Goal: Transaction & Acquisition: Purchase product/service

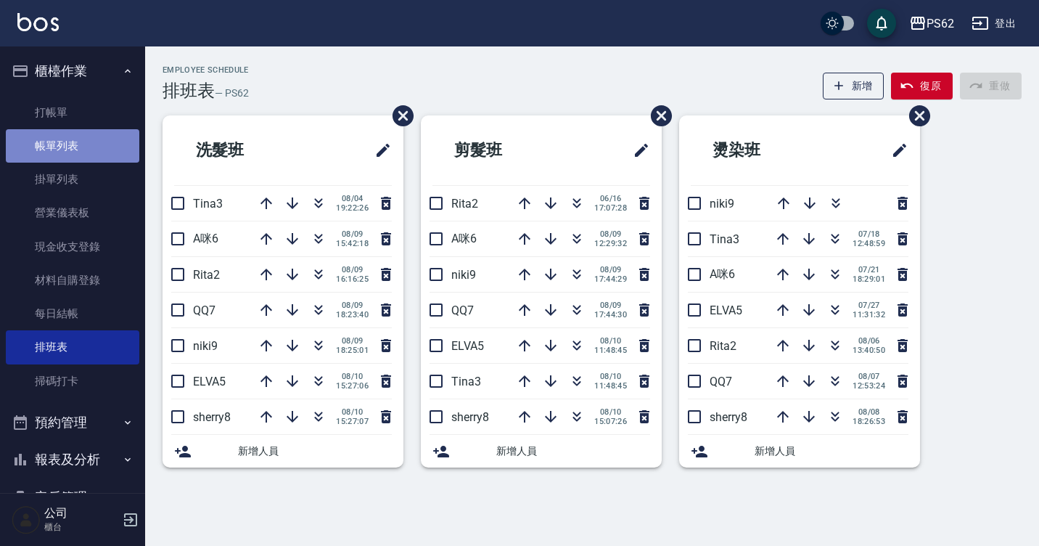
click at [97, 139] on link "帳單列表" at bounding box center [72, 145] width 133 height 33
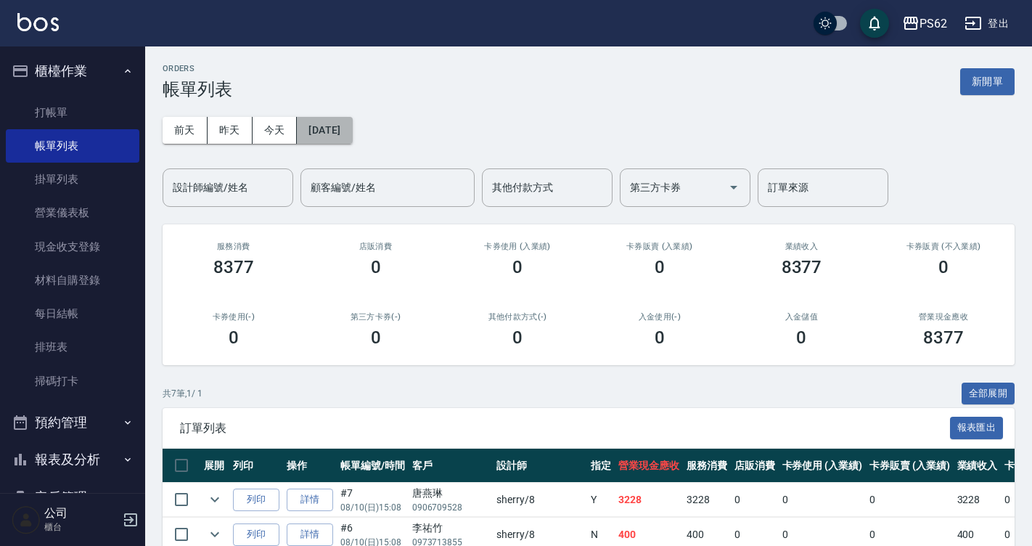
click at [352, 119] on button "[DATE]" at bounding box center [324, 130] width 55 height 27
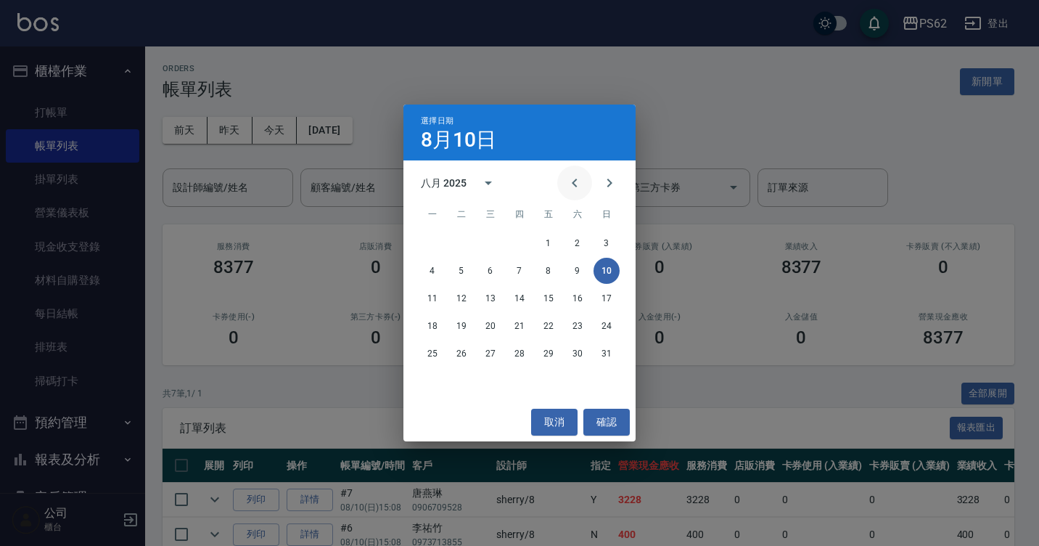
click at [563, 182] on button "Previous month" at bounding box center [574, 182] width 35 height 35
click at [572, 265] on button "12" at bounding box center [577, 271] width 26 height 26
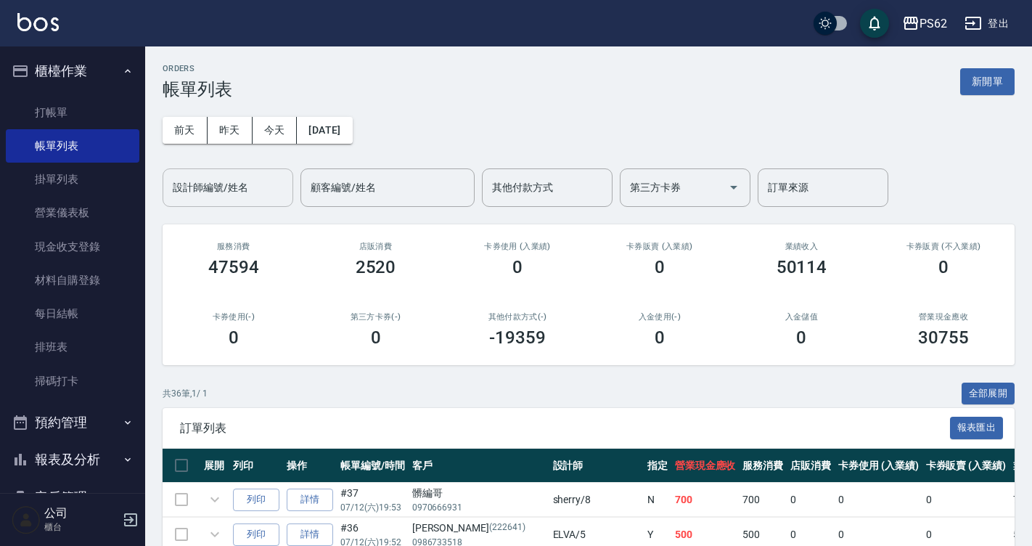
click at [214, 196] on input "設計師編號/姓名" at bounding box center [228, 187] width 118 height 25
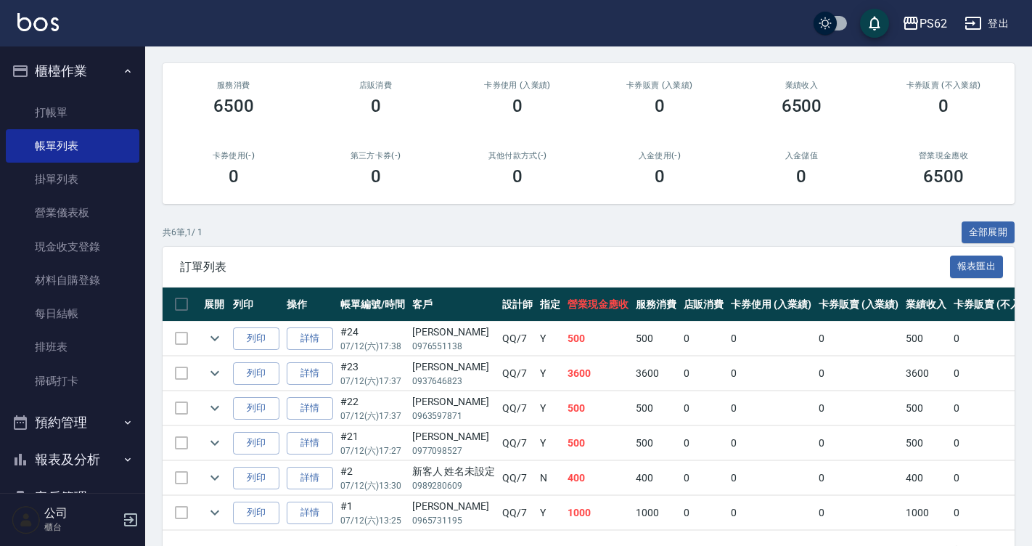
scroll to position [213, 0]
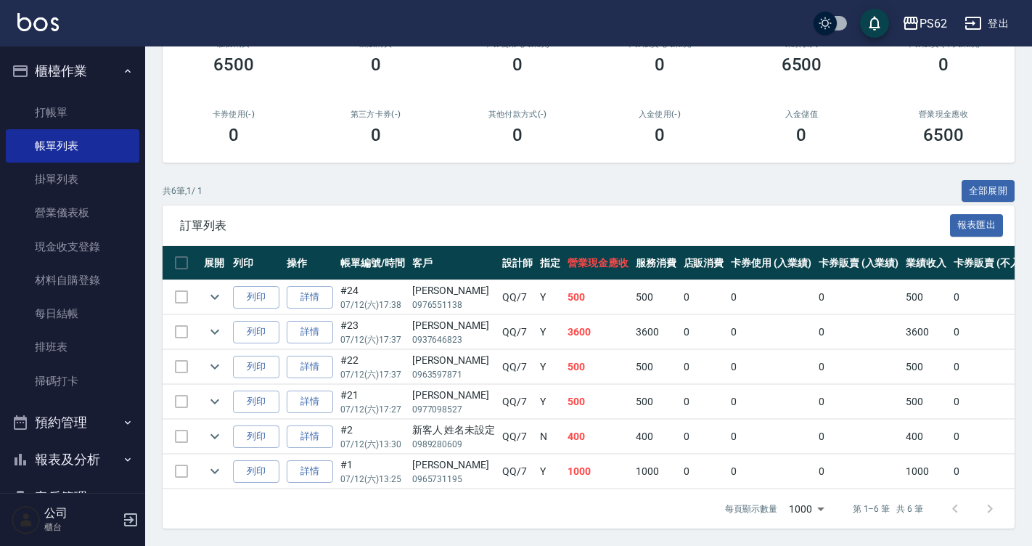
type input "QQ-7"
click at [429, 457] on div "黃莉雯" at bounding box center [453, 464] width 83 height 15
copy div "黃莉雯"
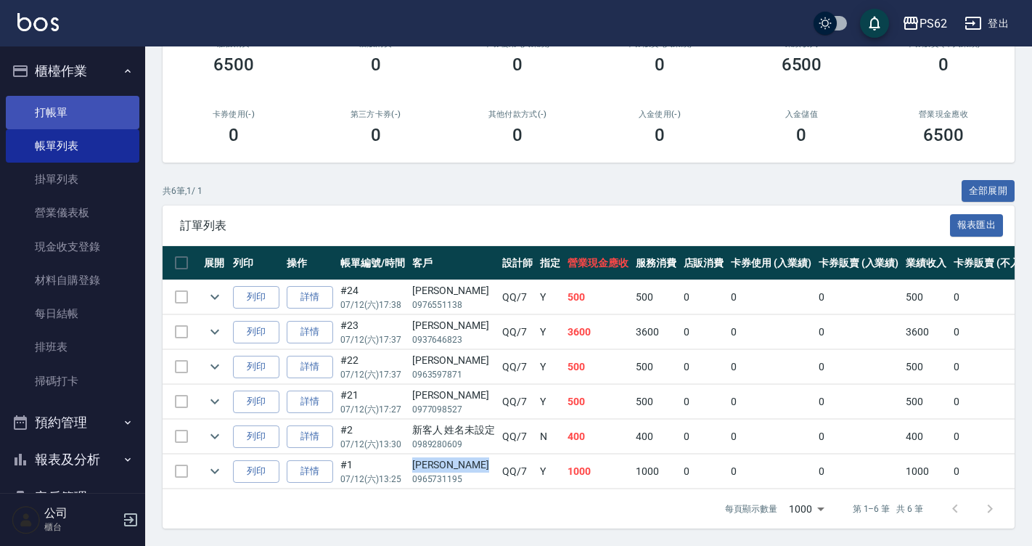
click at [81, 96] on link "打帳單" at bounding box center [72, 112] width 133 height 33
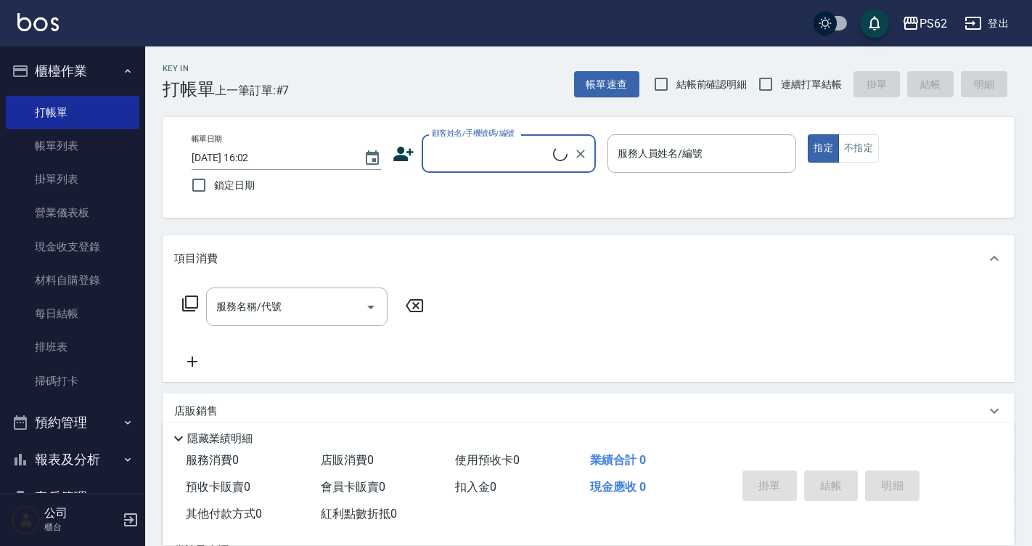
click at [461, 154] on input "顧客姓名/手機號碼/編號" at bounding box center [490, 153] width 125 height 25
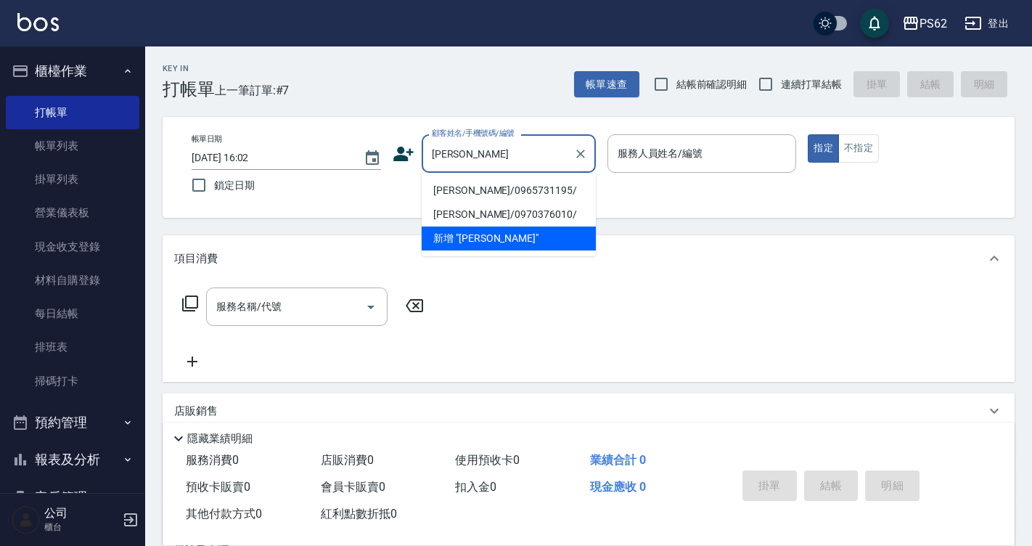
click at [484, 186] on li "黃莉雯/0965731195/" at bounding box center [509, 190] width 174 height 24
type input "黃莉雯/0965731195/"
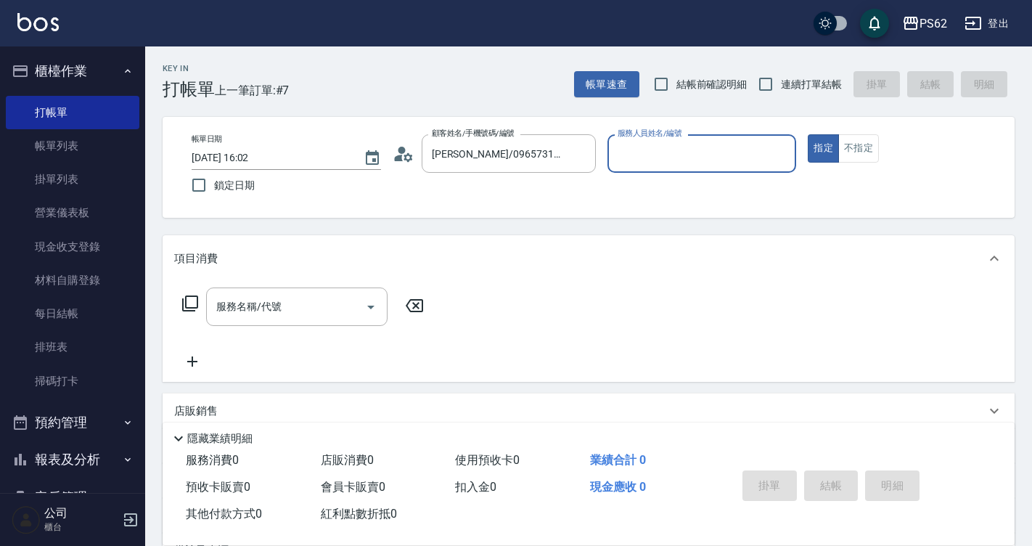
type input "QQ-7"
click at [400, 150] on circle at bounding box center [401, 150] width 7 height 7
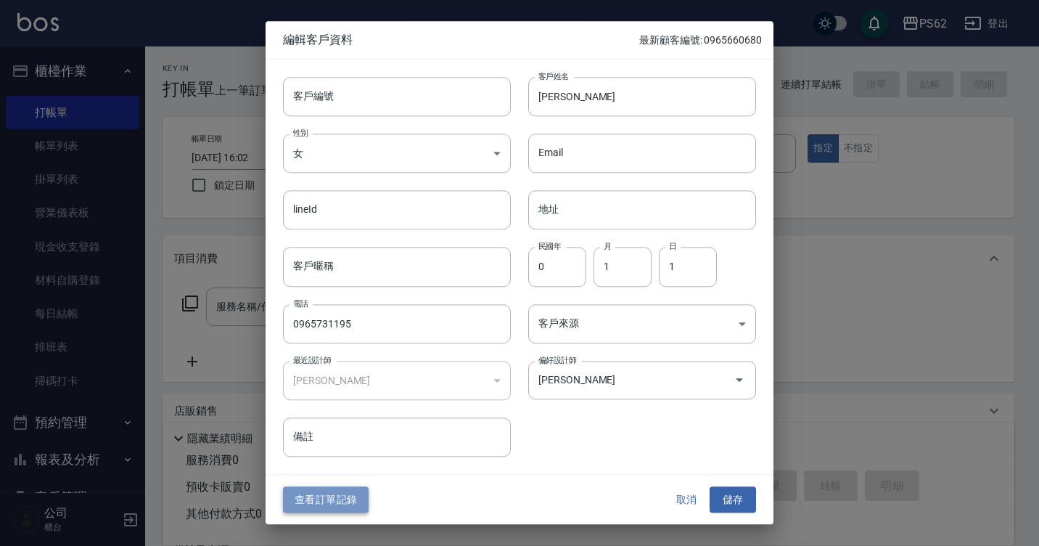
click at [358, 495] on button "查看訂單記錄" at bounding box center [326, 499] width 86 height 27
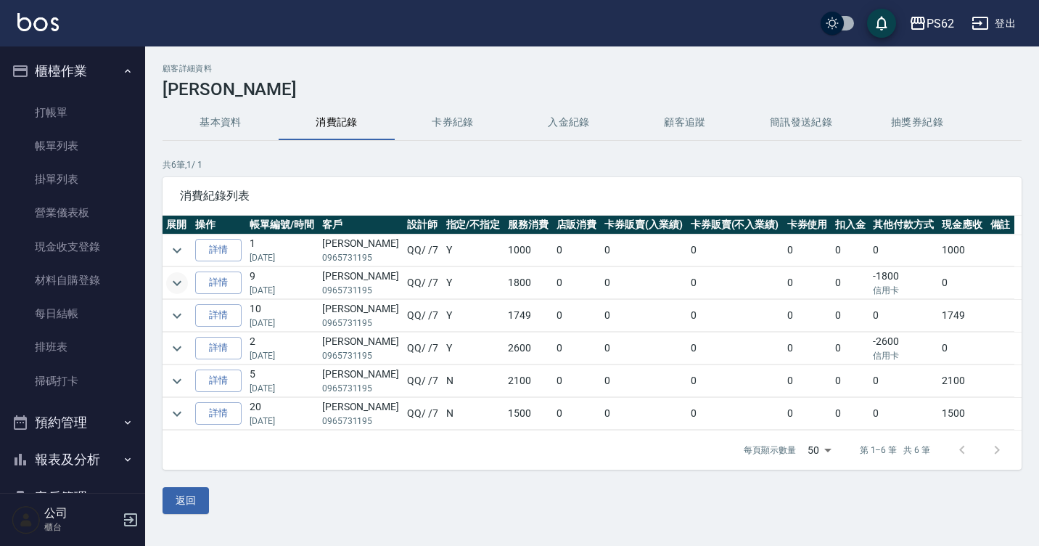
click at [181, 286] on icon "expand row" at bounding box center [176, 282] width 17 height 17
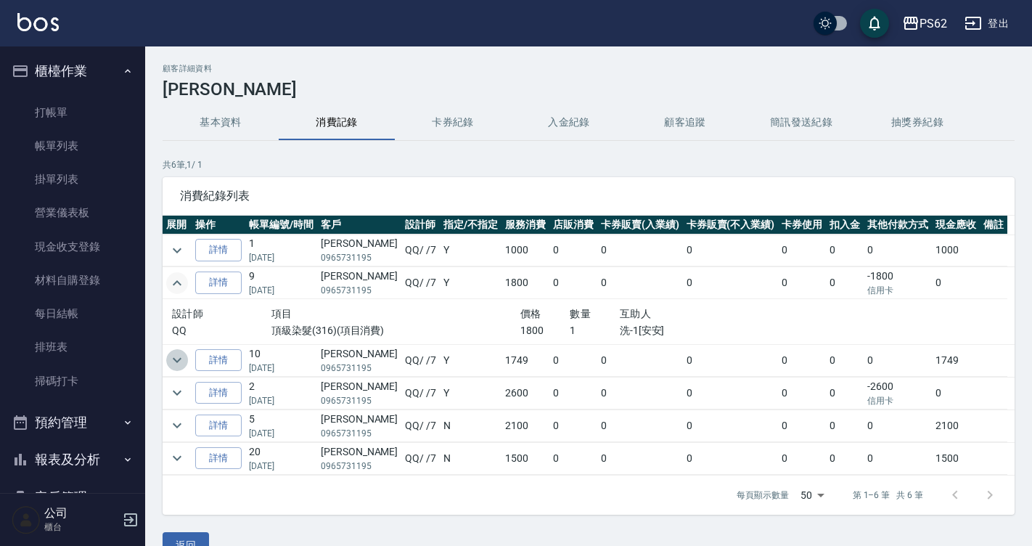
drag, startPoint x: 181, startPoint y: 360, endPoint x: 190, endPoint y: 369, distance: 12.3
click at [189, 363] on td at bounding box center [177, 360] width 29 height 32
click at [180, 366] on icon "expand row" at bounding box center [176, 359] width 17 height 17
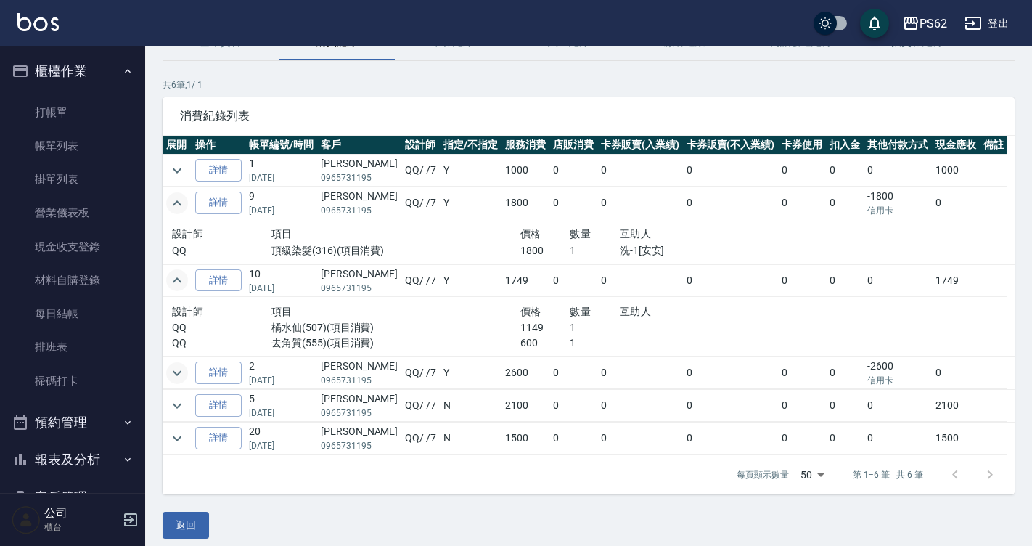
scroll to position [90, 0]
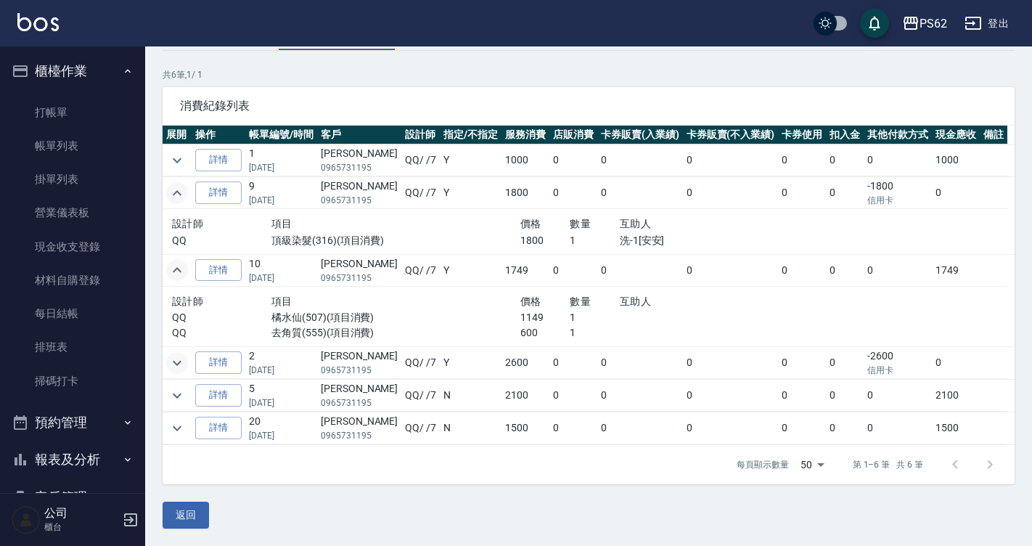
click at [176, 358] on icon "expand row" at bounding box center [176, 362] width 17 height 17
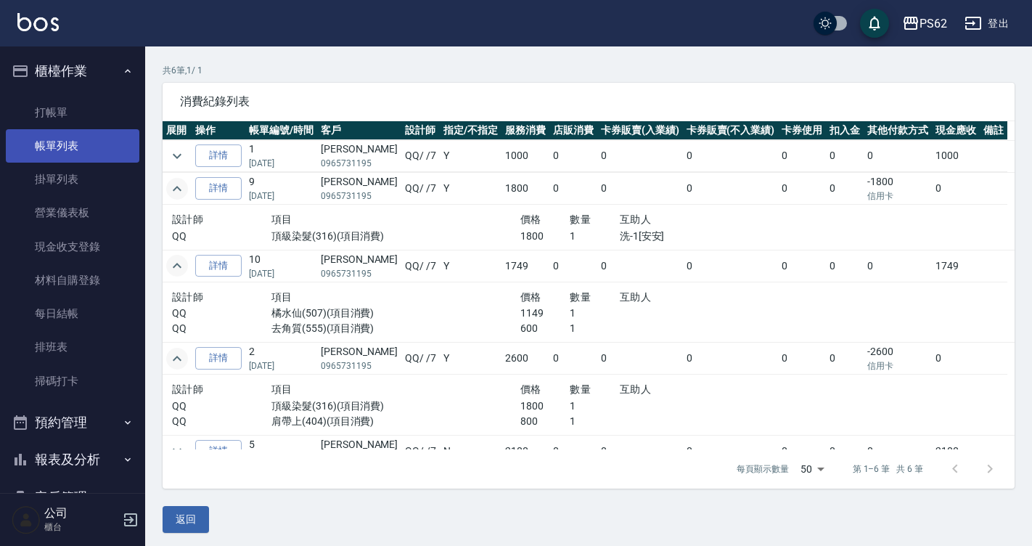
scroll to position [99, 0]
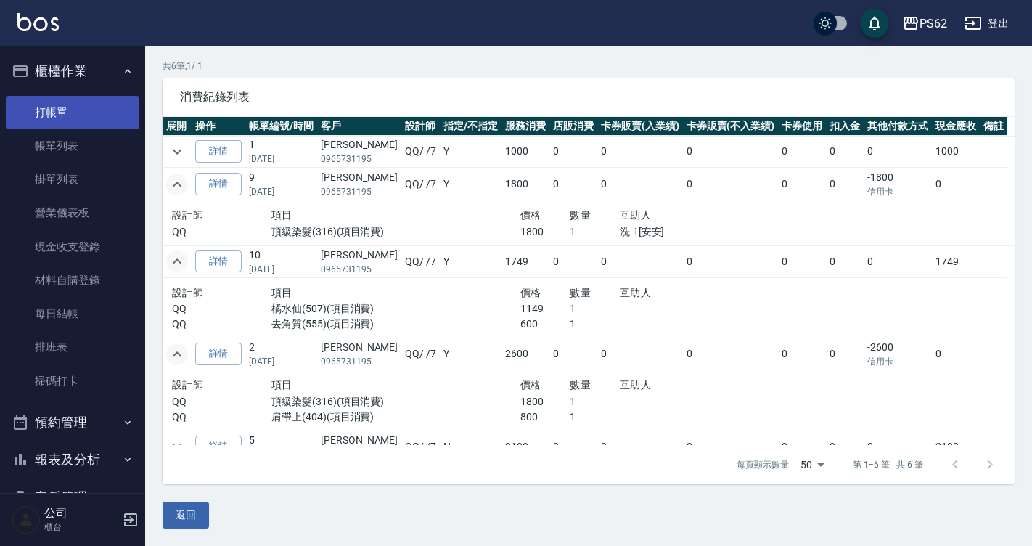
click at [48, 101] on link "打帳單" at bounding box center [72, 112] width 133 height 33
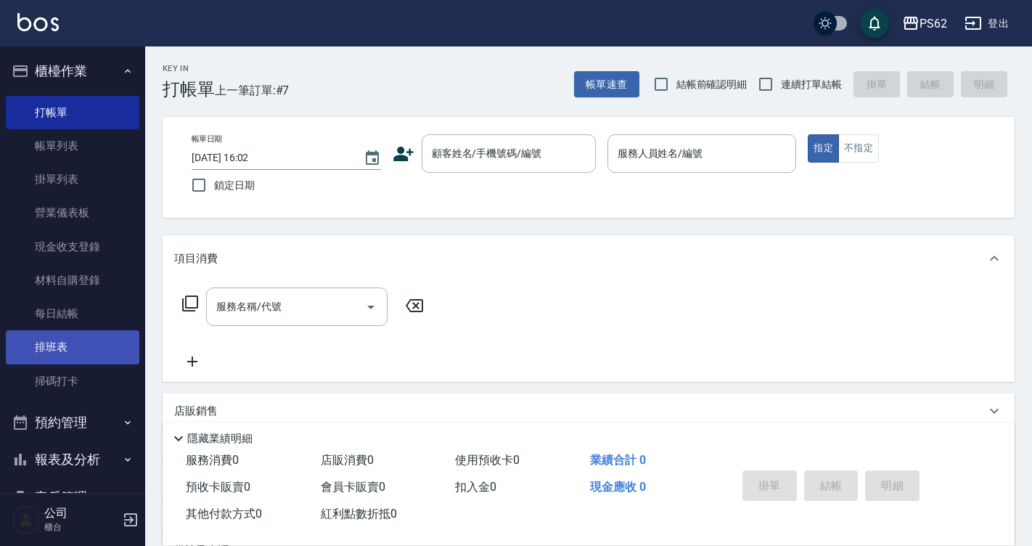
click at [92, 340] on link "排班表" at bounding box center [72, 346] width 133 height 33
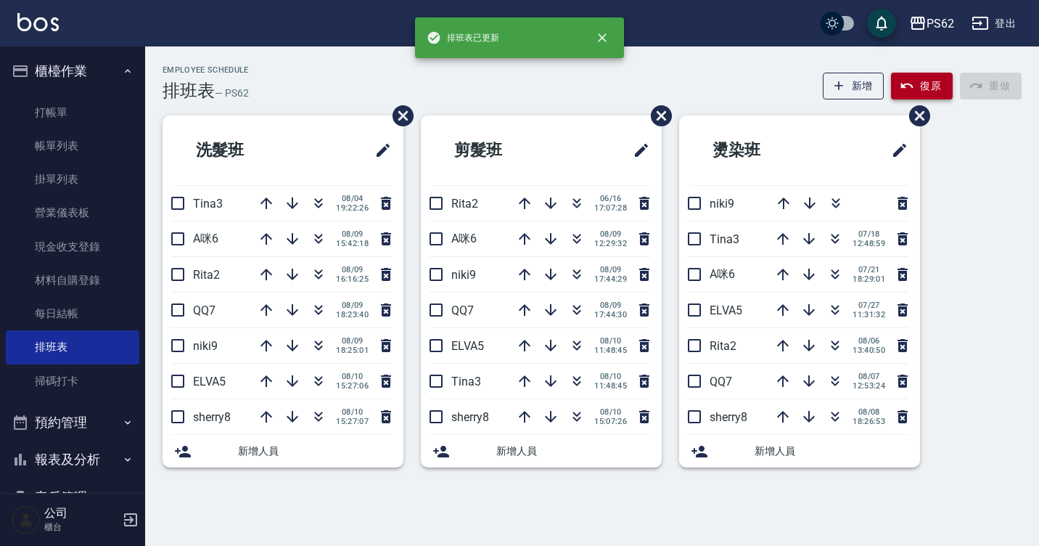
click at [908, 81] on icon "button" at bounding box center [907, 85] width 15 height 15
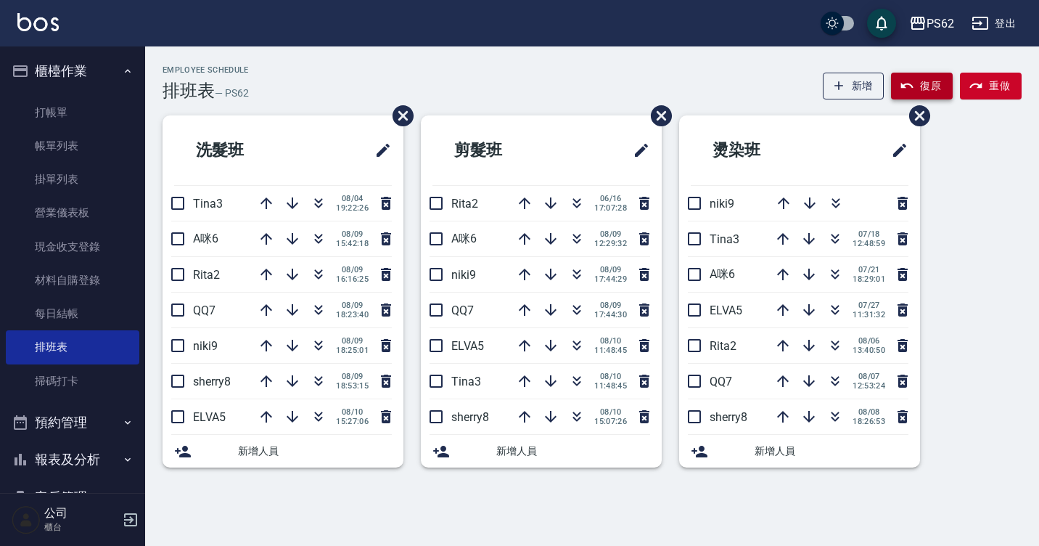
click at [908, 83] on icon "button" at bounding box center [907, 86] width 12 height 6
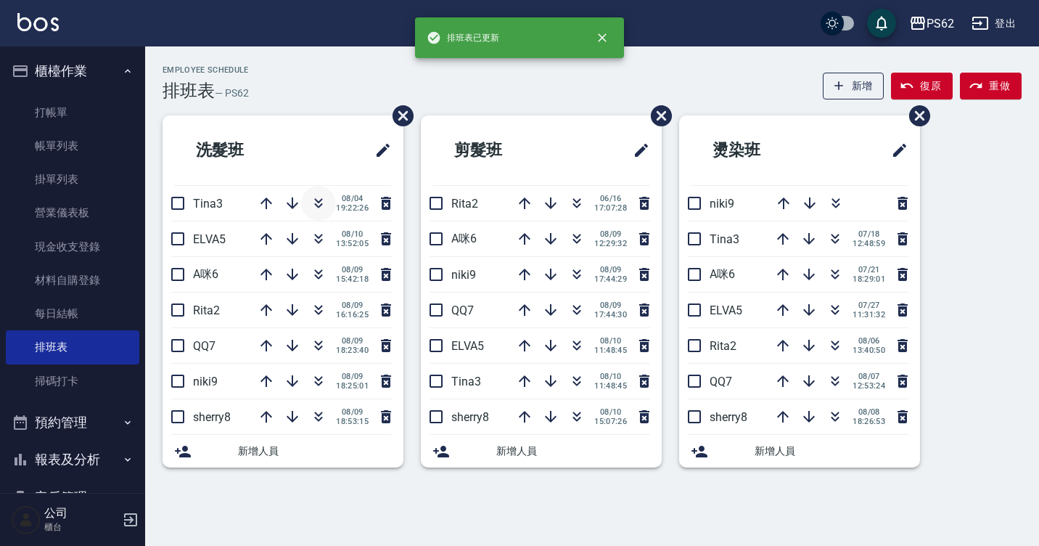
click at [325, 205] on icon "button" at bounding box center [318, 202] width 17 height 17
click at [324, 366] on button "button" at bounding box center [318, 380] width 35 height 35
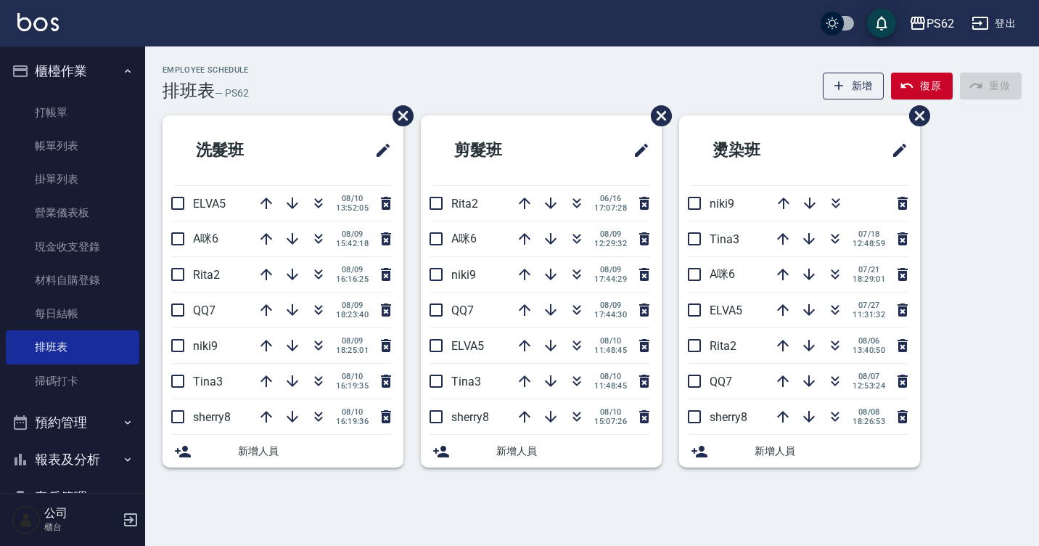
drag, startPoint x: 392, startPoint y: 115, endPoint x: 170, endPoint y: 64, distance: 227.2
click at [377, 111] on div "Employee Schedule 排班表 — PS62 新增 復原 重做 洗髮班 ELVA5 08/10 13:52:05 A咪6 08/09 15:42:…" at bounding box center [592, 274] width 894 height 419
click at [66, 118] on link "打帳單" at bounding box center [72, 112] width 133 height 33
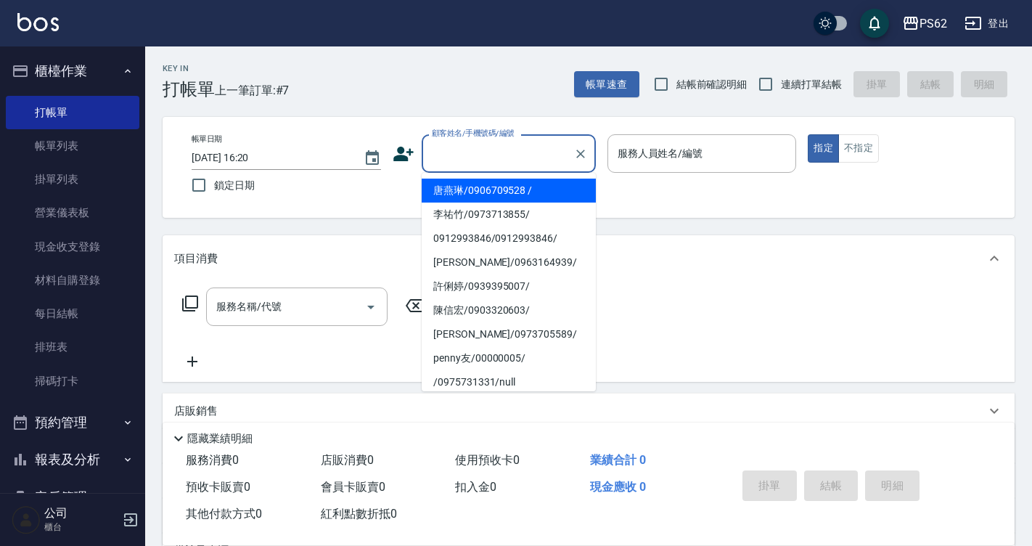
drag, startPoint x: 531, startPoint y: 153, endPoint x: 758, endPoint y: 128, distance: 228.5
click at [540, 157] on input "顧客姓名/手機號碼/編號" at bounding box center [497, 153] width 139 height 25
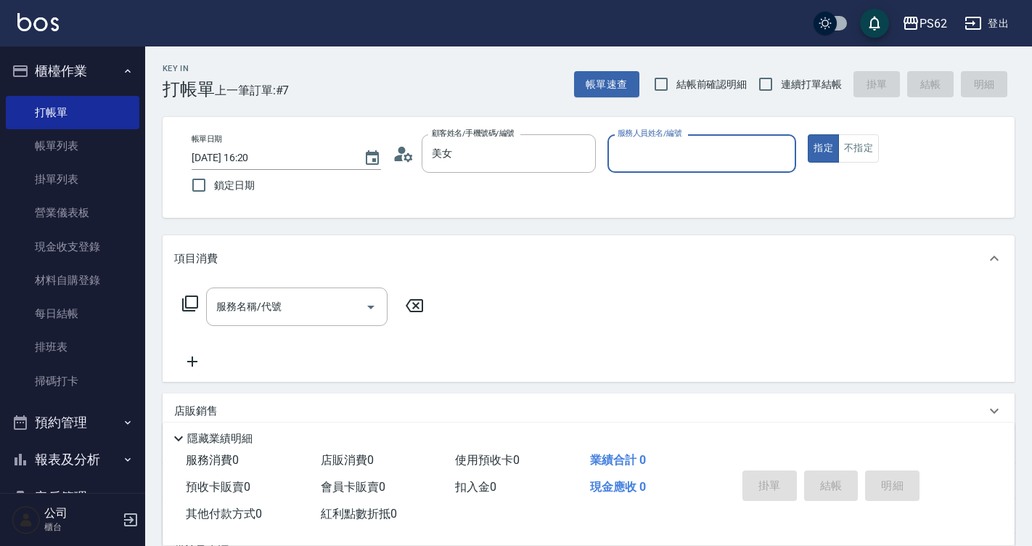
type input "/美女/030114"
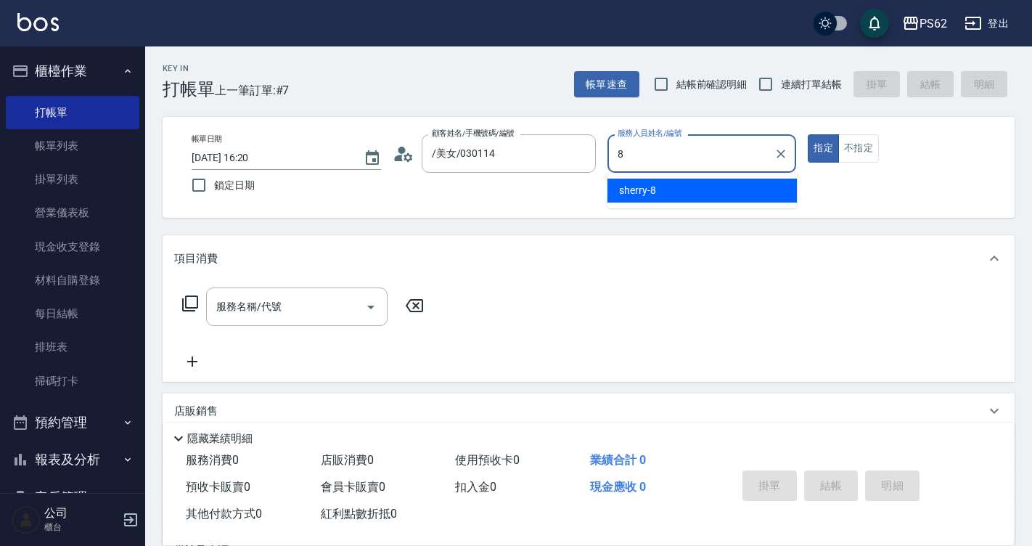
type input "sherry-8"
type button "true"
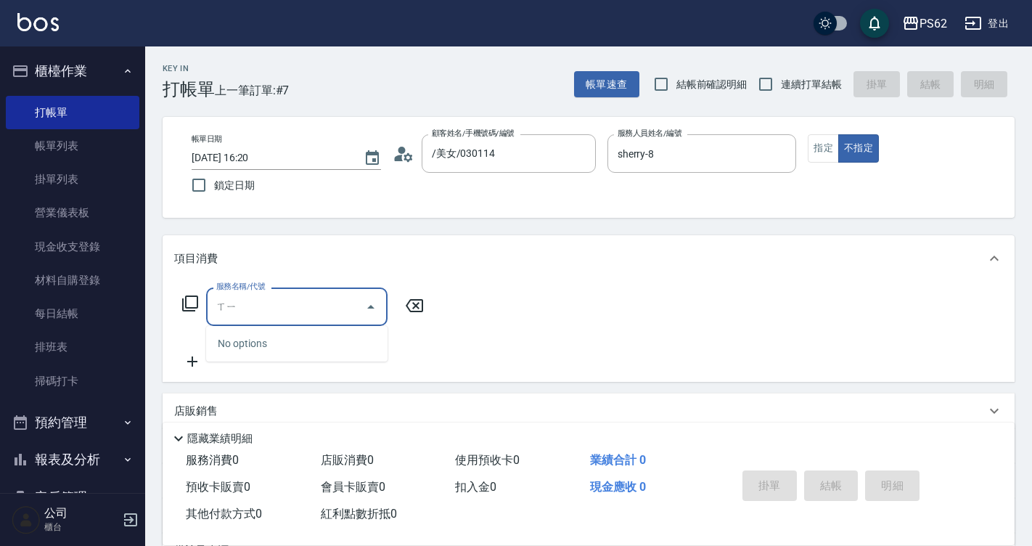
type input "ㄒ"
type input "機"
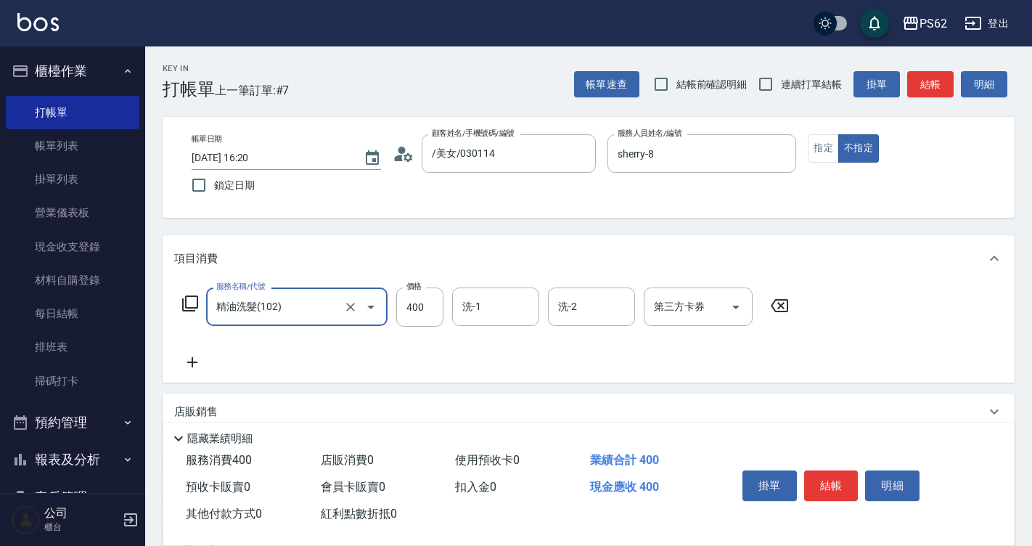
type input "精油洗髮(102)"
click at [842, 482] on button "結帳" at bounding box center [831, 485] width 54 height 30
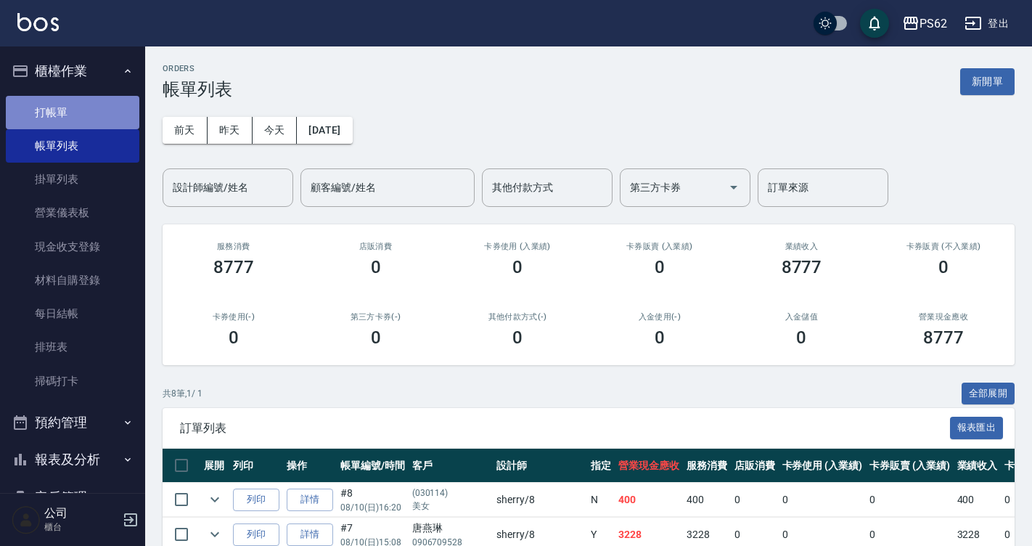
click at [130, 114] on link "打帳單" at bounding box center [72, 112] width 133 height 33
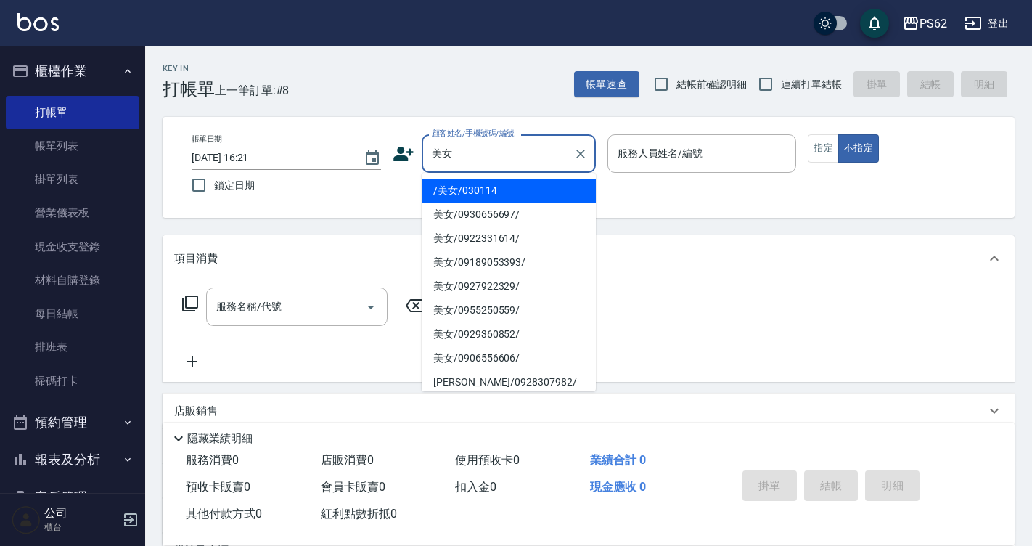
type input "/美女/030114"
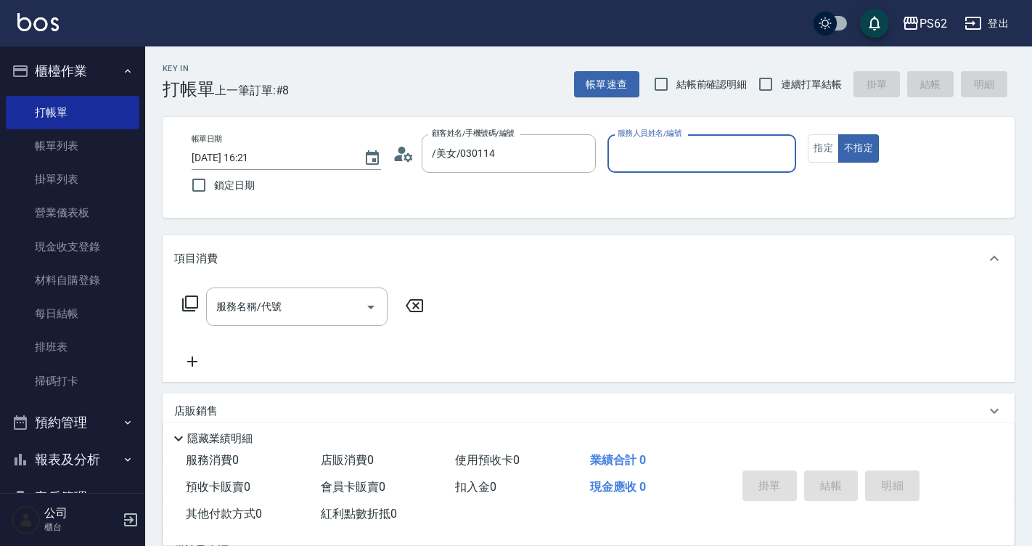
click at [838, 134] on button "不指定" at bounding box center [858, 148] width 41 height 28
type button "false"
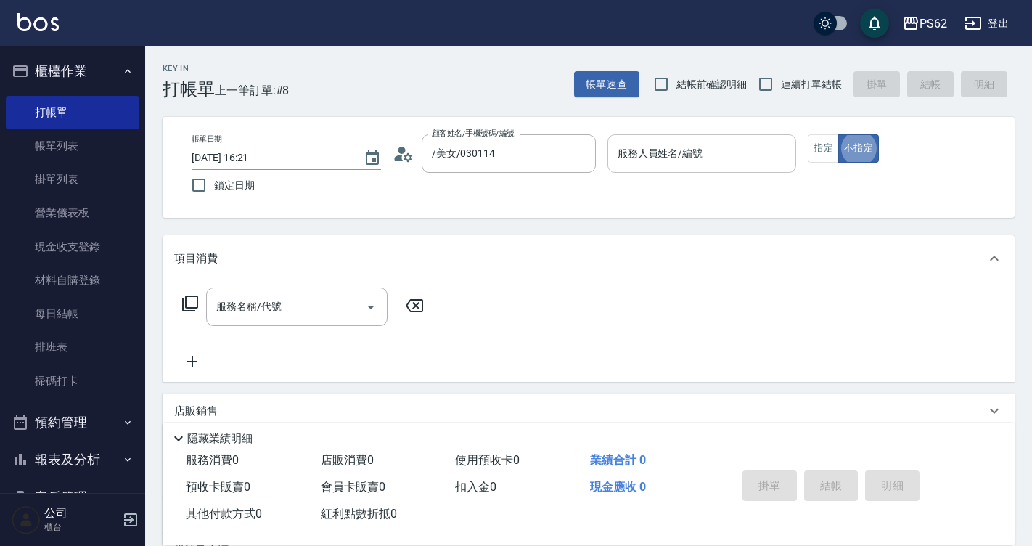
drag, startPoint x: 727, startPoint y: 136, endPoint x: 744, endPoint y: 137, distance: 16.7
click at [727, 136] on div "服務人員姓名/編號" at bounding box center [701, 153] width 189 height 38
type input "[PERSON_NAME]-3"
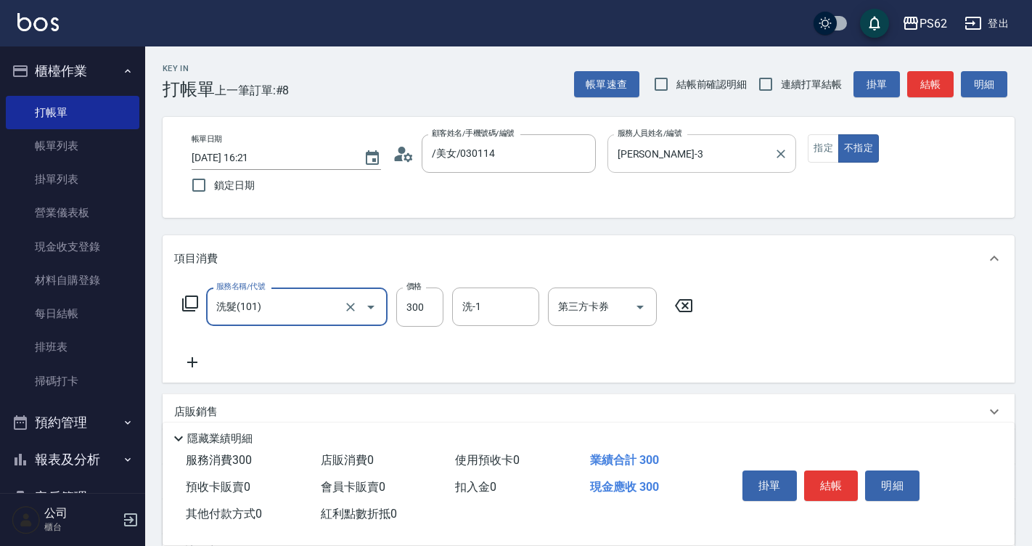
type input "洗髮(101)"
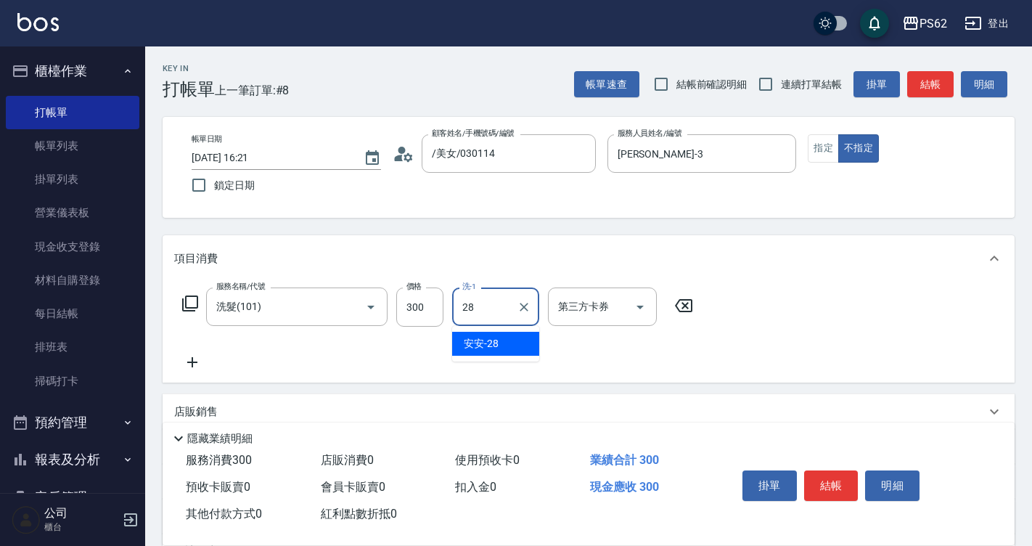
type input "安安-28"
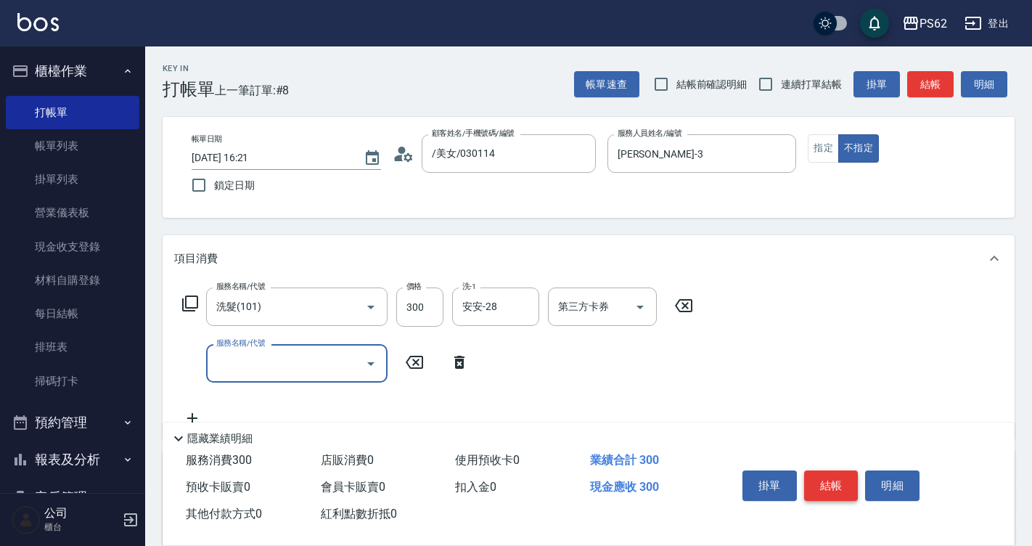
click at [842, 470] on button "結帳" at bounding box center [831, 485] width 54 height 30
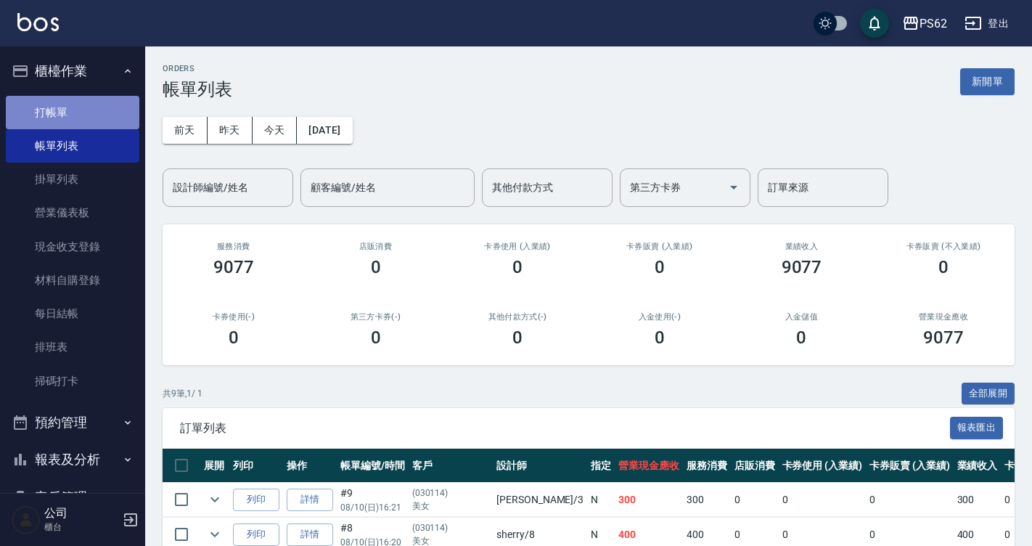
click at [87, 120] on link "打帳單" at bounding box center [72, 112] width 133 height 33
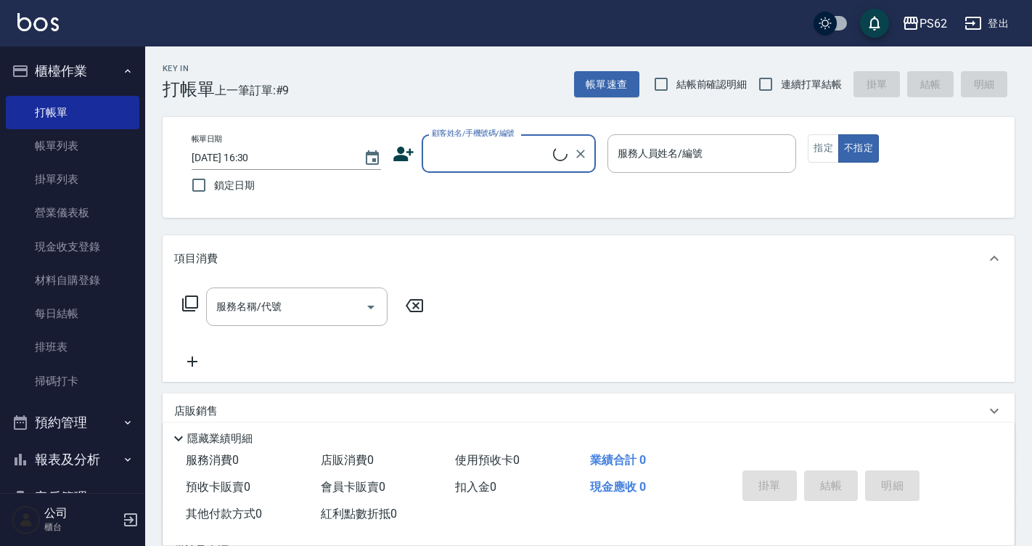
click at [460, 149] on input "顧客姓名/手機號碼/編號" at bounding box center [490, 153] width 125 height 25
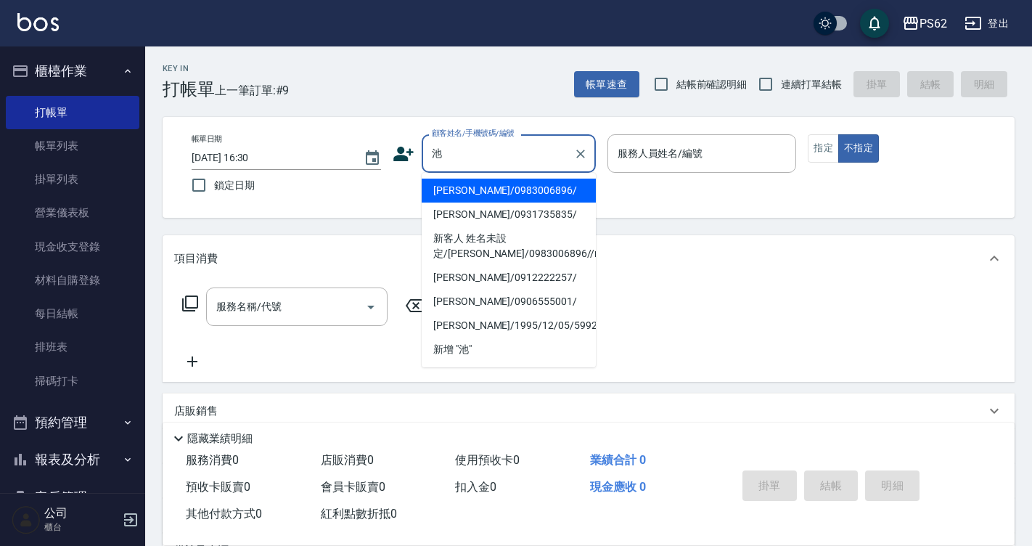
click at [453, 192] on li "池玟葶/0983006896/" at bounding box center [509, 190] width 174 height 24
type input "池玟葶/0983006896/"
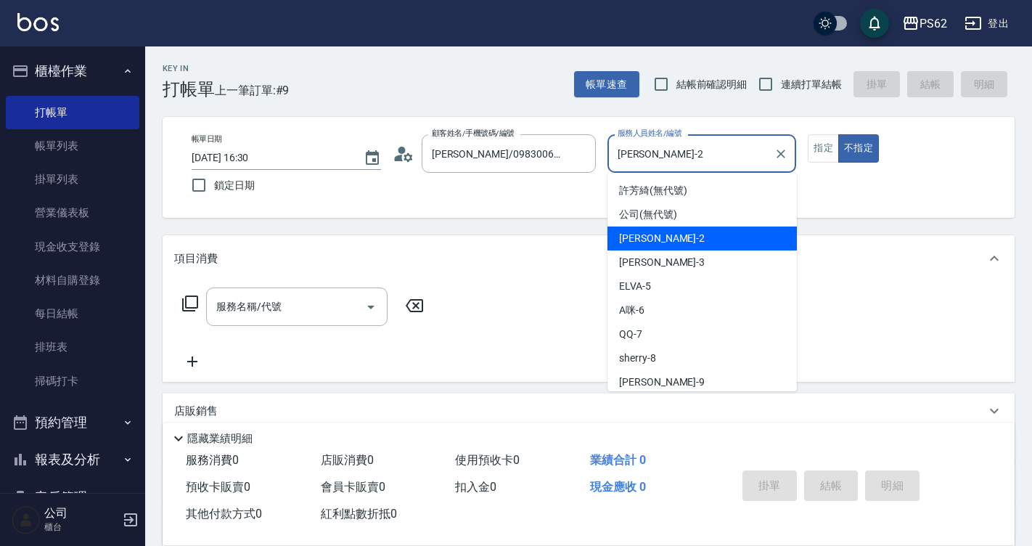
click at [661, 160] on input "[PERSON_NAME]-2" at bounding box center [691, 153] width 155 height 25
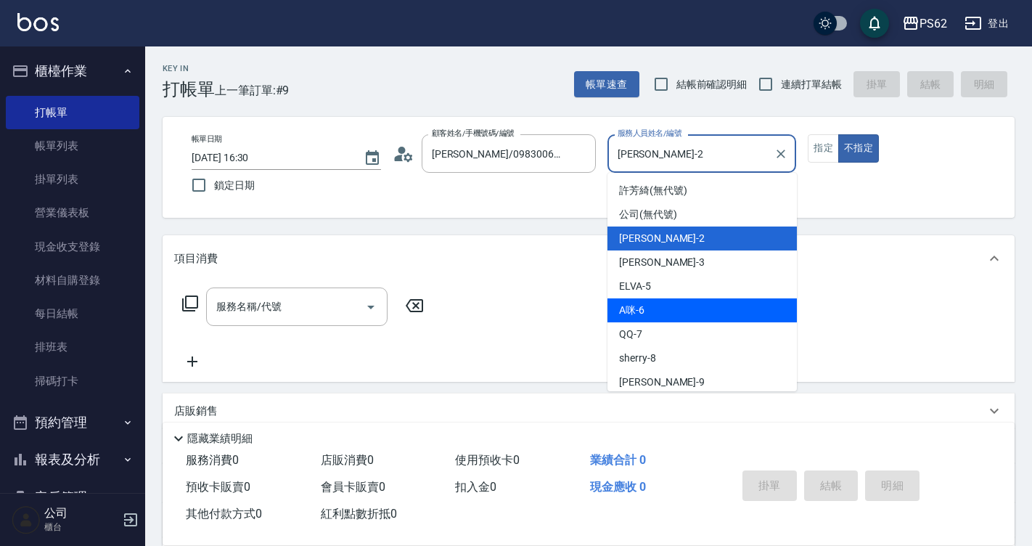
click at [678, 300] on div "A咪 -6" at bounding box center [701, 310] width 189 height 24
type input "A咪-6"
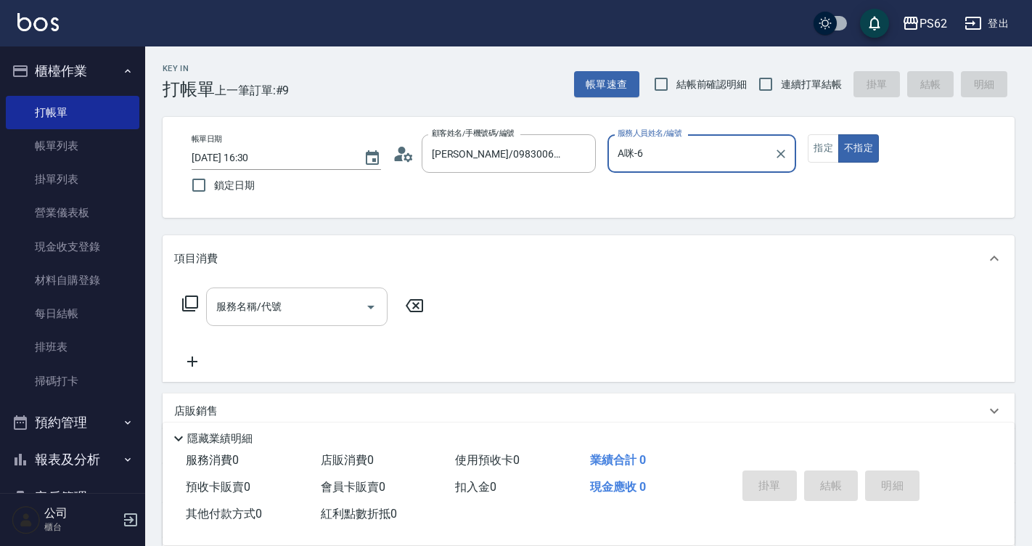
click at [276, 318] on input "服務名稱/代號" at bounding box center [286, 306] width 147 height 25
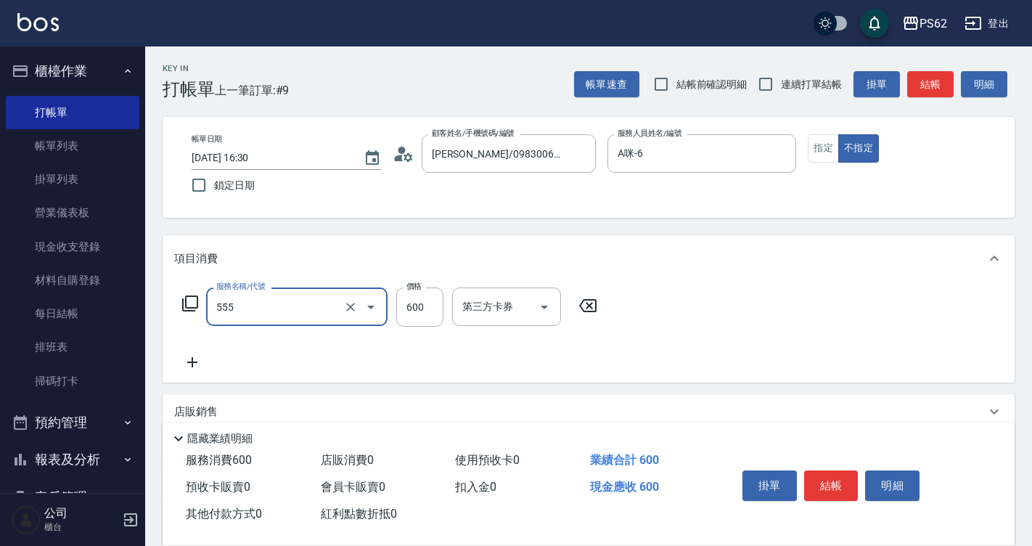
type input "去角質(555)"
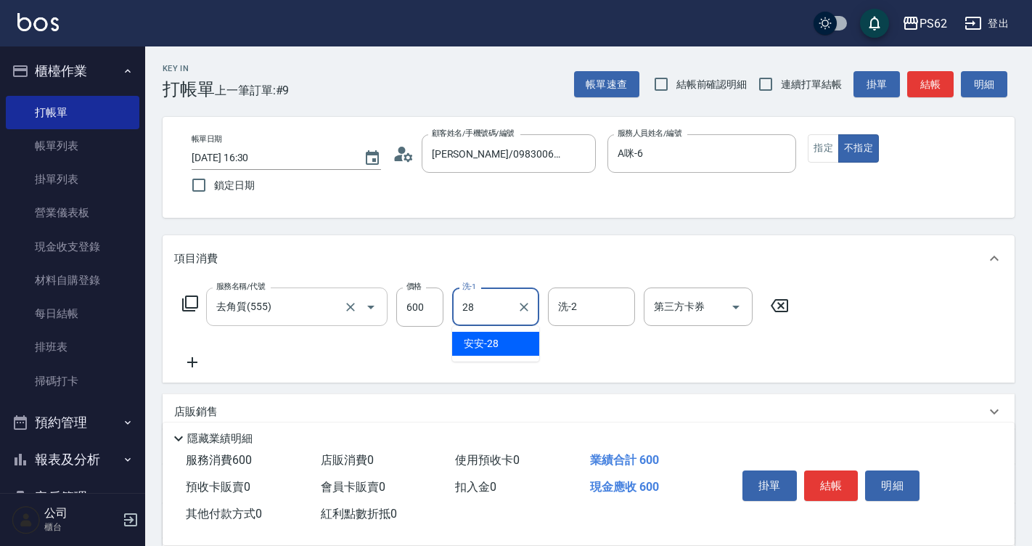
type input "安安-28"
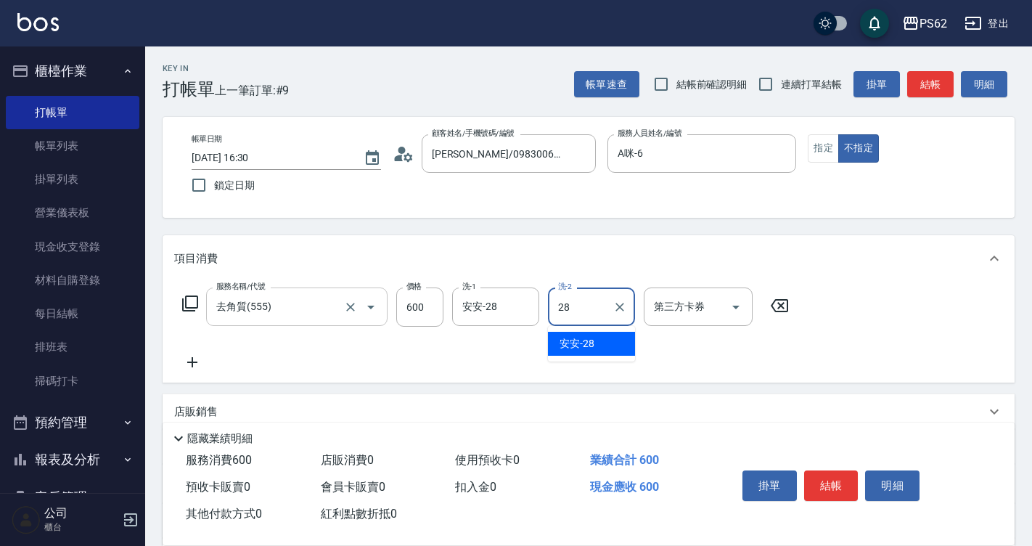
type input "安安-28"
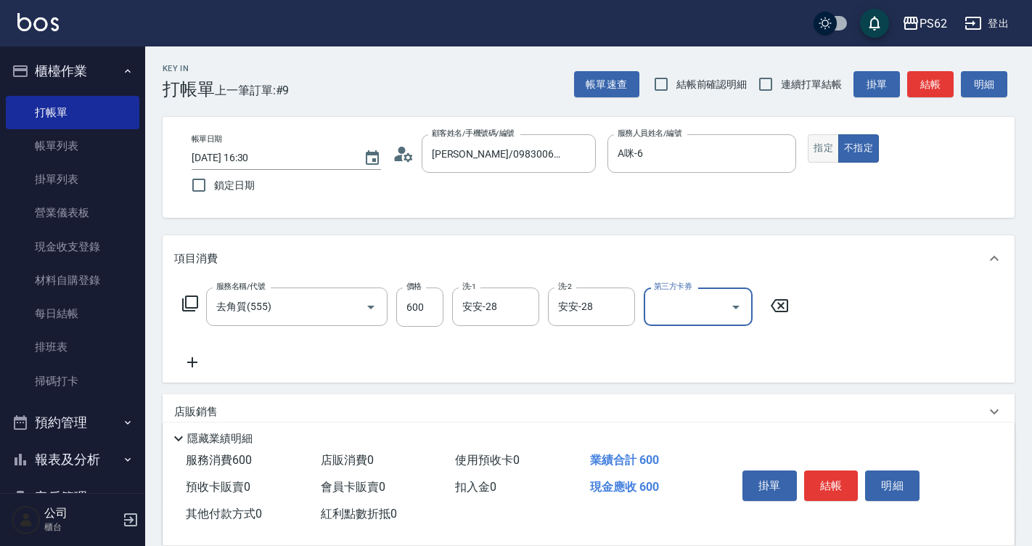
click at [821, 153] on button "指定" at bounding box center [822, 148] width 31 height 28
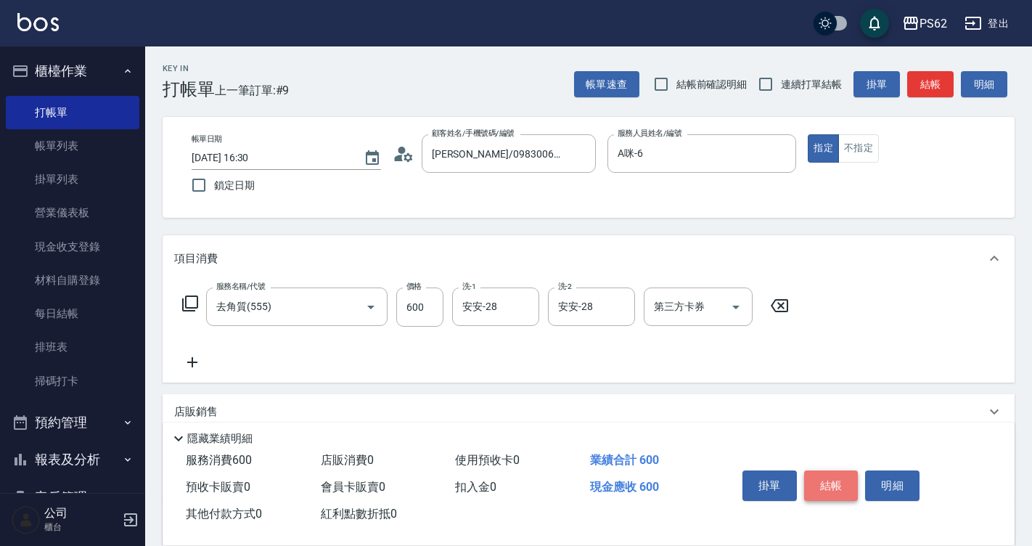
click at [821, 480] on button "結帳" at bounding box center [831, 485] width 54 height 30
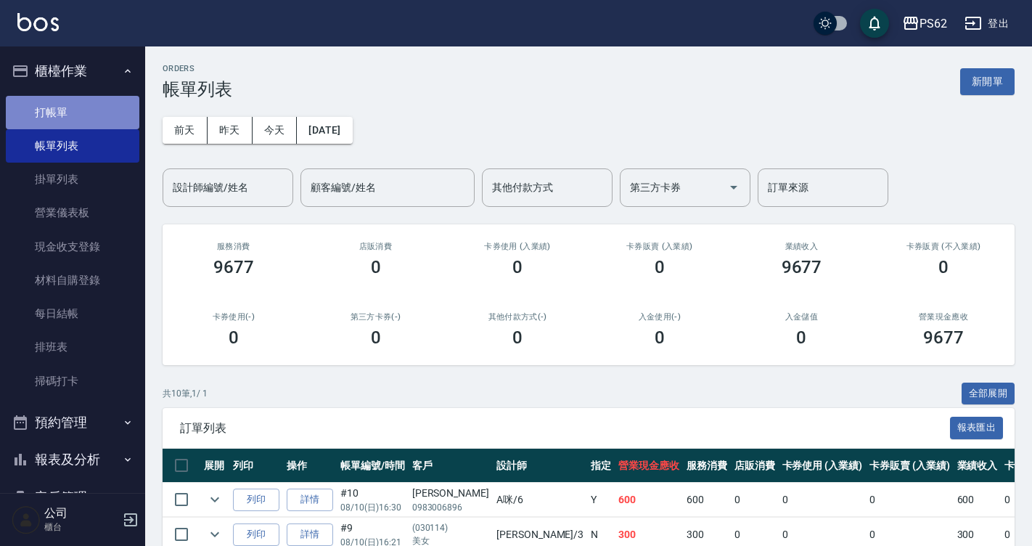
click at [96, 102] on link "打帳單" at bounding box center [72, 112] width 133 height 33
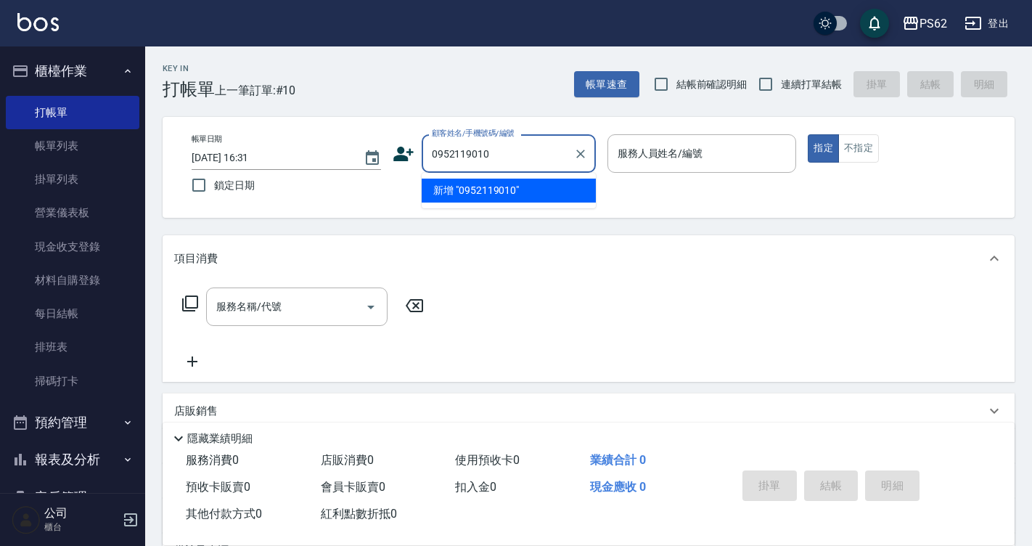
type input "0952119010"
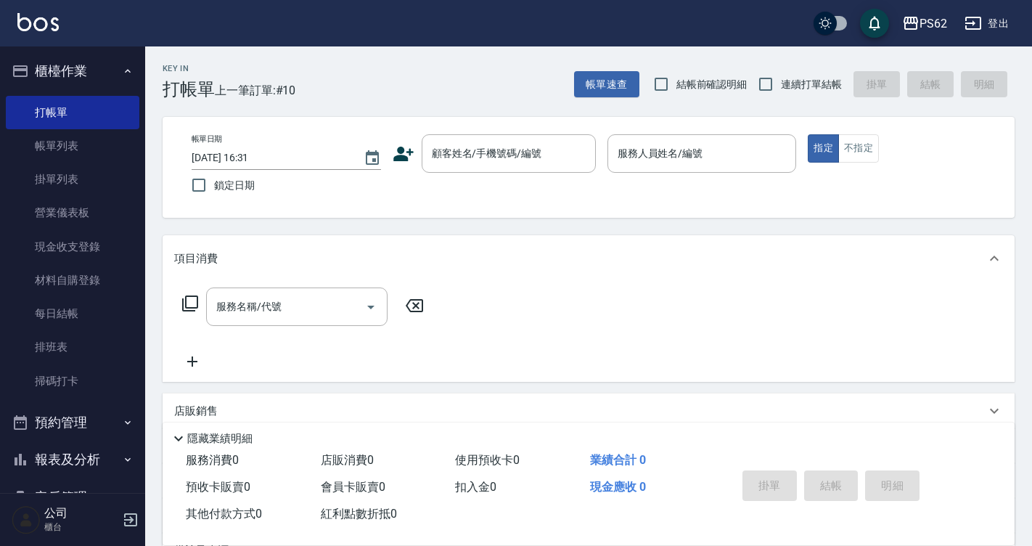
click at [402, 152] on icon at bounding box center [403, 154] width 20 height 15
click at [402, 152] on body "PS62 登出 櫃檯作業 打帳單 帳單列表 掛單列表 營業儀表板 現金收支登錄 材料自購登錄 每日結帳 排班表 掃碼打卡 預約管理 預約管理 單日預約紀錄 單…" at bounding box center [516, 353] width 1032 height 707
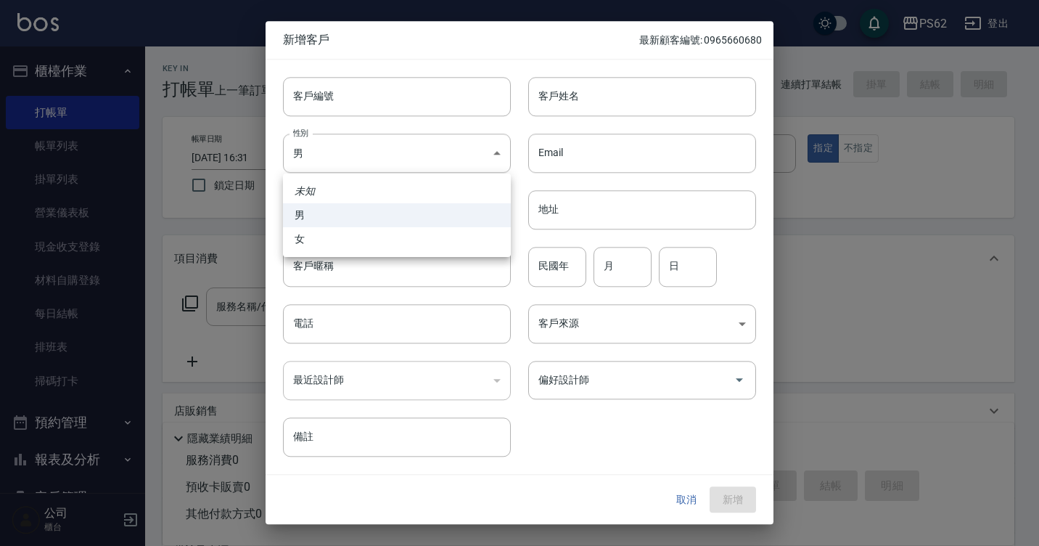
click at [688, 506] on div at bounding box center [519, 273] width 1039 height 546
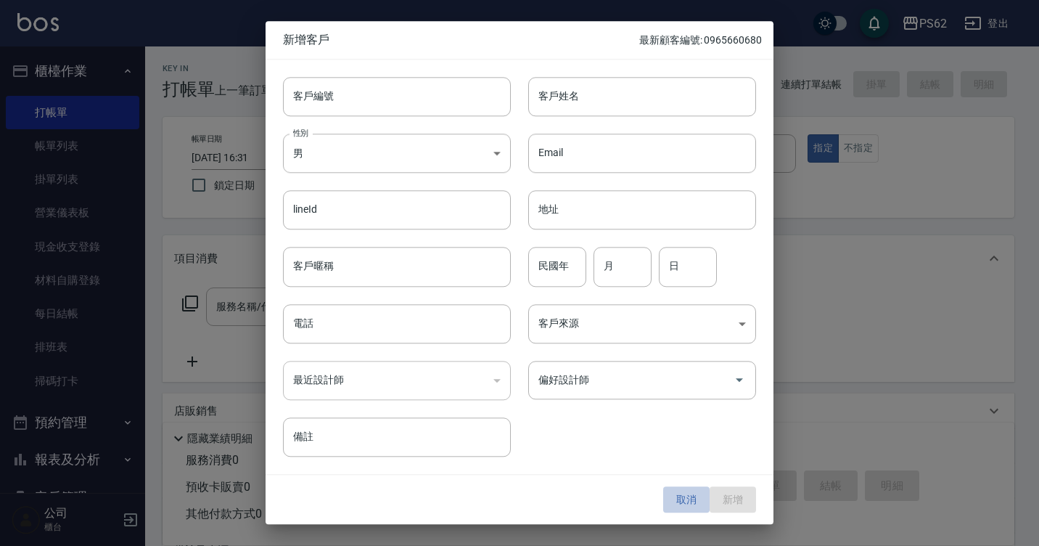
click at [688, 499] on button "取消" at bounding box center [686, 499] width 46 height 27
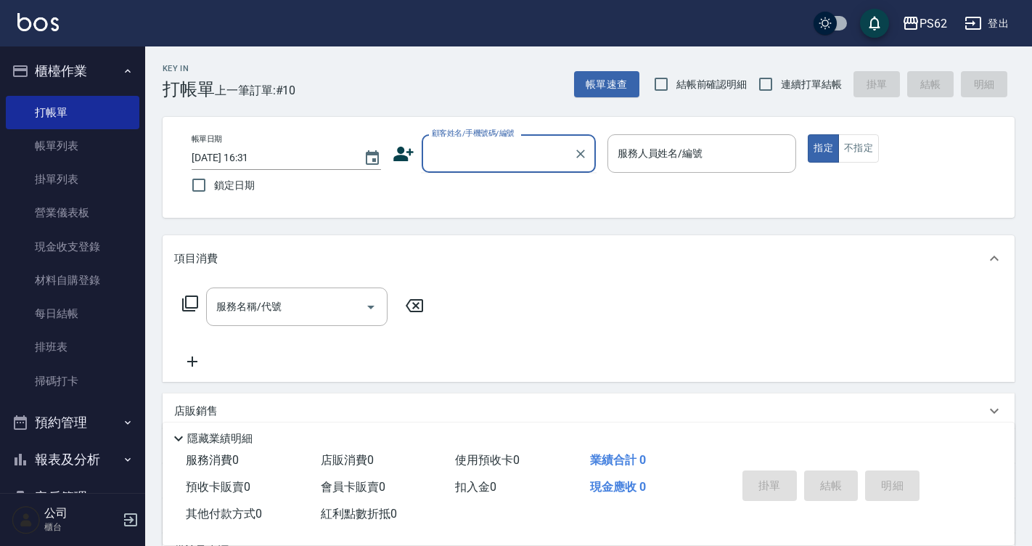
click at [460, 143] on input "顧客姓名/手機號碼/編號" at bounding box center [497, 153] width 139 height 25
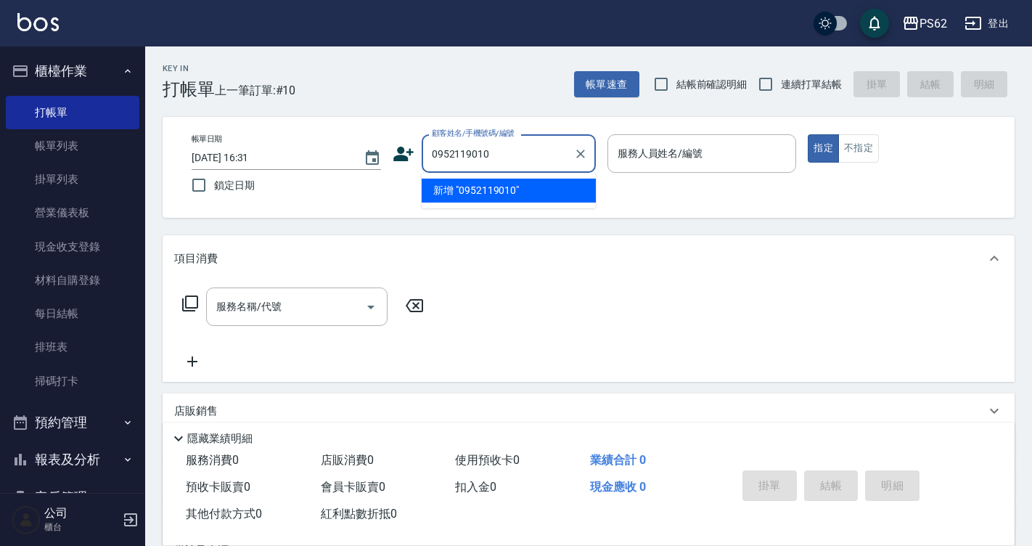
click at [464, 193] on li "新增 "0952119010"" at bounding box center [509, 190] width 174 height 24
click at [464, 193] on div "帳單日期 2025/08/10 16:31 鎖定日期 顧客姓名/手機號碼/編號 0952119010 顧客姓名/手機號碼/編號 服務人員姓名/編號 服務人員姓…" at bounding box center [588, 167] width 817 height 66
type input "0952119010"
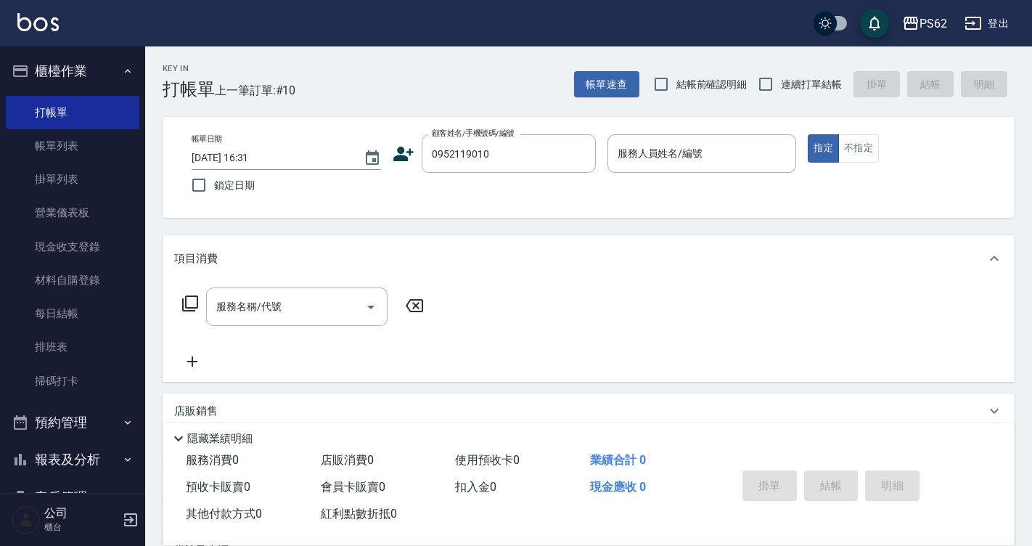
click at [406, 160] on icon at bounding box center [403, 154] width 20 height 15
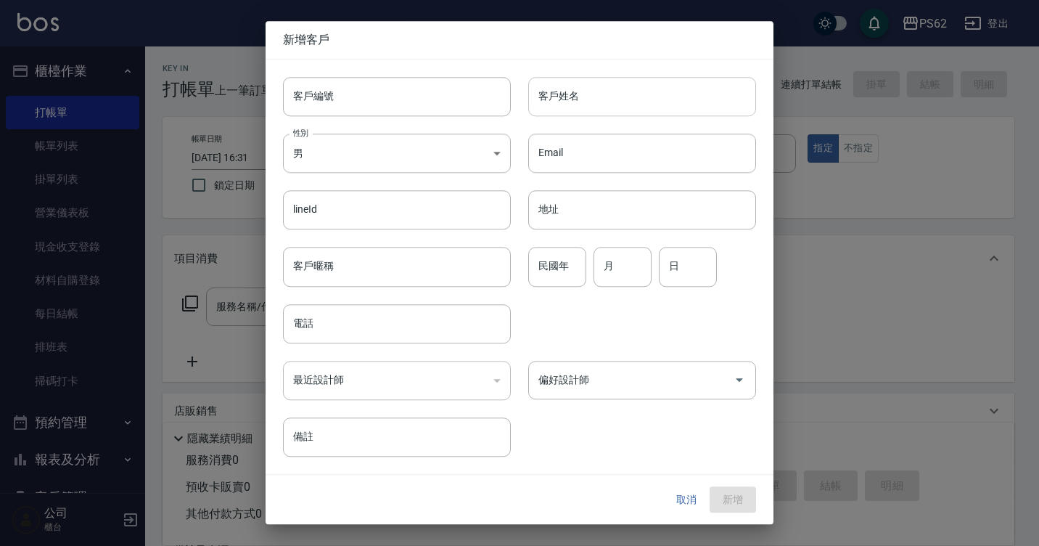
type input "0952119010"
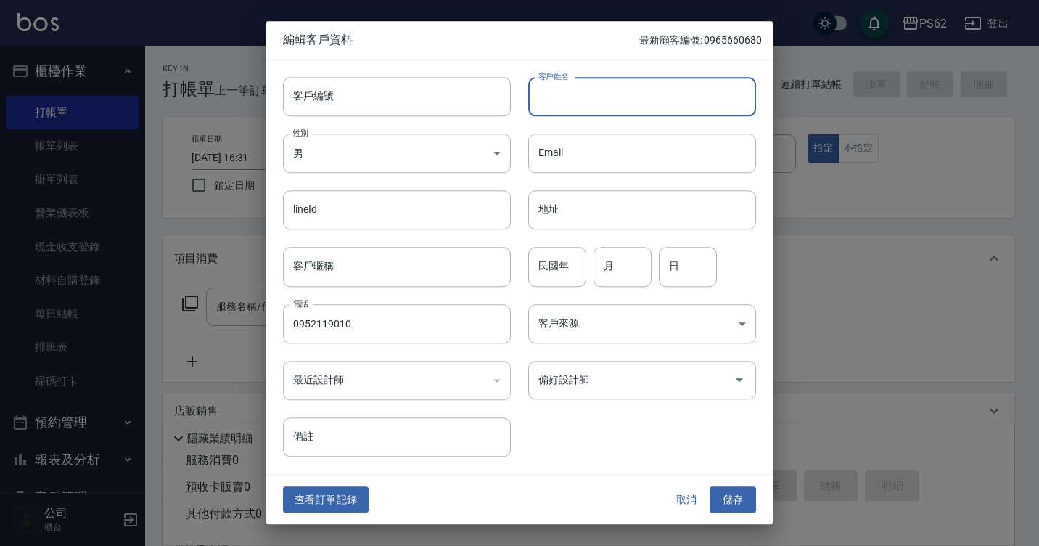
click at [591, 101] on input "客戶姓名" at bounding box center [642, 96] width 228 height 39
type input "李易"
click at [745, 500] on button "儲存" at bounding box center [733, 499] width 46 height 27
click at [745, 500] on div "取消 儲存" at bounding box center [709, 499] width 93 height 27
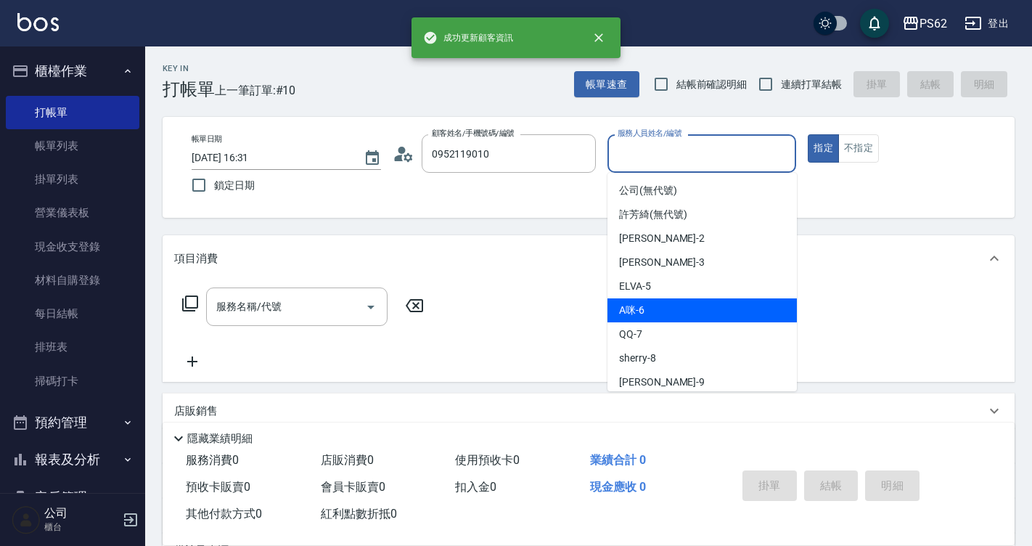
drag, startPoint x: 658, startPoint y: 157, endPoint x: 666, endPoint y: 308, distance: 151.1
click at [666, 308] on body "成功更新顧客資訊 PS62 登出 櫃檯作業 打帳單 帳單列表 掛單列表 營業儀表板 現金收支登錄 材料自購登錄 每日結帳 排班表 掃碼打卡 預約管理 預約管理…" at bounding box center [516, 353] width 1032 height 707
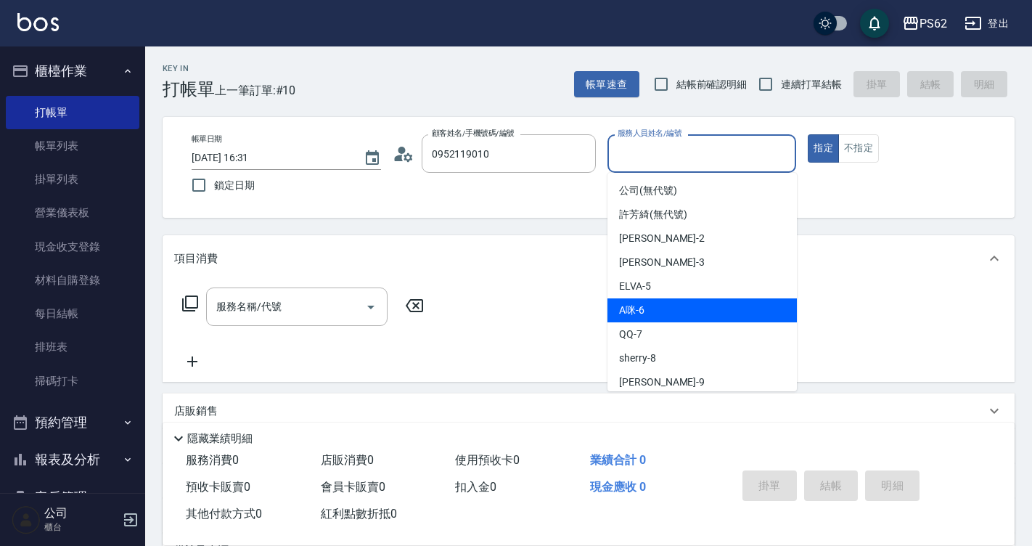
click at [666, 308] on div "A咪 -6" at bounding box center [701, 310] width 189 height 24
type input "A咪-6"
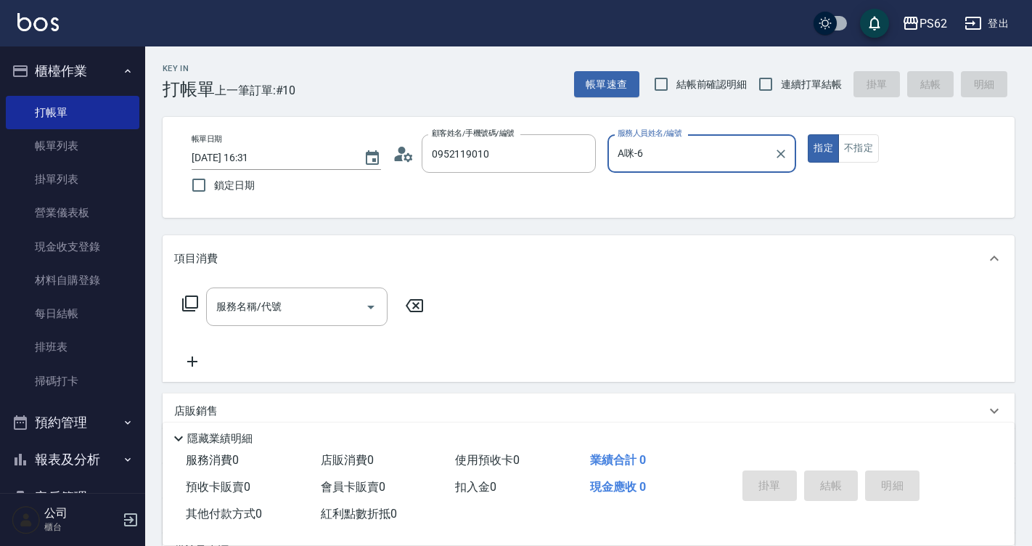
click at [191, 303] on icon at bounding box center [189, 303] width 17 height 17
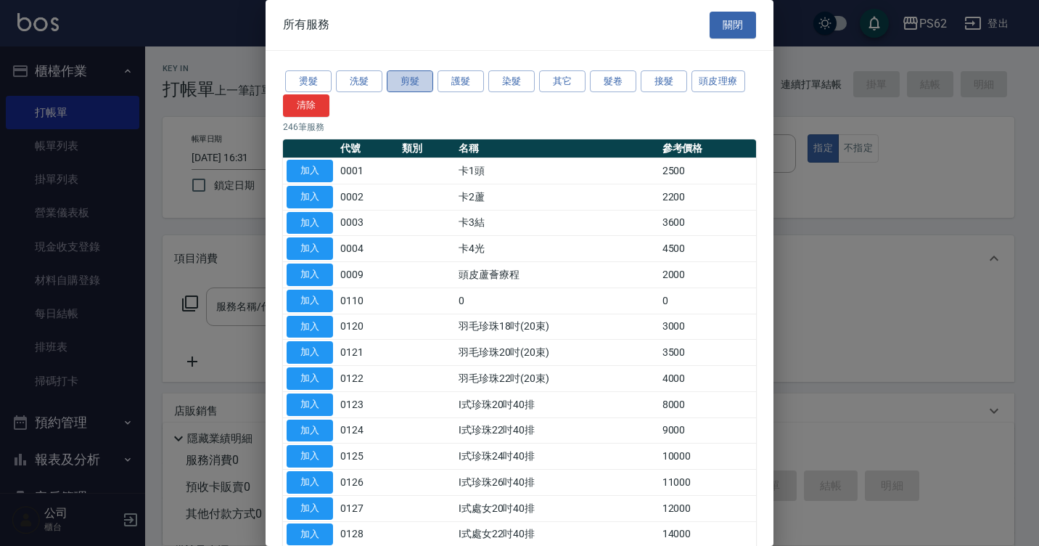
click at [405, 83] on button "剪髮" at bounding box center [410, 81] width 46 height 22
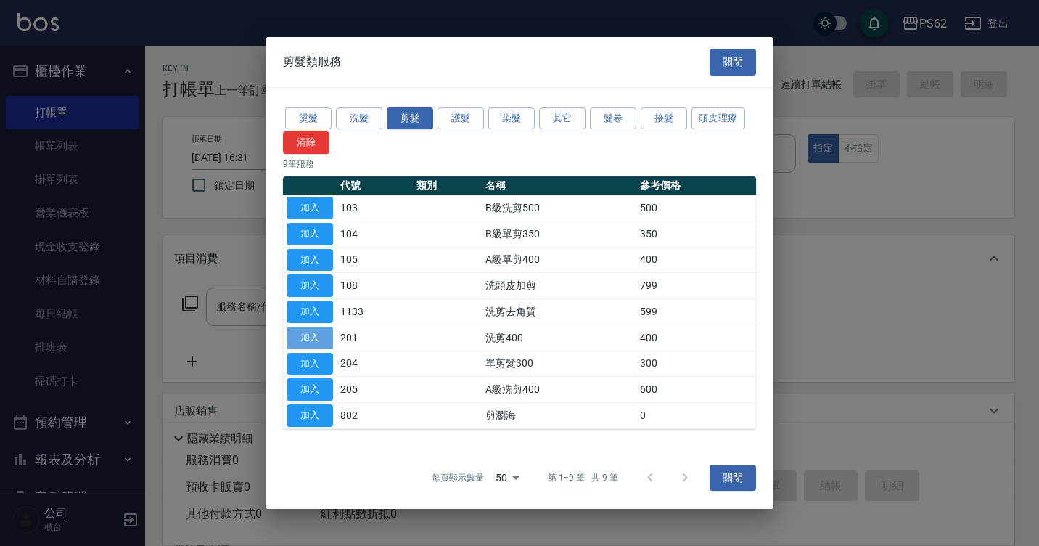
click at [328, 337] on button "加入" at bounding box center [310, 337] width 46 height 22
type input "洗剪400(201)"
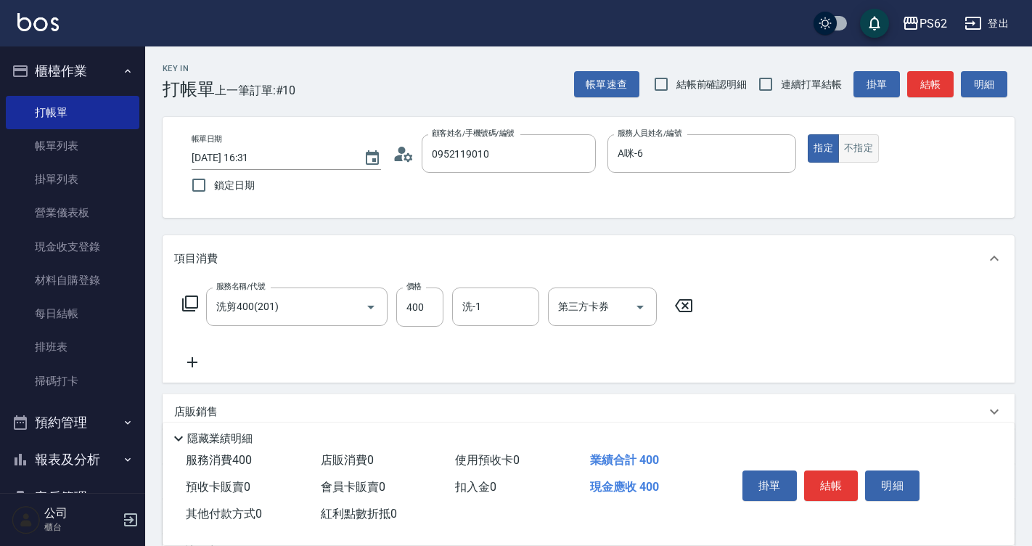
click at [856, 152] on button "不指定" at bounding box center [858, 148] width 41 height 28
click at [816, 487] on button "結帳" at bounding box center [831, 485] width 54 height 30
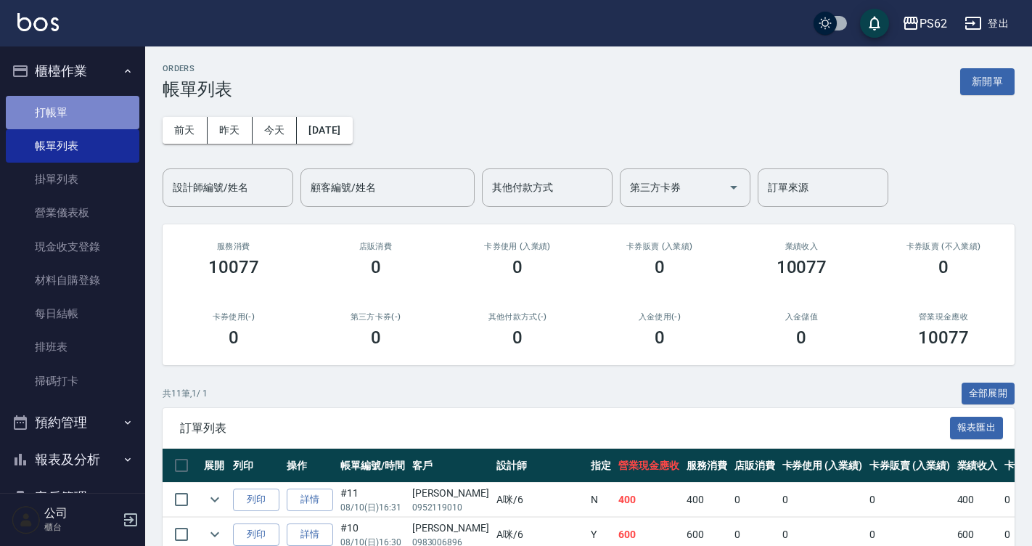
click at [86, 106] on link "打帳單" at bounding box center [72, 112] width 133 height 33
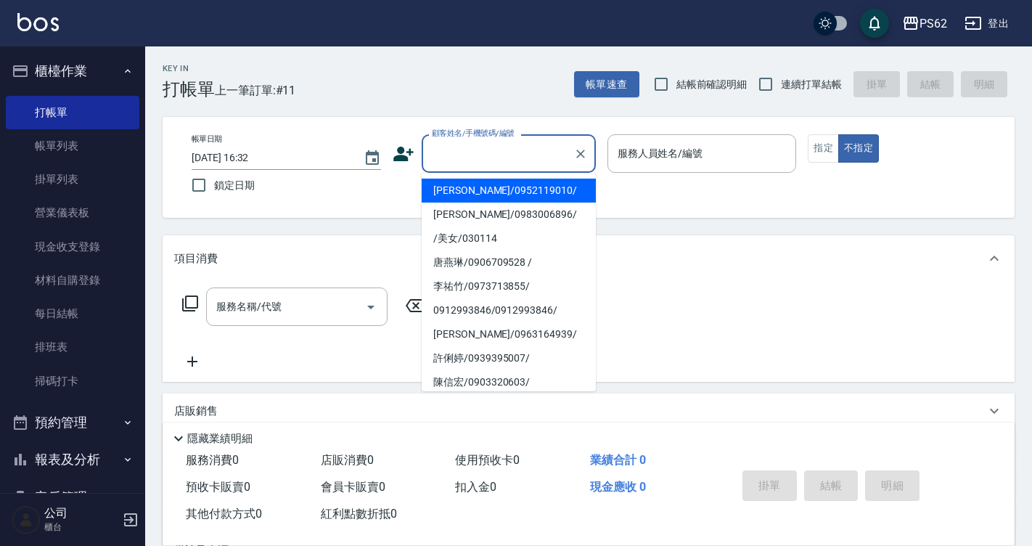
click at [461, 154] on input "顧客姓名/手機號碼/編號" at bounding box center [497, 153] width 139 height 25
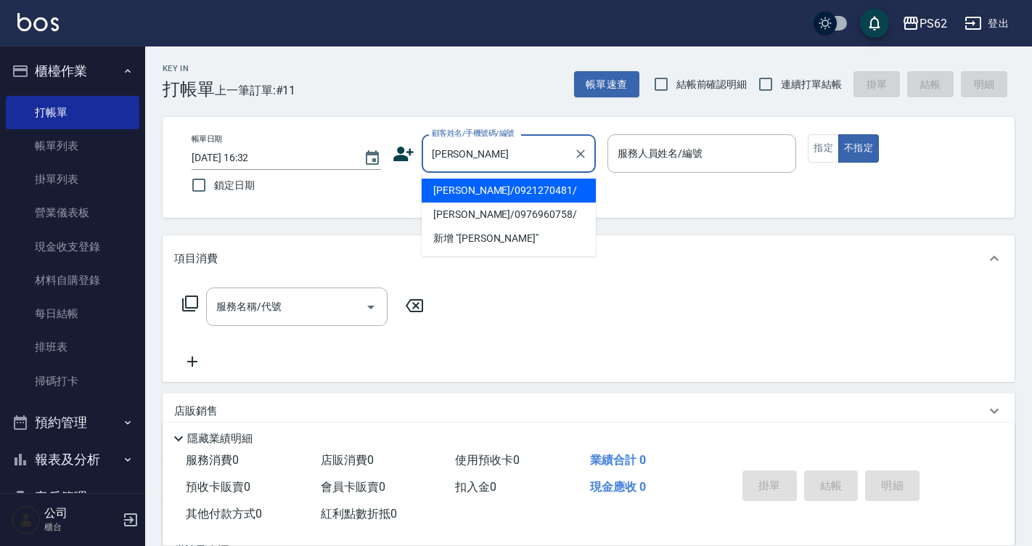
click at [462, 186] on li "莊淑玲/0921270481/" at bounding box center [509, 190] width 174 height 24
type input "莊淑玲/0921270481/"
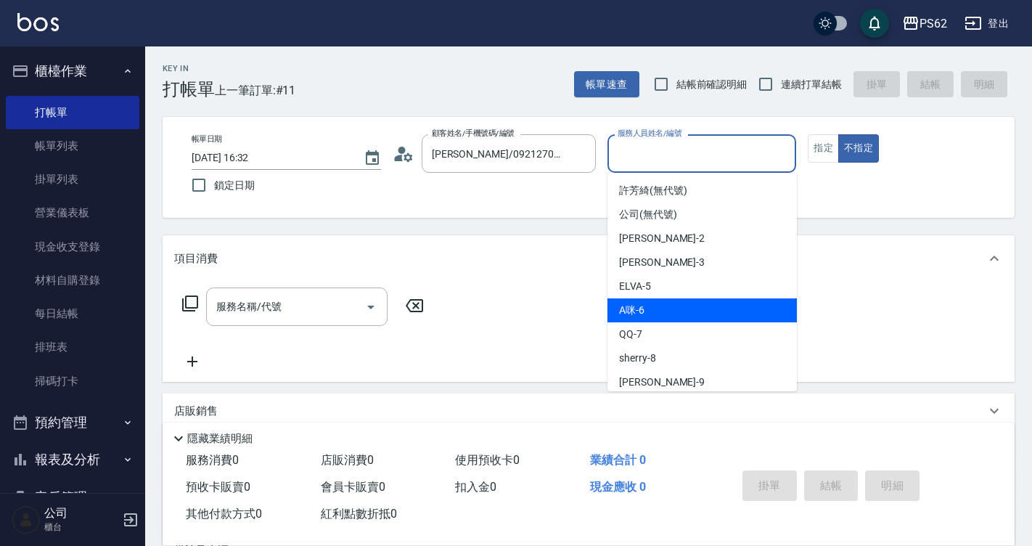
drag, startPoint x: 656, startPoint y: 157, endPoint x: 663, endPoint y: 299, distance: 142.4
click at [663, 299] on body "PS62 登出 櫃檯作業 打帳單 帳單列表 掛單列表 營業儀表板 現金收支登錄 材料自購登錄 每日結帳 排班表 掃碼打卡 預約管理 預約管理 單日預約紀錄 單…" at bounding box center [516, 353] width 1032 height 707
click at [663, 299] on div "A咪 -6" at bounding box center [701, 310] width 189 height 24
type input "A咪-6"
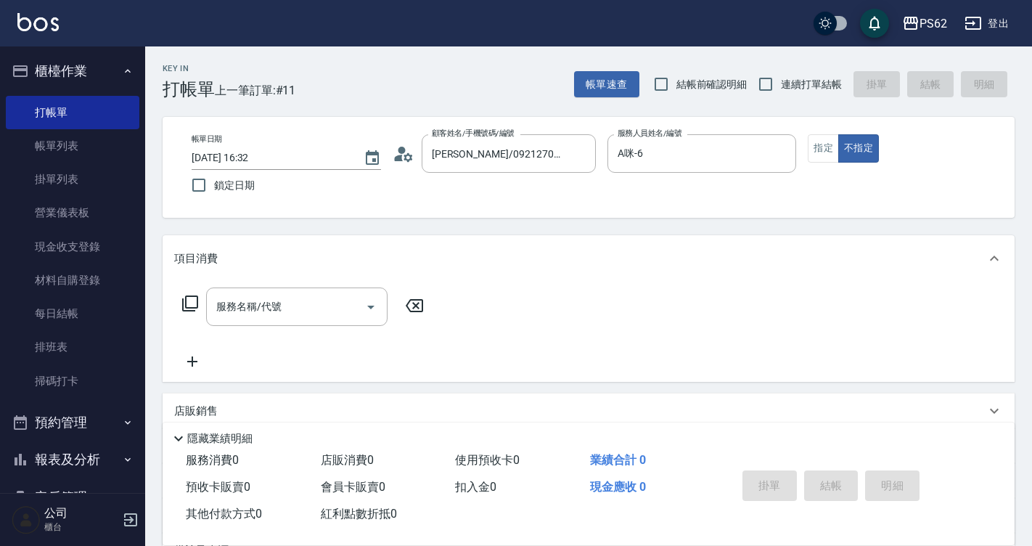
click at [189, 300] on icon at bounding box center [189, 303] width 17 height 17
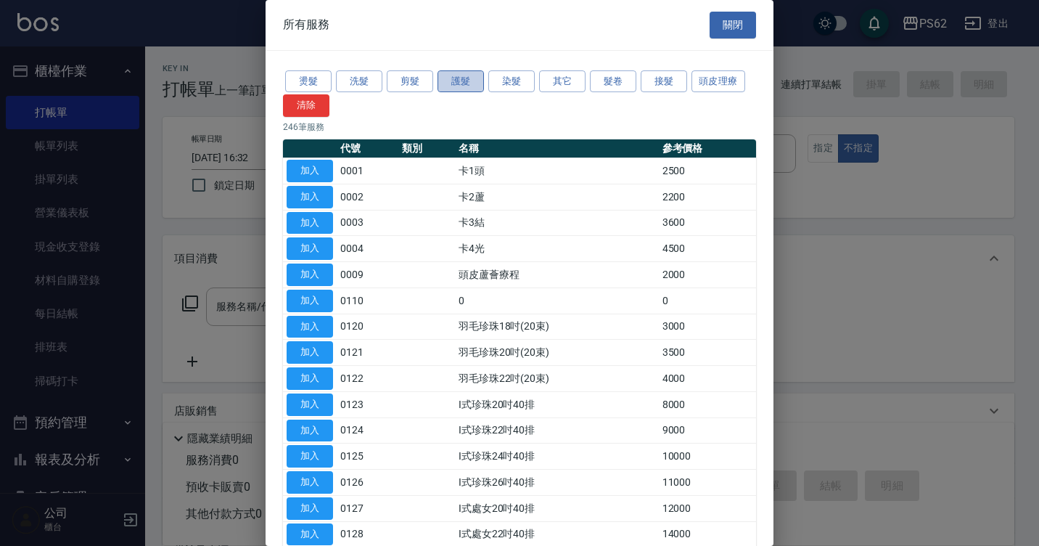
click at [477, 81] on button "護髮" at bounding box center [460, 81] width 46 height 22
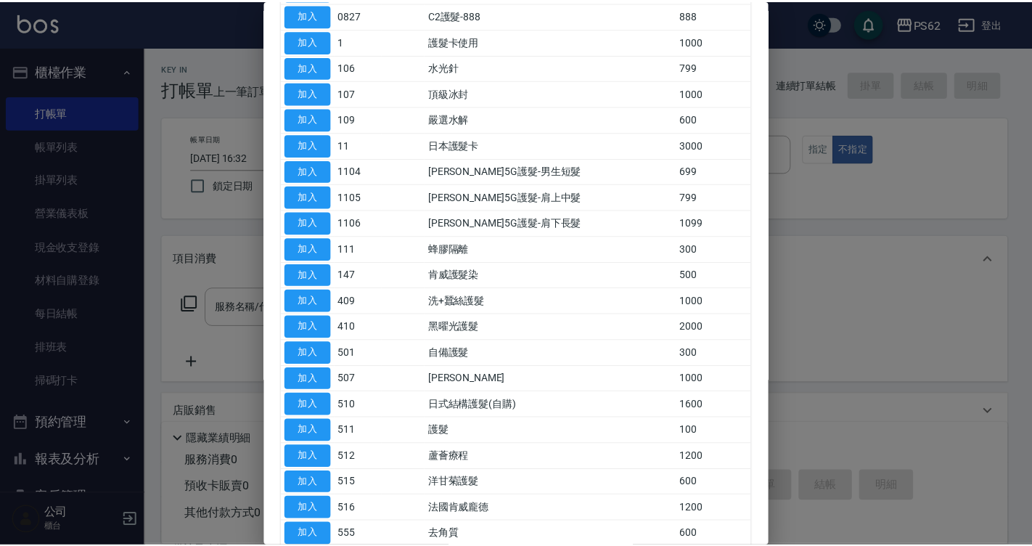
scroll to position [471, 0]
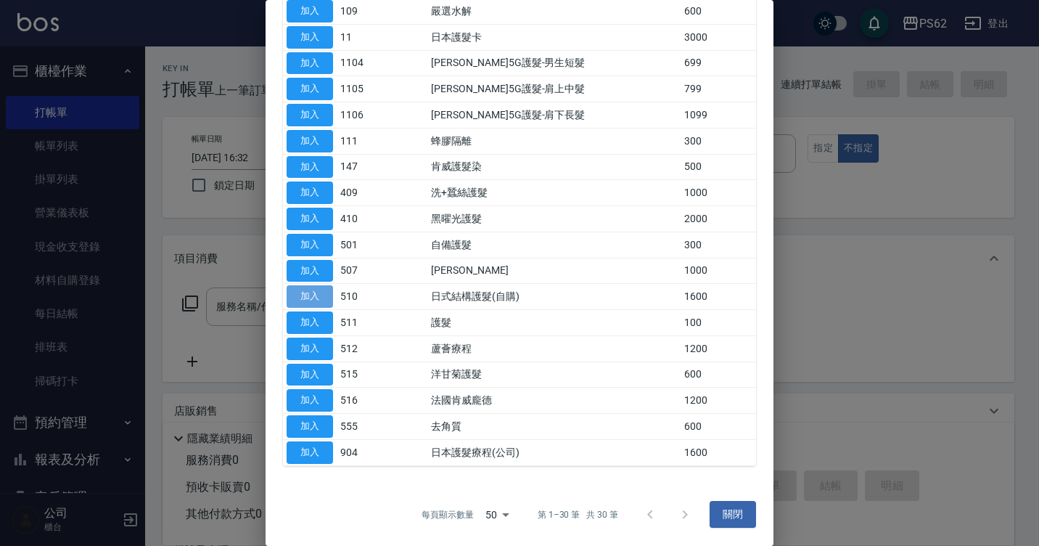
click at [323, 299] on button "加入" at bounding box center [310, 296] width 46 height 22
type input "日式結構護髮(自購)(510)"
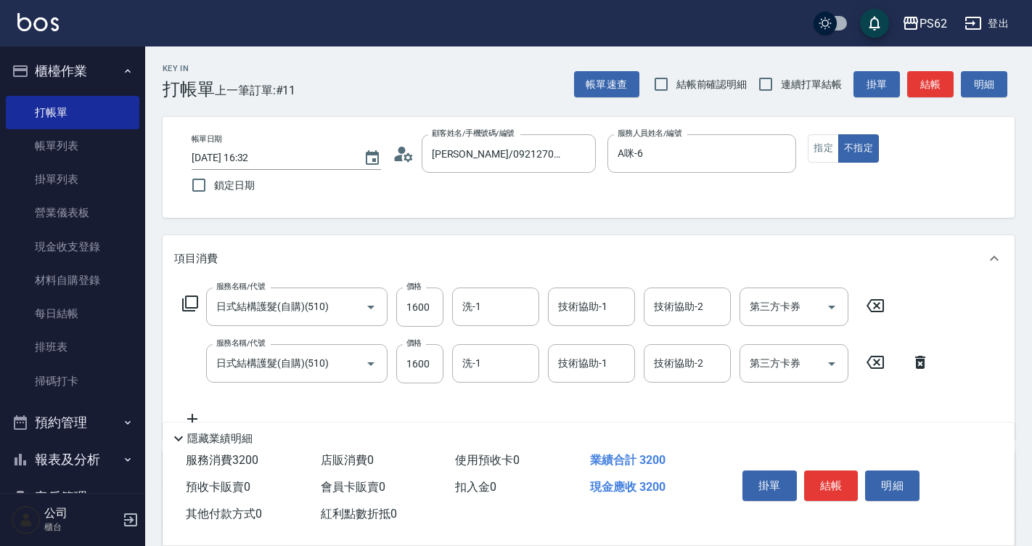
click at [927, 365] on icon at bounding box center [920, 361] width 36 height 17
click at [927, 365] on div "服務名稱/代號 日式結構護髮(自購)(510) 服務名稱/代號 價格 1600 價格 洗-1 洗-1 技術協助-1 技術協助-1 技術協助-2 技術協助-2 …" at bounding box center [589, 359] width 852 height 157
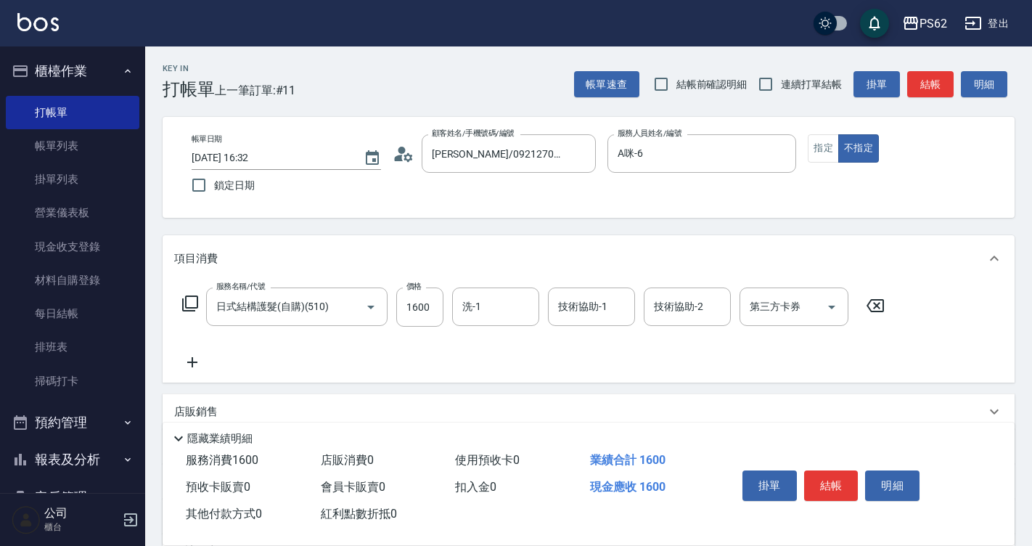
click at [191, 300] on icon at bounding box center [189, 303] width 17 height 17
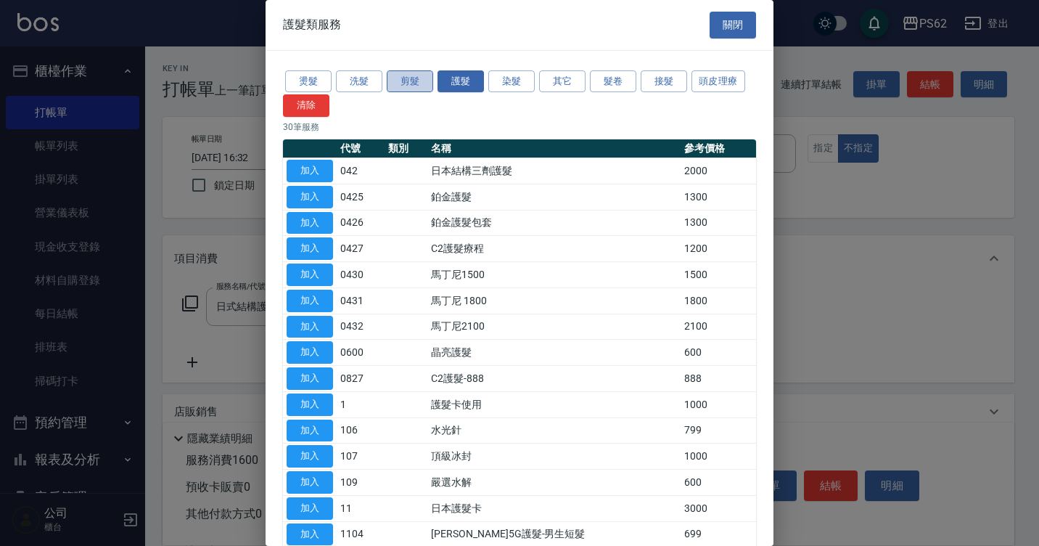
click at [406, 87] on button "剪髮" at bounding box center [410, 81] width 46 height 22
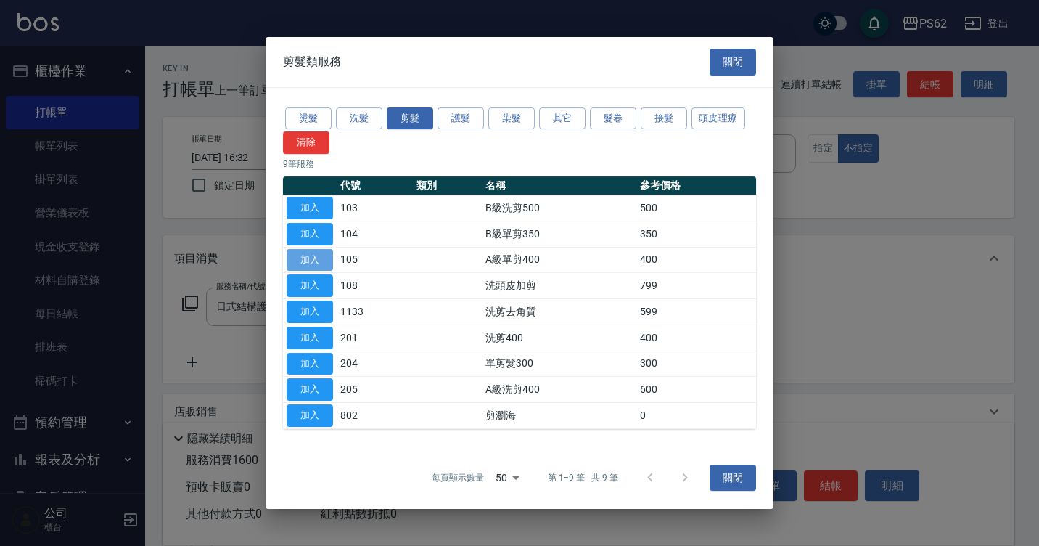
click at [325, 260] on button "加入" at bounding box center [310, 260] width 46 height 22
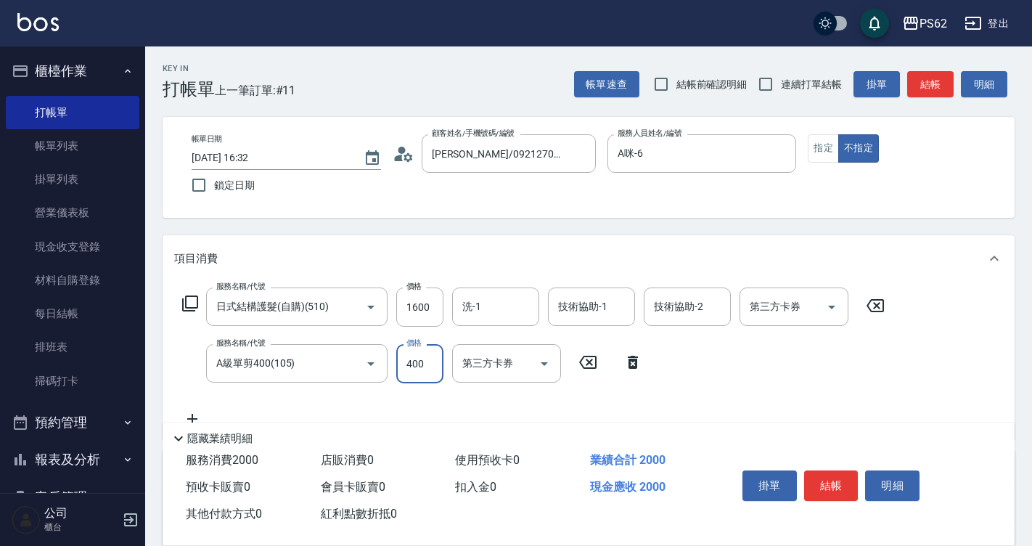
click at [431, 370] on input "400" at bounding box center [419, 363] width 47 height 39
type input "500"
click at [825, 145] on button "指定" at bounding box center [822, 148] width 31 height 28
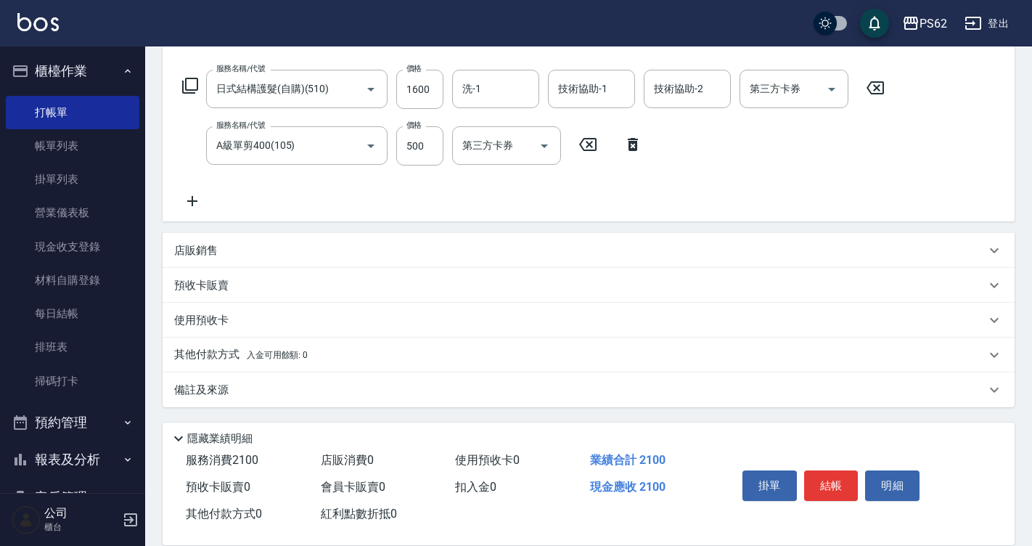
scroll to position [218, 0]
click at [217, 353] on p "其他付款方式 入金可用餘額: 0" at bounding box center [240, 354] width 133 height 16
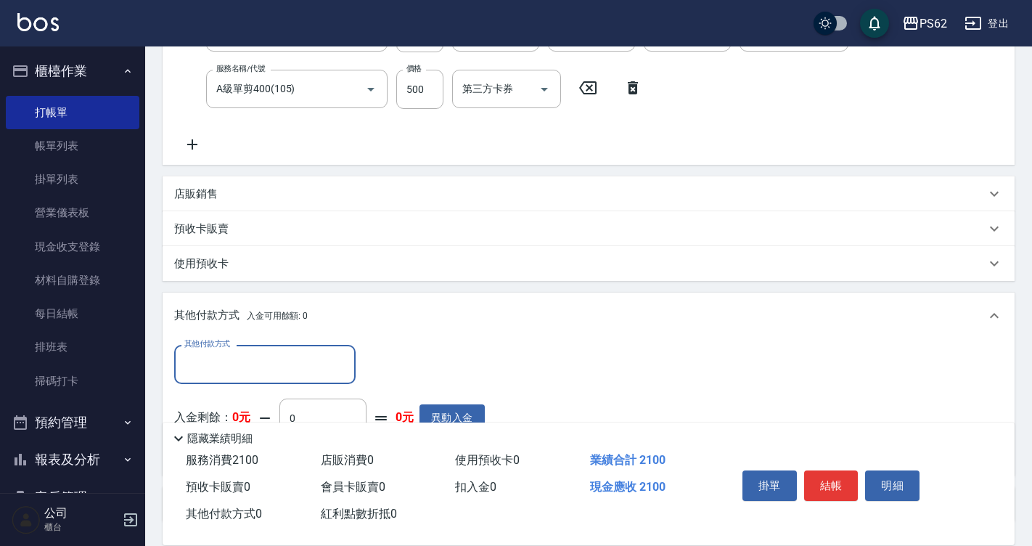
scroll to position [291, 0]
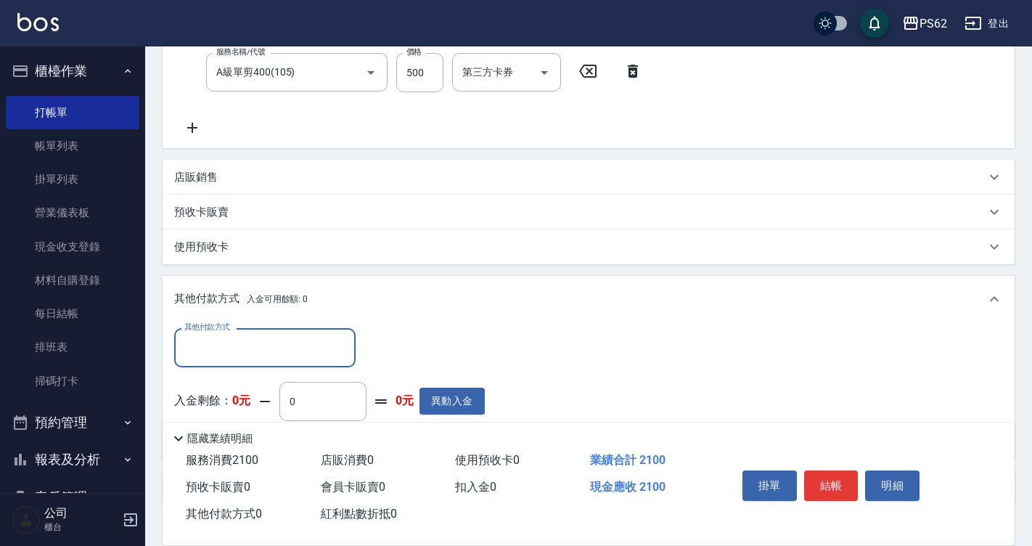
click at [226, 342] on input "其他付款方式" at bounding box center [265, 346] width 168 height 25
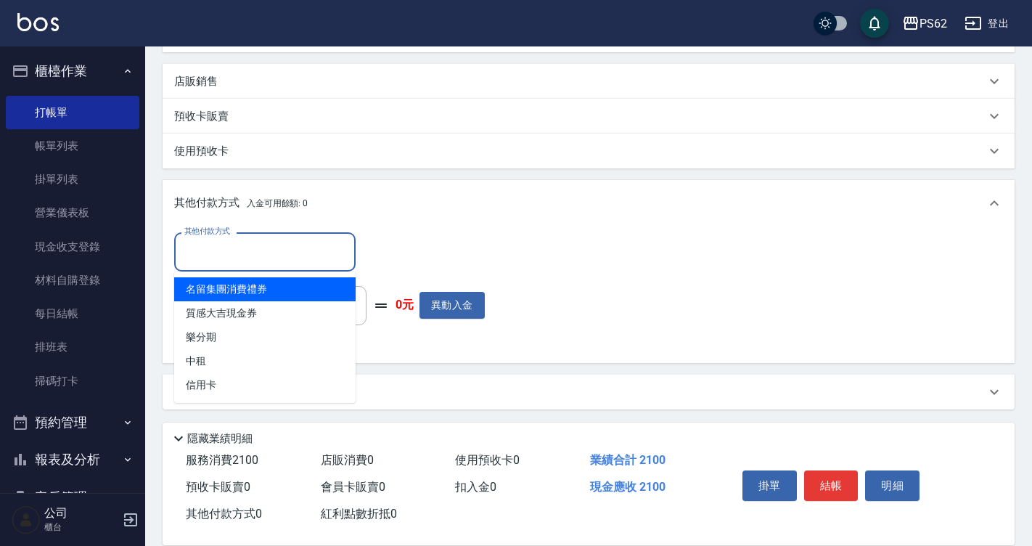
scroll to position [390, 0]
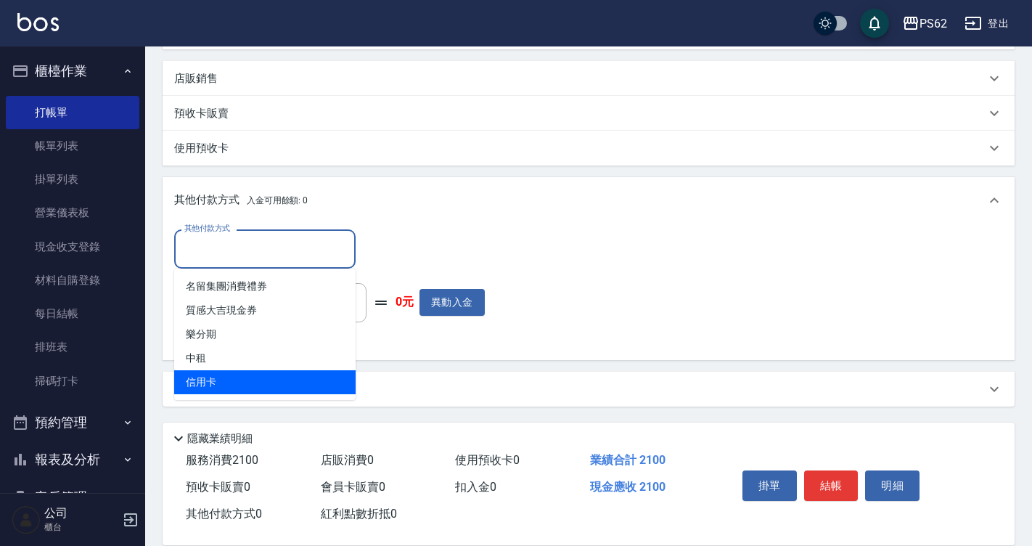
click at [228, 371] on span "信用卡" at bounding box center [264, 382] width 181 height 24
click at [228, 371] on div "備註及來源 備註 備註 訂單來源 ​ 訂單來源" at bounding box center [589, 388] width 852 height 35
type input "信用卡"
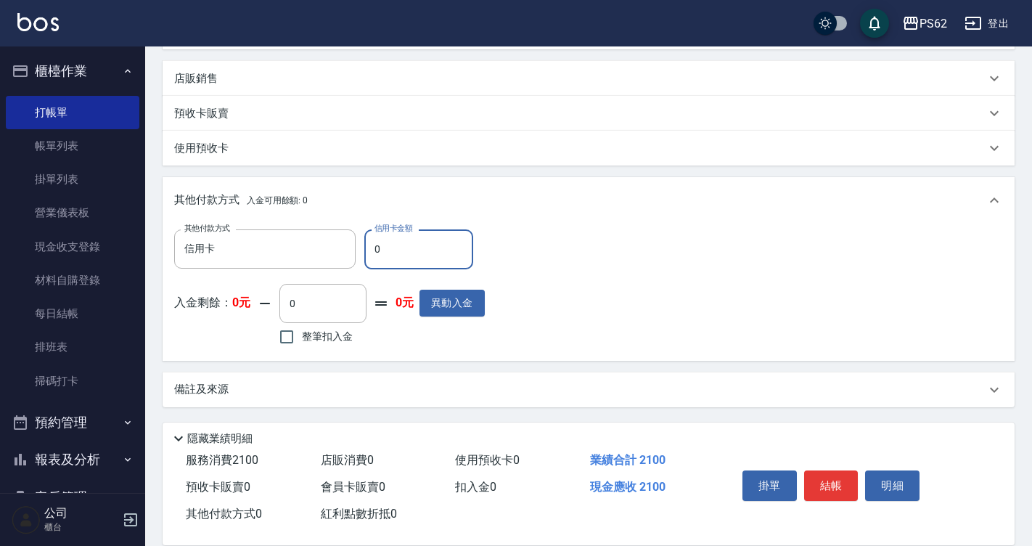
click at [397, 251] on input "0" at bounding box center [418, 248] width 109 height 39
type input "2100"
click at [823, 478] on button "結帳" at bounding box center [831, 485] width 54 height 30
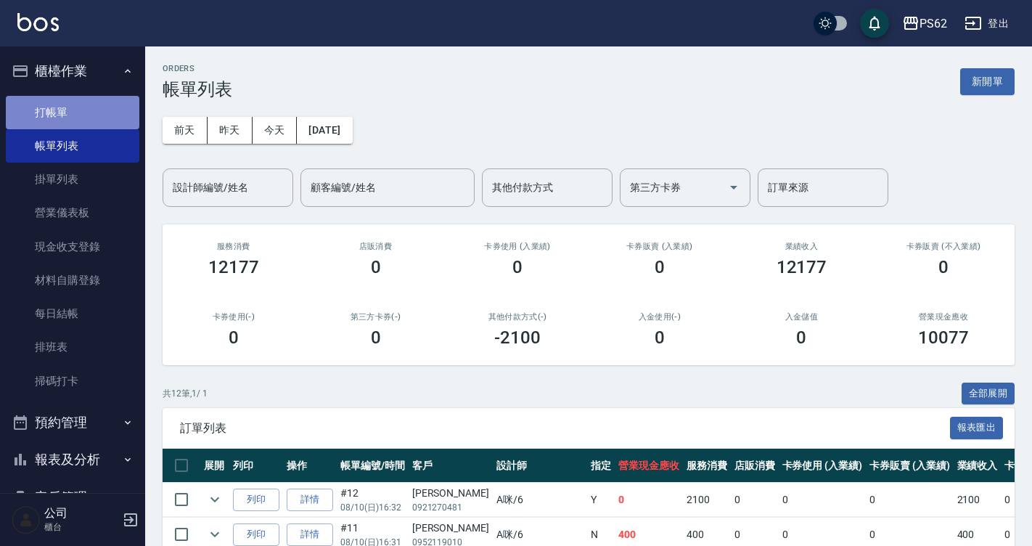
click at [102, 110] on link "打帳單" at bounding box center [72, 112] width 133 height 33
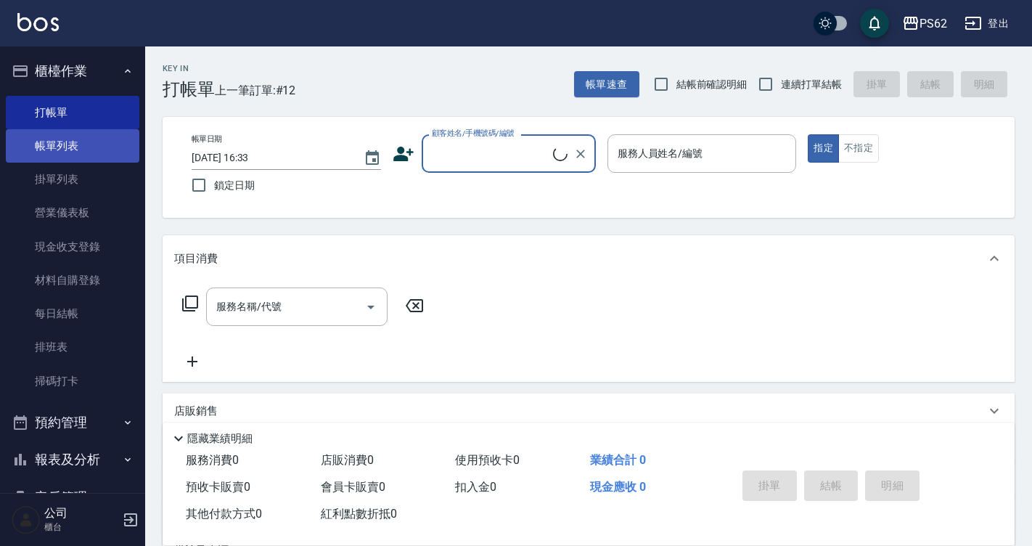
click at [102, 145] on link "帳單列表" at bounding box center [72, 145] width 133 height 33
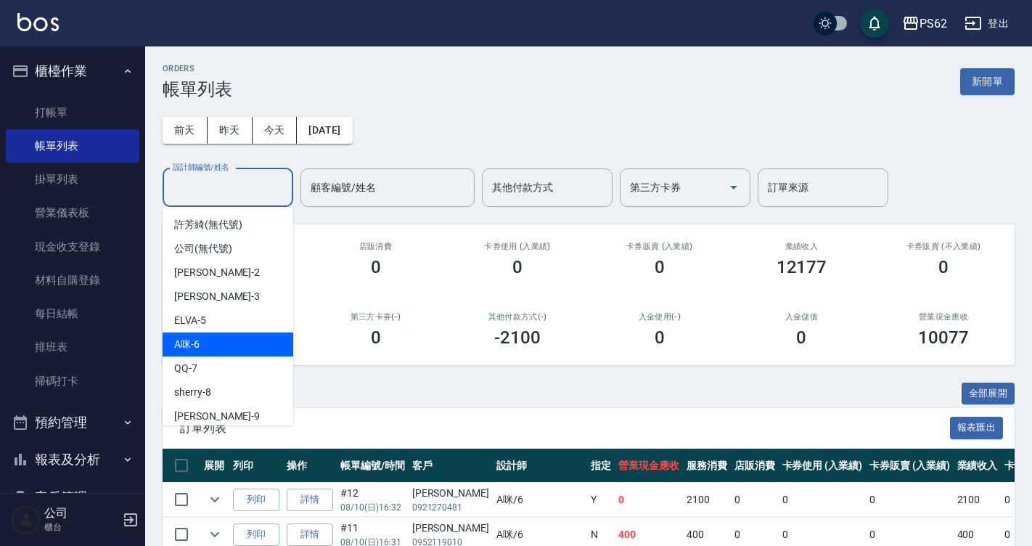
drag, startPoint x: 198, startPoint y: 184, endPoint x: 217, endPoint y: 337, distance: 153.5
click at [217, 337] on body "PS62 登出 櫃檯作業 打帳單 帳單列表 掛單列表 營業儀表板 現金收支登錄 材料自購登錄 每日結帳 排班表 掃碼打卡 預約管理 預約管理 單日預約紀錄 單…" at bounding box center [516, 478] width 1032 height 957
click at [217, 337] on div "A咪 -6" at bounding box center [228, 344] width 131 height 24
type input "A咪-6"
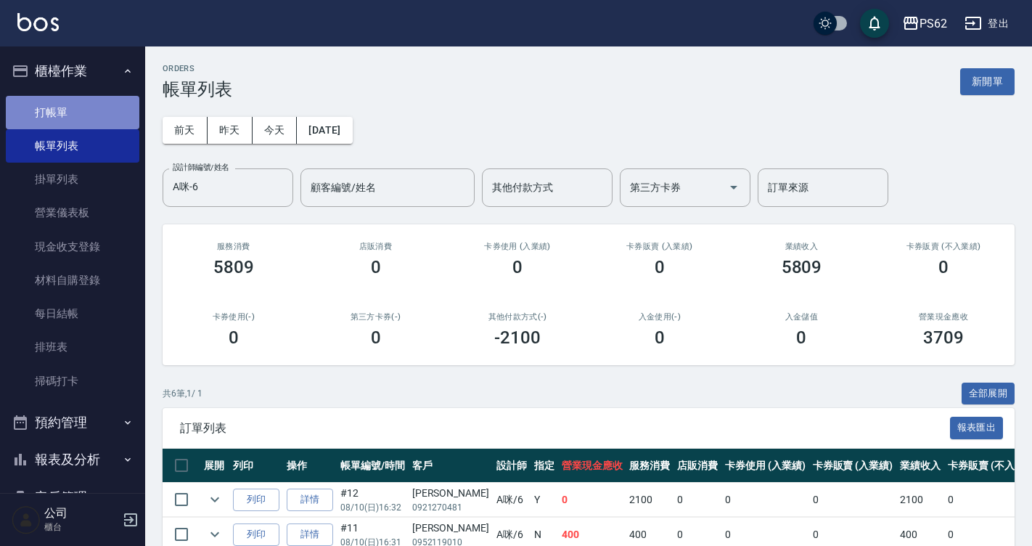
click at [91, 115] on link "打帳單" at bounding box center [72, 112] width 133 height 33
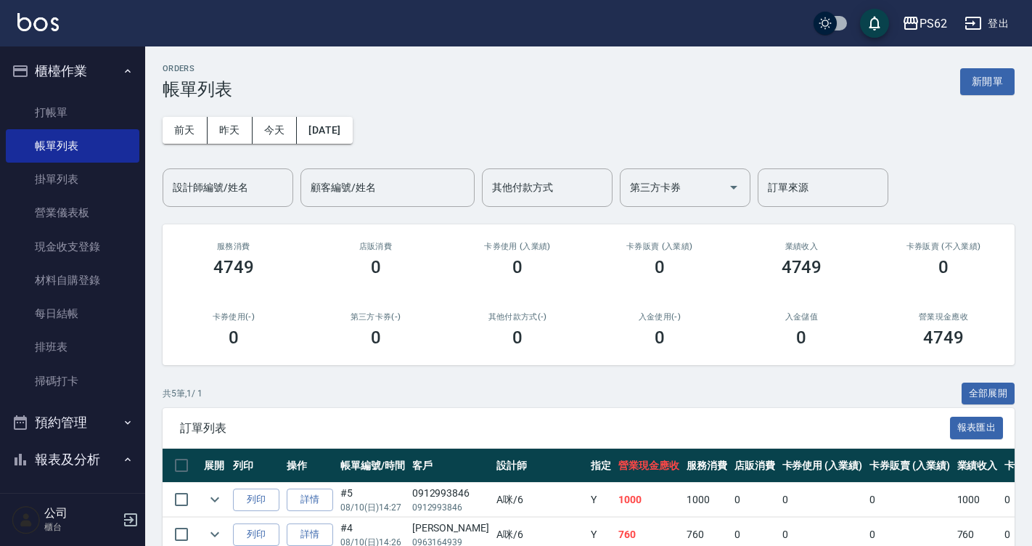
drag, startPoint x: 91, startPoint y: 347, endPoint x: 285, endPoint y: 310, distance: 197.9
click at [91, 347] on link "排班表" at bounding box center [72, 346] width 133 height 33
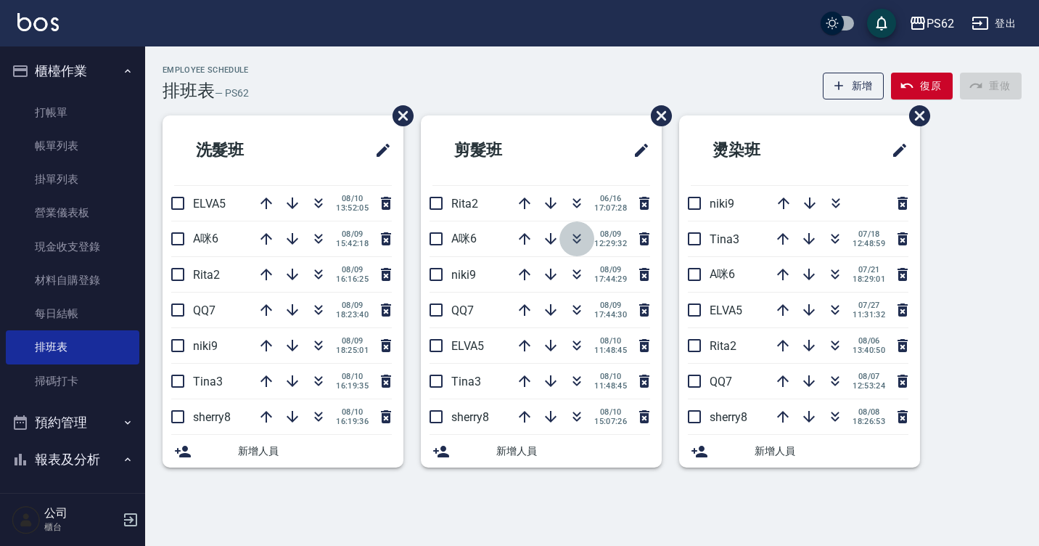
click at [572, 235] on icon "button" at bounding box center [576, 238] width 17 height 17
click at [575, 271] on icon "button" at bounding box center [576, 274] width 17 height 17
click at [516, 358] on button "button" at bounding box center [524, 345] width 35 height 35
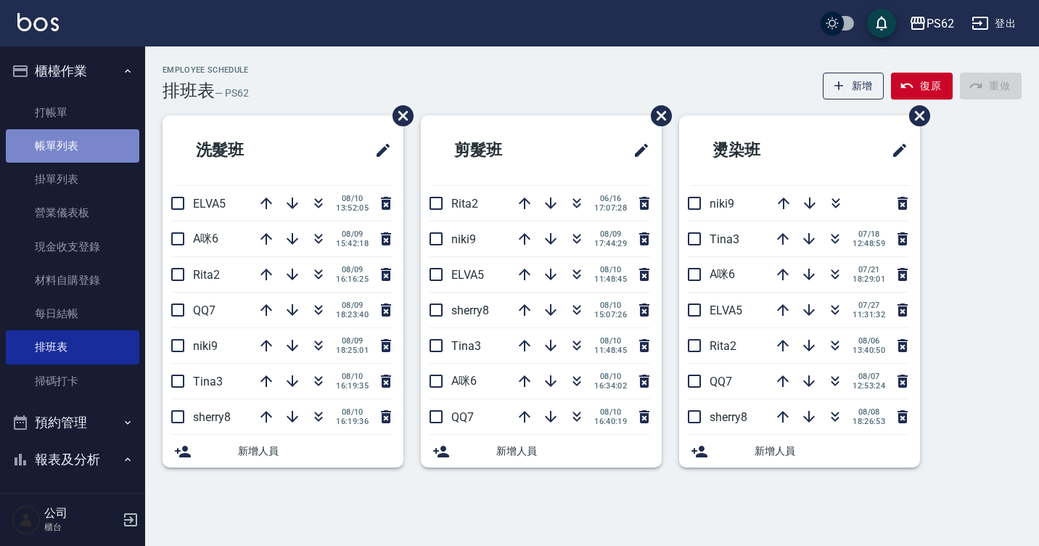
click at [92, 152] on link "帳單列表" at bounding box center [72, 145] width 133 height 33
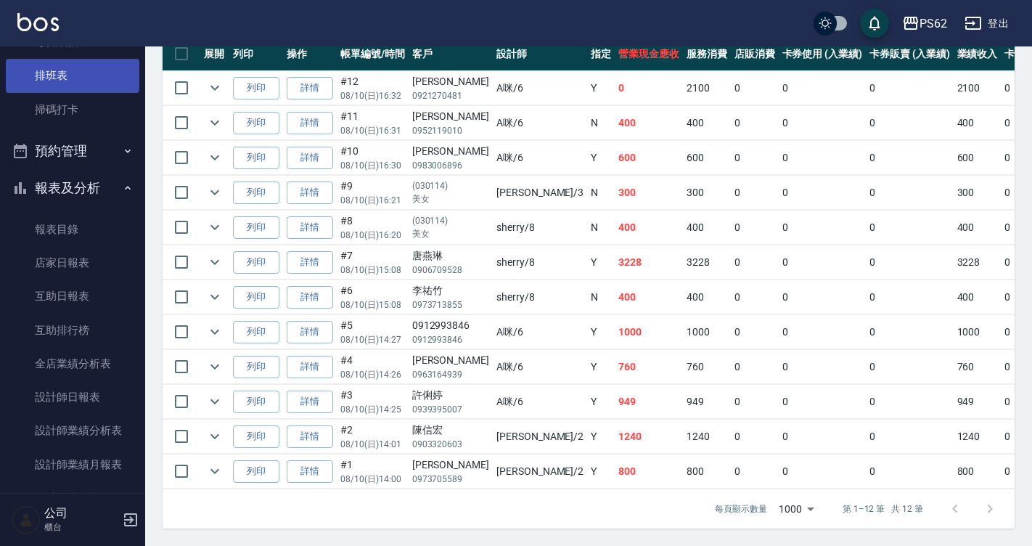
scroll to position [290, 0]
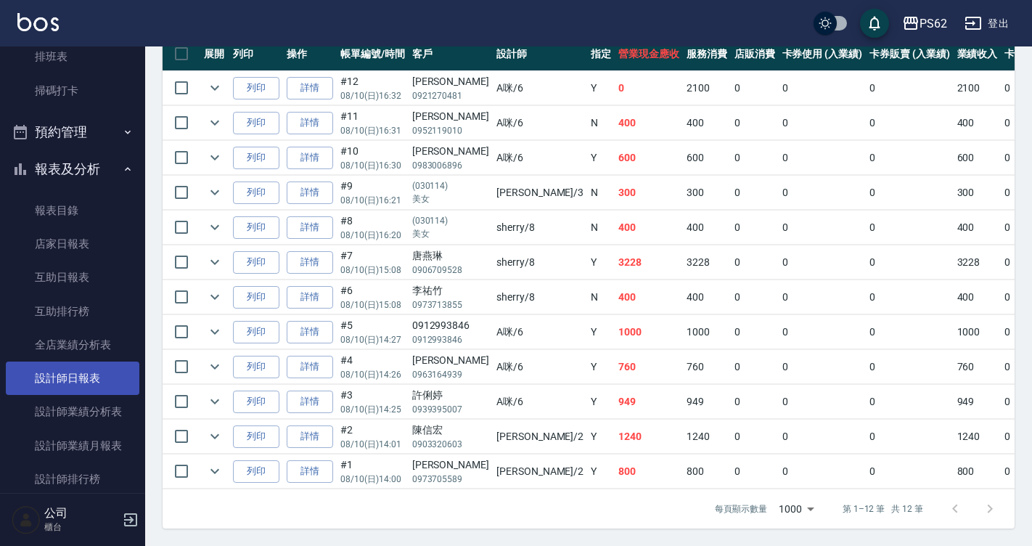
click at [102, 364] on link "設計師日報表" at bounding box center [72, 377] width 133 height 33
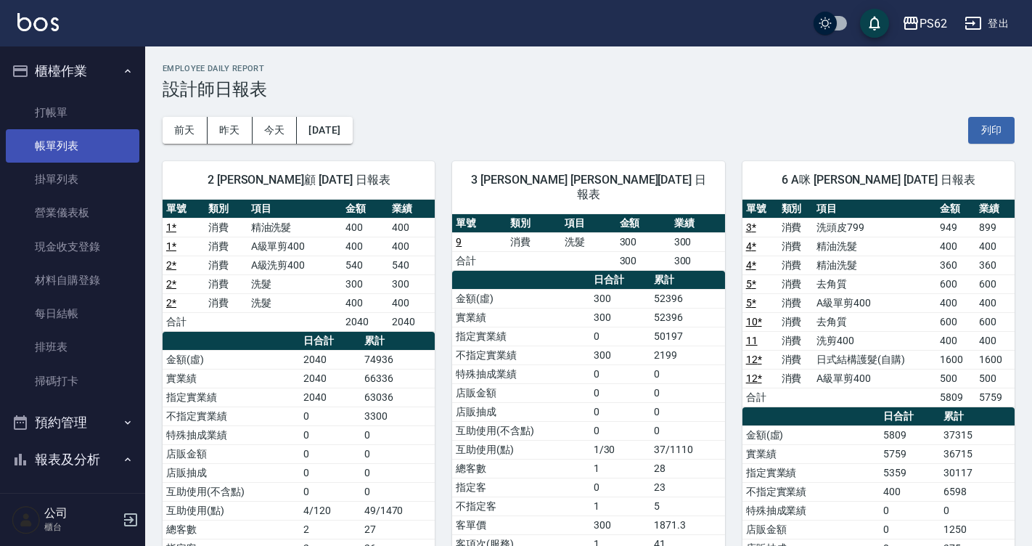
click at [83, 137] on link "帳單列表" at bounding box center [72, 145] width 133 height 33
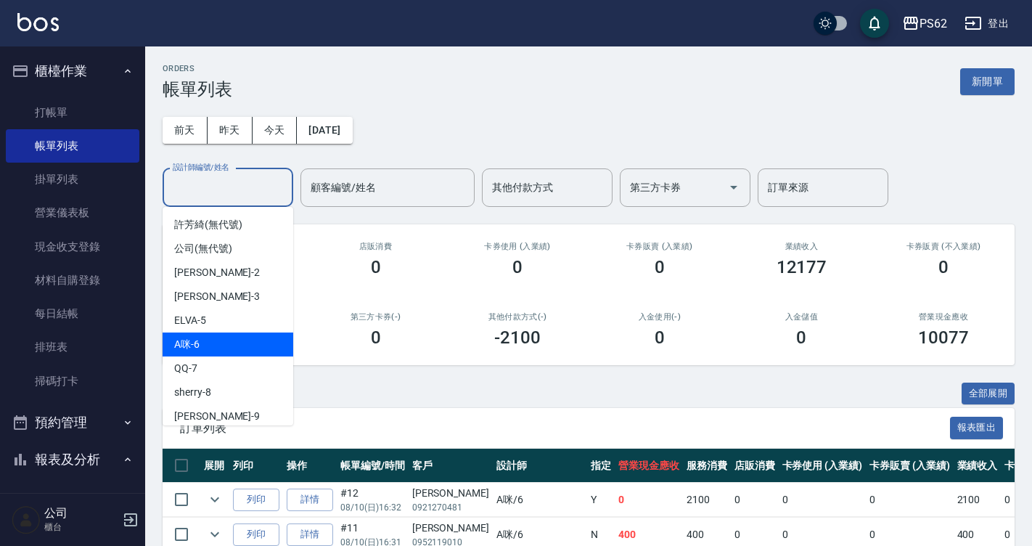
drag, startPoint x: 243, startPoint y: 187, endPoint x: 236, endPoint y: 338, distance: 151.1
click at [236, 338] on body "PS62 登出 櫃檯作業 打帳單 帳單列表 掛單列表 營業儀表板 現金收支登錄 材料自購登錄 每日結帳 排班表 掃碼打卡 預約管理 預約管理 單日預約紀錄 單…" at bounding box center [516, 478] width 1032 height 957
click at [236, 338] on div "A咪 -6" at bounding box center [228, 344] width 131 height 24
type input "A咪-6"
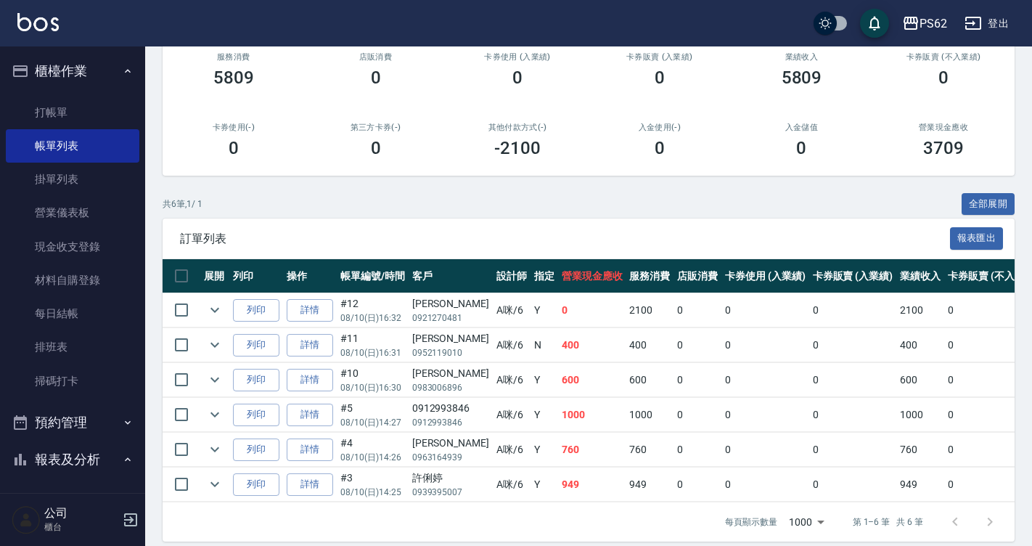
scroll to position [213, 0]
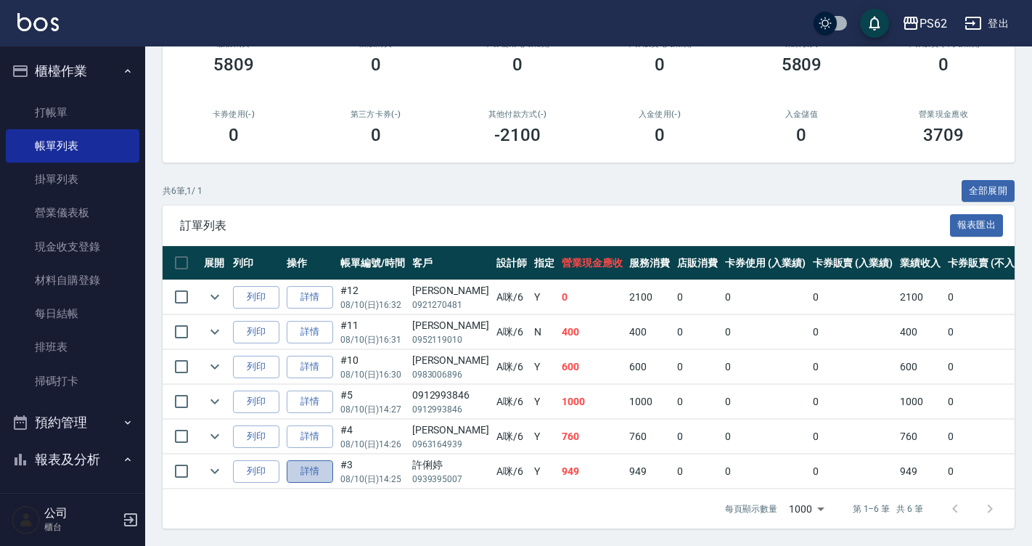
click at [315, 461] on link "詳情" at bounding box center [310, 471] width 46 height 22
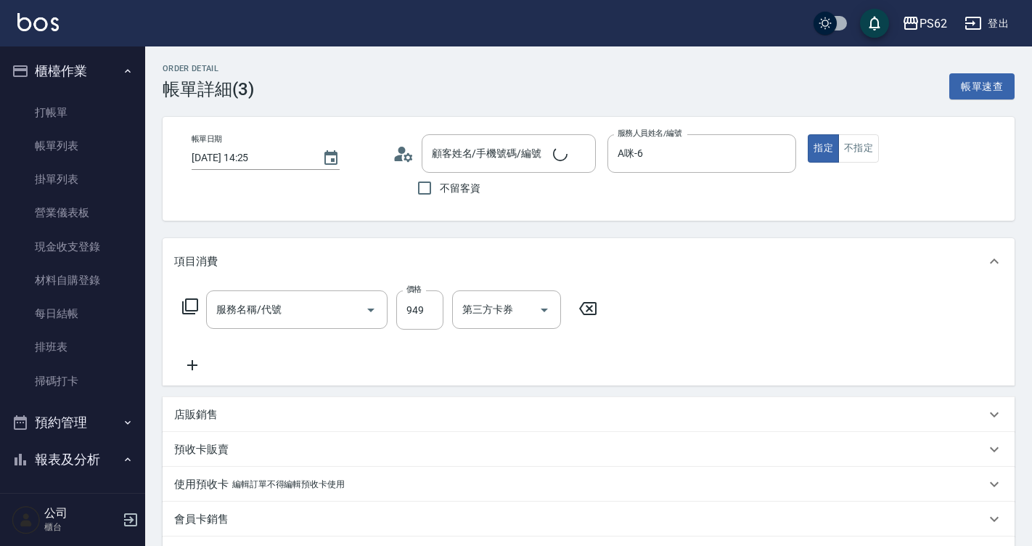
type input "2025/08/10 14:25"
type input "A咪-6"
type input "許俐婷/0939395007/"
type input "洗頭皮799(11133)"
click at [432, 305] on input "949" at bounding box center [419, 309] width 47 height 39
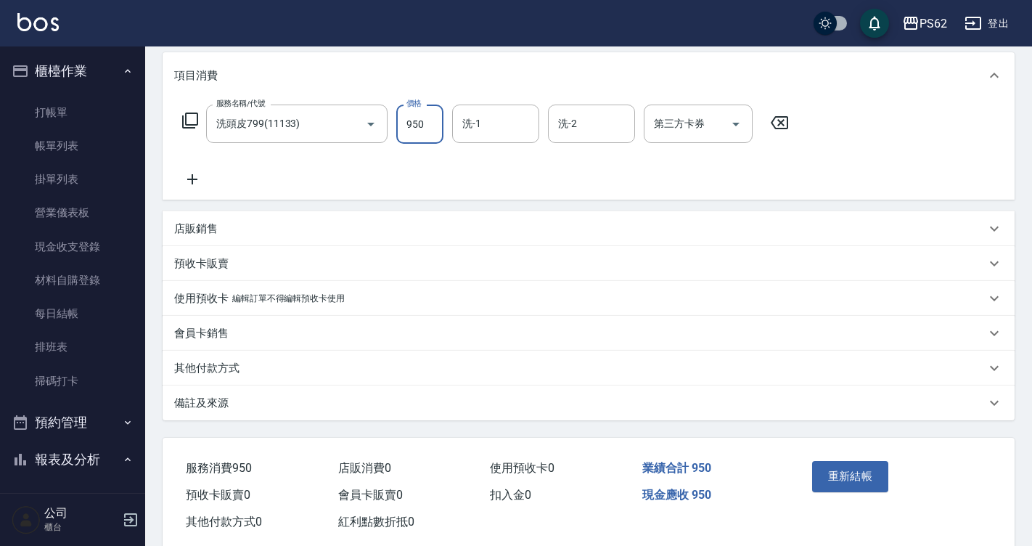
scroll to position [217, 0]
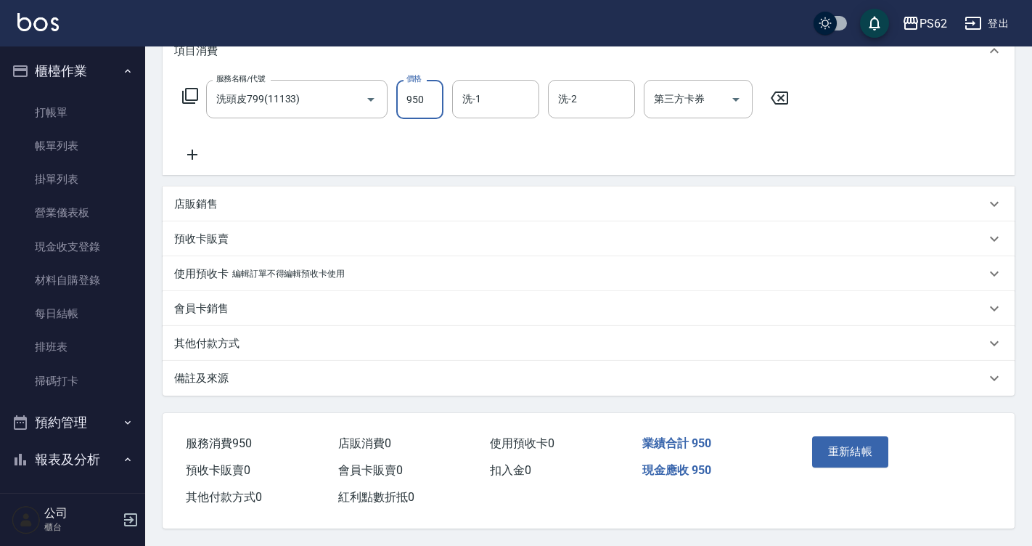
type input "950"
click at [834, 430] on div "重新結帳" at bounding box center [849, 461] width 87 height 63
click at [843, 446] on button "重新結帳" at bounding box center [850, 451] width 77 height 30
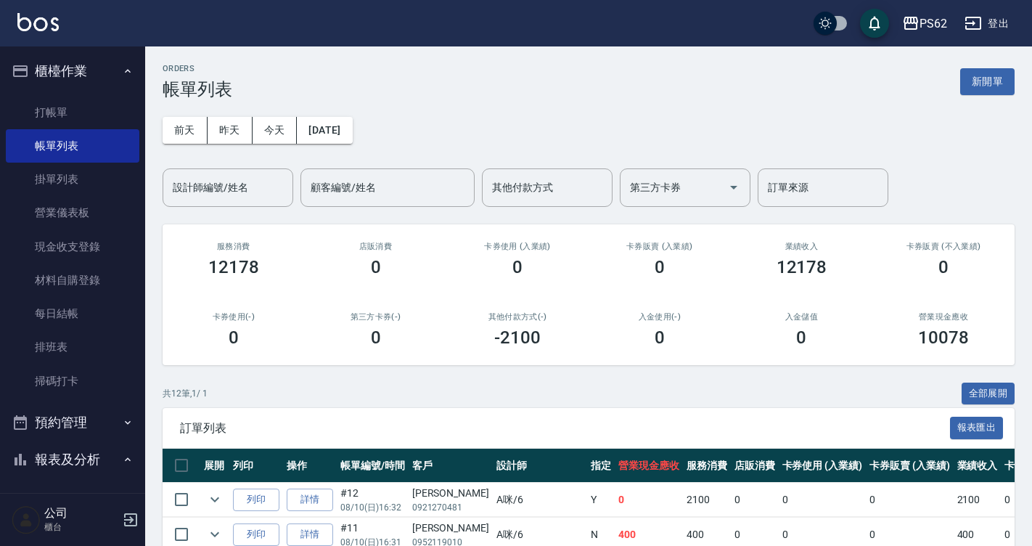
click at [815, 423] on span "訂單列表" at bounding box center [565, 428] width 770 height 15
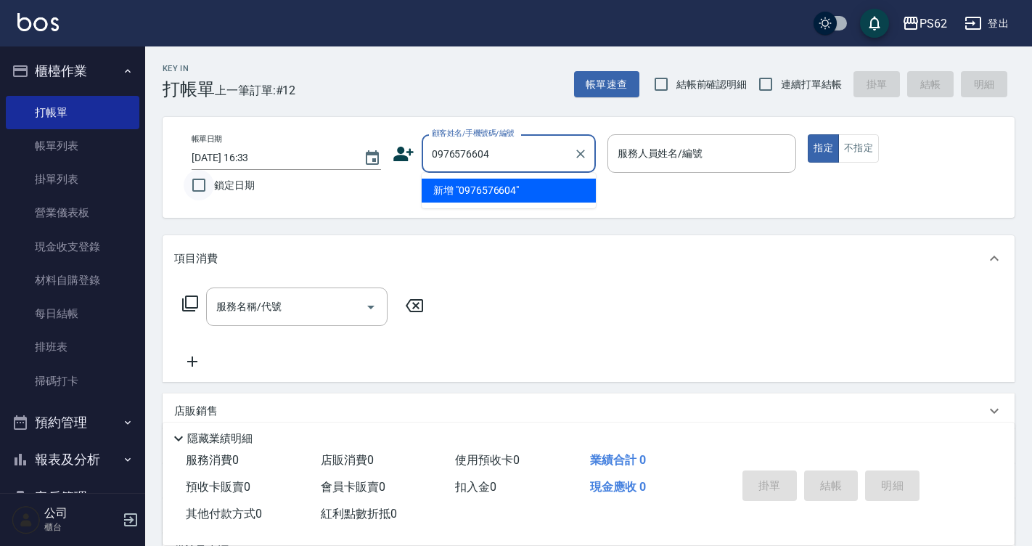
drag, startPoint x: 530, startPoint y: 150, endPoint x: 207, endPoint y: 188, distance: 325.0
click at [207, 188] on div "帳單日期 [DATE] 16:33 鎖定日期 顧客姓名/手機號碼/編號 0976576604 顧客姓名/手機號碼/編號 服務人員姓名/編號 服務人員姓名/編號…" at bounding box center [588, 167] width 817 height 66
type input "0976576604"
click at [403, 145] on icon at bounding box center [403, 154] width 22 height 22
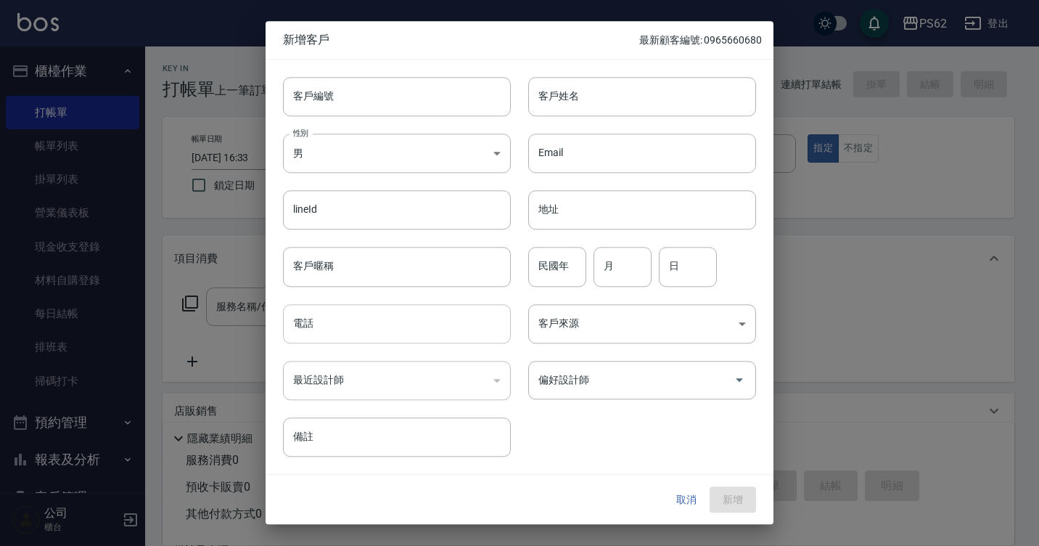
click at [361, 310] on input "電話" at bounding box center [397, 323] width 228 height 39
paste input "0976576604"
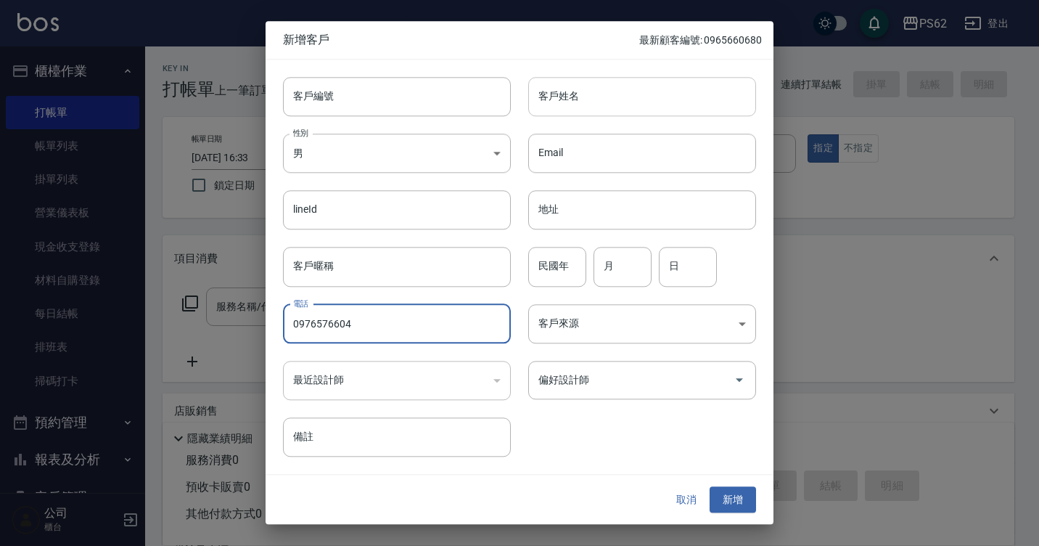
type input "0976576604"
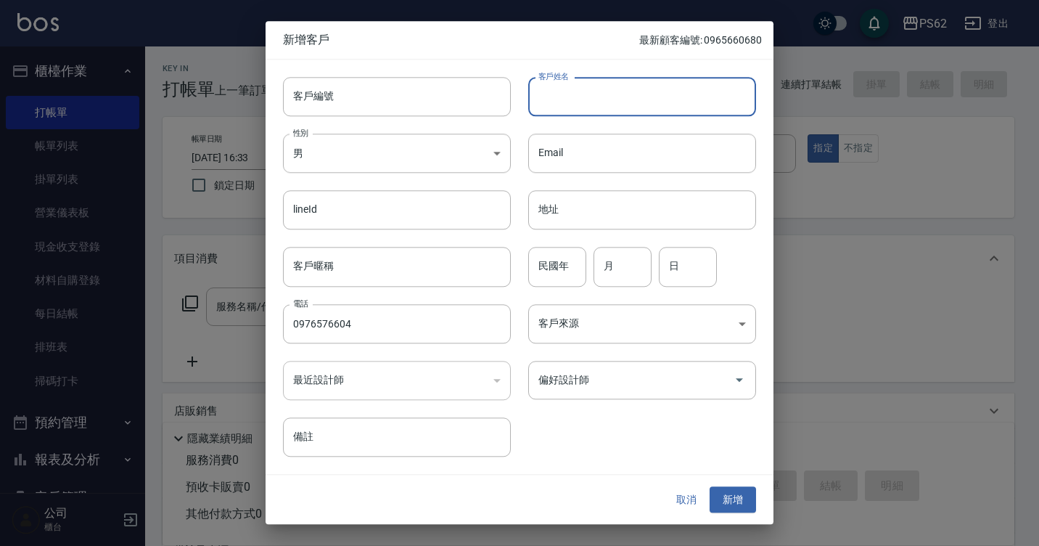
click at [551, 101] on input "客戶姓名" at bounding box center [642, 96] width 228 height 39
paste input "0976576604"
type input "0976576604"
click at [718, 496] on button "新增" at bounding box center [733, 499] width 46 height 27
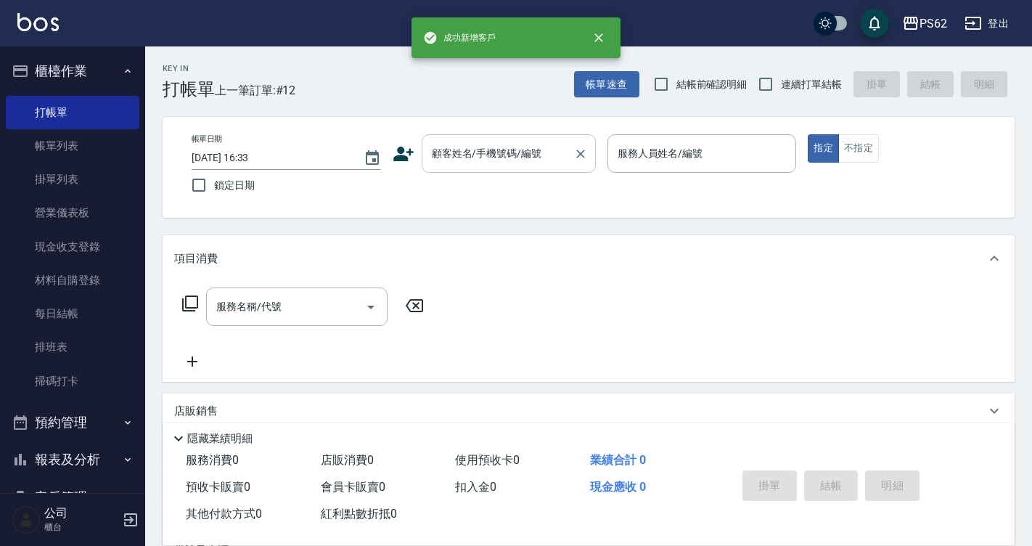
click at [537, 163] on input "顧客姓名/手機號碼/編號" at bounding box center [497, 153] width 139 height 25
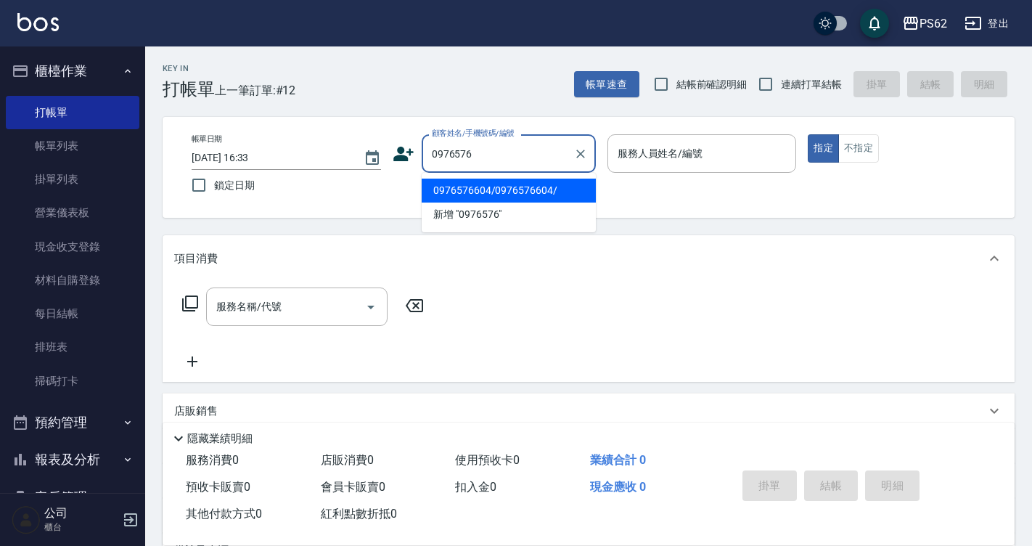
click at [453, 194] on li "0976576604/0976576604/" at bounding box center [509, 190] width 174 height 24
type input "0976576604/0976576604/"
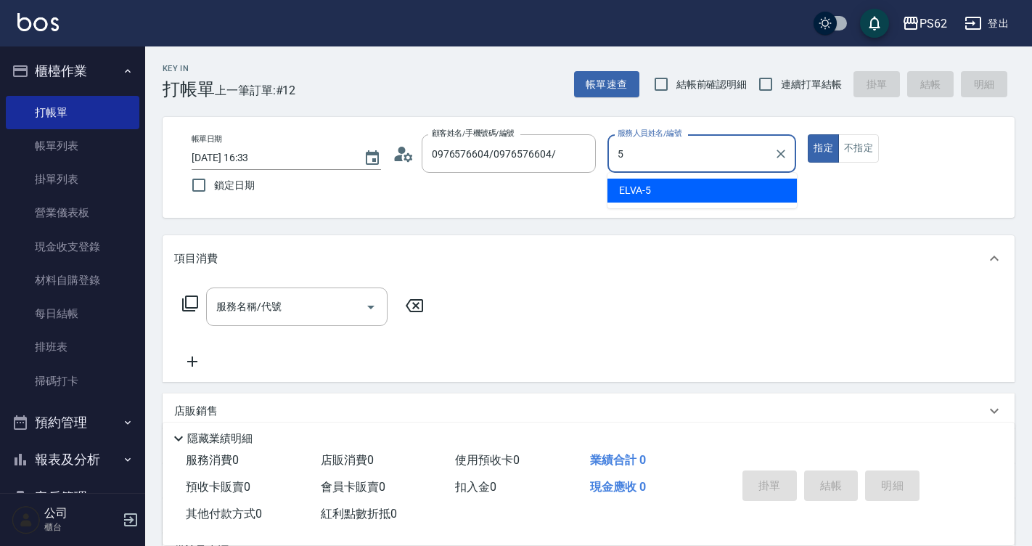
type input "ELVA-5"
type button "true"
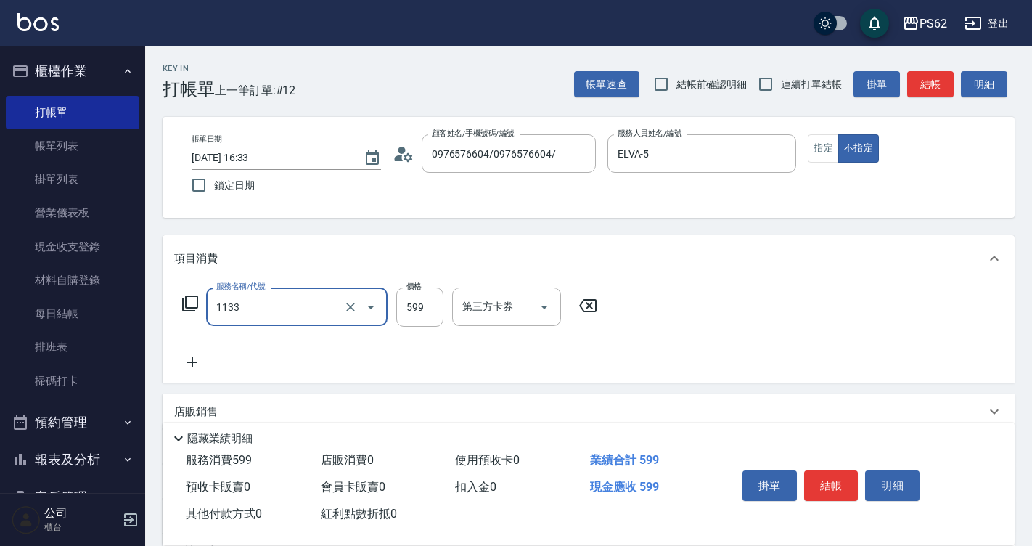
type input "洗剪去角質(1133)"
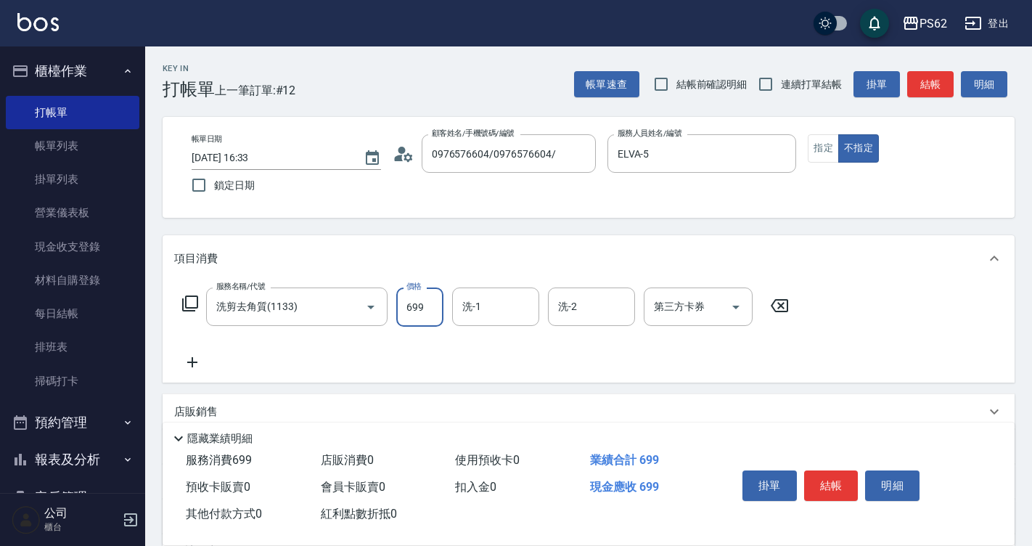
type input "699"
click at [834, 474] on button "結帳" at bounding box center [831, 485] width 54 height 30
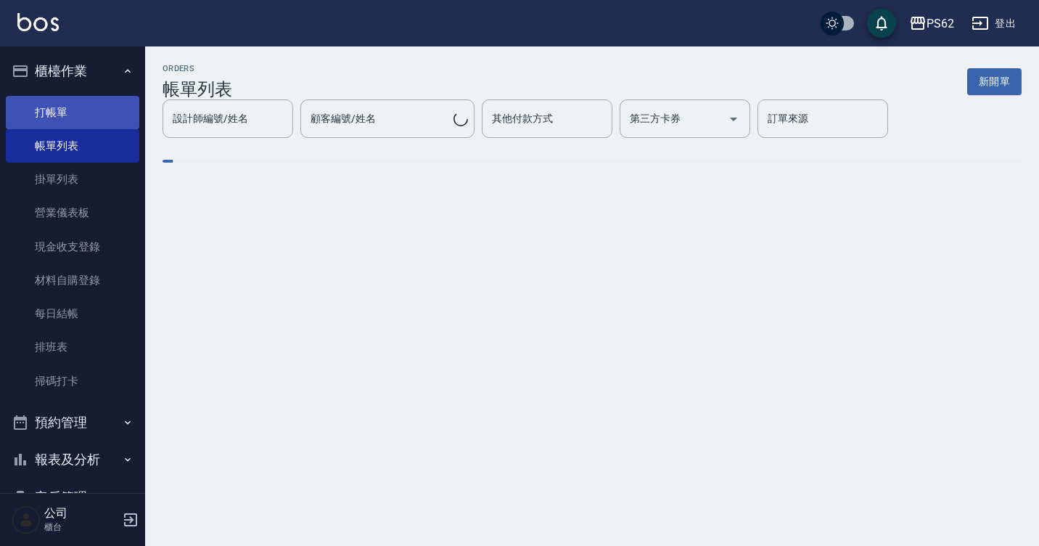
click at [122, 110] on link "打帳單" at bounding box center [72, 112] width 133 height 33
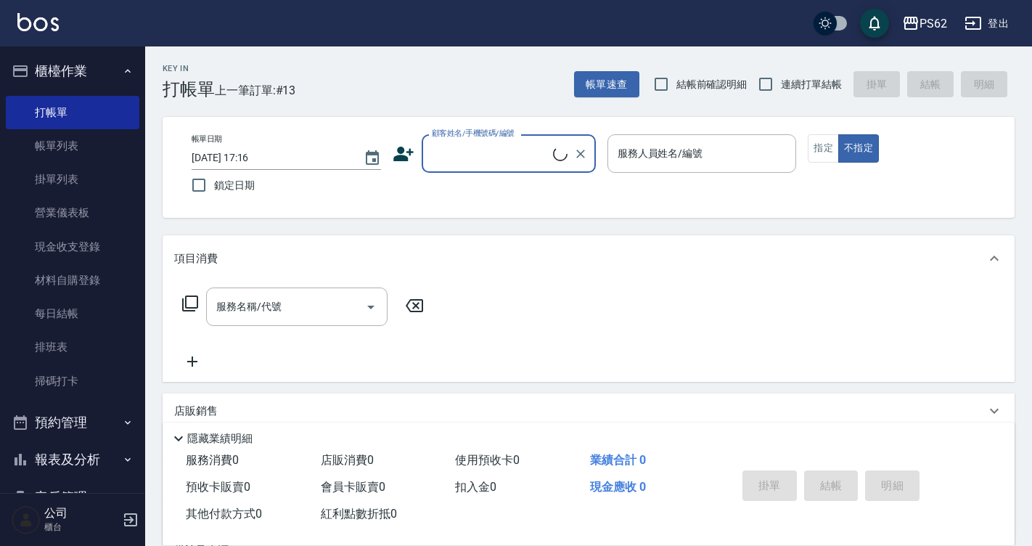
click at [770, 91] on input "連續打單結帳" at bounding box center [765, 84] width 30 height 30
checkbox input "true"
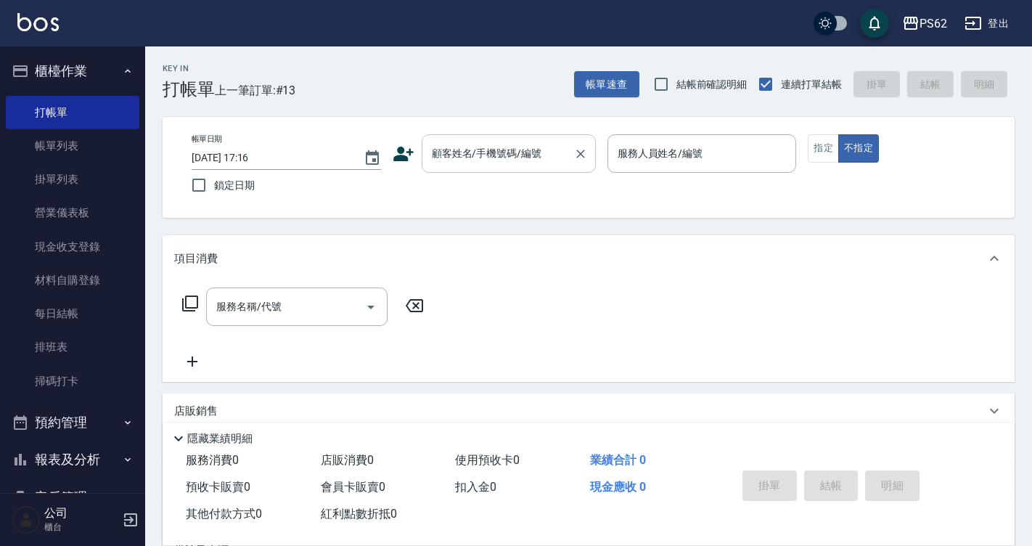
click at [547, 157] on input "顧客姓名/手機號碼/編號" at bounding box center [497, 153] width 139 height 25
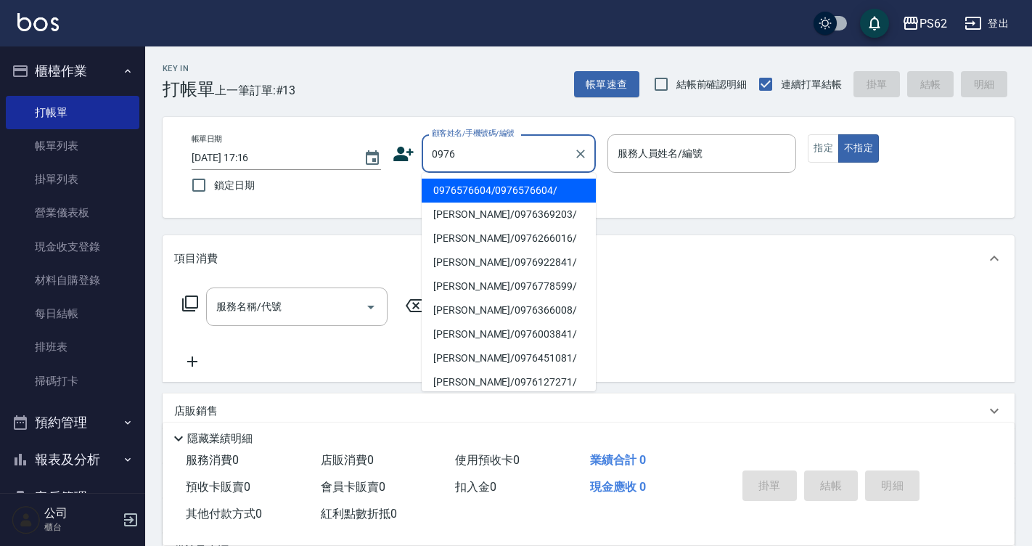
click at [526, 200] on li "0976576604/0976576604/" at bounding box center [509, 190] width 174 height 24
type input "0976576604/0976576604/"
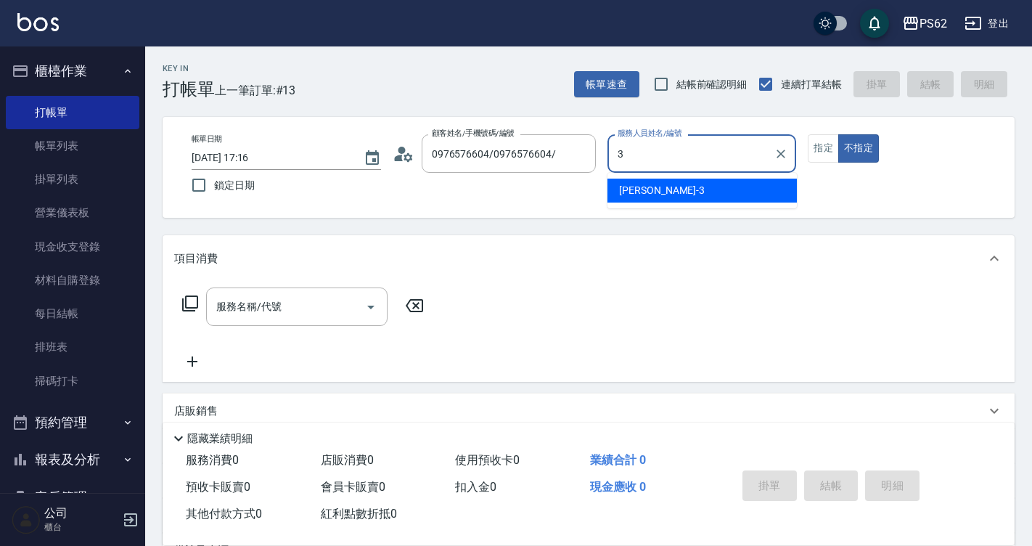
type input "[PERSON_NAME]-3"
type button "false"
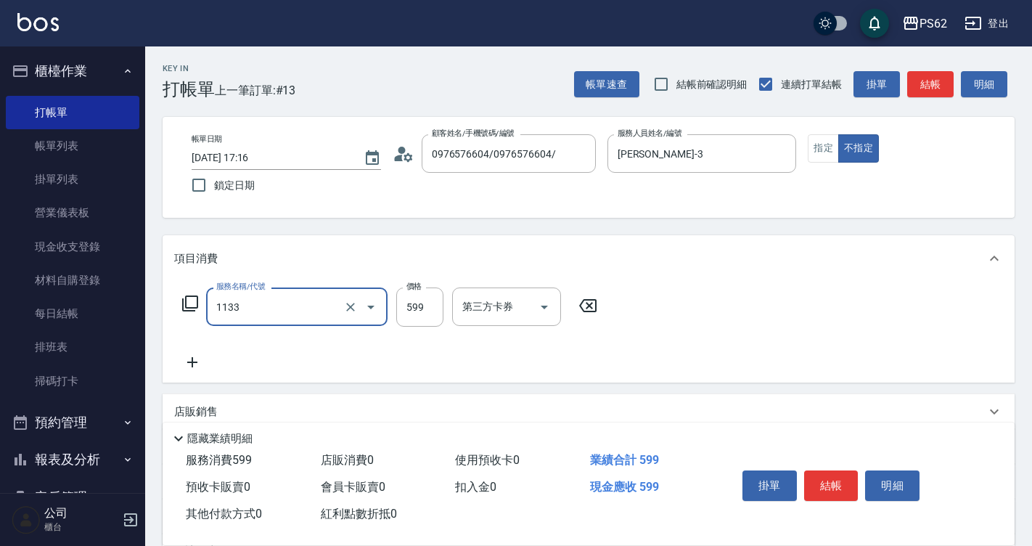
type input "洗剪去角質(1133)"
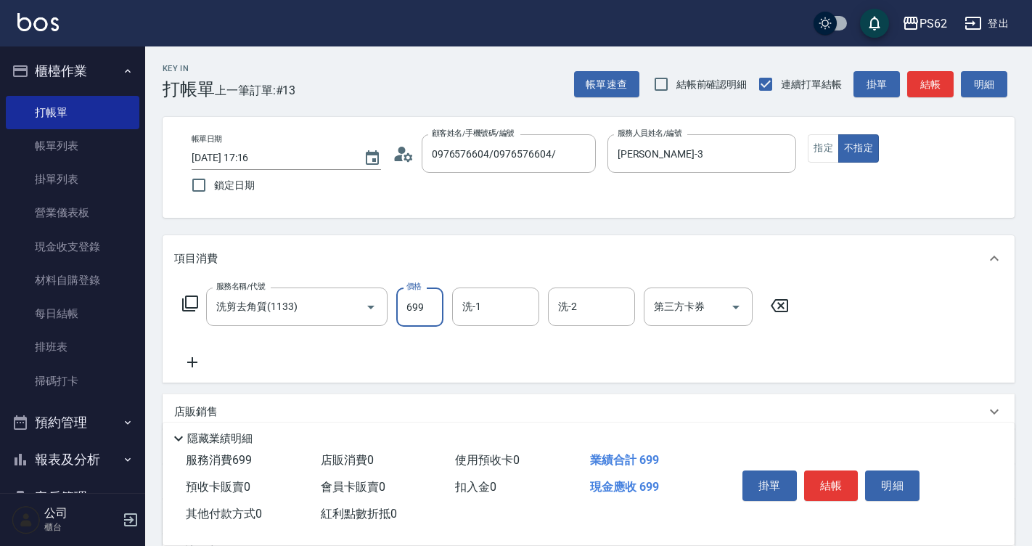
type input "699"
click at [836, 485] on button "結帳" at bounding box center [831, 485] width 54 height 30
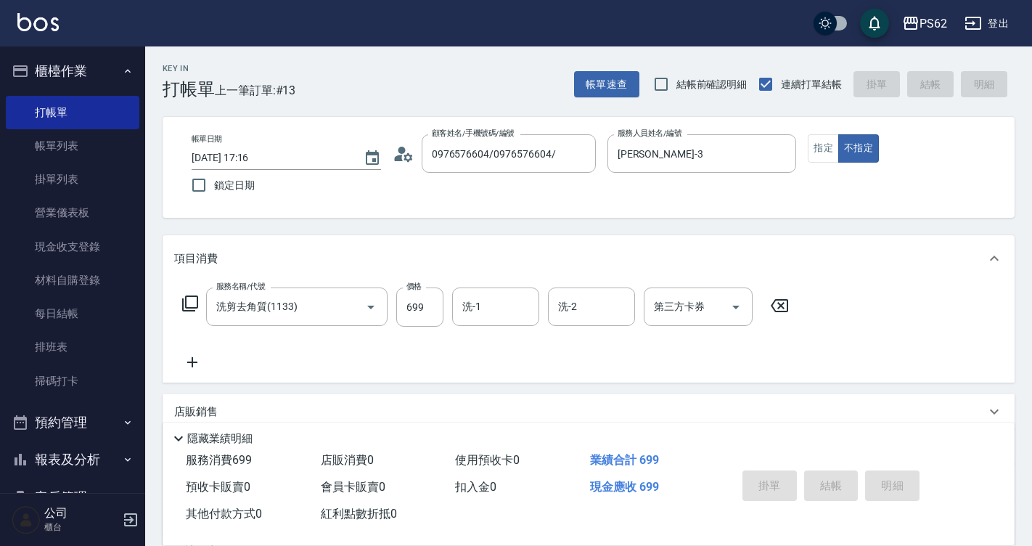
type input "2025/08/10 17:17"
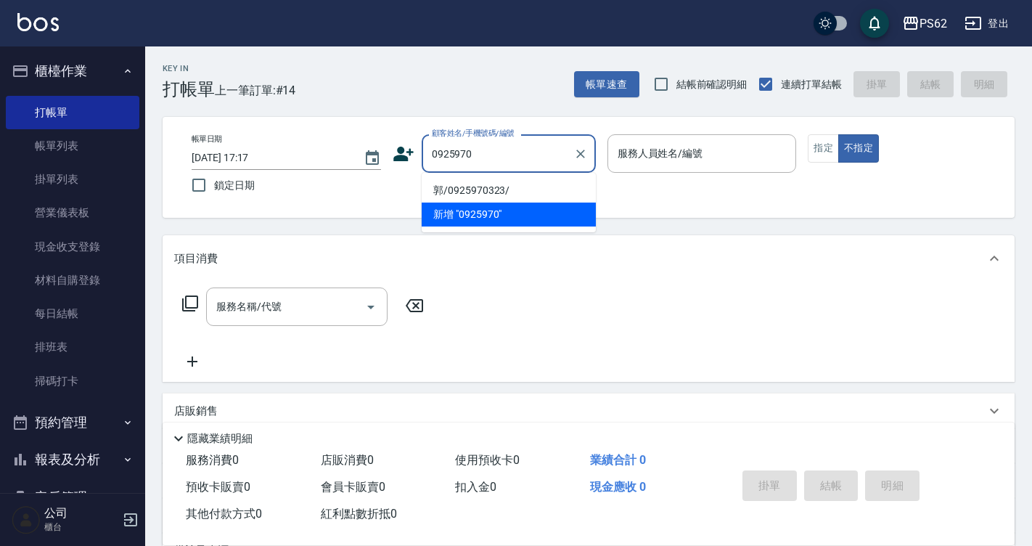
click at [474, 182] on li "郭/0925970323/" at bounding box center [509, 190] width 174 height 24
type input "郭/0925970323/"
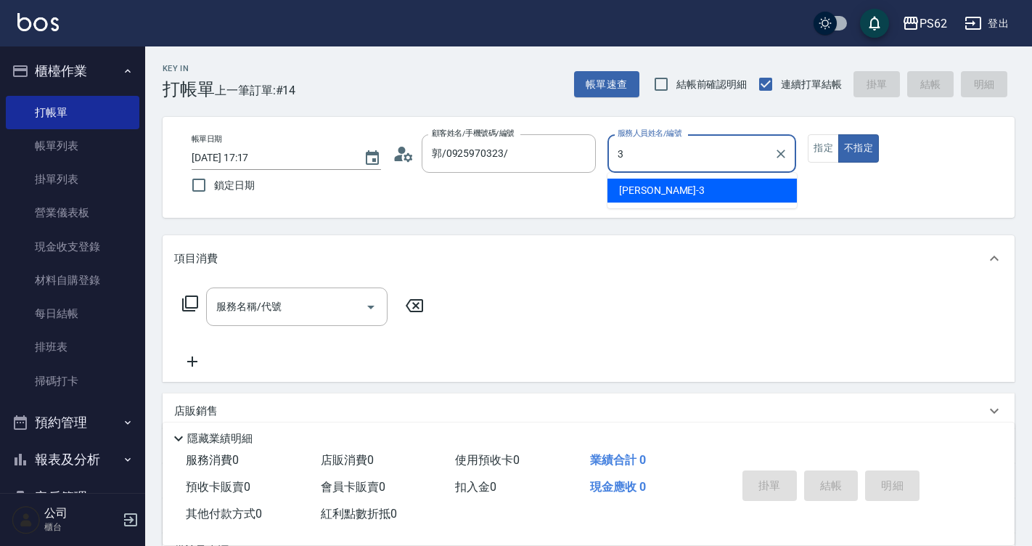
type input "[PERSON_NAME]-3"
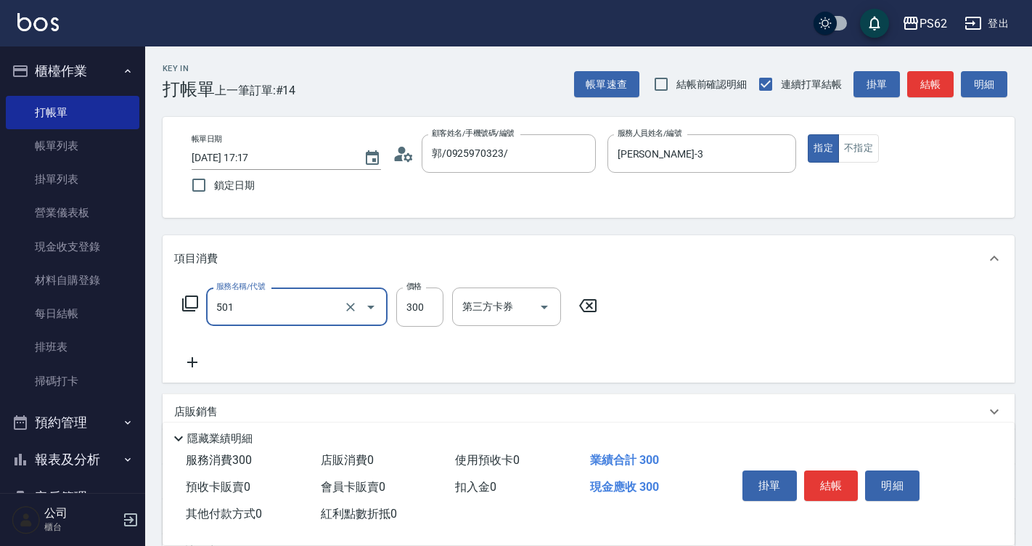
type input "自備護髮(501)"
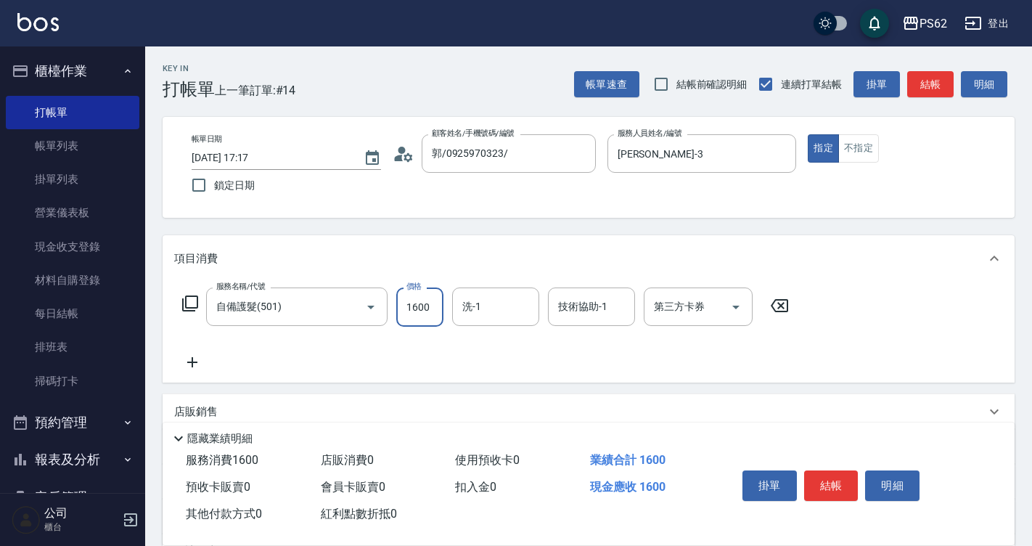
type input "1600"
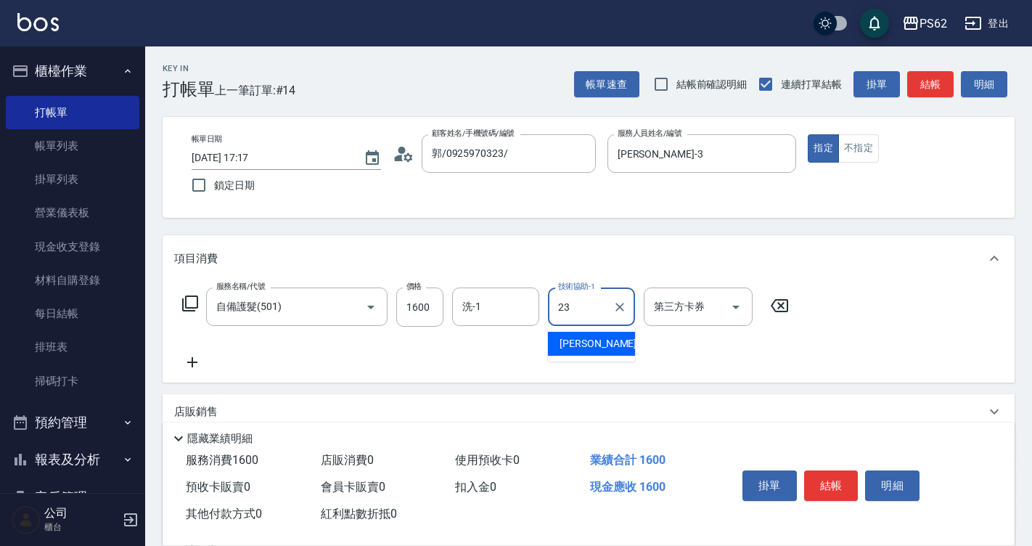
type input "Sunny-23"
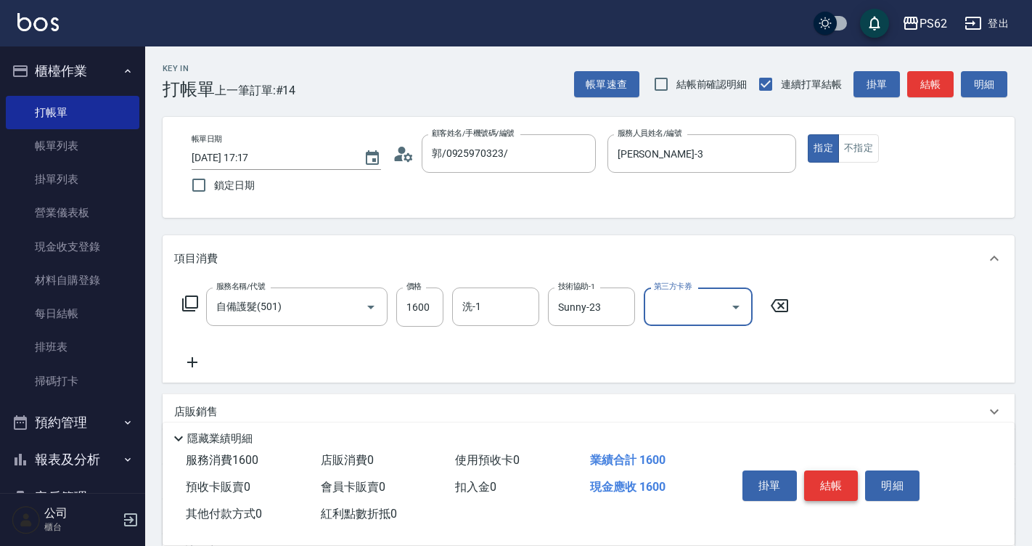
click at [813, 482] on button "結帳" at bounding box center [831, 485] width 54 height 30
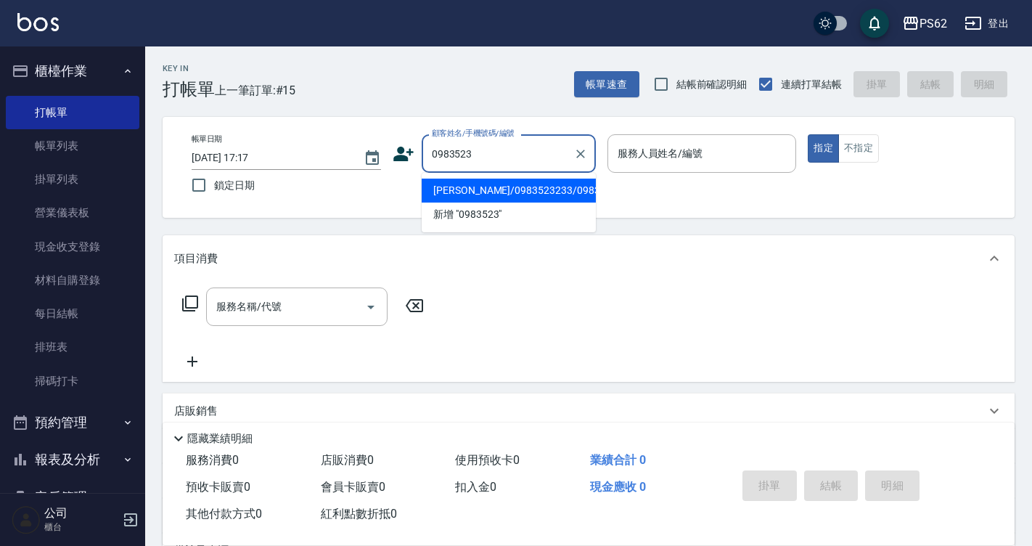
click at [496, 201] on li "梁宏志/0983523233/0983523233" at bounding box center [509, 190] width 174 height 24
type input "梁宏志/0983523233/0983523233"
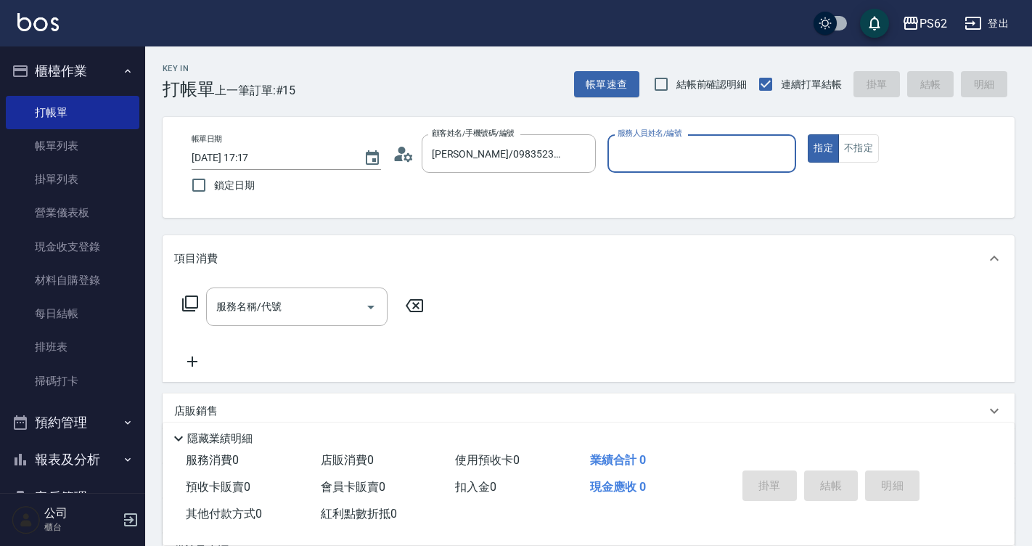
type input "[PERSON_NAME]-3"
click at [807, 134] on button "指定" at bounding box center [822, 148] width 31 height 28
type button "true"
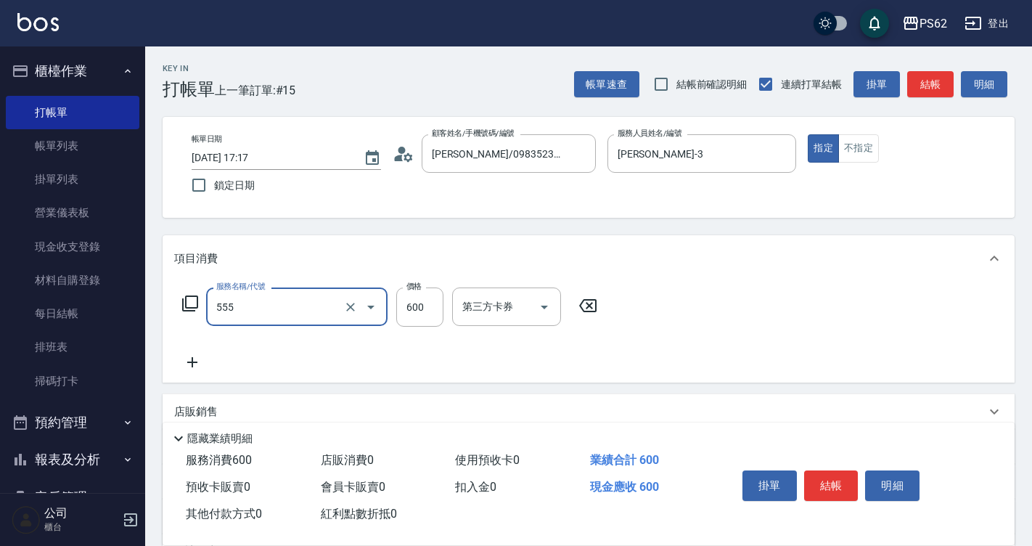
type input "去角質(555)"
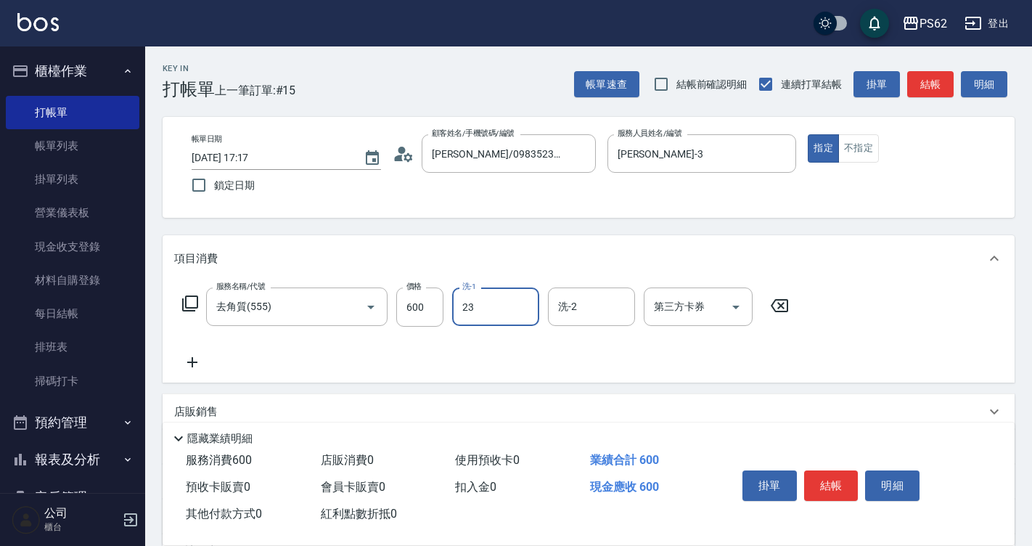
type input "Sunny-23"
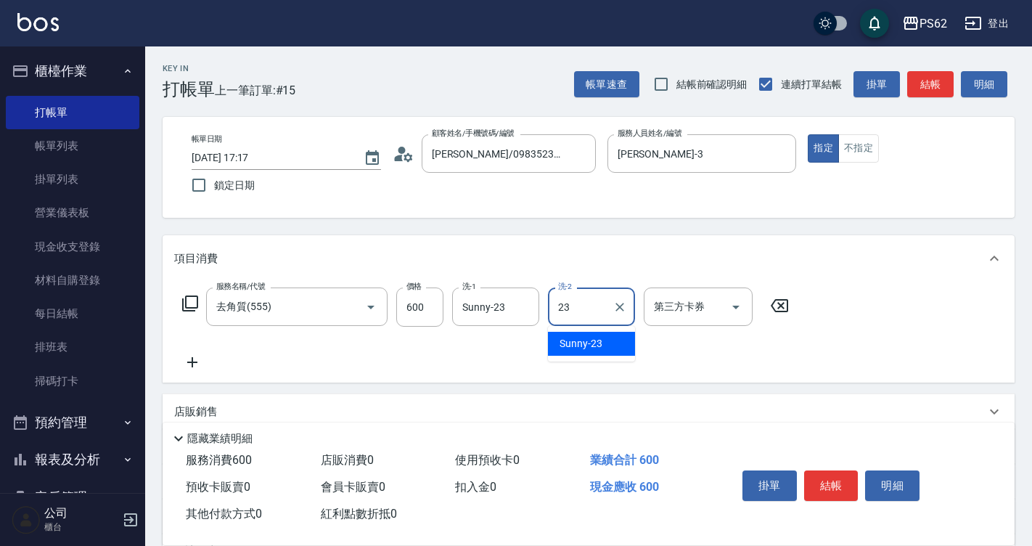
type input "Sunny-23"
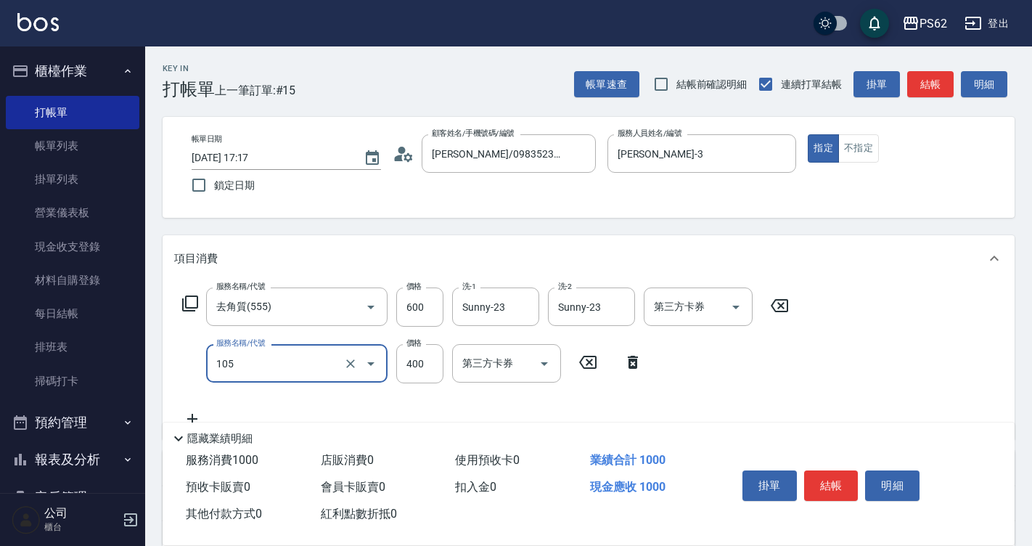
type input "A級單剪400(105)"
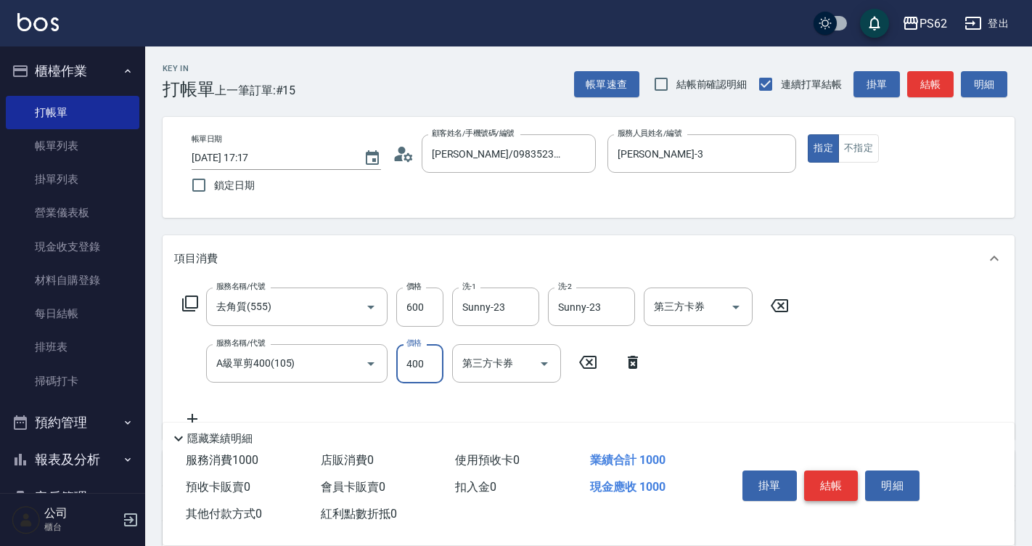
click at [834, 472] on button "結帳" at bounding box center [831, 485] width 54 height 30
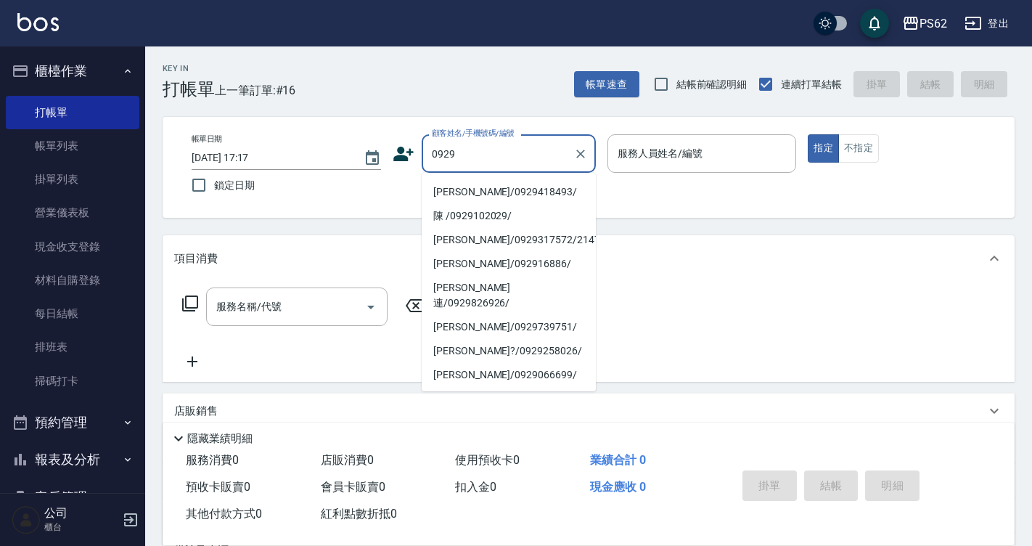
scroll to position [290, 0]
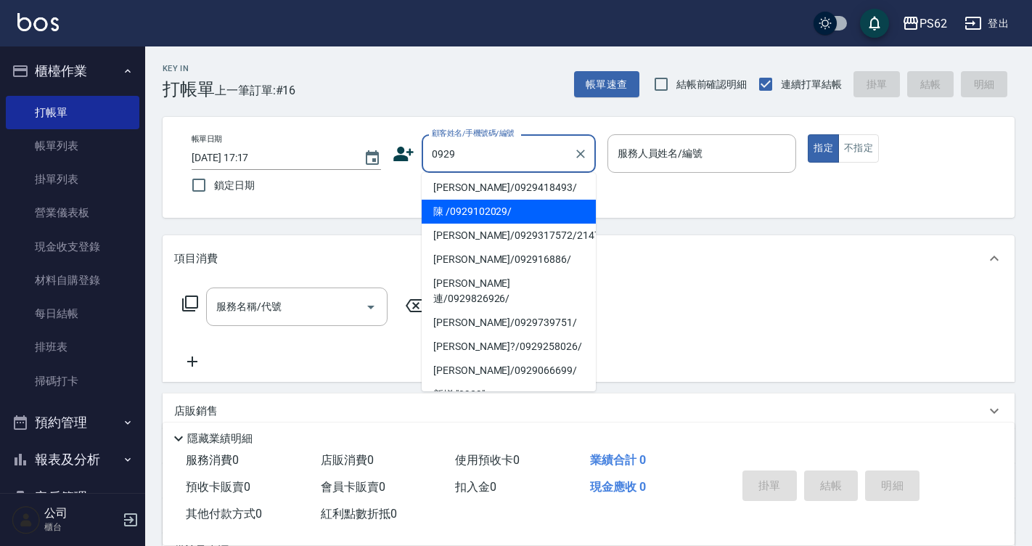
click at [516, 215] on li "陳 /0929102029/" at bounding box center [509, 212] width 174 height 24
type input "陳 /0929102029/"
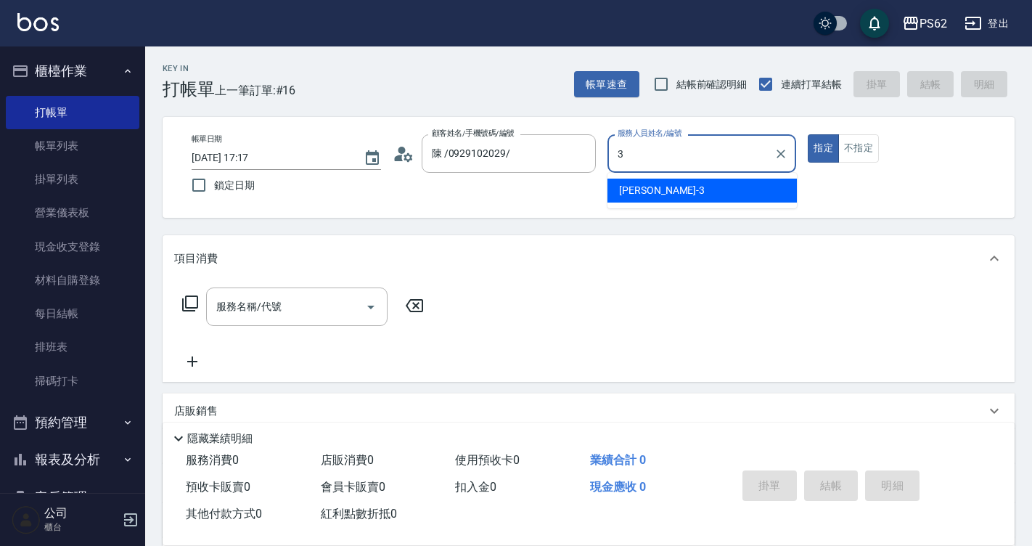
type input "Tina-3"
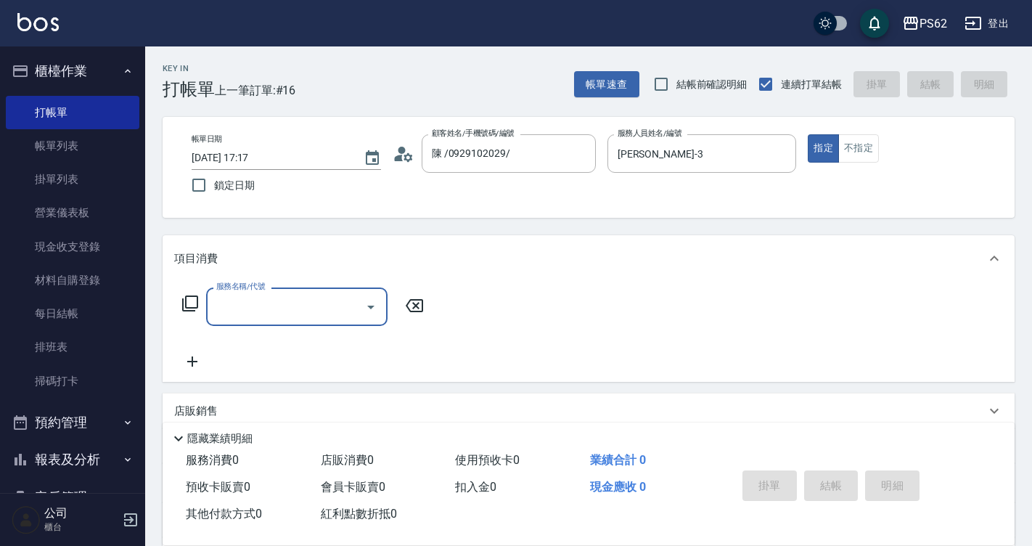
type input "5"
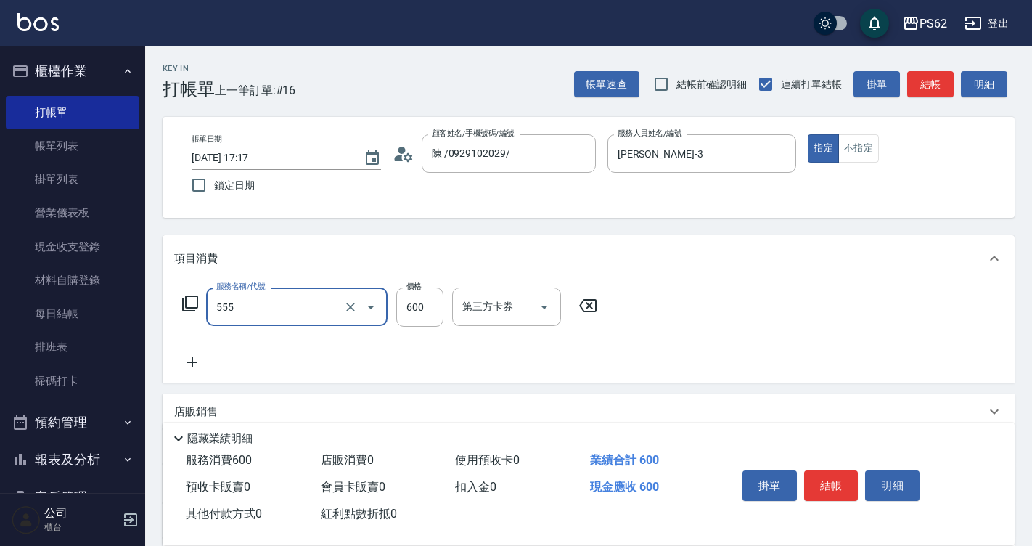
type input "去角質(555)"
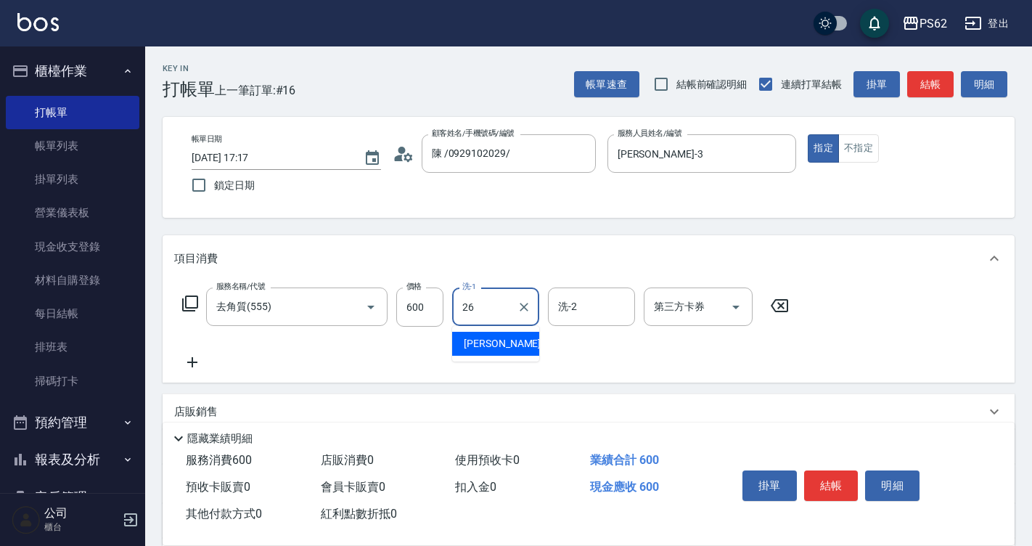
type input "小欣-26"
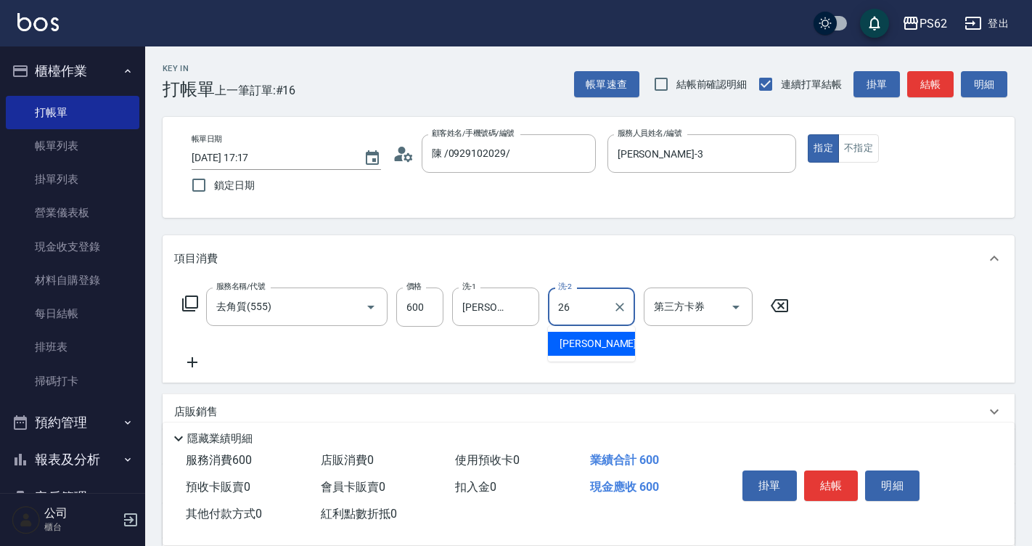
type input "小欣-26"
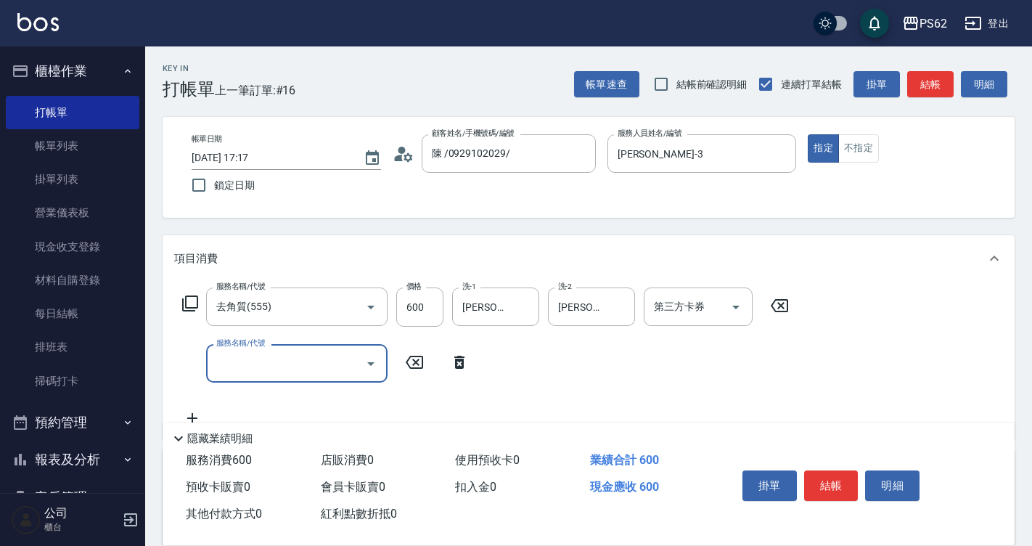
type input "1"
type input "A級洗剪400(205)"
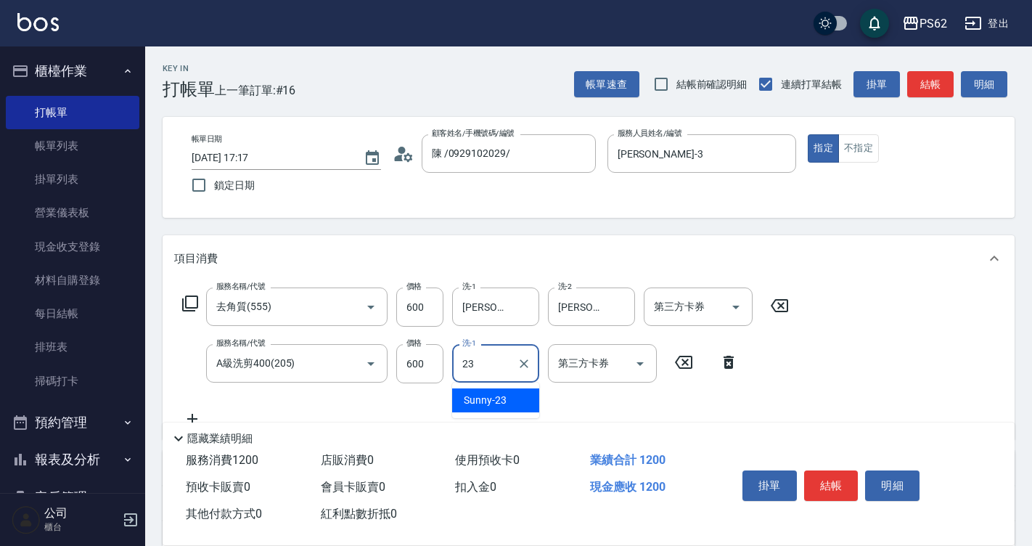
type input "Sunny-23"
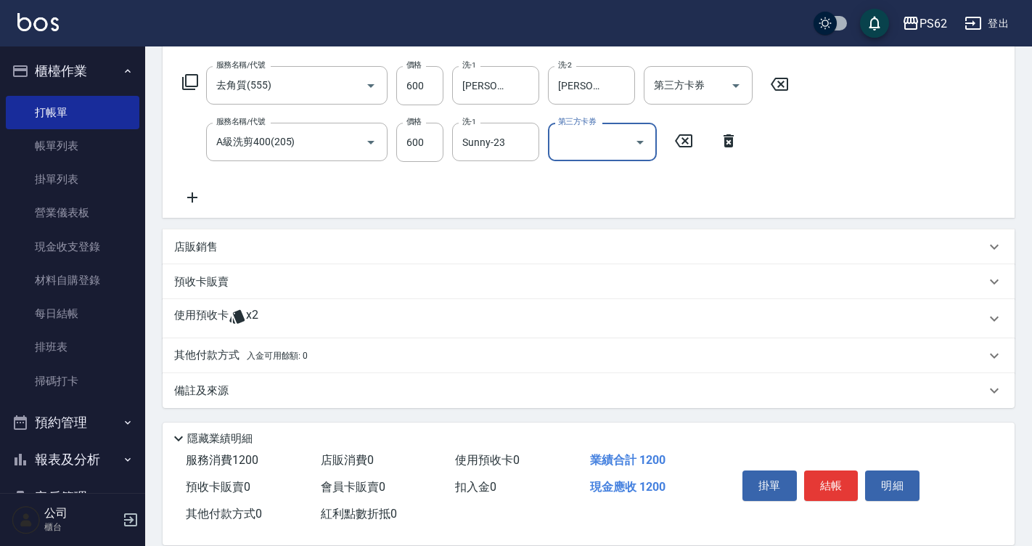
scroll to position [223, 0]
click at [429, 75] on input "600" at bounding box center [419, 84] width 47 height 39
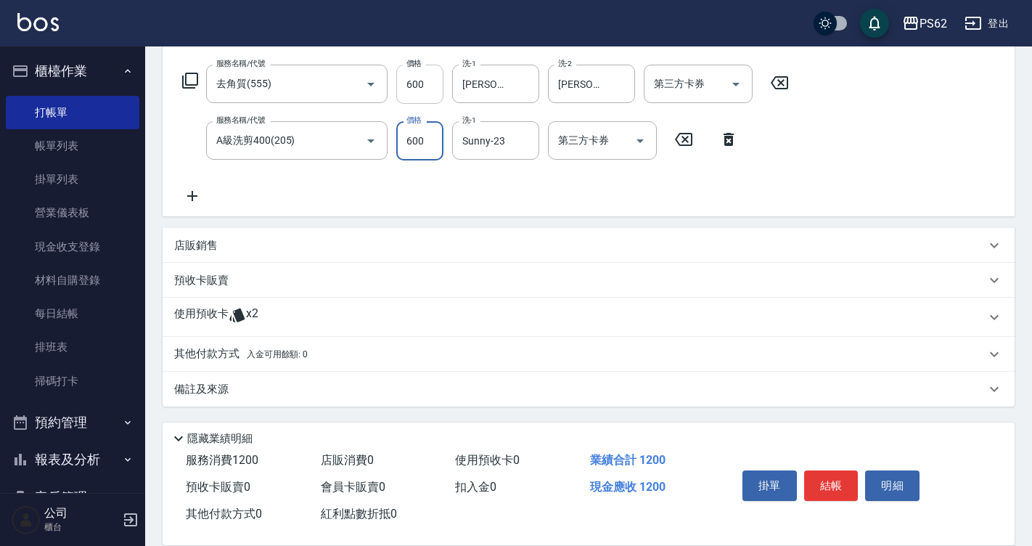
click at [429, 75] on input "600" at bounding box center [419, 84] width 47 height 39
type input "700"
click at [833, 487] on button "結帳" at bounding box center [831, 485] width 54 height 30
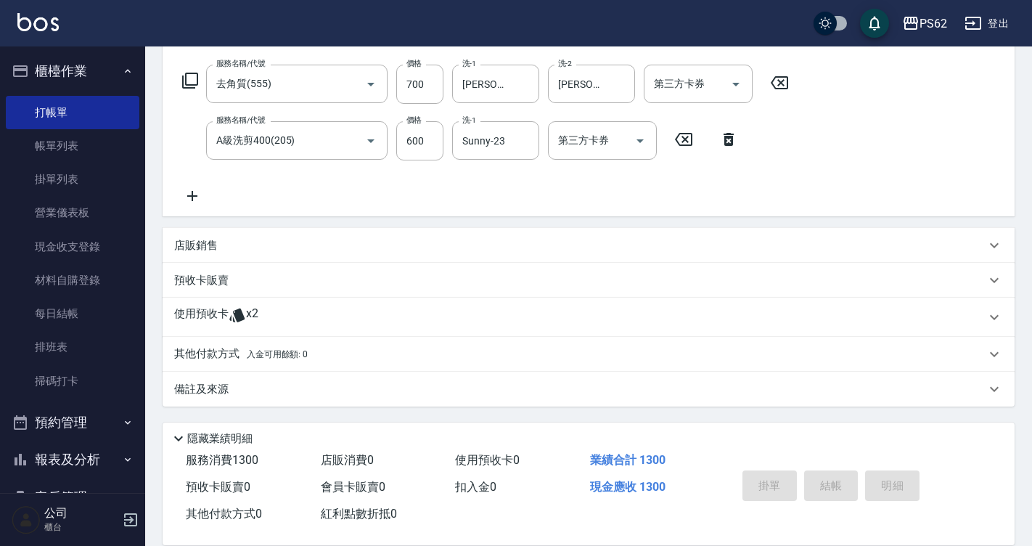
type input "2025/08/10 17:18"
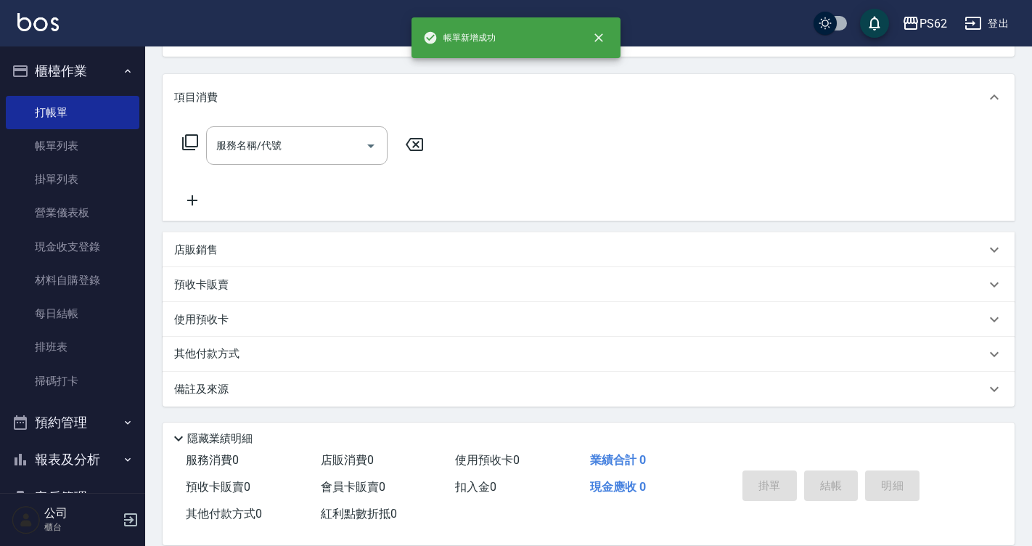
scroll to position [0, 0]
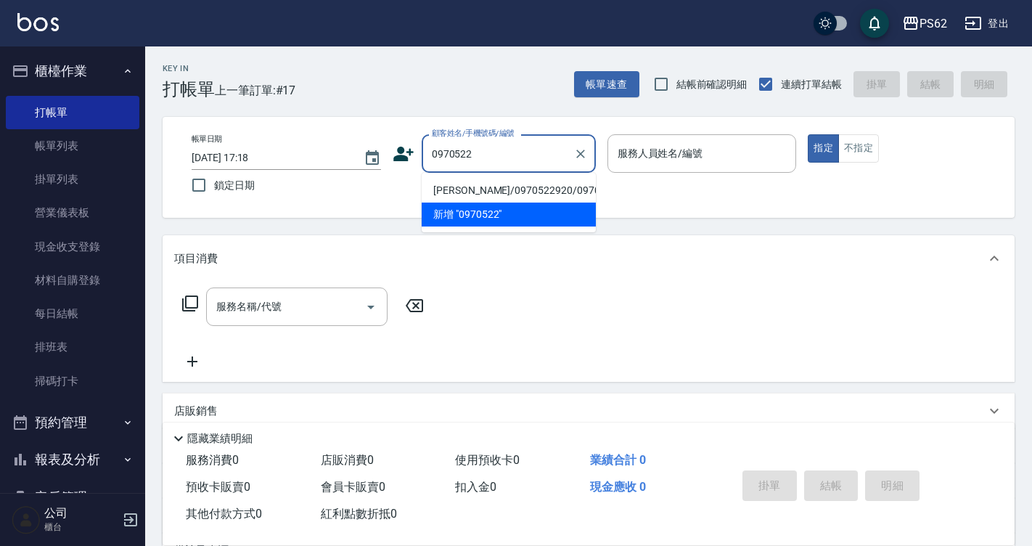
click at [462, 193] on li "陳冠辰/0970522920/0970522920" at bounding box center [509, 190] width 174 height 24
type input "陳冠辰/0970522920/0970522920"
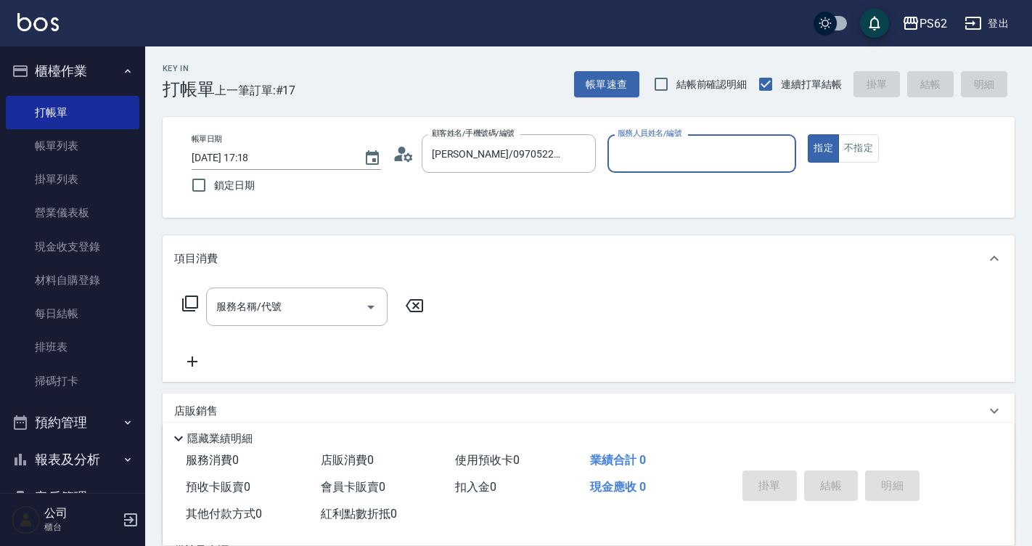
type input "Tina-3"
click at [807, 134] on button "指定" at bounding box center [822, 148] width 31 height 28
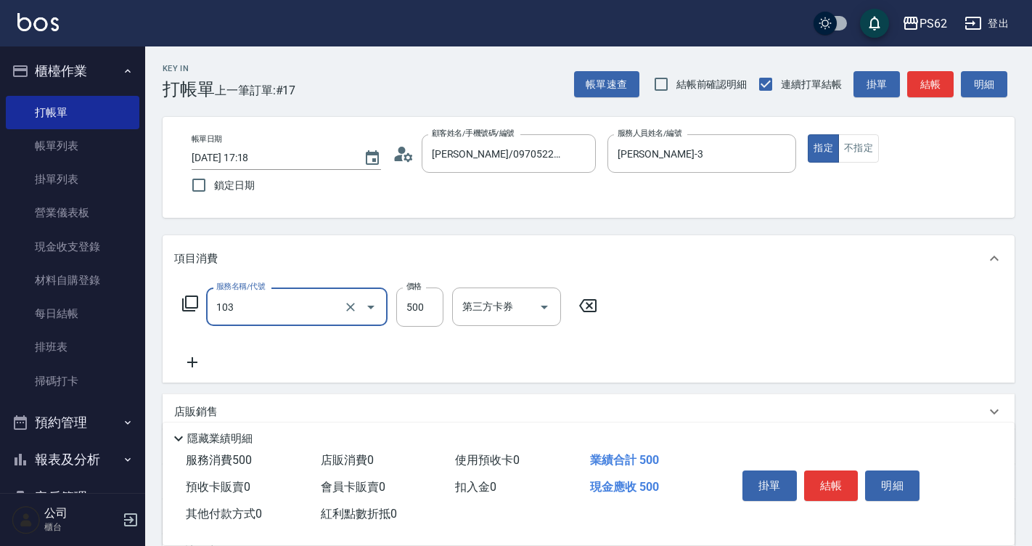
type input "B級洗剪500(103)"
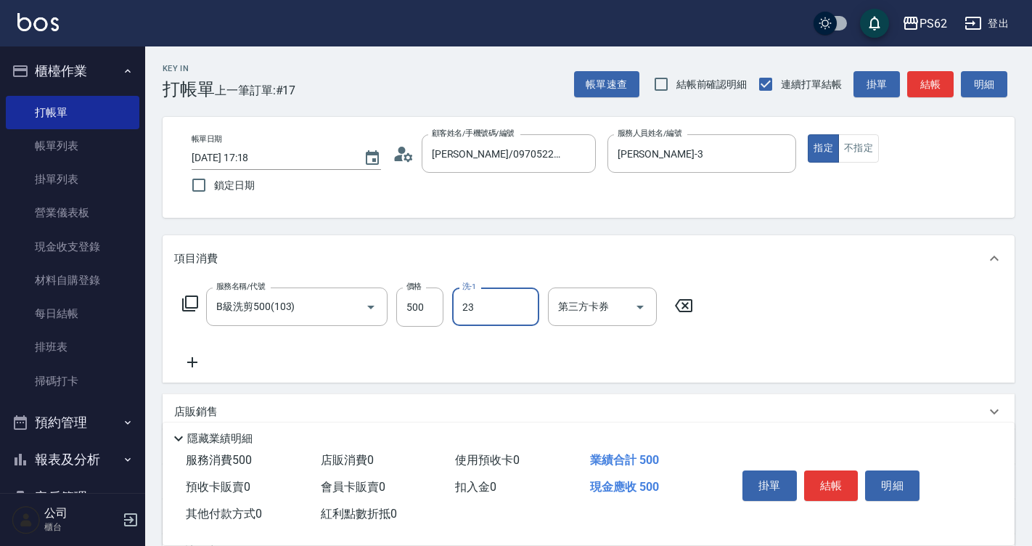
type input "Sunny-23"
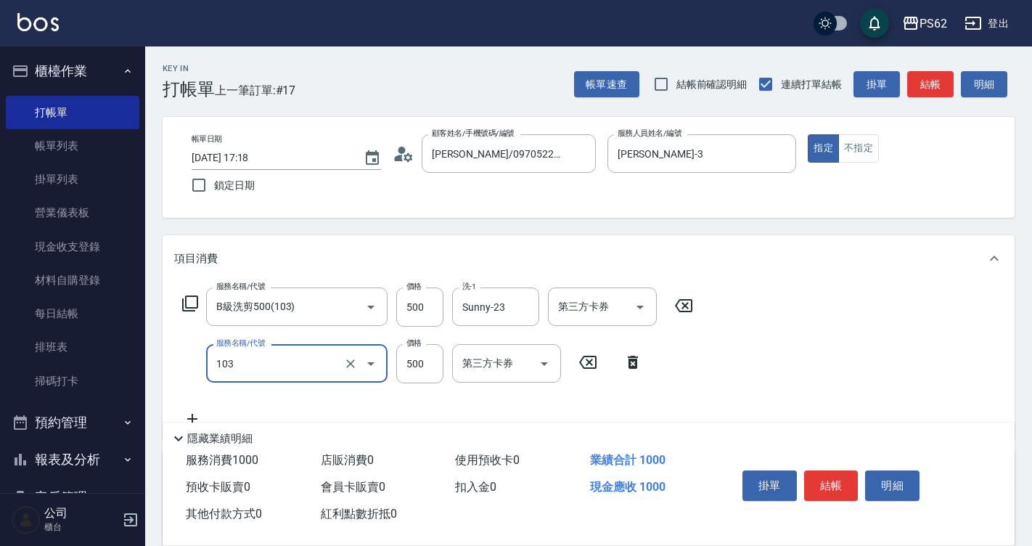
type input "B級洗剪500(103)"
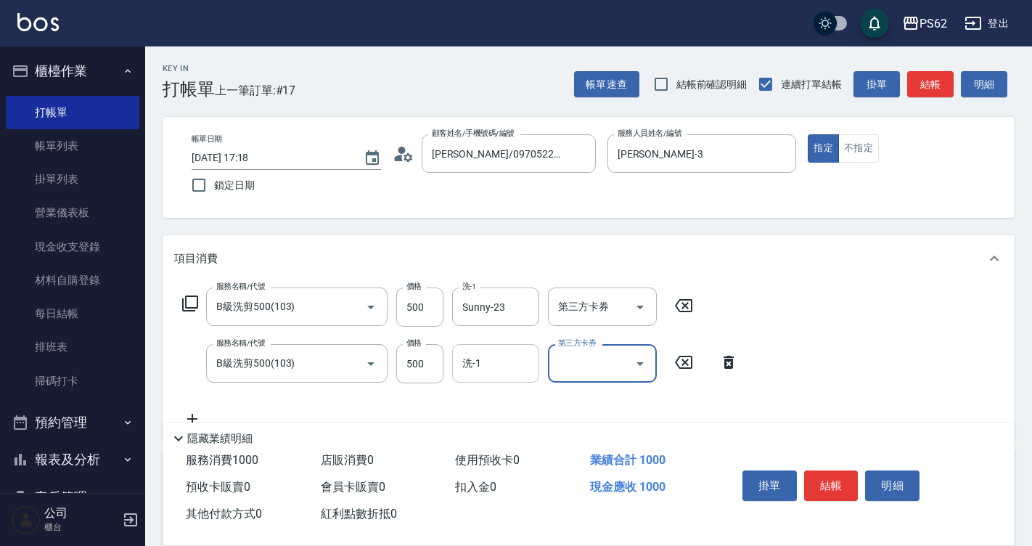
click at [507, 373] on input "洗-1" at bounding box center [496, 362] width 74 height 25
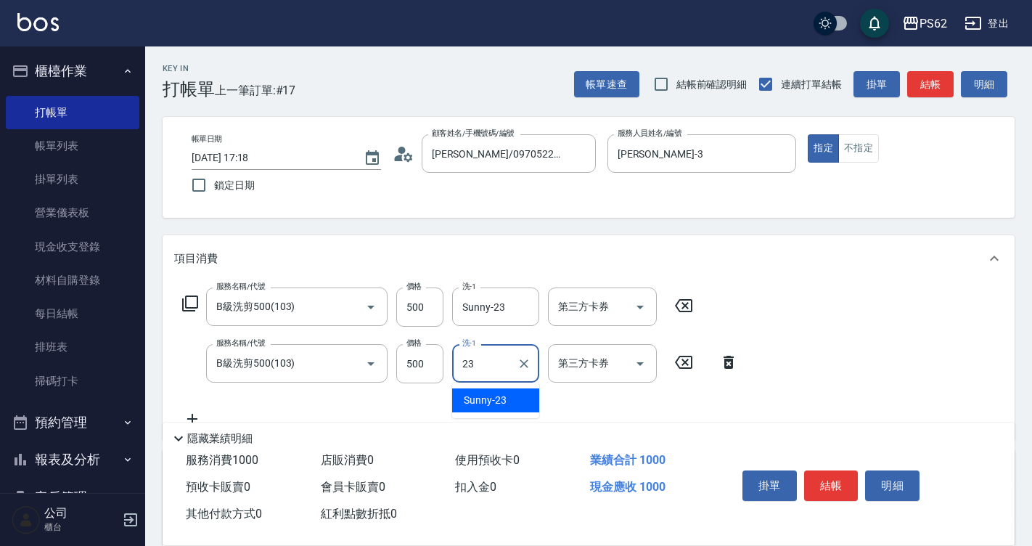
type input "Sunny-23"
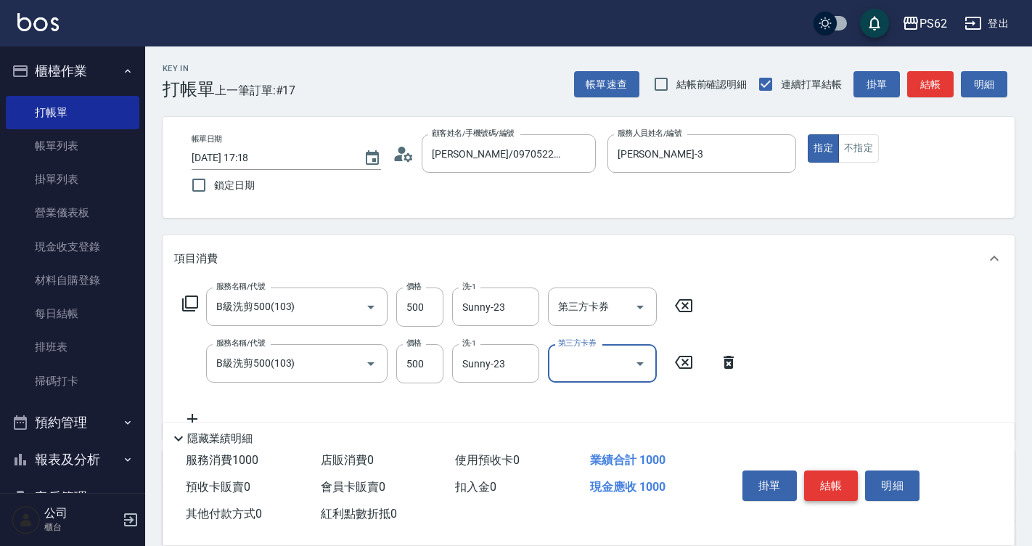
click at [816, 475] on button "結帳" at bounding box center [831, 485] width 54 height 30
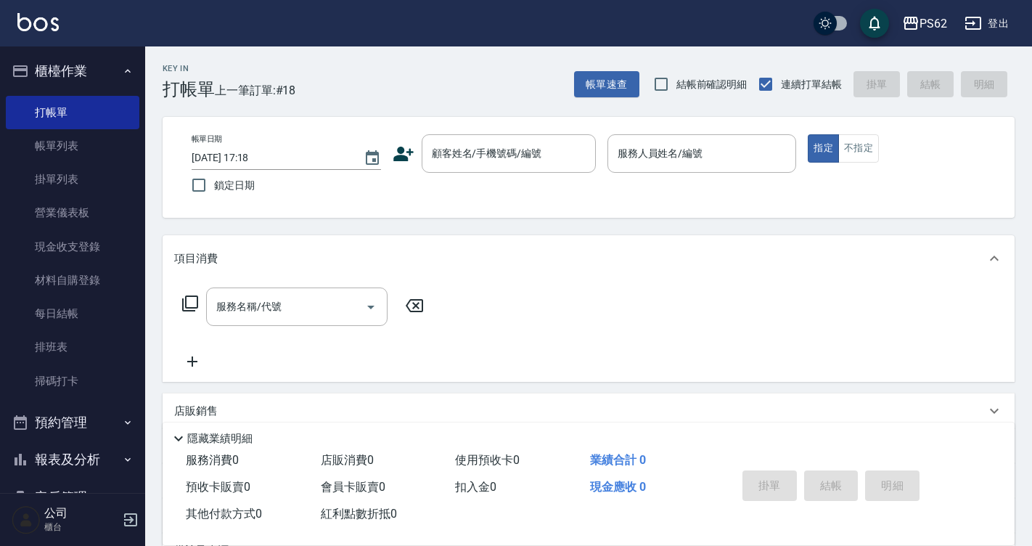
click at [394, 157] on icon at bounding box center [403, 154] width 20 height 15
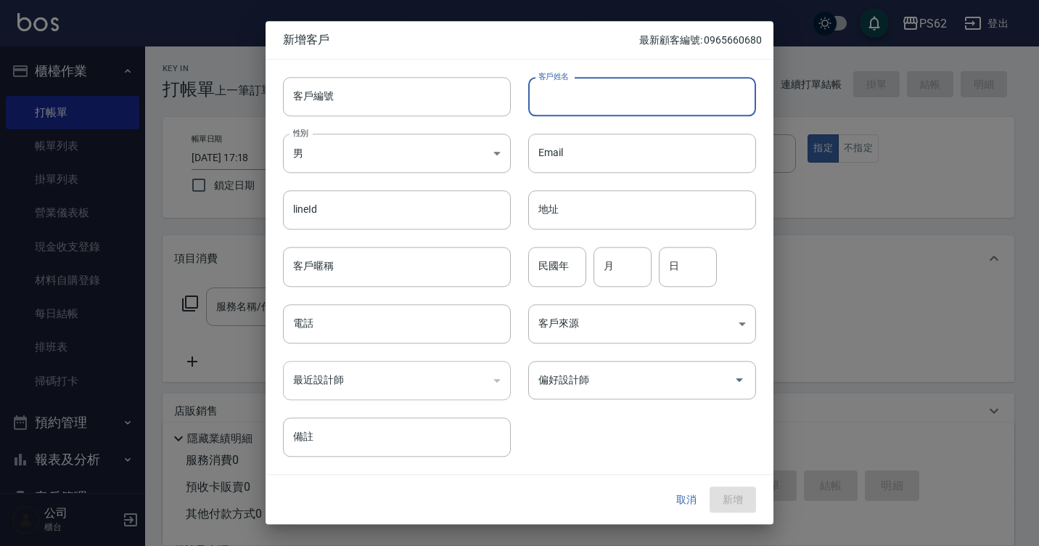
click at [572, 94] on input "客戶姓名" at bounding box center [642, 96] width 228 height 39
type input "a"
drag, startPoint x: 616, startPoint y: 96, endPoint x: 377, endPoint y: 95, distance: 238.7
click at [380, 102] on div "客戶編號 客戶編號 客戶姓名 Ausmimi 客戶姓名 性別 男 MALE 性別 Email Email lineId lineId 地址 地址 客戶暱稱 客…" at bounding box center [511, 257] width 490 height 397
type input "Ausmimi"
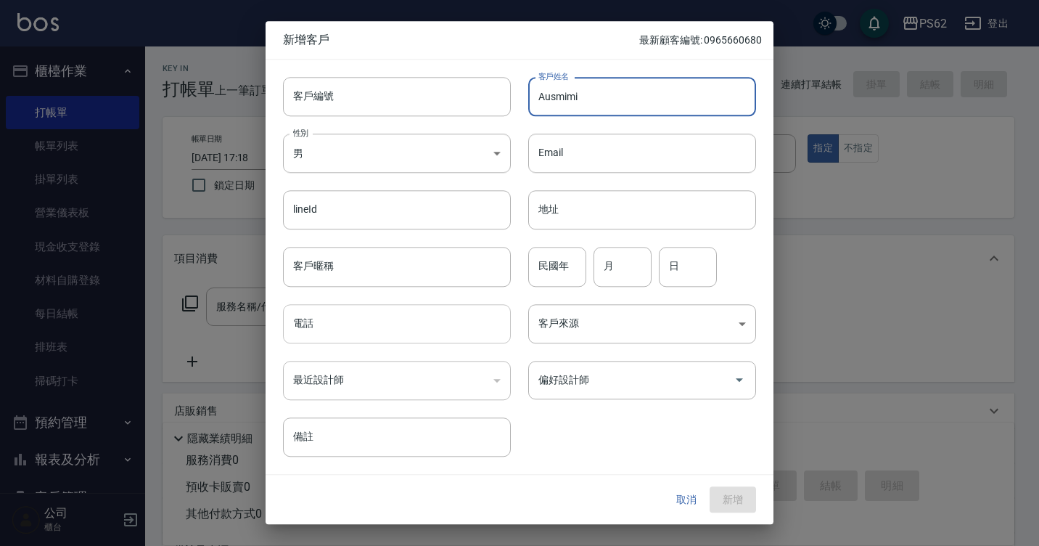
click at [377, 315] on input "電話" at bounding box center [397, 323] width 228 height 39
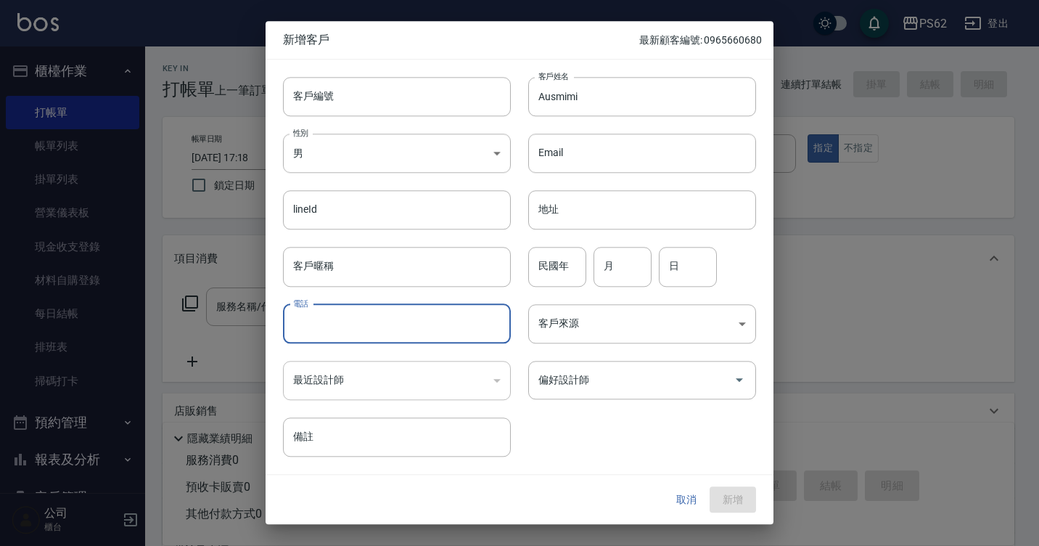
paste input "Ausmimi"
type input "Ausmimi"
click at [744, 509] on button "新增" at bounding box center [733, 499] width 46 height 27
click at [744, 509] on div "取消 新增" at bounding box center [709, 499] width 93 height 27
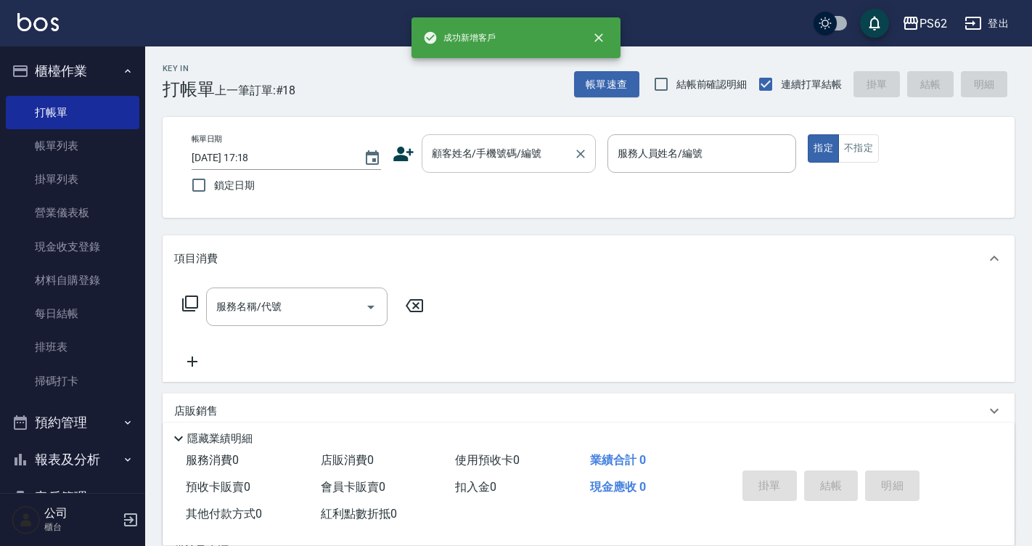
click at [523, 150] on input "顧客姓名/手機號碼/編號" at bounding box center [497, 153] width 139 height 25
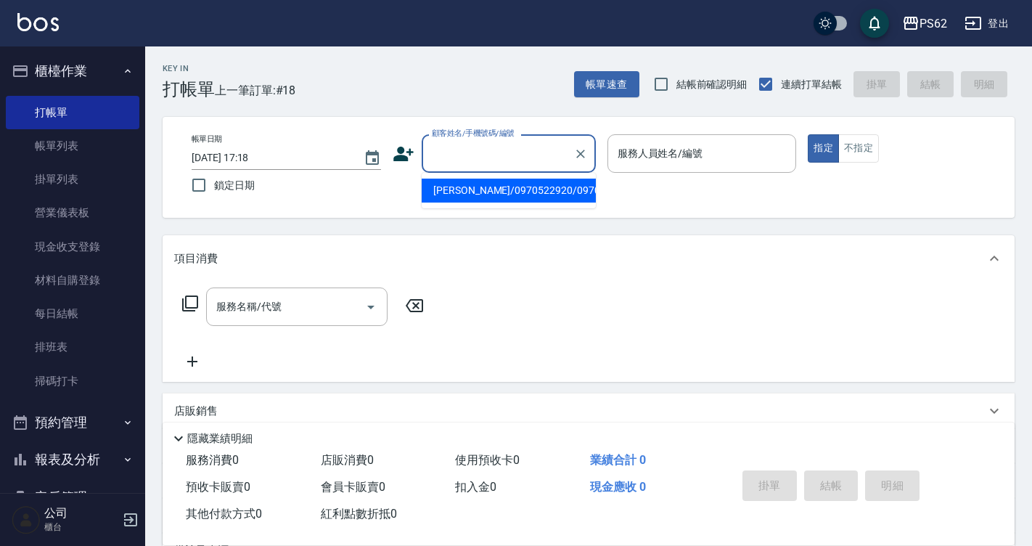
type input "a"
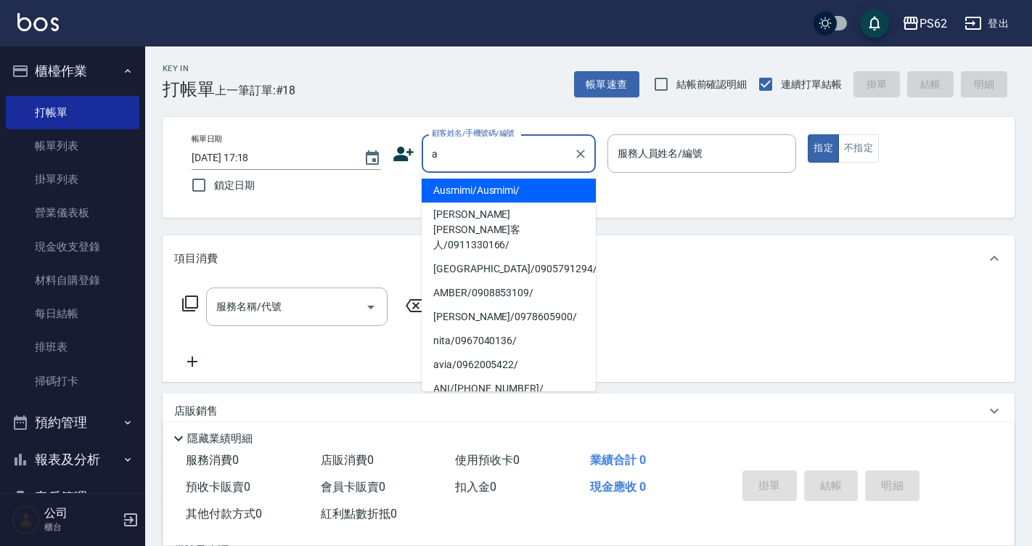
click at [498, 192] on li "Ausmimi/Ausmimi/" at bounding box center [509, 190] width 174 height 24
type input "Ausmimi/Ausmimi/"
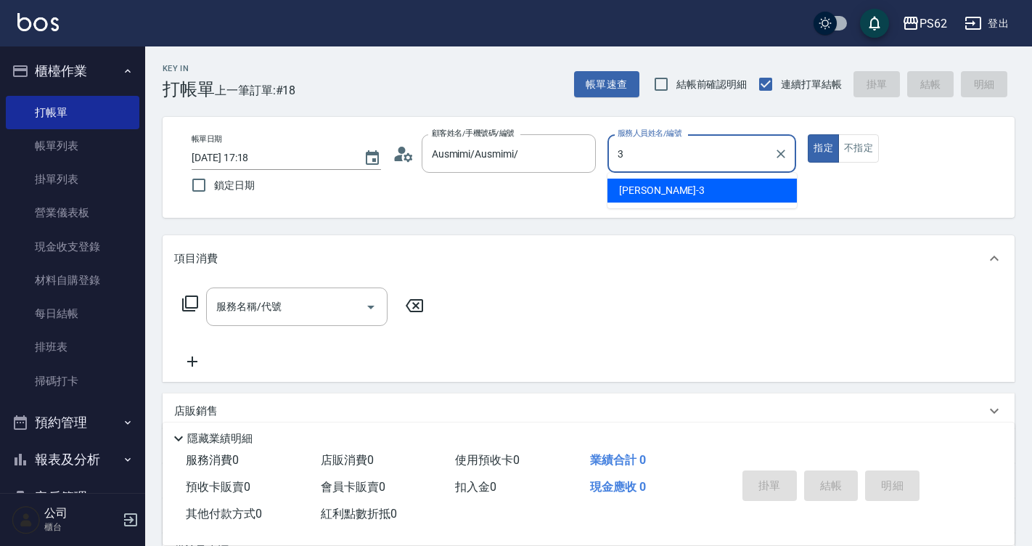
type input "Tina-3"
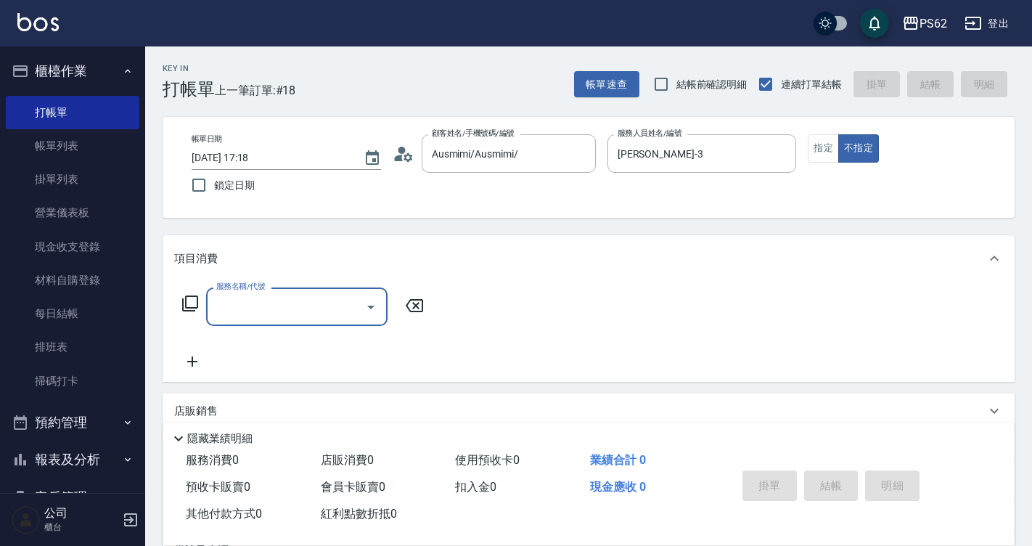
type input "j"
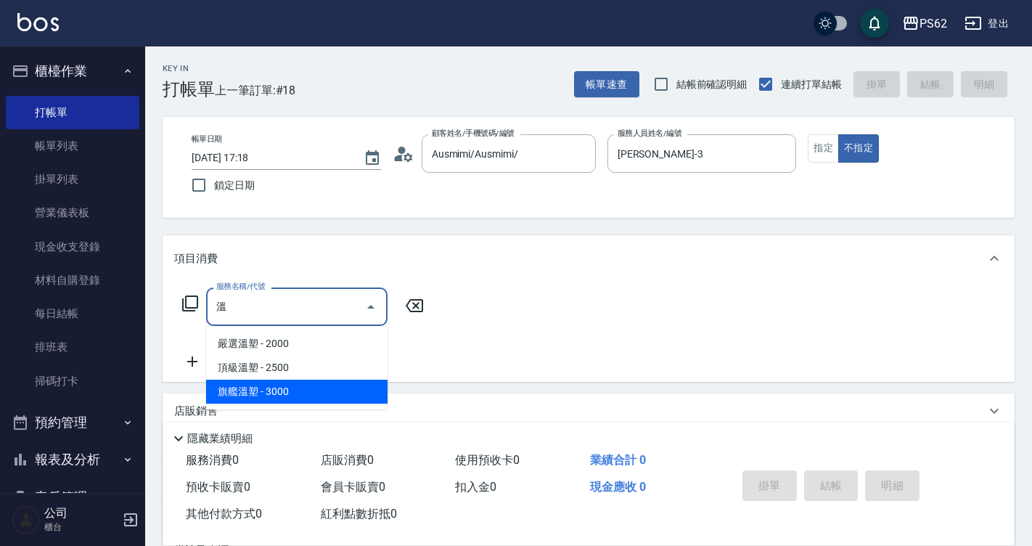
drag, startPoint x: 291, startPoint y: 391, endPoint x: 342, endPoint y: 346, distance: 67.8
click at [291, 392] on span "旗艦溫塑 - 3000" at bounding box center [296, 391] width 181 height 24
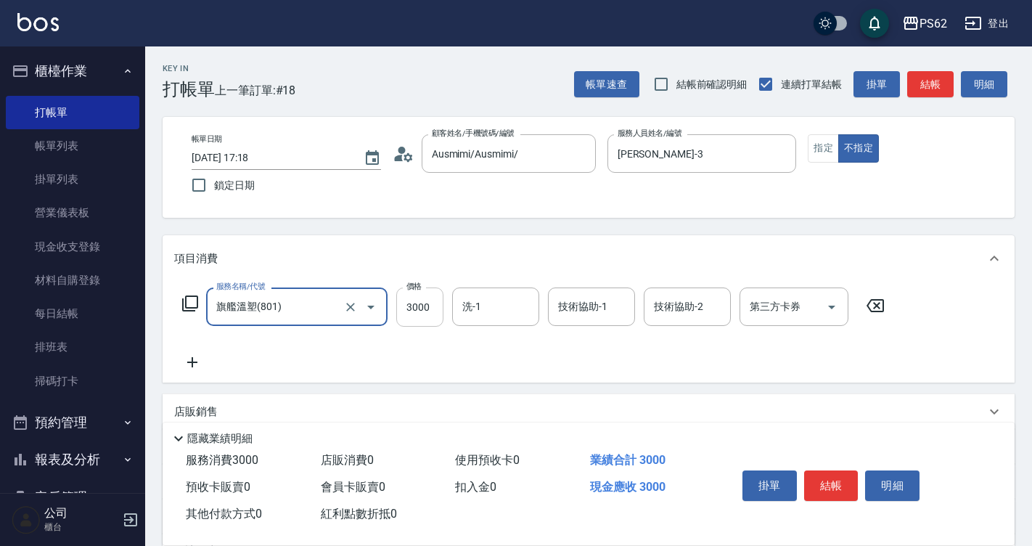
type input "旗艦溫塑(801)"
click at [427, 305] on input "3000" at bounding box center [419, 306] width 47 height 39
type input "3800"
type input "Sunny-23"
click at [839, 479] on button "結帳" at bounding box center [831, 485] width 54 height 30
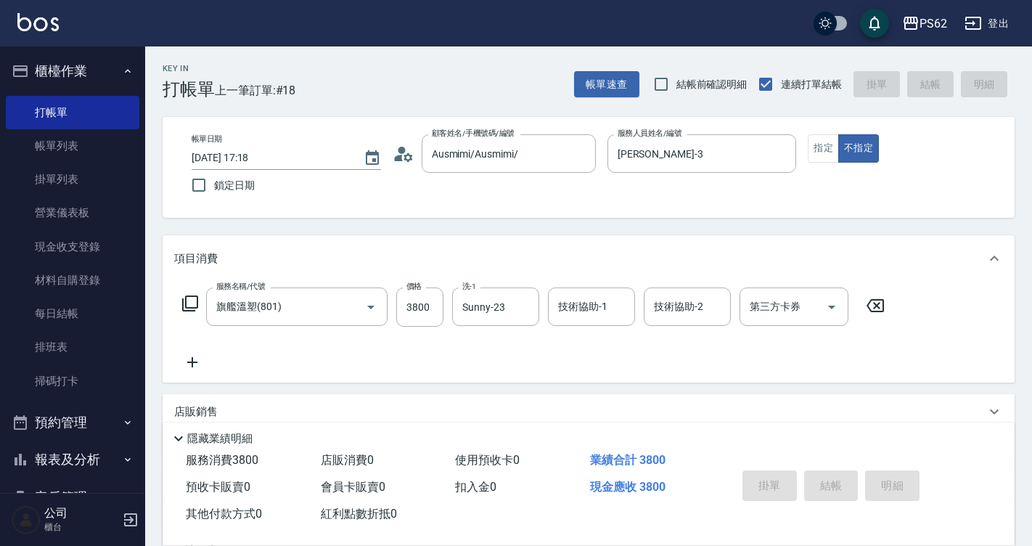
type input "2025/08/10 17:19"
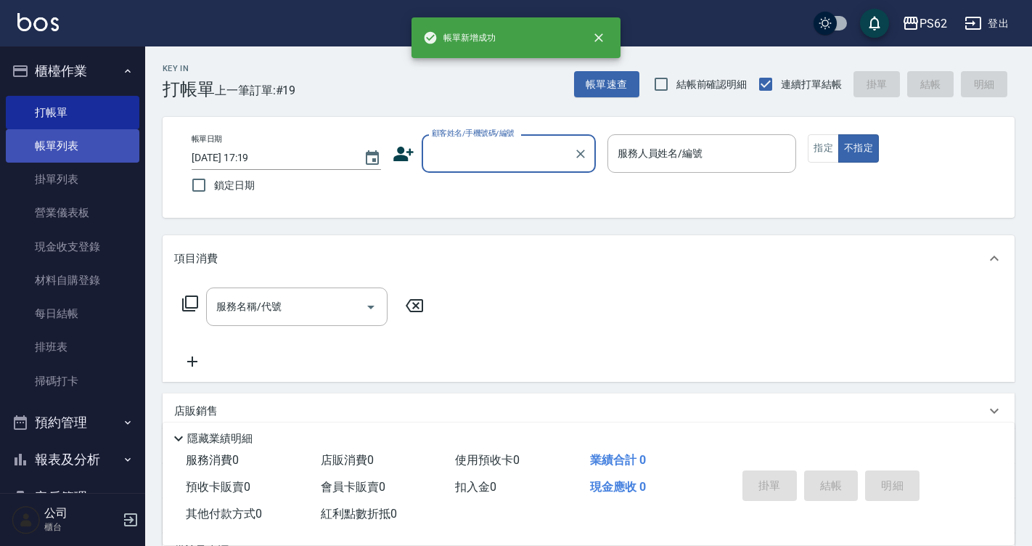
click at [55, 150] on link "帳單列表" at bounding box center [72, 145] width 133 height 33
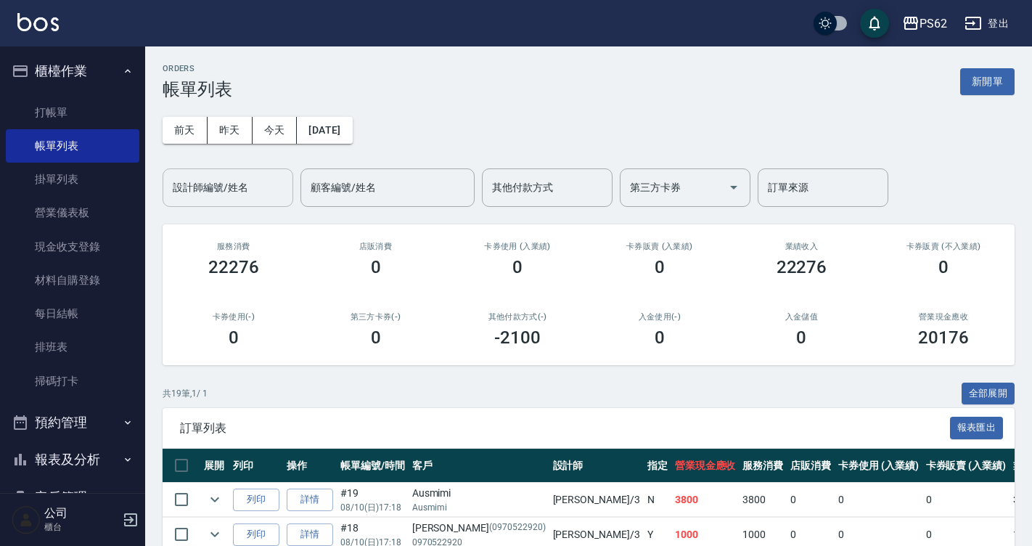
click at [260, 179] on input "設計師編號/姓名" at bounding box center [228, 187] width 118 height 25
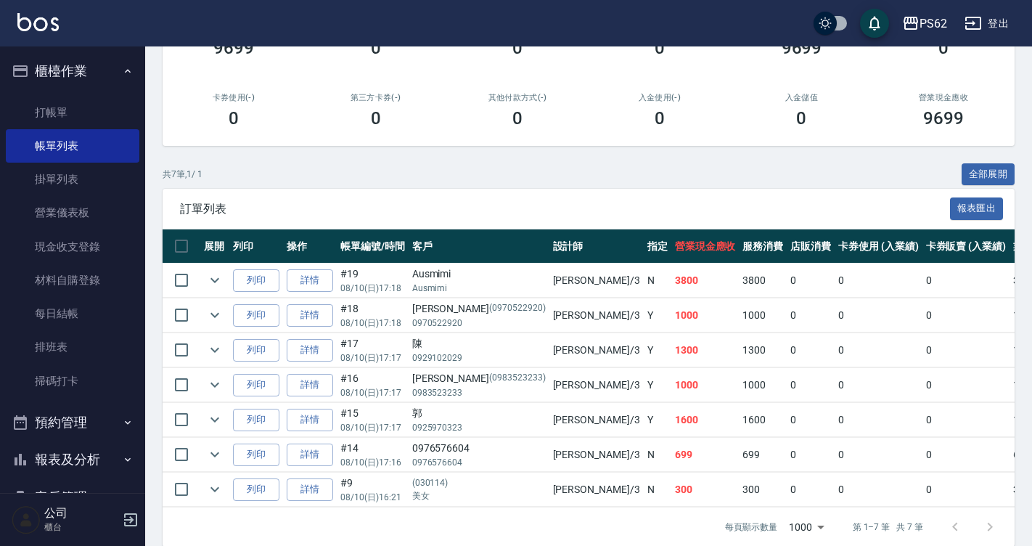
scroll to position [248, 0]
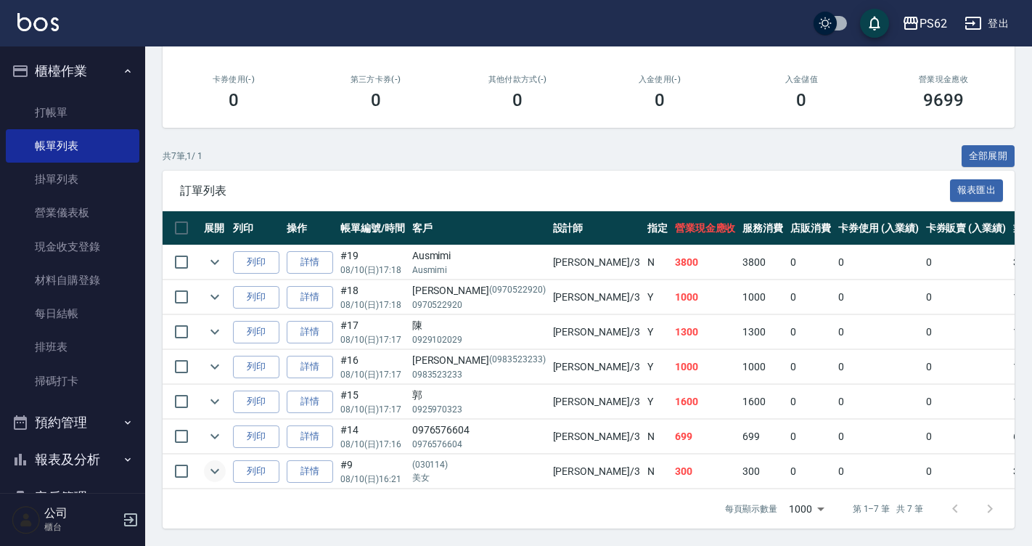
type input "Tina-3"
click at [215, 468] on icon "expand row" at bounding box center [214, 470] width 17 height 17
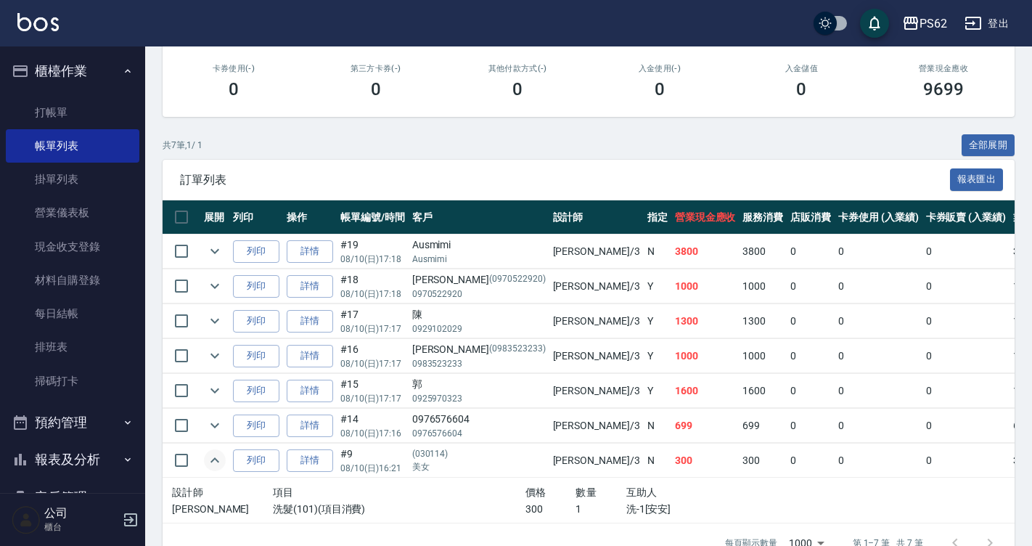
click at [215, 468] on icon "expand row" at bounding box center [214, 459] width 17 height 17
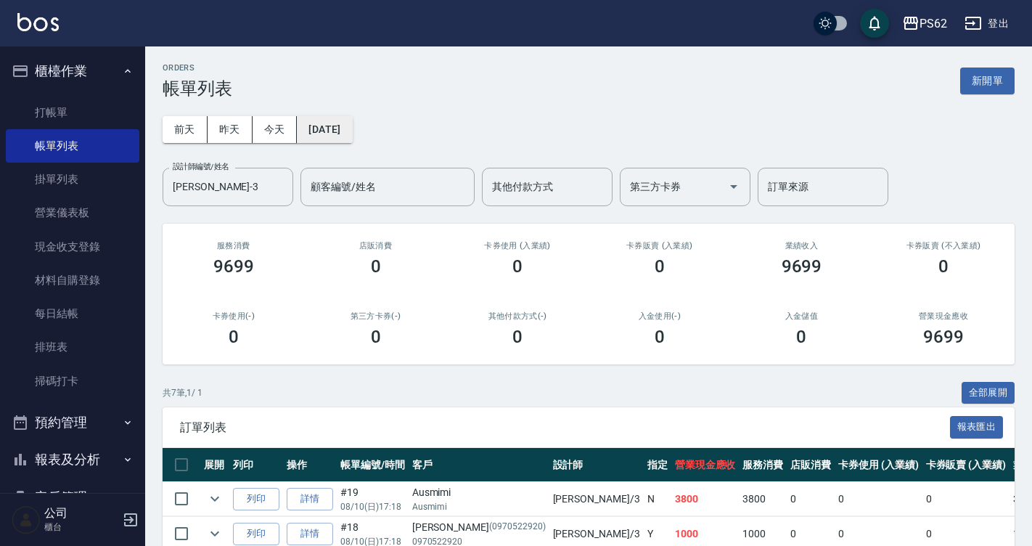
scroll to position [0, 0]
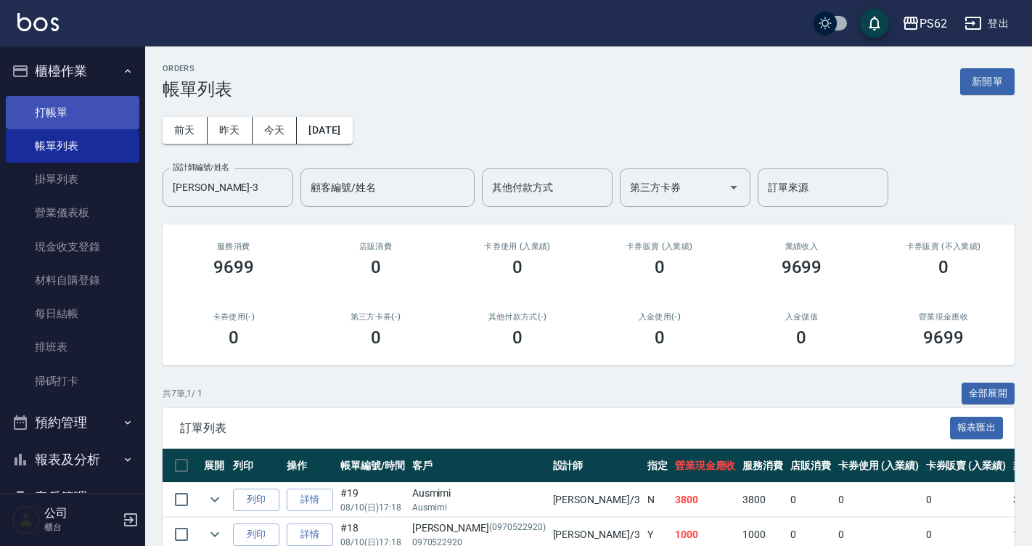
click at [66, 120] on link "打帳單" at bounding box center [72, 112] width 133 height 33
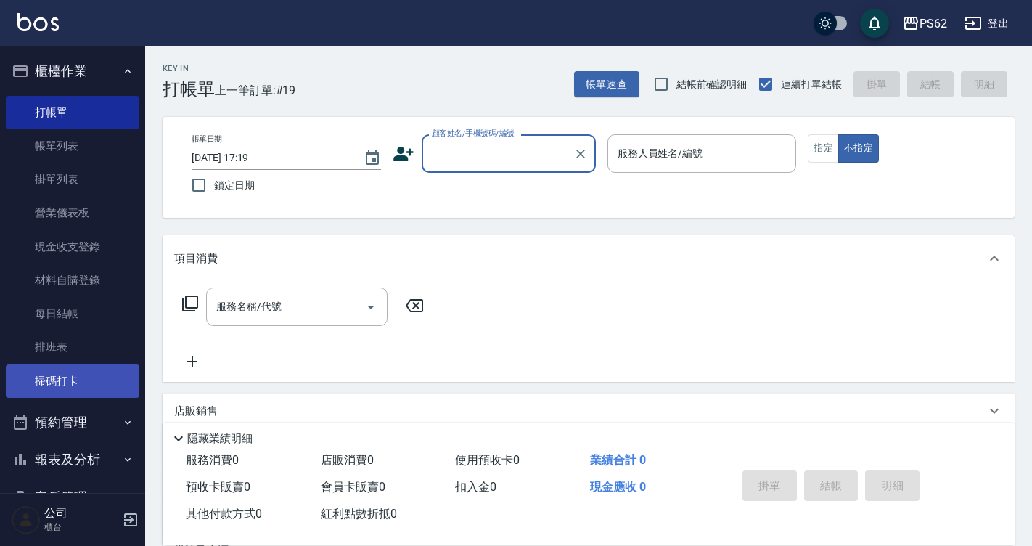
scroll to position [218, 0]
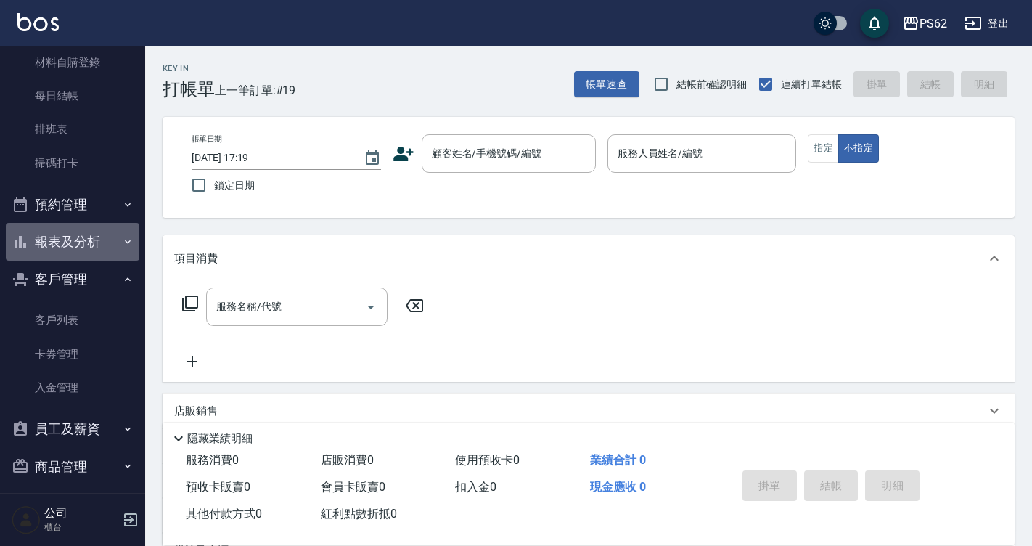
click at [98, 241] on button "報表及分析" at bounding box center [72, 242] width 133 height 38
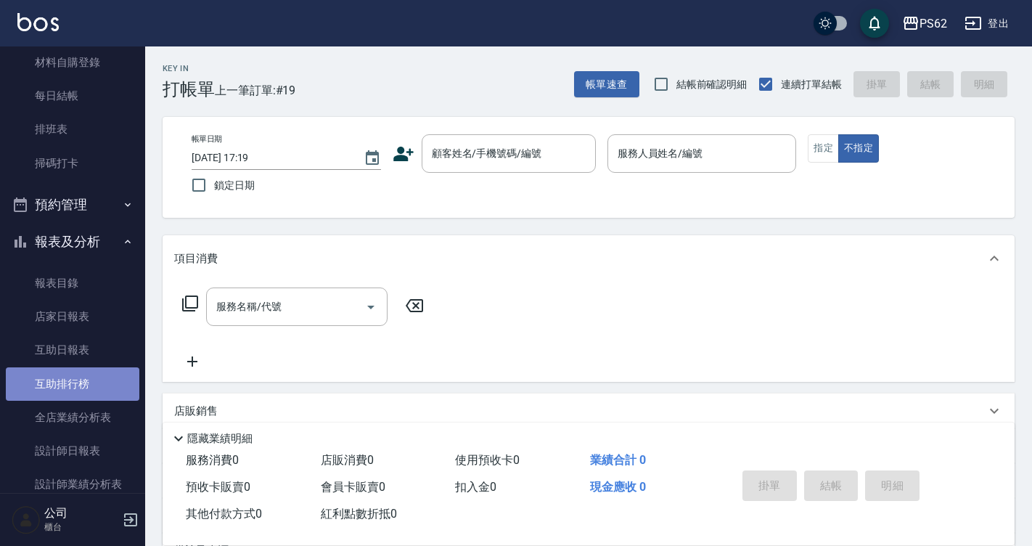
click at [100, 377] on link "互助排行榜" at bounding box center [72, 383] width 133 height 33
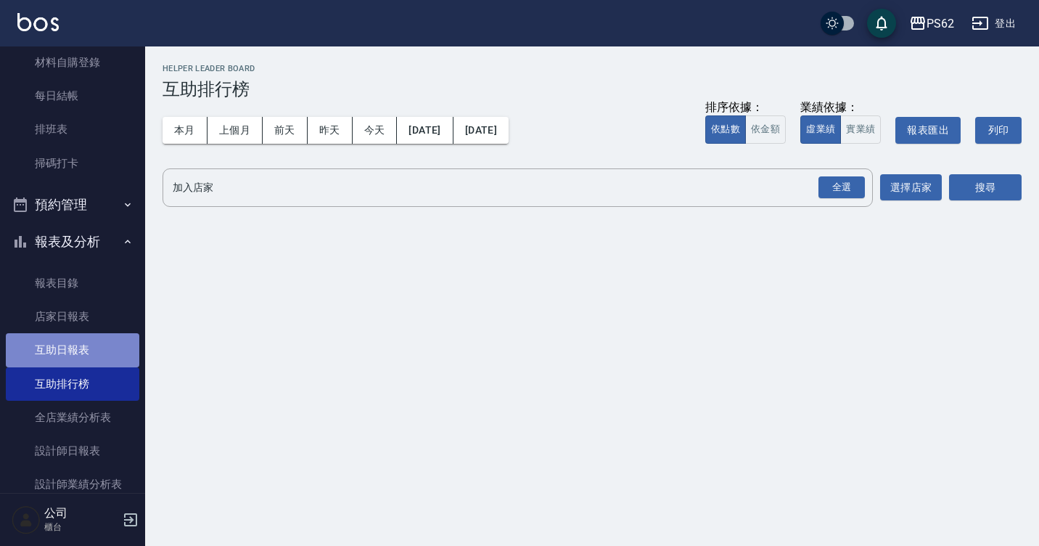
click at [87, 350] on link "互助日報表" at bounding box center [72, 349] width 133 height 33
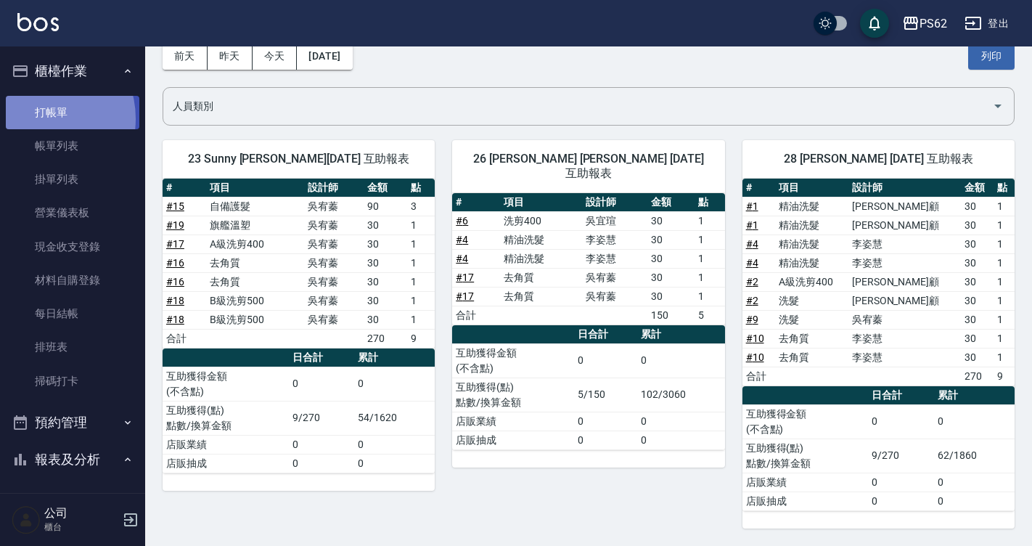
click at [38, 118] on link "打帳單" at bounding box center [72, 112] width 133 height 33
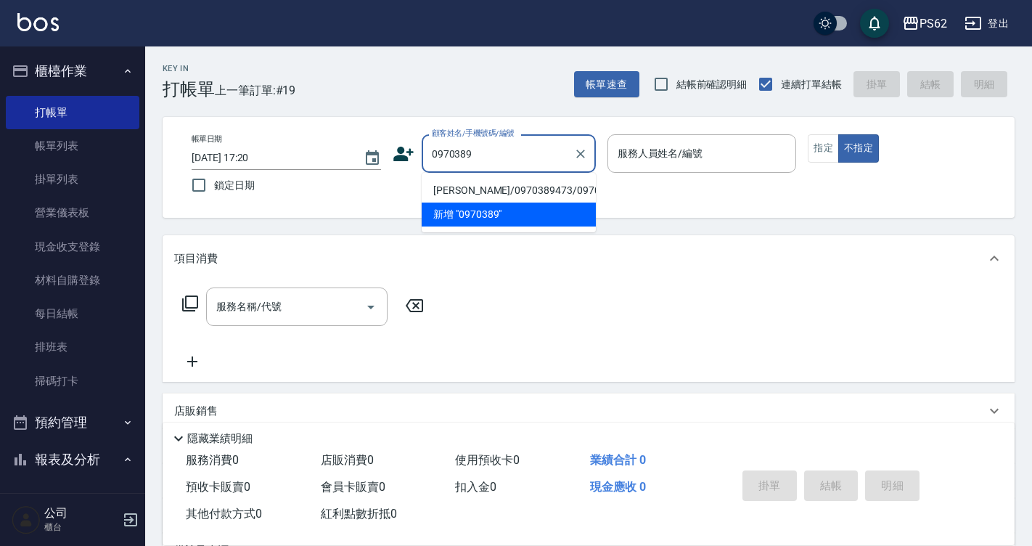
click at [519, 187] on li "萱萱/0970389473/0970389473" at bounding box center [509, 190] width 174 height 24
type input "萱萱/0970389473/0970389473"
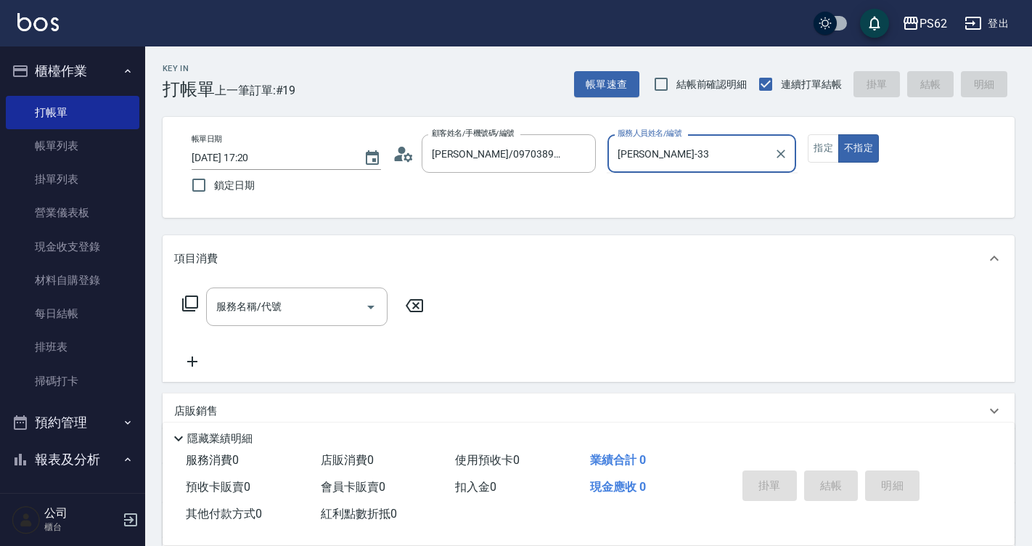
type input "Tina-33"
click at [838, 134] on button "不指定" at bounding box center [858, 148] width 41 height 28
type button "false"
type input "Tina-3"
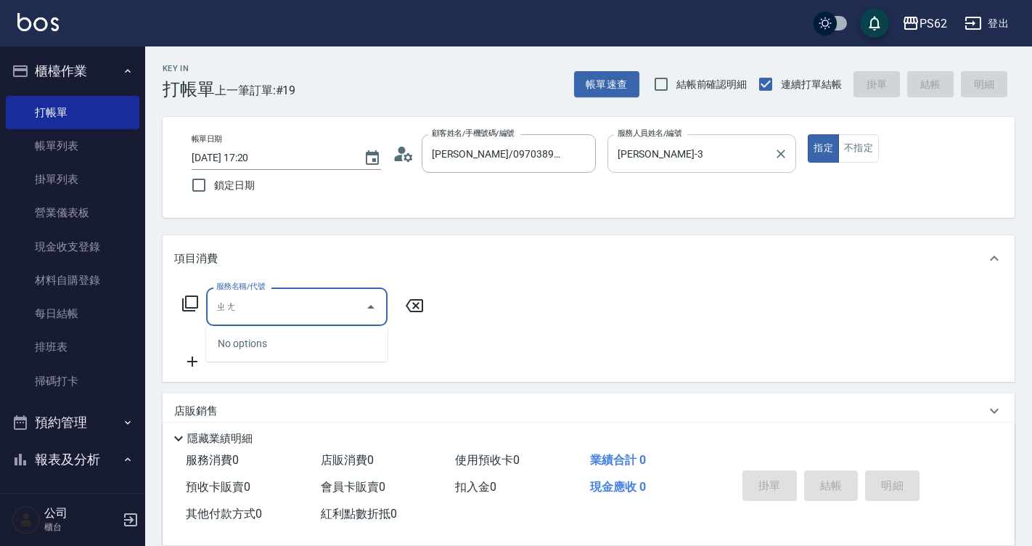
type input "ㄓ"
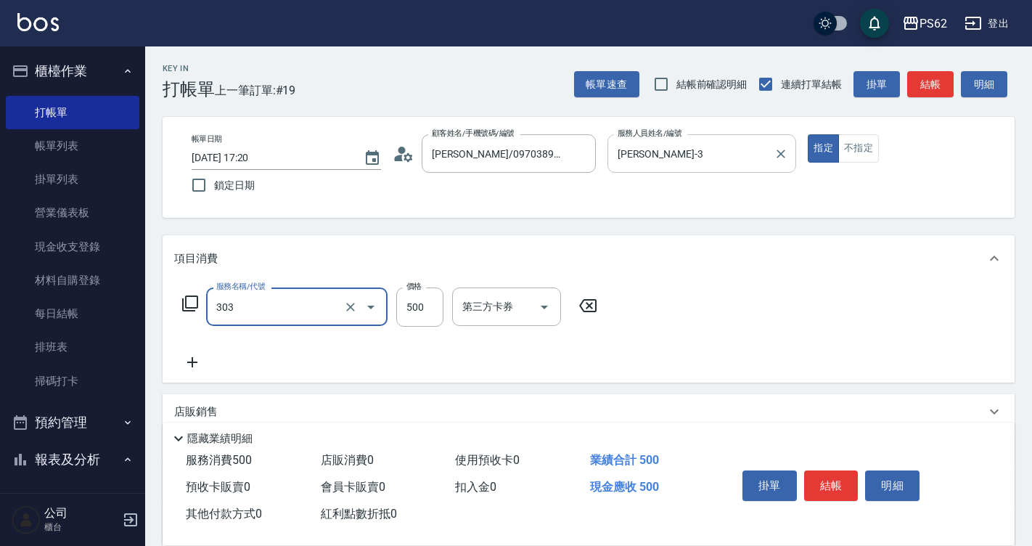
type input "局部燙(303)"
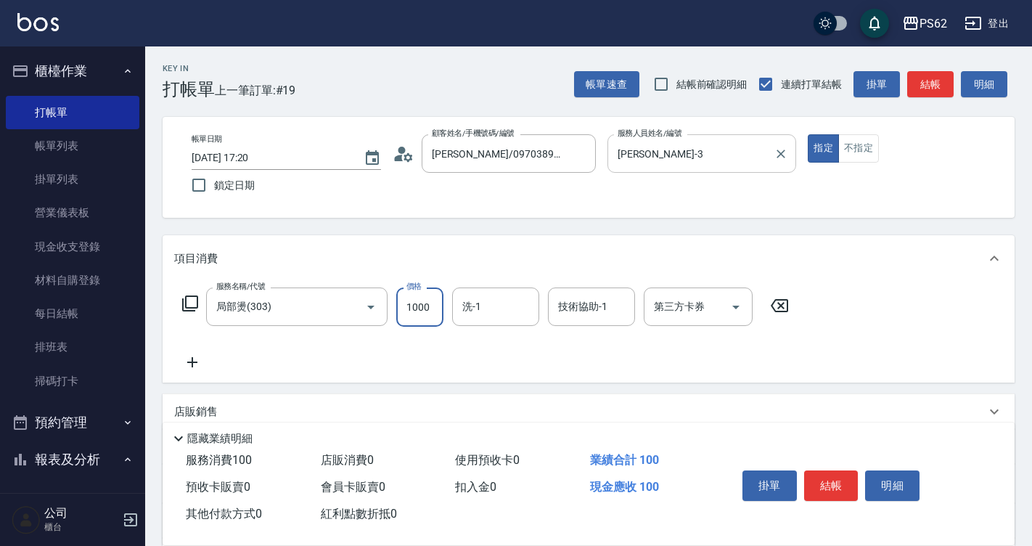
type input "1000"
click at [818, 475] on button "結帳" at bounding box center [831, 485] width 54 height 30
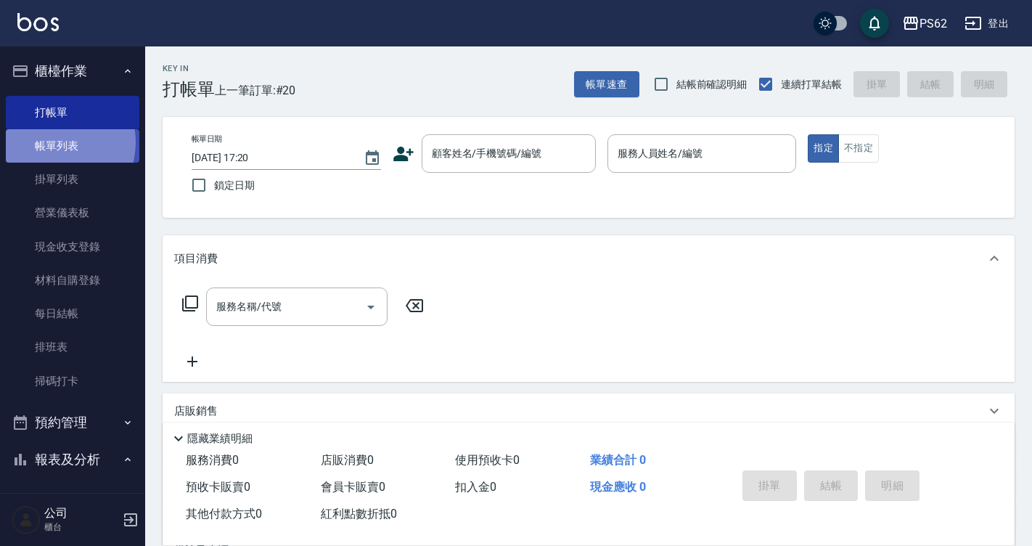
click at [53, 142] on link "帳單列表" at bounding box center [72, 145] width 133 height 33
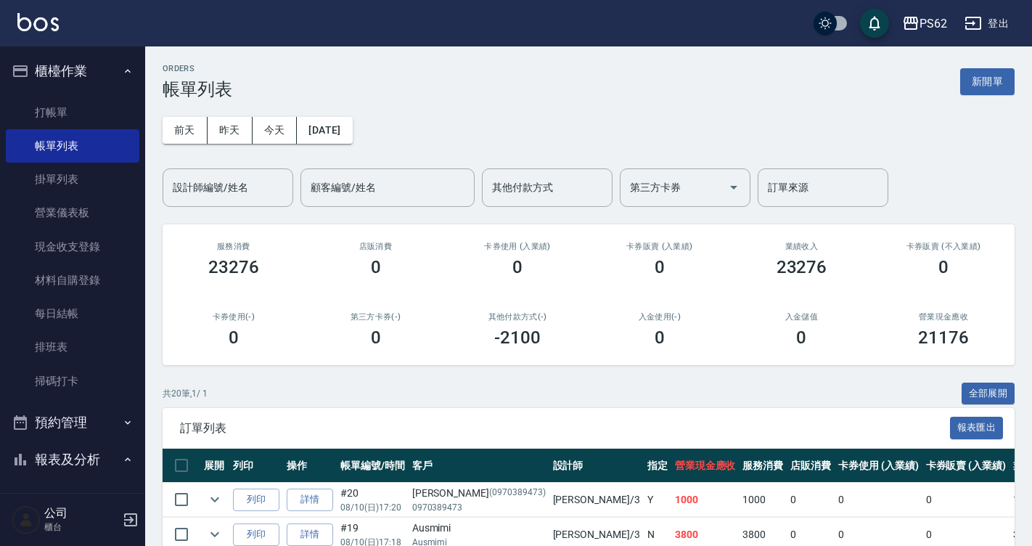
click at [214, 186] on input "設計師編號/姓名" at bounding box center [228, 187] width 118 height 25
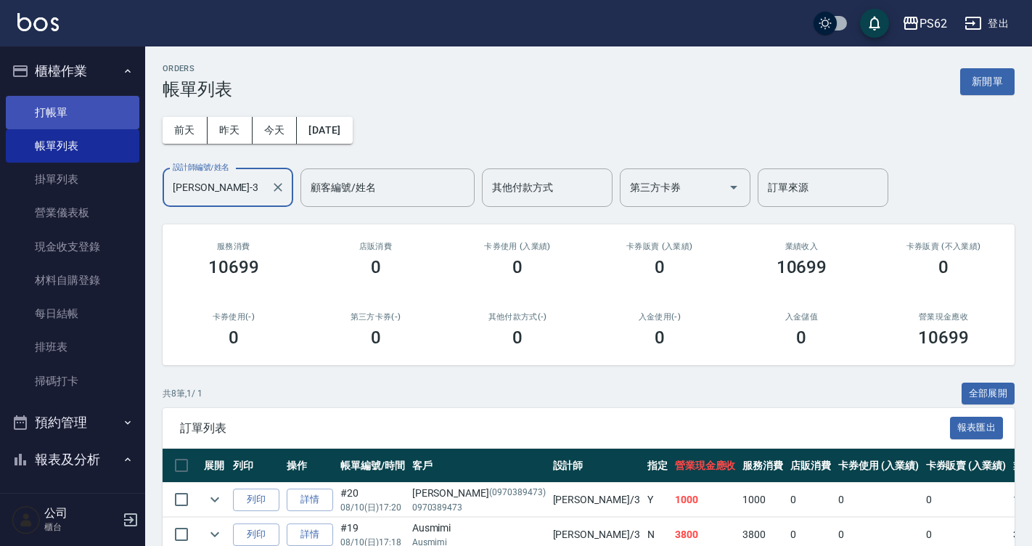
type input "Tina-3"
click at [101, 107] on link "打帳單" at bounding box center [72, 112] width 133 height 33
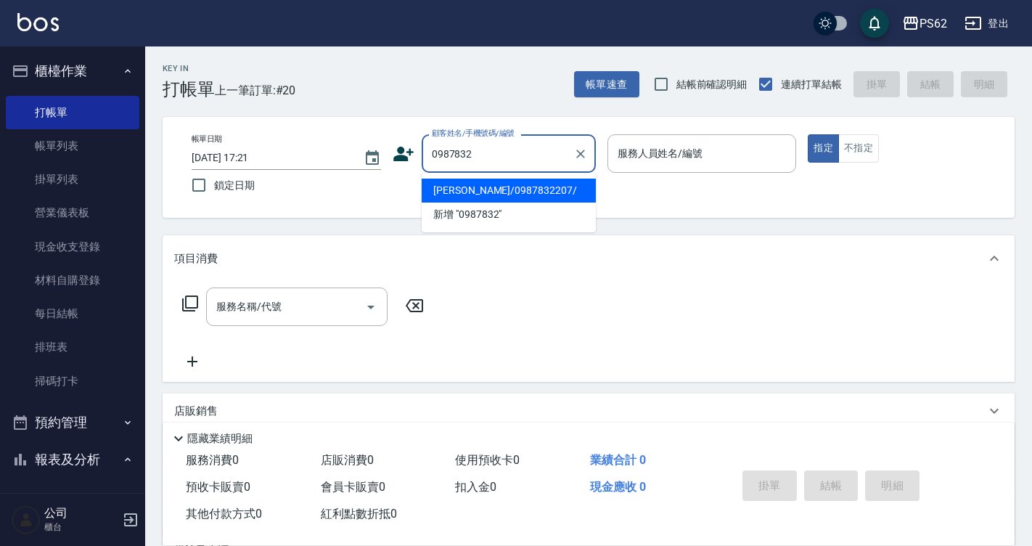
click at [522, 192] on li "蔡雅婷/0987832207/" at bounding box center [509, 190] width 174 height 24
type input "蔡雅婷/0987832207/"
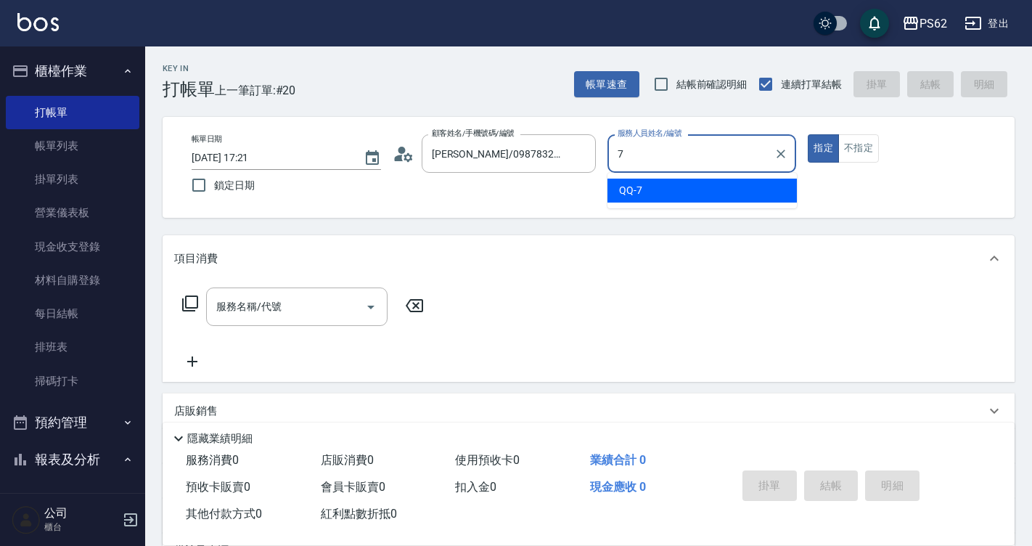
type input "QQ-7"
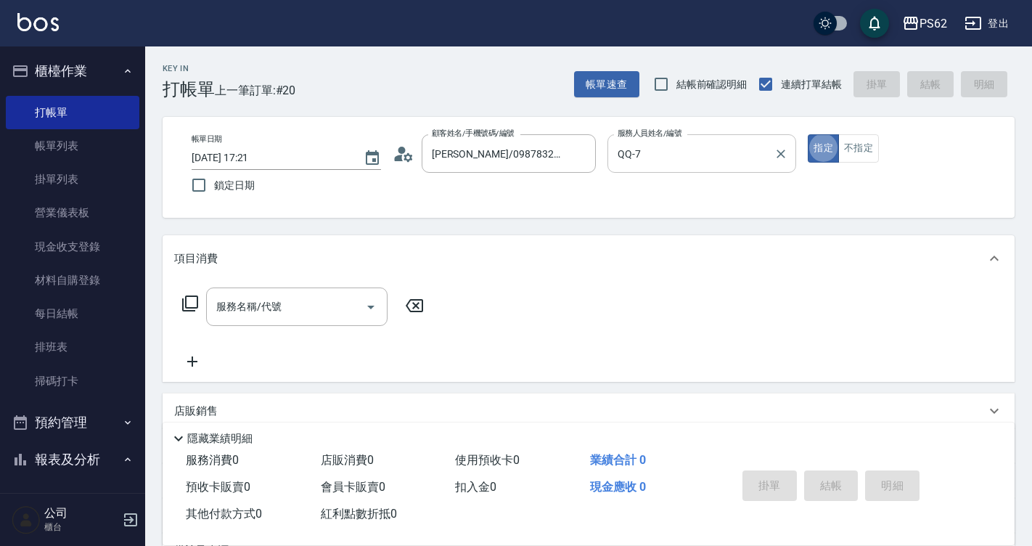
type button "true"
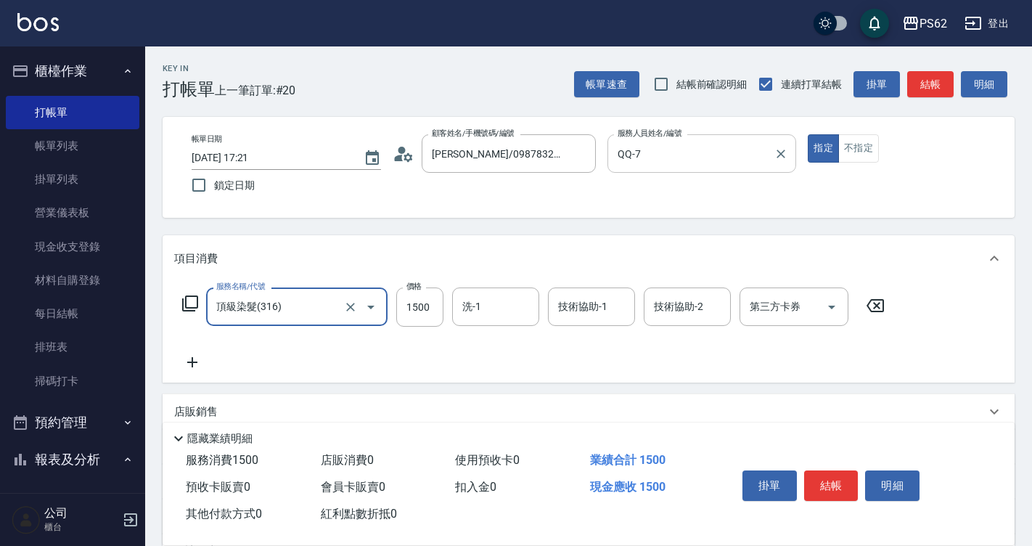
type input "頂級染髮(316)"
type input "4000"
click at [309, 326] on div "服務名稱/代號 頂級染髮(316) 服務名稱/代號" at bounding box center [296, 306] width 181 height 39
click at [320, 314] on input "頂級染髮(316)" at bounding box center [277, 306] width 128 height 25
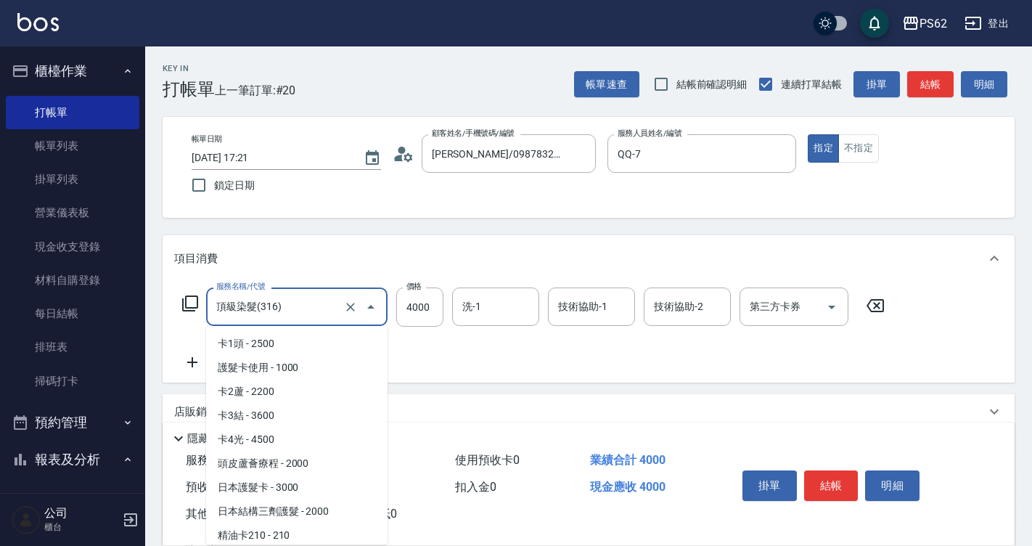
scroll to position [1463, 0]
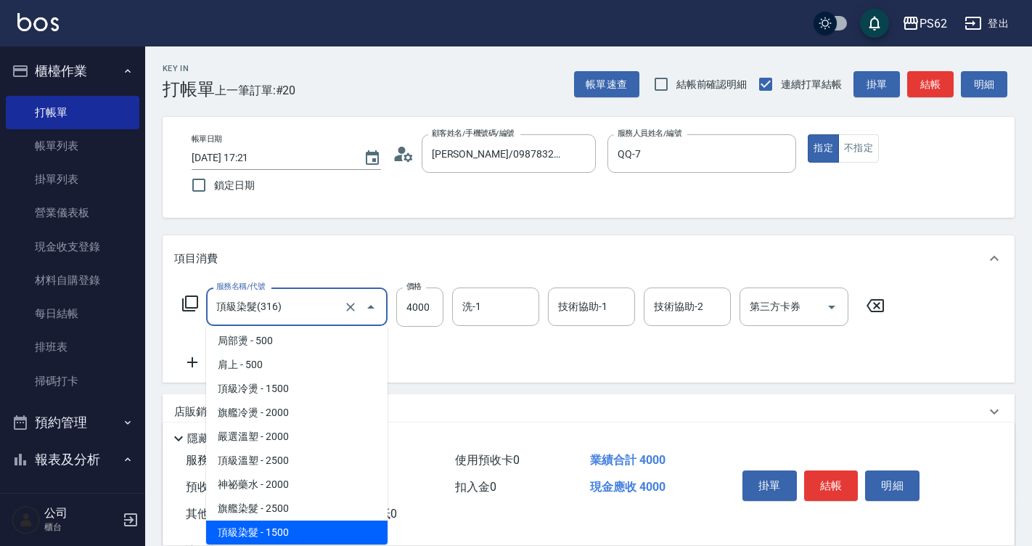
click at [320, 314] on input "頂級染髮(316)" at bounding box center [277, 306] width 128 height 25
click at [321, 314] on input "頂級染髮(316)" at bounding box center [277, 306] width 128 height 25
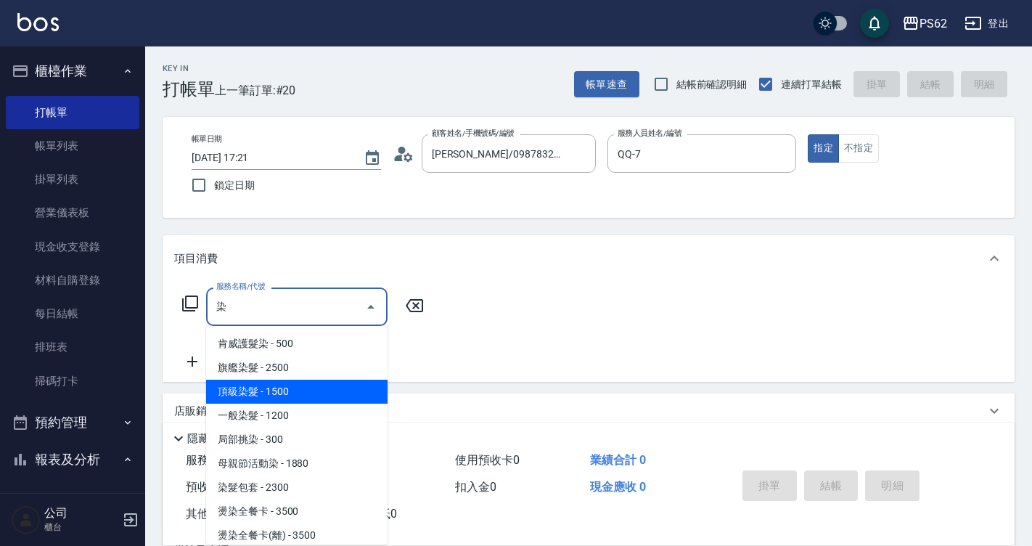
type input "頂級染髮(316)"
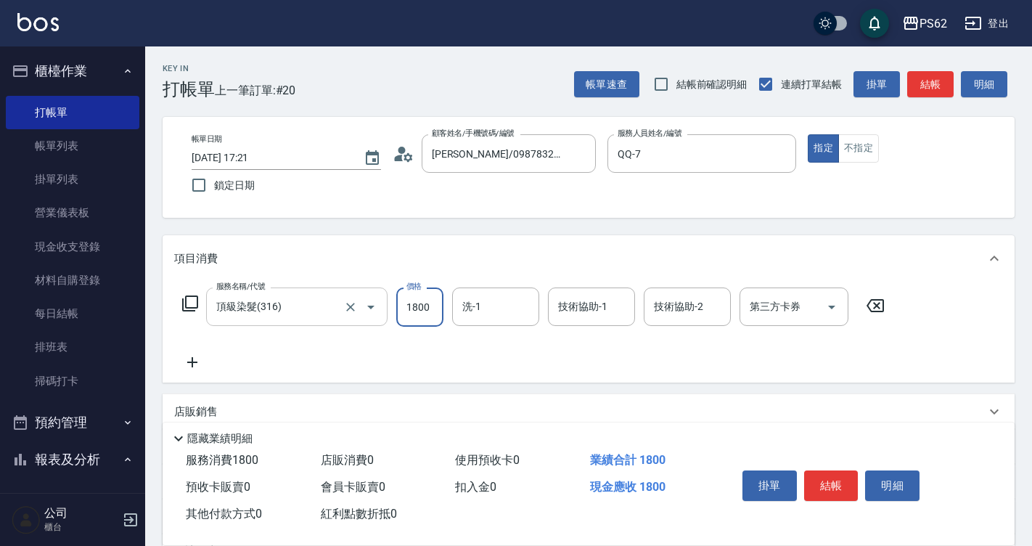
type input "1800"
type input "安安-28"
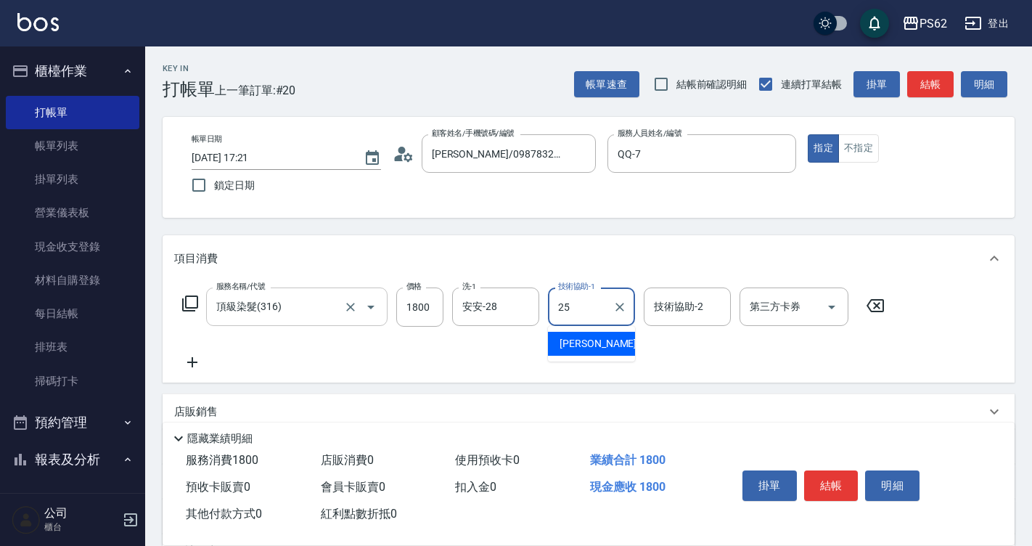
type input "浣熊-25"
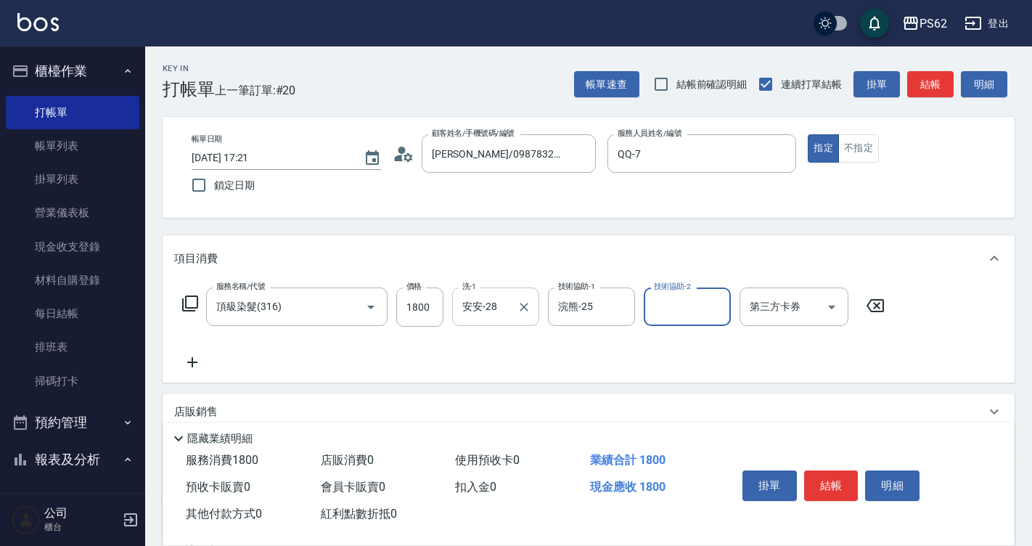
click at [485, 306] on input "安安-28" at bounding box center [485, 306] width 52 height 25
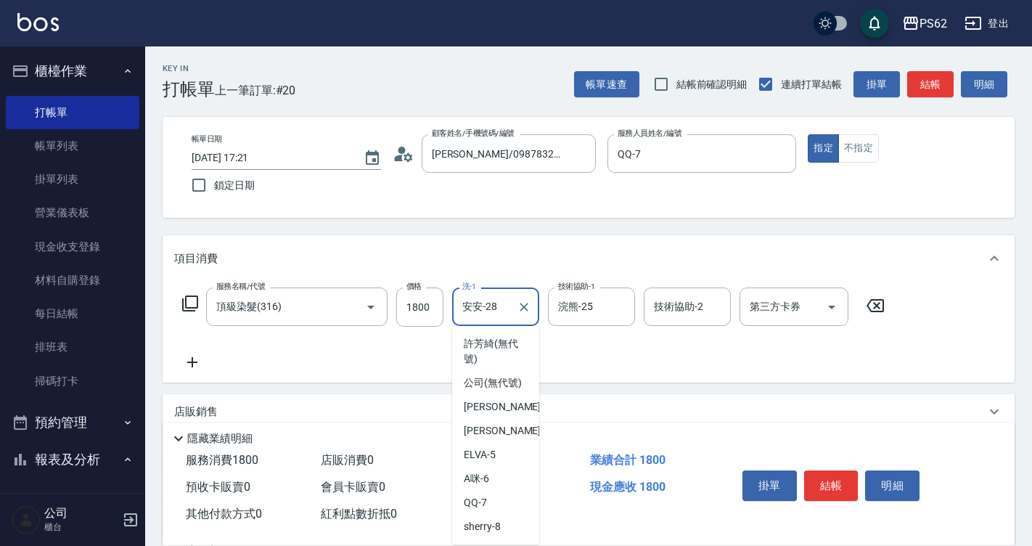
scroll to position [129, 0]
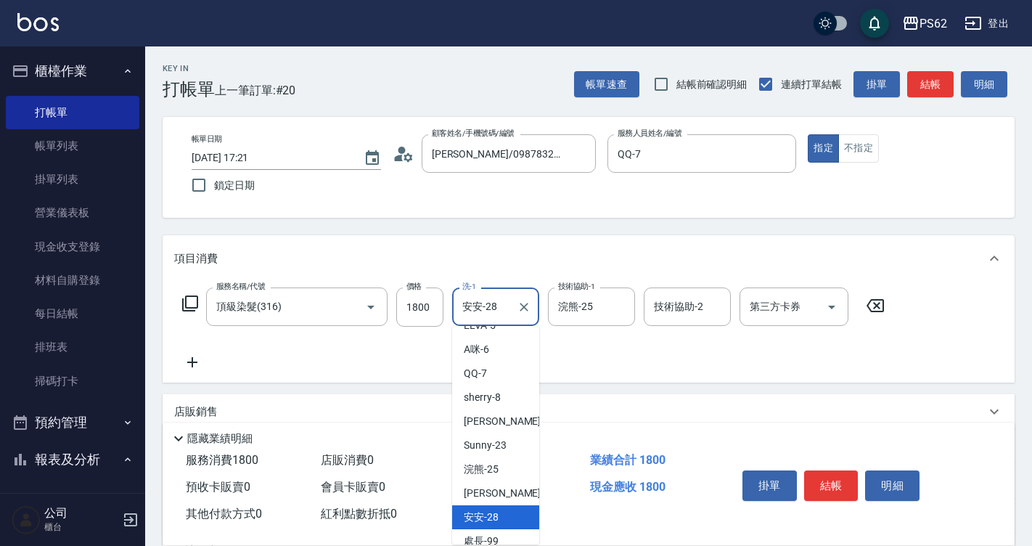
click at [498, 303] on input "安安-28" at bounding box center [485, 306] width 52 height 25
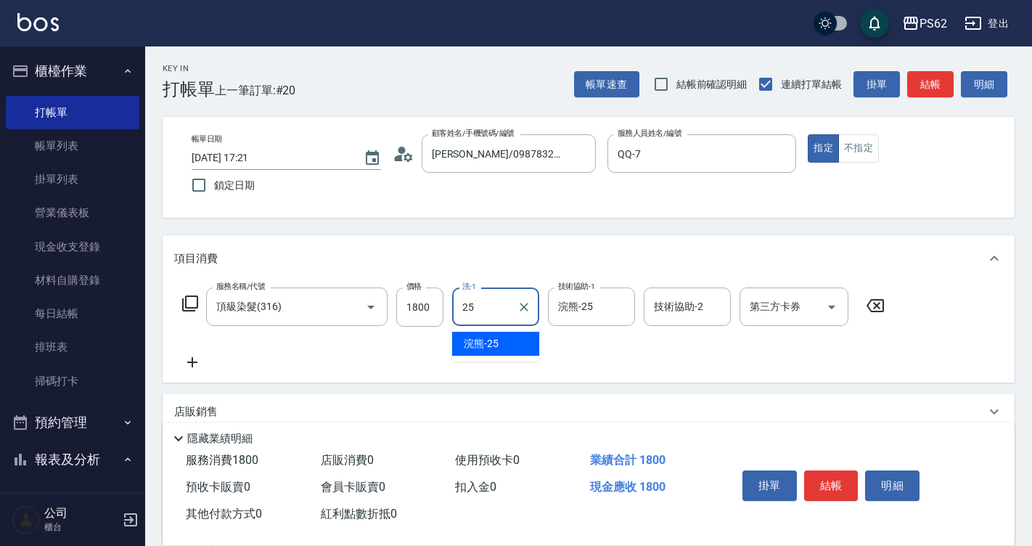
type input "浣熊-25"
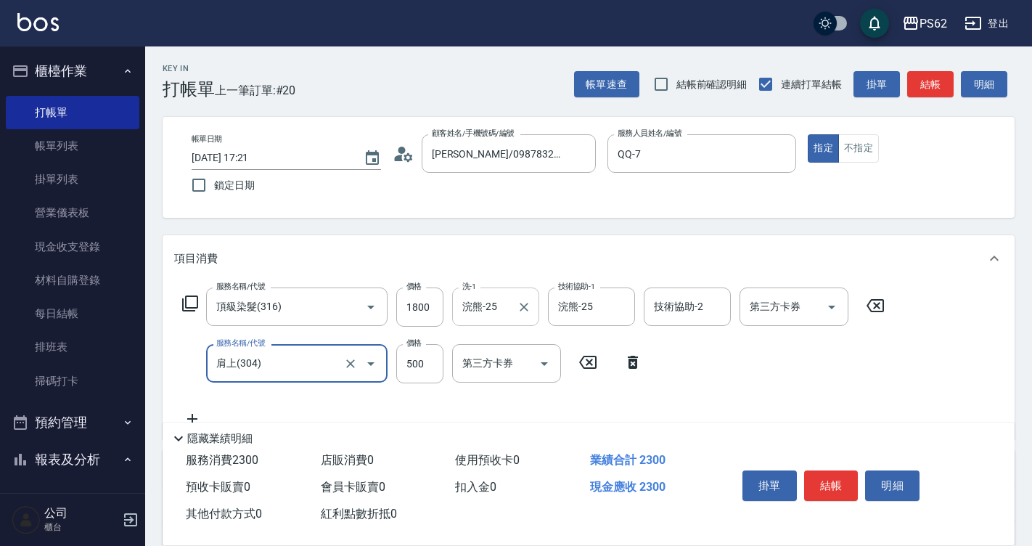
type input "肩上(304)"
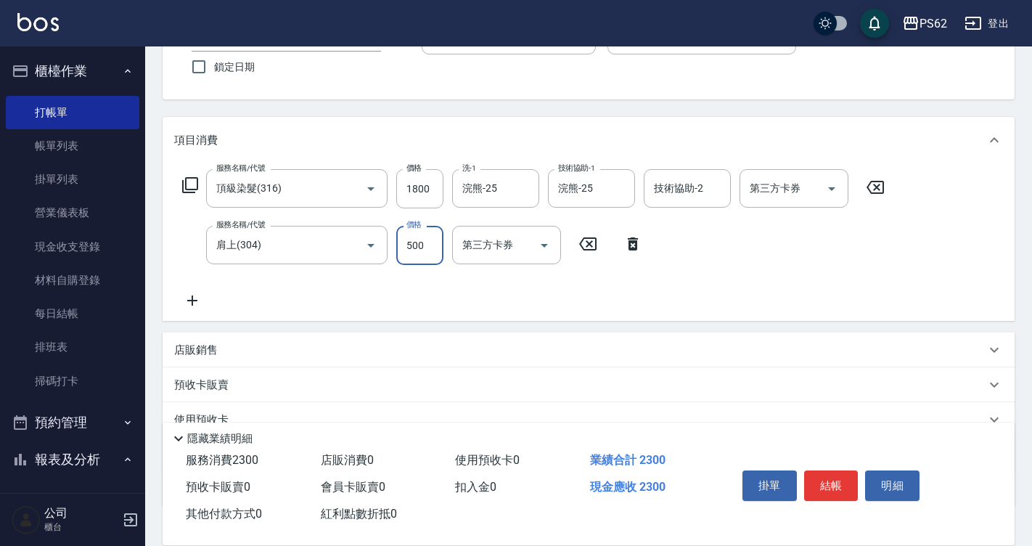
scroll to position [145, 0]
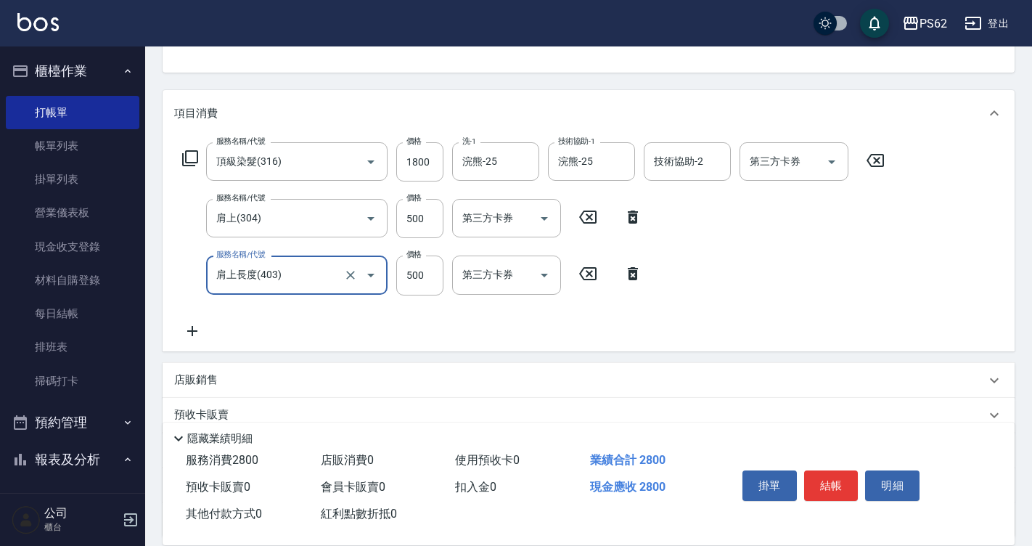
type input "肩上長度(403)"
type input "1000"
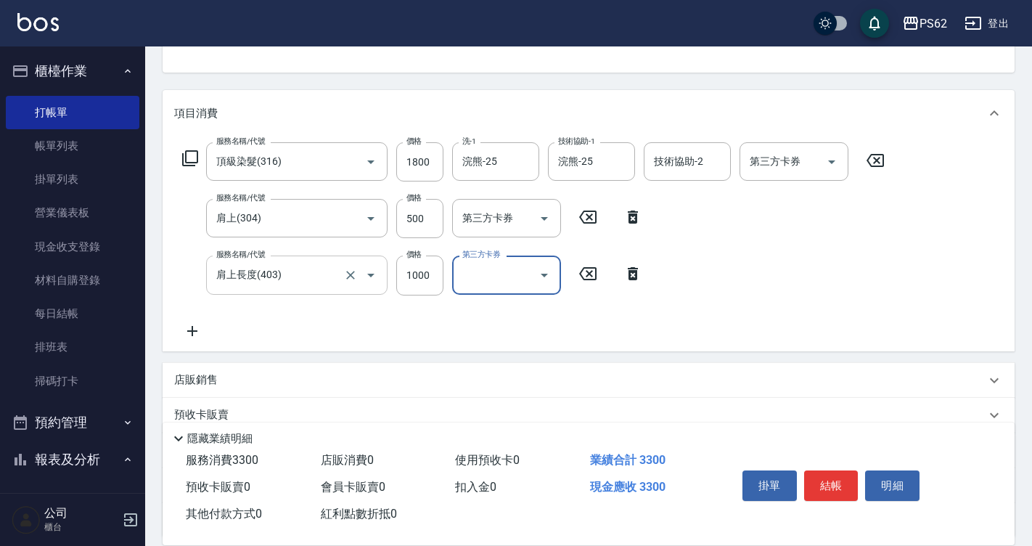
click at [308, 287] on input "肩上長度(403)" at bounding box center [277, 274] width 128 height 25
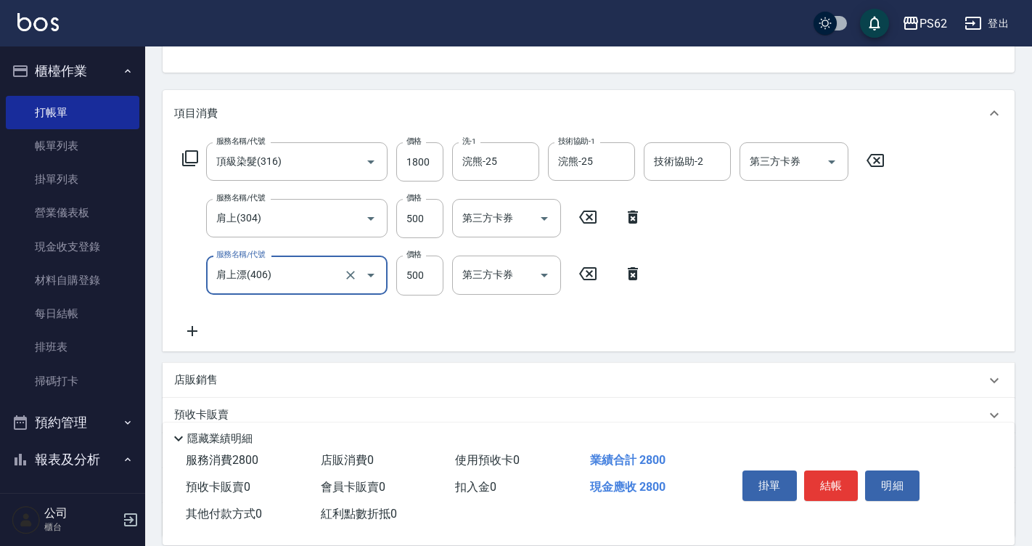
type input "肩上漂(406)"
click at [427, 282] on input "500" at bounding box center [419, 274] width 47 height 39
type input "1000"
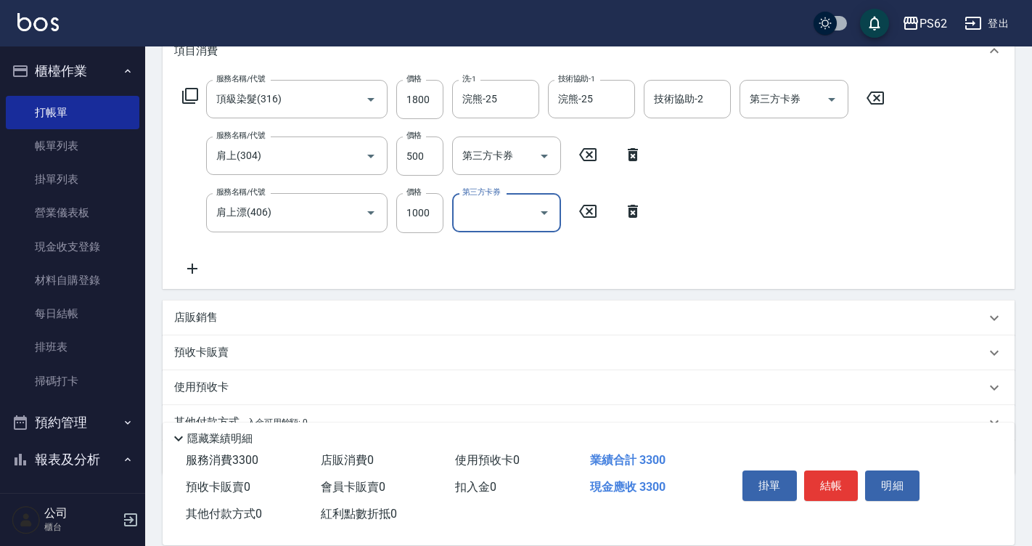
scroll to position [276, 0]
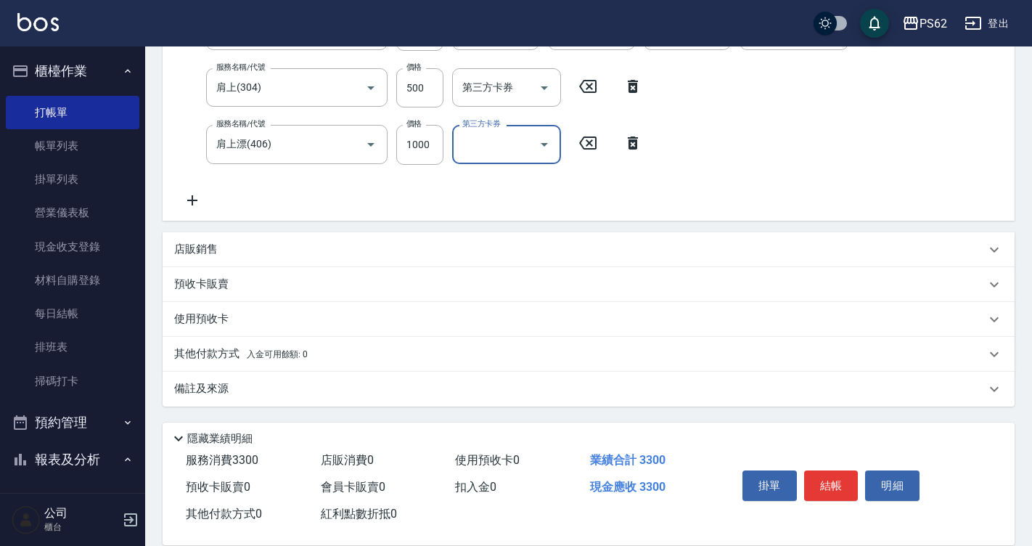
click at [212, 253] on p "店販銷售" at bounding box center [196, 249] width 44 height 15
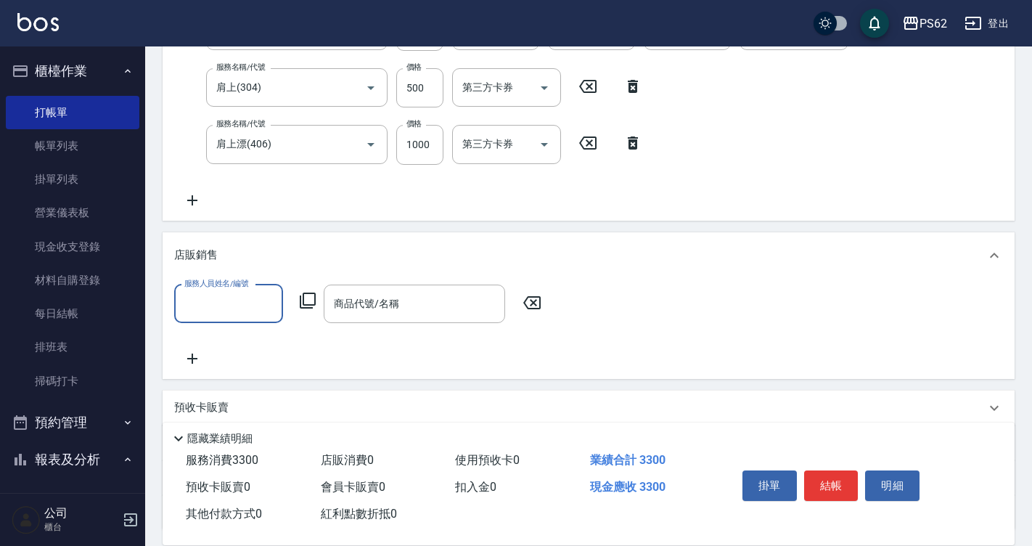
scroll to position [0, 0]
type input "QQ-7"
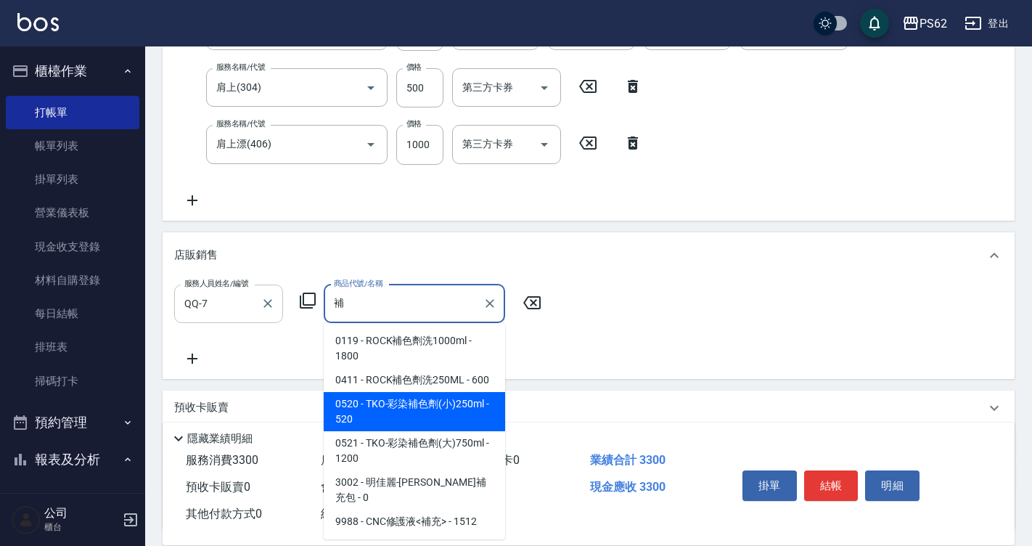
type input "TKO-彩染補色劑(小)250ml"
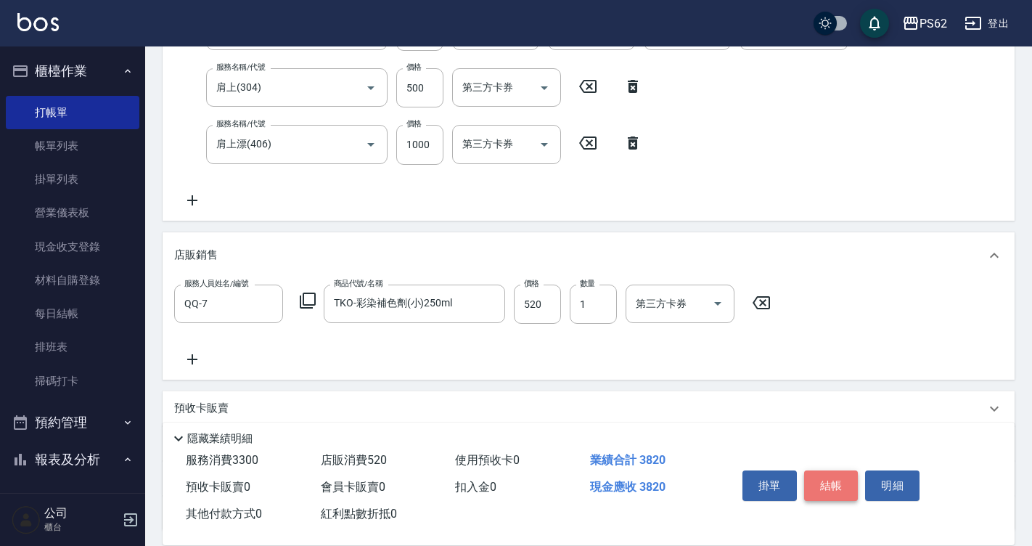
click at [829, 480] on button "結帳" at bounding box center [831, 485] width 54 height 30
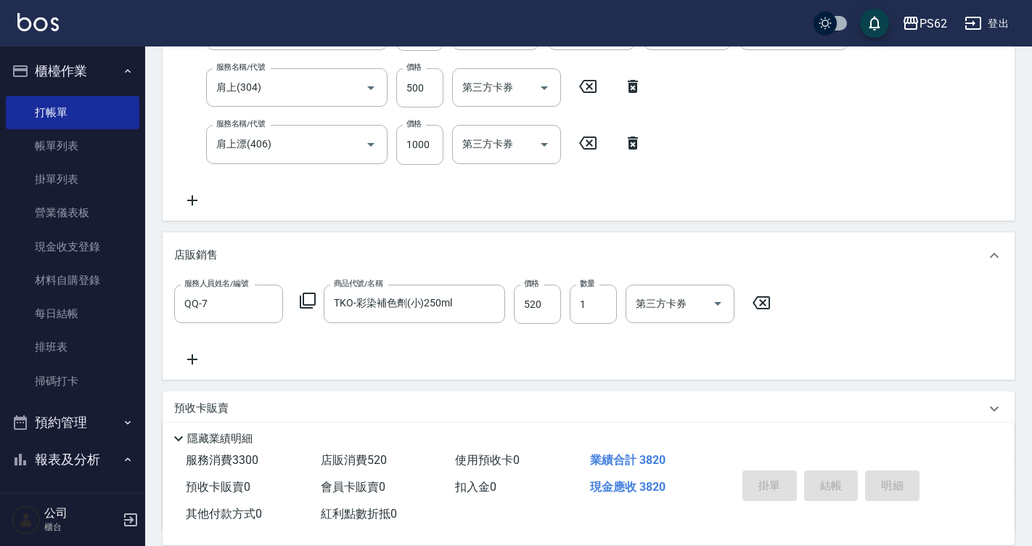
type input "2025/08/10 17:25"
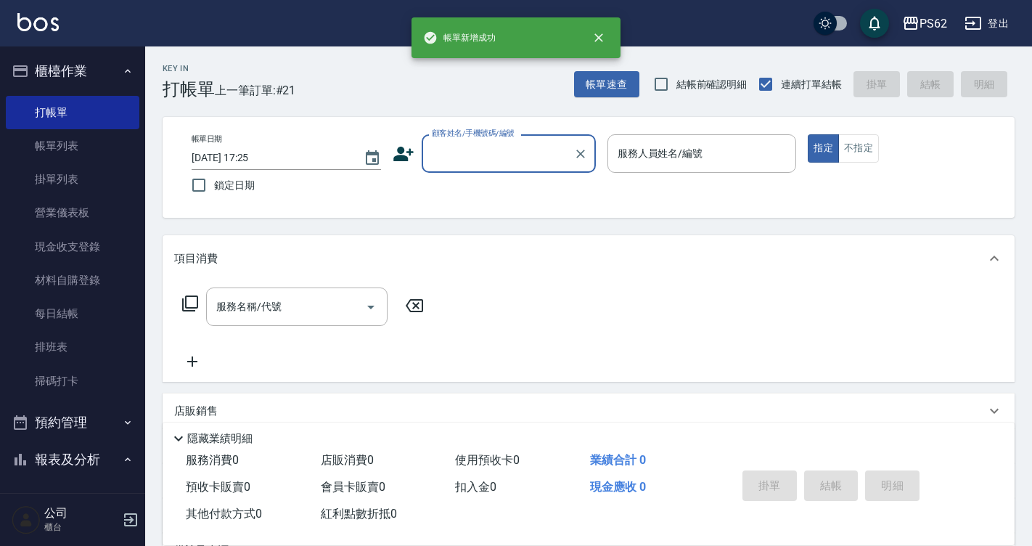
click at [450, 145] on input "顧客姓名/手機號碼/編號" at bounding box center [497, 153] width 139 height 25
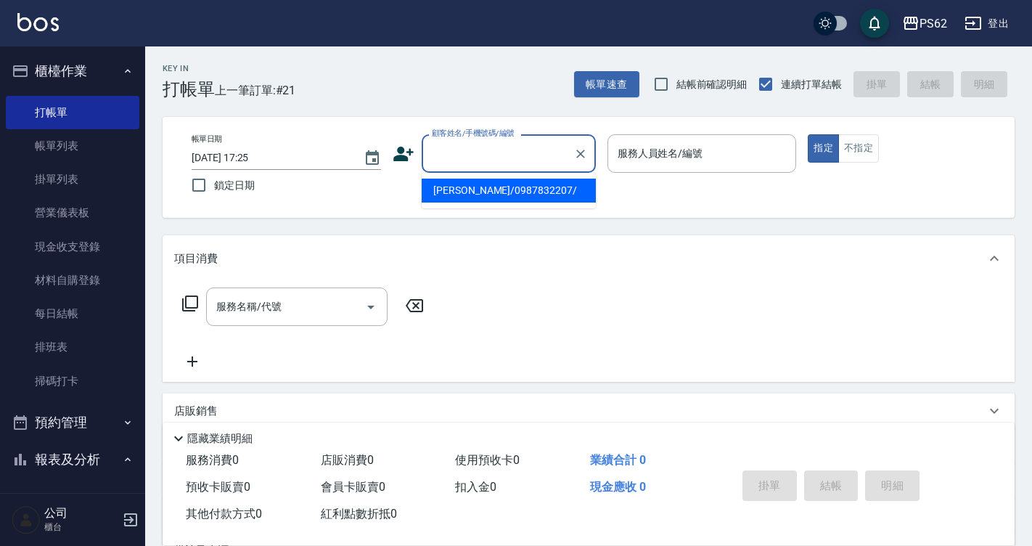
click at [456, 184] on li "[PERSON_NAME]/0987832207/" at bounding box center [509, 190] width 174 height 24
type input "[PERSON_NAME]/0987832207/"
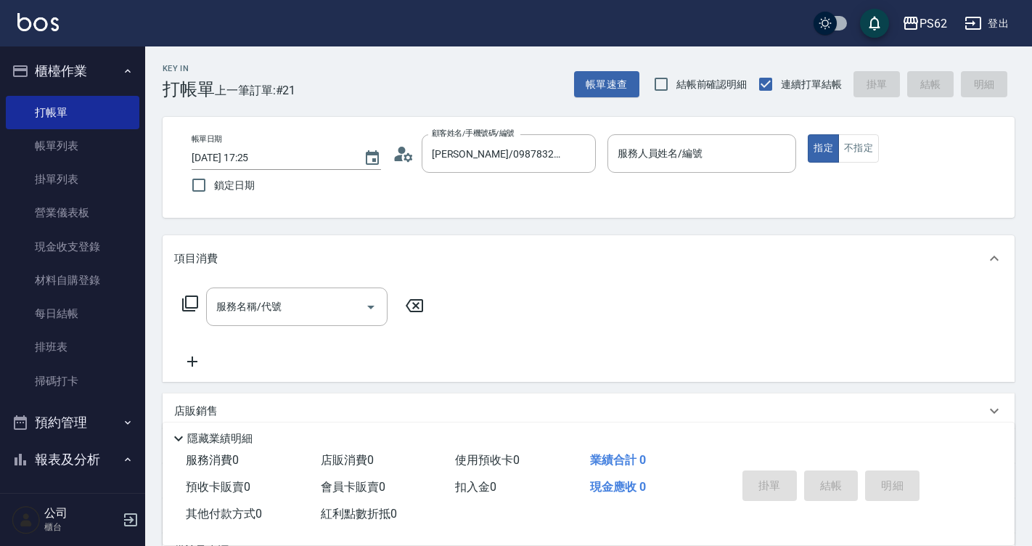
click at [404, 151] on circle at bounding box center [401, 150] width 7 height 7
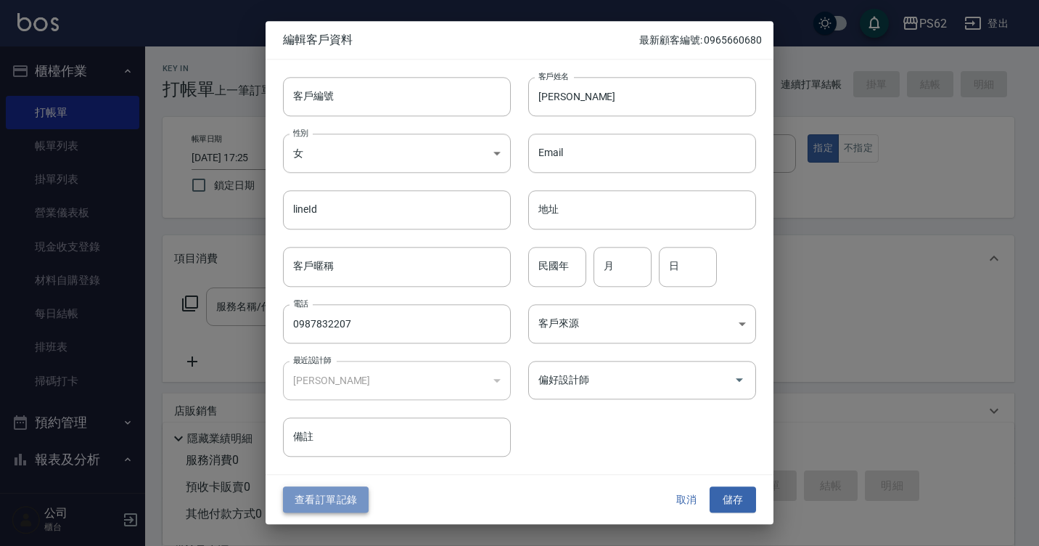
click at [337, 494] on button "查看訂單記錄" at bounding box center [326, 499] width 86 height 27
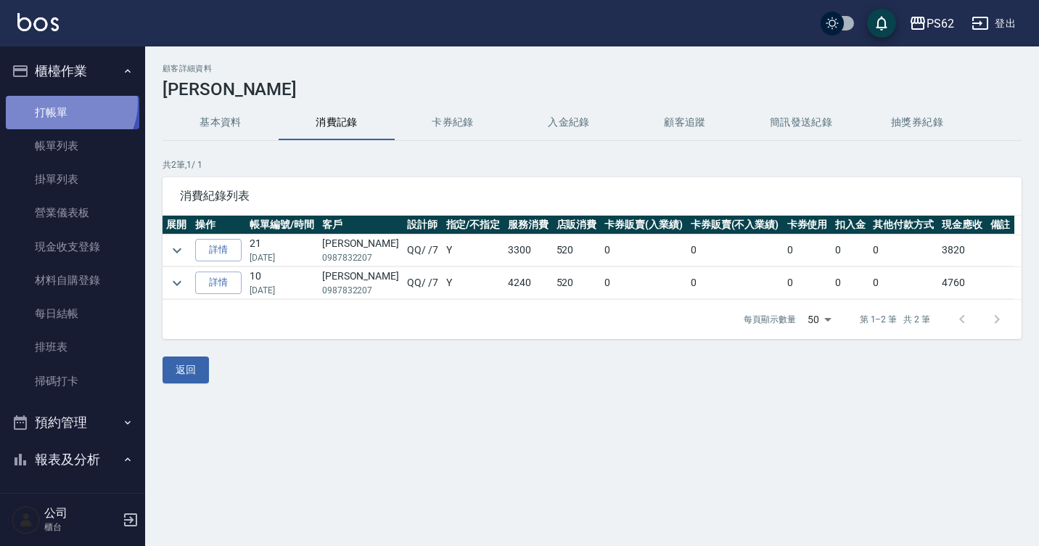
click at [66, 102] on link "打帳單" at bounding box center [72, 112] width 133 height 33
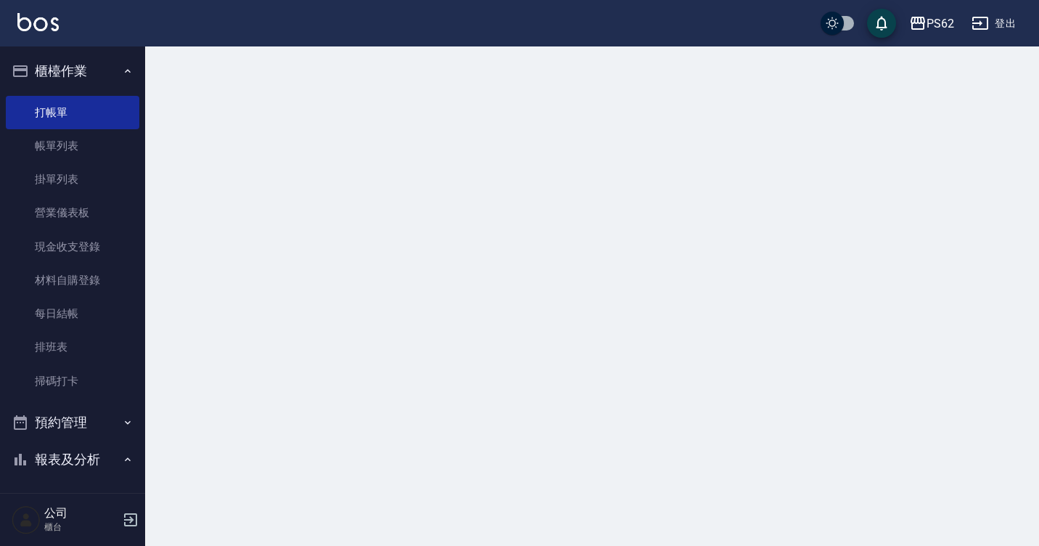
click at [70, 135] on link "帳單列表" at bounding box center [72, 145] width 133 height 33
click at [80, 147] on link "帳單列表" at bounding box center [72, 145] width 133 height 33
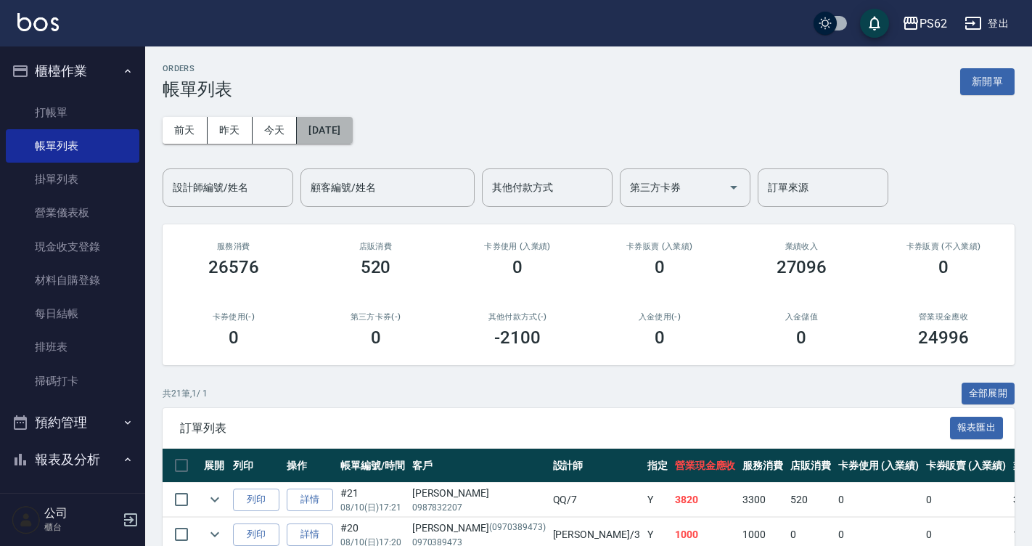
click at [329, 141] on button "2025/08/10" at bounding box center [324, 130] width 55 height 27
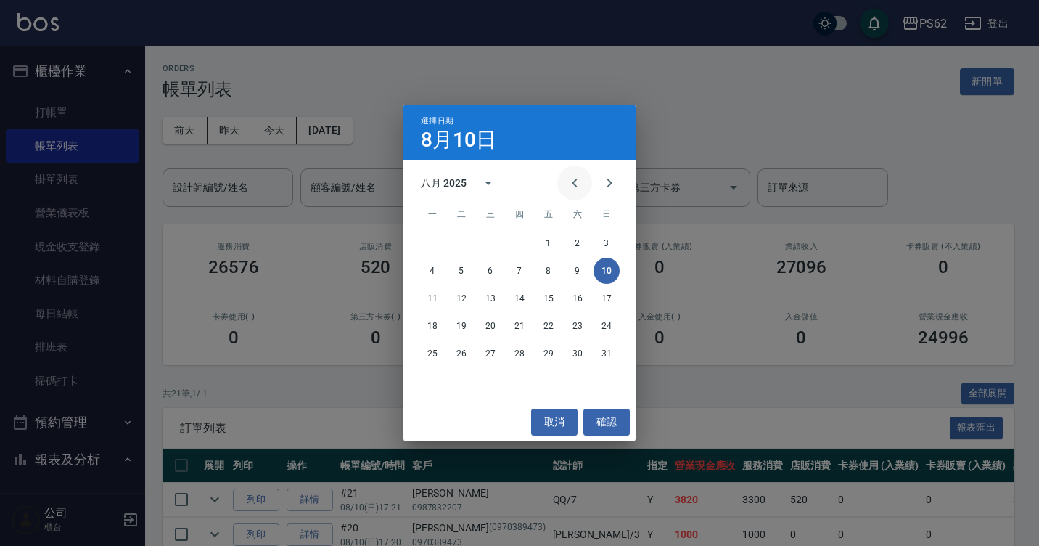
click at [577, 179] on icon "Previous month" at bounding box center [574, 182] width 17 height 17
click at [578, 267] on button "12" at bounding box center [577, 271] width 26 height 26
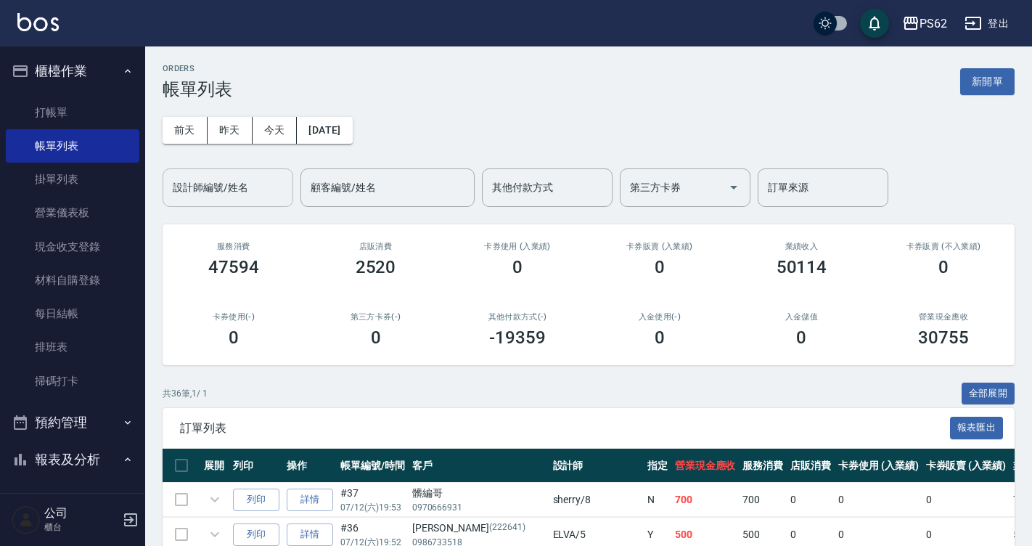
click at [232, 193] on div "設計師編號/姓名 設計師編號/姓名" at bounding box center [228, 187] width 131 height 38
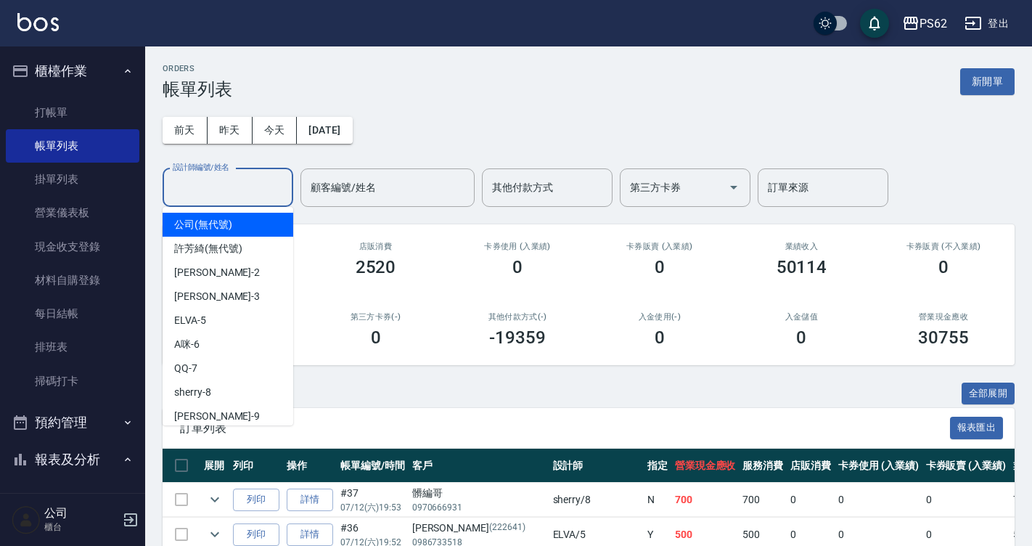
type input "5"
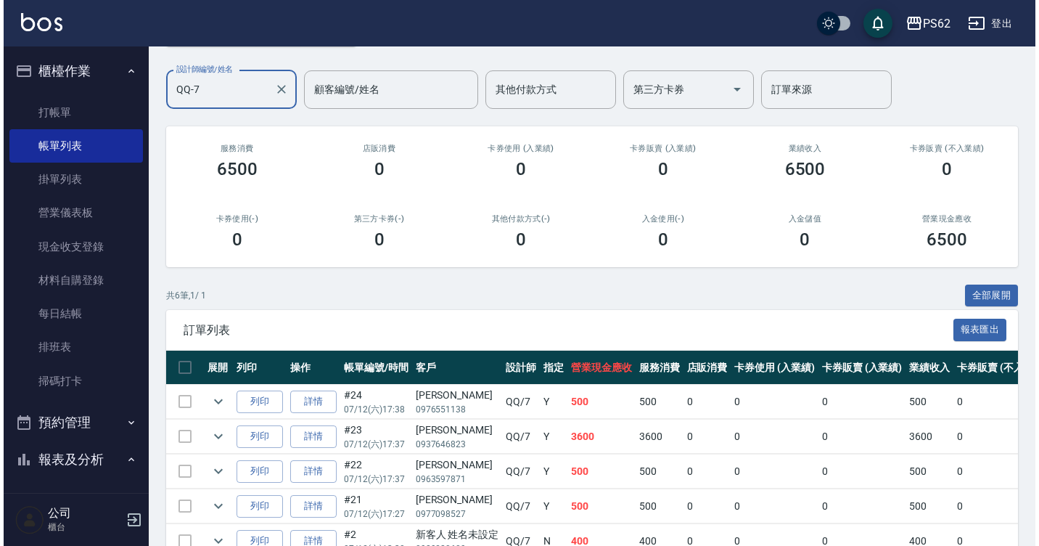
scroll to position [73, 0]
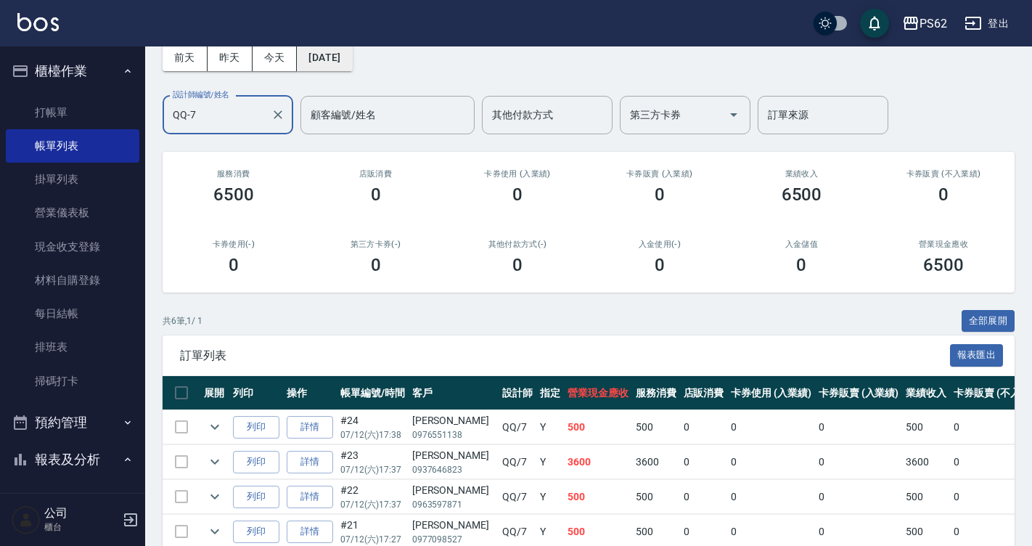
type input "QQ-7"
click at [321, 57] on button "[DATE]" at bounding box center [324, 57] width 55 height 27
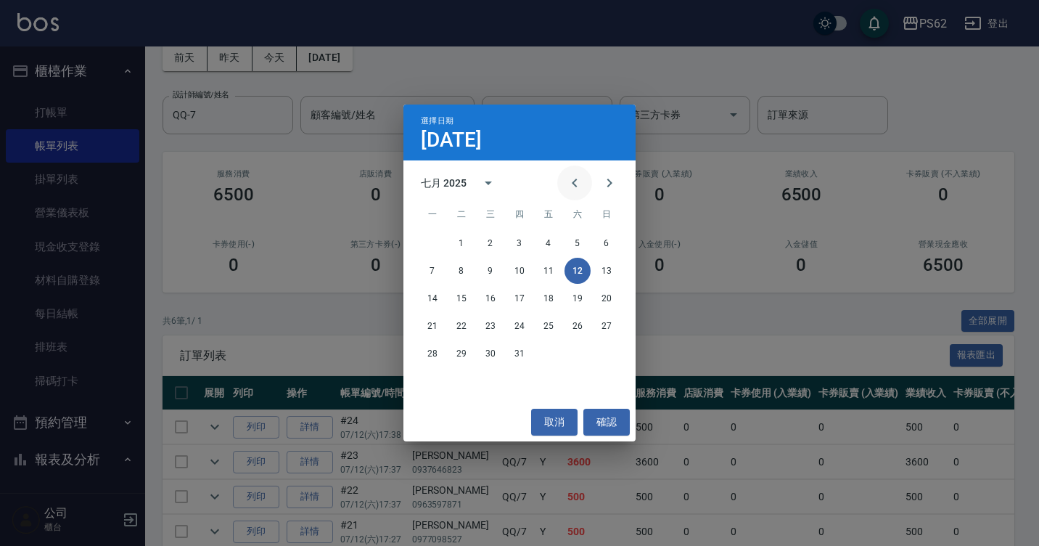
click at [589, 181] on button "Previous month" at bounding box center [574, 182] width 35 height 35
click at [583, 181] on icon "Previous month" at bounding box center [574, 182] width 17 height 17
click at [433, 298] on button "12" at bounding box center [432, 298] width 26 height 26
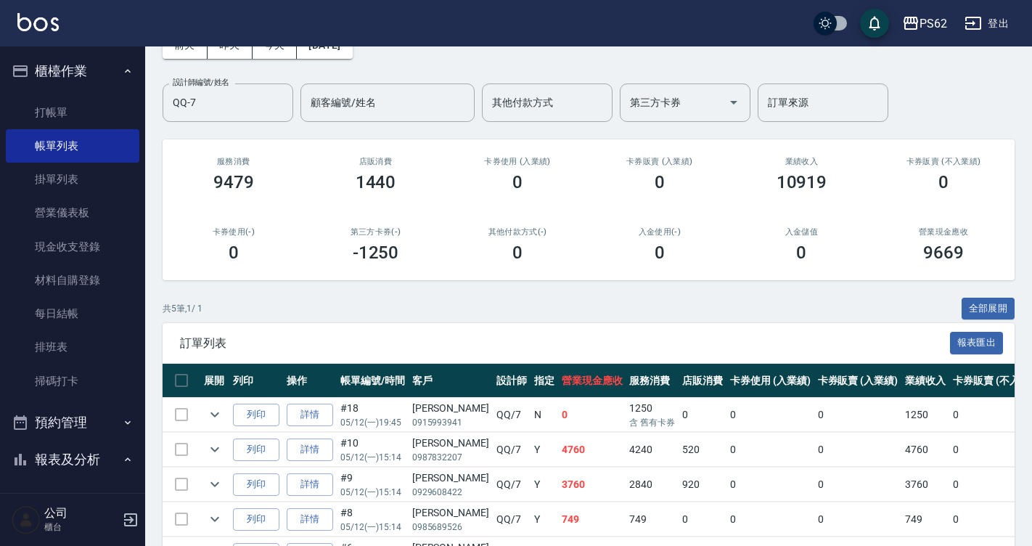
scroll to position [178, 0]
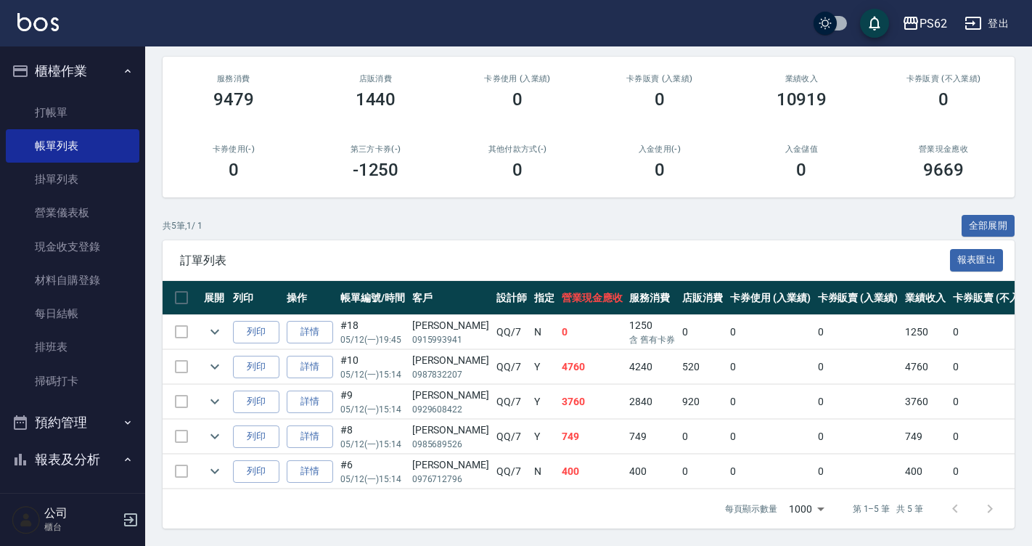
click at [429, 387] on div "[PERSON_NAME]" at bounding box center [450, 394] width 77 height 15
copy div "[PERSON_NAME]"
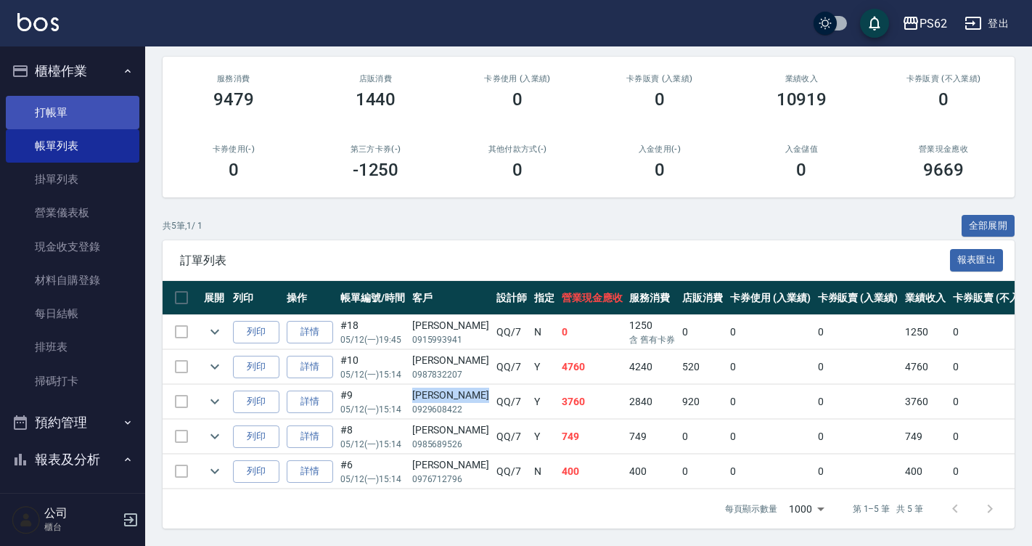
click at [48, 103] on link "打帳單" at bounding box center [72, 112] width 133 height 33
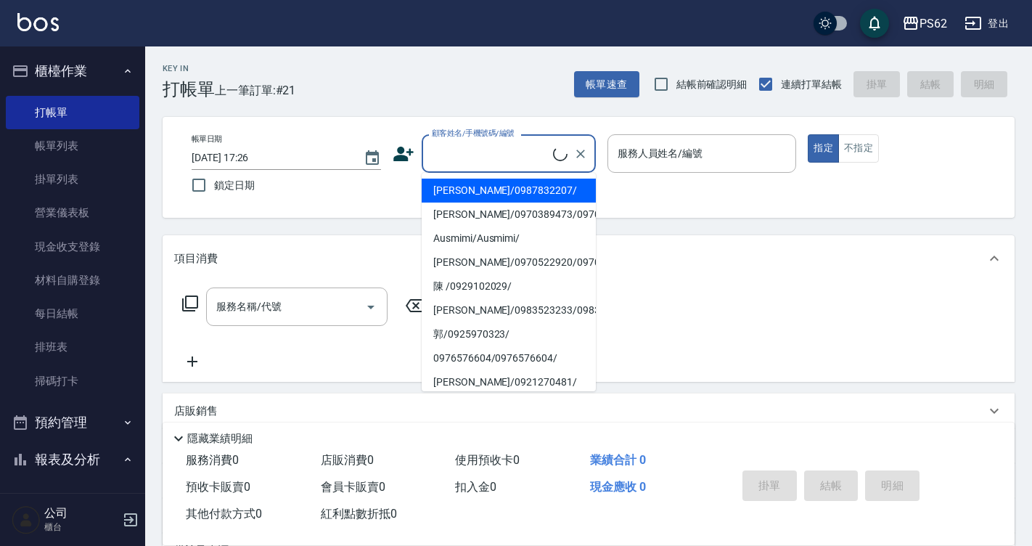
click at [464, 150] on input "顧客姓名/手機號碼/編號" at bounding box center [490, 153] width 125 height 25
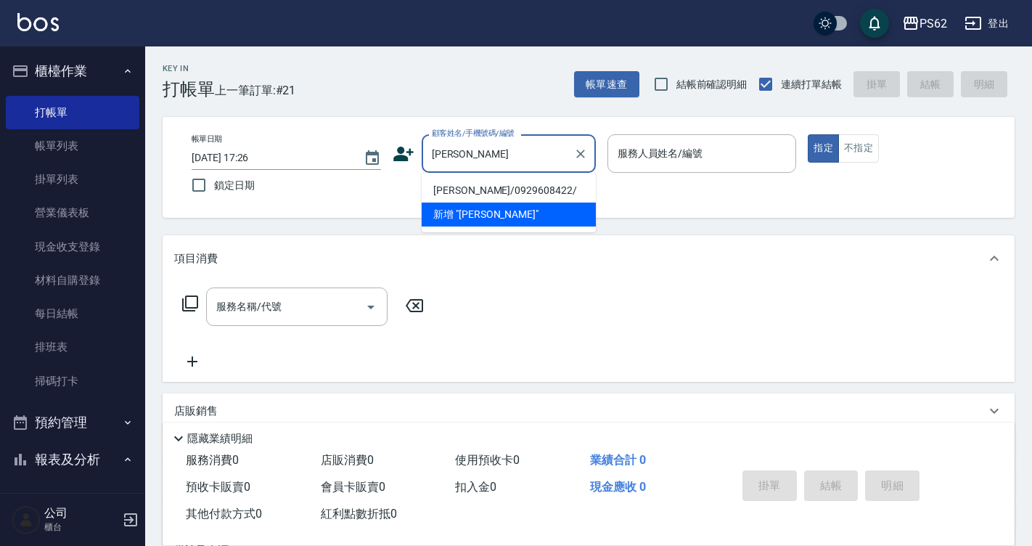
click at [477, 193] on li "孫詩萍/0929608422/" at bounding box center [509, 190] width 174 height 24
type input "孫詩萍/0929608422/"
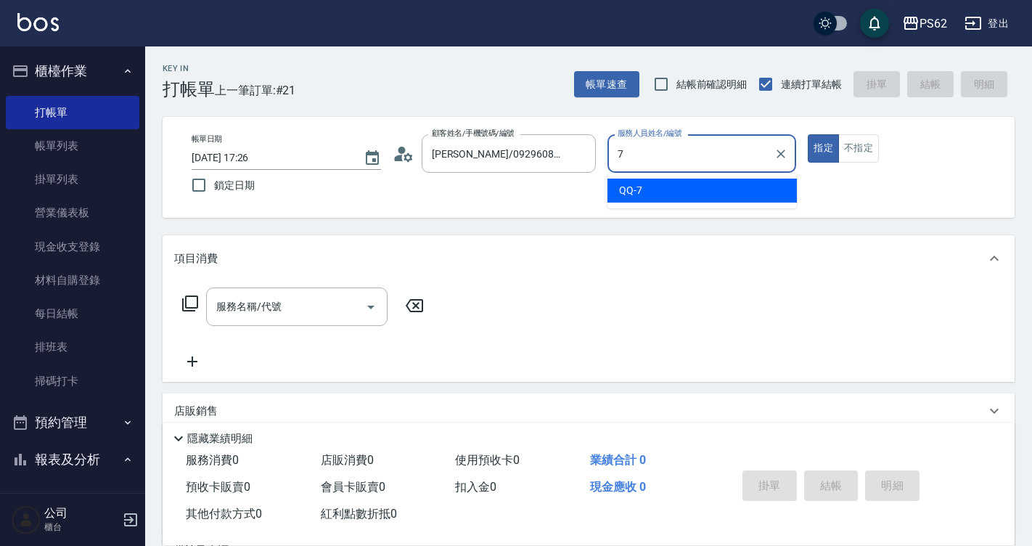
type input "QQ-7"
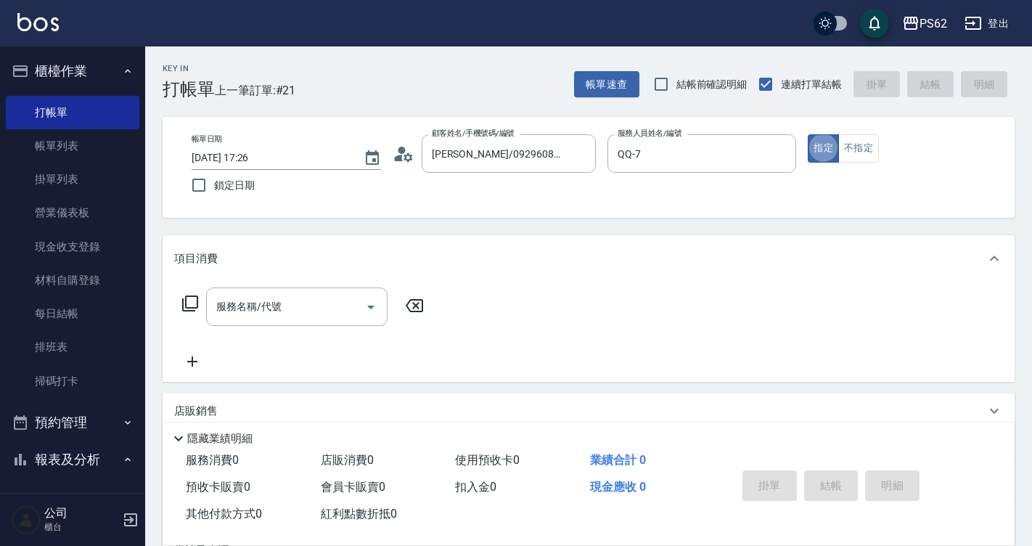
type button "true"
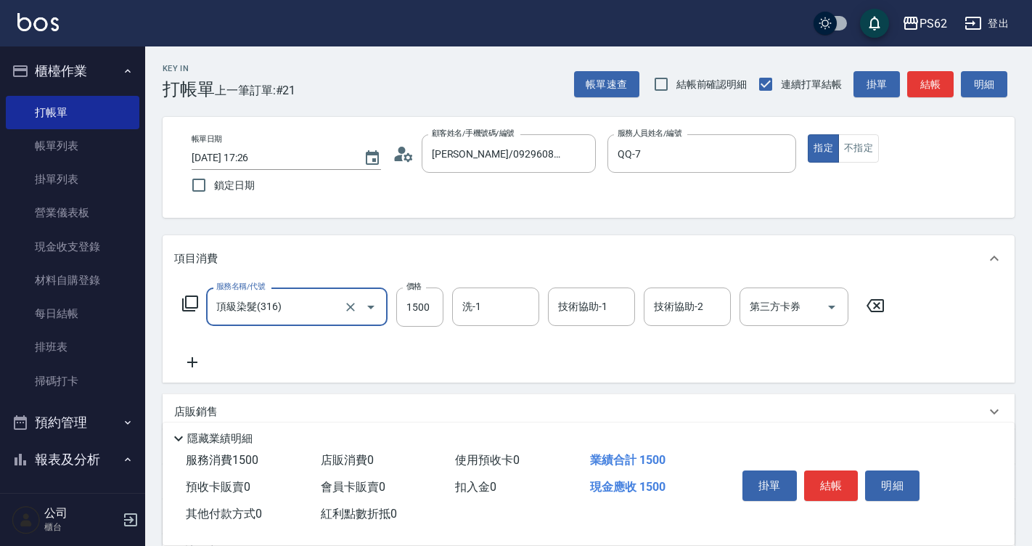
type input "頂級染髮(316)"
type input "1800"
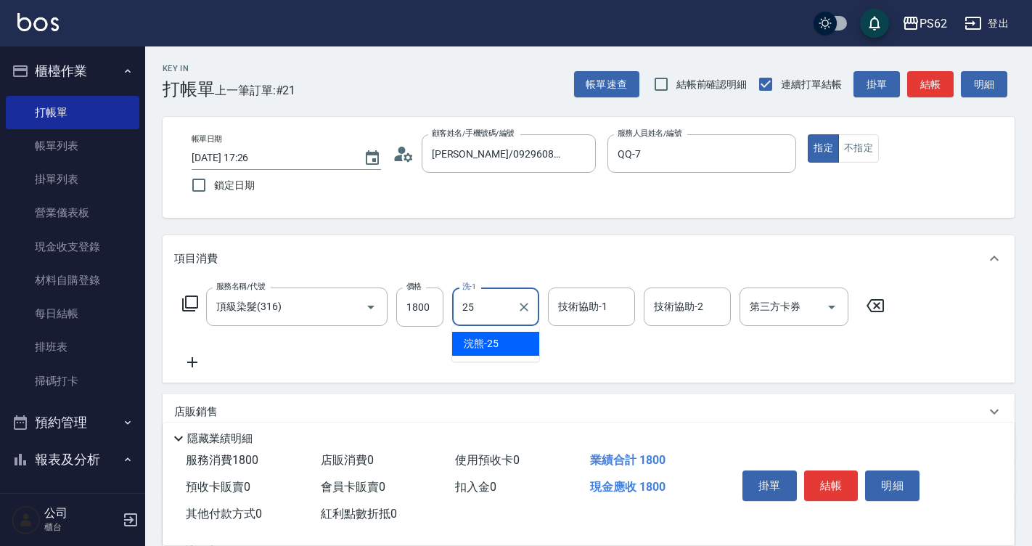
type input "浣熊-25"
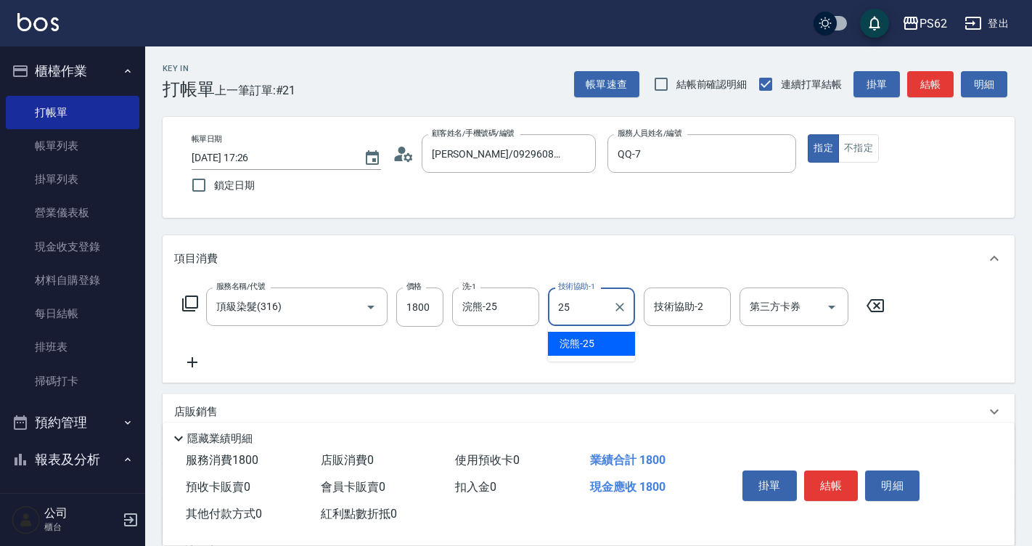
type input "浣熊-25"
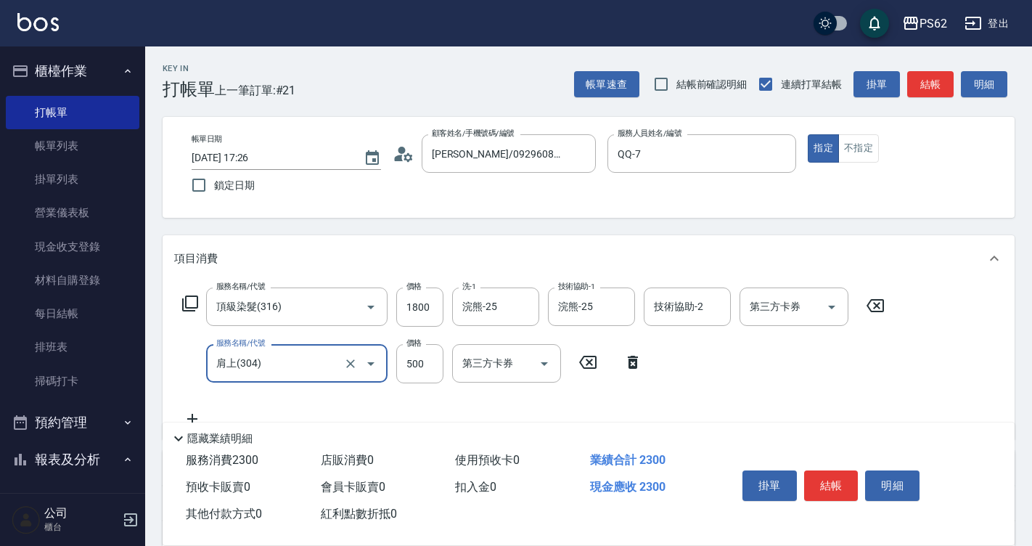
type input "肩上(304)"
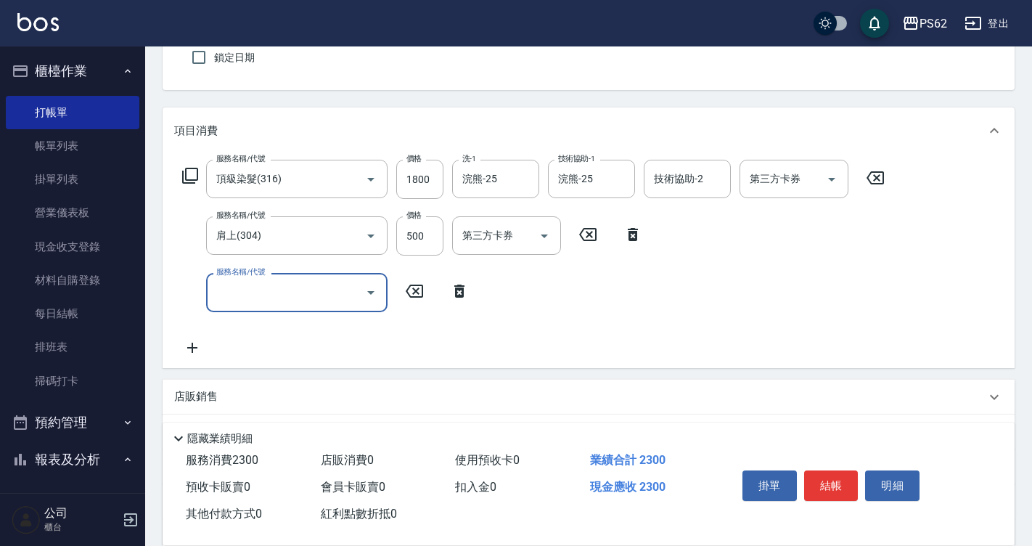
scroll to position [145, 0]
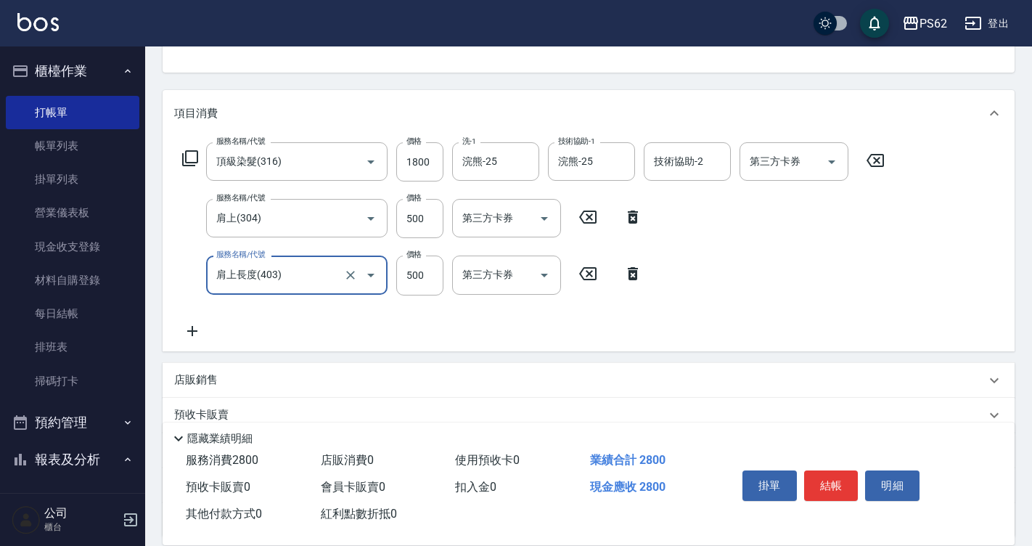
type input "肩上長度(403)"
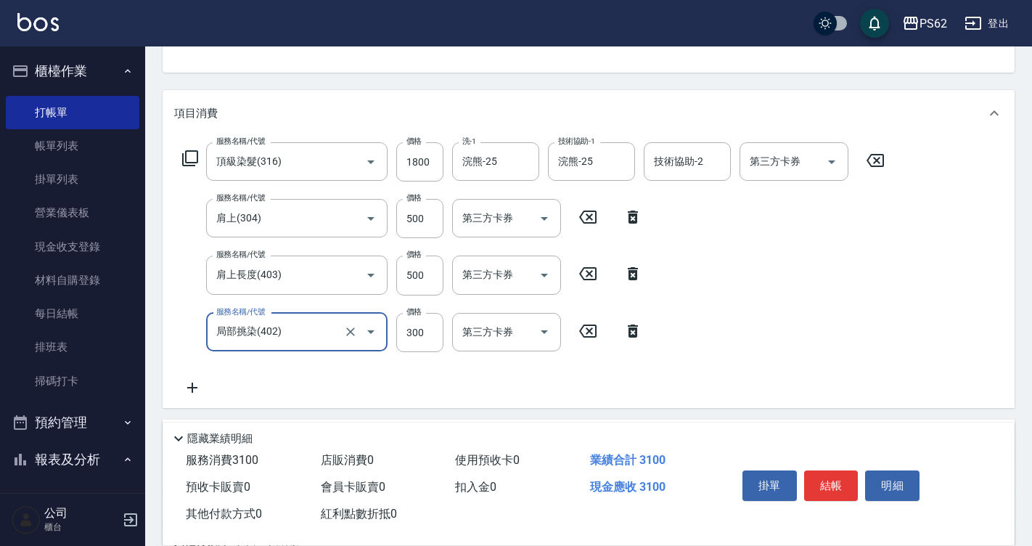
type input "局部挑染(402)"
type input "1500"
click at [826, 473] on button "結帳" at bounding box center [831, 485] width 54 height 30
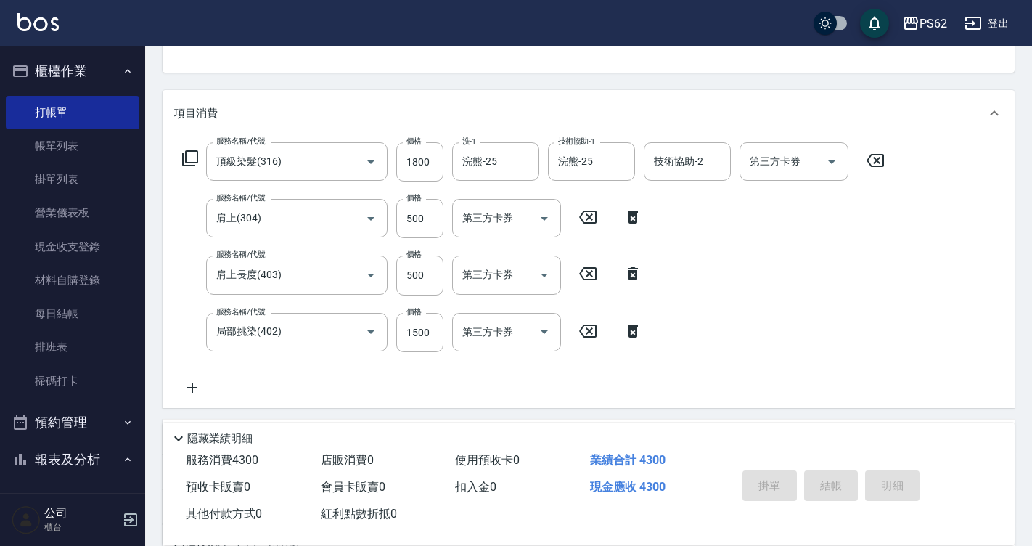
type input "[DATE] 17:27"
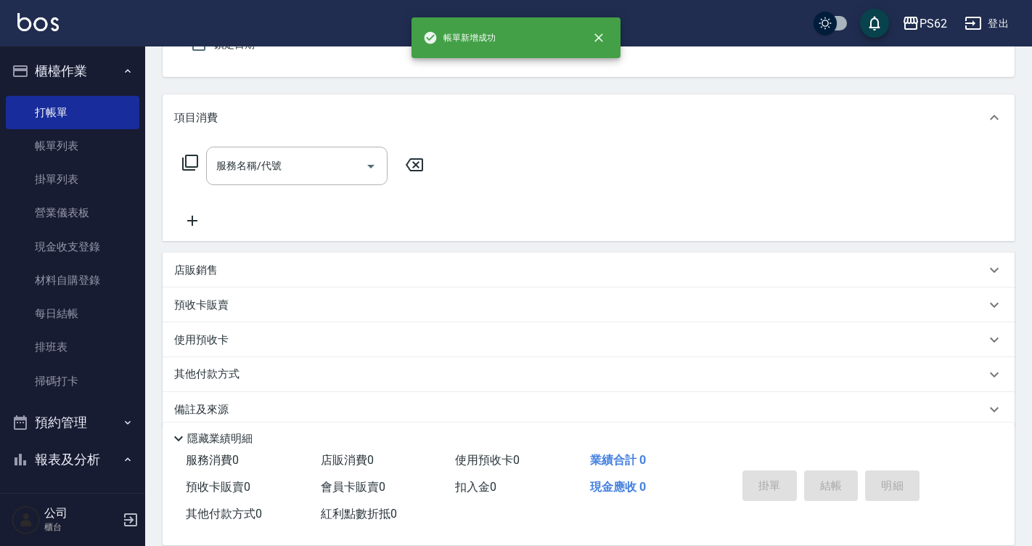
scroll to position [0, 0]
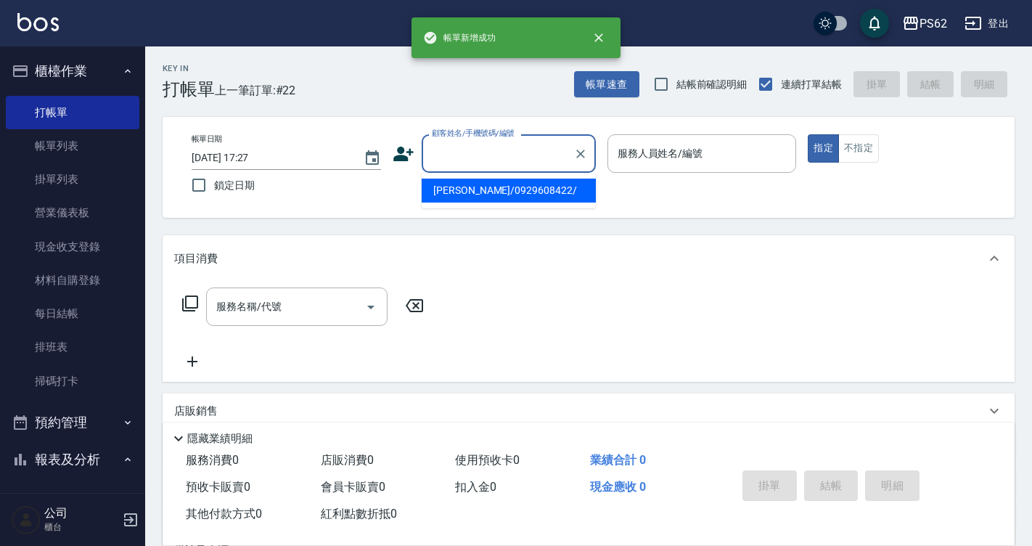
click at [454, 157] on input "顧客姓名/手機號碼/編號" at bounding box center [497, 153] width 139 height 25
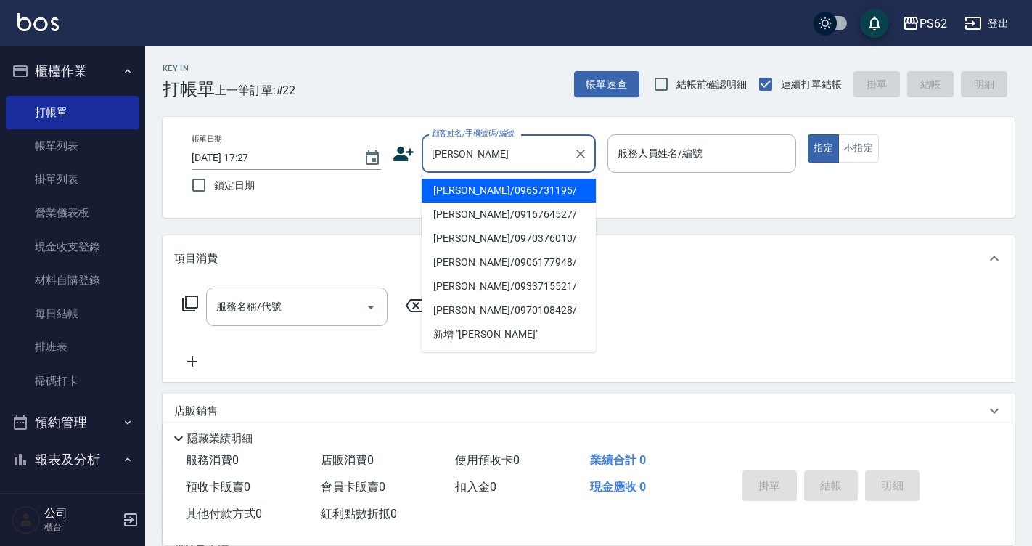
type input "[PERSON_NAME]/0965731195/"
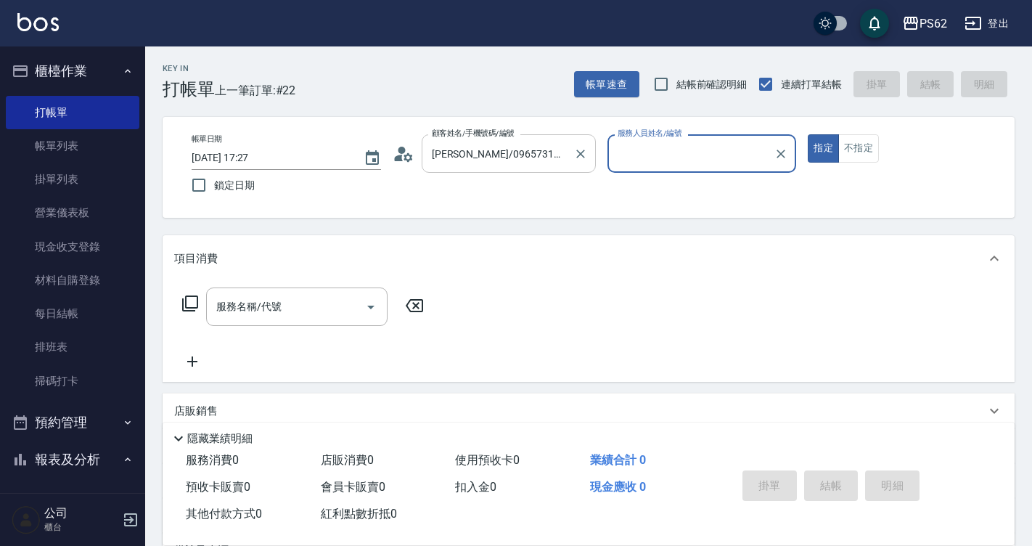
type input "QQ-7"
click at [807, 134] on button "指定" at bounding box center [822, 148] width 31 height 28
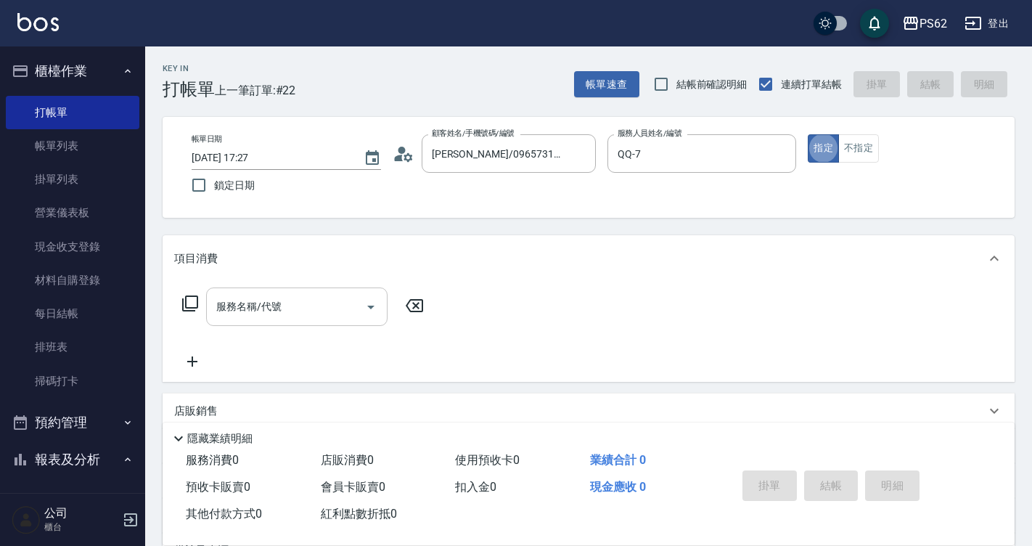
click at [268, 311] on input "服務名稱/代號" at bounding box center [286, 306] width 147 height 25
type input "染"
type input "補"
type input "染"
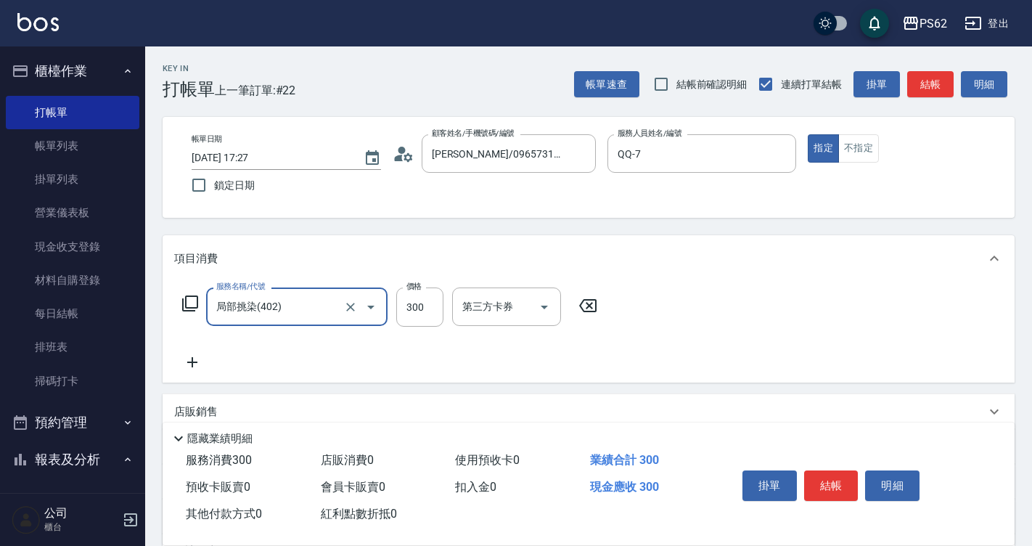
type input "局部挑染(402)"
type input "800"
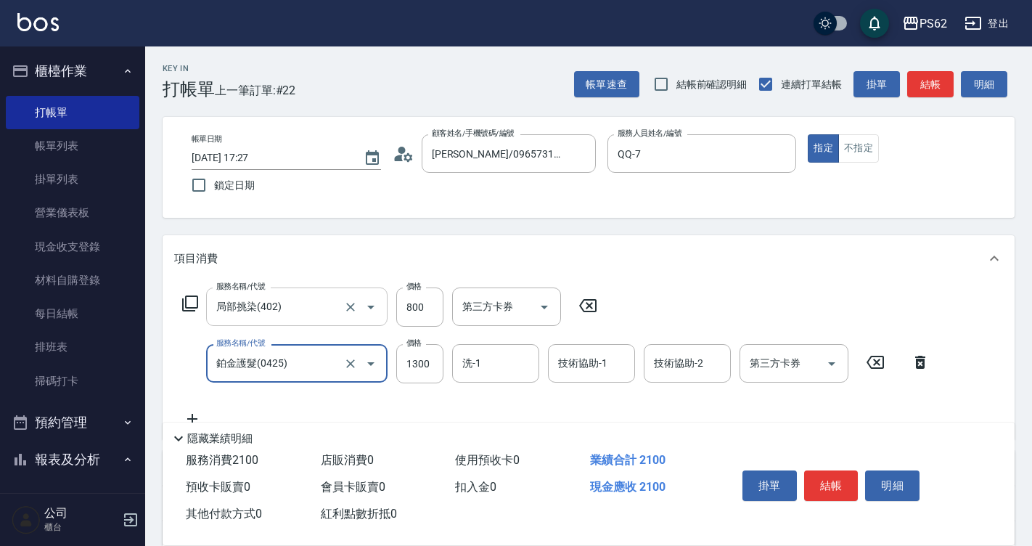
type input "鉑金護髮(0425)"
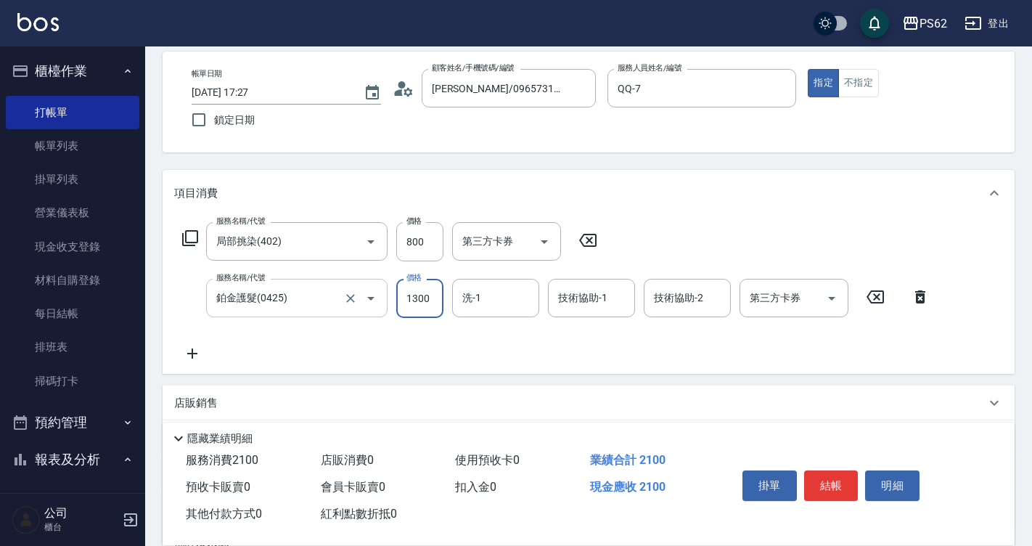
scroll to position [145, 0]
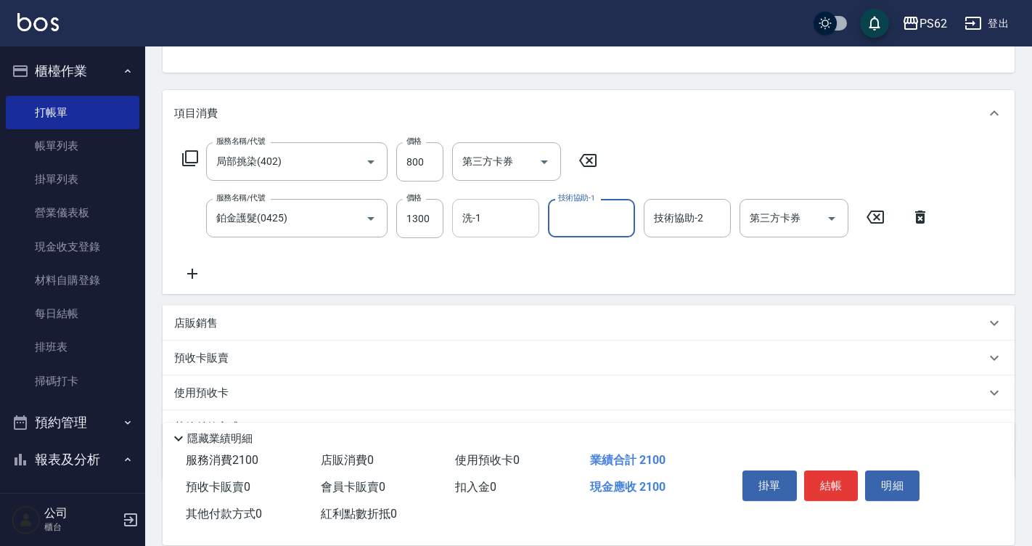
click at [477, 205] on div "洗-1 洗-1" at bounding box center [495, 218] width 87 height 38
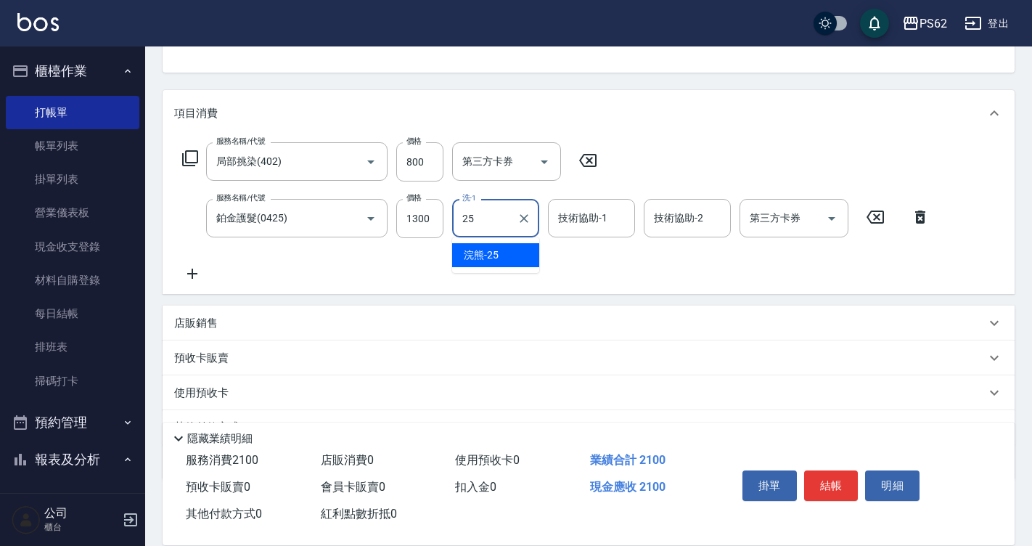
type input "浣熊-25"
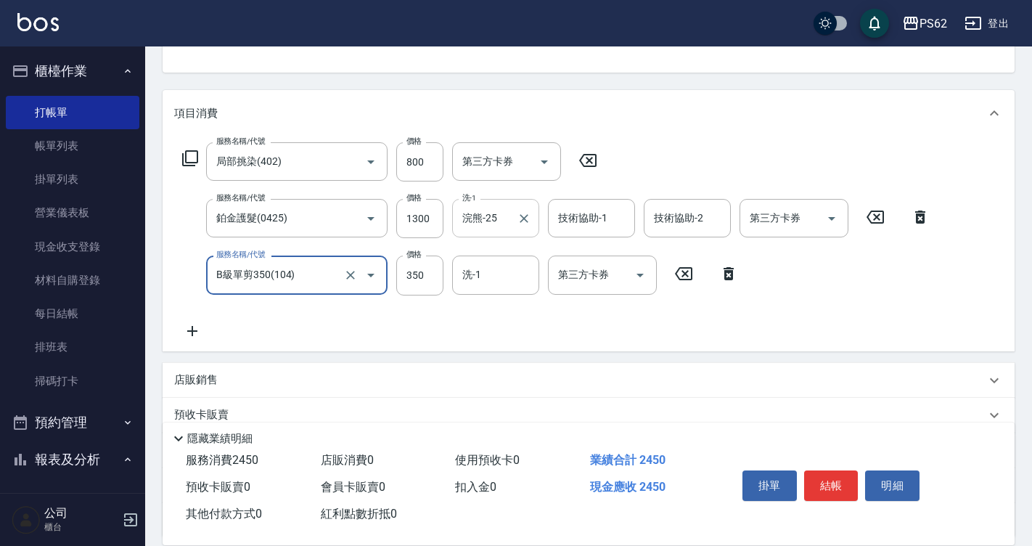
type input "B級單剪350(104)"
click at [836, 484] on button "結帳" at bounding box center [831, 485] width 54 height 30
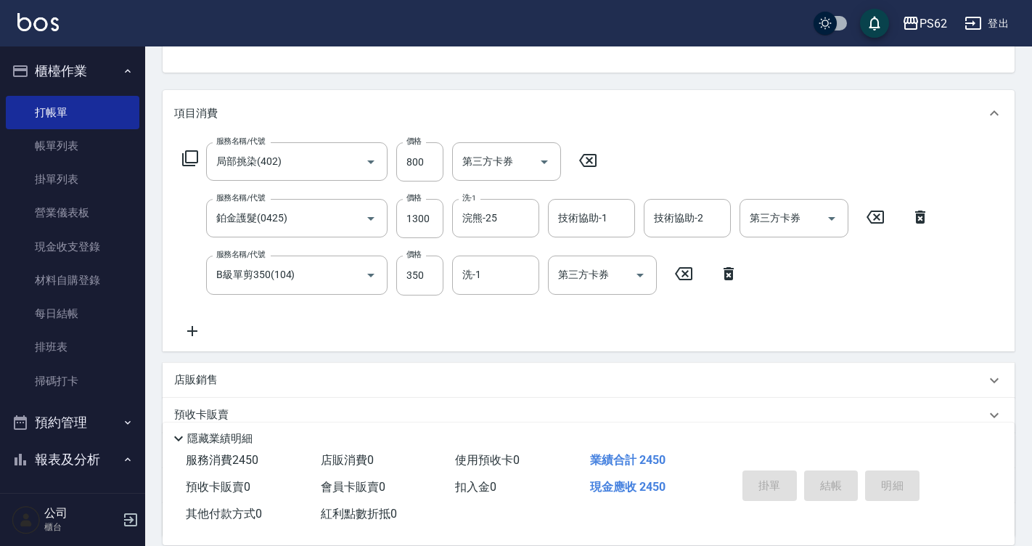
type input "2025/08/10 17:29"
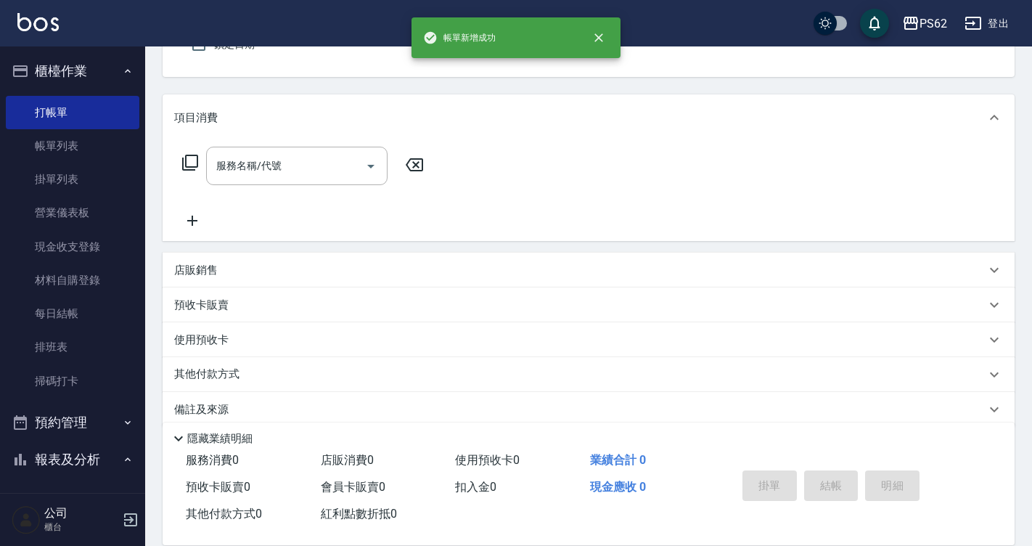
scroll to position [0, 0]
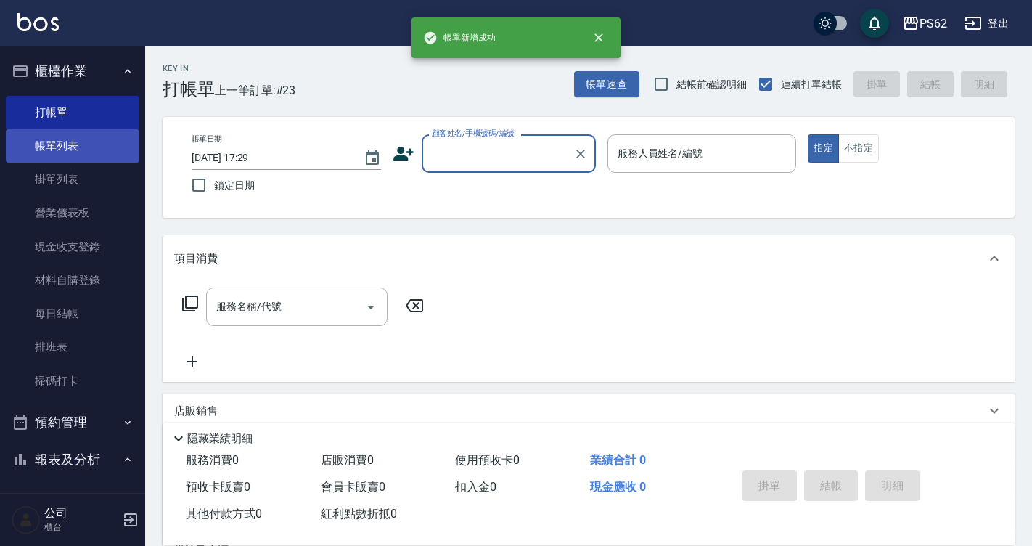
click at [102, 146] on link "帳單列表" at bounding box center [72, 145] width 133 height 33
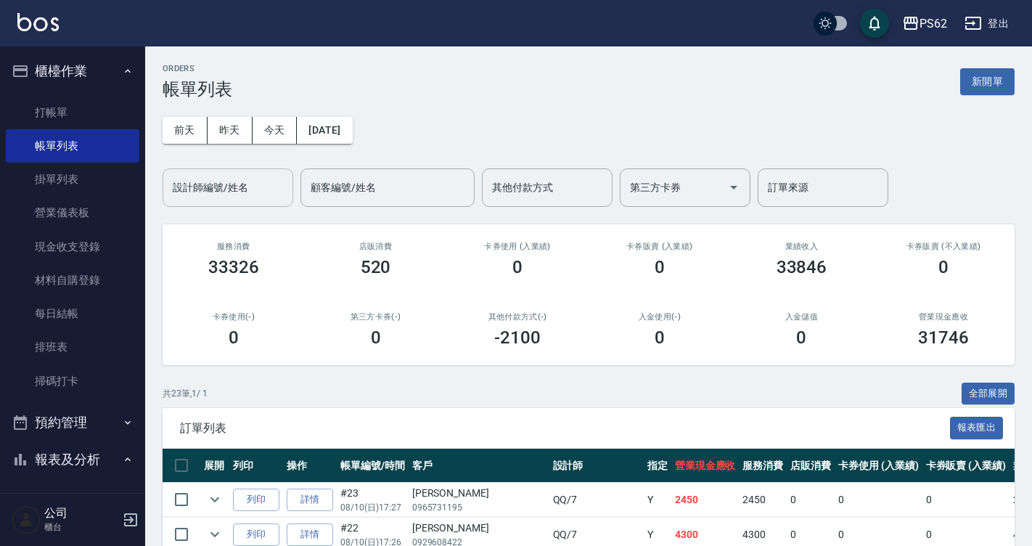
click at [221, 194] on input "設計師編號/姓名" at bounding box center [228, 187] width 118 height 25
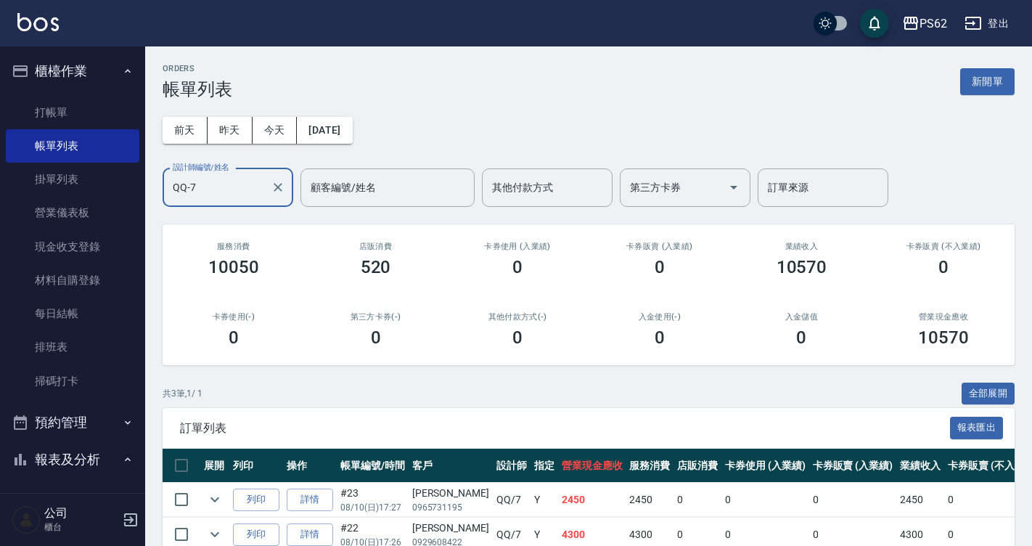
type input "QQ-7"
drag, startPoint x: 238, startPoint y: 273, endPoint x: 268, endPoint y: 268, distance: 30.8
click at [268, 268] on div "10050" at bounding box center [233, 267] width 107 height 20
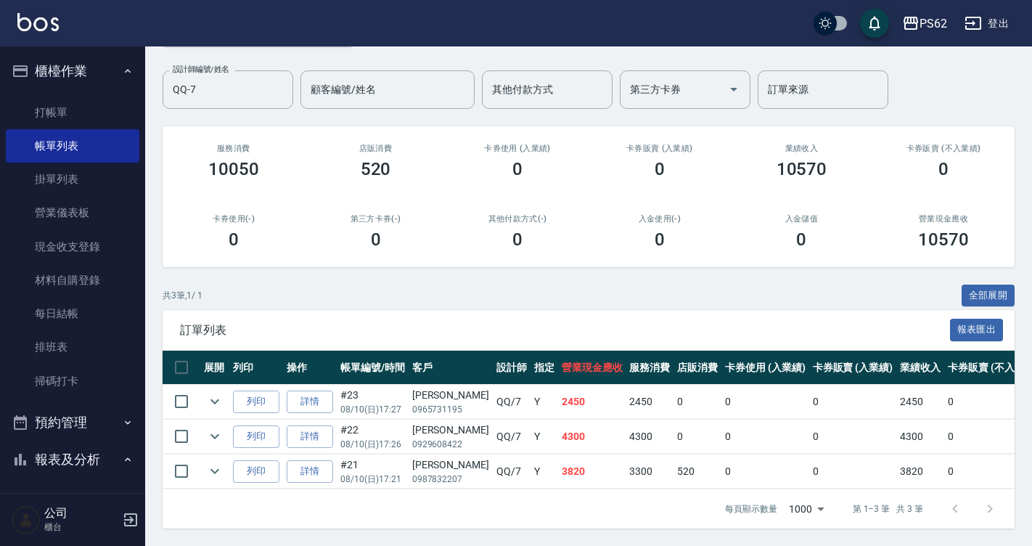
scroll to position [109, 0]
click at [442, 284] on div "共 3 筆, 1 / 1 全部展開" at bounding box center [589, 295] width 852 height 22
click at [678, 463] on td "520" at bounding box center [697, 471] width 48 height 34
click at [67, 112] on link "打帳單" at bounding box center [72, 112] width 133 height 33
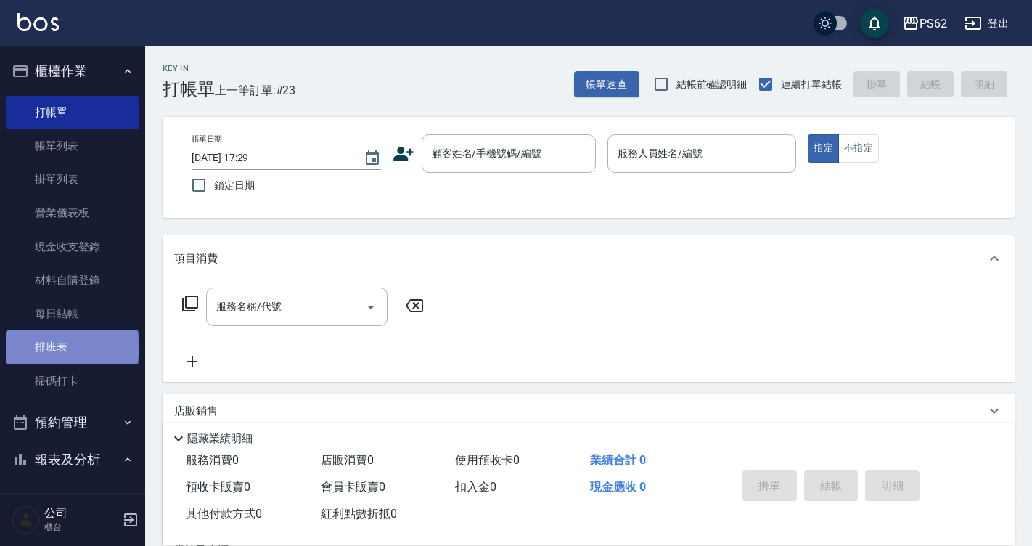
click at [71, 346] on link "排班表" at bounding box center [72, 346] width 133 height 33
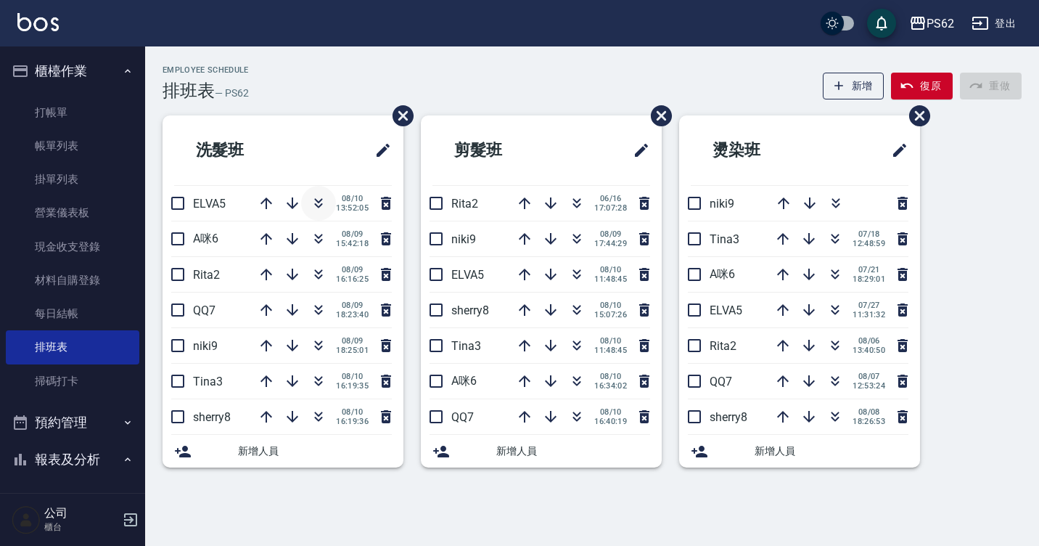
click at [324, 206] on icon "button" at bounding box center [318, 202] width 17 height 17
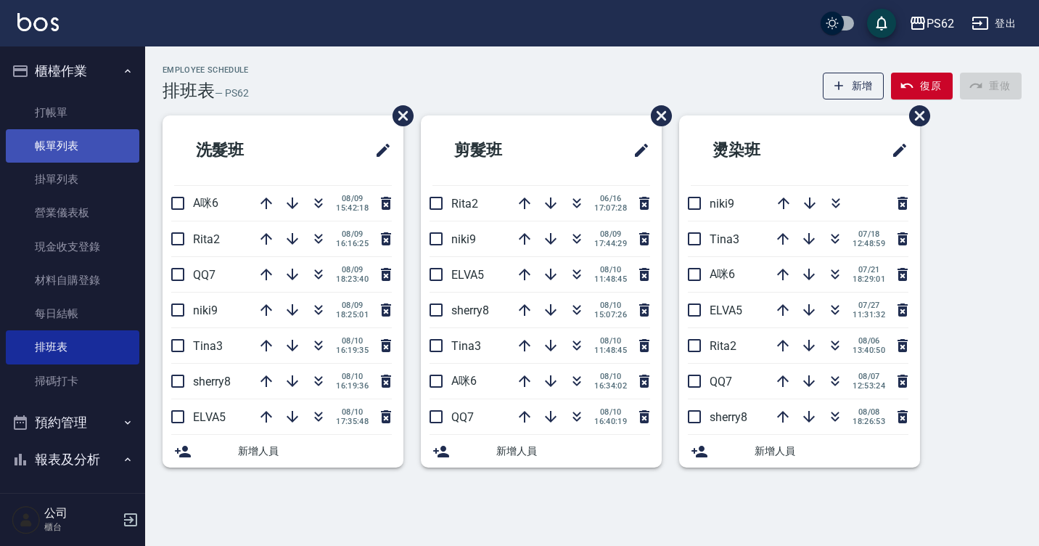
click at [92, 149] on link "帳單列表" at bounding box center [72, 145] width 133 height 33
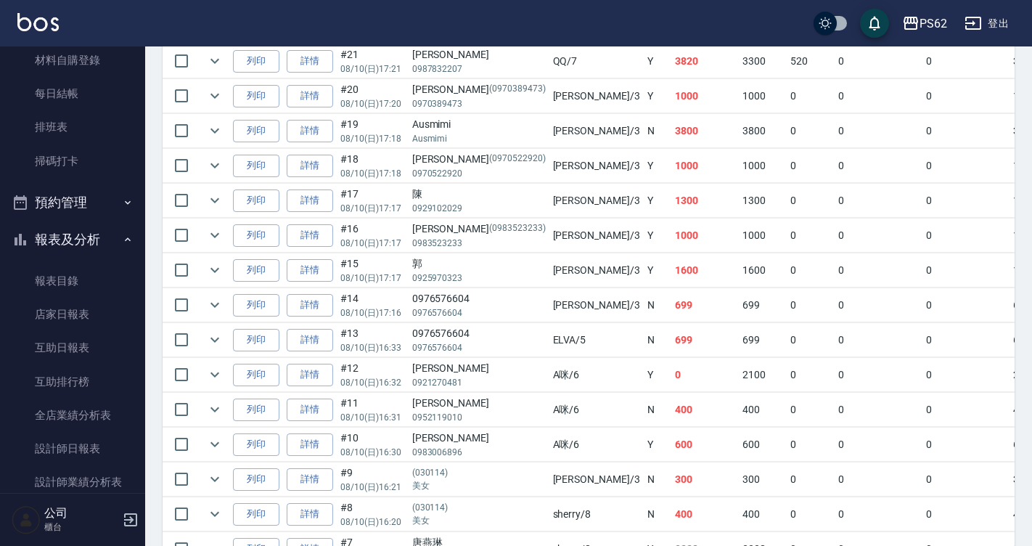
scroll to position [290, 0]
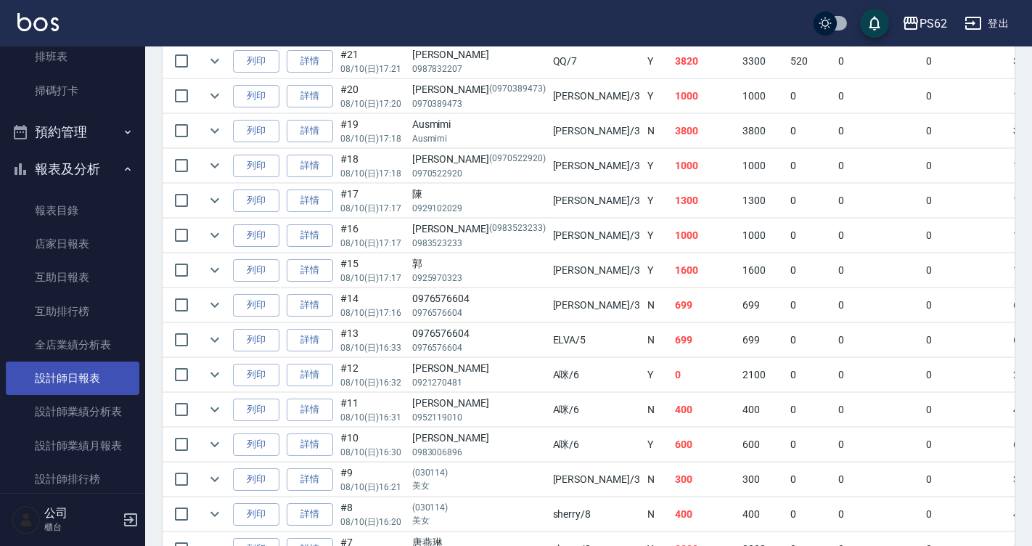
click at [93, 366] on link "設計師日報表" at bounding box center [72, 377] width 133 height 33
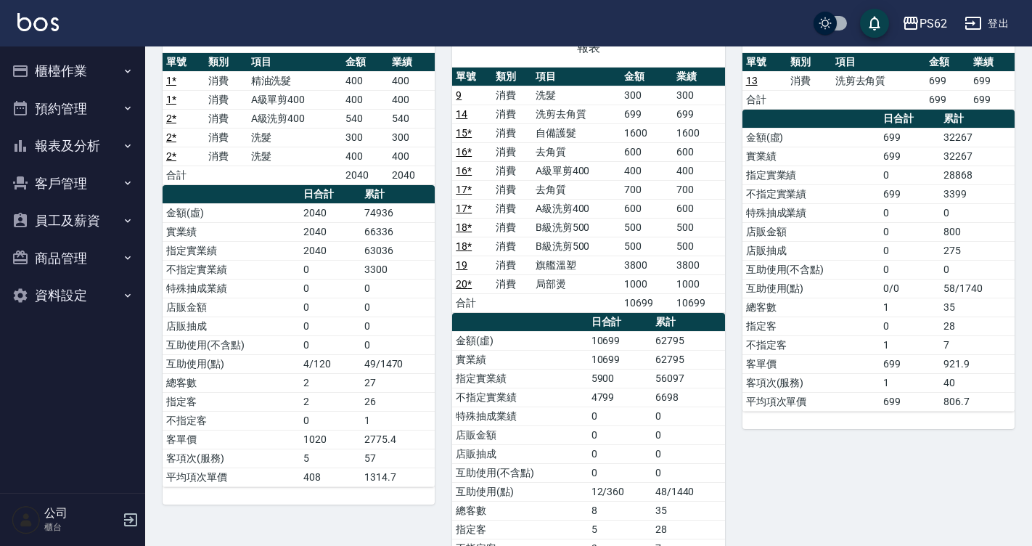
scroll to position [145, 0]
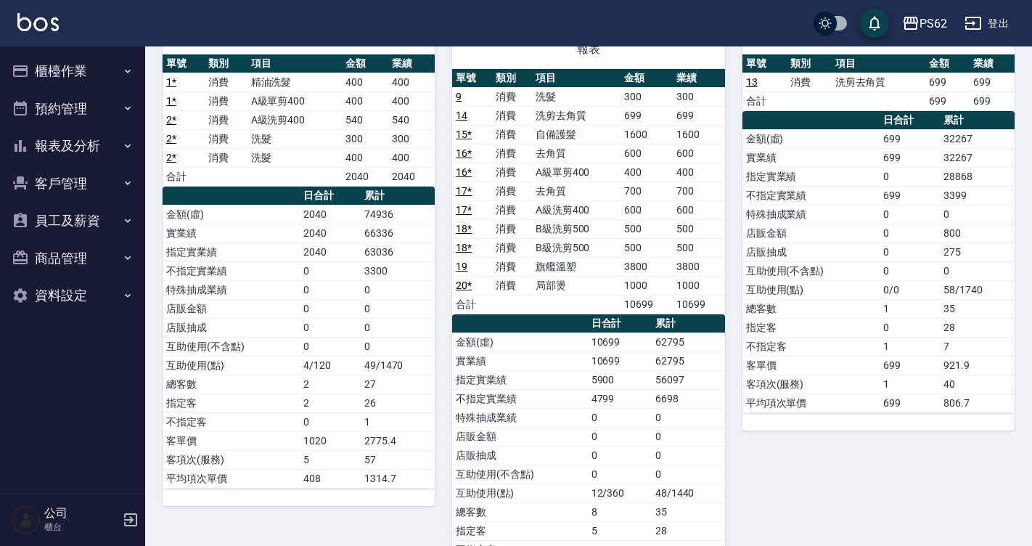
drag, startPoint x: 326, startPoint y: 165, endPoint x: 274, endPoint y: 3, distance: 170.0
click at [325, 157] on td "洗髮" at bounding box center [294, 157] width 94 height 19
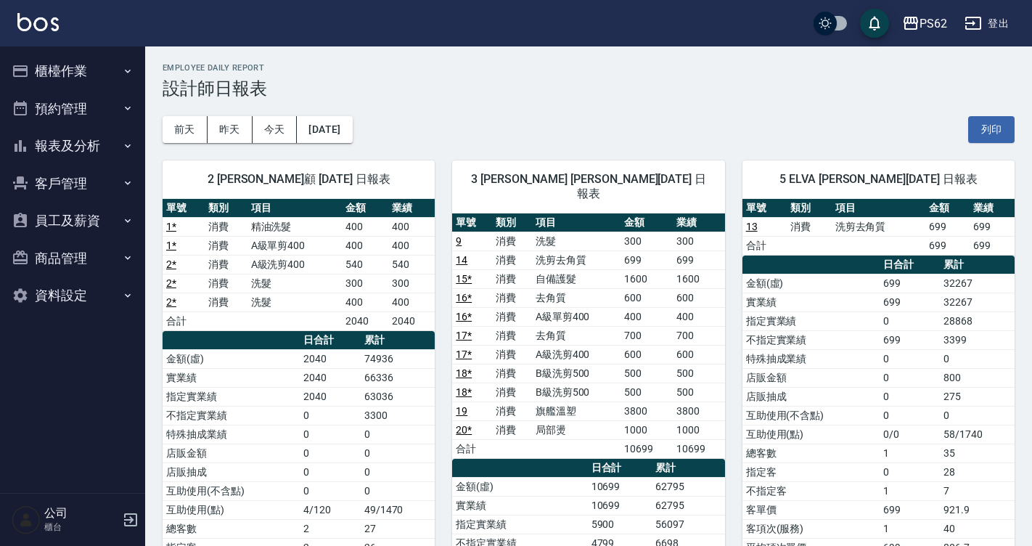
scroll to position [0, 0]
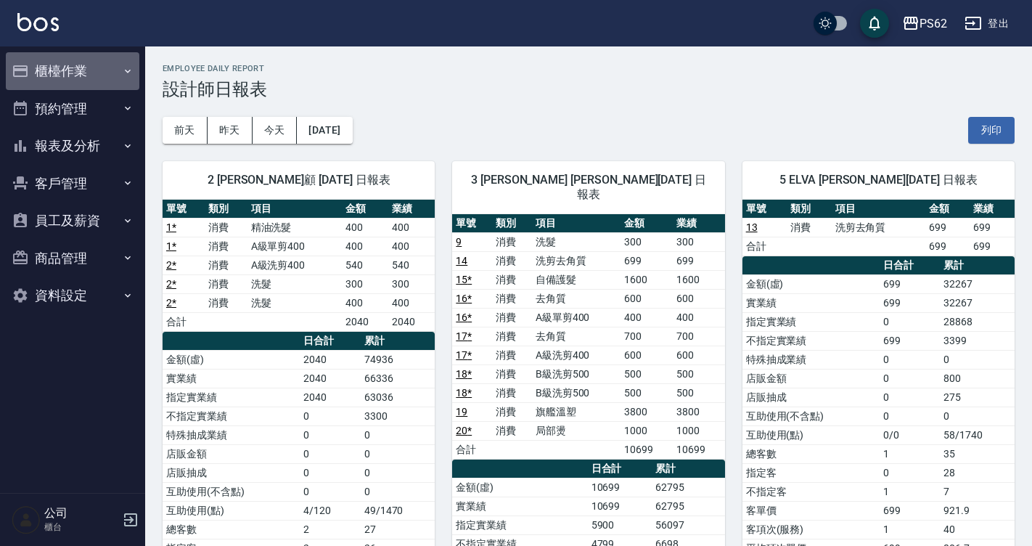
click at [106, 59] on button "櫃檯作業" at bounding box center [72, 71] width 133 height 38
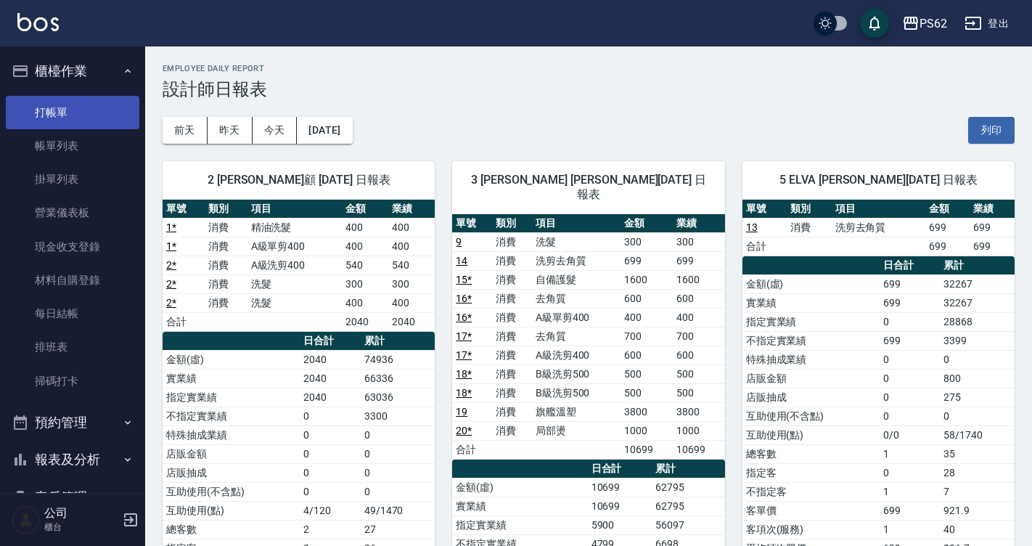
click at [107, 114] on link "打帳單" at bounding box center [72, 112] width 133 height 33
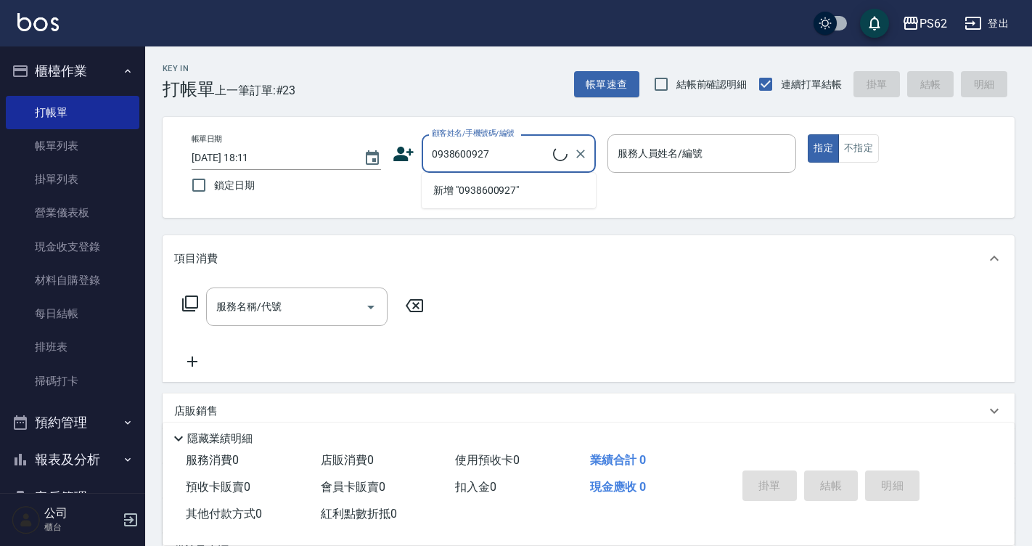
type input "呂小姐/0938600927/"
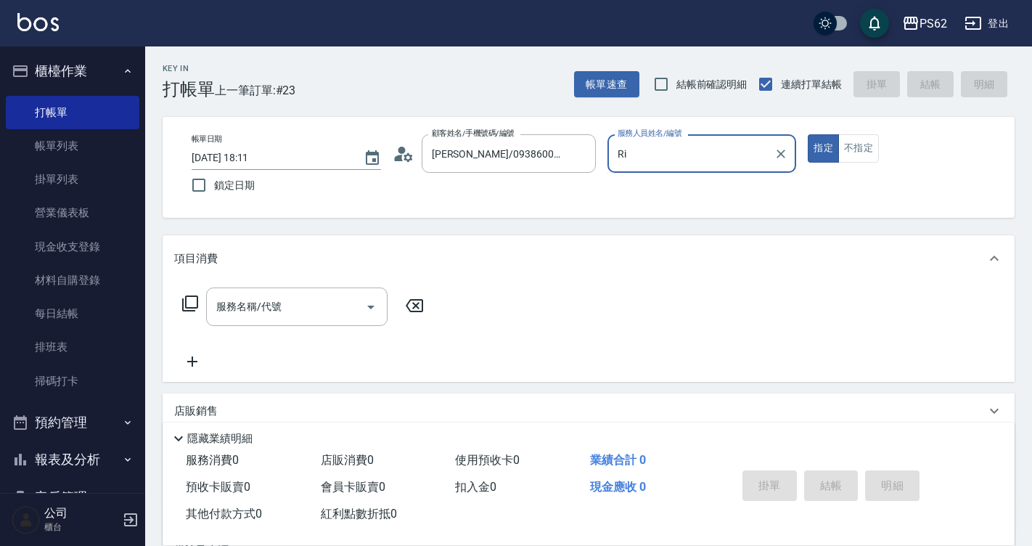
type input "R"
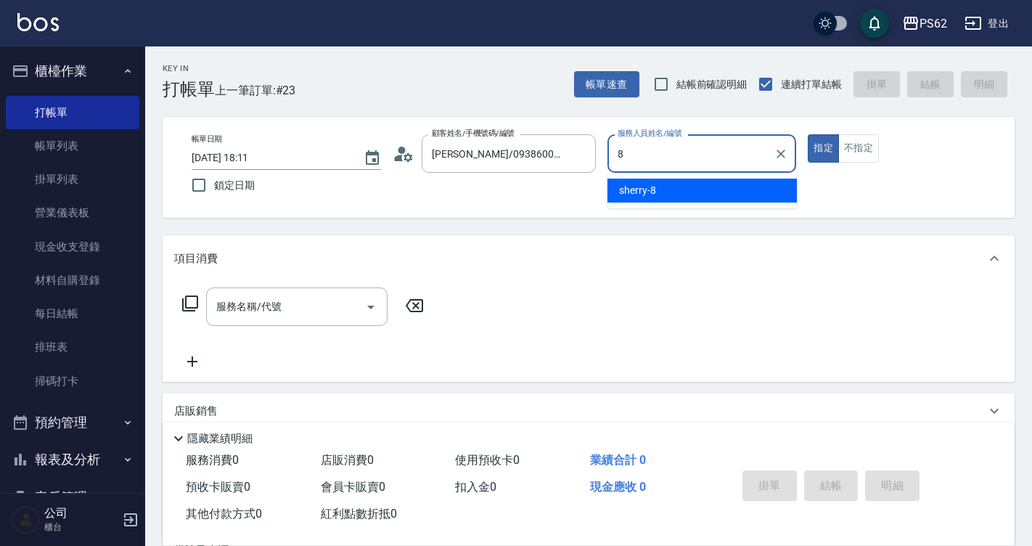
type input "sherry-8"
type button "true"
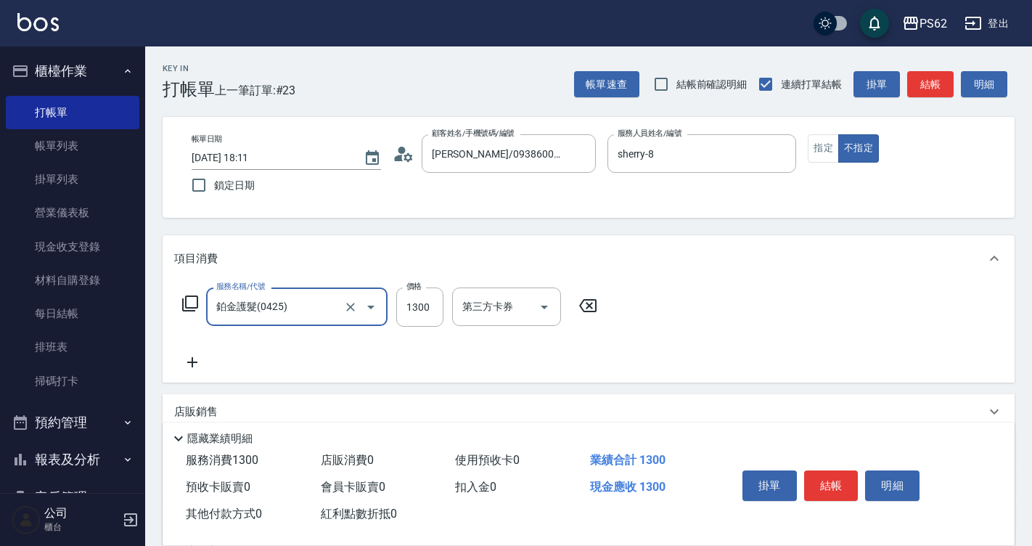
type input "鉑金護髮(0425)"
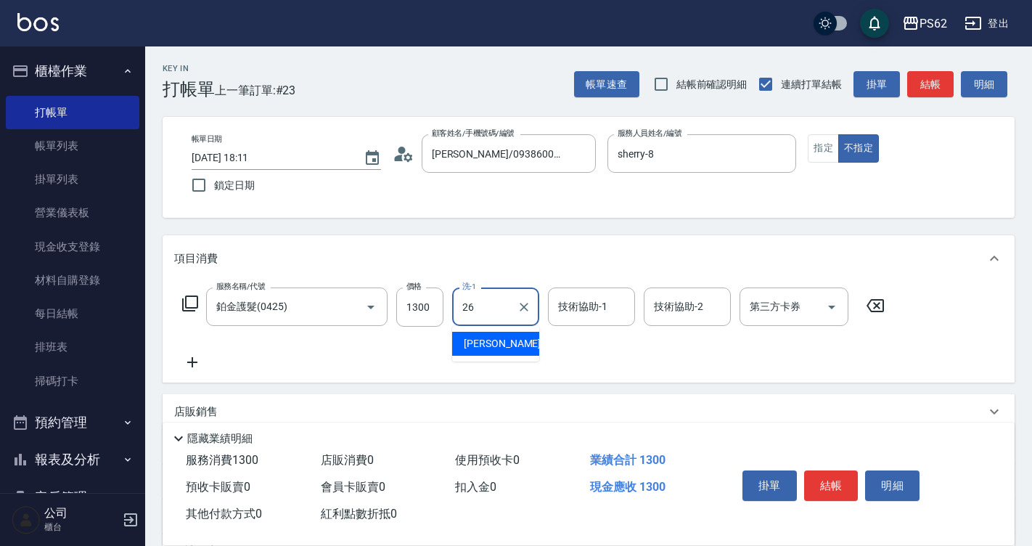
type input "小欣-26"
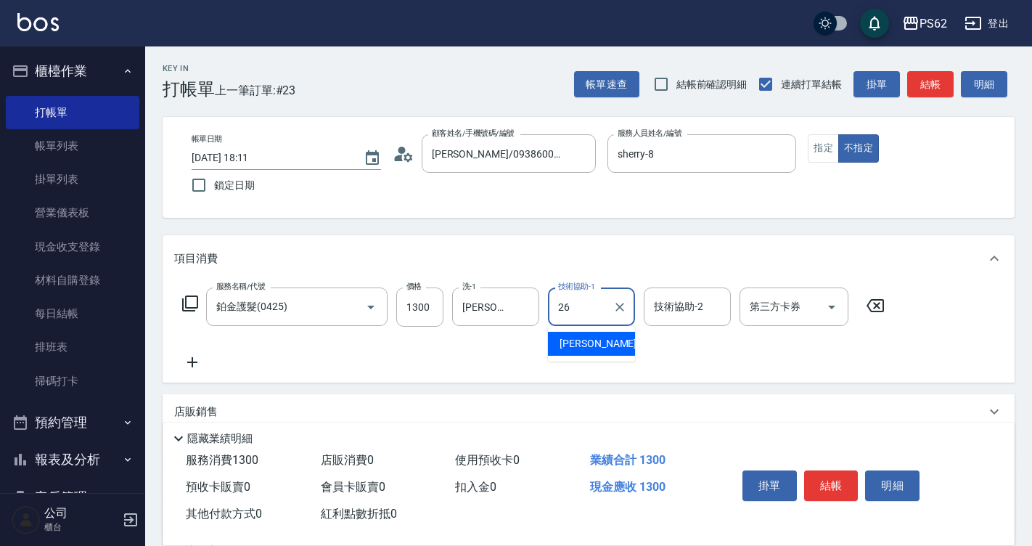
type input "小欣-26"
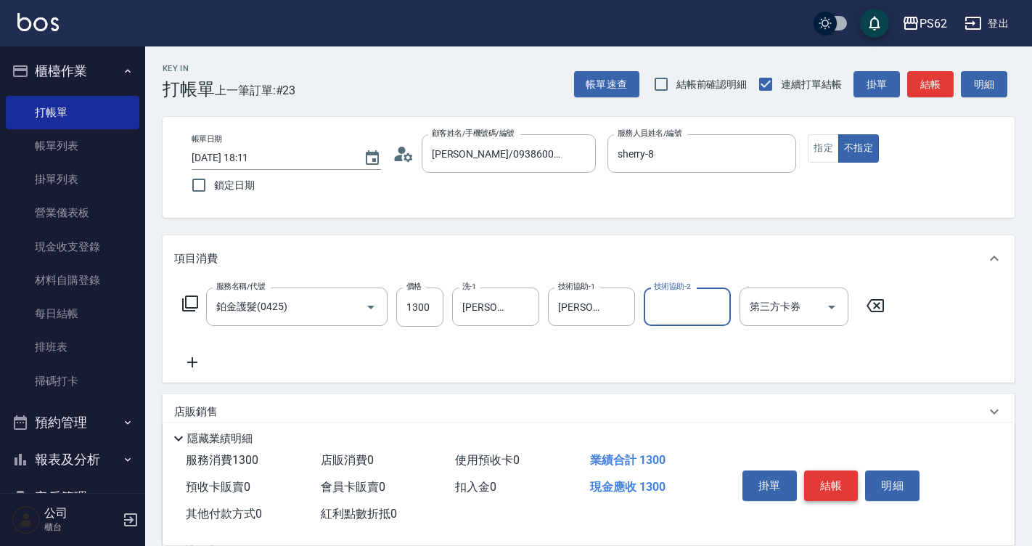
click at [834, 472] on button "結帳" at bounding box center [831, 485] width 54 height 30
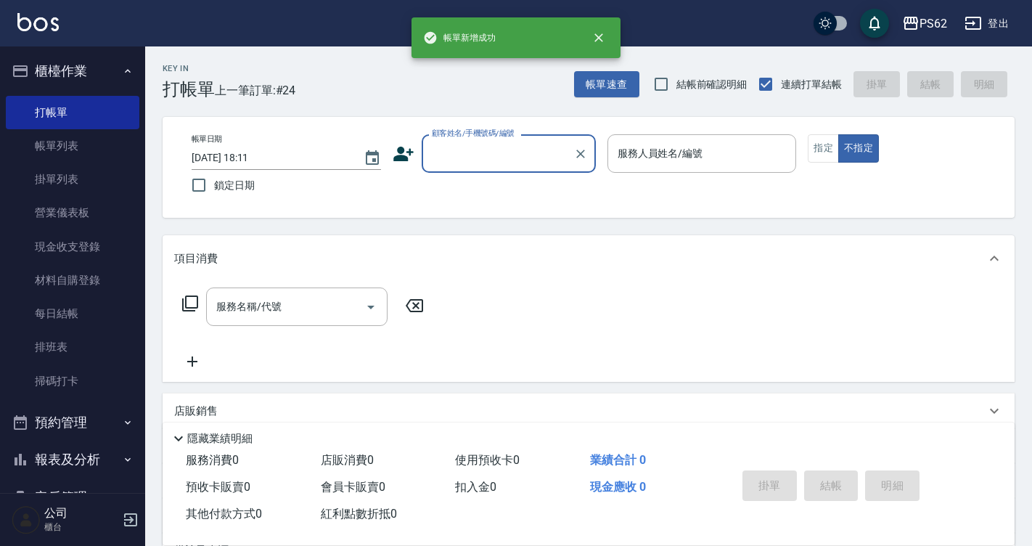
scroll to position [73, 0]
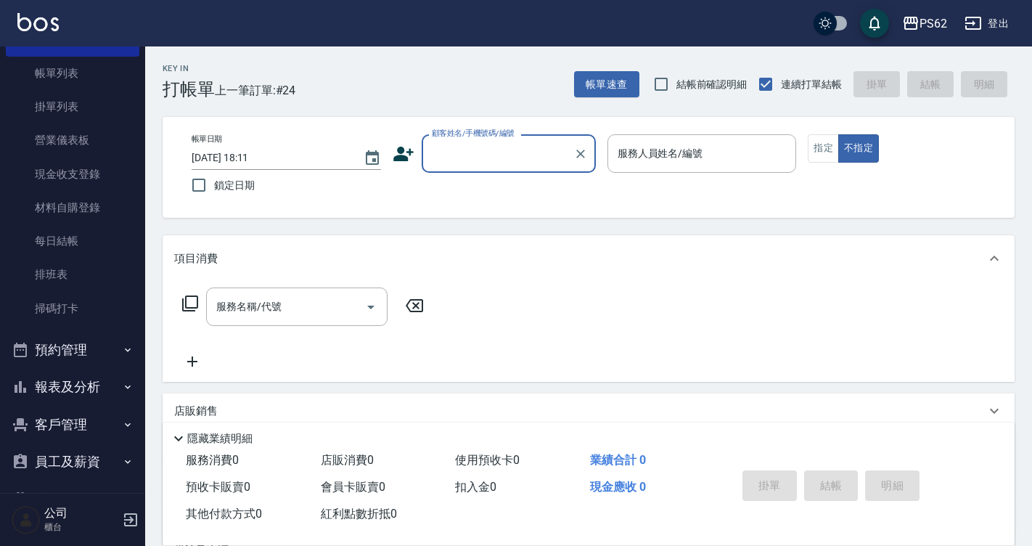
click at [70, 379] on button "報表及分析" at bounding box center [72, 387] width 133 height 38
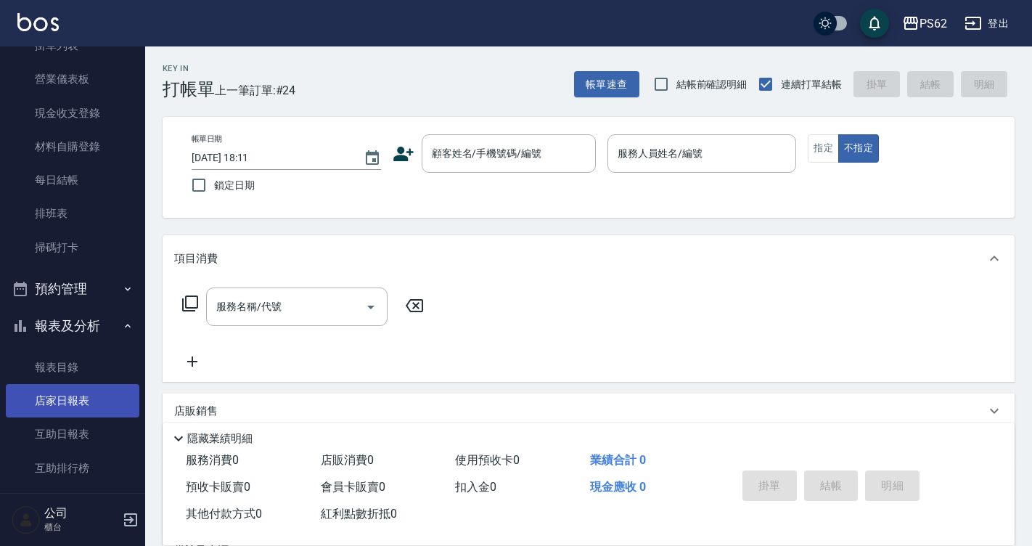
scroll to position [218, 0]
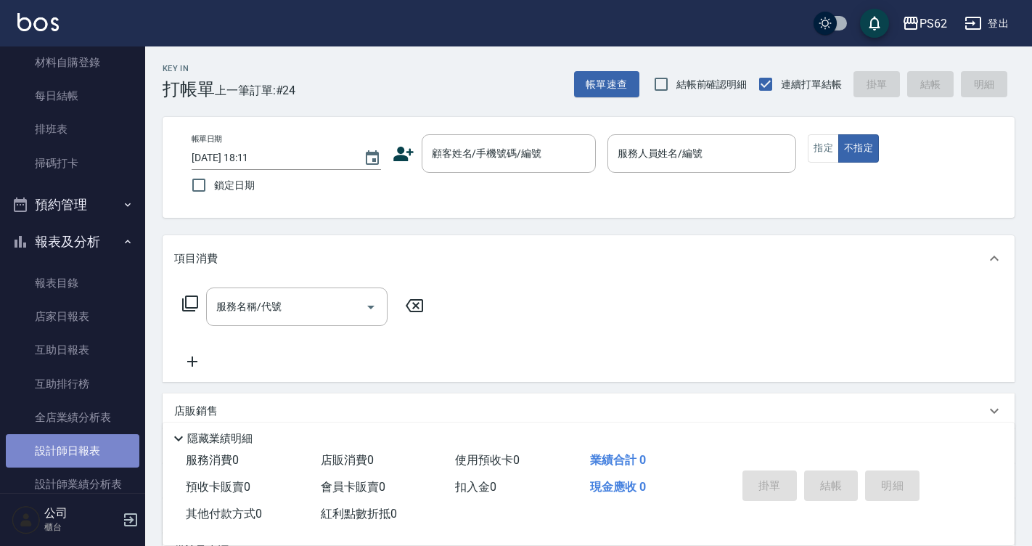
click at [88, 445] on link "設計師日報表" at bounding box center [72, 450] width 133 height 33
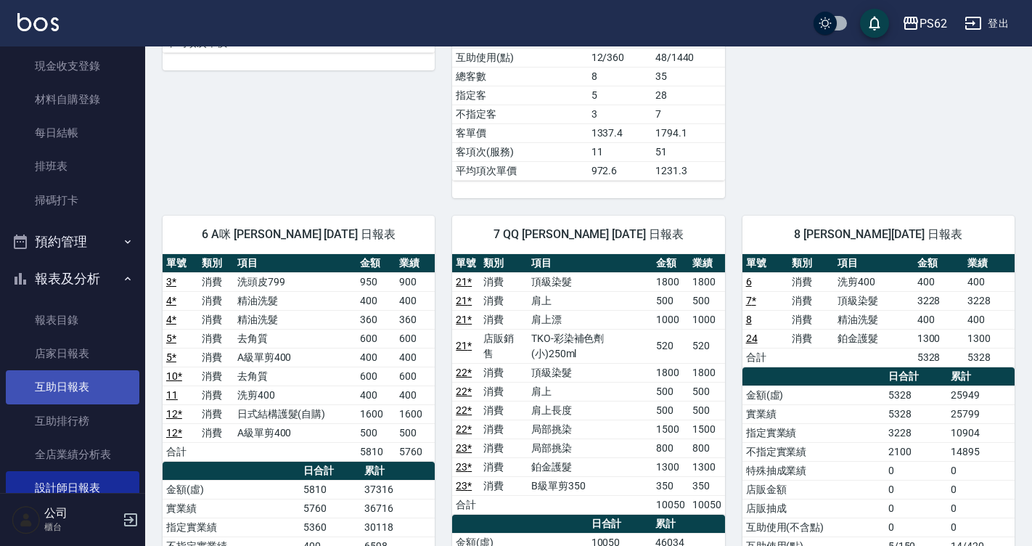
scroll to position [218, 0]
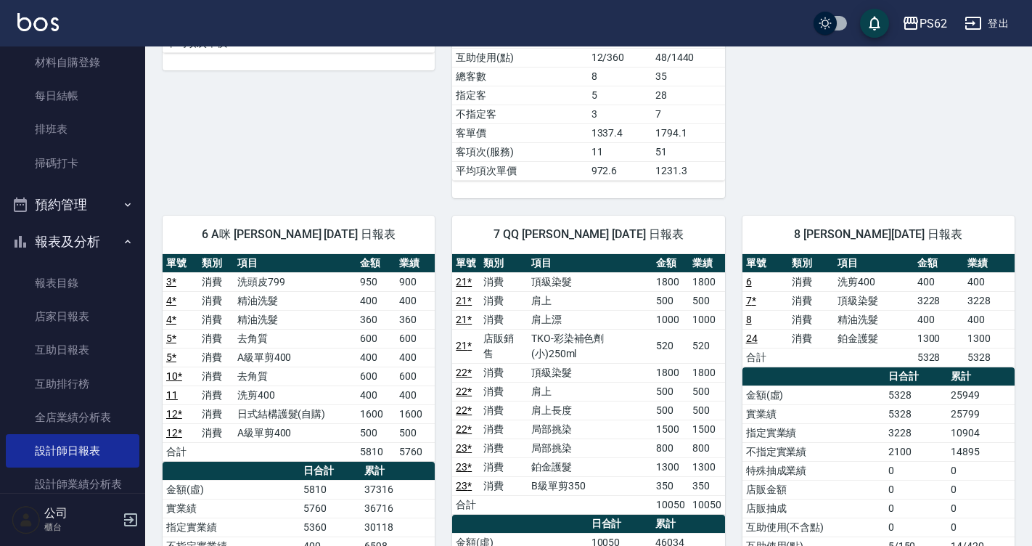
click at [831, 443] on td "不指定實業績" at bounding box center [813, 451] width 142 height 19
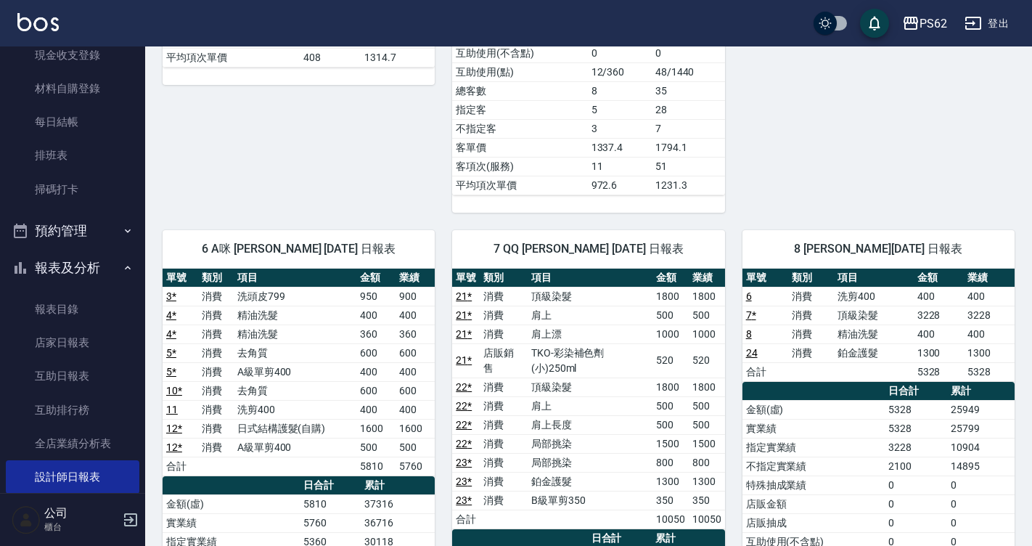
scroll to position [290, 0]
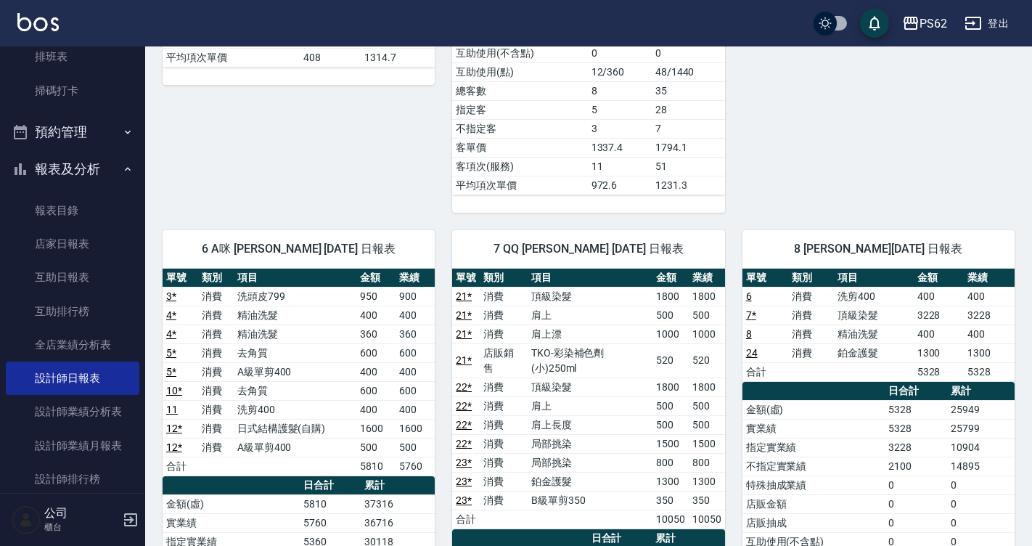
click at [52, 45] on div "PS62 登出" at bounding box center [516, 23] width 1032 height 46
click at [63, 52] on link "排班表" at bounding box center [72, 56] width 133 height 33
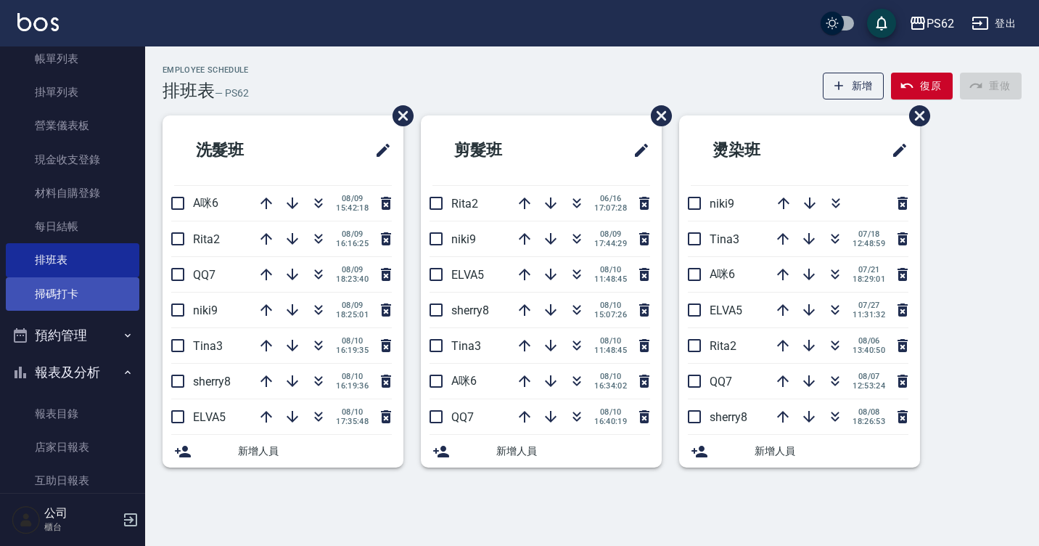
scroll to position [145, 0]
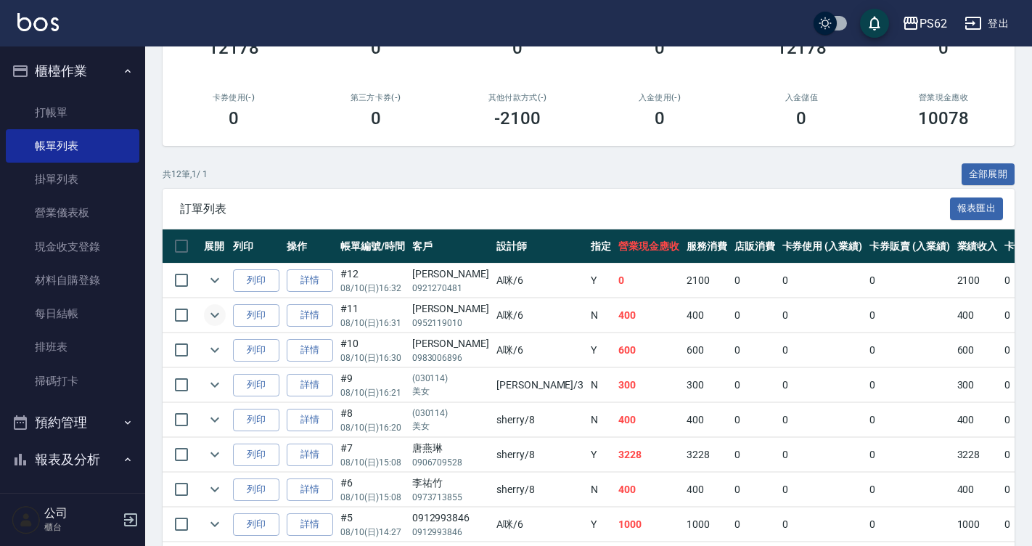
scroll to position [290, 0]
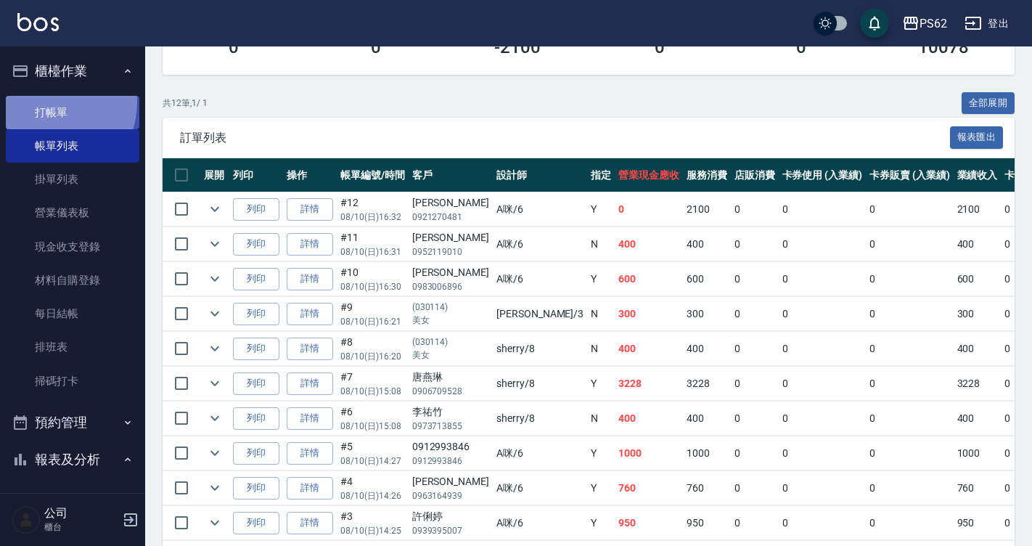
click at [49, 102] on link "打帳單" at bounding box center [72, 112] width 133 height 33
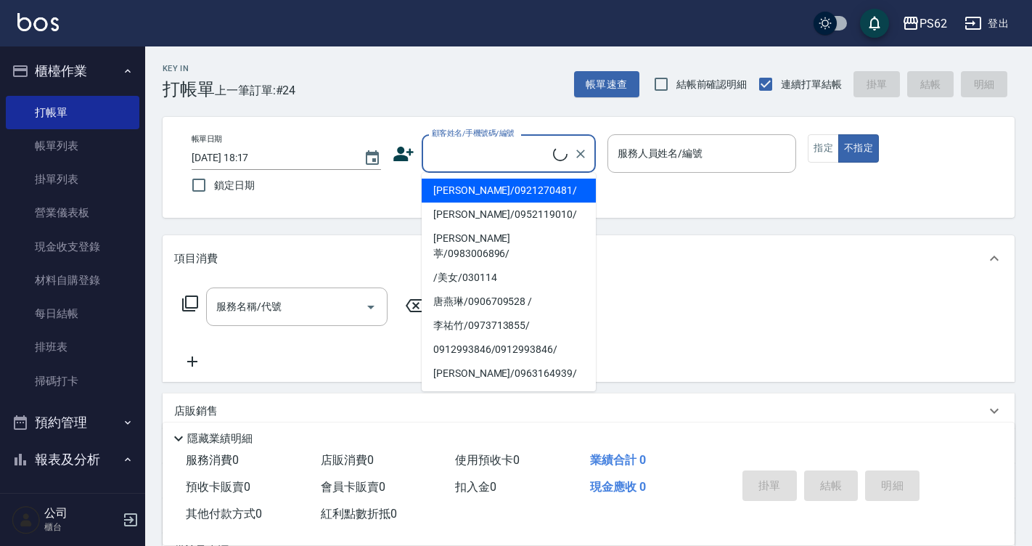
click at [461, 144] on input "顧客姓名/手機號碼/編號" at bounding box center [490, 153] width 125 height 25
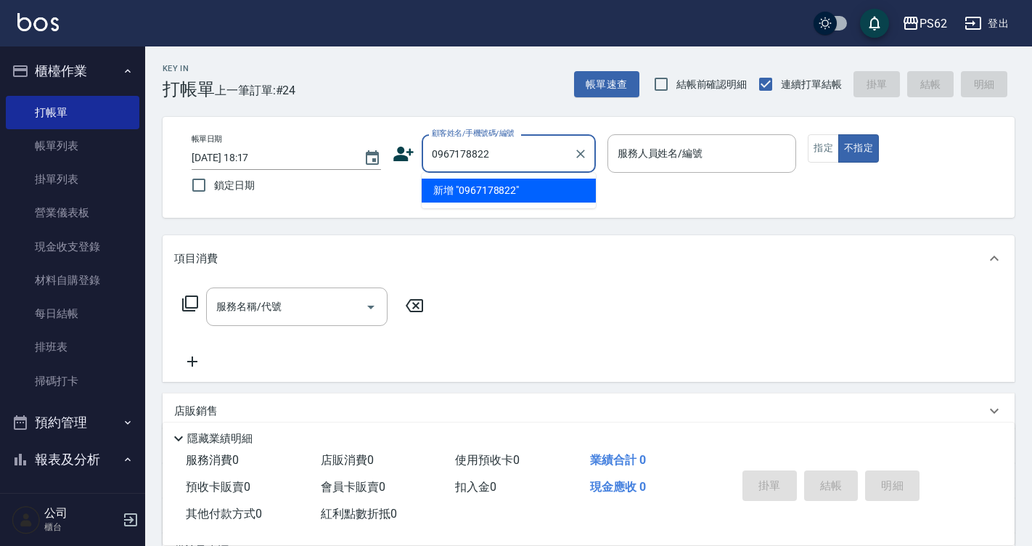
click at [460, 147] on input "0967178822" at bounding box center [497, 153] width 139 height 25
type input "0967178822"
click at [414, 153] on div "顧客姓名/手機號碼/編號 顧客姓名/手機號碼/編號" at bounding box center [493, 153] width 203 height 38
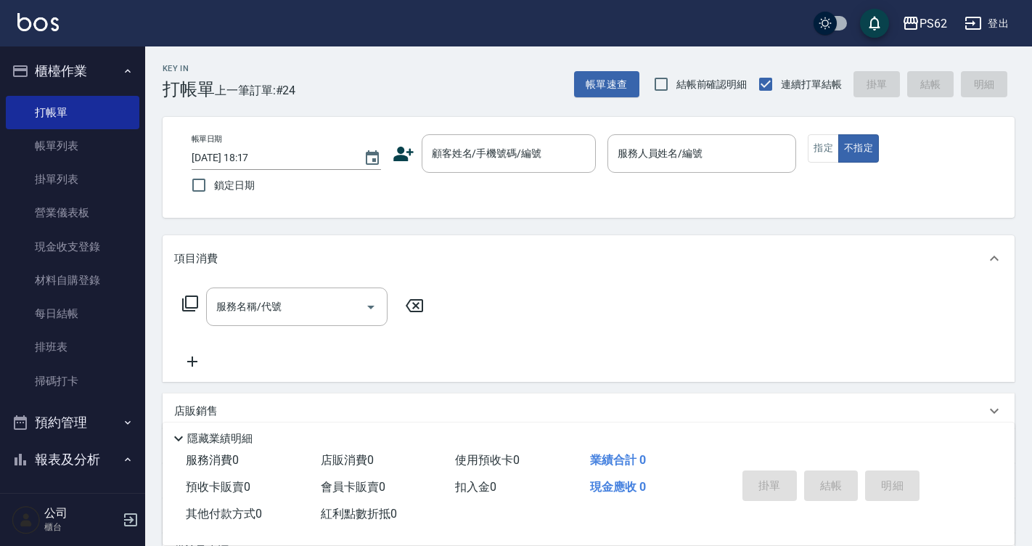
click at [408, 152] on icon at bounding box center [403, 154] width 20 height 15
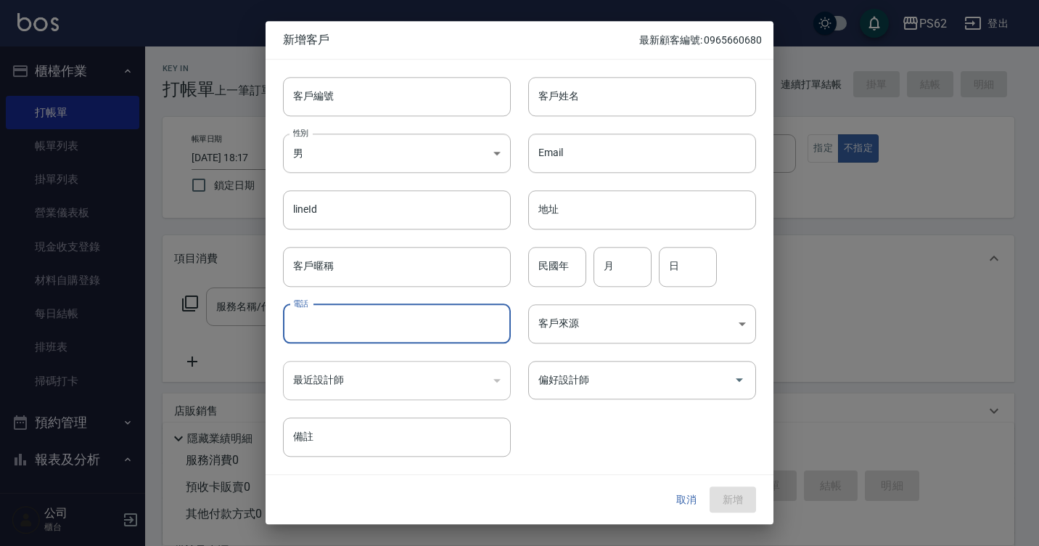
click at [333, 320] on input "電話" at bounding box center [397, 323] width 228 height 39
paste input "0967178822"
type input "0967178822"
click at [581, 106] on input "客戶姓名" at bounding box center [642, 96] width 228 height 39
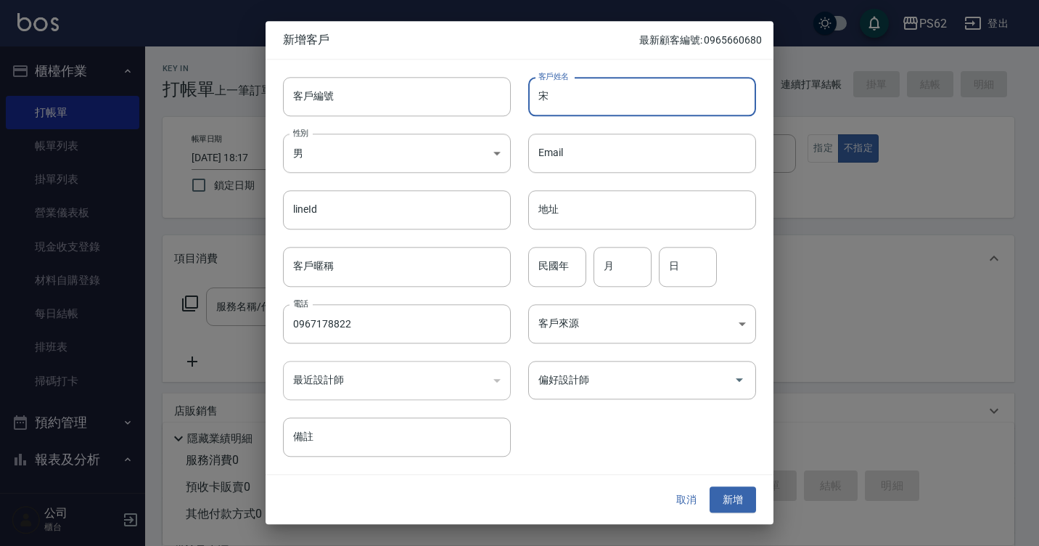
type input "宋"
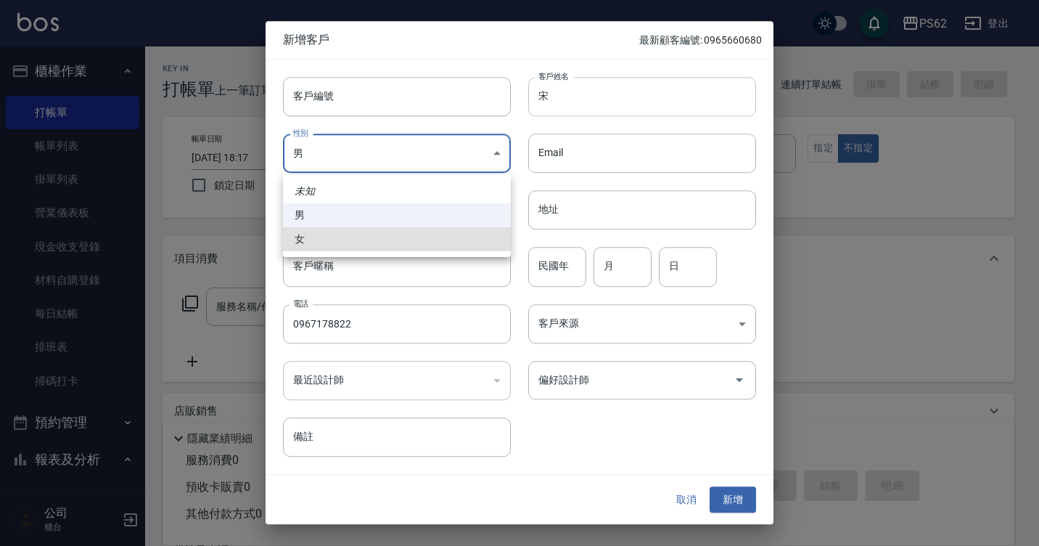
type input "FEMALE"
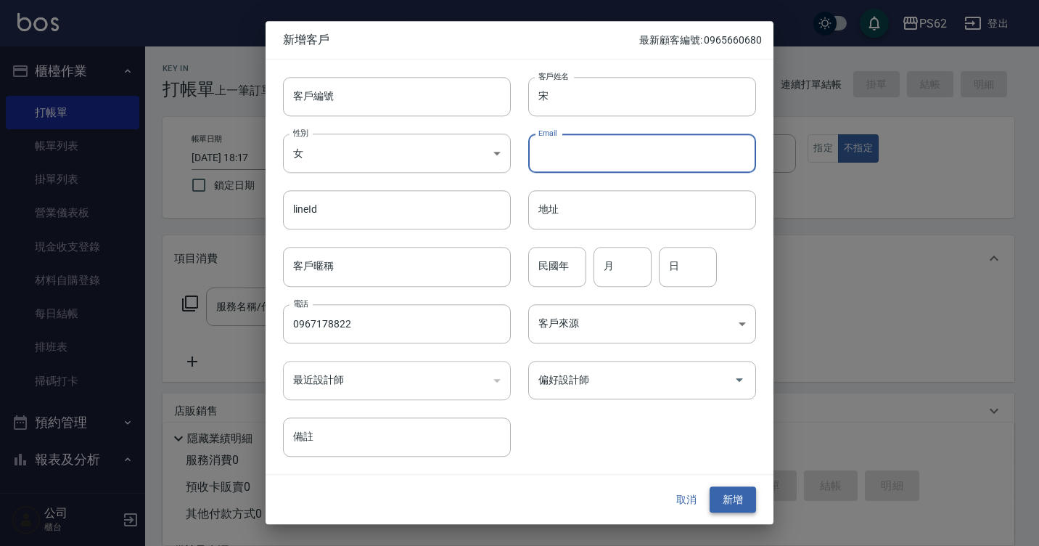
click at [727, 495] on button "新增" at bounding box center [733, 499] width 46 height 27
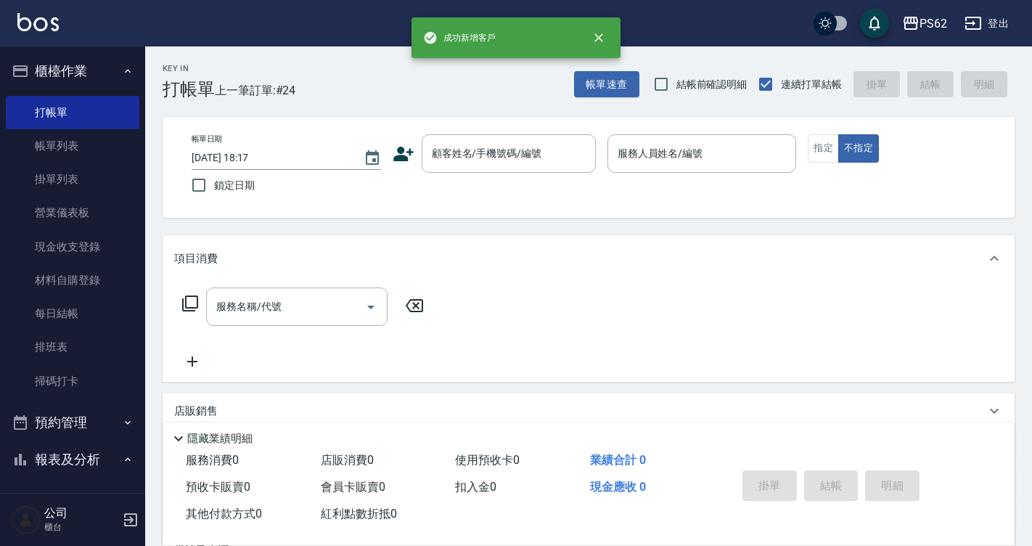
click at [519, 174] on div "帳單日期 2025/08/10 18:17 鎖定日期 顧客姓名/手機號碼/編號 顧客姓名/手機號碼/編號 服務人員姓名/編號 服務人員姓名/編號 指定 不指定" at bounding box center [588, 167] width 817 height 66
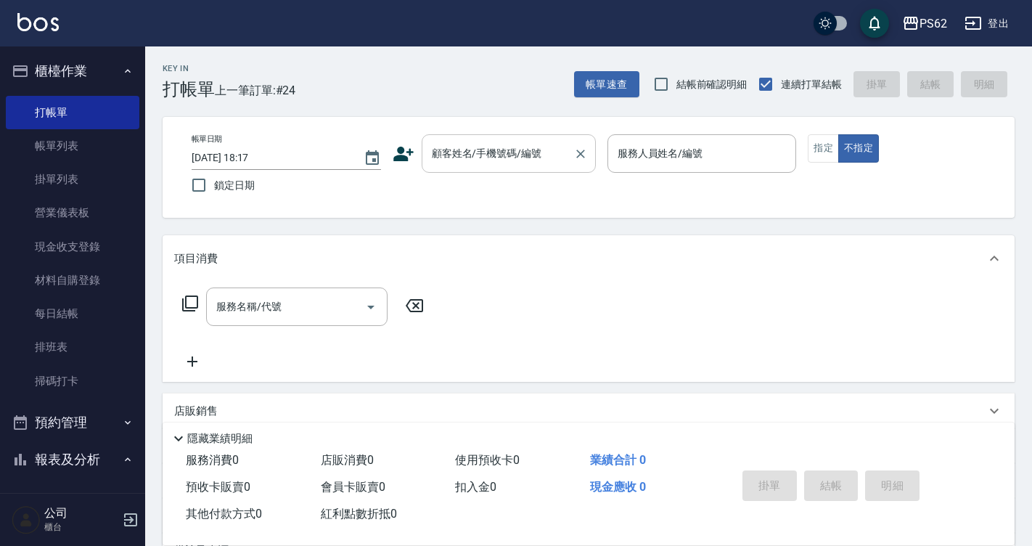
click at [518, 165] on input "顧客姓名/手機號碼/編號" at bounding box center [497, 153] width 139 height 25
paste input "0967178822"
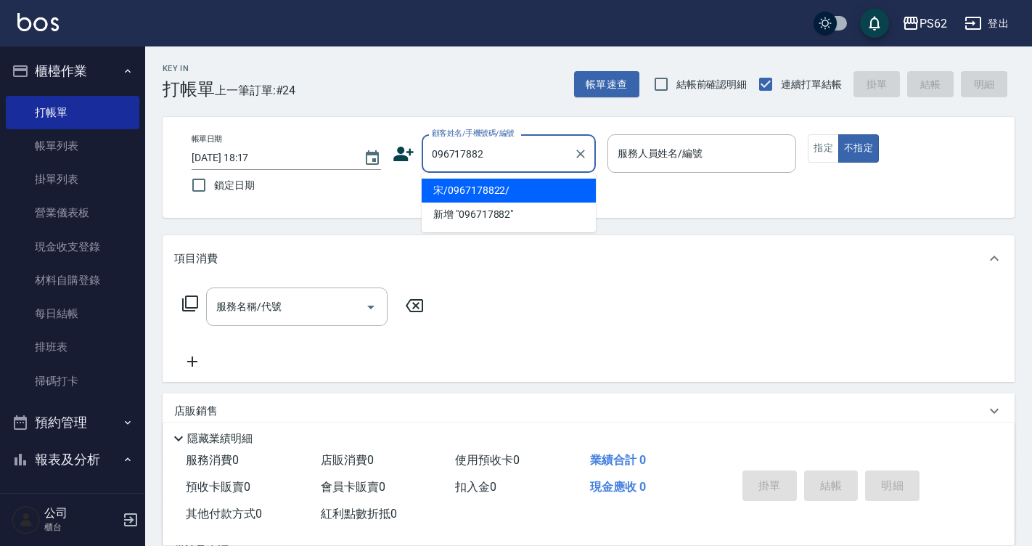
type input "宋/0967178822/"
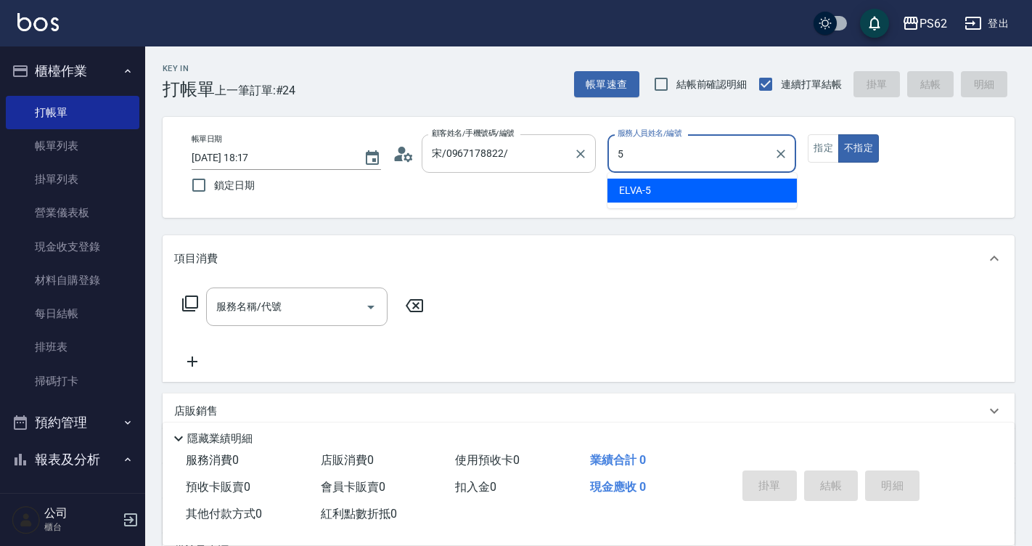
type input "ELVA-5"
type button "false"
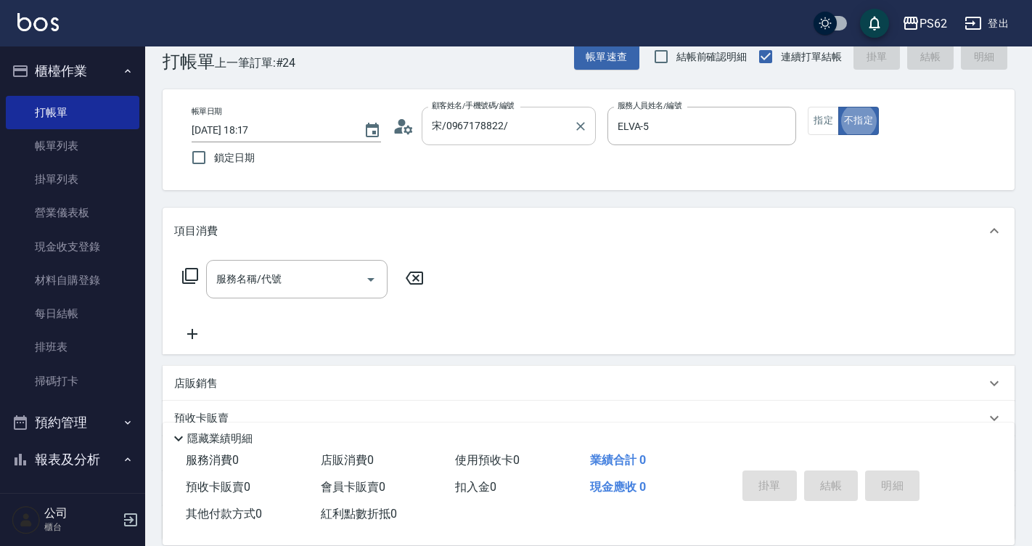
scroll to position [29, 0]
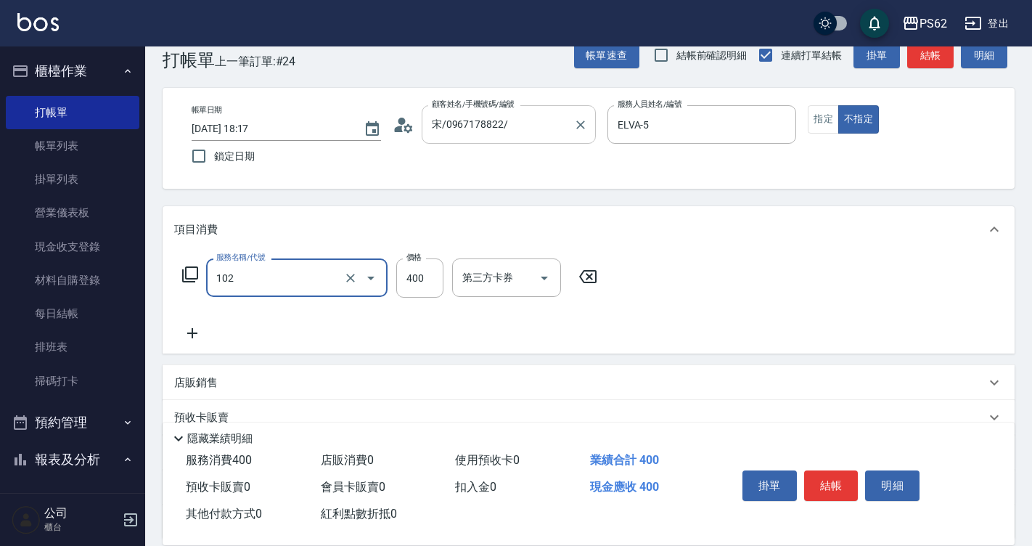
type input "精油洗髮(102)"
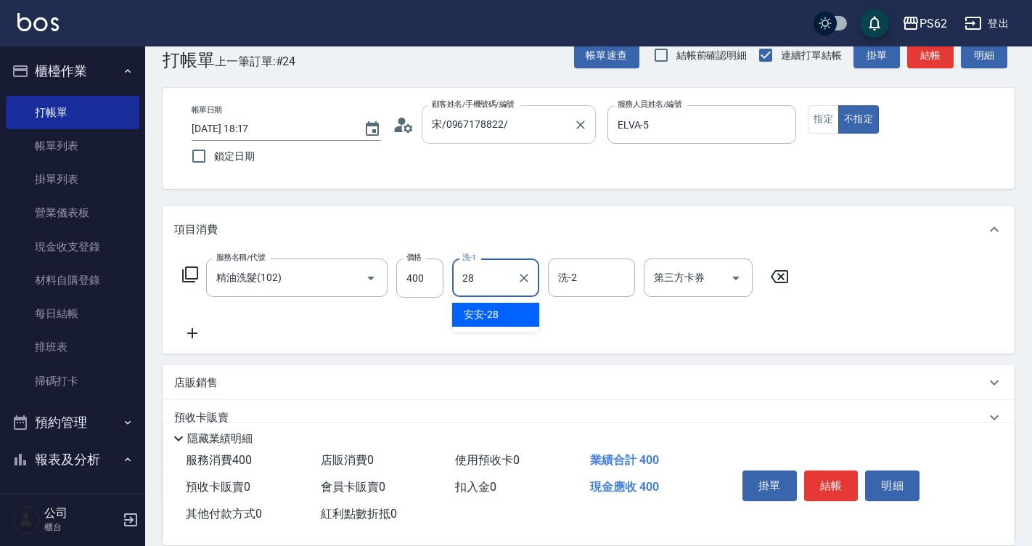
type input "安安-28"
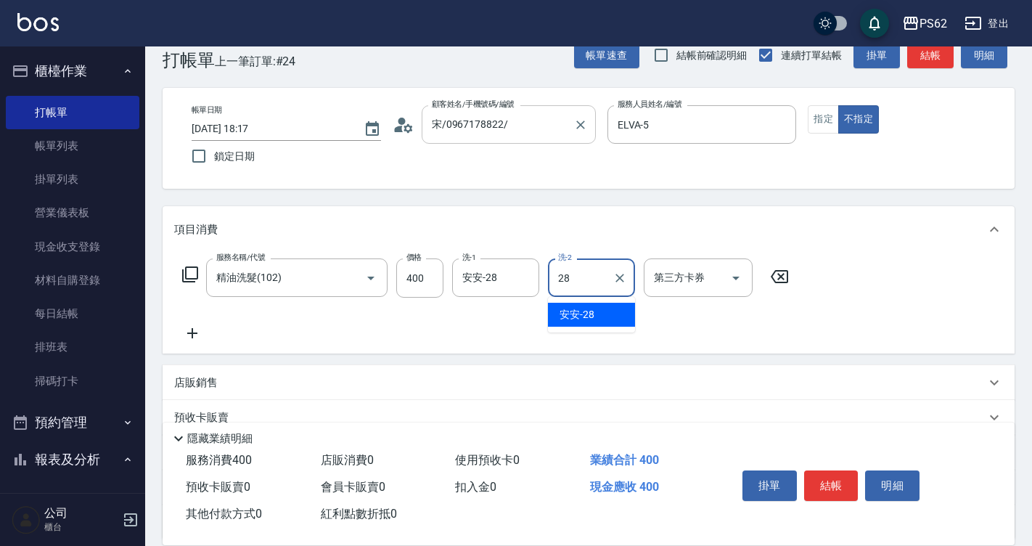
type input "安安-28"
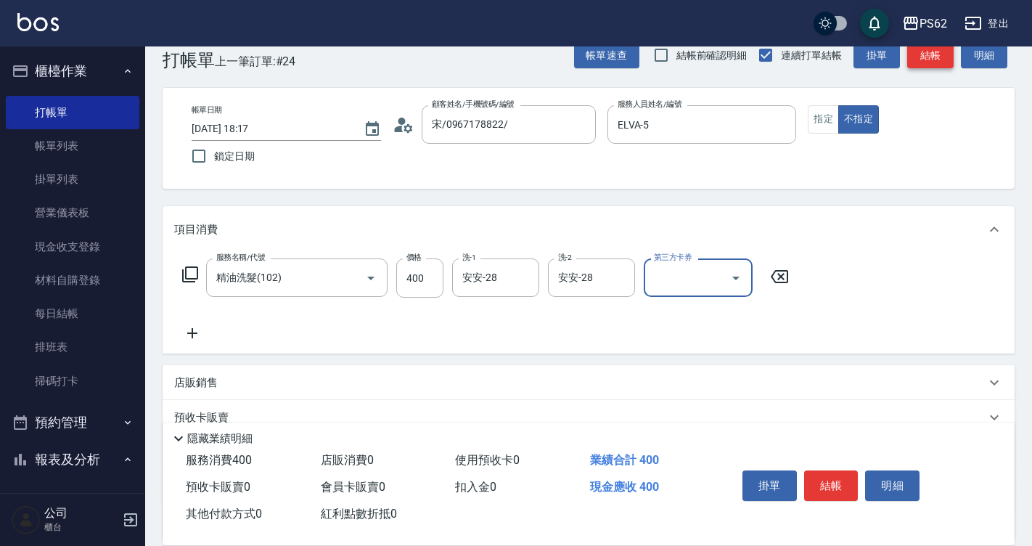
click at [934, 55] on button "結帳" at bounding box center [930, 55] width 46 height 27
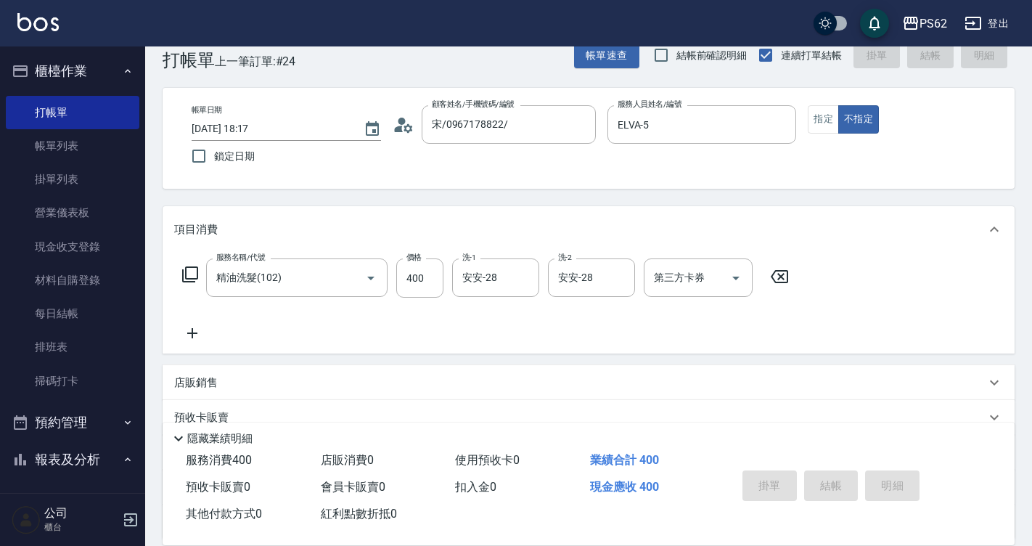
type input "2025/08/10 18:18"
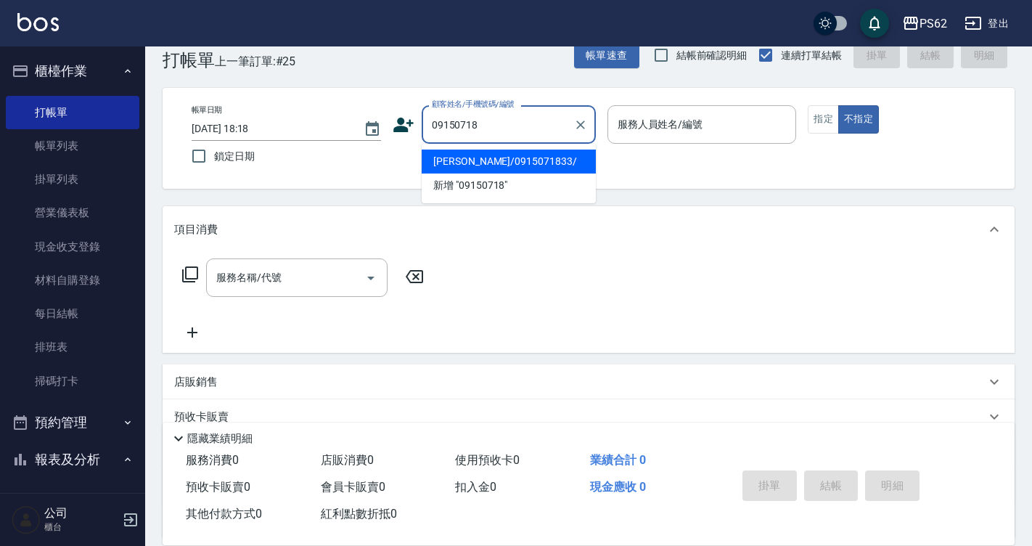
type input "張麗卿/0915071833/"
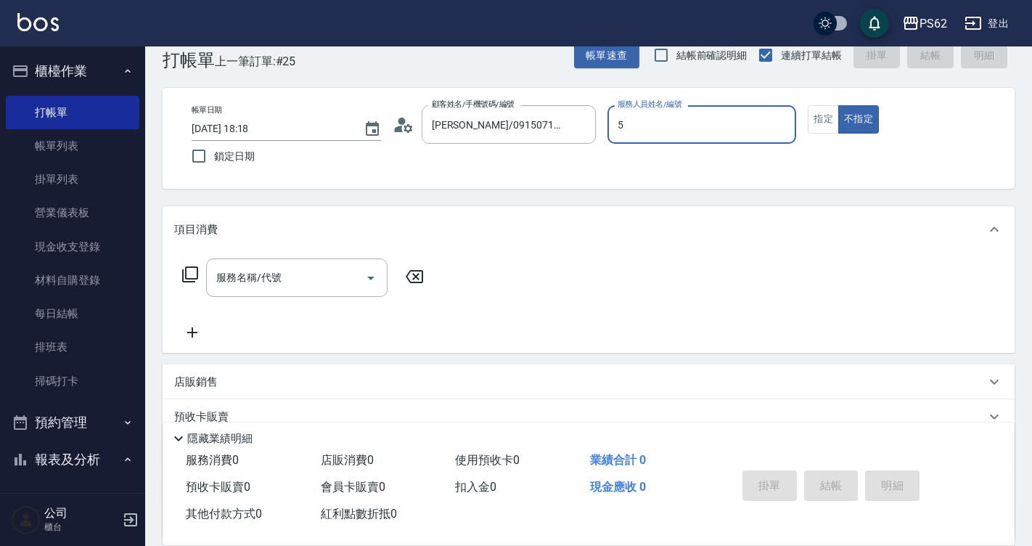
type input "ELVA-5"
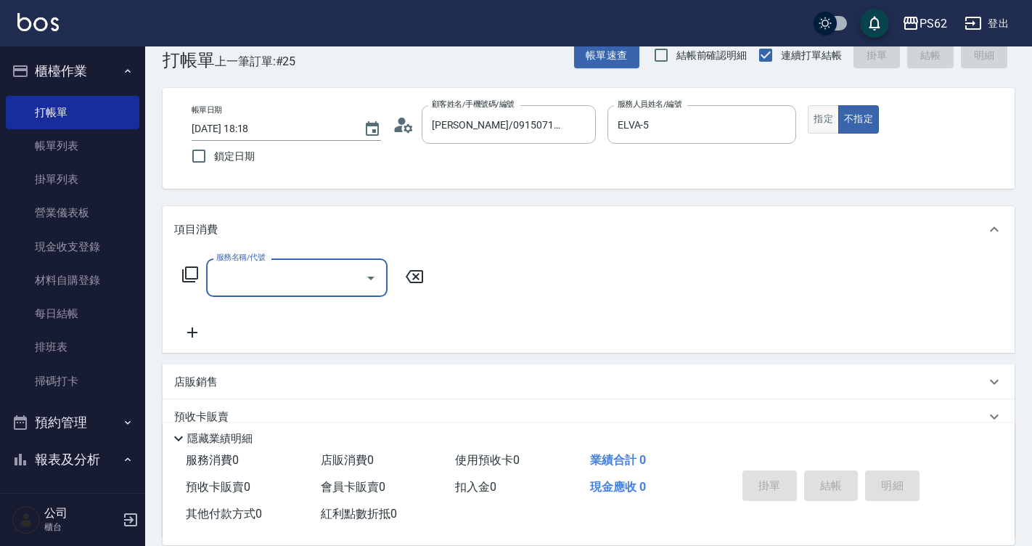
click at [826, 112] on button "指定" at bounding box center [822, 119] width 31 height 28
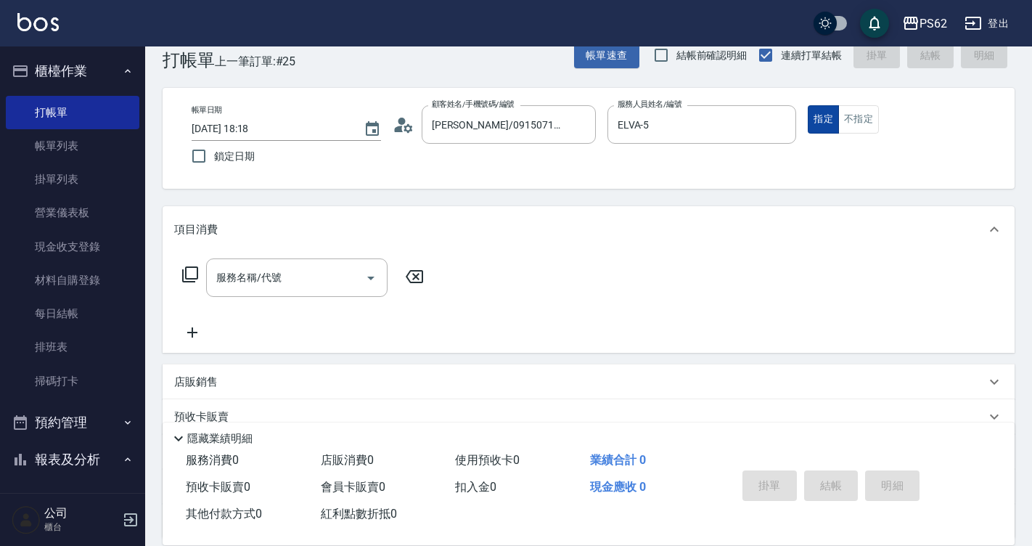
type button "true"
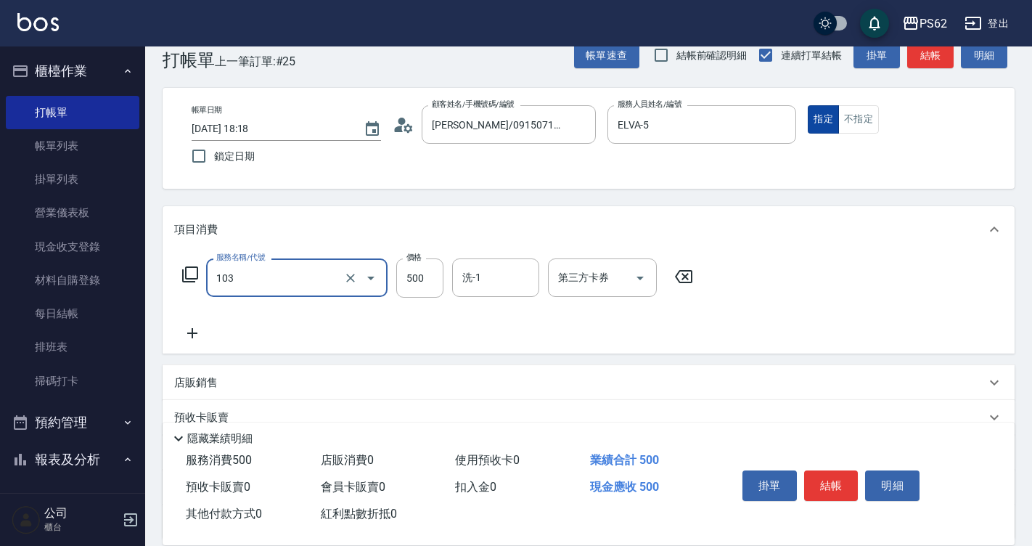
type input "B級洗剪500(103)"
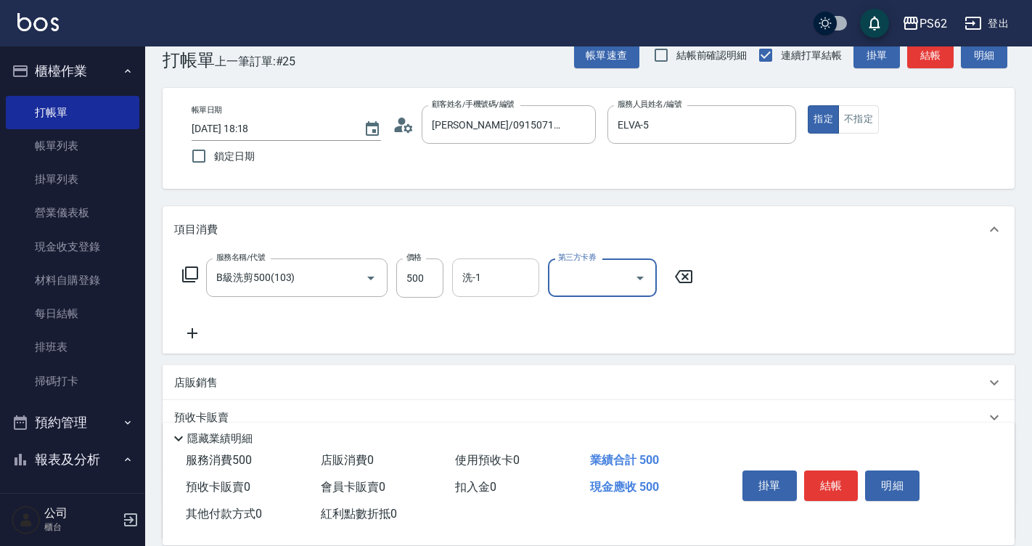
click at [509, 279] on input "洗-1" at bounding box center [496, 277] width 74 height 25
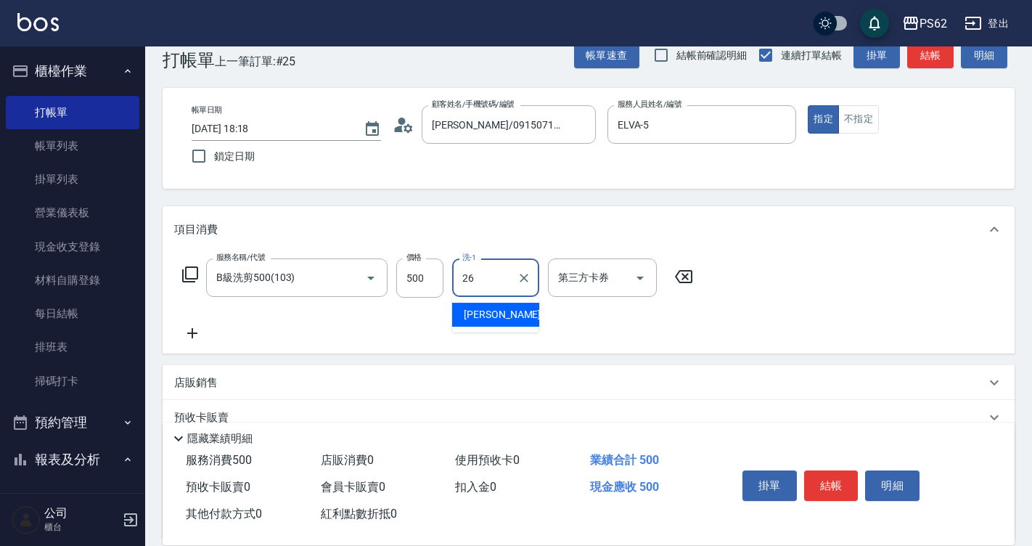
type input "小欣-26"
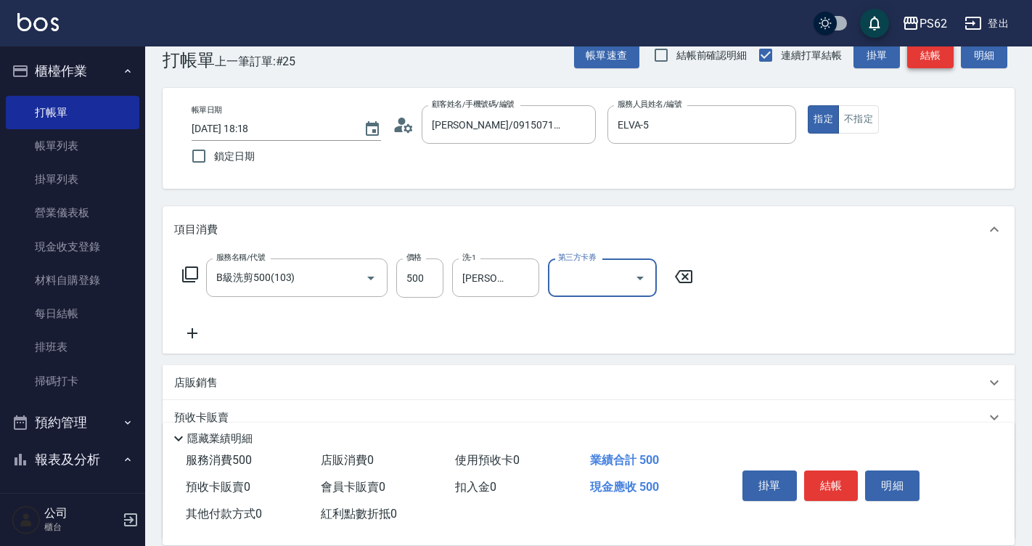
click at [915, 60] on button "結帳" at bounding box center [930, 55] width 46 height 27
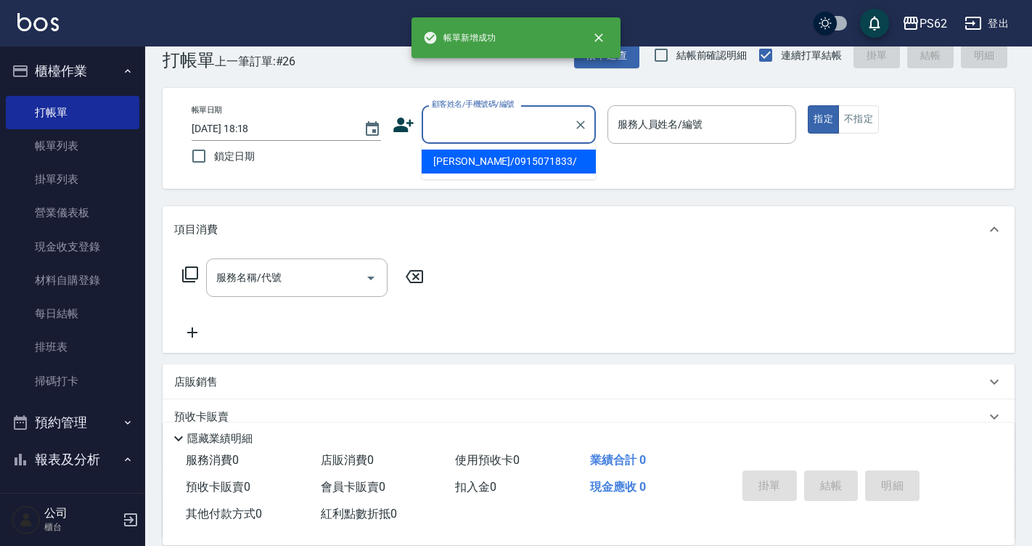
click at [532, 115] on input "顧客姓名/手機號碼/編號" at bounding box center [497, 124] width 139 height 25
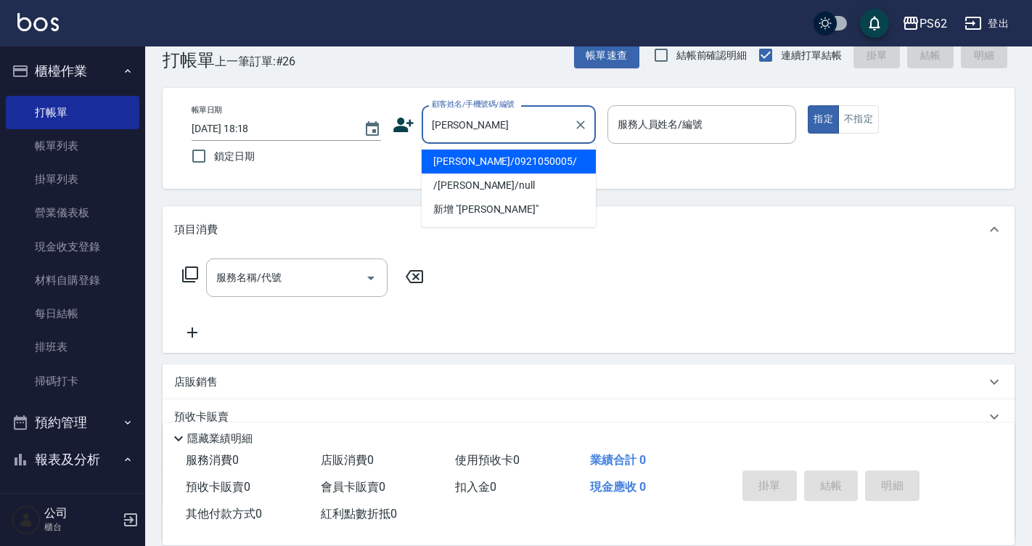
type input "[PERSON_NAME]/0921050005/"
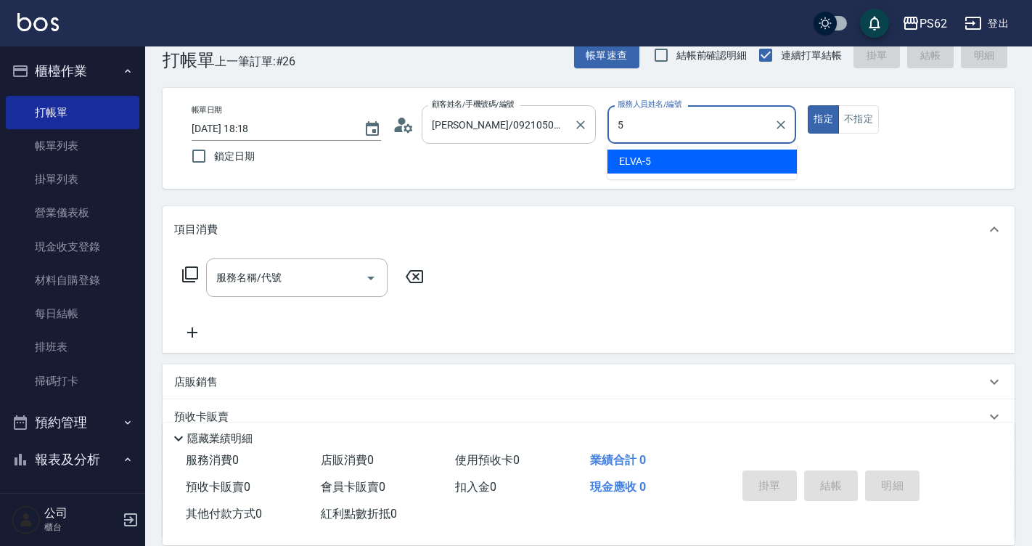
type input "ELVA-5"
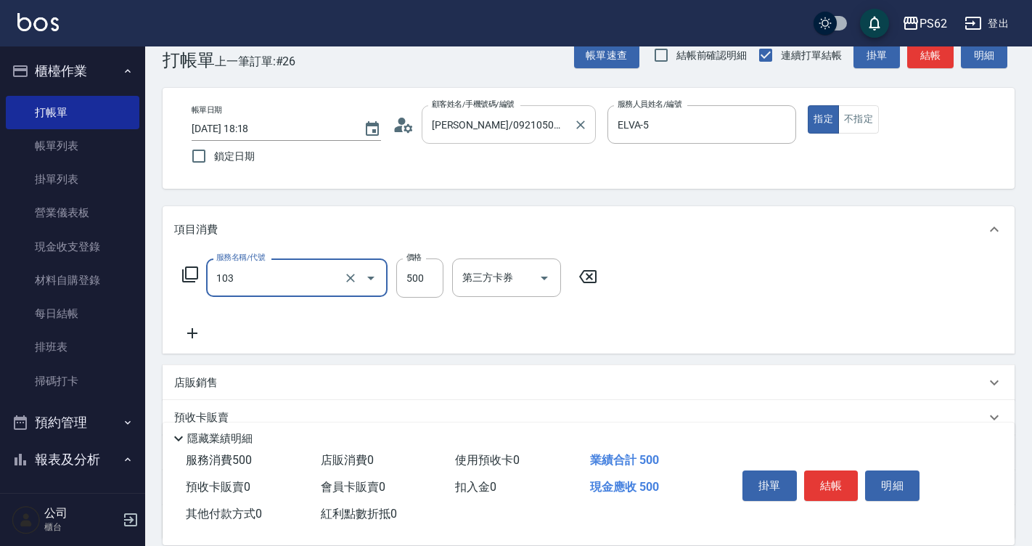
type input "B級洗剪500(103)"
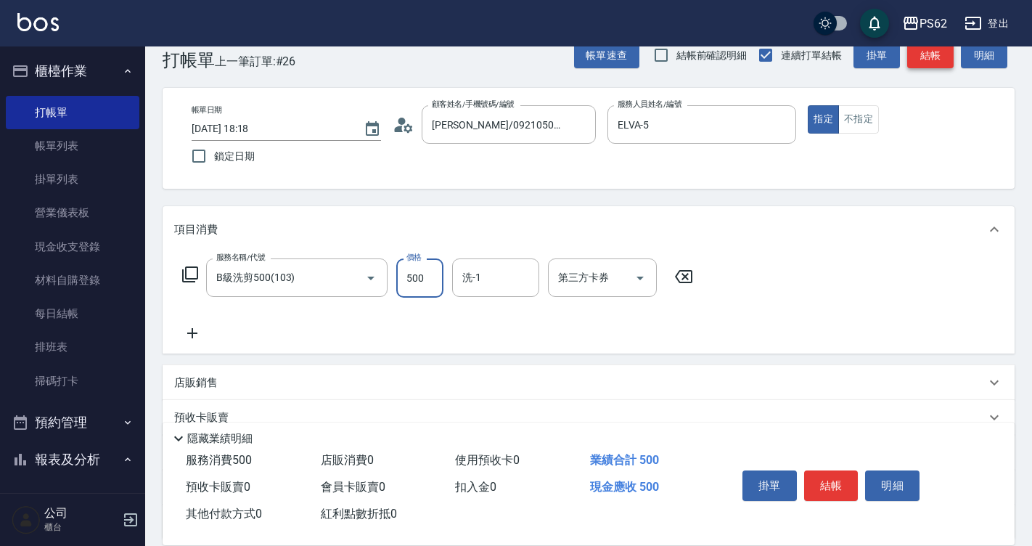
click at [915, 54] on button "結帳" at bounding box center [930, 55] width 46 height 27
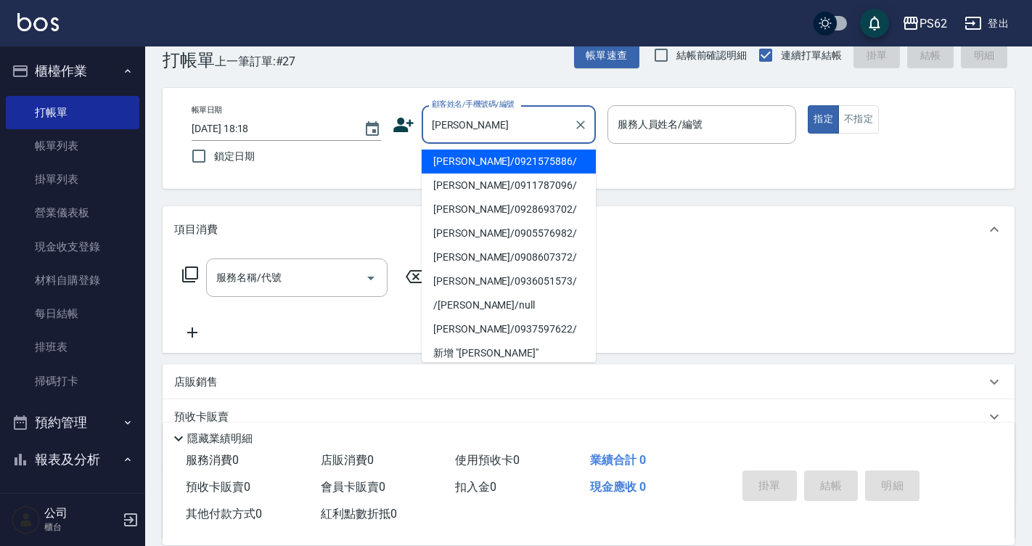
type input "[PERSON_NAME]/0921575886/"
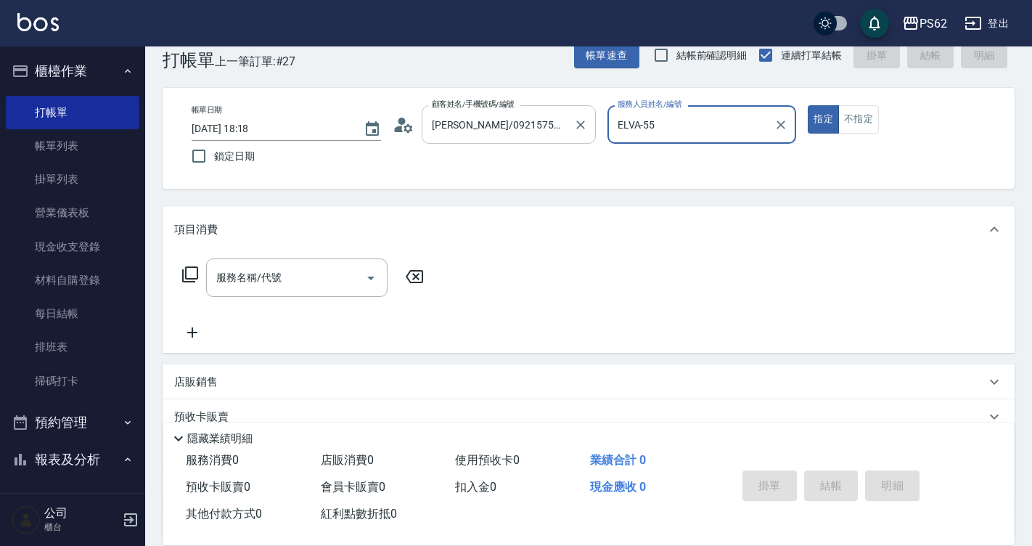
click at [807, 105] on button "指定" at bounding box center [822, 119] width 31 height 28
type input "ELVA-5"
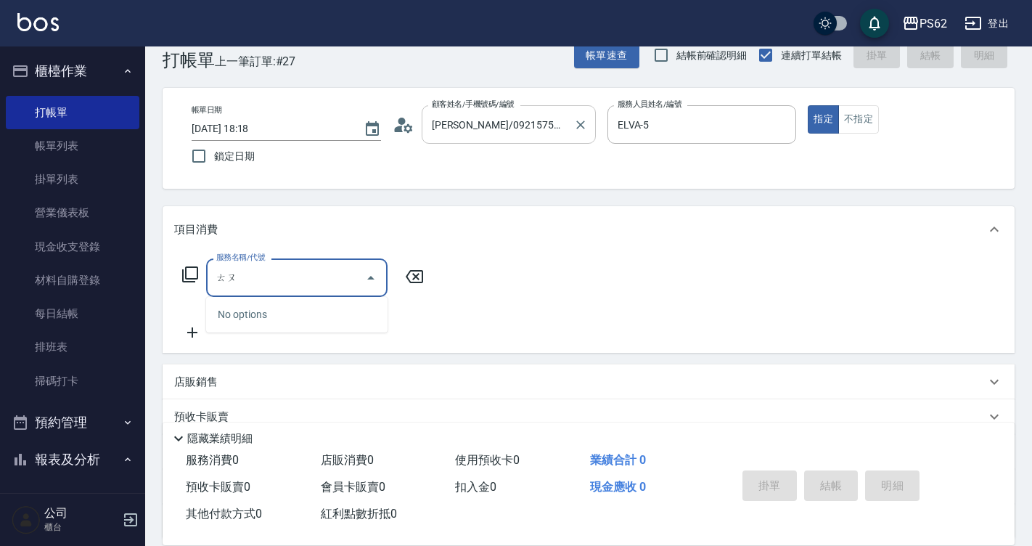
type input "投"
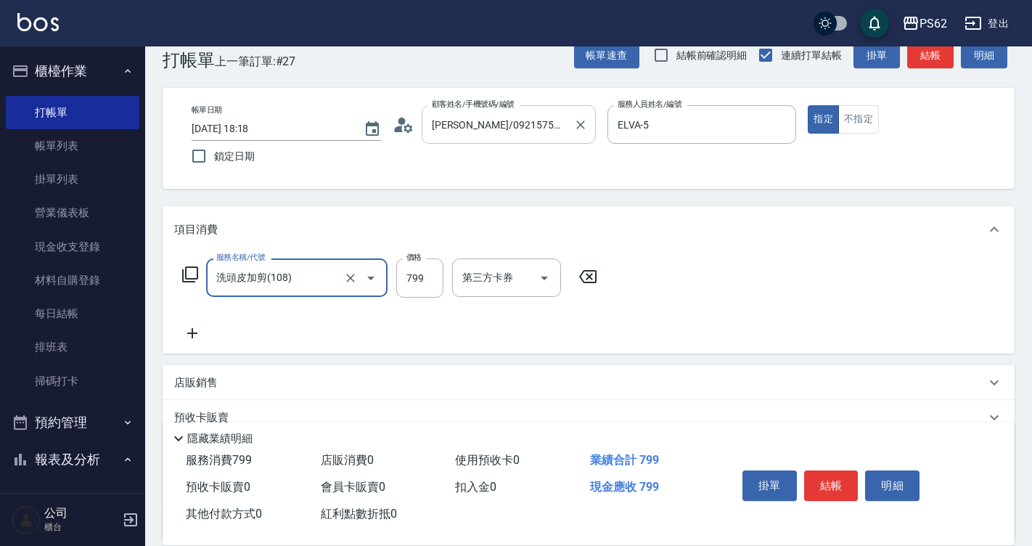
type input "洗頭皮加剪(108)"
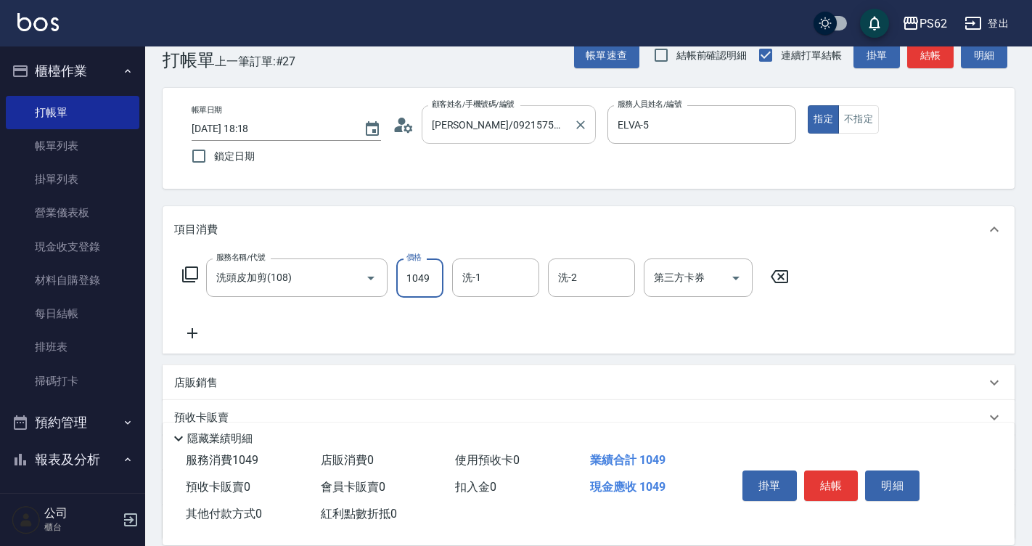
type input "1049"
type input "[PERSON_NAME]-26"
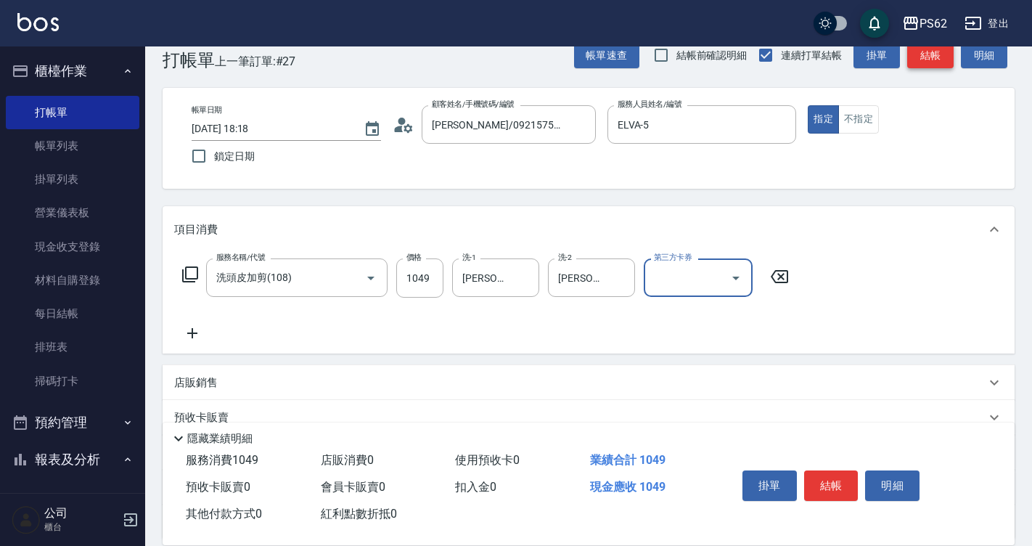
click at [931, 57] on button "結帳" at bounding box center [930, 55] width 46 height 27
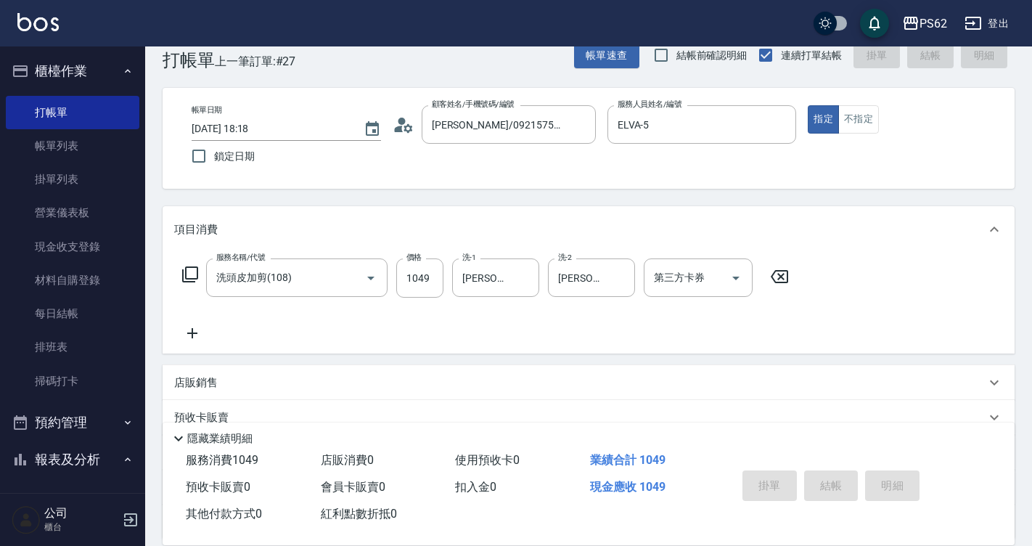
type input "2025/08/10 18:19"
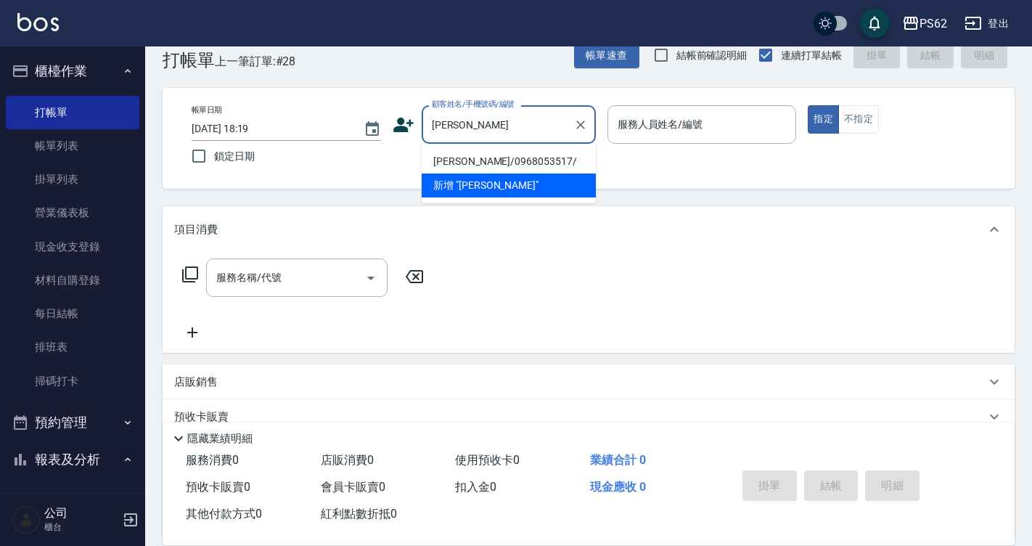
type input "楊裕雲/0968053517/"
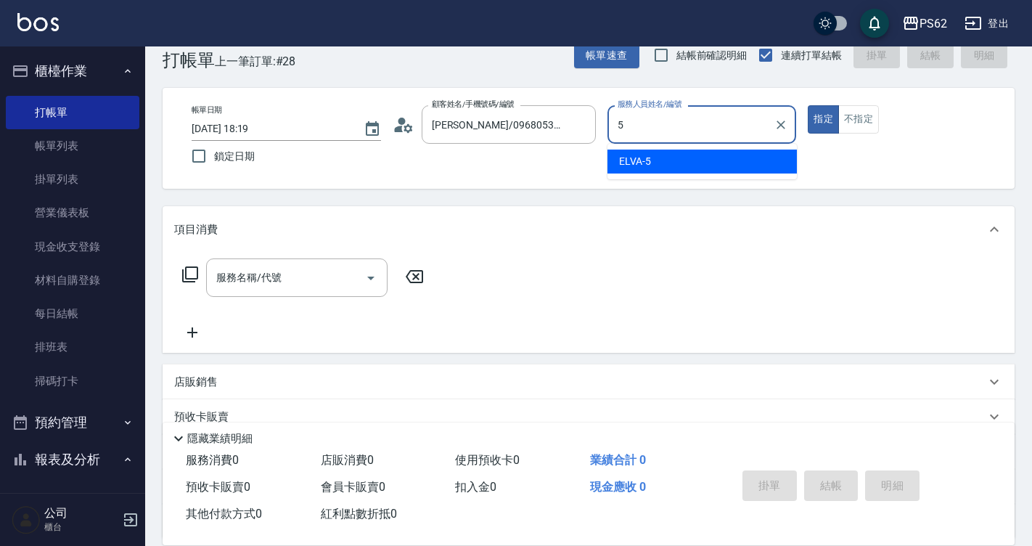
type input "ELVA-5"
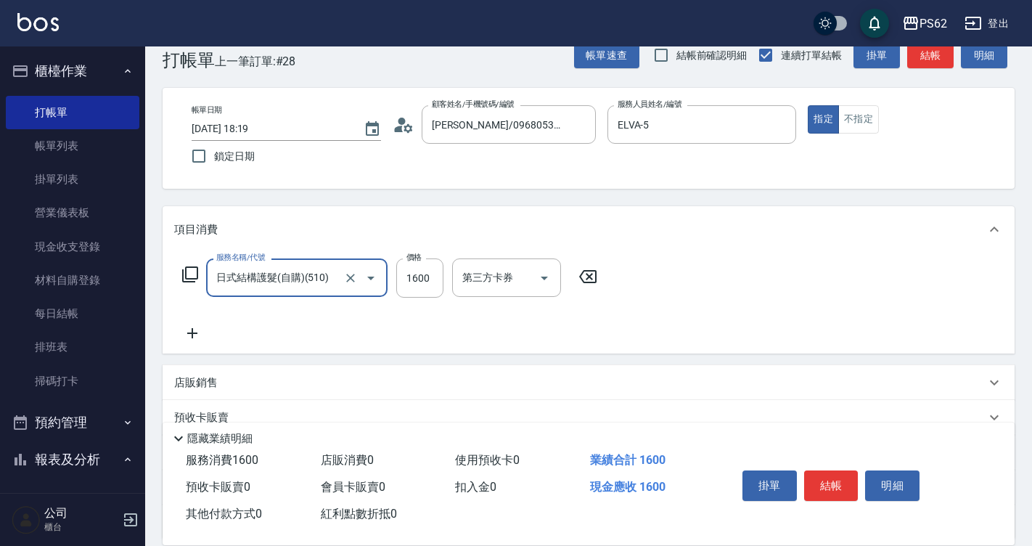
type input "日式結構護髮(自購)(510)"
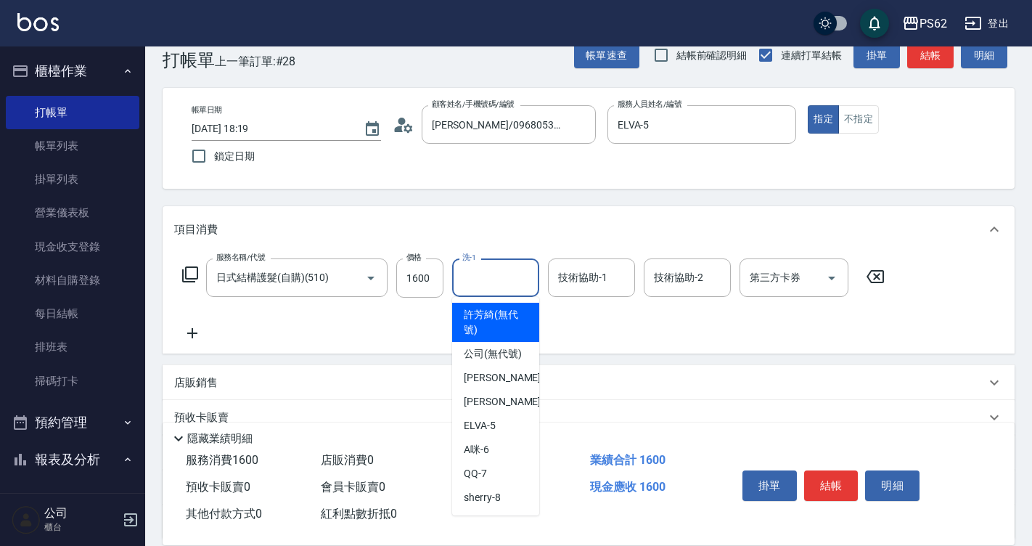
click at [472, 276] on input "洗-1" at bounding box center [496, 277] width 74 height 25
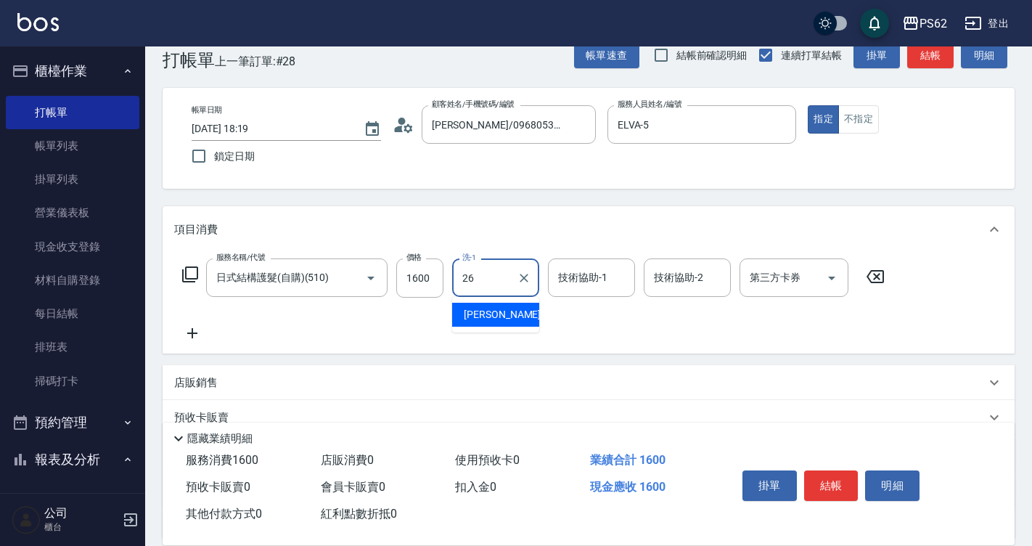
type input "[PERSON_NAME]-26"
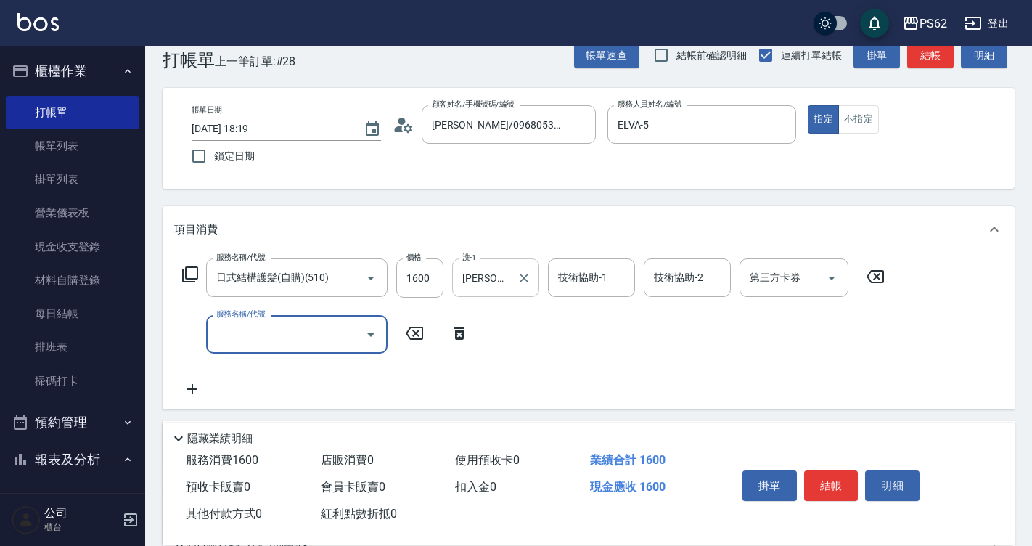
type input "ㄐ"
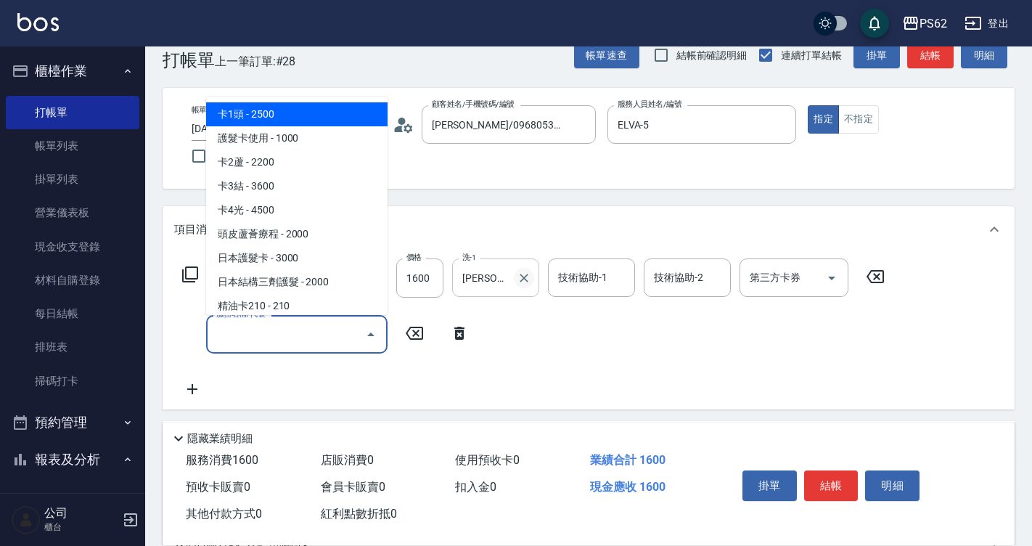
click at [529, 271] on icon "Clear" at bounding box center [524, 278] width 15 height 15
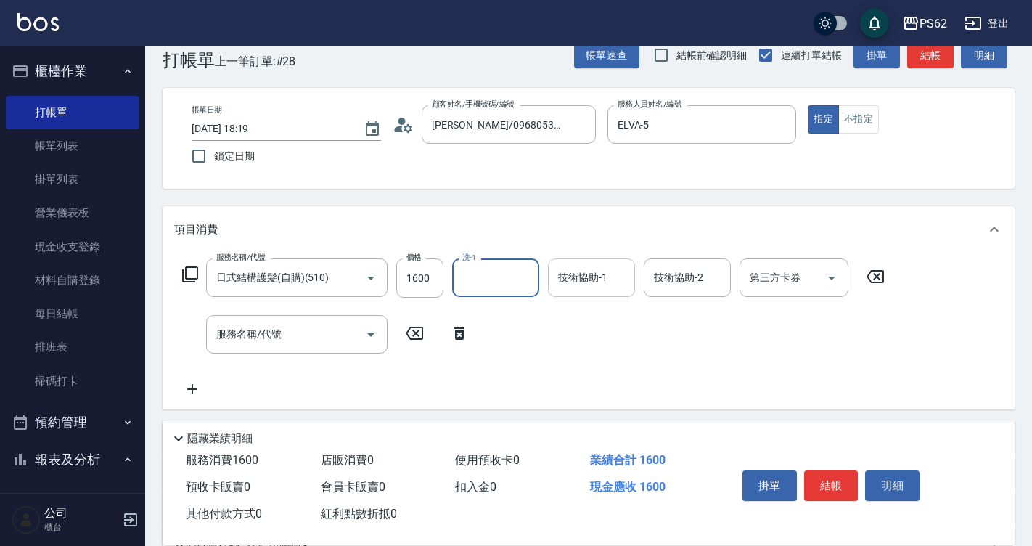
click at [552, 276] on div "技術協助-1" at bounding box center [591, 277] width 87 height 38
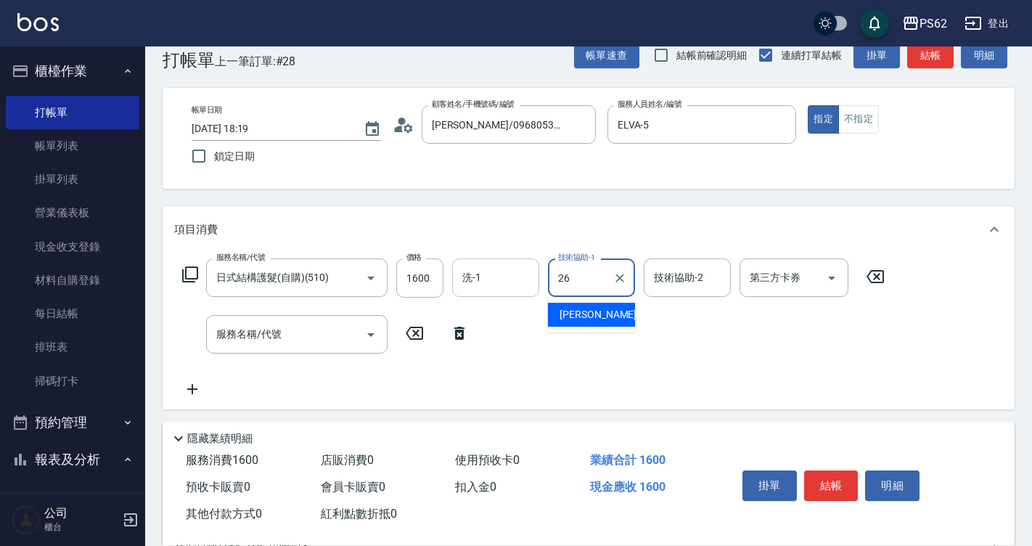
type input "[PERSON_NAME]-26"
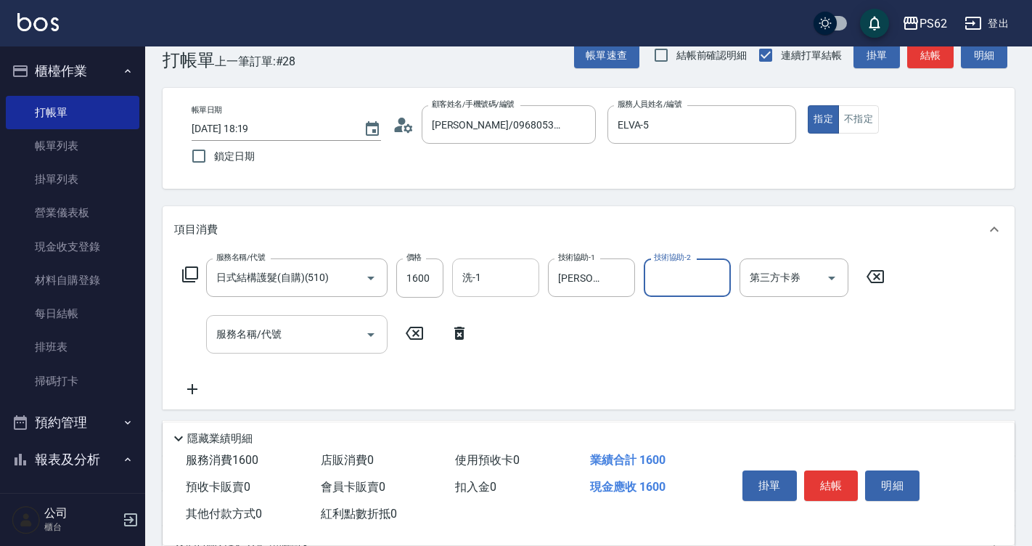
click at [317, 335] on input "服務名稱/代號" at bounding box center [286, 333] width 147 height 25
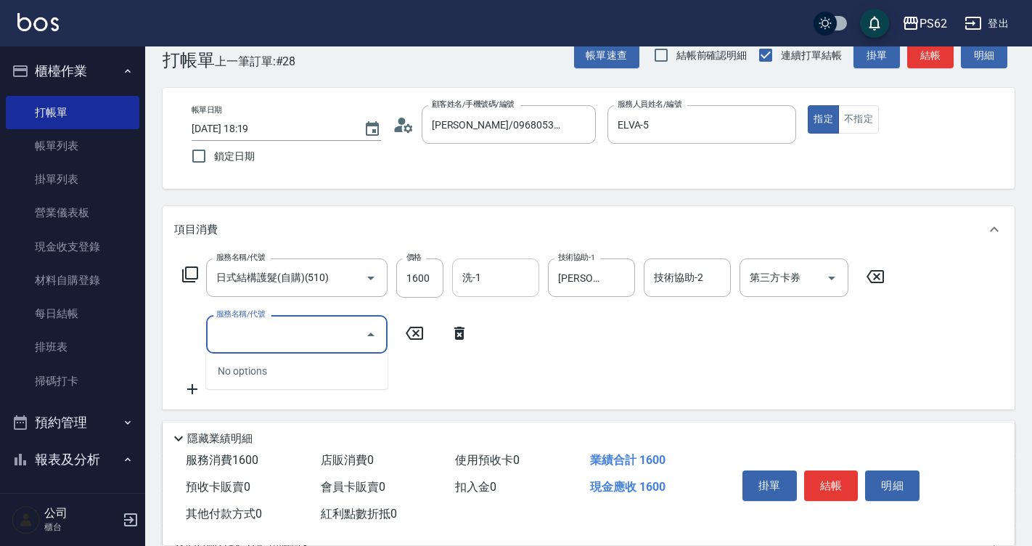
type input "ㄑ"
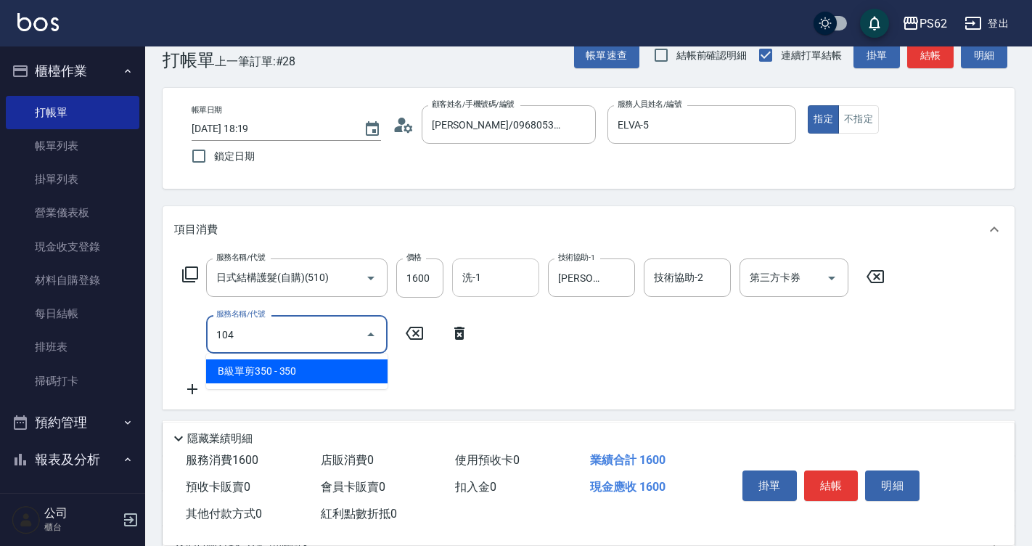
type input "B級單剪350(104)"
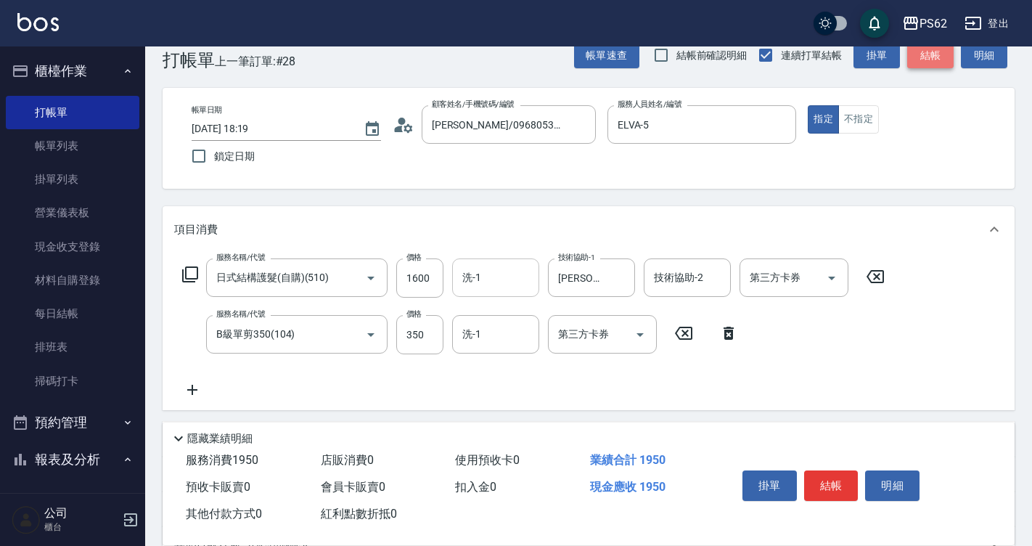
click at [941, 56] on button "結帳" at bounding box center [930, 55] width 46 height 27
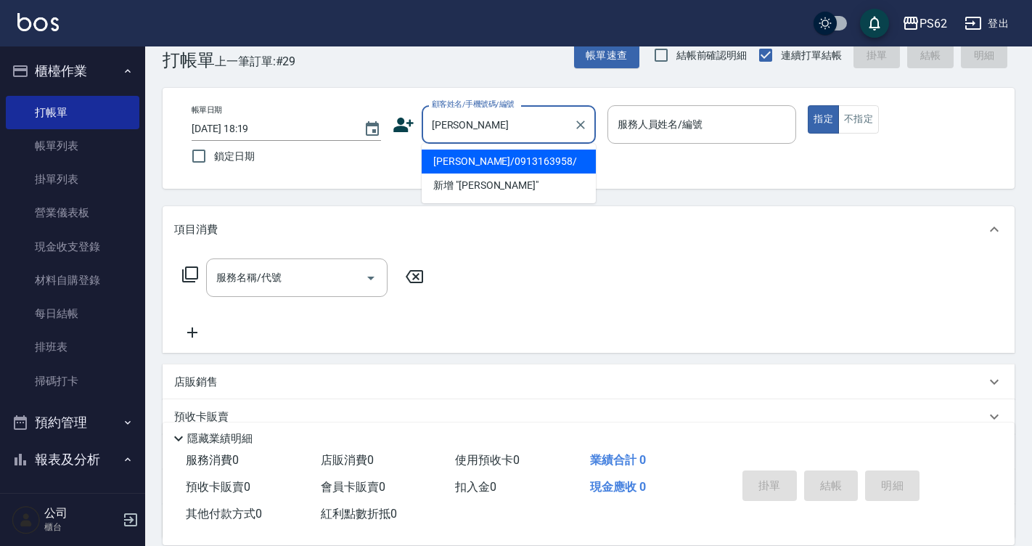
type input "陳雅琳/0913163958/"
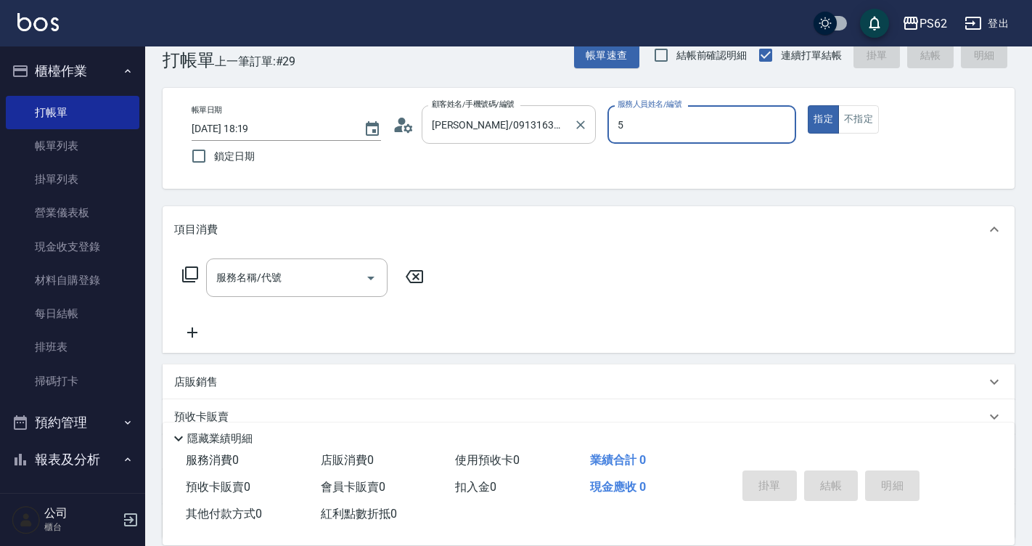
type input "ELVA-5"
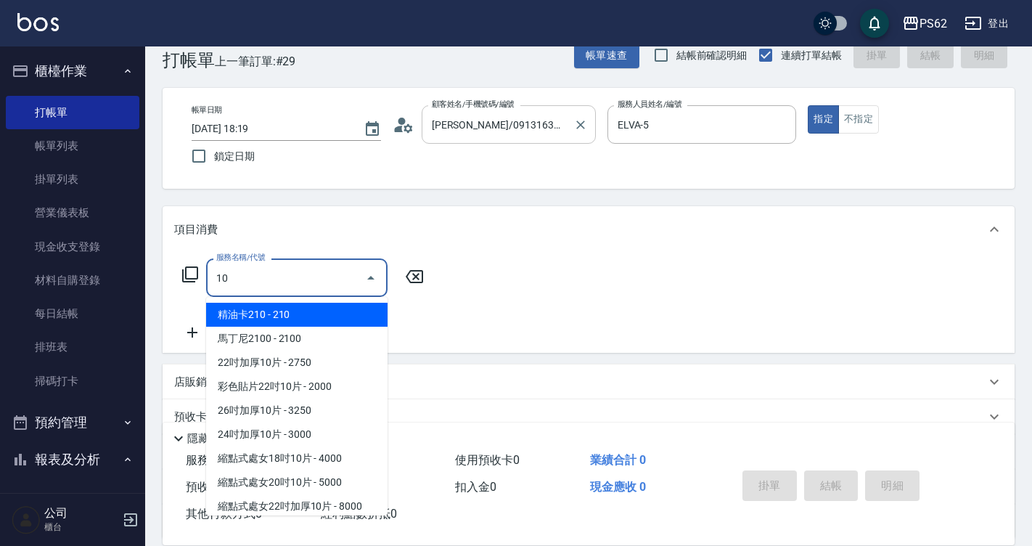
type input "1"
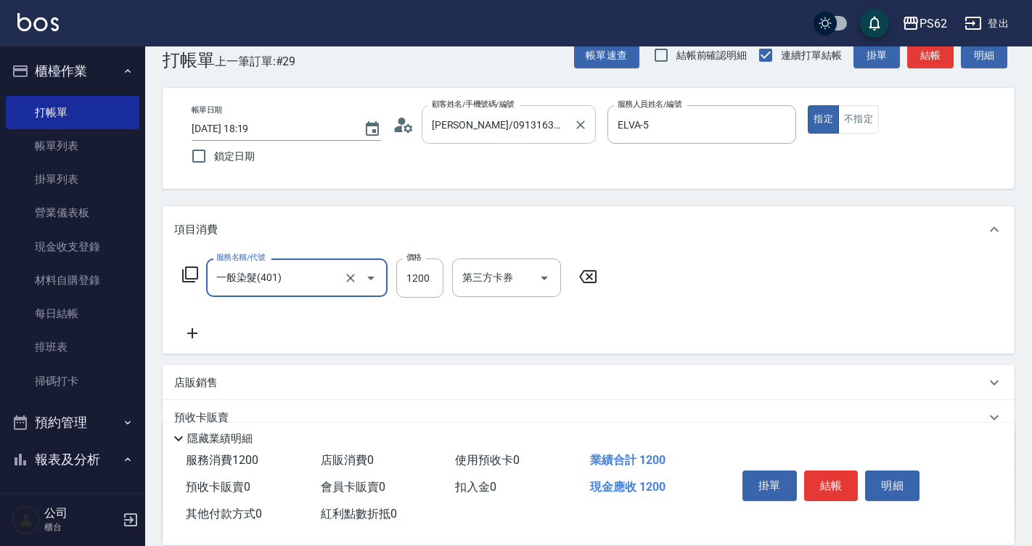
type input "一般染髮(401)"
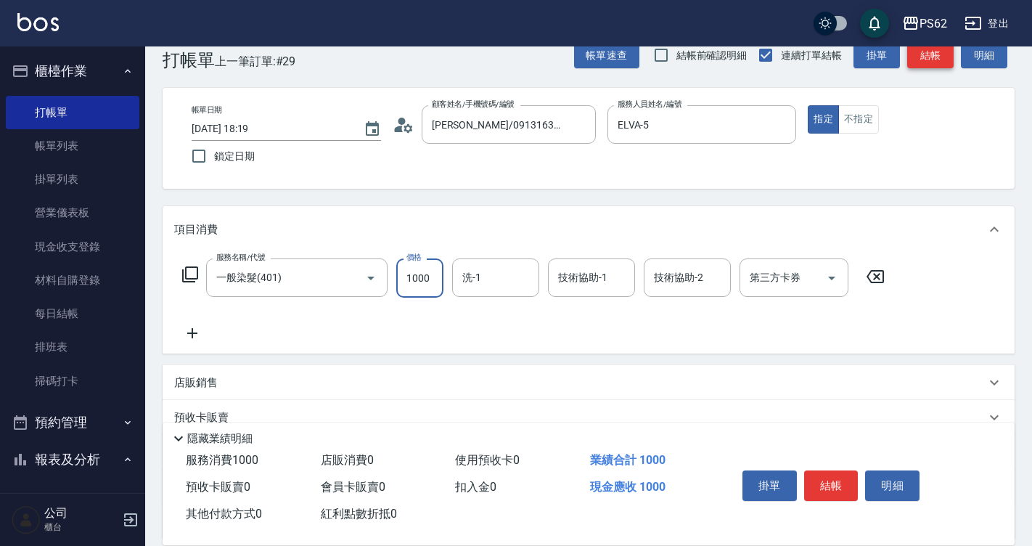
type input "1000"
click at [932, 57] on button "結帳" at bounding box center [930, 55] width 46 height 27
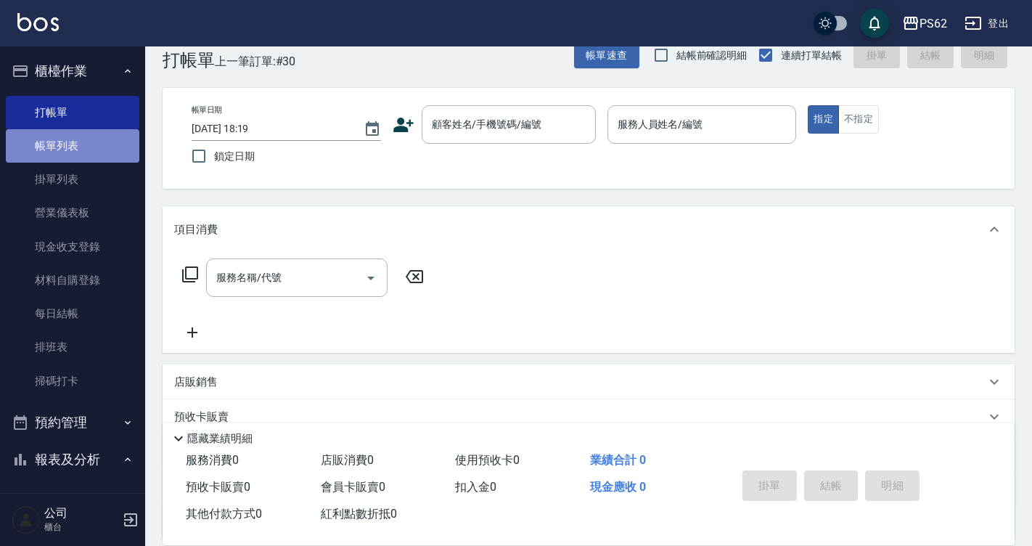
click at [93, 155] on link "帳單列表" at bounding box center [72, 145] width 133 height 33
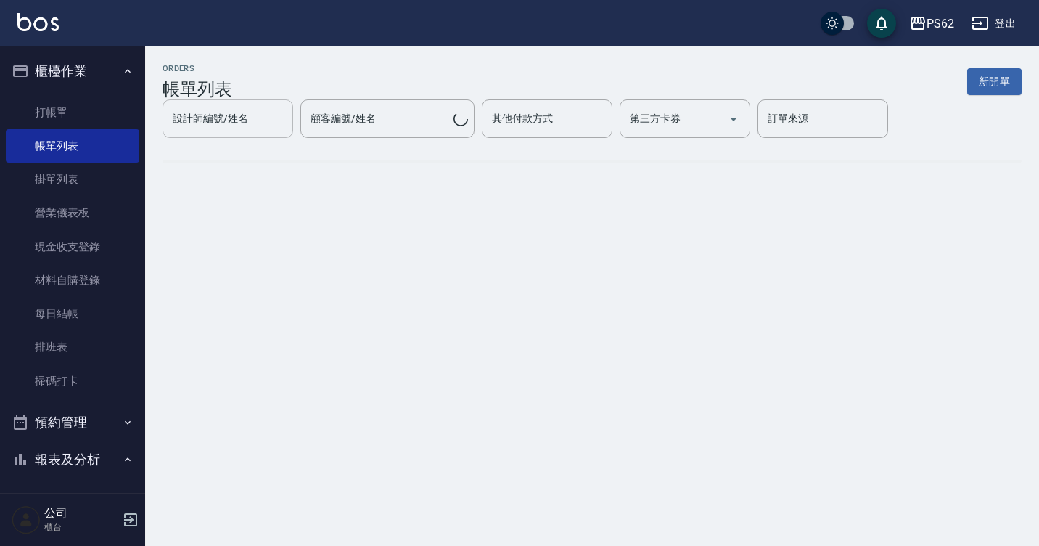
click at [248, 129] on input "設計師編號/姓名" at bounding box center [228, 118] width 118 height 25
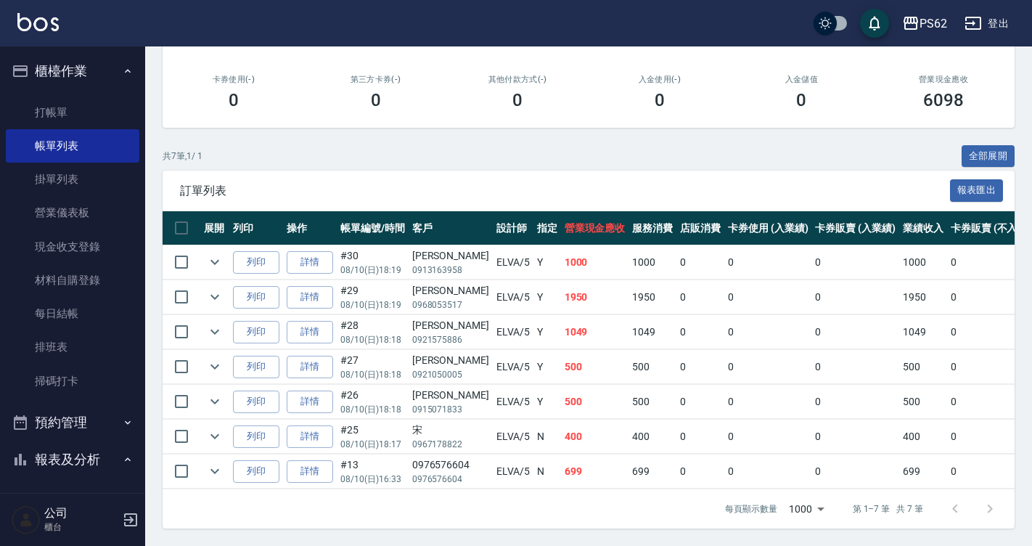
scroll to position [248, 0]
type input "ELVA-5"
click at [385, 249] on td "#30 08/10 (日) 18:19" at bounding box center [373, 262] width 72 height 34
click at [387, 282] on td "#29 08/10 (日) 18:19" at bounding box center [373, 297] width 72 height 34
click at [377, 318] on td "#28 08/10 (日) 18:18" at bounding box center [373, 332] width 72 height 34
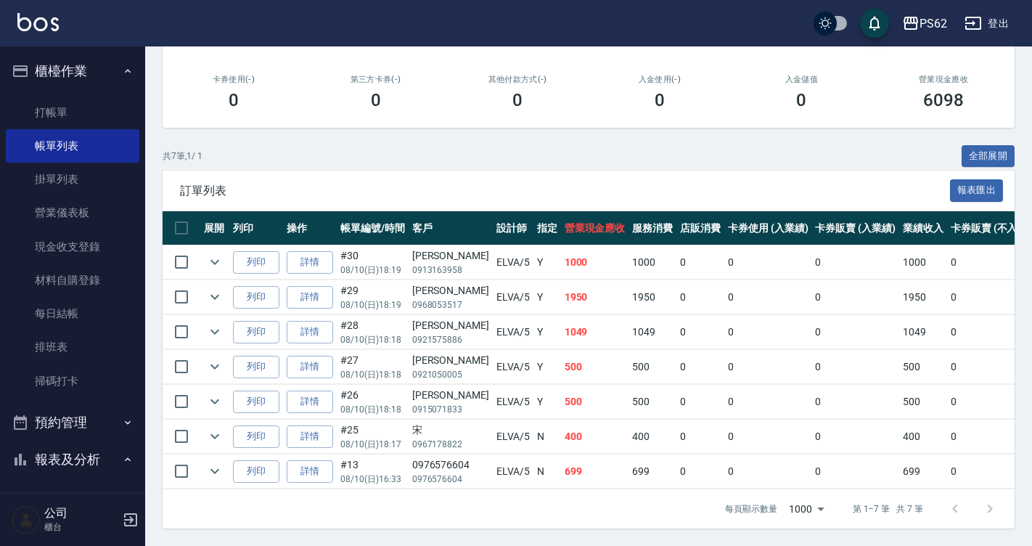
click at [379, 350] on td "#27 08/10 (日) 18:18" at bounding box center [373, 367] width 72 height 34
click at [382, 385] on td "#26 08/10 (日) 18:18" at bounding box center [373, 402] width 72 height 34
drag, startPoint x: 384, startPoint y: 400, endPoint x: 385, endPoint y: 432, distance: 32.0
click at [384, 403] on p "08/10 (日) 18:18" at bounding box center [372, 409] width 65 height 13
click at [385, 437] on p "08/10 (日) 18:17" at bounding box center [372, 443] width 65 height 13
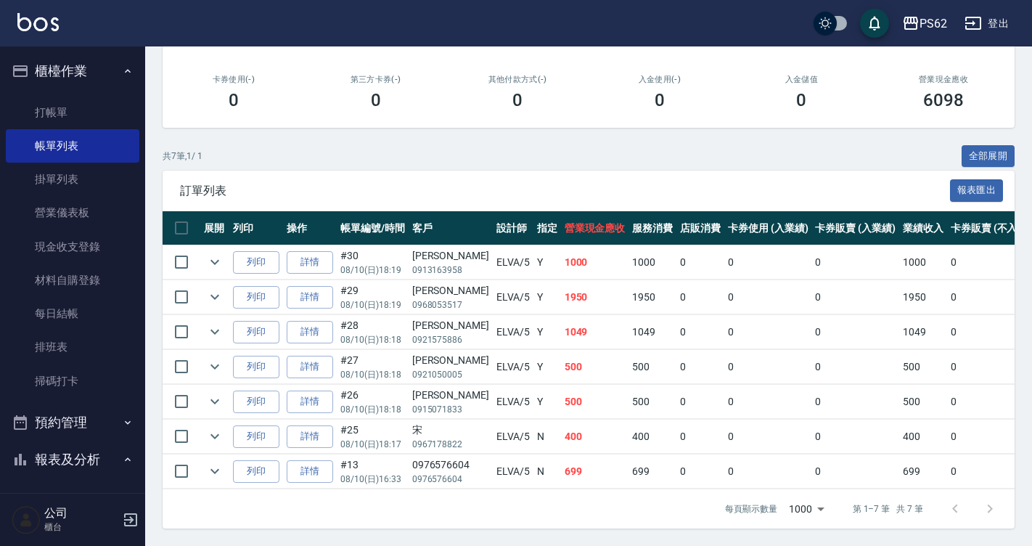
drag, startPoint x: 385, startPoint y: 455, endPoint x: 397, endPoint y: 427, distance: 29.9
click at [385, 456] on td "#13 08/10 (日) 16:33" at bounding box center [373, 471] width 72 height 34
click at [399, 419] on td "#25 08/10 (日) 18:17" at bounding box center [373, 436] width 72 height 34
click at [403, 403] on p "08/10 (日) 18:18" at bounding box center [372, 409] width 65 height 13
click at [403, 368] on p "08/10 (日) 18:18" at bounding box center [372, 374] width 65 height 13
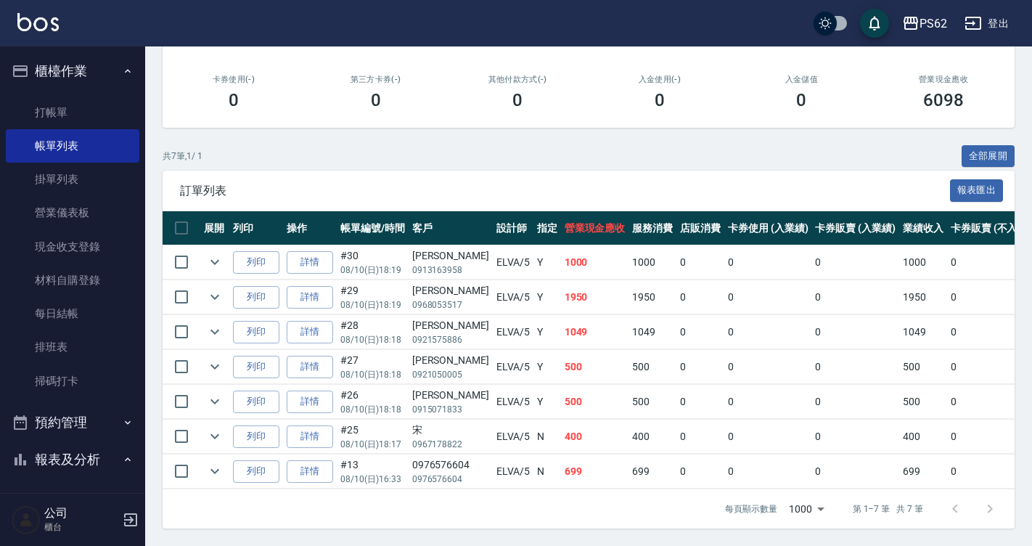
click at [411, 326] on td "陳文勤 0921575886" at bounding box center [450, 332] width 84 height 34
click at [413, 298] on p "0968053517" at bounding box center [450, 304] width 77 height 13
click at [416, 283] on div "楊裕雲" at bounding box center [450, 290] width 77 height 15
click at [416, 263] on p "0913163958" at bounding box center [450, 269] width 77 height 13
click at [409, 291] on td "楊裕雲 0968053517" at bounding box center [450, 297] width 84 height 34
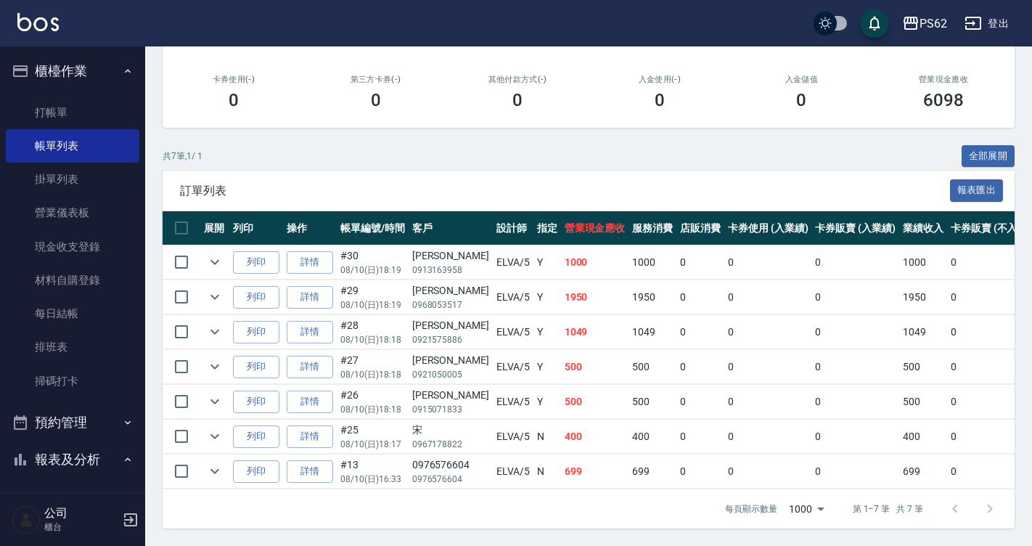
click at [412, 318] on div "陳文勤" at bounding box center [450, 325] width 77 height 15
click at [424, 353] on div "劉健良" at bounding box center [450, 360] width 77 height 15
click at [424, 387] on div "張麗卿" at bounding box center [450, 394] width 77 height 15
click at [424, 422] on div "宋" at bounding box center [450, 429] width 77 height 15
click at [431, 459] on div "0976576604" at bounding box center [450, 464] width 77 height 15
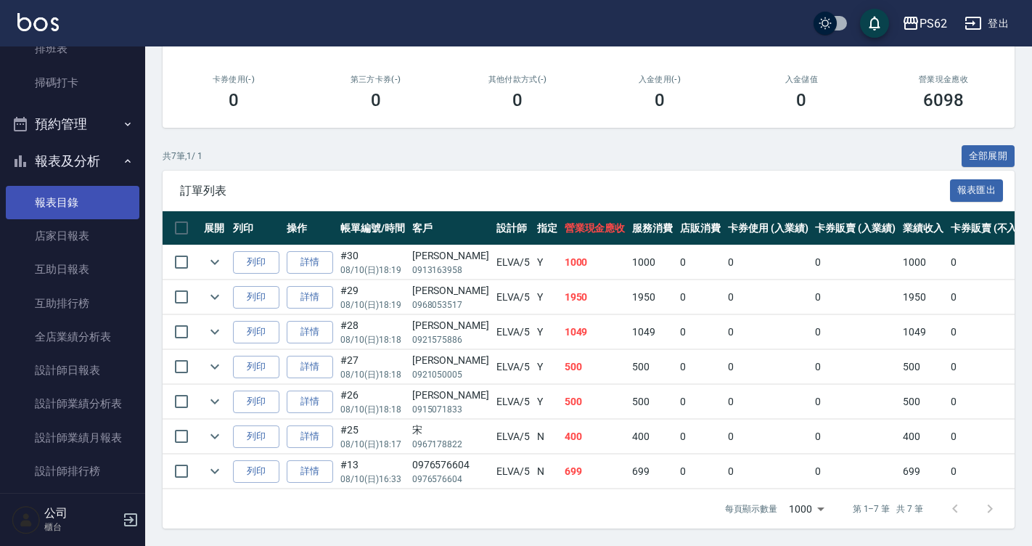
scroll to position [435, 0]
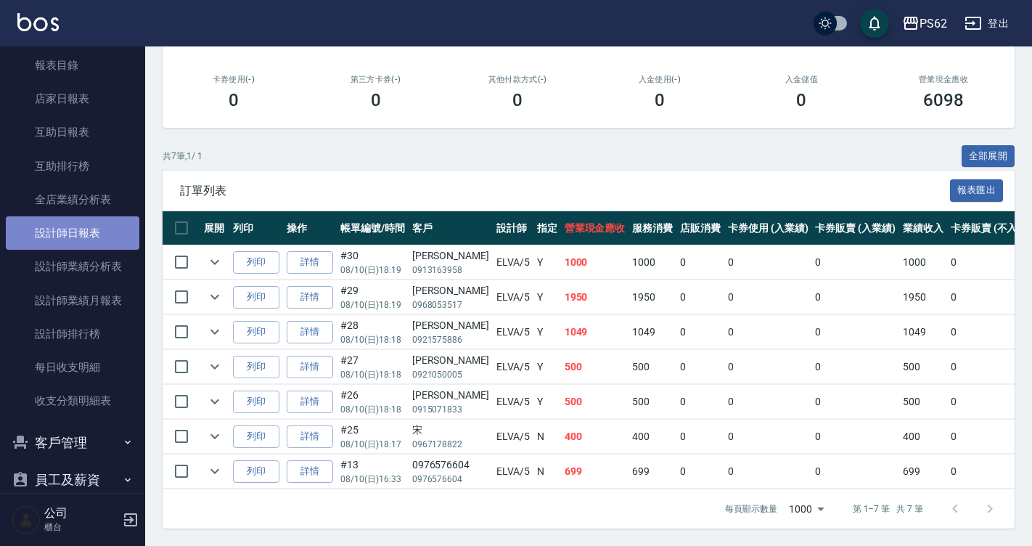
click at [90, 227] on link "設計師日報表" at bounding box center [72, 232] width 133 height 33
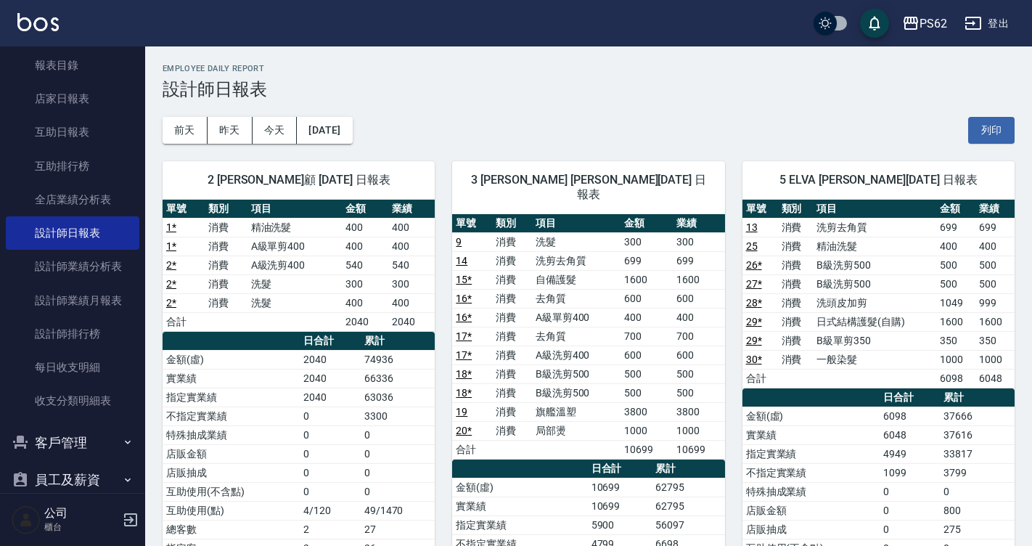
drag, startPoint x: 1030, startPoint y: 160, endPoint x: 1037, endPoint y: 107, distance: 53.5
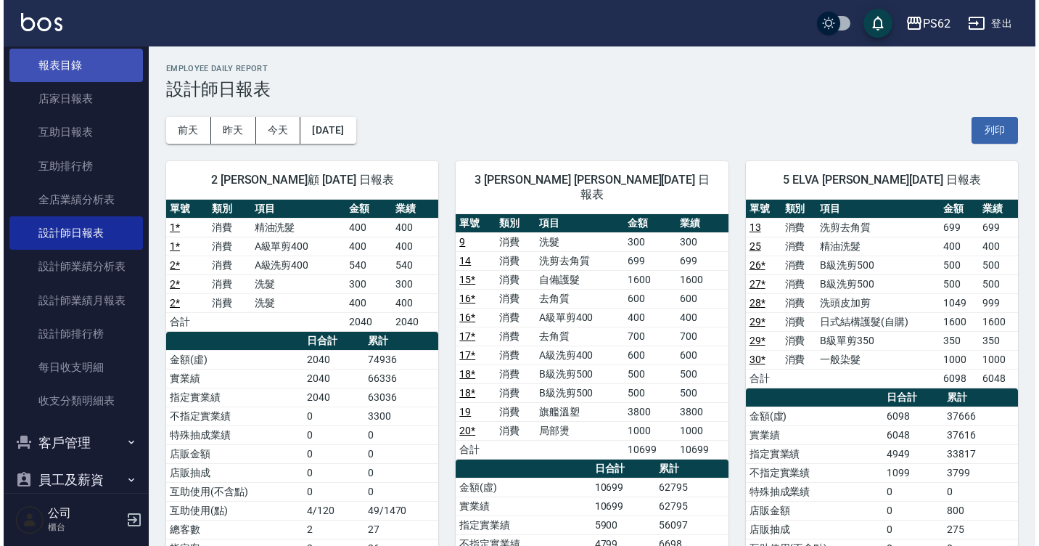
scroll to position [363, 0]
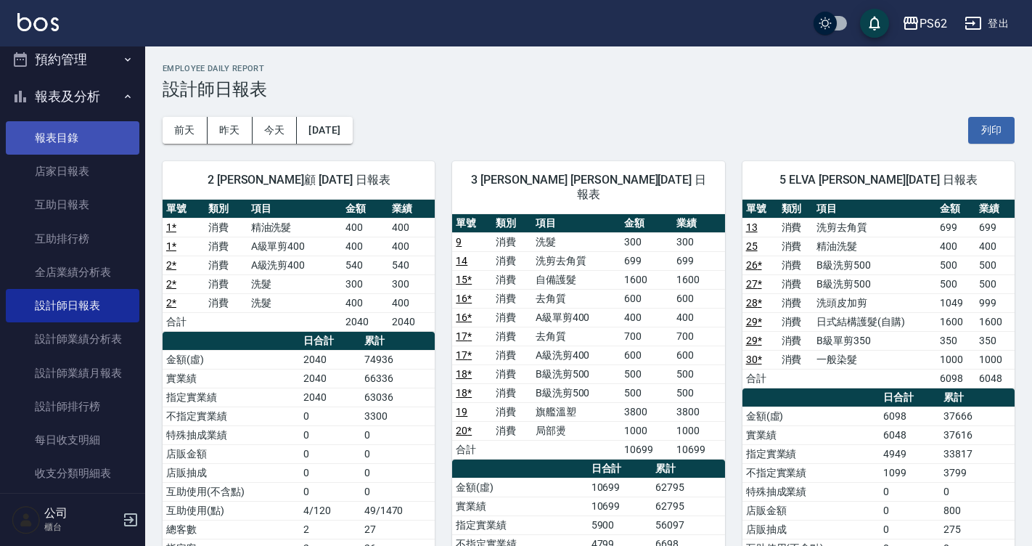
click at [98, 62] on button "預約管理" at bounding box center [72, 60] width 133 height 38
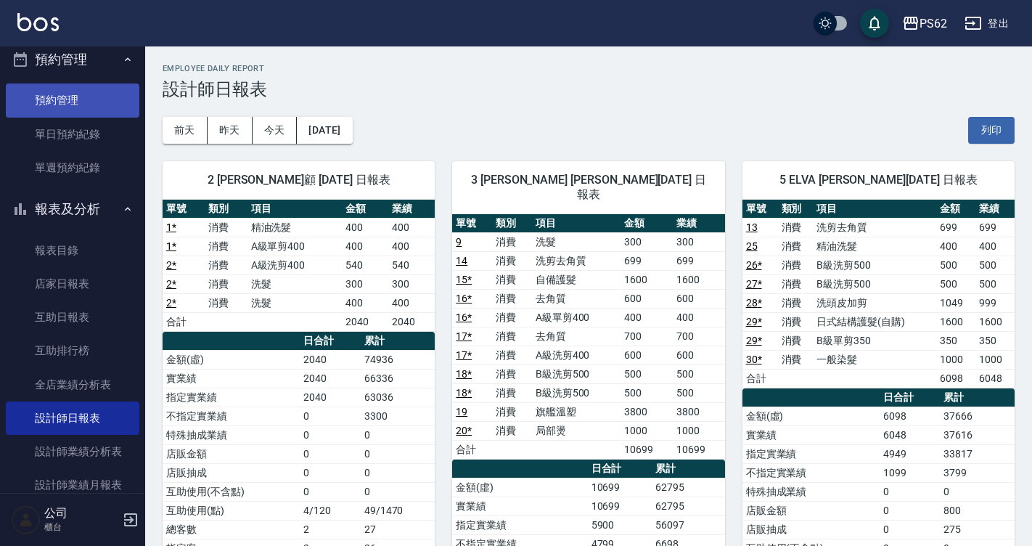
click at [86, 85] on link "預約管理" at bounding box center [72, 99] width 133 height 33
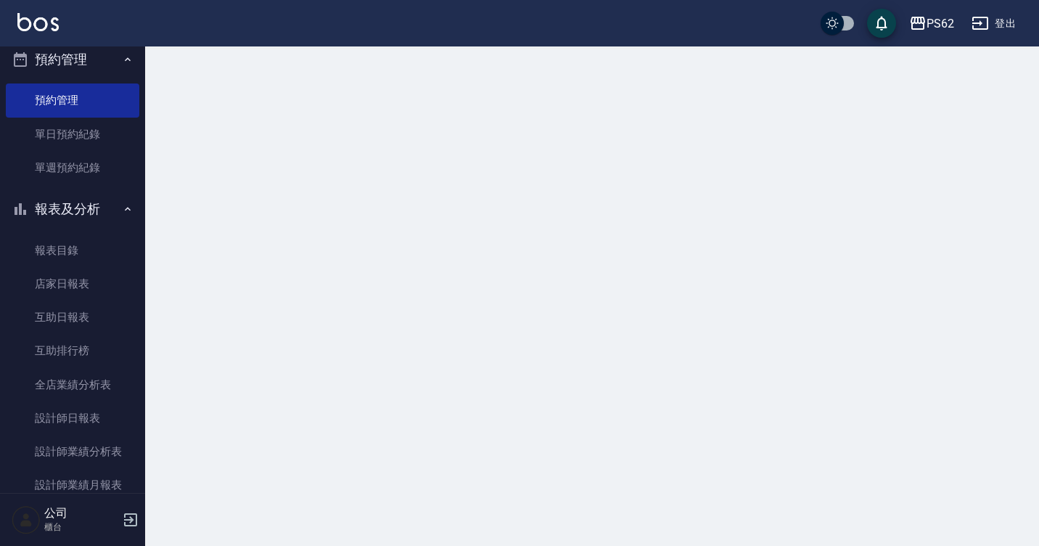
click at [85, 62] on button "預約管理" at bounding box center [72, 60] width 133 height 38
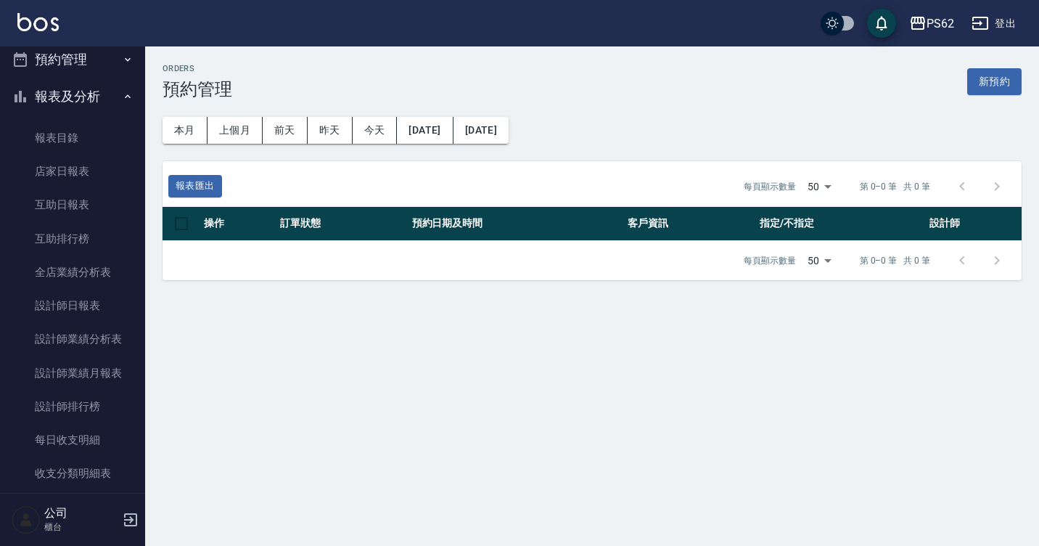
drag, startPoint x: 1041, startPoint y: 95, endPoint x: 1038, endPoint y: 68, distance: 27.0
click at [1031, 68] on html "PS62 登出 櫃檯作業 打帳單 帳單列表 掛單列表 營業儀表板 現金收支登錄 材料自購登錄 每日結帳 排班表 掃碼打卡 預約管理 預約管理 單日預約紀錄 單…" at bounding box center [519, 273] width 1039 height 546
click at [1031, 71] on html "PS62 登出 櫃檯作業 打帳單 帳單列表 掛單列表 營業儀表板 現金收支登錄 材料自購登錄 每日結帳 排班表 掃碼打卡 預約管理 預約管理 單日預約紀錄 單…" at bounding box center [519, 273] width 1039 height 546
click at [1031, 69] on div "Orders 預約管理 新預約 本月 上個月 前天 昨天 今天 2025/08/01 2025/11/08 報表匯出 每頁顯示數量 50 50 第 0–0 筆…" at bounding box center [592, 171] width 894 height 251
click at [1029, 65] on div "Orders 預約管理 新預約 本月 上個月 前天 昨天 今天 2025/08/01 2025/11/08 報表匯出 每頁顯示數量 50 50 第 0–0 筆…" at bounding box center [592, 171] width 894 height 251
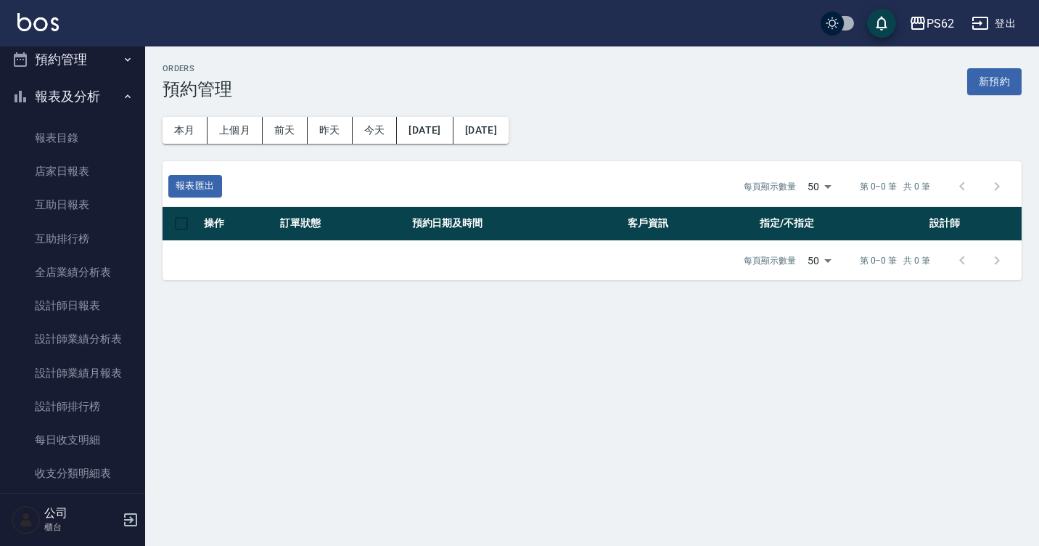
click at [51, 78] on button "報表及分析" at bounding box center [72, 97] width 133 height 38
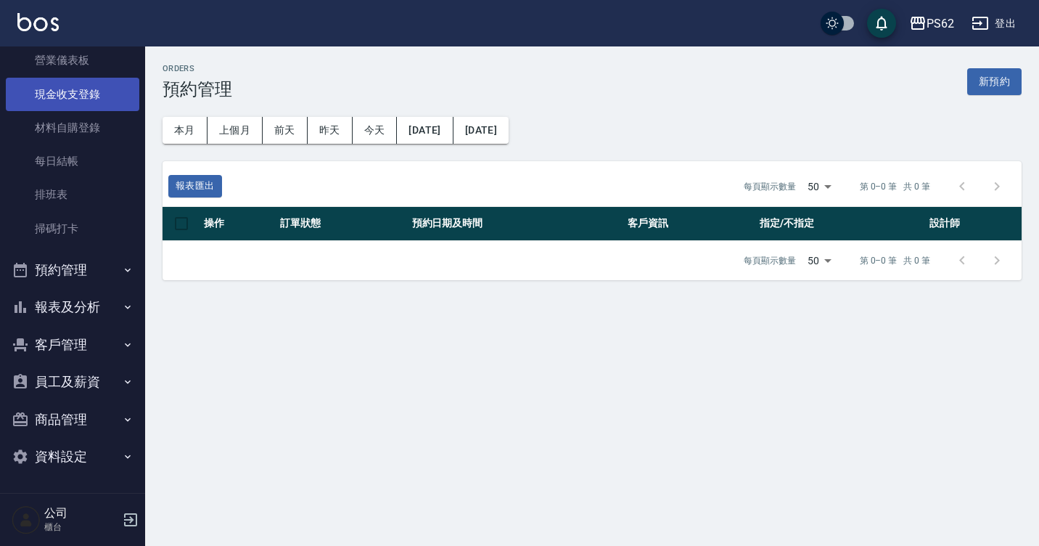
scroll to position [152, 0]
click at [163, 176] on div "報表匯出 每頁顯示數量 50 50 第 0–0 筆 共 0 筆" at bounding box center [592, 183] width 859 height 45
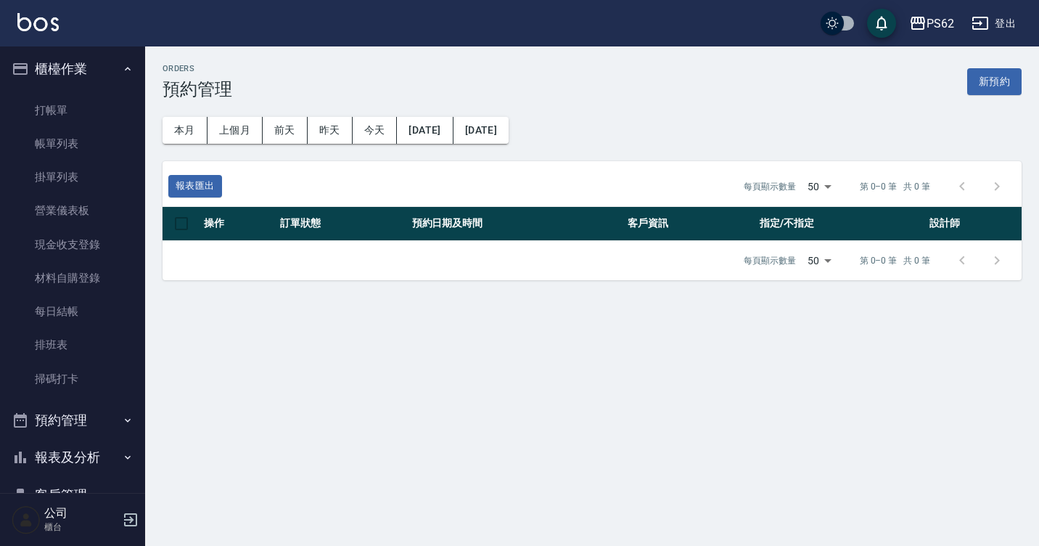
scroll to position [1, 0]
click at [101, 112] on link "打帳單" at bounding box center [72, 111] width 133 height 33
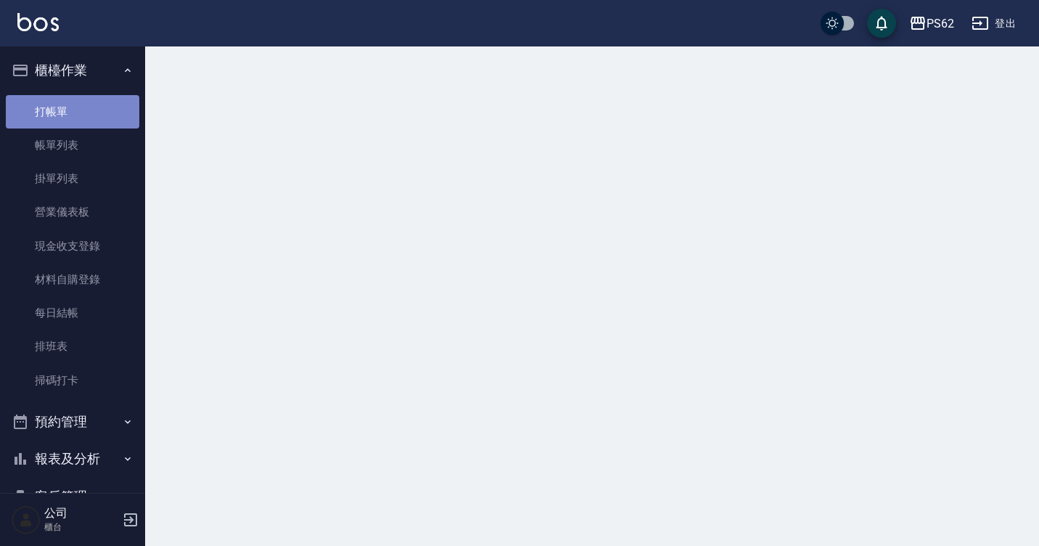
click at [101, 112] on link "打帳單" at bounding box center [72, 111] width 133 height 33
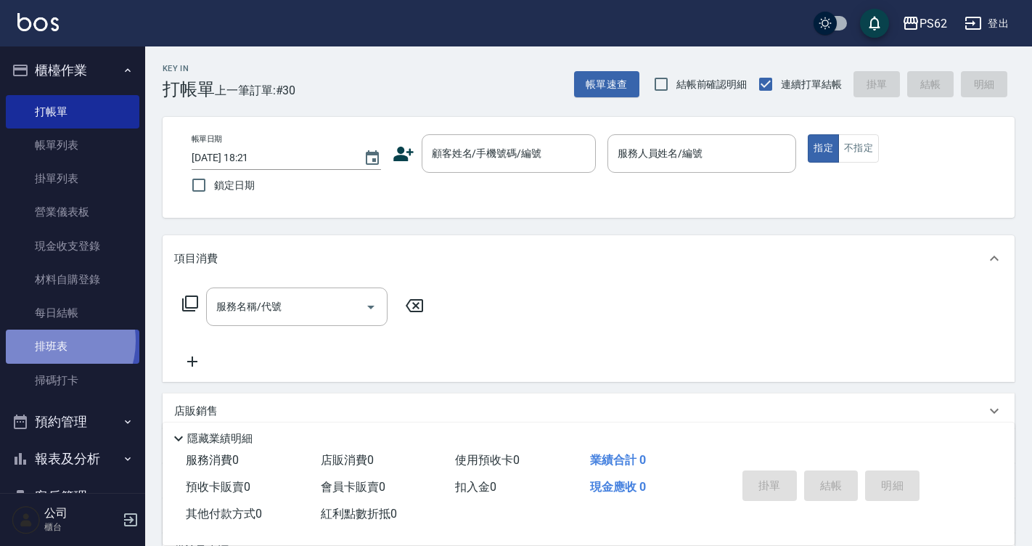
click at [49, 340] on link "排班表" at bounding box center [72, 345] width 133 height 33
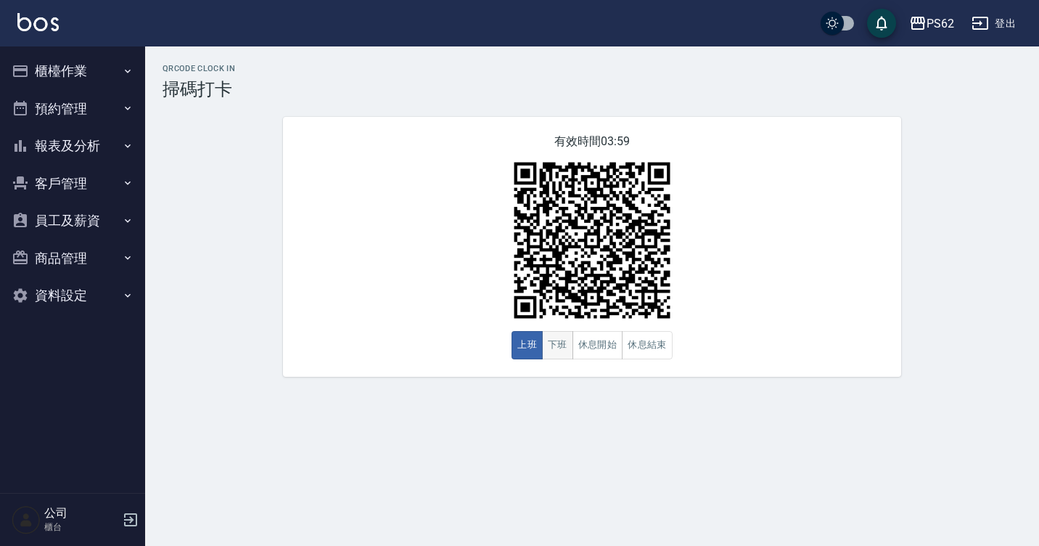
click at [555, 338] on button "下班" at bounding box center [557, 345] width 31 height 28
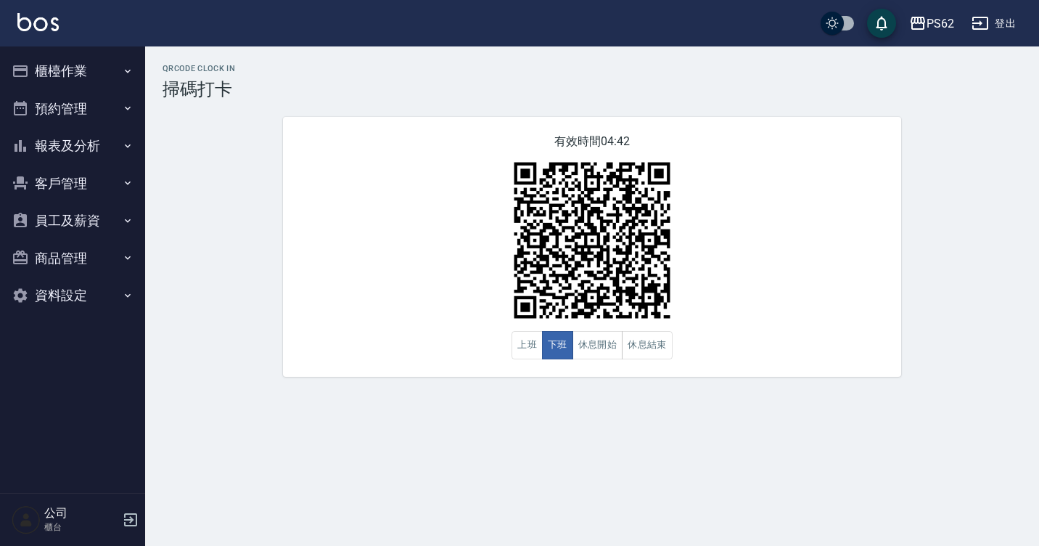
click at [107, 73] on button "櫃檯作業" at bounding box center [72, 71] width 133 height 38
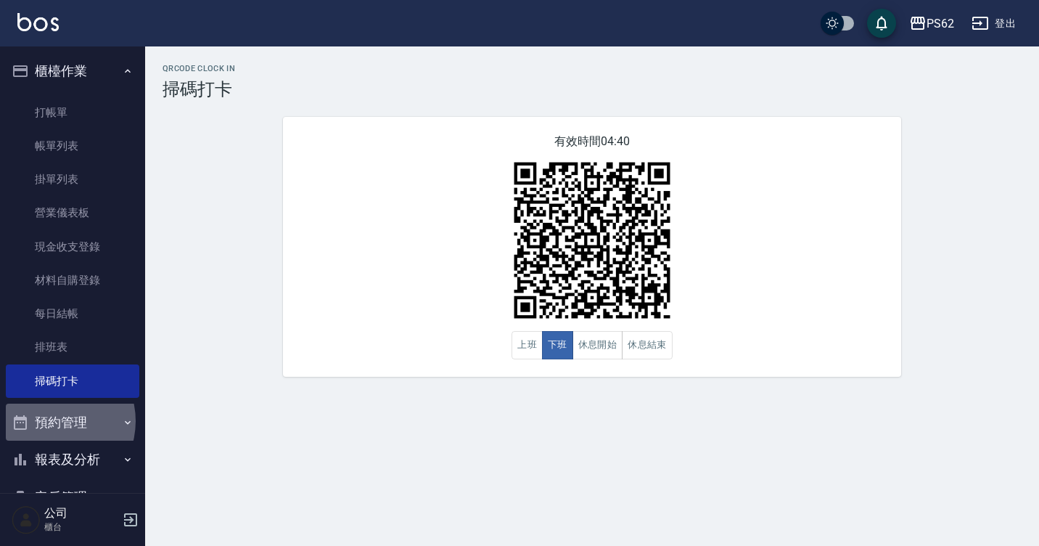
click at [53, 421] on button "預約管理" at bounding box center [72, 422] width 133 height 38
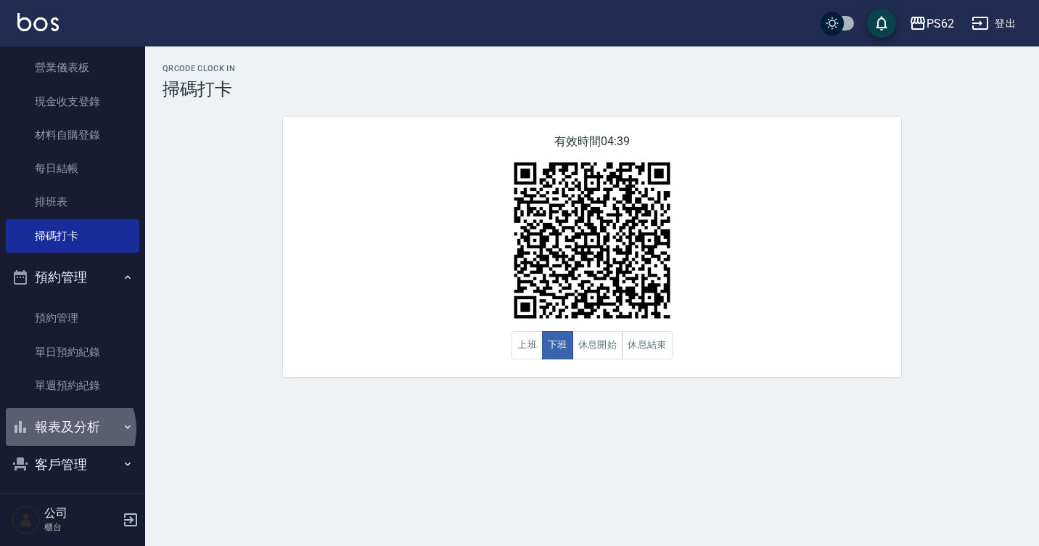
click at [67, 429] on button "報表及分析" at bounding box center [72, 427] width 133 height 38
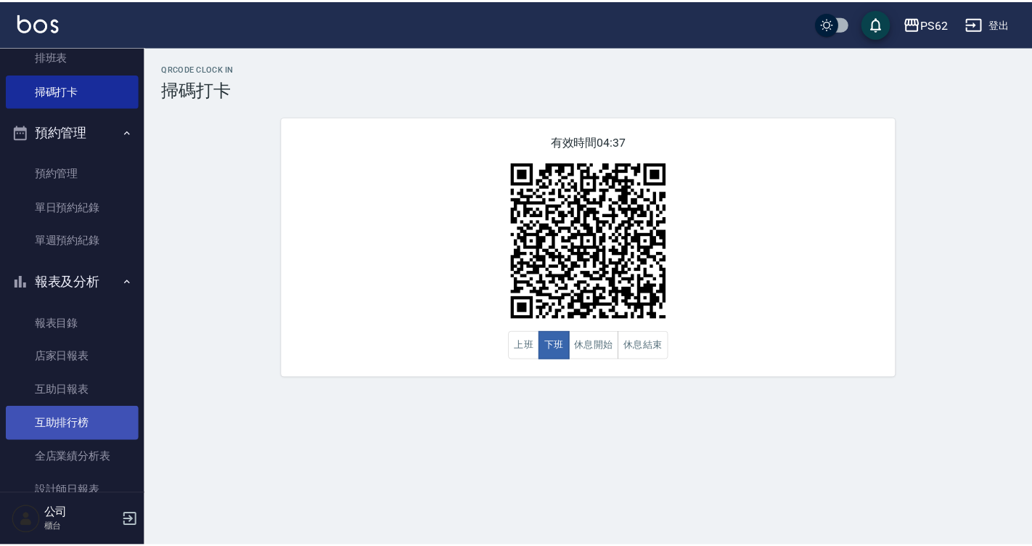
scroll to position [508, 0]
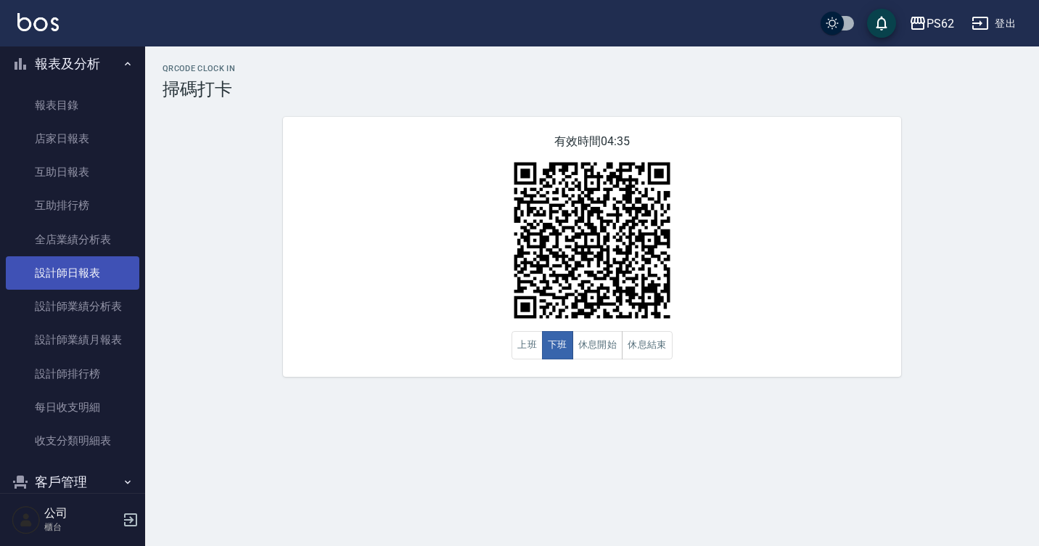
click at [98, 276] on link "設計師日報表" at bounding box center [72, 272] width 133 height 33
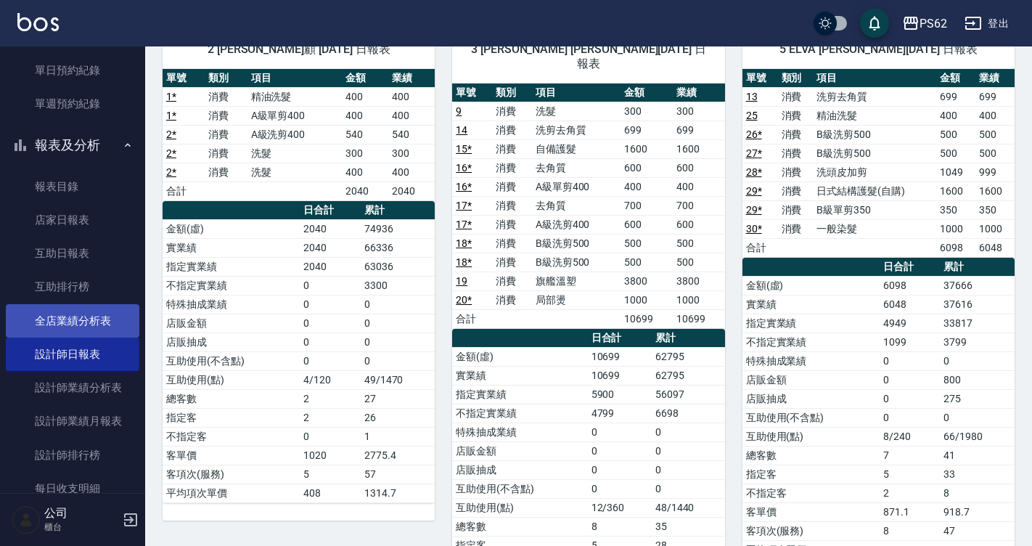
scroll to position [145, 0]
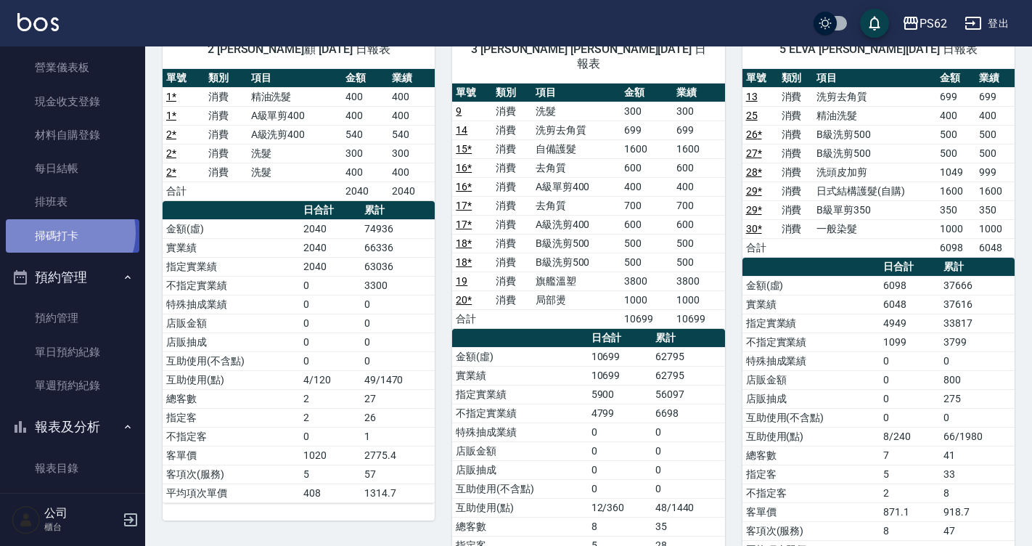
click at [69, 232] on link "掃碼打卡" at bounding box center [72, 235] width 133 height 33
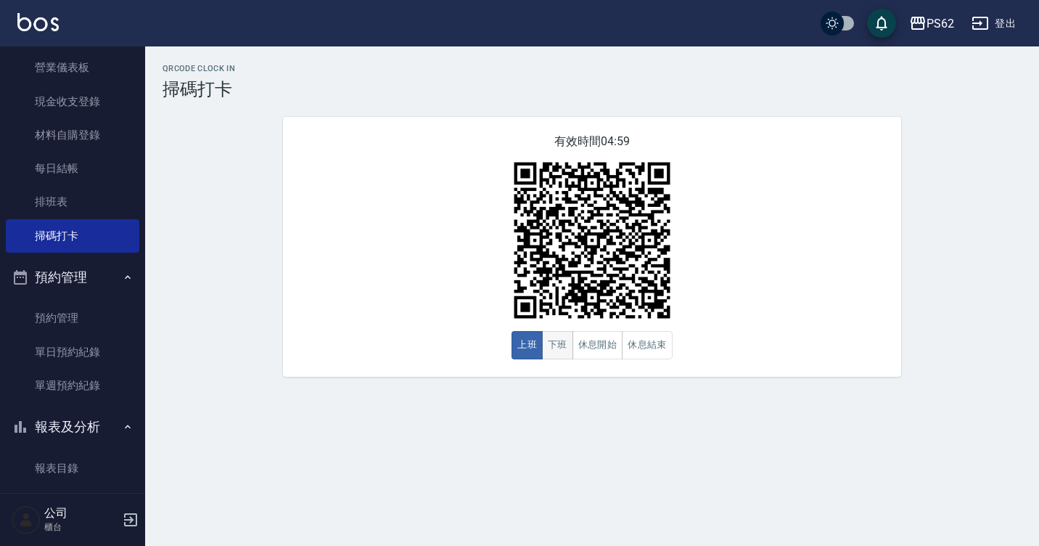
click at [561, 343] on button "下班" at bounding box center [557, 345] width 31 height 28
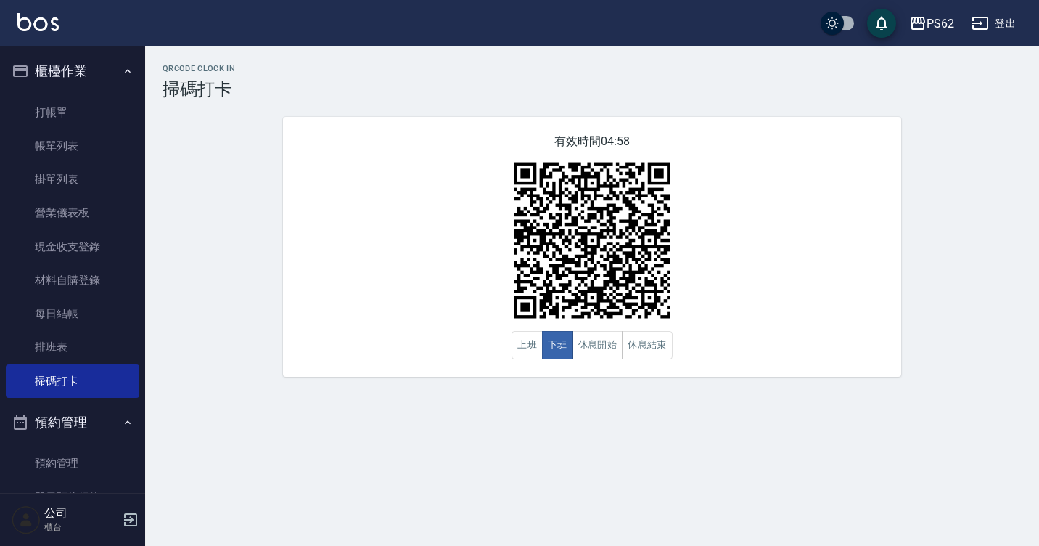
click at [50, 93] on ul "打帳單 帳單列表 掛單列表 營業儀表板 現金收支登錄 材料自購登錄 每日結帳 排班表 掃碼打卡" at bounding box center [72, 246] width 133 height 313
click at [51, 104] on link "打帳單" at bounding box center [72, 112] width 133 height 33
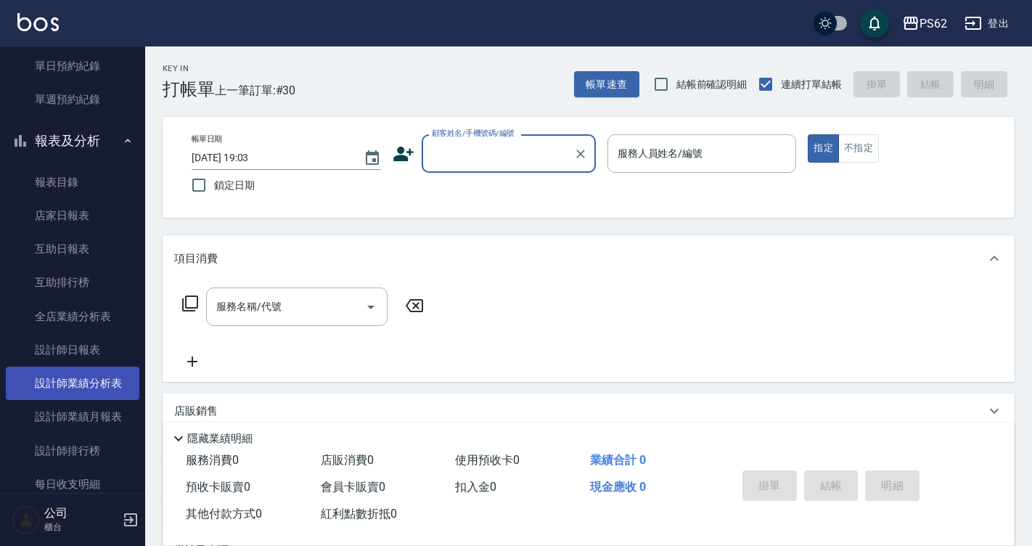
scroll to position [435, 0]
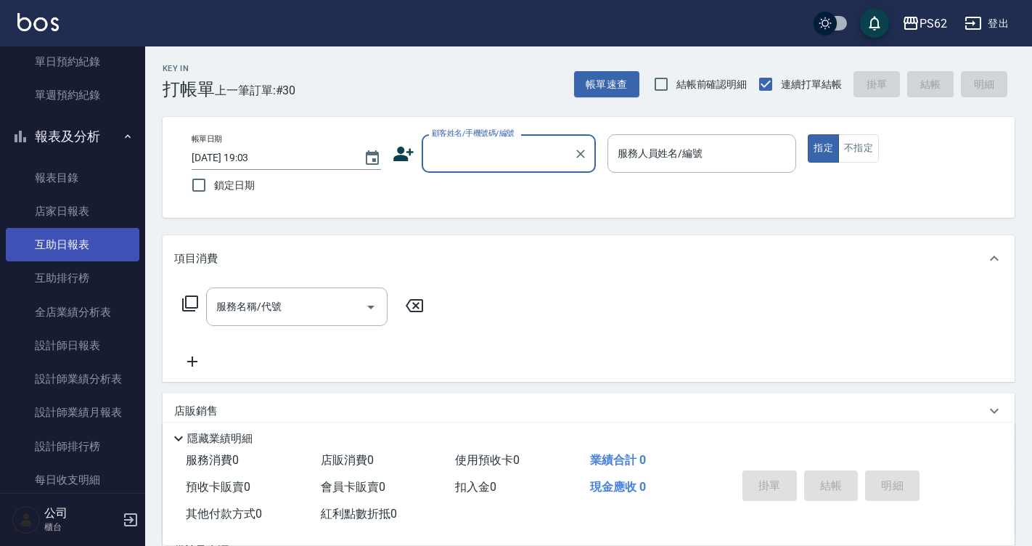
click at [96, 245] on link "互助日報表" at bounding box center [72, 244] width 133 height 33
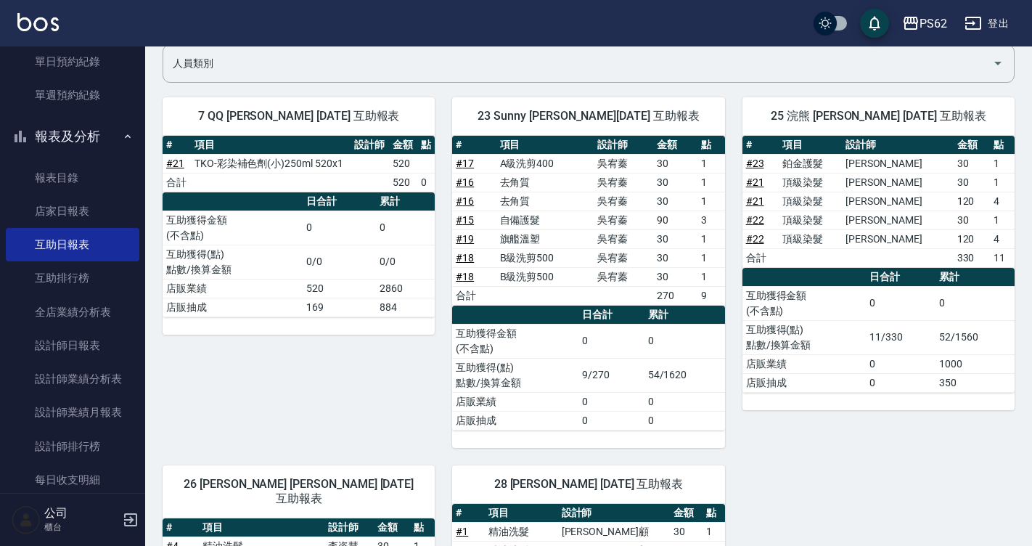
scroll to position [645, 0]
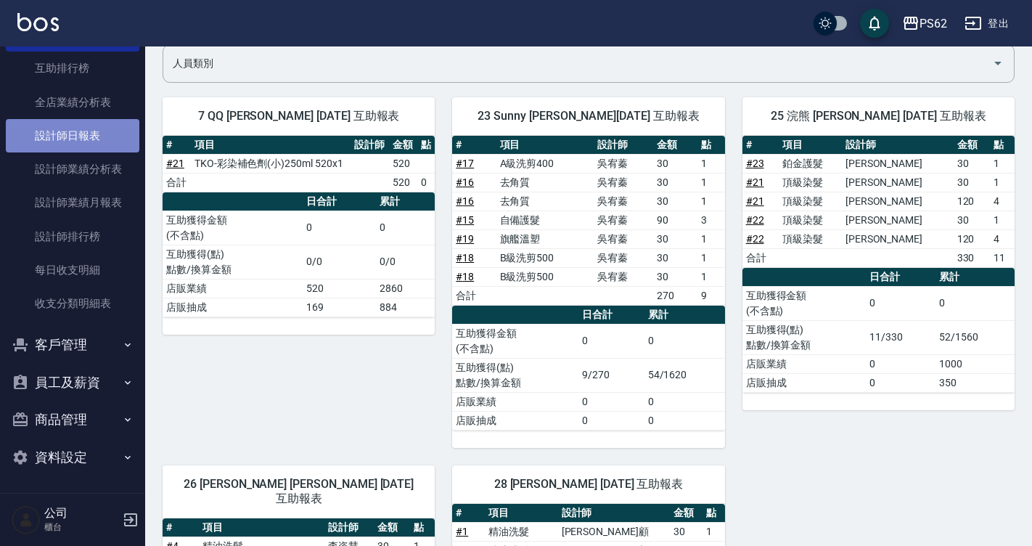
click at [108, 129] on link "設計師日報表" at bounding box center [72, 135] width 133 height 33
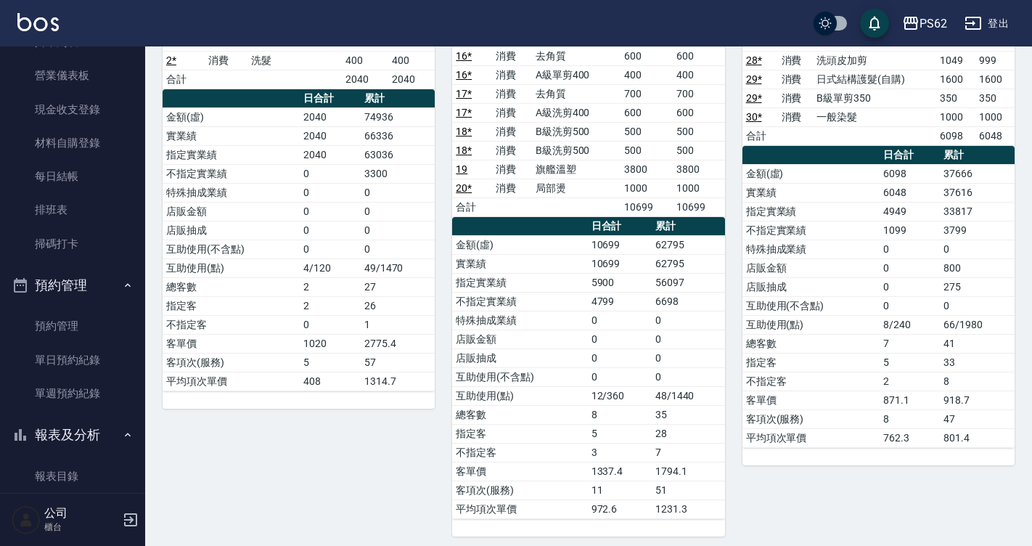
scroll to position [145, 0]
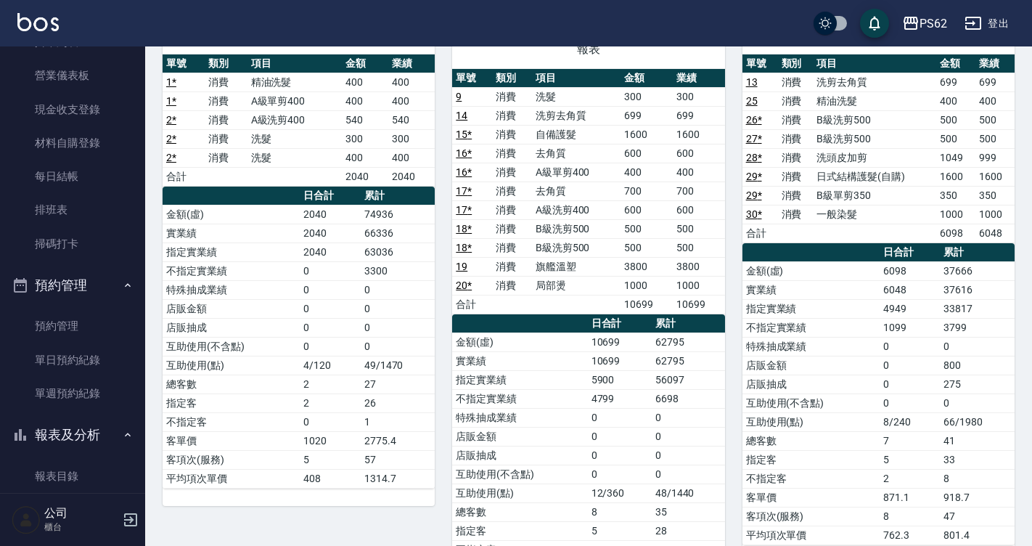
click at [493, 200] on td "消費" at bounding box center [512, 209] width 40 height 19
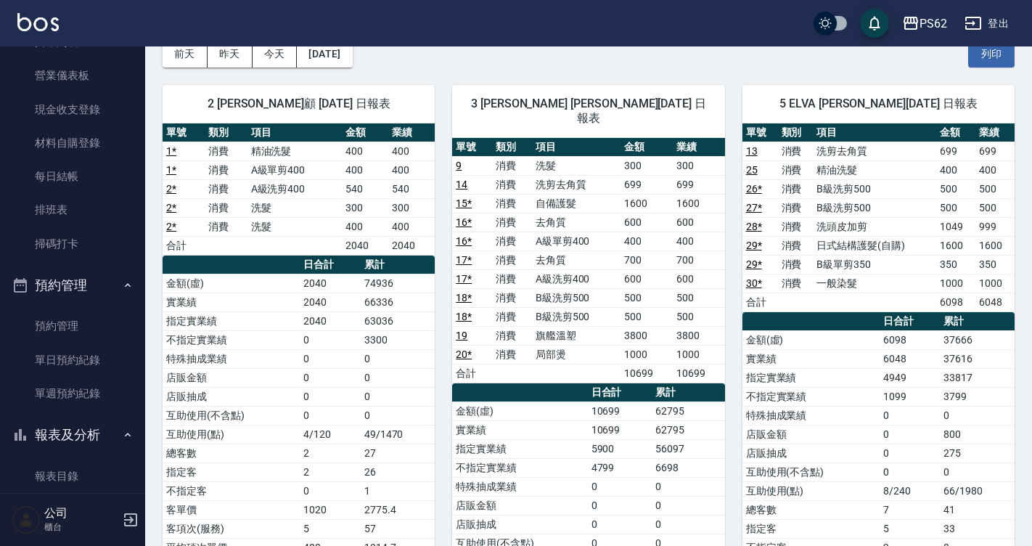
scroll to position [0, 0]
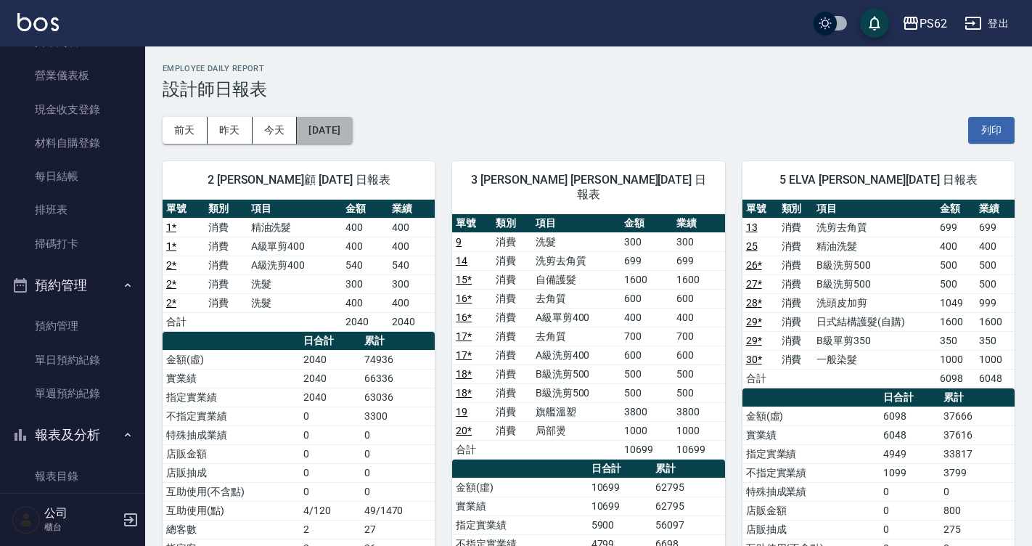
click at [332, 127] on button "[DATE]" at bounding box center [324, 130] width 55 height 27
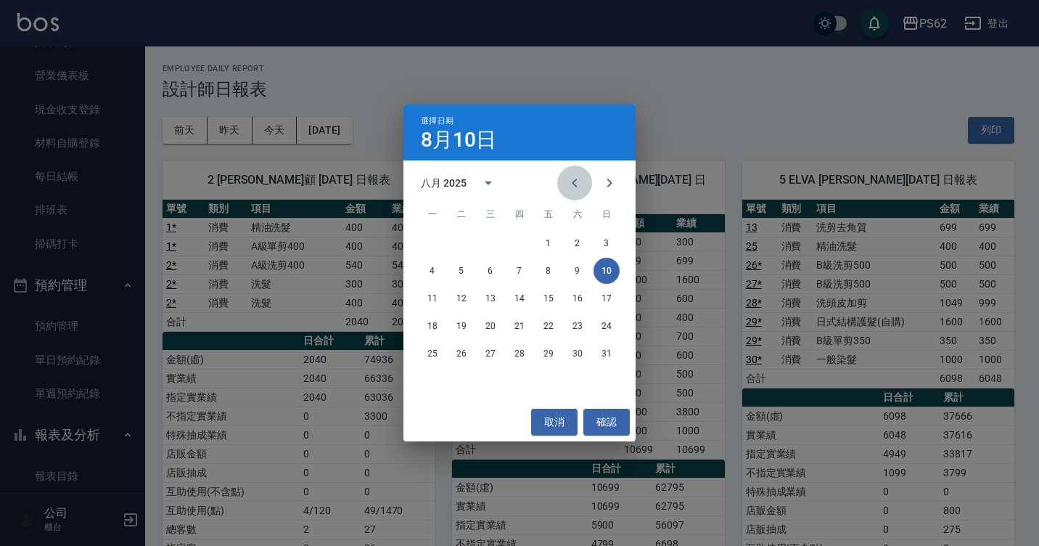
click at [568, 178] on icon "Previous month" at bounding box center [574, 182] width 17 height 17
click at [524, 266] on button "10" at bounding box center [519, 271] width 26 height 26
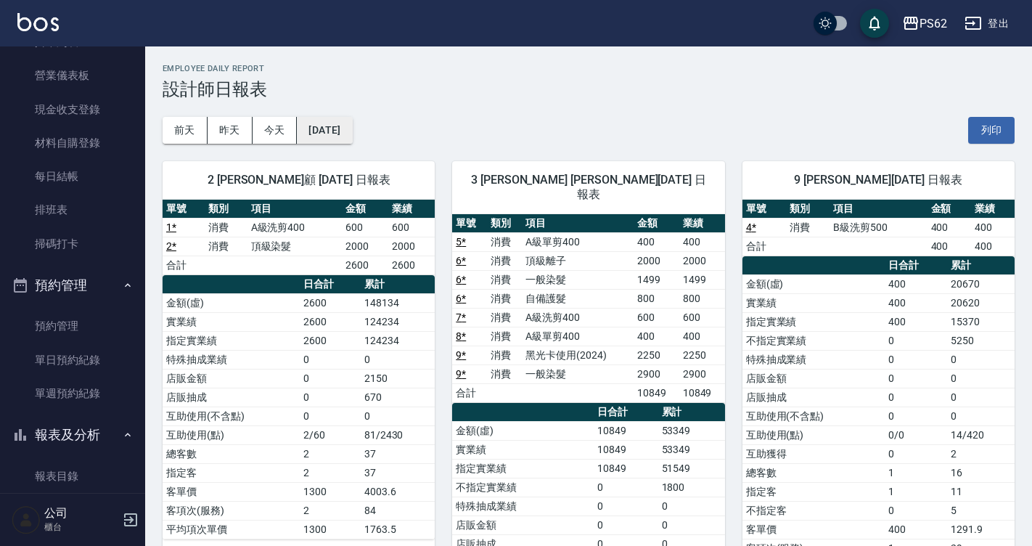
click at [349, 127] on button "[DATE]" at bounding box center [324, 130] width 55 height 27
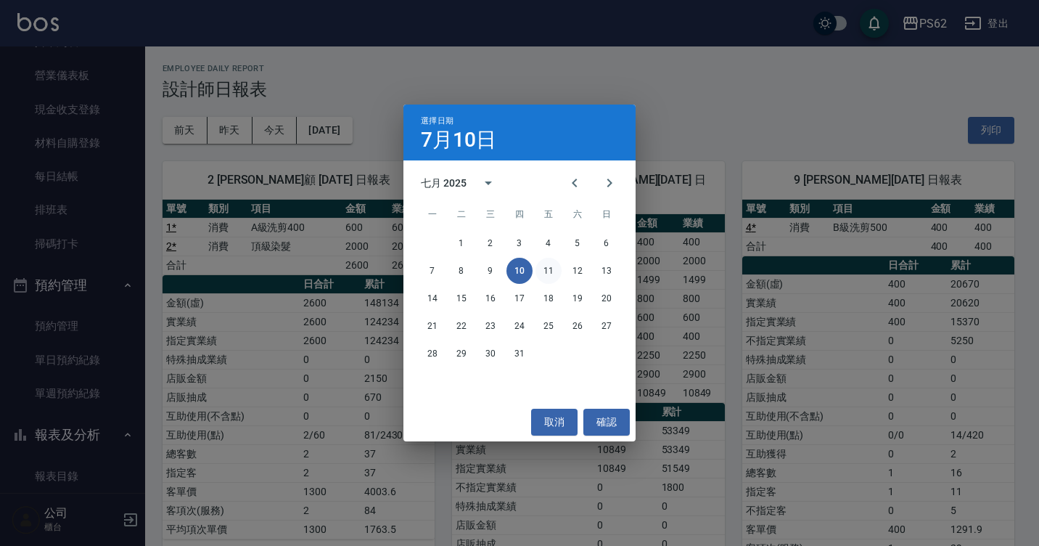
click at [546, 267] on button "11" at bounding box center [548, 271] width 26 height 26
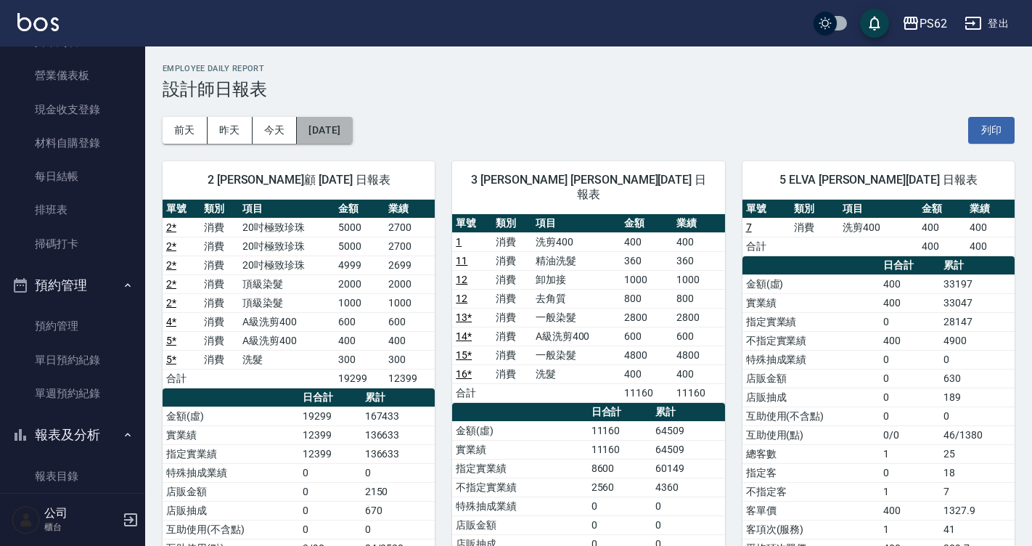
click at [352, 133] on button "[DATE]" at bounding box center [324, 130] width 55 height 27
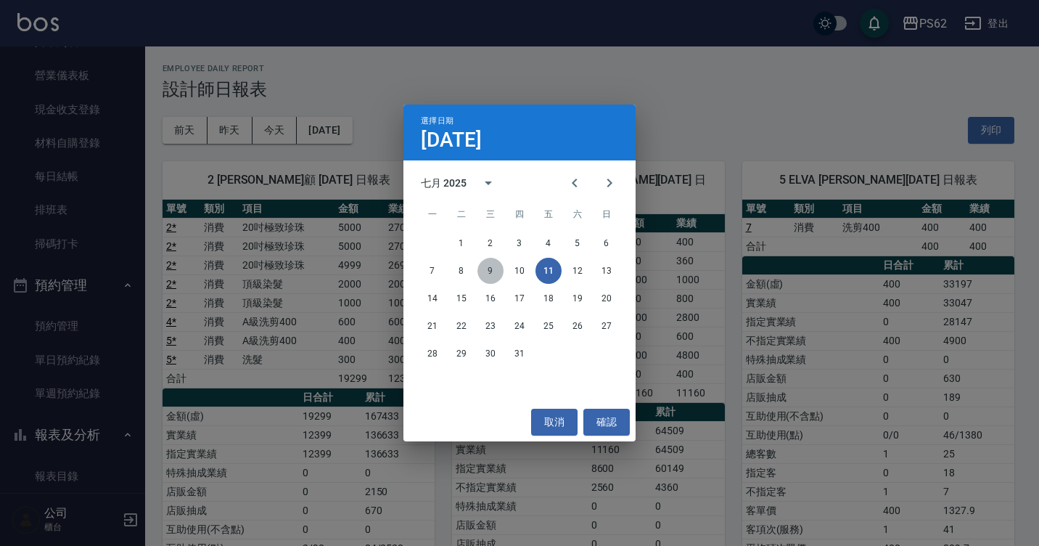
click at [488, 273] on button "9" at bounding box center [490, 271] width 26 height 26
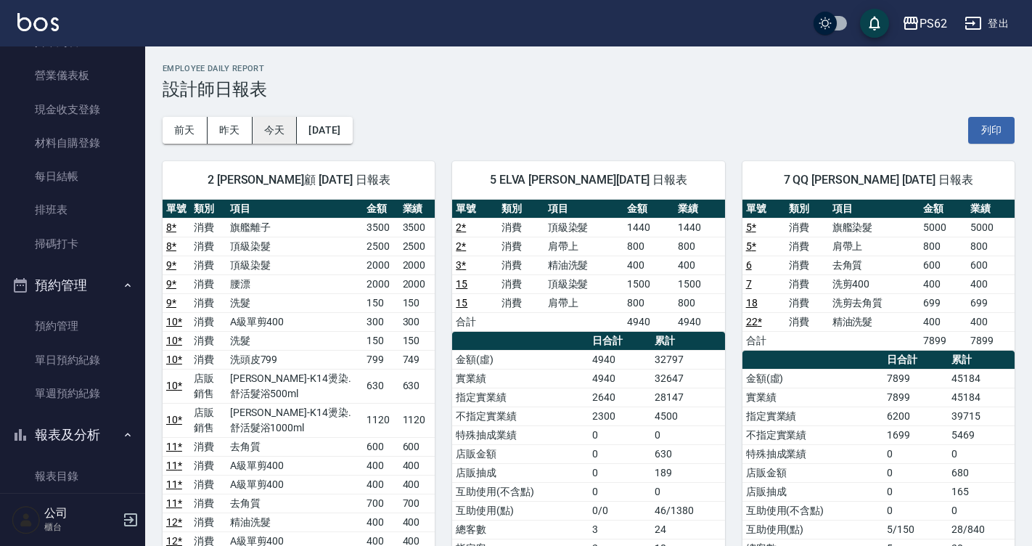
click at [263, 130] on button "今天" at bounding box center [274, 130] width 45 height 27
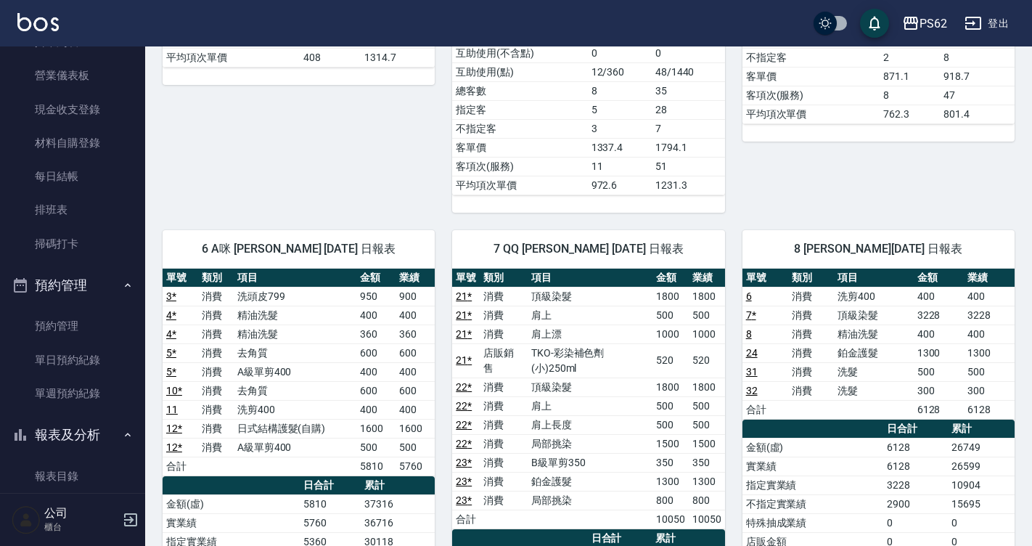
scroll to position [653, 0]
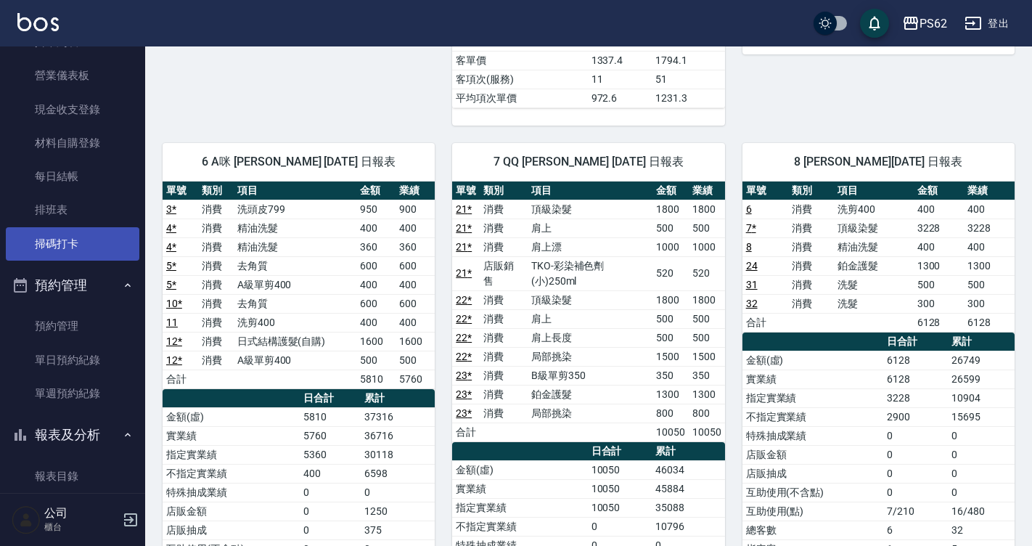
click at [86, 239] on link "掃碼打卡" at bounding box center [72, 243] width 133 height 33
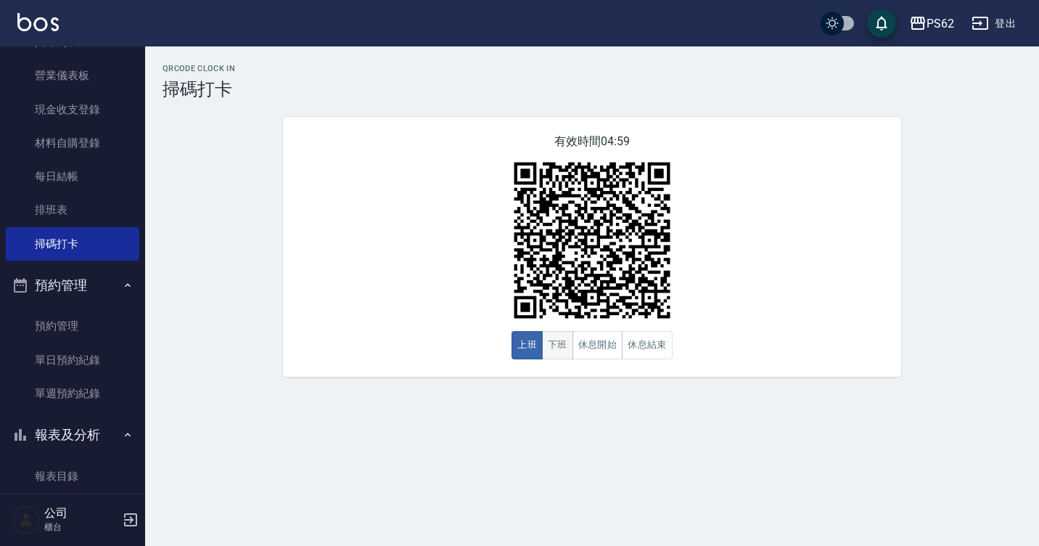
click at [570, 343] on button "下班" at bounding box center [557, 345] width 31 height 28
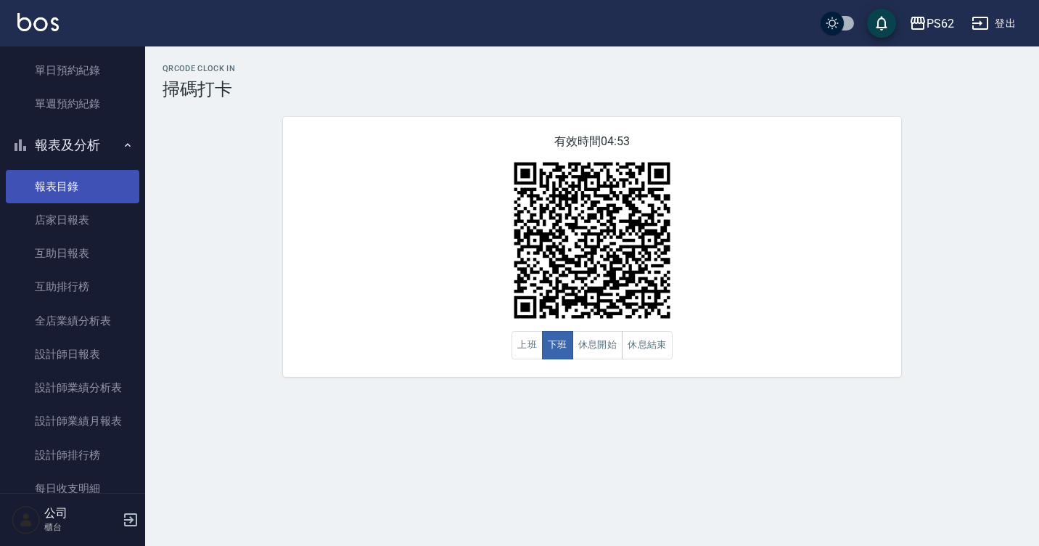
scroll to position [427, 0]
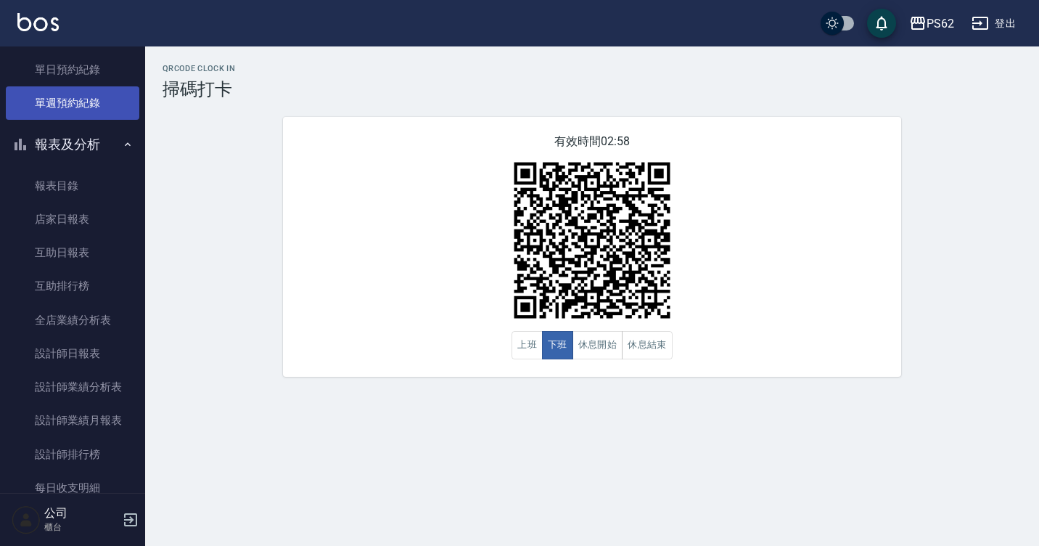
click at [91, 112] on link "單週預約紀錄" at bounding box center [72, 102] width 133 height 33
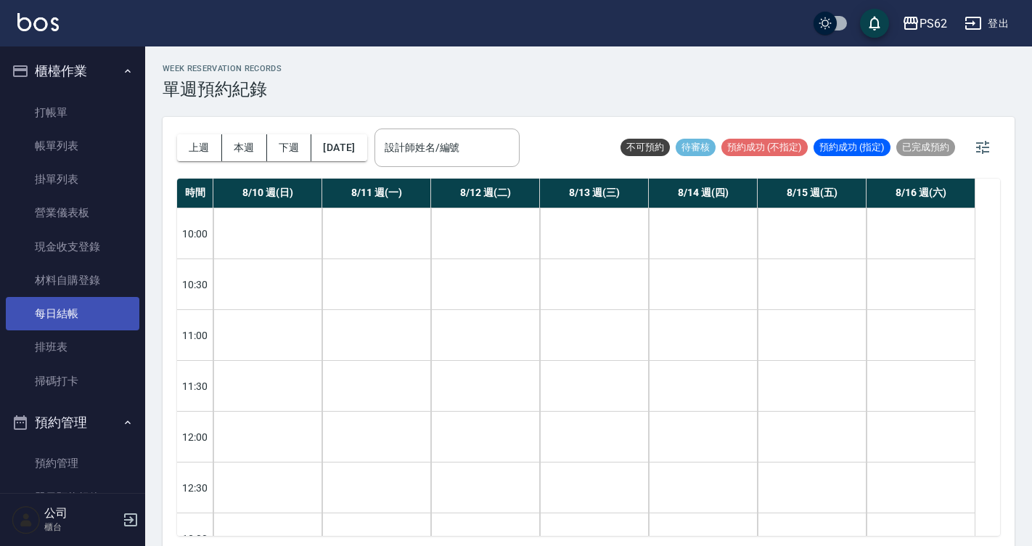
click at [81, 328] on link "每日結帳" at bounding box center [72, 313] width 133 height 33
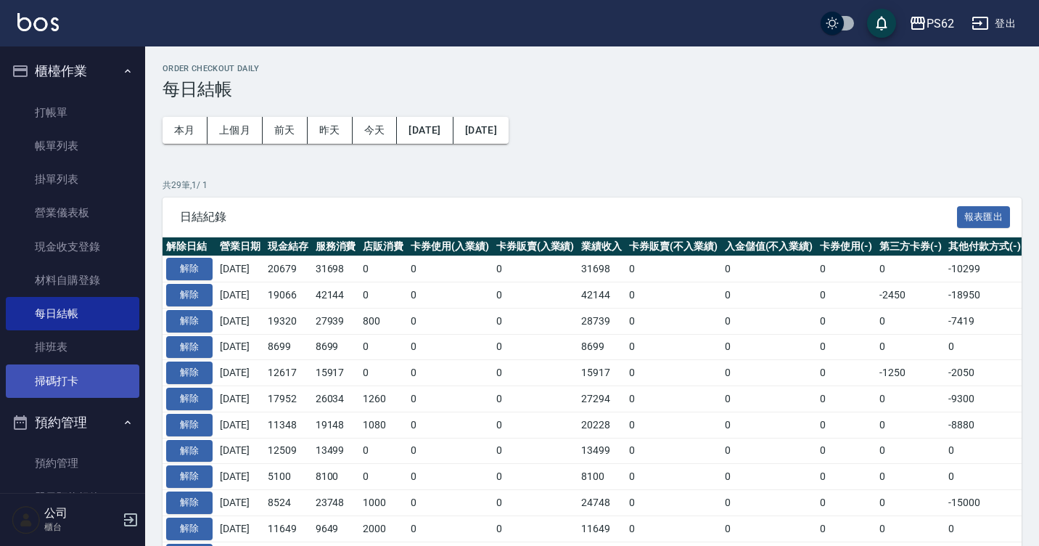
click at [75, 372] on link "掃碼打卡" at bounding box center [72, 380] width 133 height 33
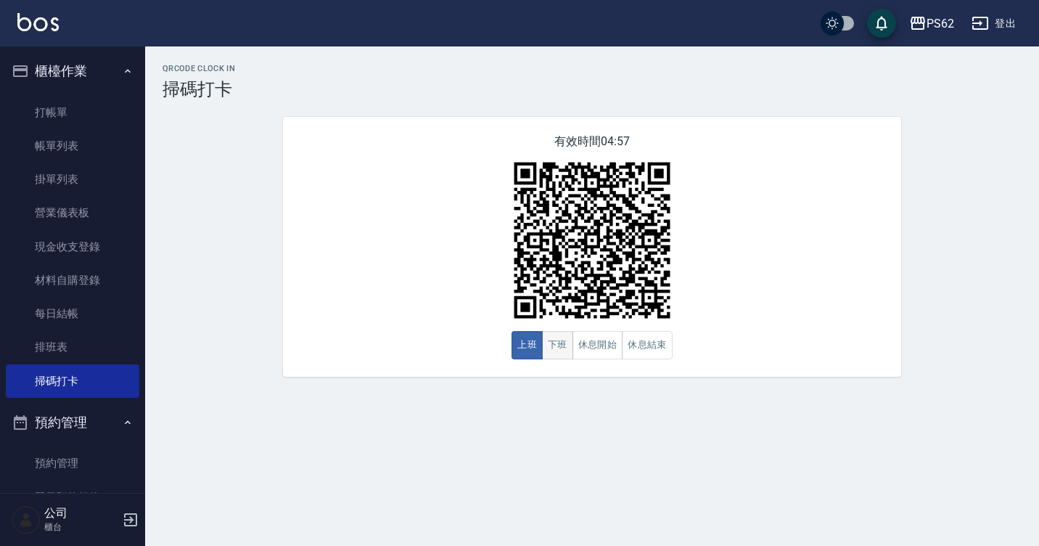
click at [556, 359] on button "下班" at bounding box center [557, 345] width 31 height 28
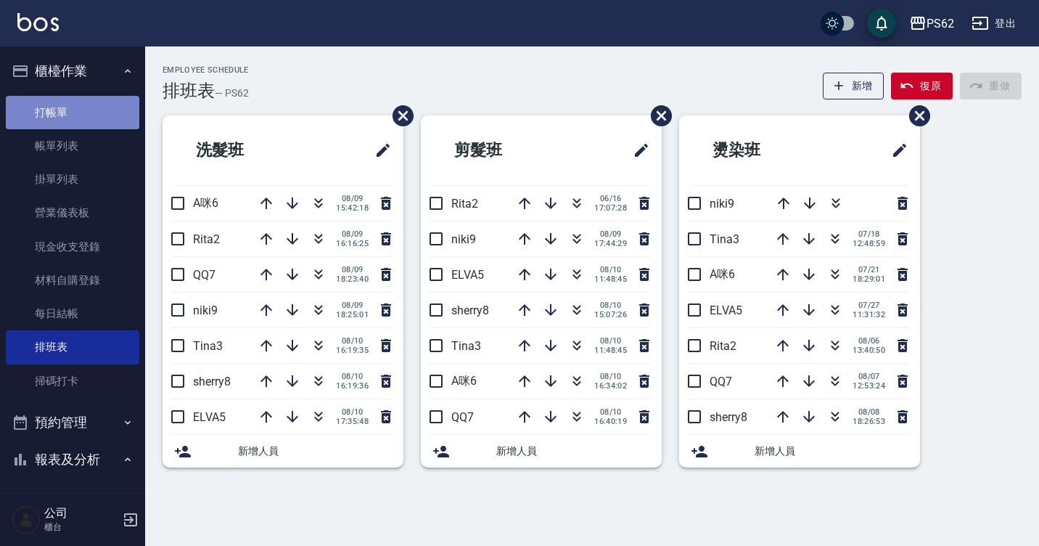
click at [92, 110] on link "打帳單" at bounding box center [72, 112] width 133 height 33
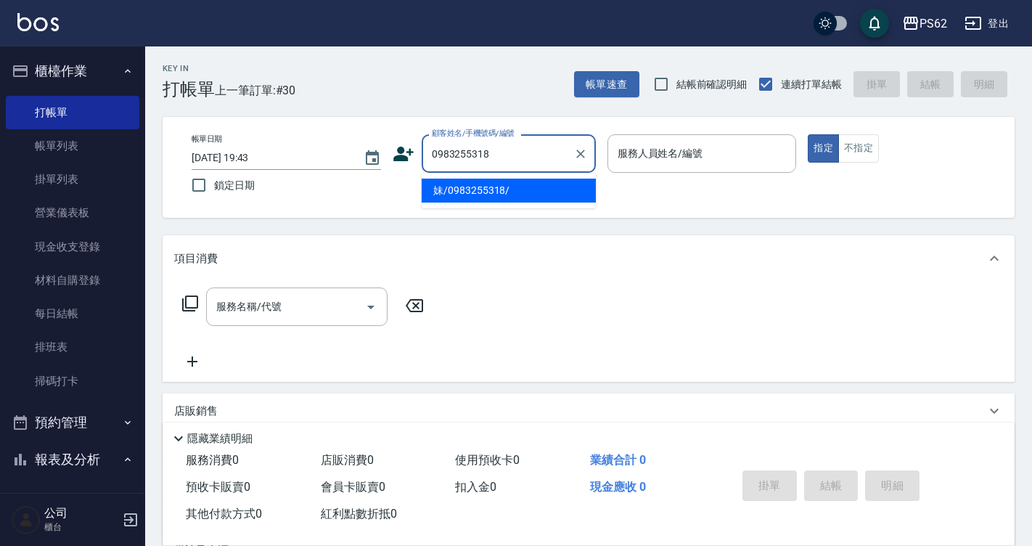
type input "妹/0983255318/"
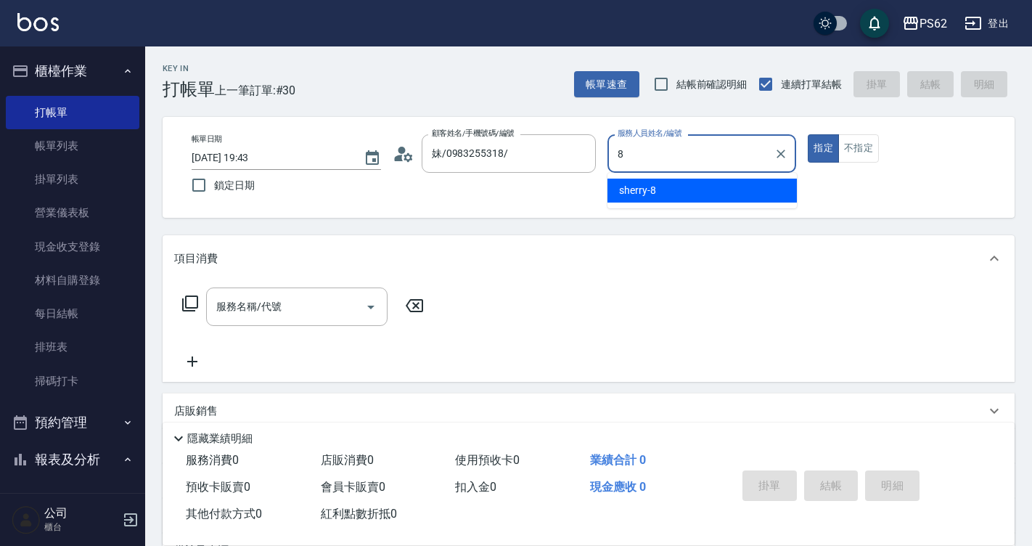
type input "sherry-8"
type button "true"
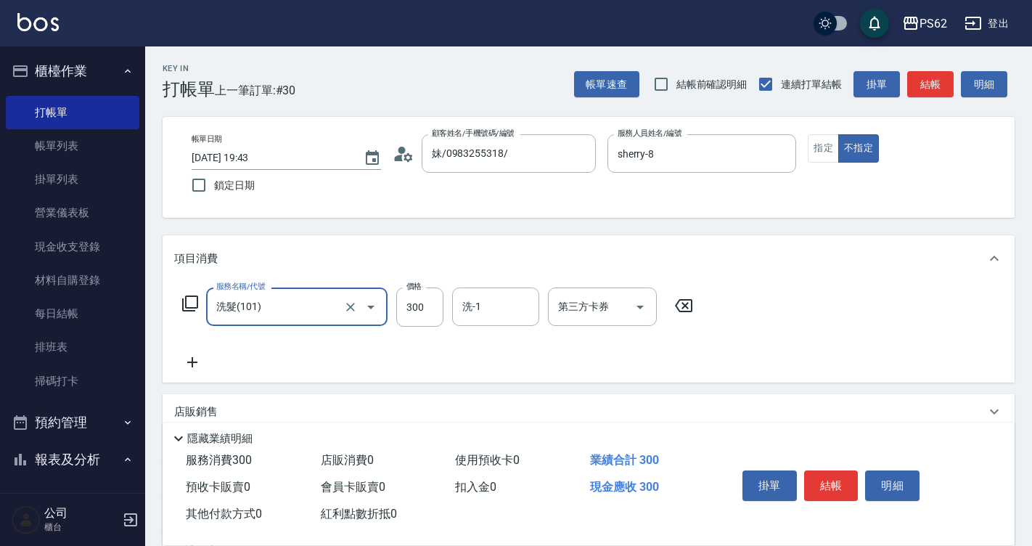
type input "洗髮(101)"
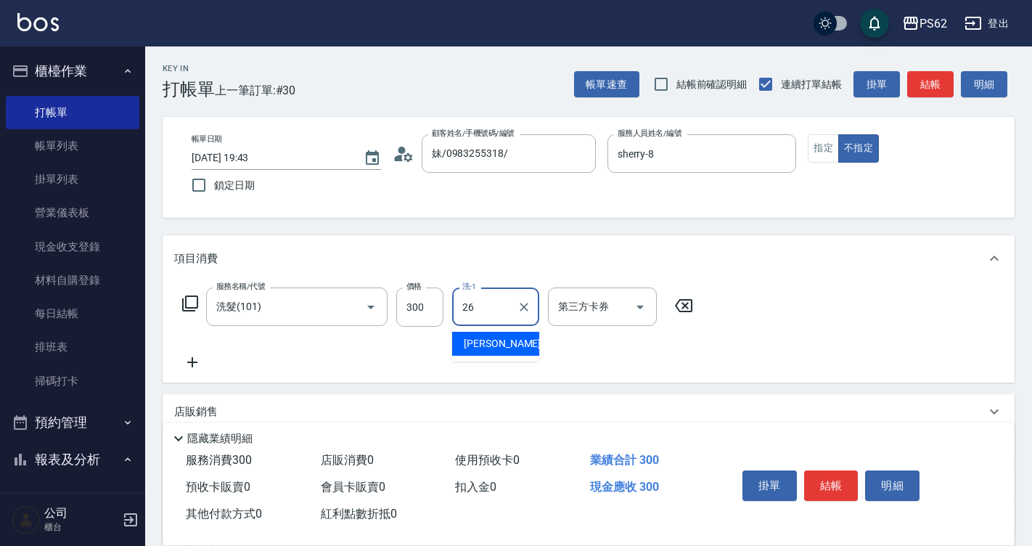
type input "[PERSON_NAME]-26"
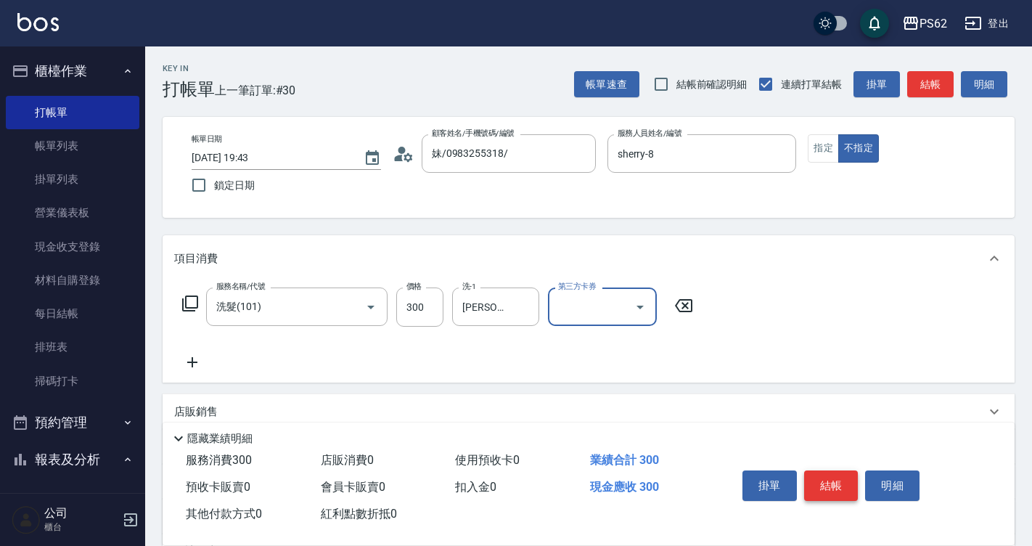
click at [850, 477] on button "結帳" at bounding box center [831, 485] width 54 height 30
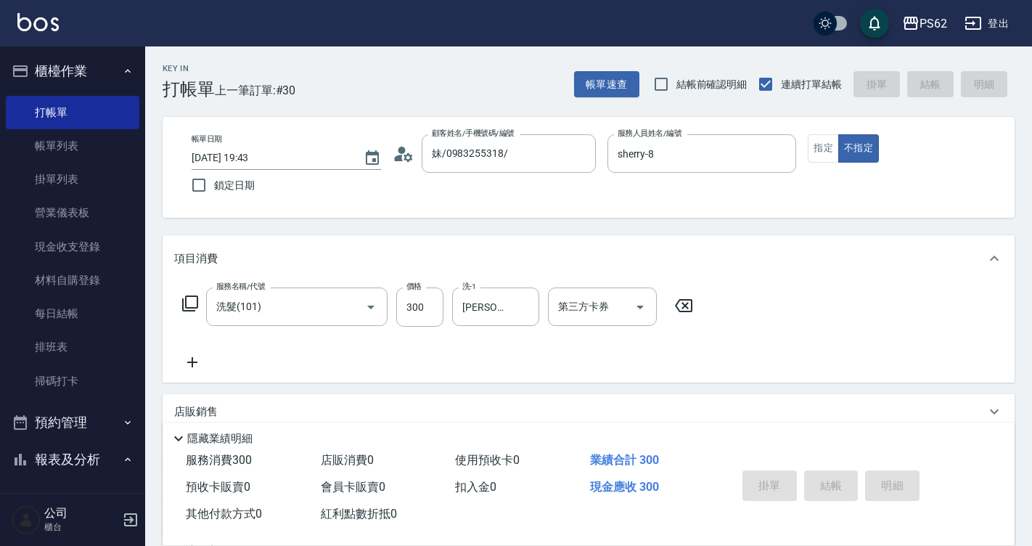
type input "[DATE] 19:44"
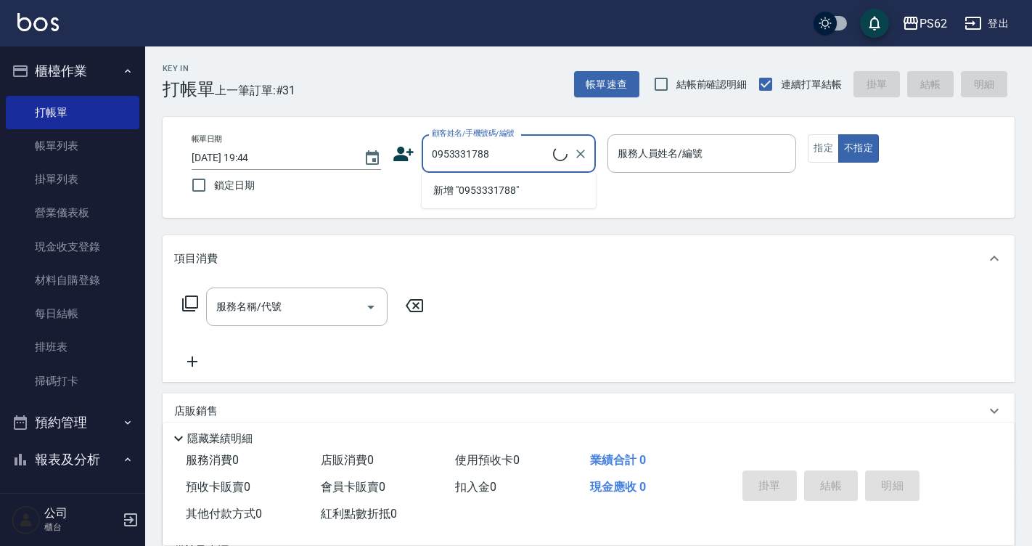
type input "[PERSON_NAME]/0953331788/"
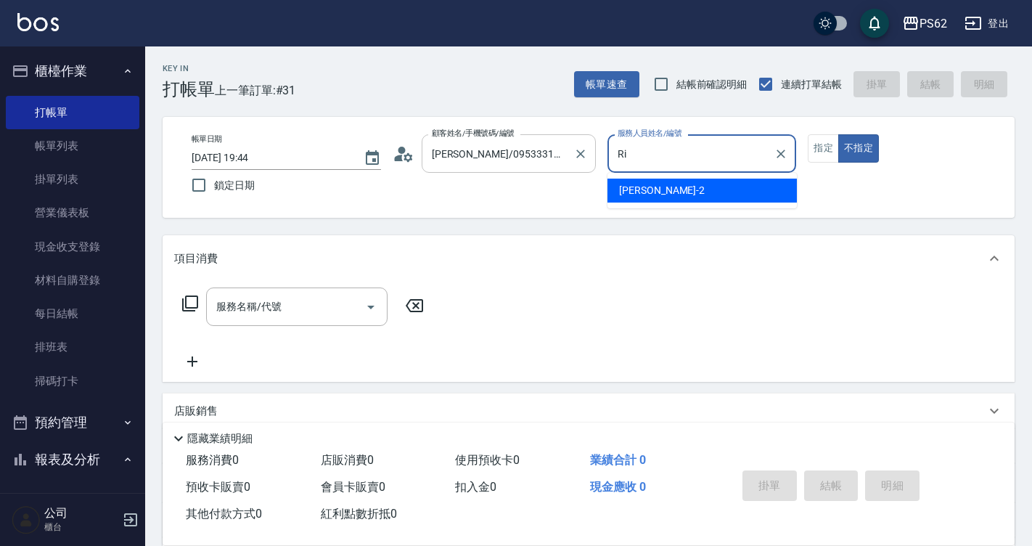
type input "R"
type input "sherry-8"
type button "false"
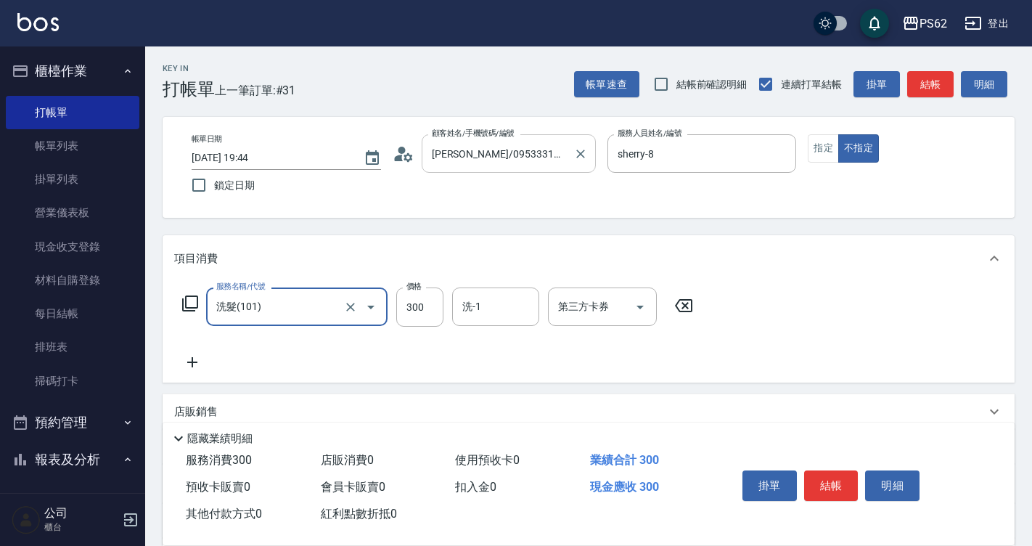
type input "洗髮(101)"
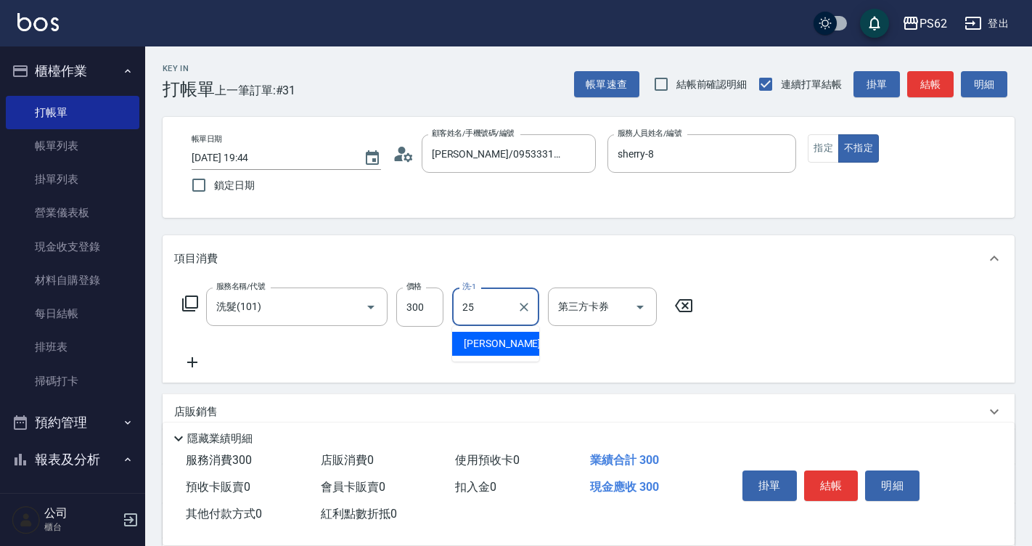
type input "浣熊-25"
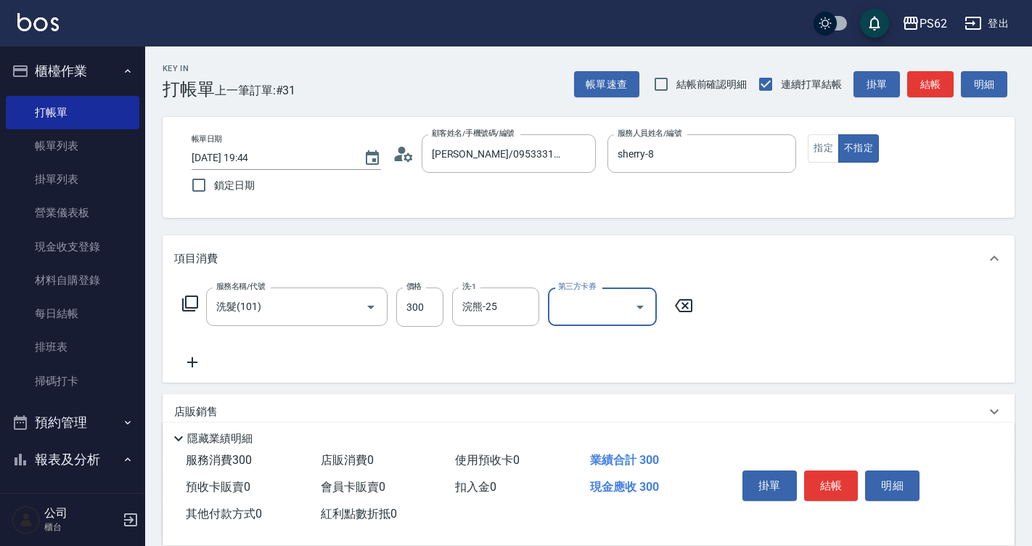
click at [654, 297] on div "項目消費 服務名稱/代號 洗髮(101) 服務名稱/代號 價格 300 價格 洗-1 浣熊-25 洗-1 第三方卡券 第三方卡券" at bounding box center [589, 308] width 852 height 147
click at [830, 486] on button "結帳" at bounding box center [831, 485] width 54 height 30
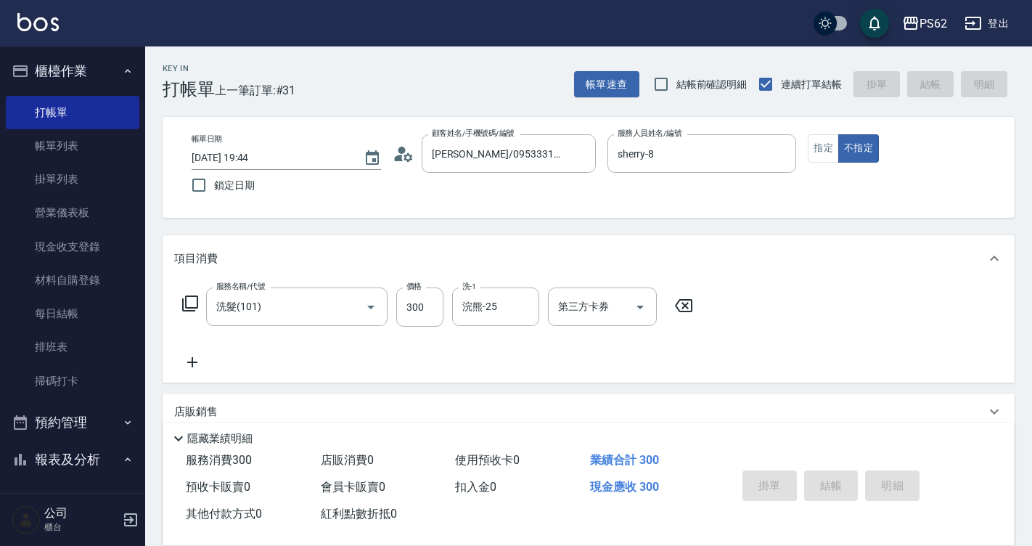
type input "[DATE] 19:45"
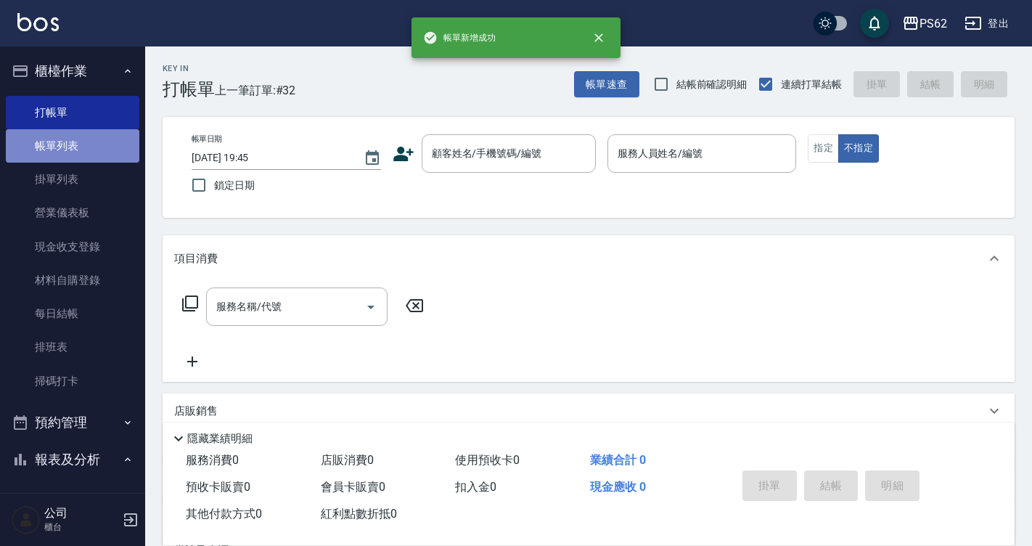
click at [122, 154] on link "帳單列表" at bounding box center [72, 145] width 133 height 33
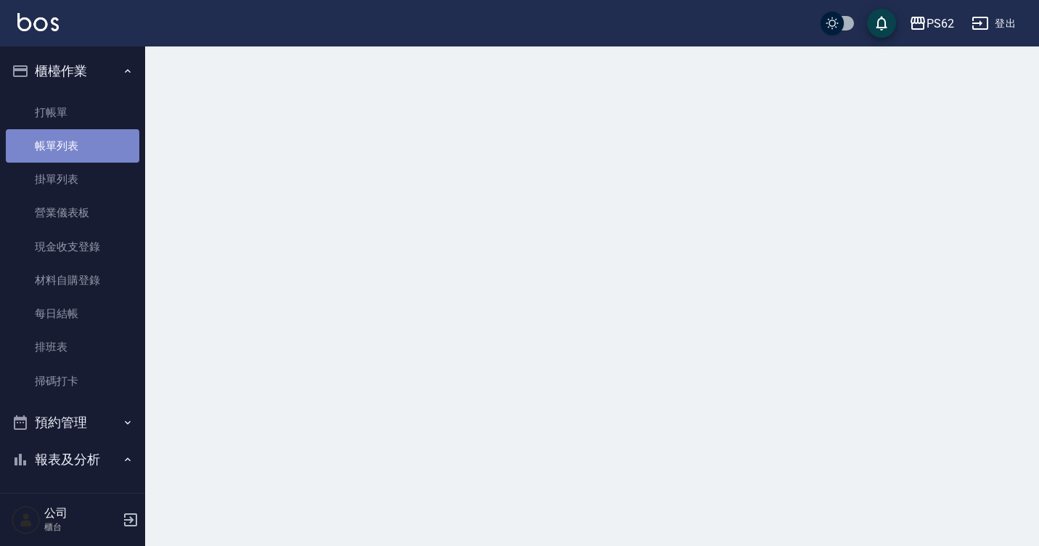
click at [120, 154] on link "帳單列表" at bounding box center [72, 145] width 133 height 33
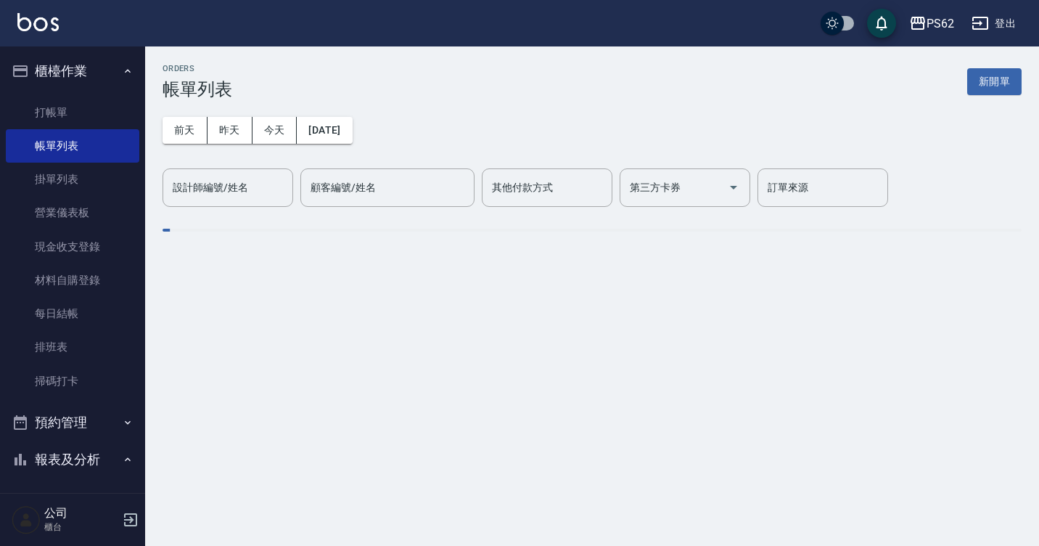
click at [207, 117] on button "昨天" at bounding box center [229, 130] width 45 height 27
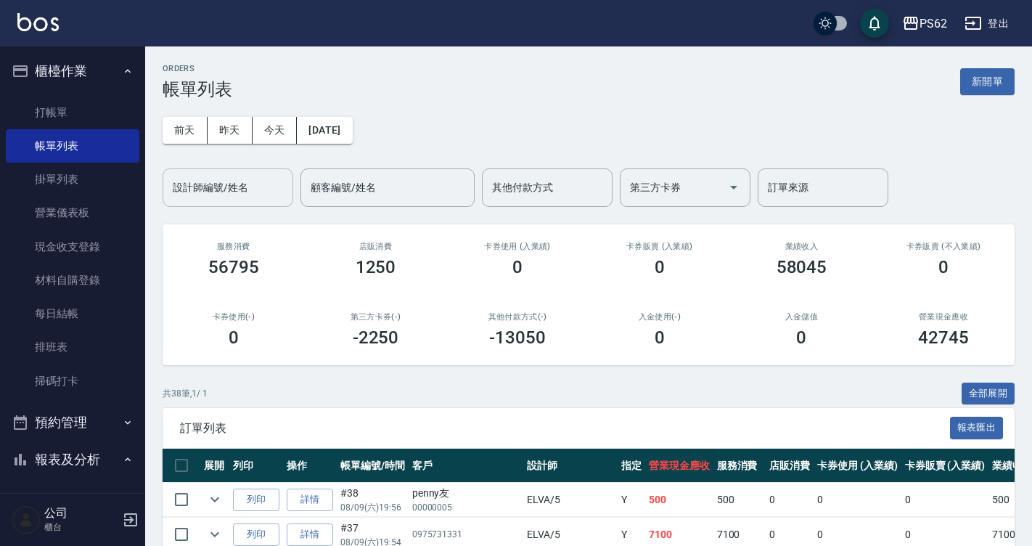
click at [236, 185] on input "設計師編號/姓名" at bounding box center [228, 187] width 118 height 25
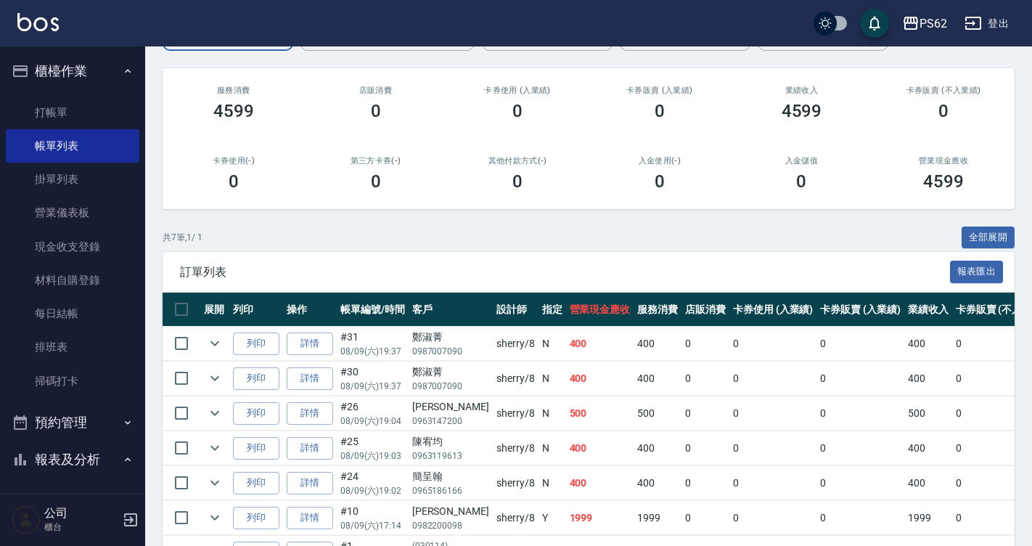
scroll to position [248, 0]
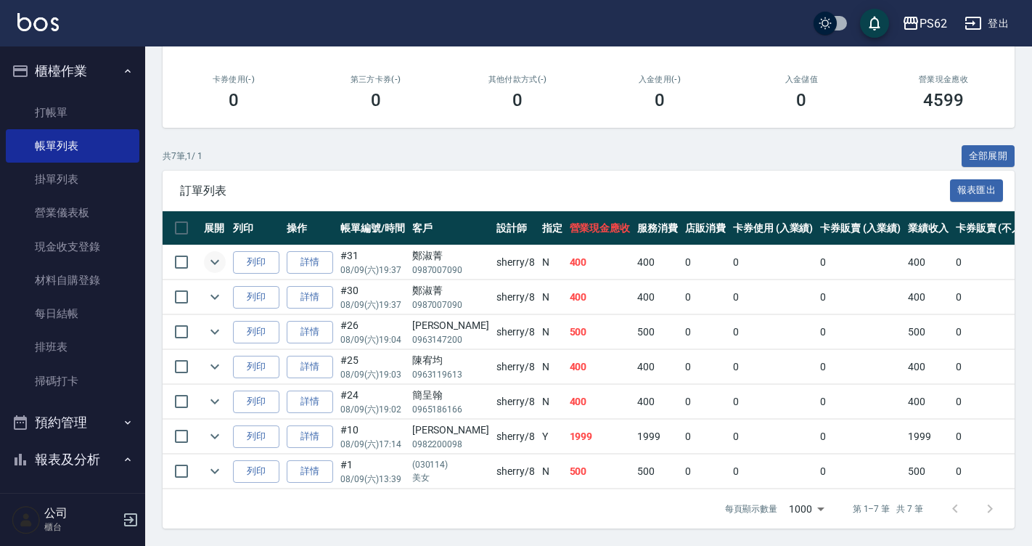
type input "sherry-8"
click at [212, 253] on icon "expand row" at bounding box center [214, 261] width 17 height 17
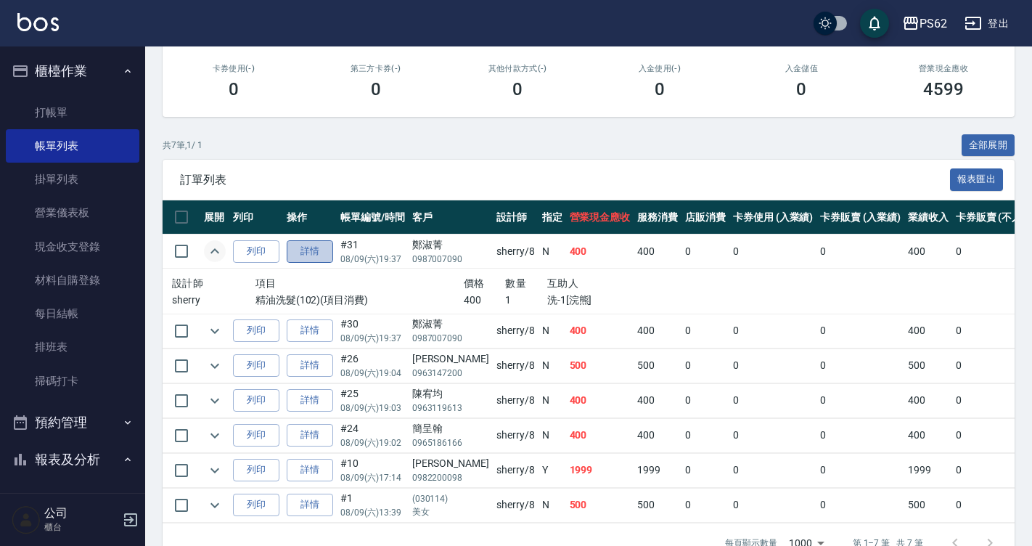
click at [308, 250] on link "詳情" at bounding box center [310, 251] width 46 height 22
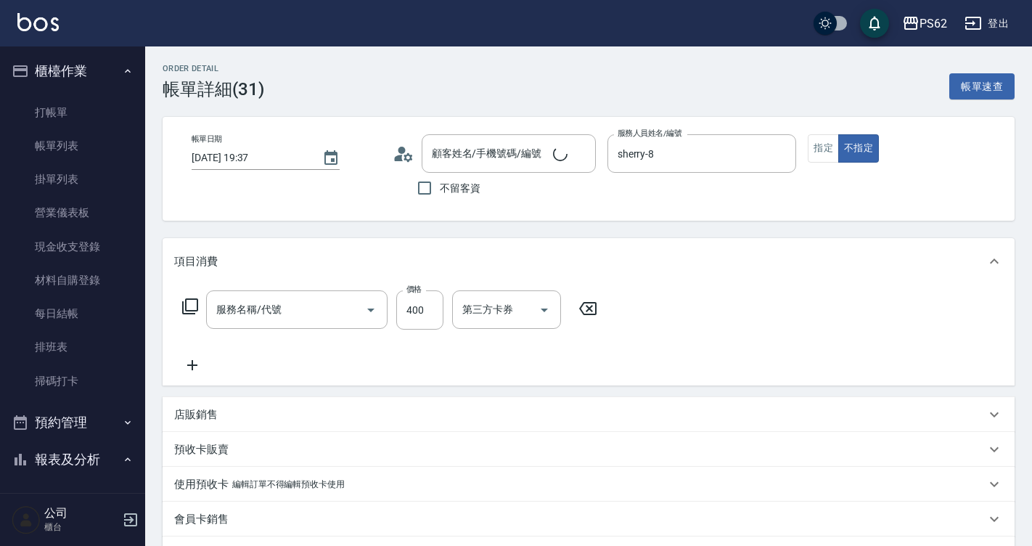
type input "[DATE] 19:37"
type input "sherry-8"
type input "鄭淑菁/0987007090/"
type input "精油洗髮(102)"
click at [583, 153] on icon "Clear" at bounding box center [580, 154] width 15 height 15
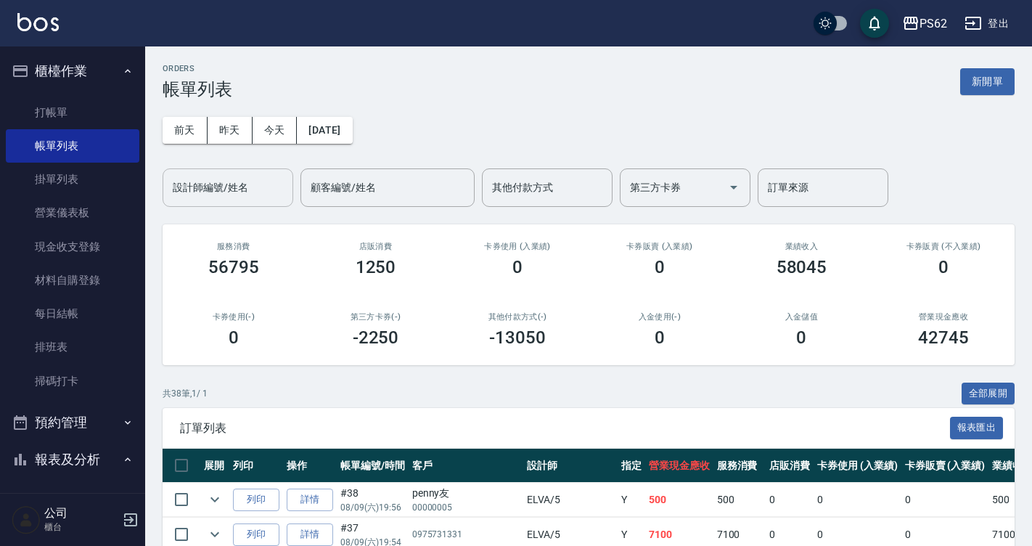
click at [250, 175] on input "設計師編號/姓名" at bounding box center [228, 187] width 118 height 25
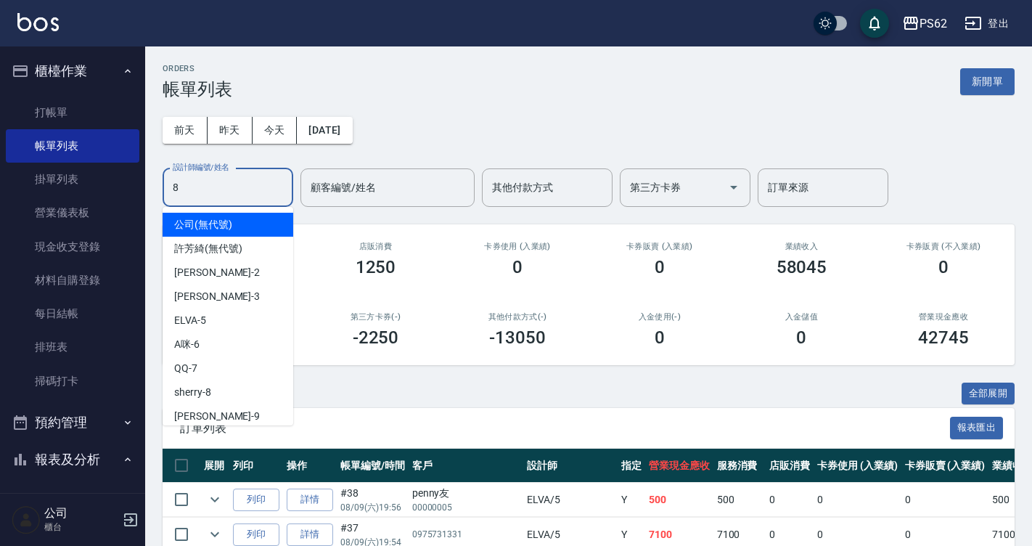
type input "89"
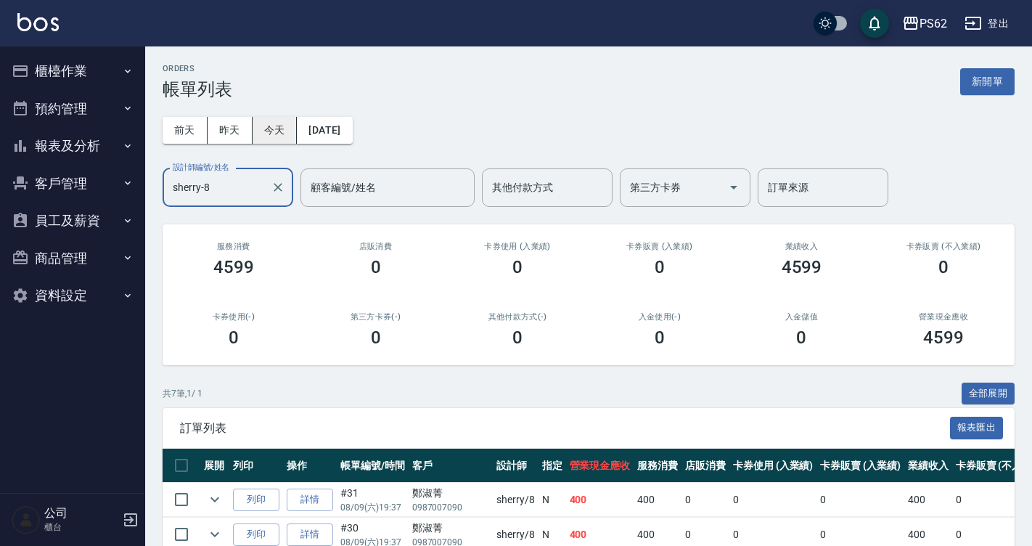
drag, startPoint x: 276, startPoint y: 128, endPoint x: 268, endPoint y: 127, distance: 8.0
click at [268, 127] on button "今天" at bounding box center [274, 130] width 45 height 27
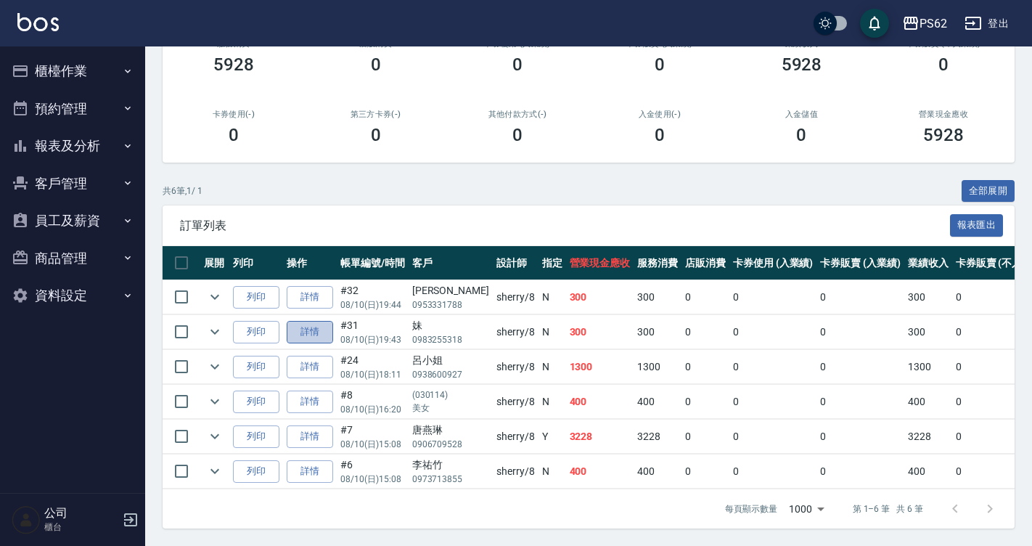
click at [300, 321] on link "詳情" at bounding box center [310, 332] width 46 height 22
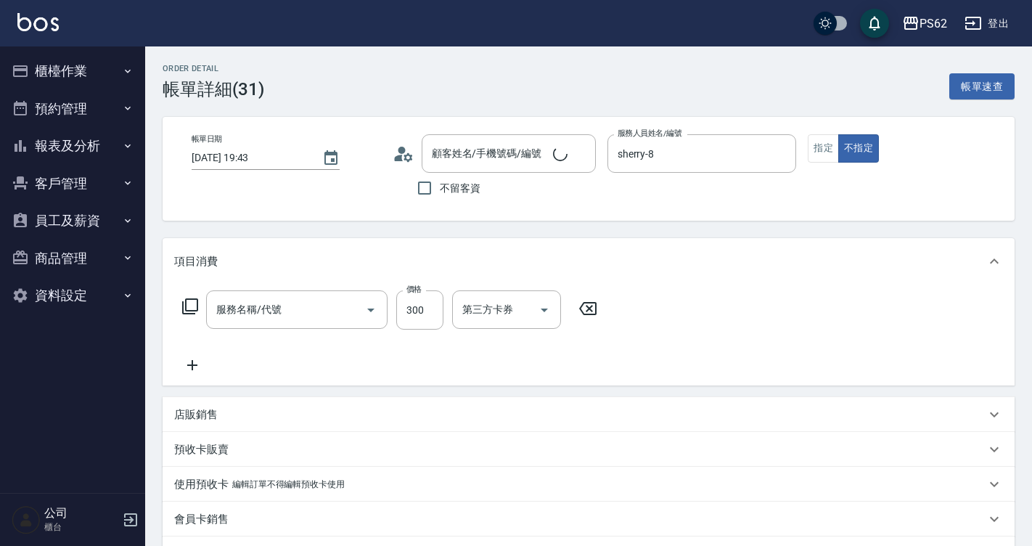
type input "[DATE] 19:43"
type input "sherry-8"
type input "洗髮(101)"
type input "妹/0983255318/"
click at [430, 311] on input "300" at bounding box center [419, 309] width 47 height 39
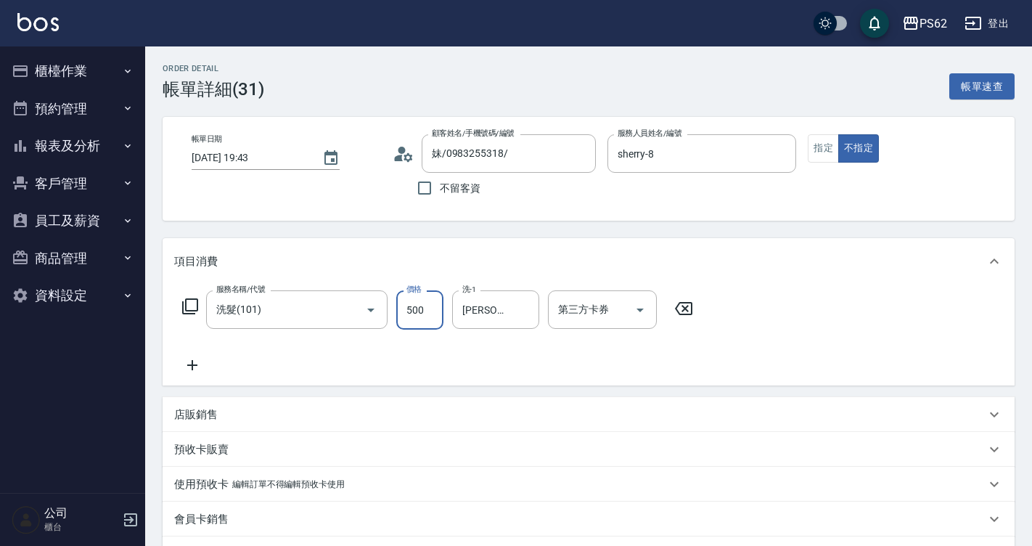
type input "500"
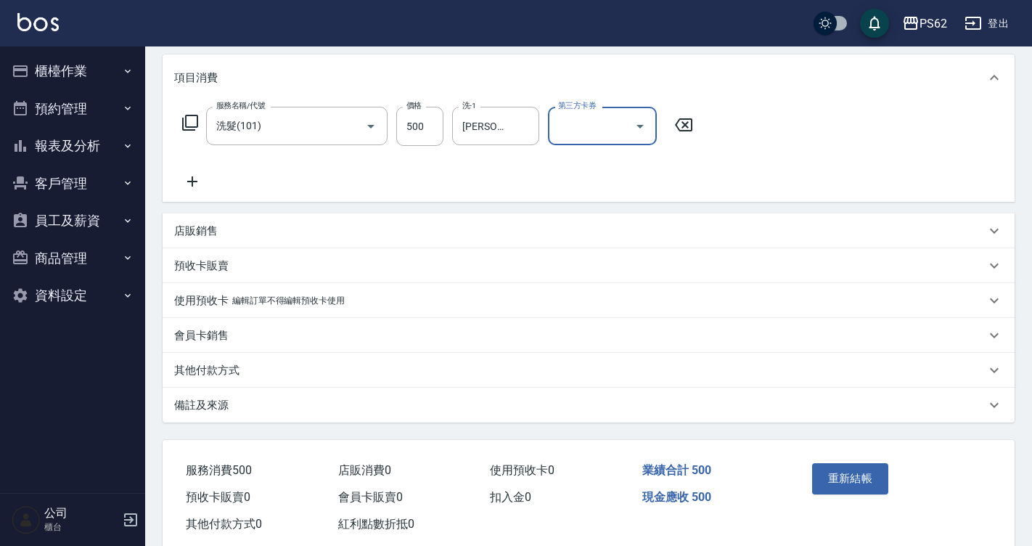
scroll to position [217, 0]
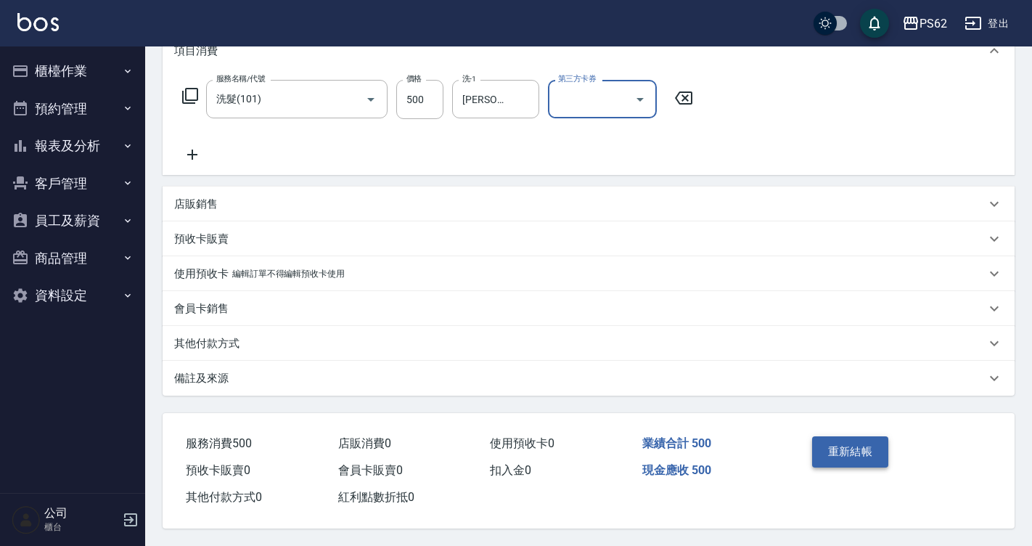
click at [850, 438] on button "重新結帳" at bounding box center [850, 451] width 77 height 30
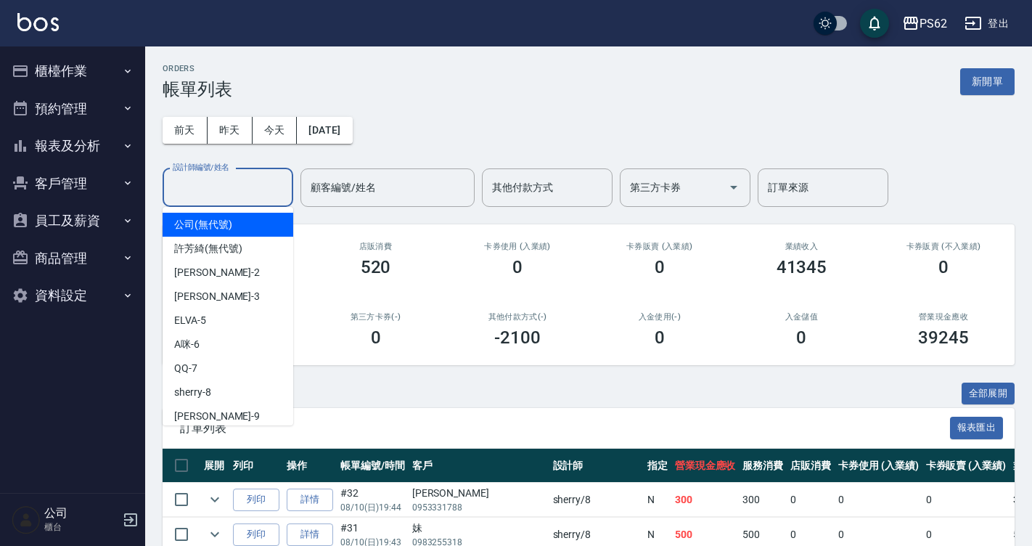
drag, startPoint x: 231, startPoint y: 189, endPoint x: 231, endPoint y: 217, distance: 28.3
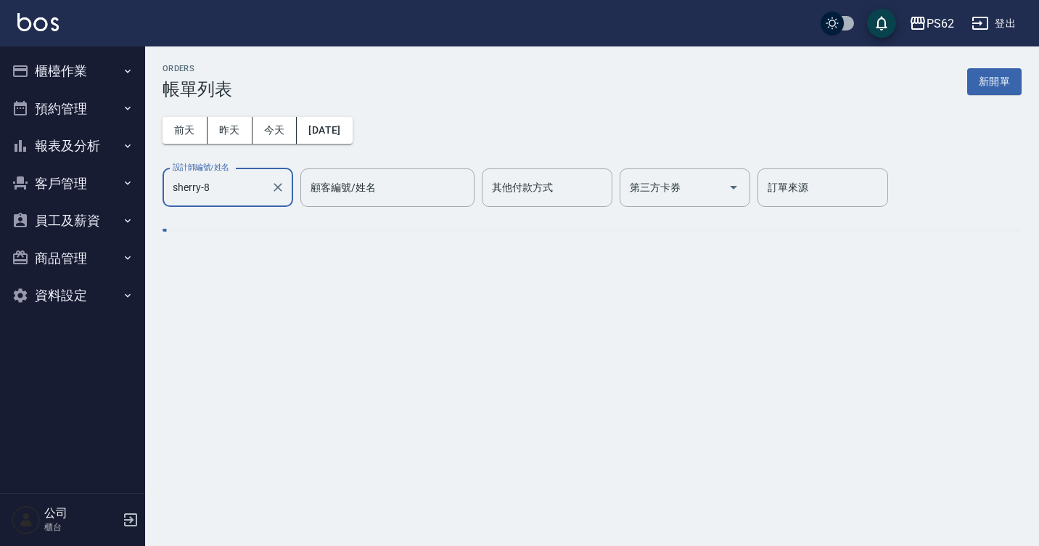
type input "sherry-8"
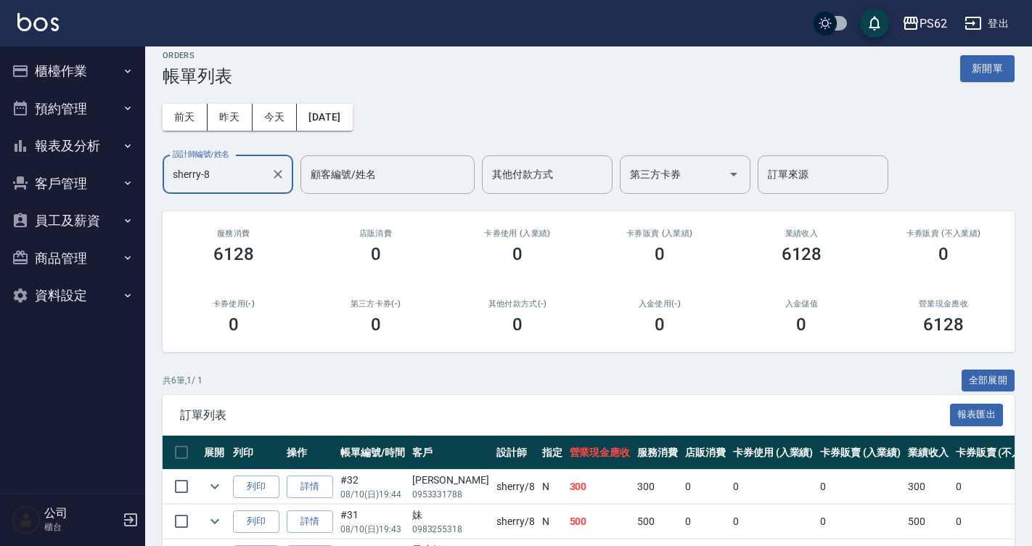
scroll to position [213, 0]
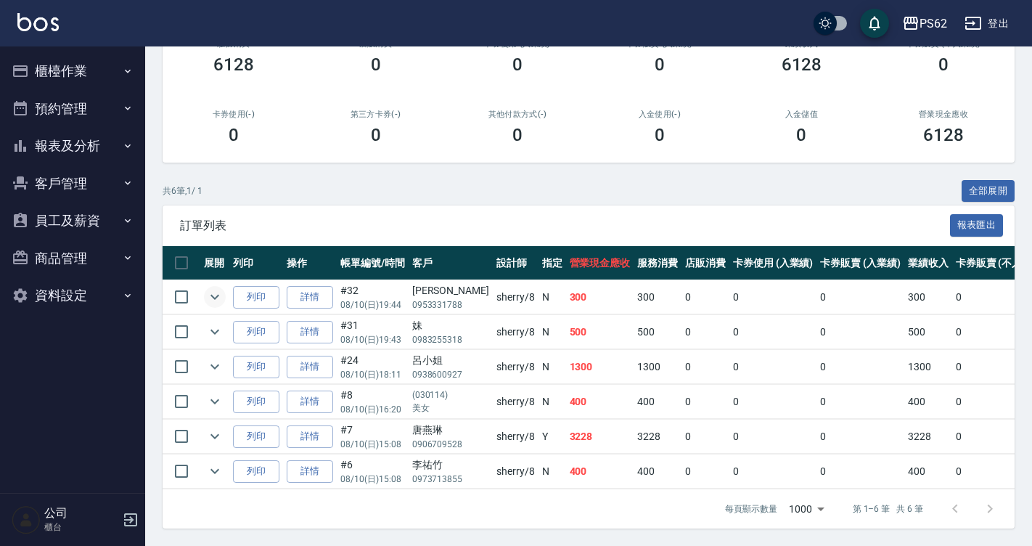
click at [218, 291] on icon "expand row" at bounding box center [214, 296] width 17 height 17
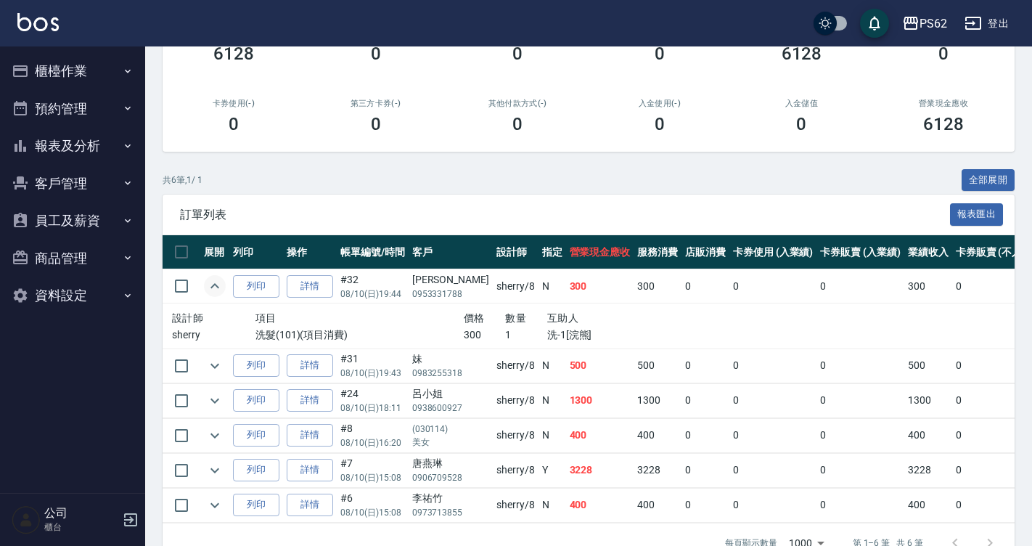
click at [218, 291] on icon "expand row" at bounding box center [214, 285] width 17 height 17
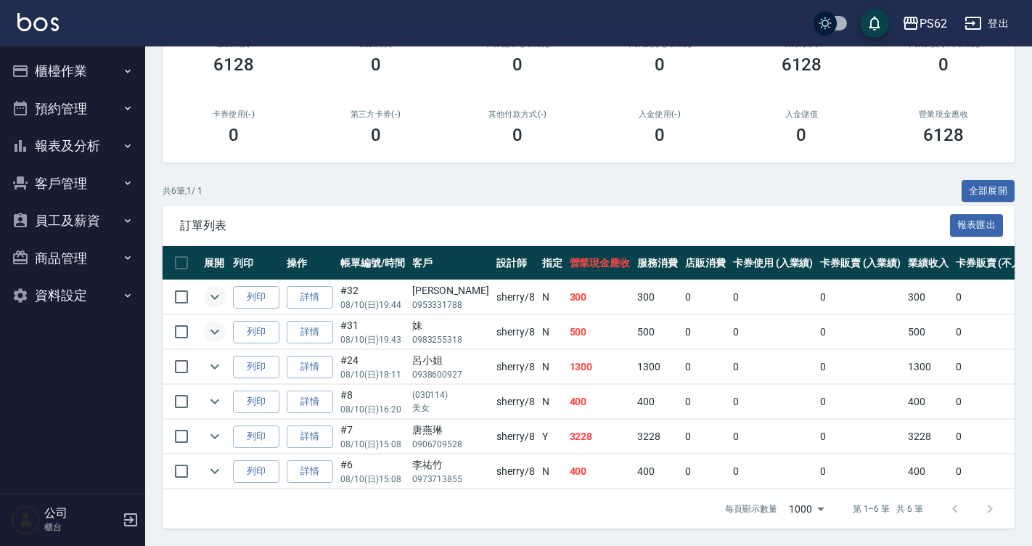
click at [218, 324] on icon "expand row" at bounding box center [214, 331] width 17 height 17
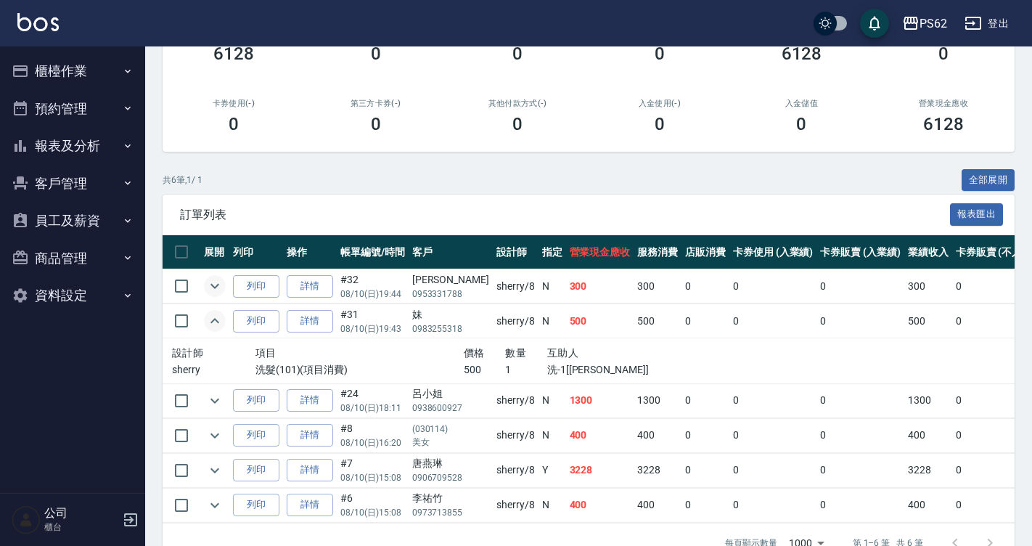
click at [218, 324] on icon "expand row" at bounding box center [214, 320] width 17 height 17
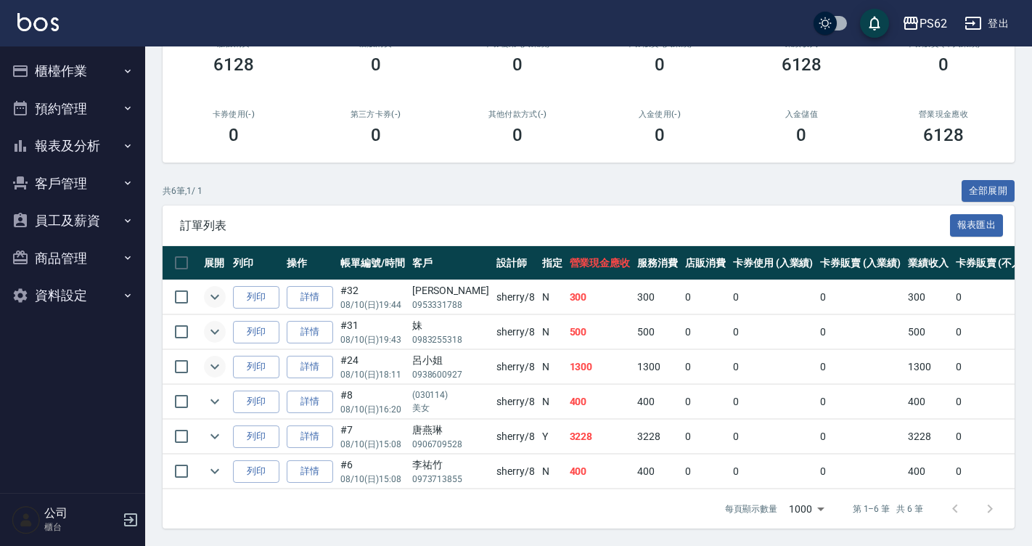
click at [215, 358] on icon "expand row" at bounding box center [214, 366] width 17 height 17
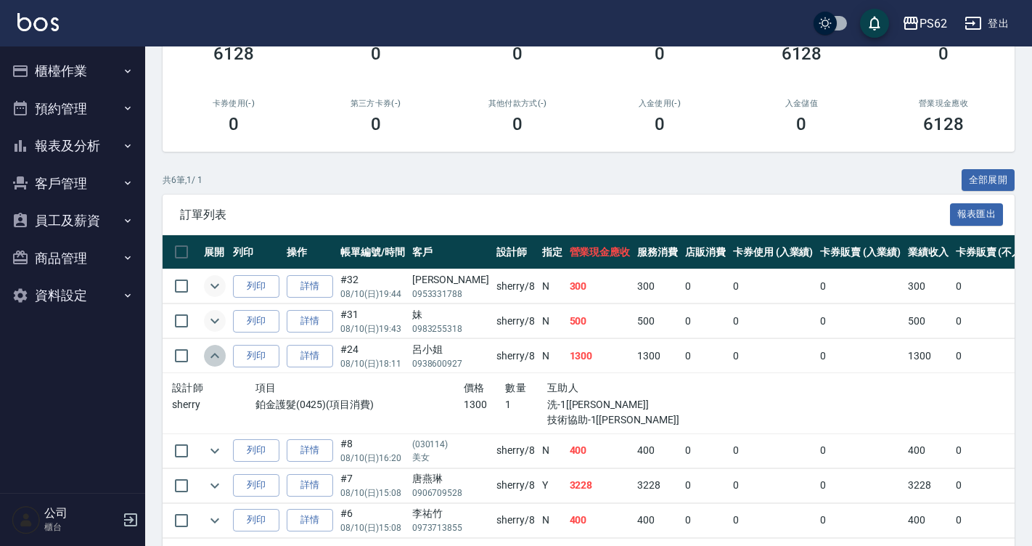
click at [215, 348] on icon "expand row" at bounding box center [214, 355] width 17 height 17
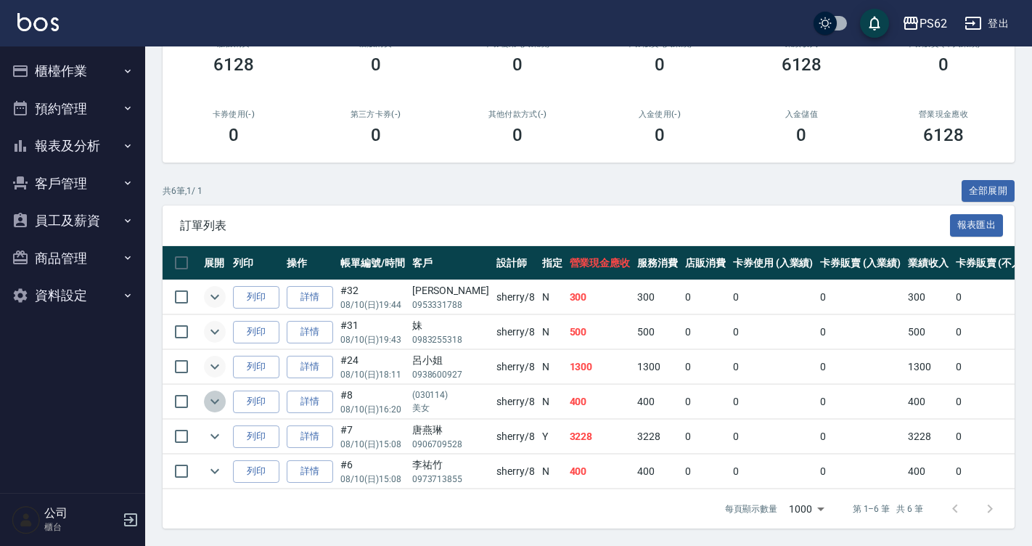
click at [218, 392] on icon "expand row" at bounding box center [214, 400] width 17 height 17
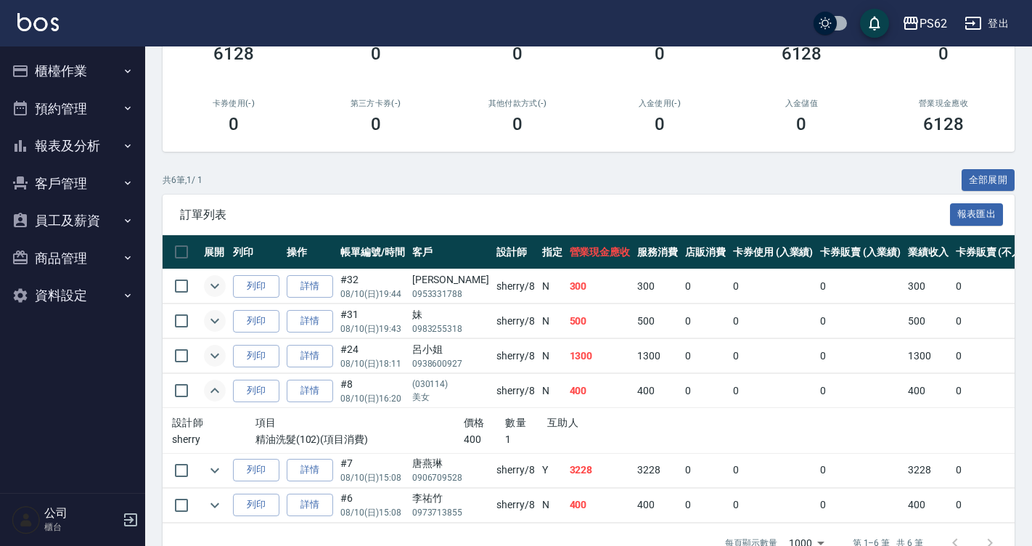
click at [217, 384] on icon "expand row" at bounding box center [214, 390] width 17 height 17
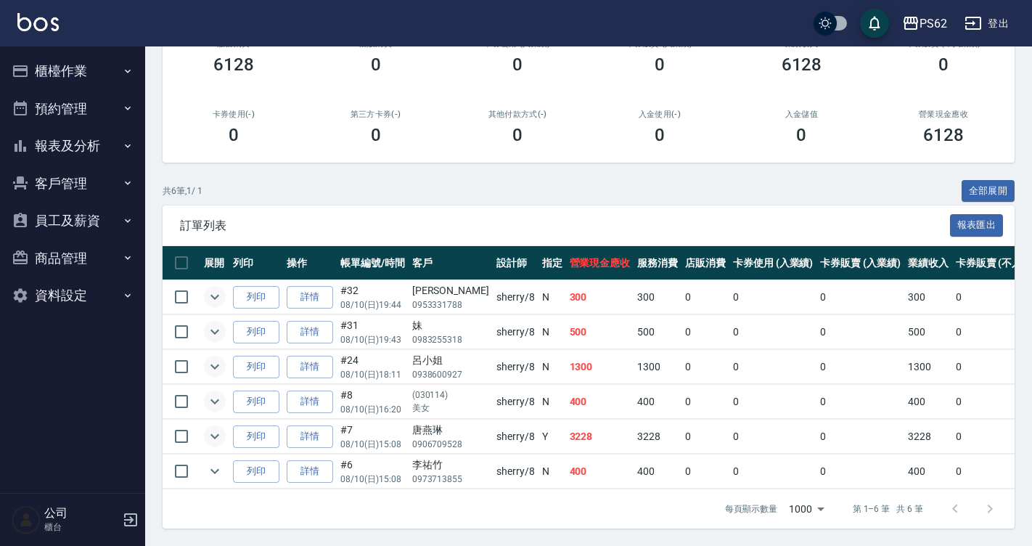
click at [214, 434] on icon "expand row" at bounding box center [214, 436] width 9 height 5
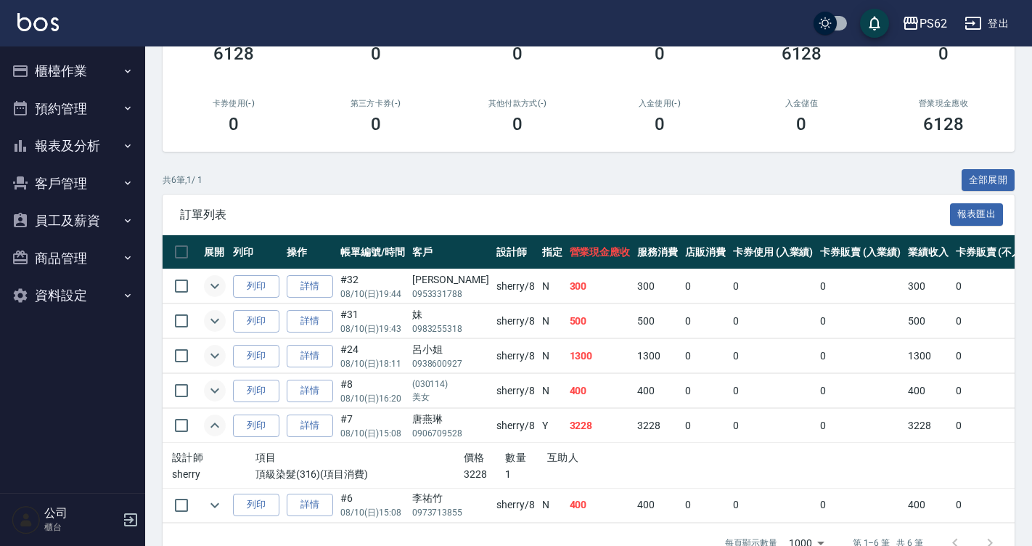
click at [209, 425] on icon "expand row" at bounding box center [214, 424] width 17 height 17
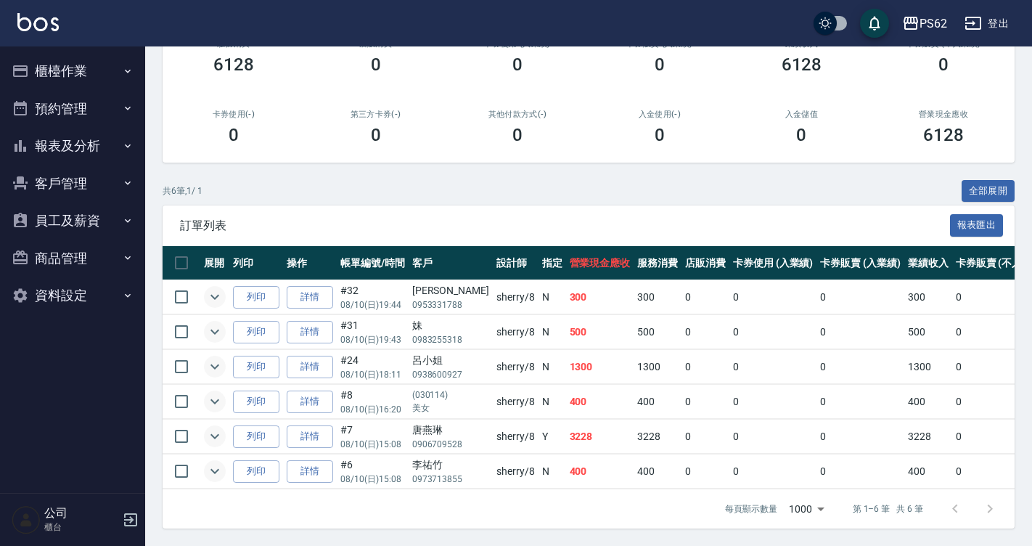
click at [216, 462] on icon "expand row" at bounding box center [214, 470] width 17 height 17
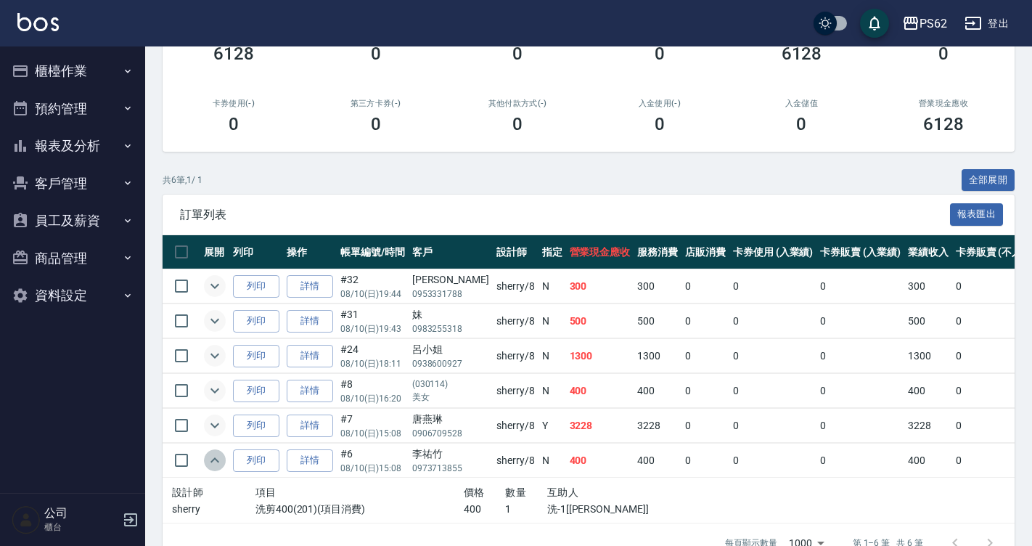
click at [213, 459] on icon "expand row" at bounding box center [214, 459] width 17 height 17
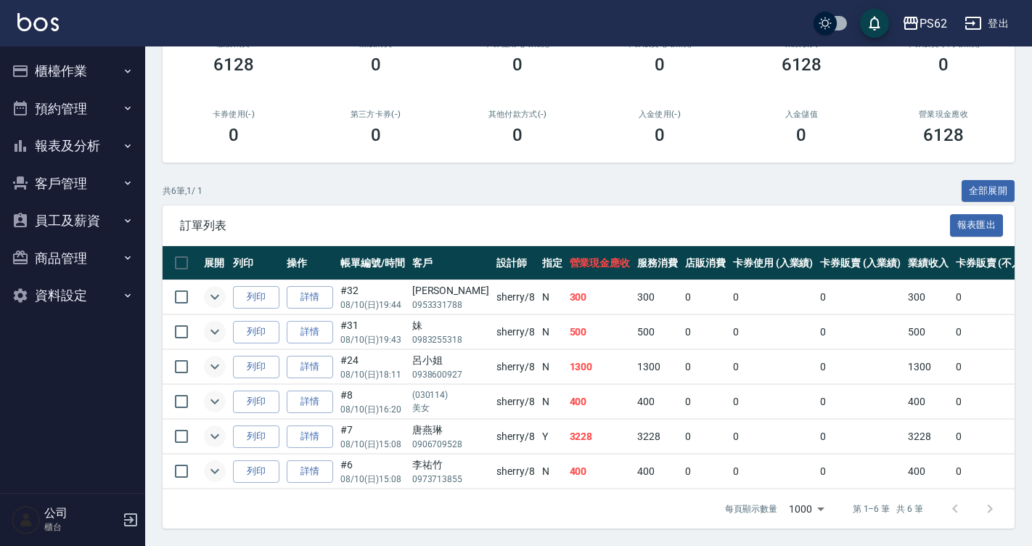
click at [89, 136] on button "報表及分析" at bounding box center [72, 146] width 133 height 38
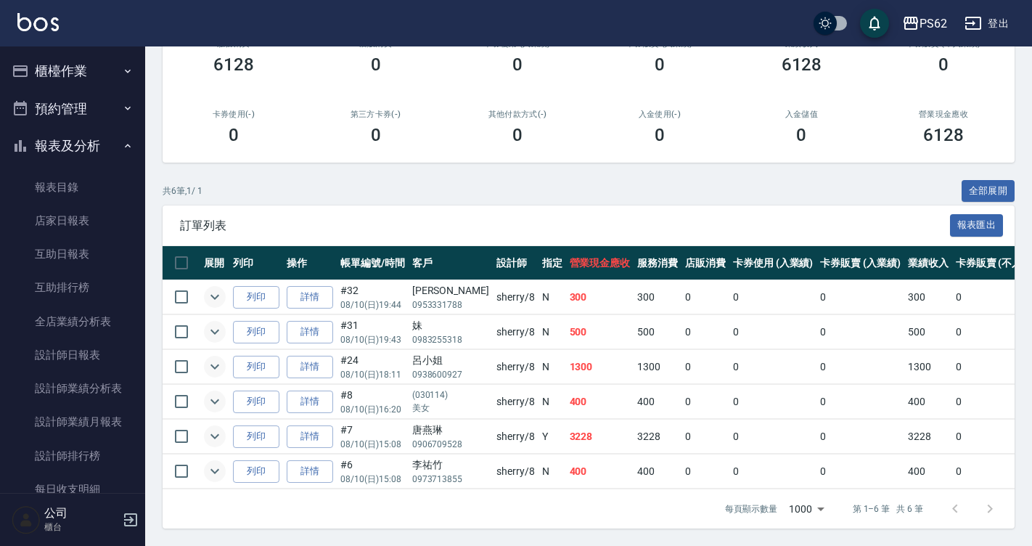
click at [75, 67] on button "櫃檯作業" at bounding box center [72, 71] width 133 height 38
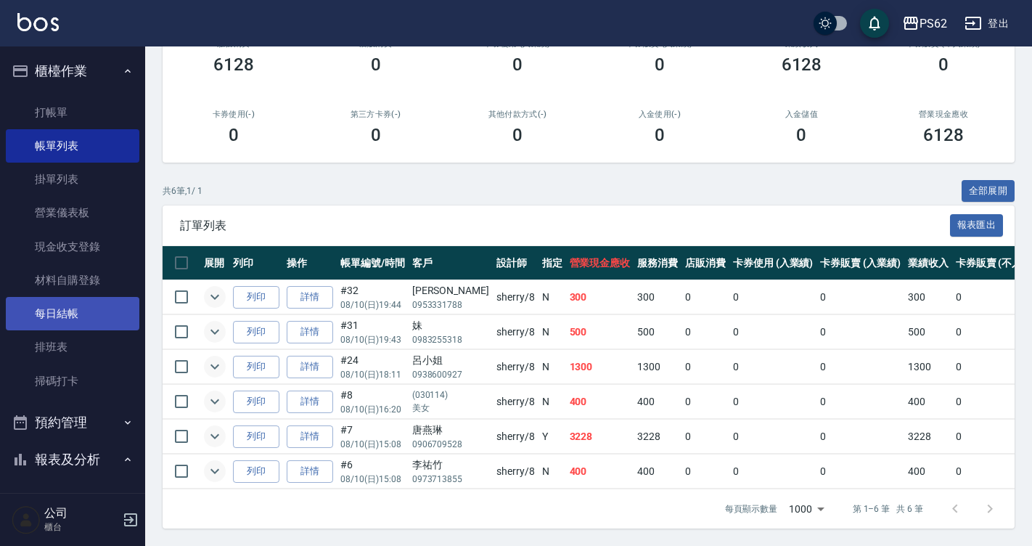
click at [98, 312] on link "每日結帳" at bounding box center [72, 313] width 133 height 33
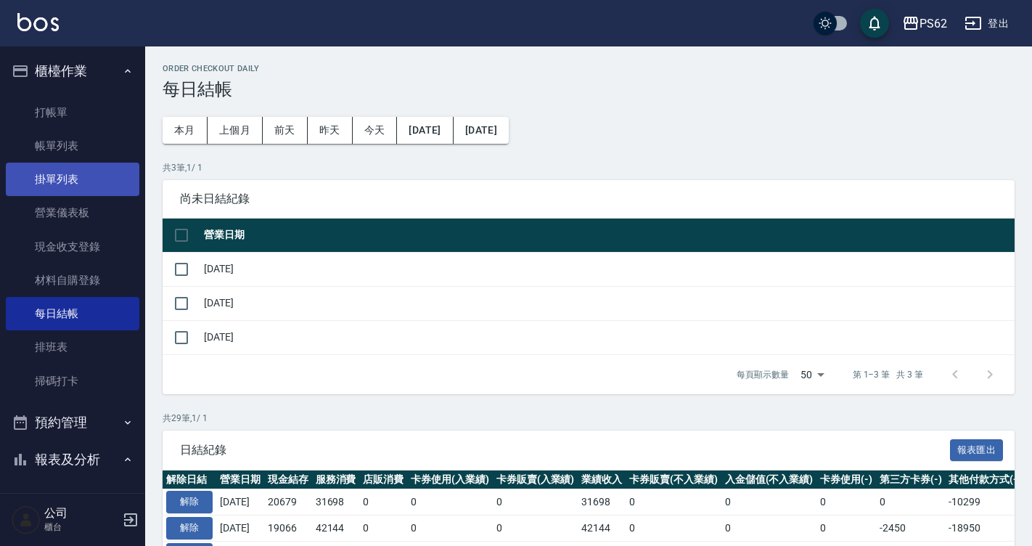
click at [68, 168] on link "掛單列表" at bounding box center [72, 179] width 133 height 33
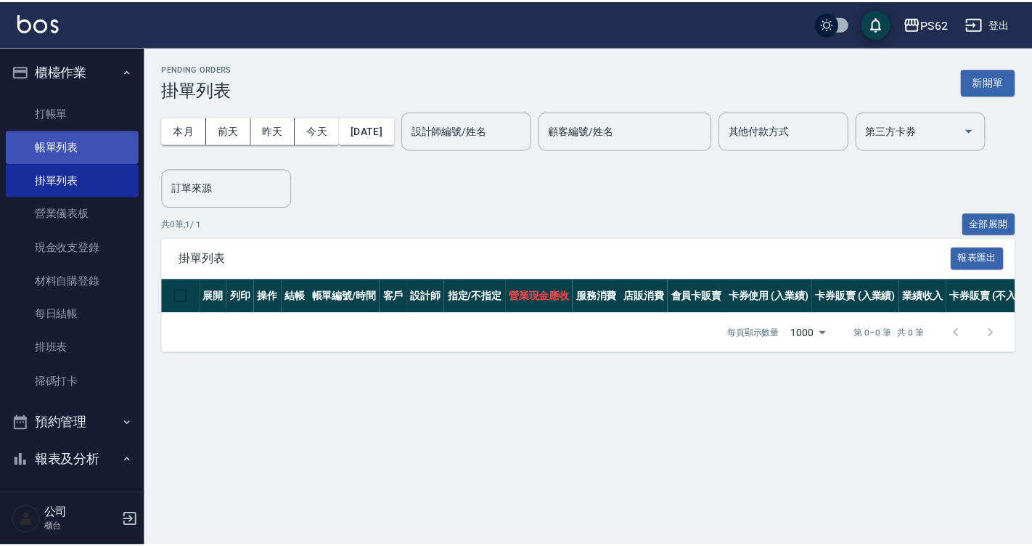
scroll to position [363, 0]
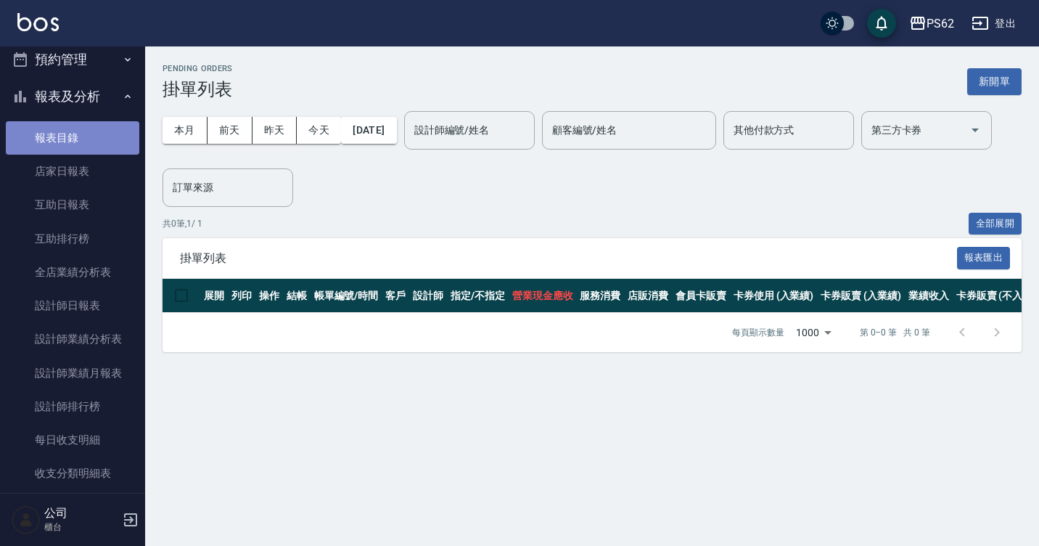
click at [86, 136] on link "報表目錄" at bounding box center [72, 137] width 133 height 33
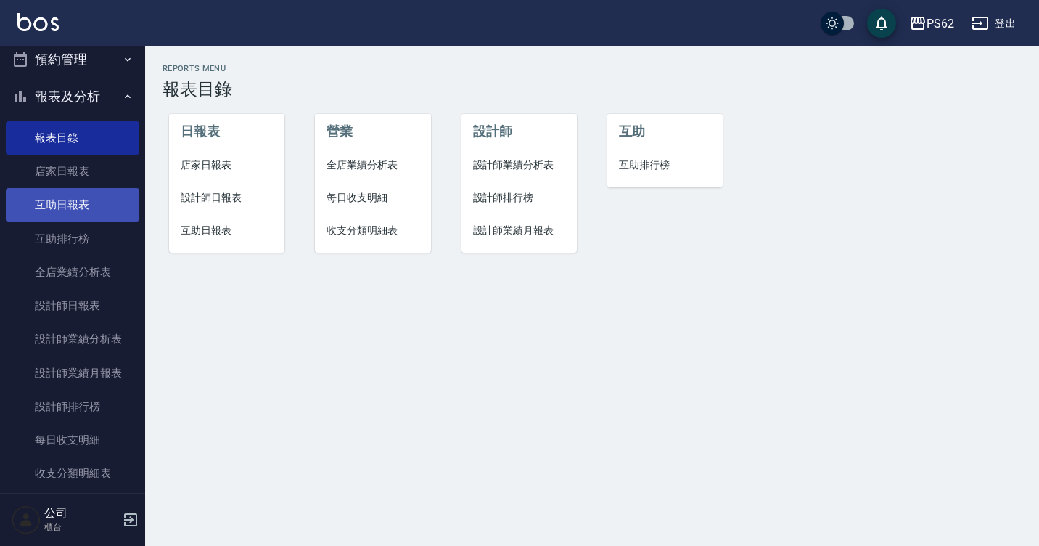
click at [86, 206] on link "互助日報表" at bounding box center [72, 204] width 133 height 33
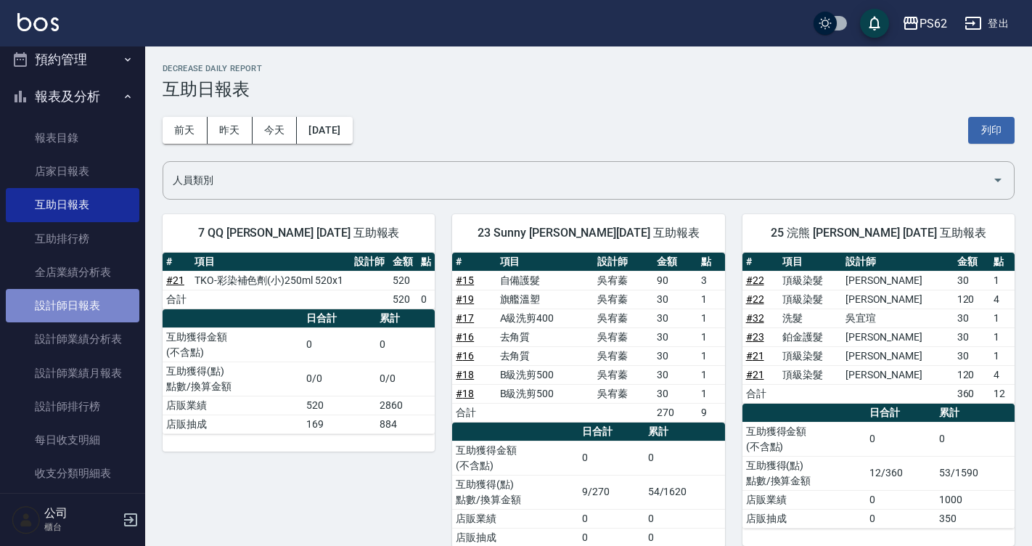
click at [82, 297] on link "設計師日報表" at bounding box center [72, 305] width 133 height 33
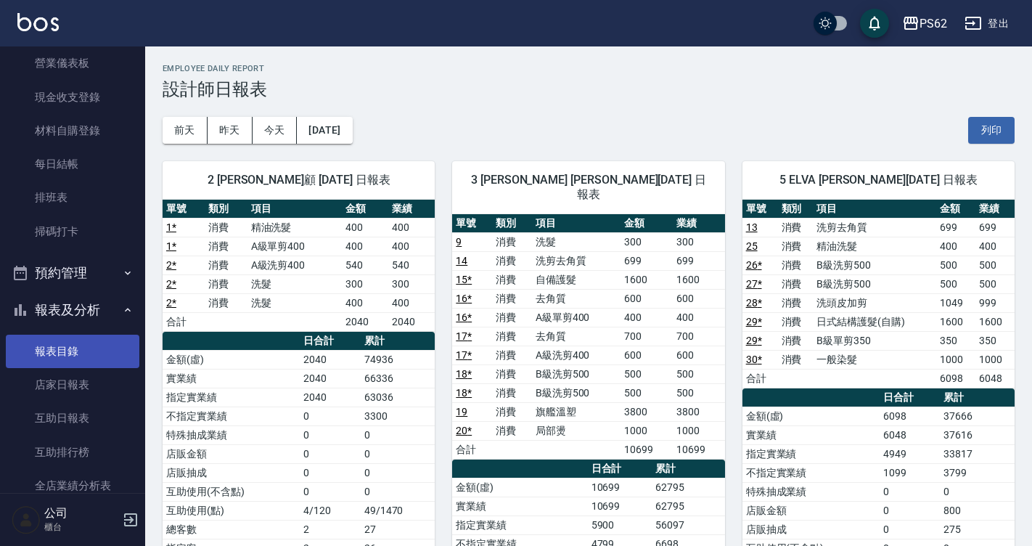
scroll to position [363, 0]
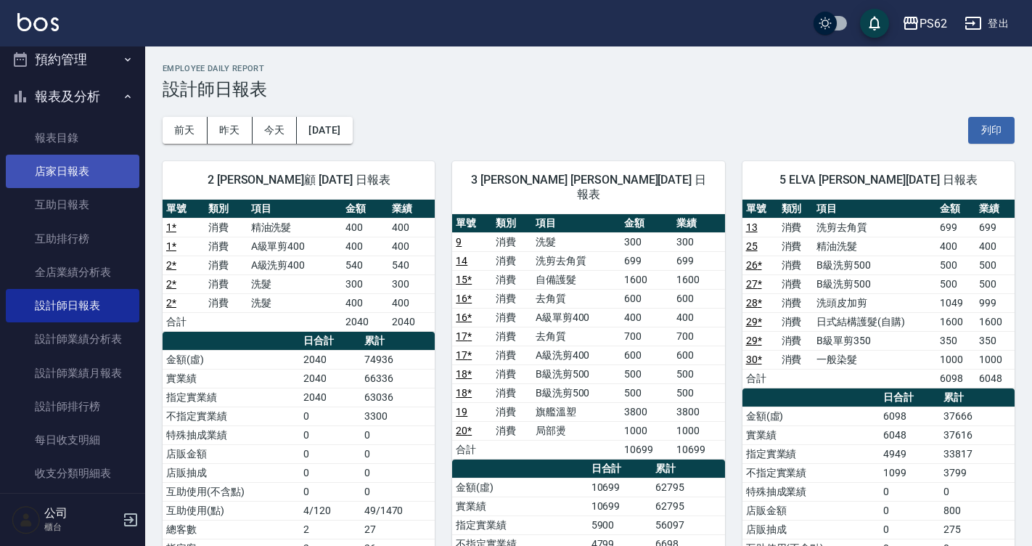
click at [80, 165] on link "店家日報表" at bounding box center [72, 171] width 133 height 33
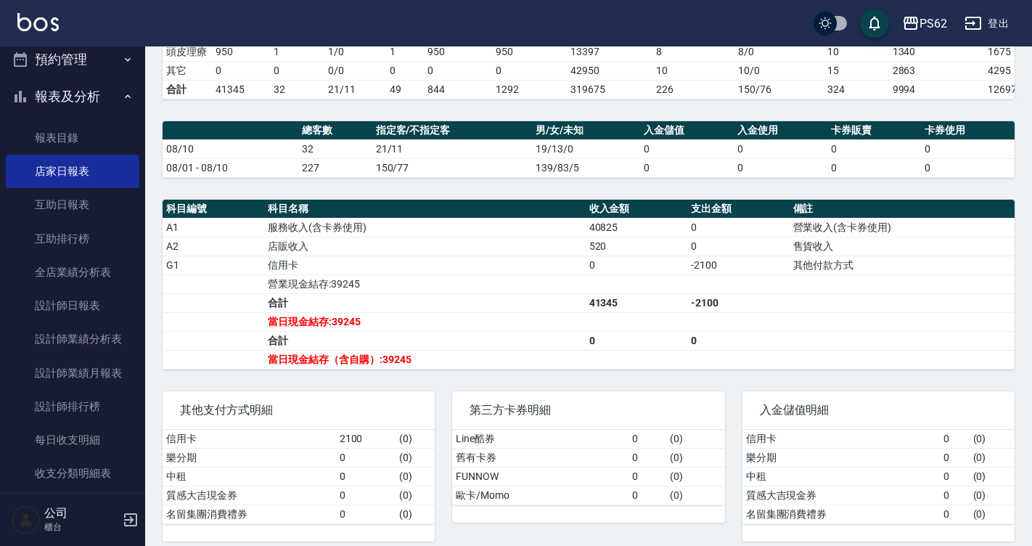
scroll to position [349, 0]
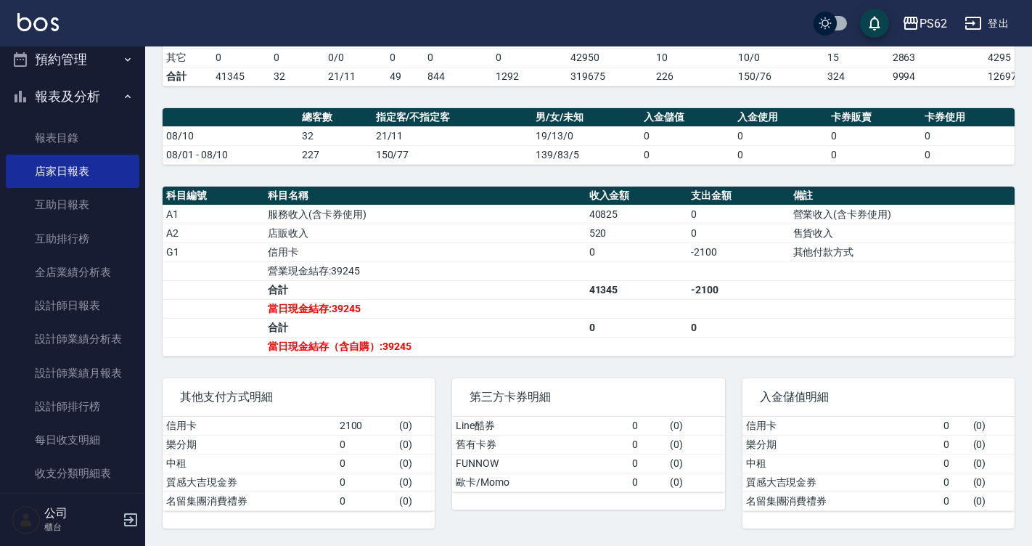
drag, startPoint x: 918, startPoint y: 111, endPoint x: 890, endPoint y: 143, distance: 42.2
drag, startPoint x: 890, startPoint y: 143, endPoint x: 649, endPoint y: 346, distance: 315.6
click at [649, 346] on td "a dense table" at bounding box center [636, 346] width 102 height 19
drag, startPoint x: 686, startPoint y: 257, endPoint x: 755, endPoint y: 254, distance: 68.3
click at [755, 254] on tr "G1 信用卡 0 -2100 其他付款方式" at bounding box center [589, 251] width 852 height 19
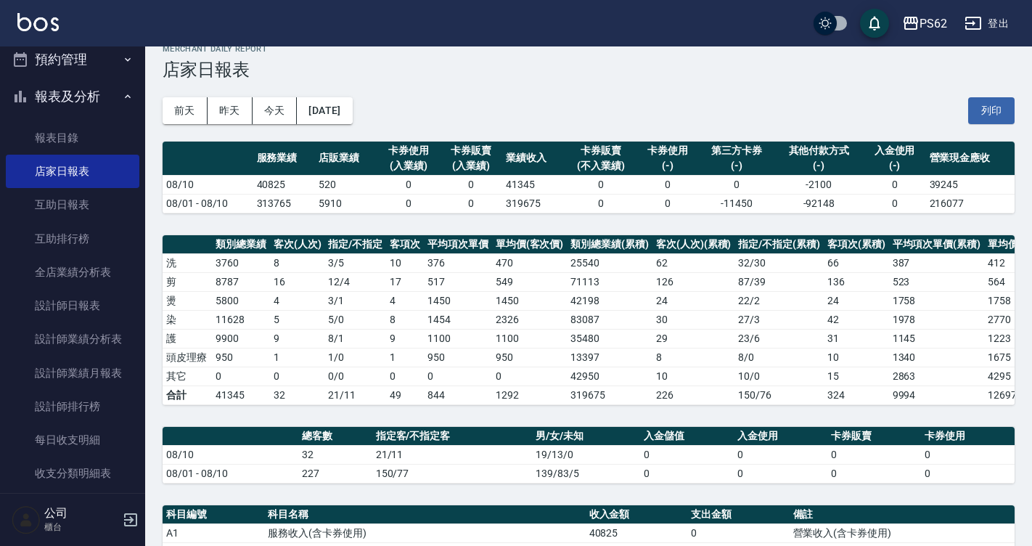
scroll to position [0, 0]
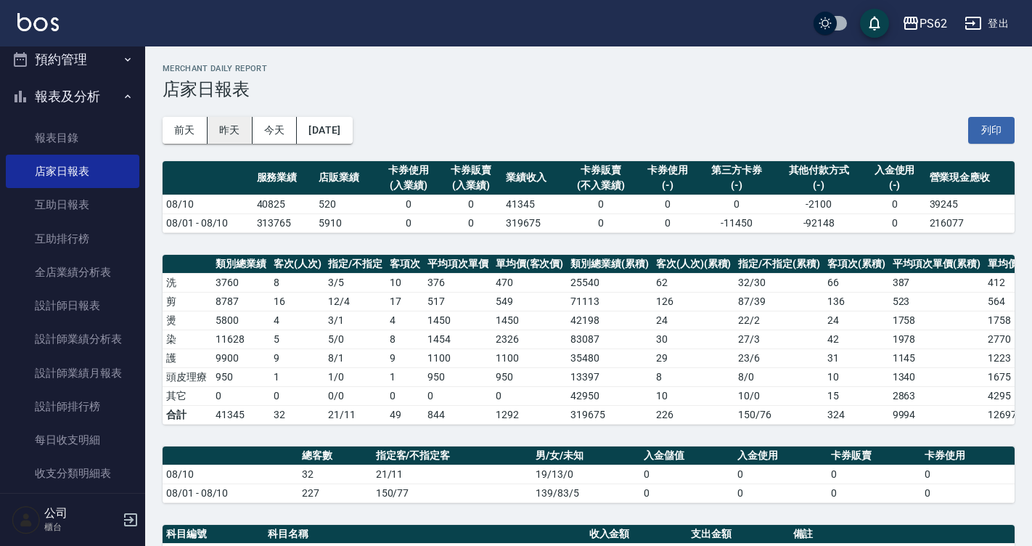
click at [229, 121] on button "昨天" at bounding box center [229, 130] width 45 height 27
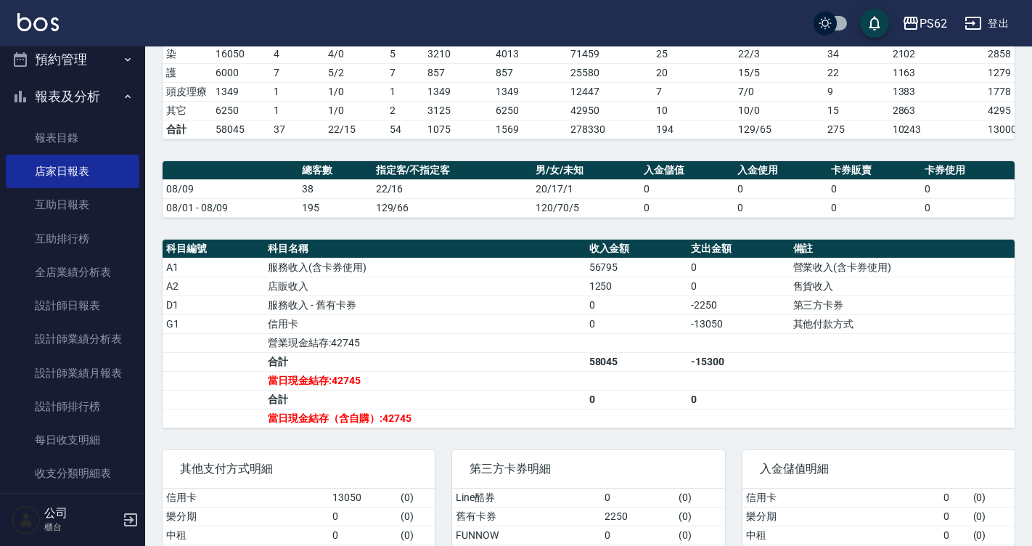
scroll to position [368, 0]
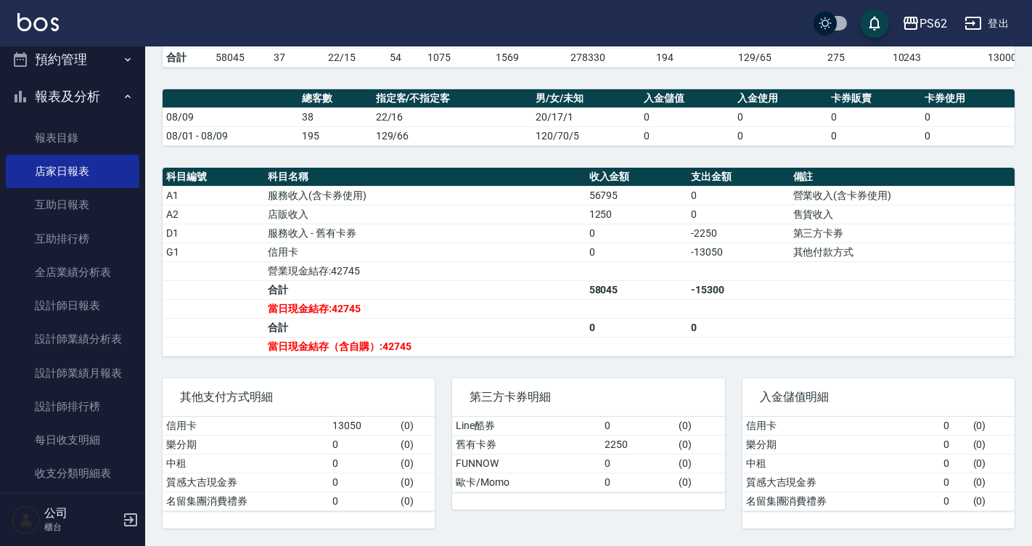
click at [686, 229] on td "0" at bounding box center [636, 232] width 102 height 19
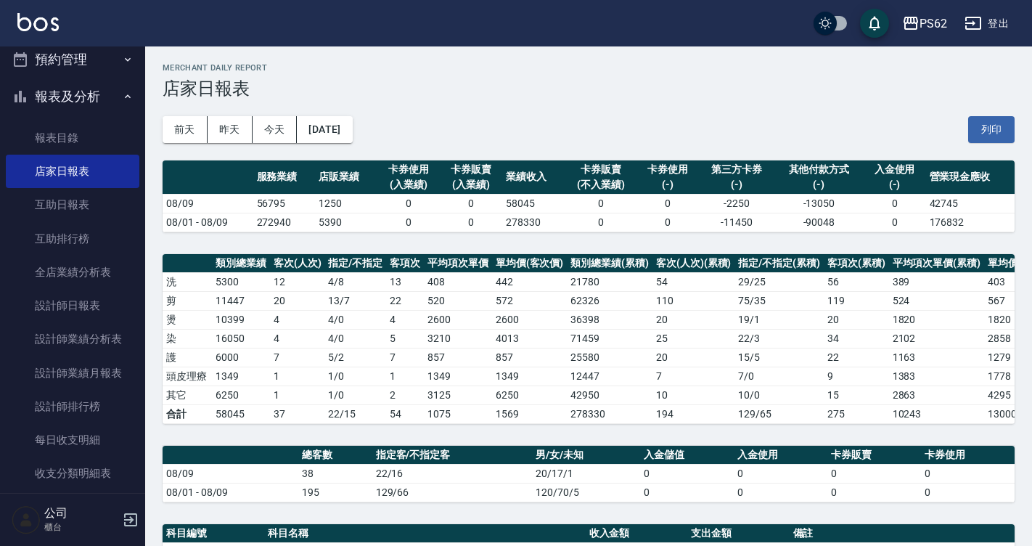
scroll to position [0, 0]
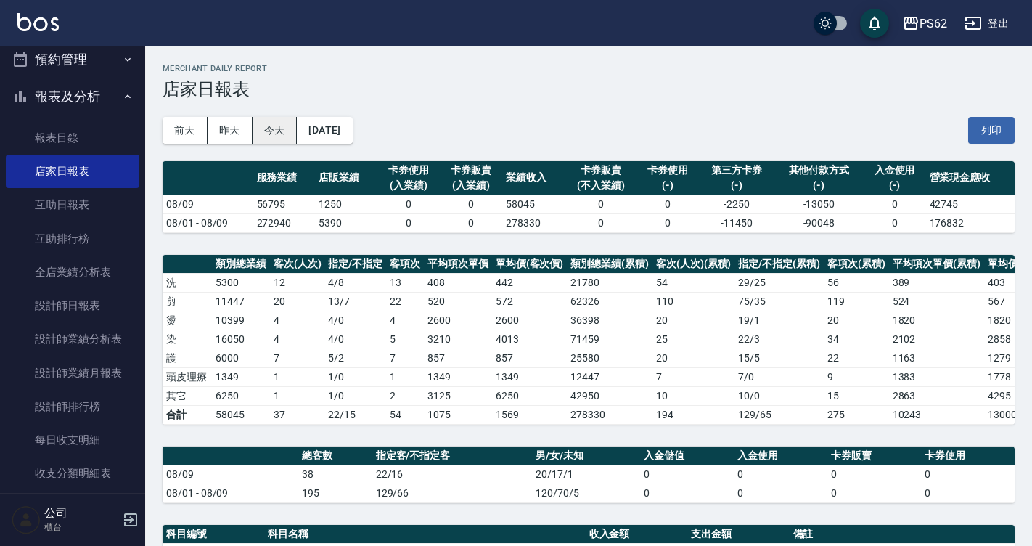
click at [279, 139] on button "今天" at bounding box center [274, 130] width 45 height 27
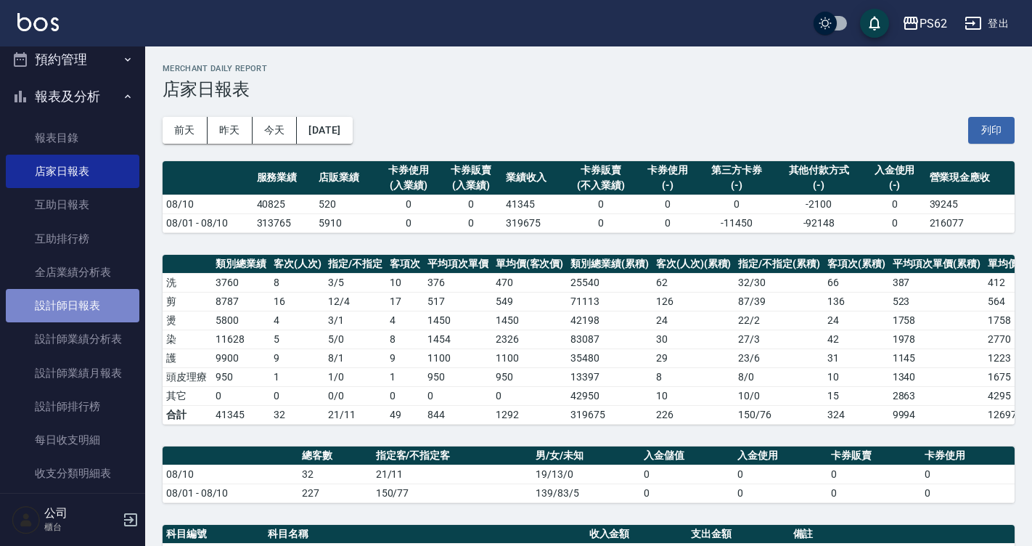
click at [75, 302] on link "設計師日報表" at bounding box center [72, 305] width 133 height 33
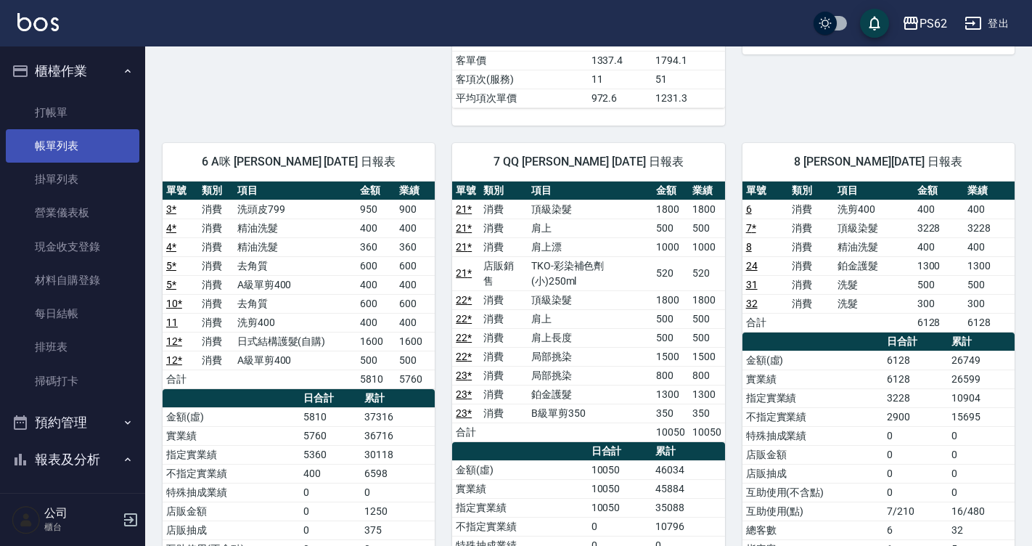
click at [80, 149] on link "帳單列表" at bounding box center [72, 145] width 133 height 33
click at [86, 141] on link "帳單列表" at bounding box center [72, 145] width 133 height 33
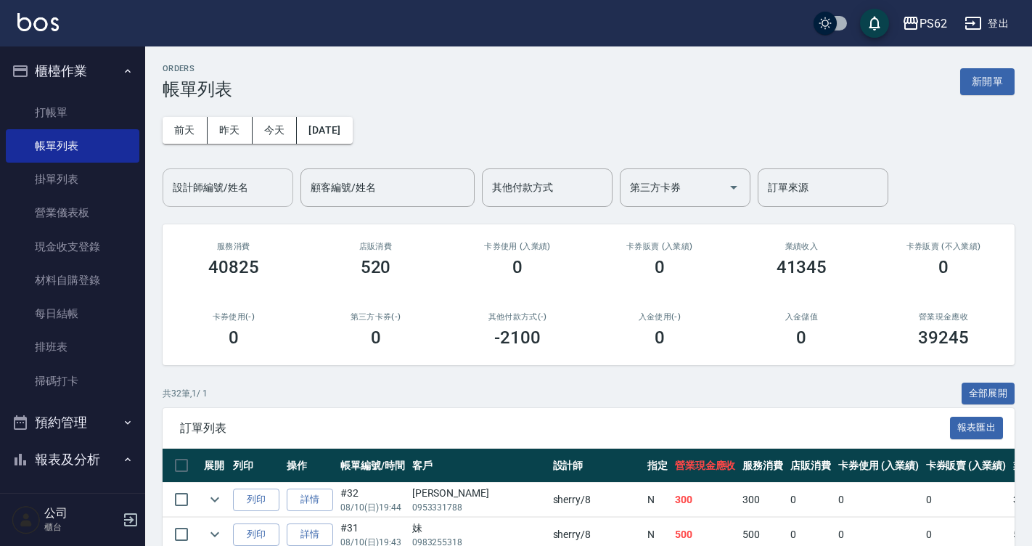
click at [221, 183] on input "設計師編號/姓名" at bounding box center [228, 187] width 118 height 25
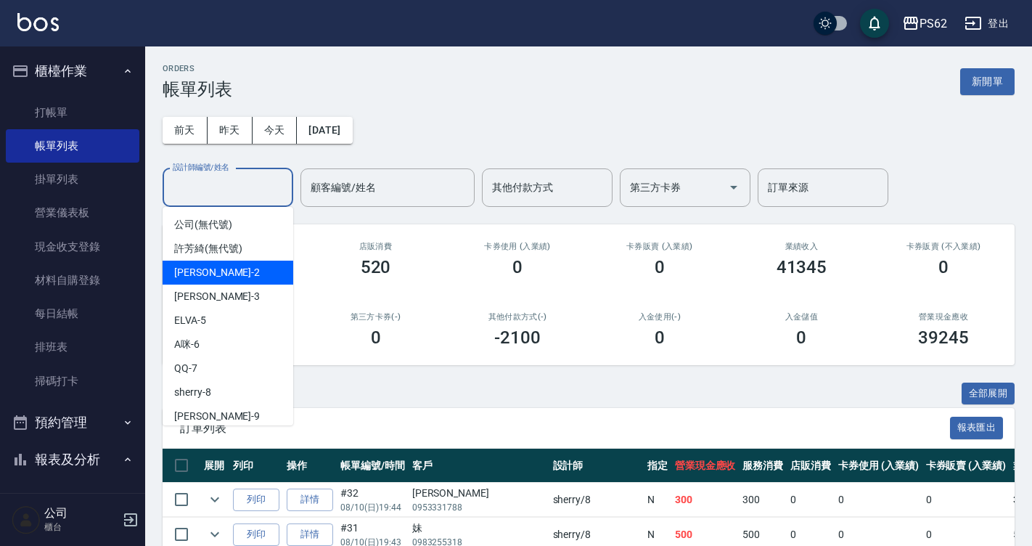
click at [217, 266] on div "[PERSON_NAME] -2" at bounding box center [228, 272] width 131 height 24
type input "[PERSON_NAME]-2"
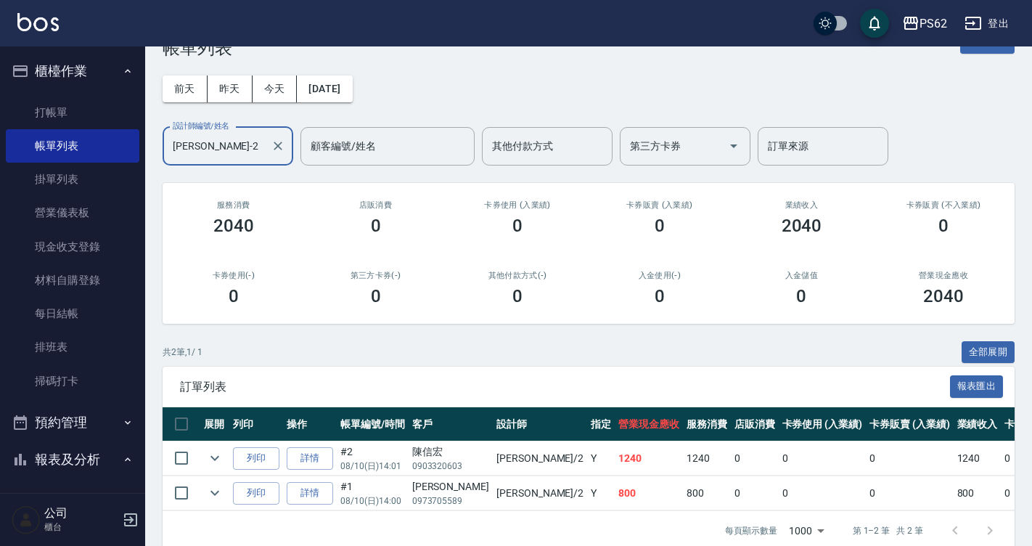
scroll to position [74, 0]
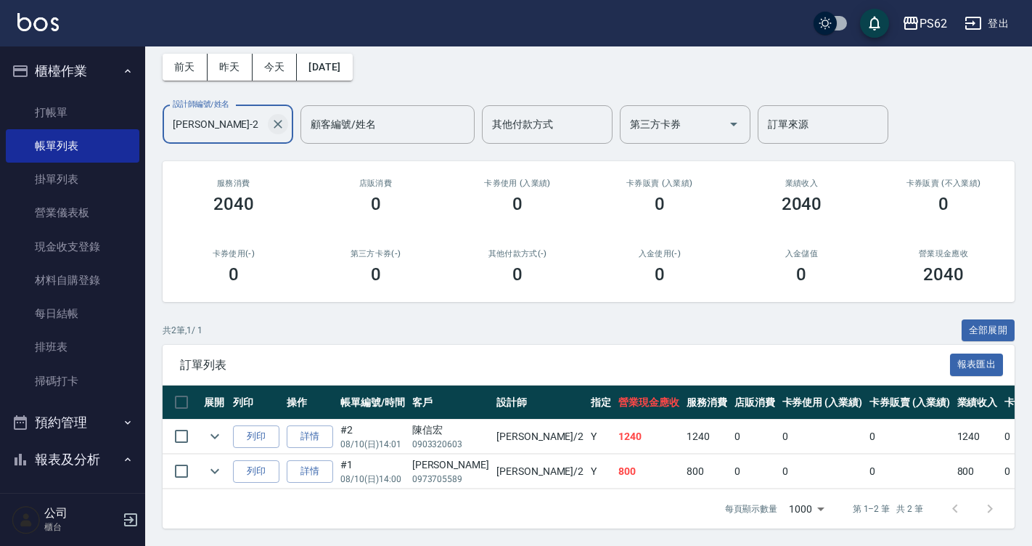
click at [276, 120] on icon "Clear" at bounding box center [278, 124] width 9 height 9
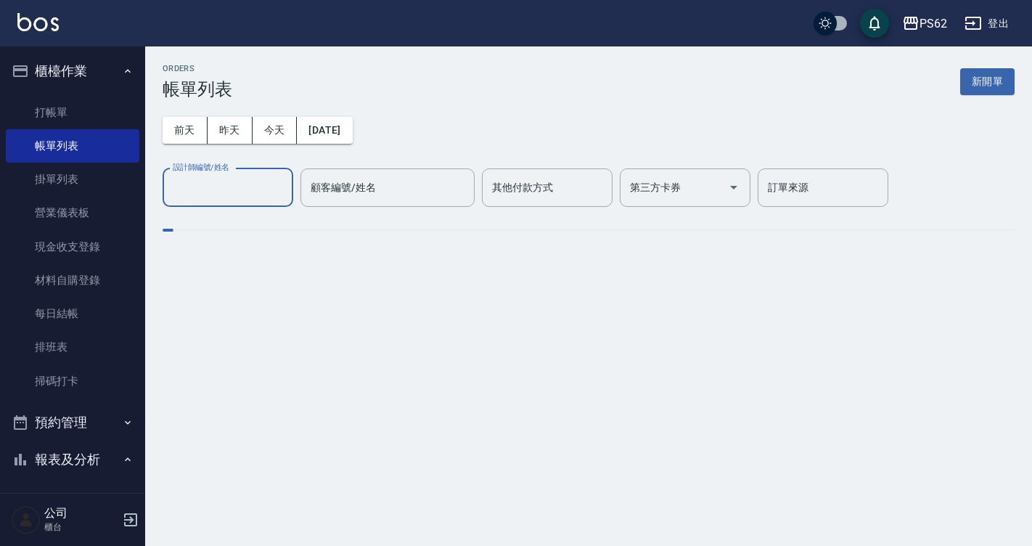
scroll to position [0, 0]
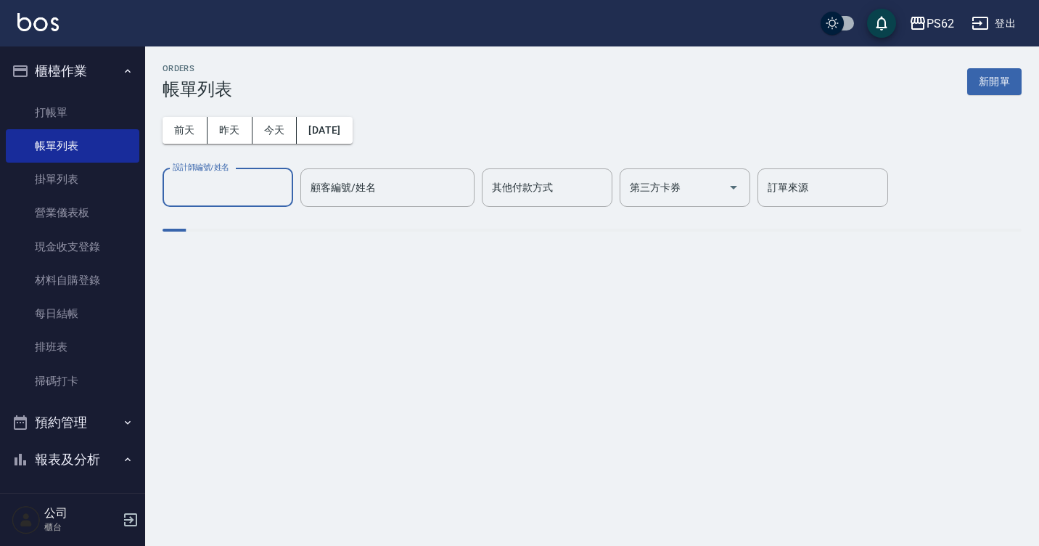
click at [229, 188] on input "設計師編號/姓名" at bounding box center [228, 187] width 118 height 25
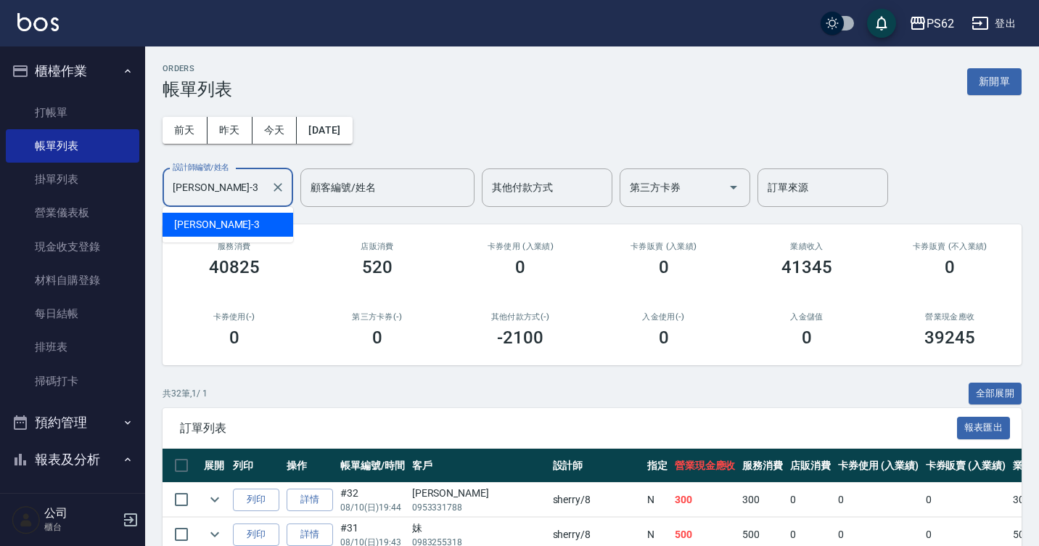
type input "Tina-3"
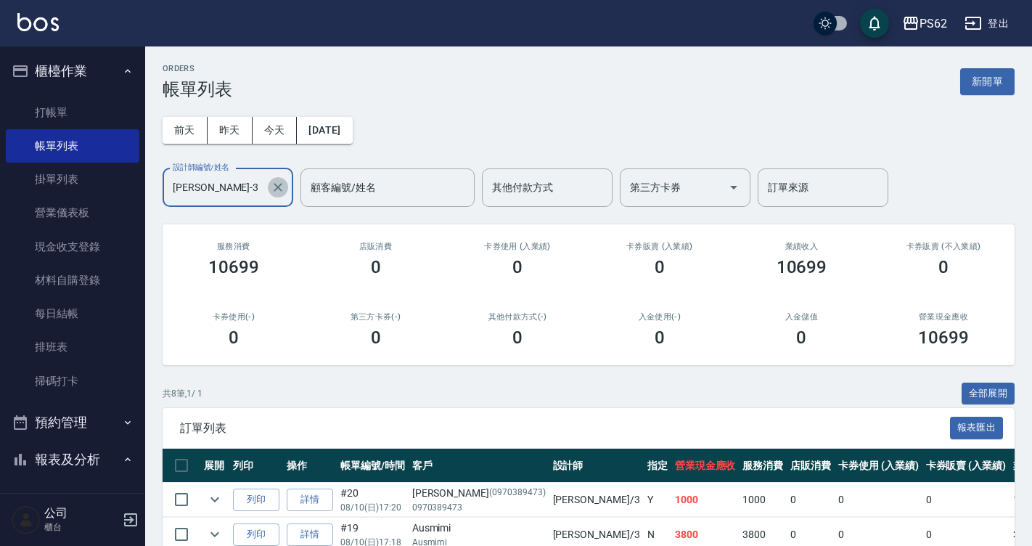
click at [278, 179] on button "Clear" at bounding box center [278, 187] width 20 height 20
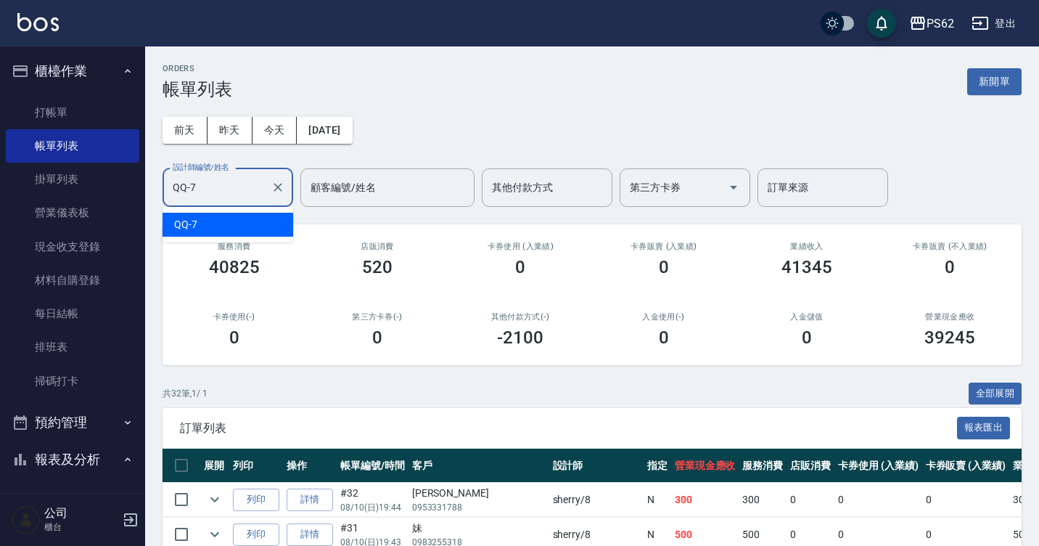
type input "QQ-7"
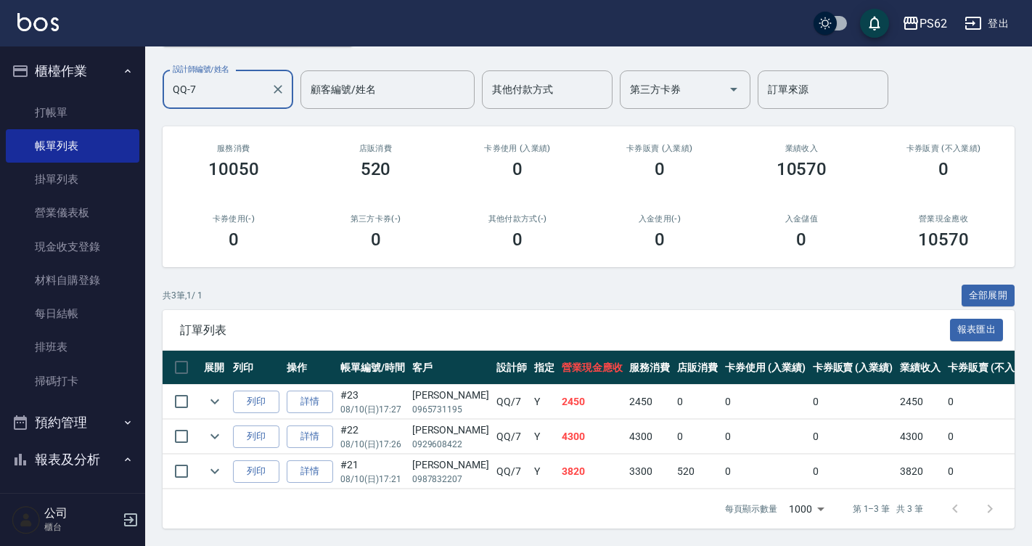
scroll to position [109, 0]
click at [673, 473] on td "520" at bounding box center [697, 471] width 48 height 34
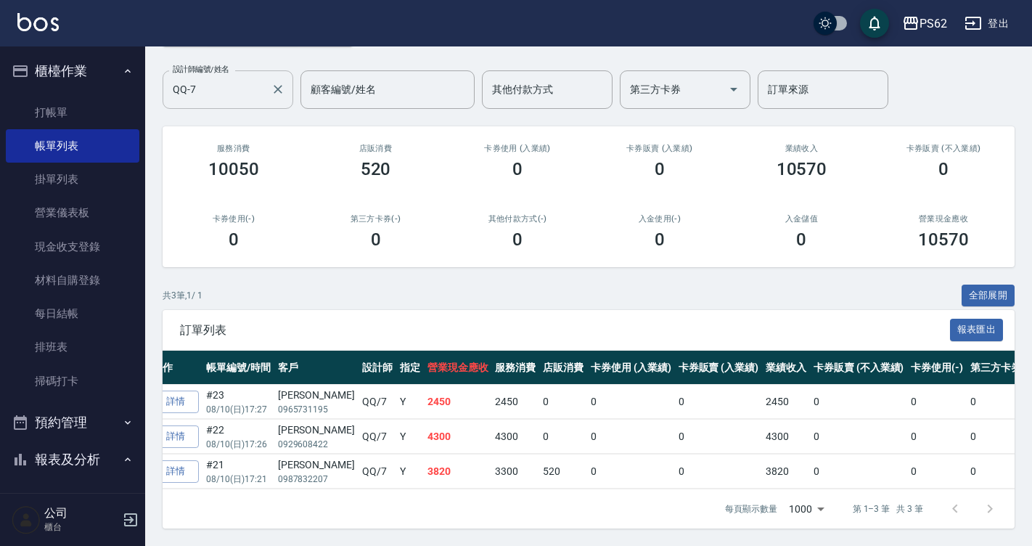
scroll to position [0, 0]
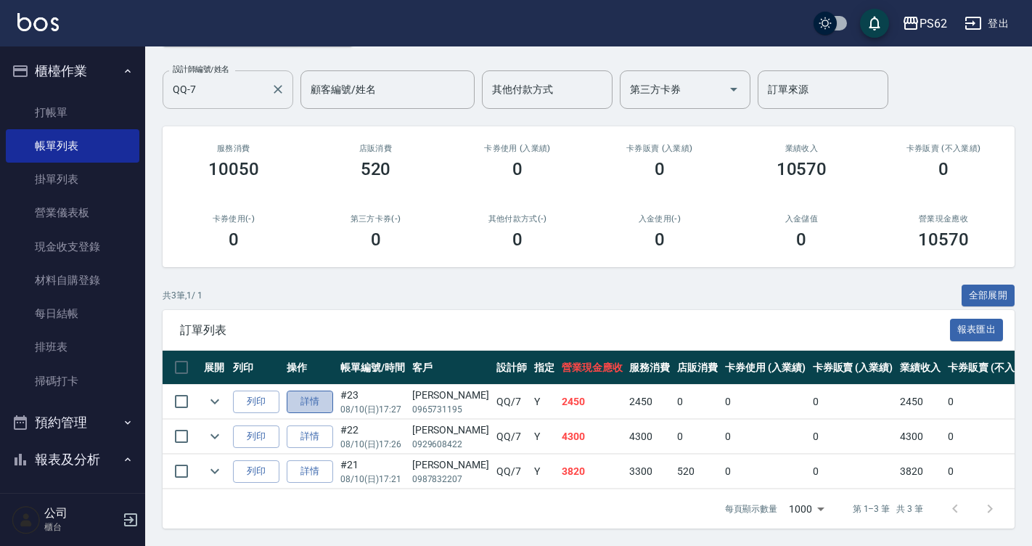
click at [326, 390] on link "詳情" at bounding box center [310, 401] width 46 height 22
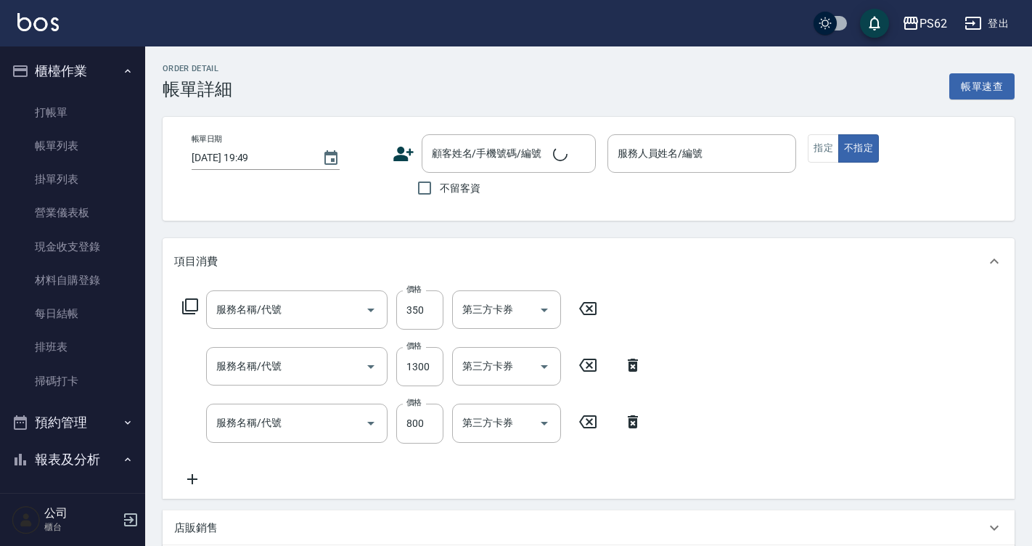
scroll to position [330, 0]
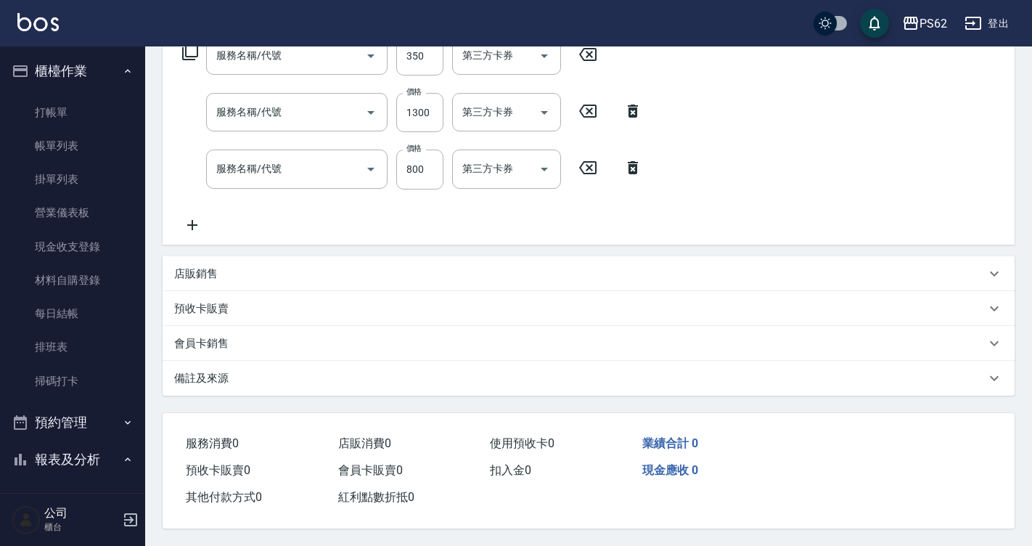
type input "2025/08/10 17:27"
type input "QQ-7"
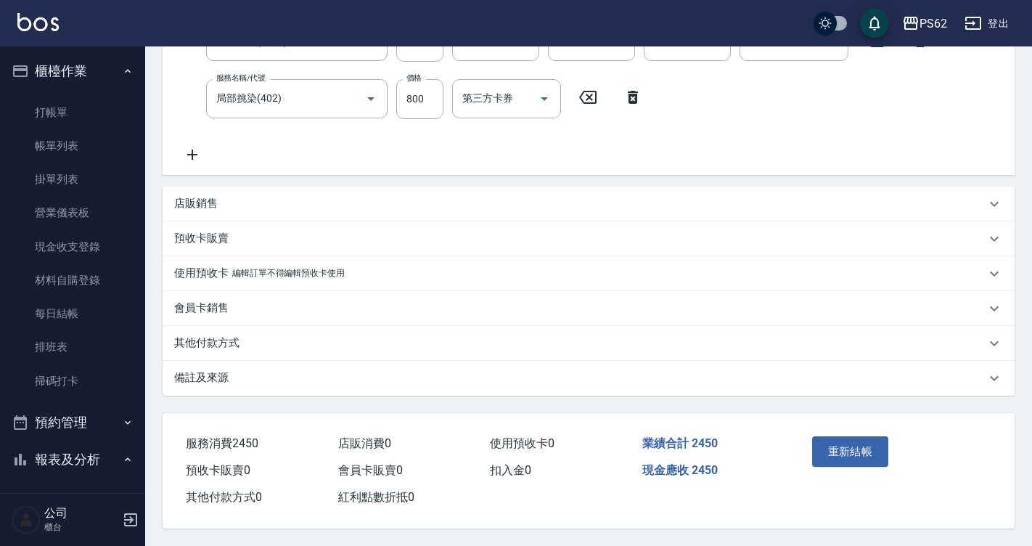
type input "B級單剪350(104)"
type input "鉑金護髮(0425)"
type input "局部挑染(402)"
type input "黃莉雯/0965731195/"
click at [215, 335] on p "其他付款方式" at bounding box center [206, 342] width 65 height 15
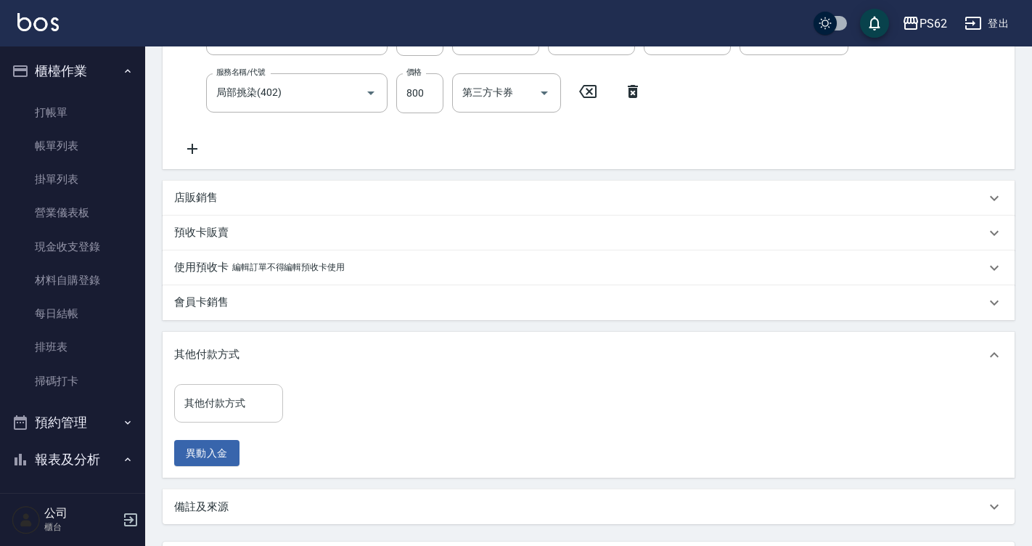
click at [258, 418] on div "其他付款方式" at bounding box center [228, 403] width 109 height 38
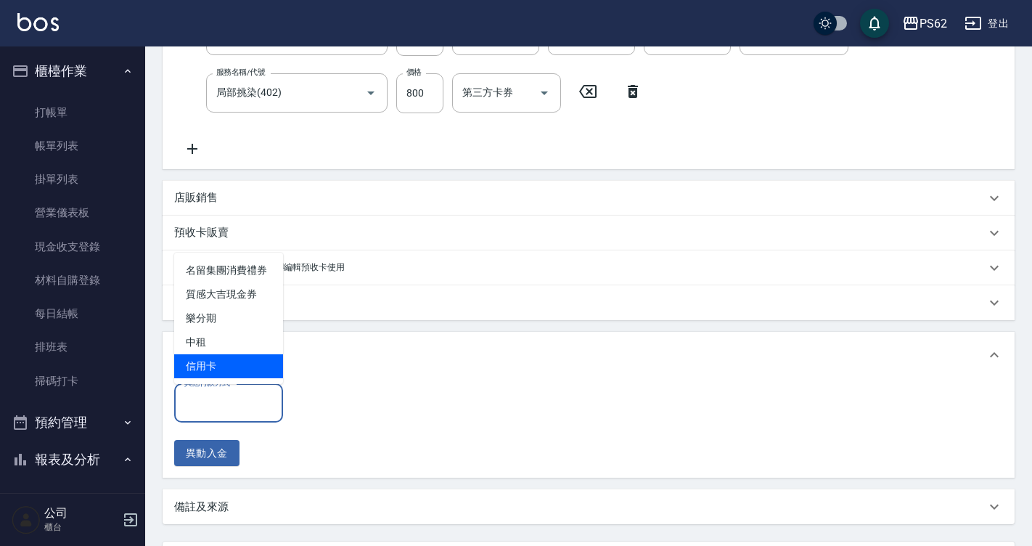
click at [234, 364] on span "信用卡" at bounding box center [228, 366] width 109 height 24
type input "信用卡"
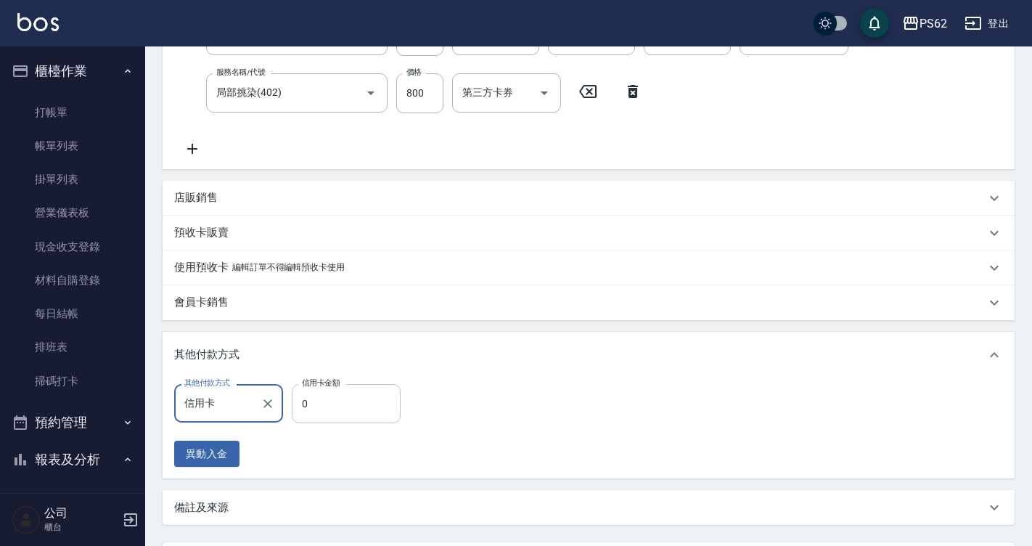
click at [344, 395] on input "0" at bounding box center [346, 403] width 109 height 39
type input "2450"
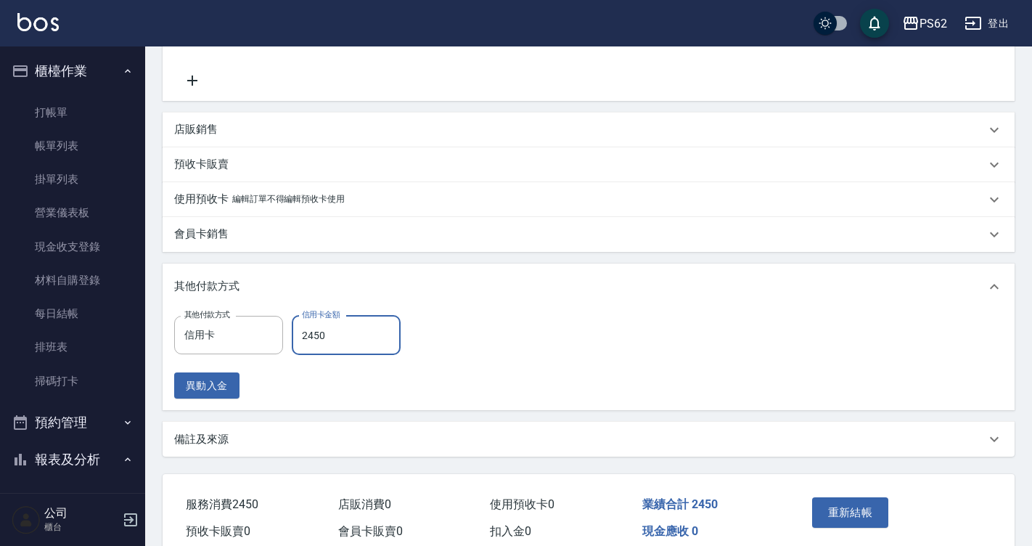
scroll to position [466, 0]
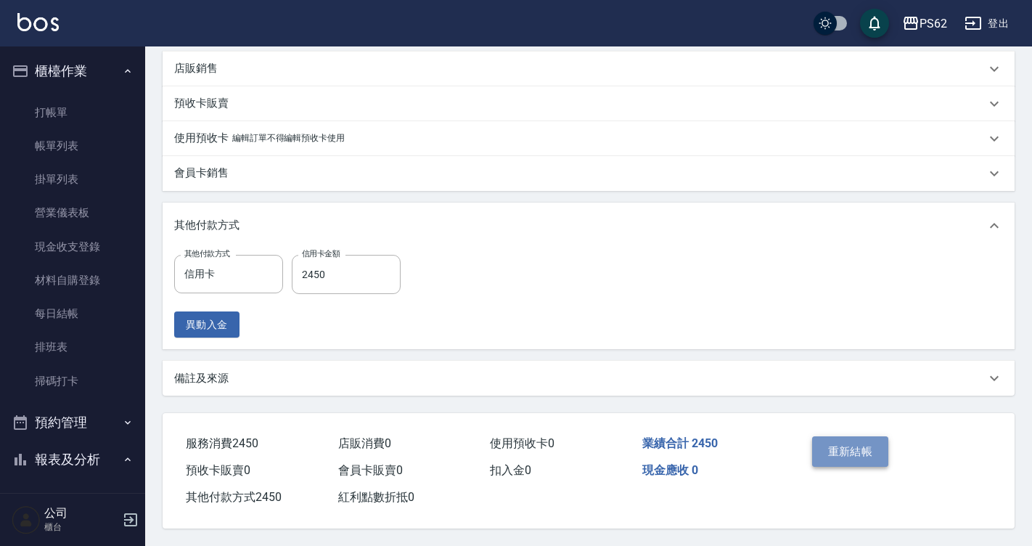
click at [837, 456] on button "重新結帳" at bounding box center [850, 451] width 77 height 30
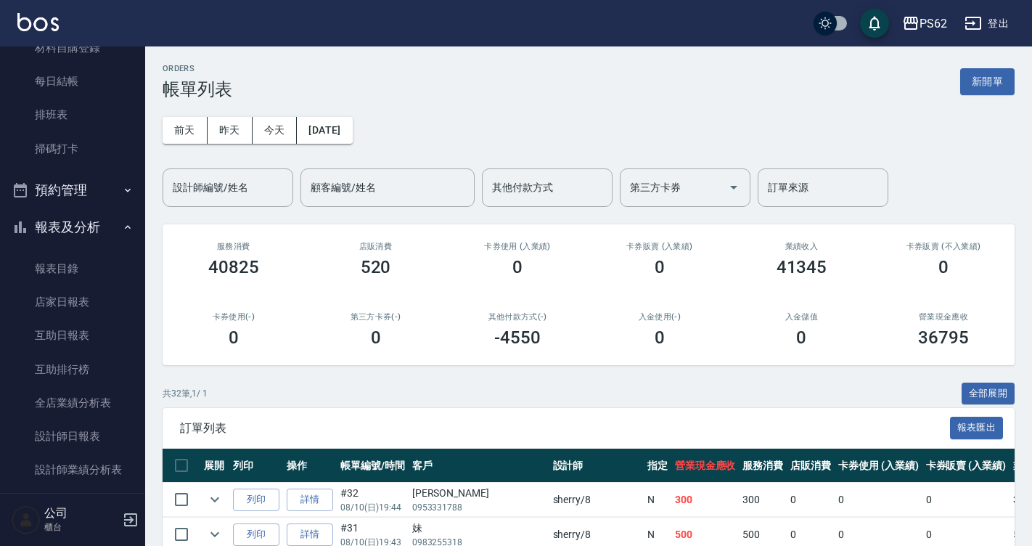
scroll to position [363, 0]
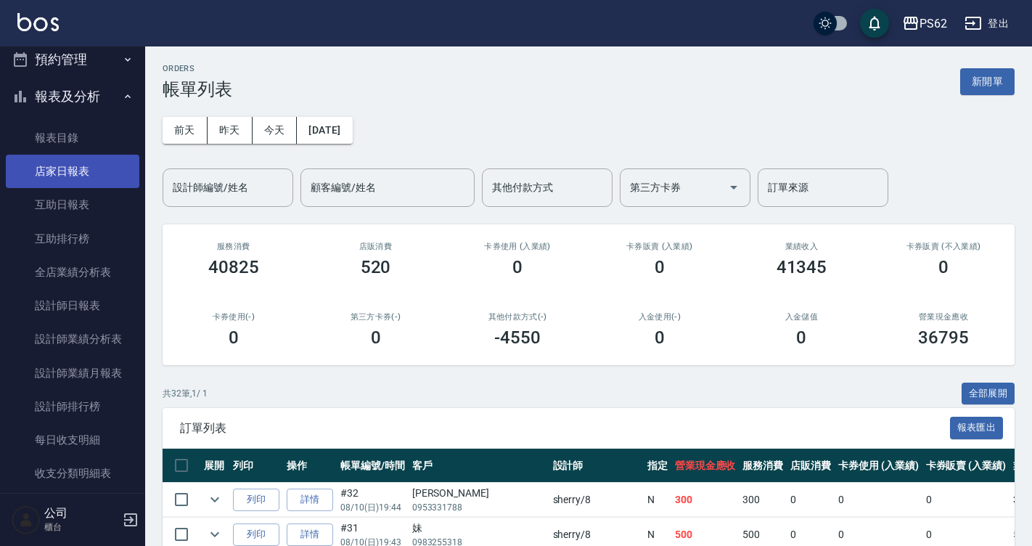
click at [63, 184] on link "店家日報表" at bounding box center [72, 171] width 133 height 33
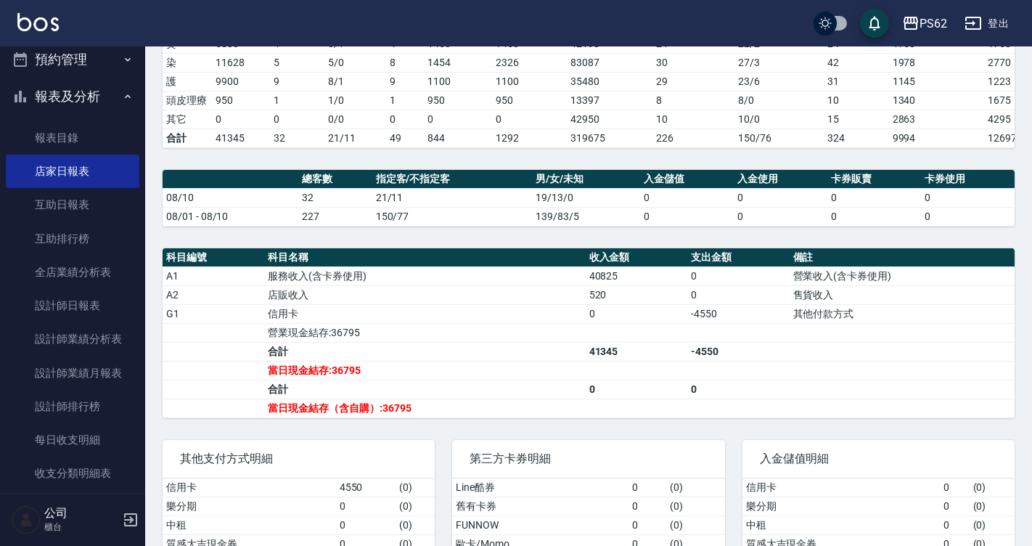
scroll to position [349, 0]
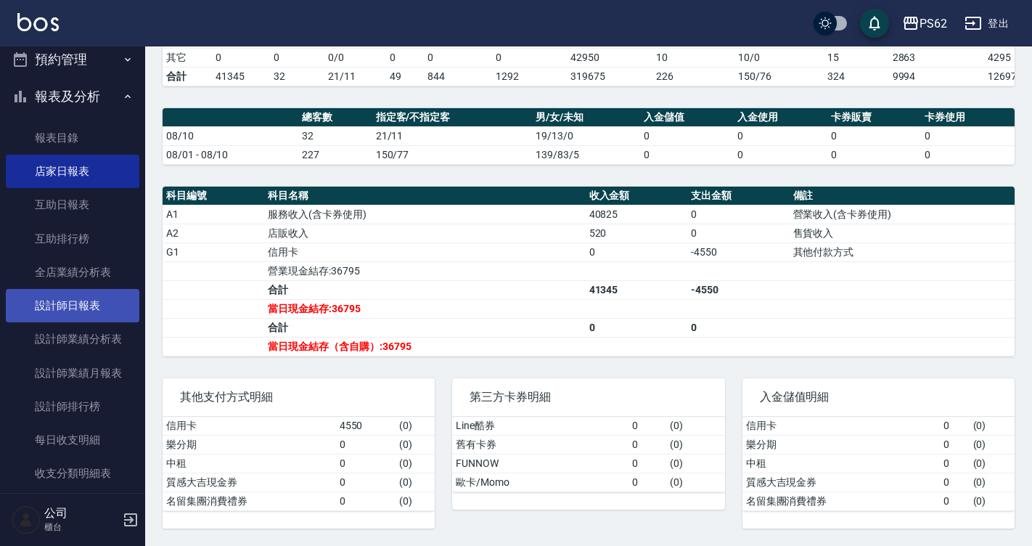
drag, startPoint x: 68, startPoint y: 301, endPoint x: 60, endPoint y: 296, distance: 9.5
click at [68, 301] on link "設計師日報表" at bounding box center [72, 305] width 133 height 33
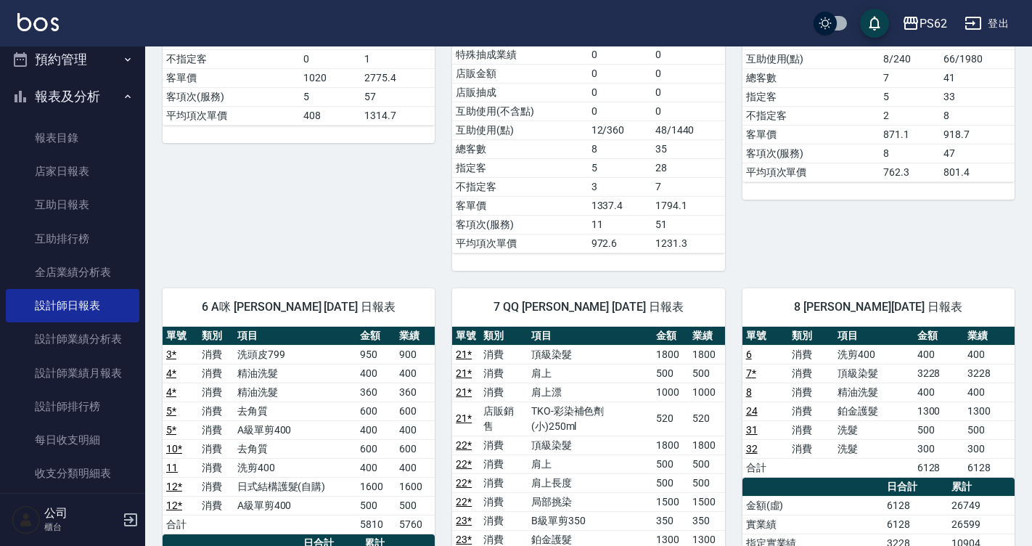
scroll to position [653, 0]
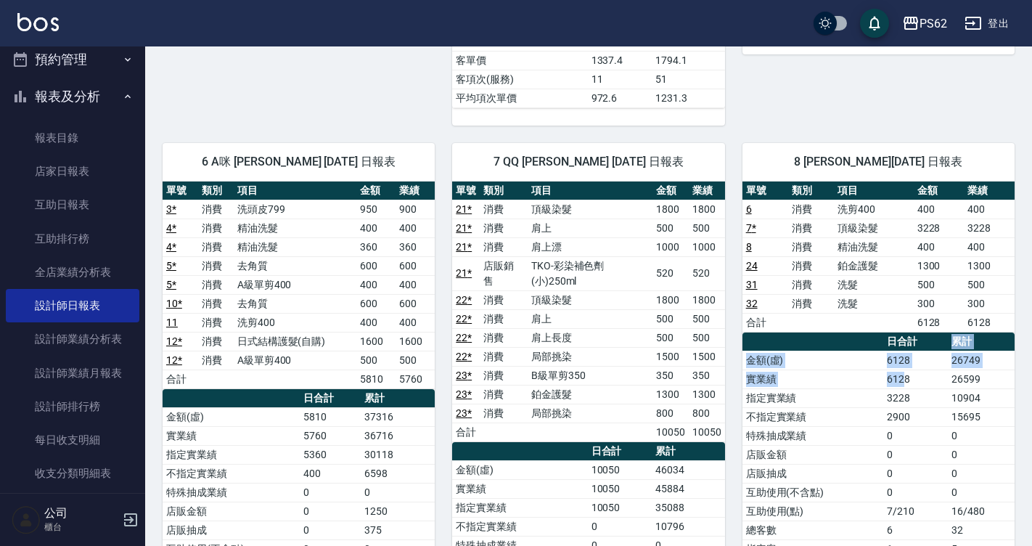
drag, startPoint x: 916, startPoint y: 334, endPoint x: 904, endPoint y: 365, distance: 32.6
click at [904, 365] on table "日合計 累計 金額(虛) 6128 26749 實業績 6128 26599 指定實業績 3228 10904 不指定實業績 2900 15695 特殊抽成業…" at bounding box center [878, 483] width 272 height 302
click at [915, 372] on td "6128" at bounding box center [915, 378] width 65 height 19
drag, startPoint x: 806, startPoint y: 117, endPoint x: 778, endPoint y: 156, distance: 48.3
click at [778, 156] on div "8 sherry 吳宜瑄 08/10/2025 日報表 單號 類別 項目 金額 業績 6 消費 洗剪400 400 400 7 * 消費 頂級染髮 3228 …" at bounding box center [869, 444] width 289 height 636
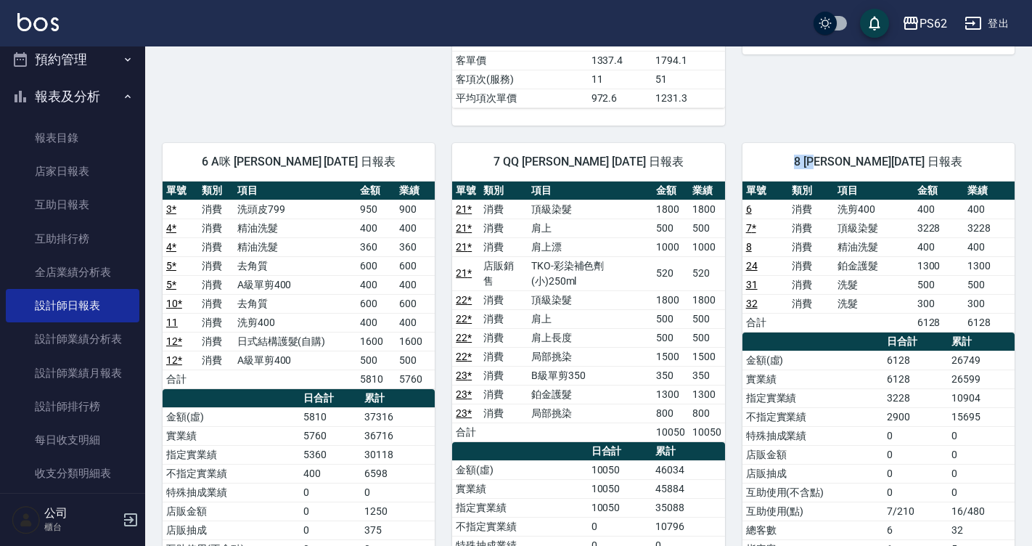
click at [730, 126] on div "8 sherry 吳宜瑄 08/10/2025 日報表 單號 類別 項目 金額 業績 6 消費 洗剪400 400 400 7 * 消費 頂級染髮 3228 …" at bounding box center [869, 444] width 289 height 636
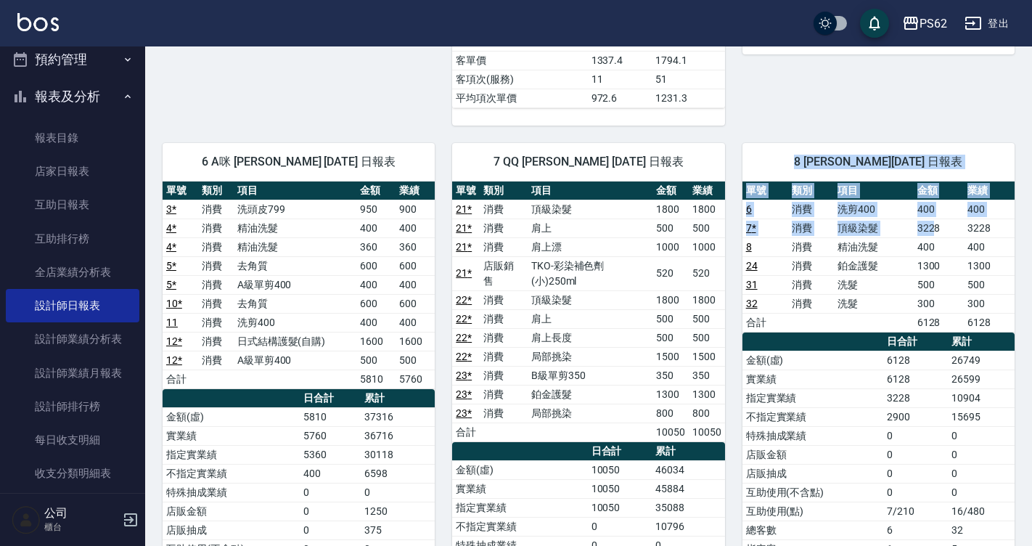
drag, startPoint x: 769, startPoint y: 133, endPoint x: 934, endPoint y: 207, distance: 180.8
click at [934, 207] on div "8 sherry 吳宜瑄 08/10/2025 日報表 單號 類別 項目 金額 業績 6 消費 洗剪400 400 400 7 * 消費 頂級染髮 3228 …" at bounding box center [878, 397] width 272 height 509
click at [727, 131] on div "8 sherry 吳宜瑄 08/10/2025 日報表 單號 類別 項目 金額 業績 6 消費 洗剪400 400 400 7 * 消費 頂級染髮 3228 …" at bounding box center [869, 444] width 289 height 636
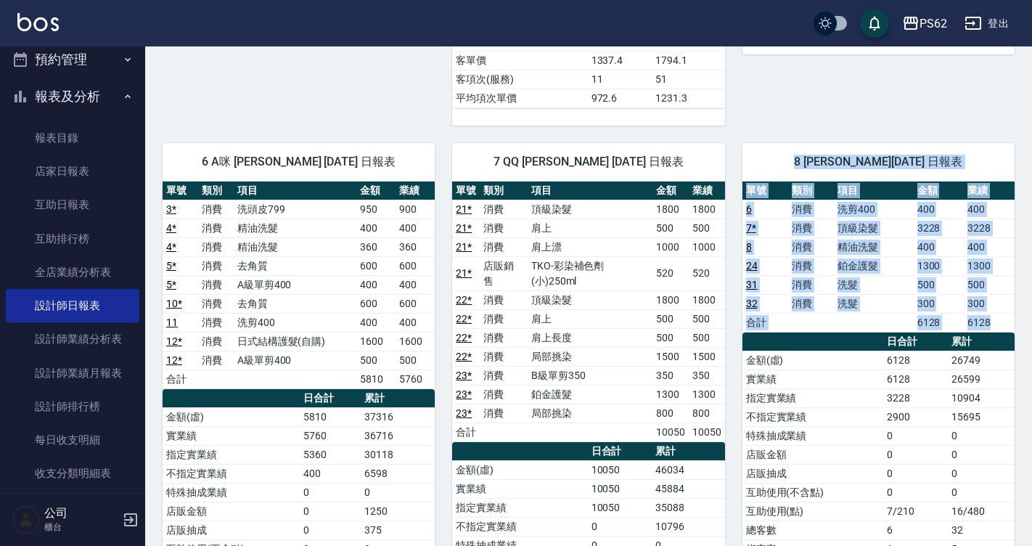
drag, startPoint x: 773, startPoint y: 144, endPoint x: 1028, endPoint y: 403, distance: 363.7
click at [1028, 403] on div "PS62 2025-08-10 設計師日報表 列印時間： 2025-08-10-20:18 Employee Daily Report 設計師日報表 前天 昨…" at bounding box center [588, 85] width 887 height 1385
click at [873, 126] on div "8 sherry 吳宜瑄 08/10/2025 日報表 單號 類別 項目 金額 業績 6 消費 洗剪400 400 400 7 * 消費 頂級染髮 3228 …" at bounding box center [869, 444] width 289 height 636
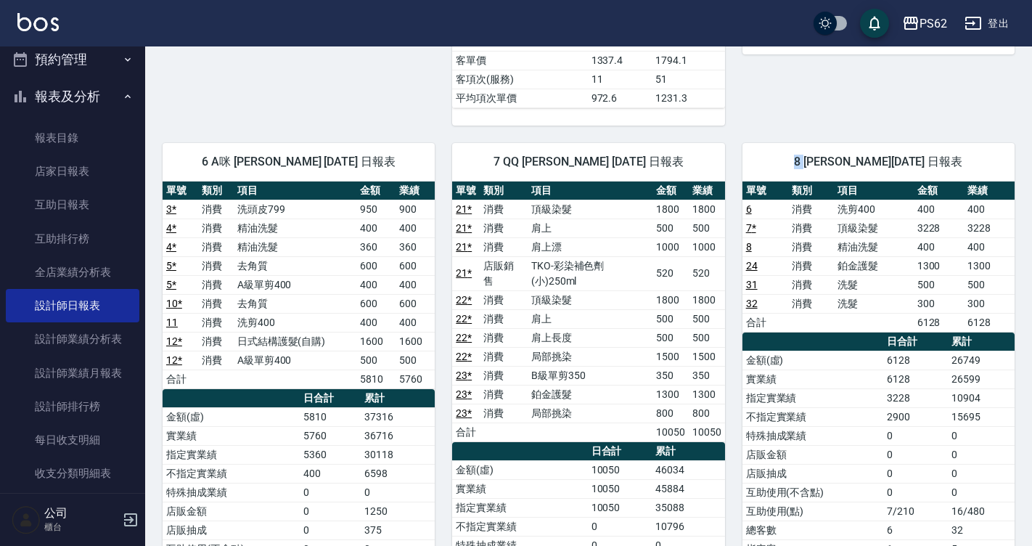
drag, startPoint x: 786, startPoint y: 141, endPoint x: 797, endPoint y: 150, distance: 13.4
click at [797, 155] on span "8 sherry 吳宜瑄 08/10/2025 日報表" at bounding box center [878, 162] width 237 height 15
drag, startPoint x: 844, startPoint y: 110, endPoint x: 784, endPoint y: 110, distance: 59.5
click at [784, 126] on div "8 sherry 吳宜瑄 08/10/2025 日報表 單號 類別 項目 金額 業績 6 消費 洗剪400 400 400 7 * 消費 頂級染髮 3228 …" at bounding box center [869, 444] width 289 height 636
click at [1021, 387] on div "PS62 2025-08-10 設計師日報表 列印時間： 2025-08-10-20:18 Employee Daily Report 設計師日報表 前天 昨…" at bounding box center [588, 85] width 887 height 1385
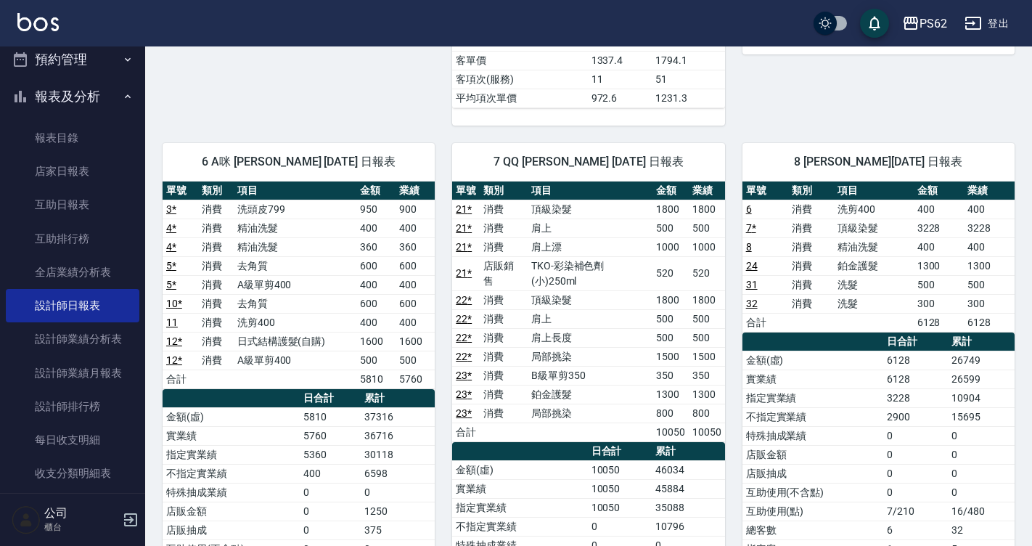
scroll to position [856, 0]
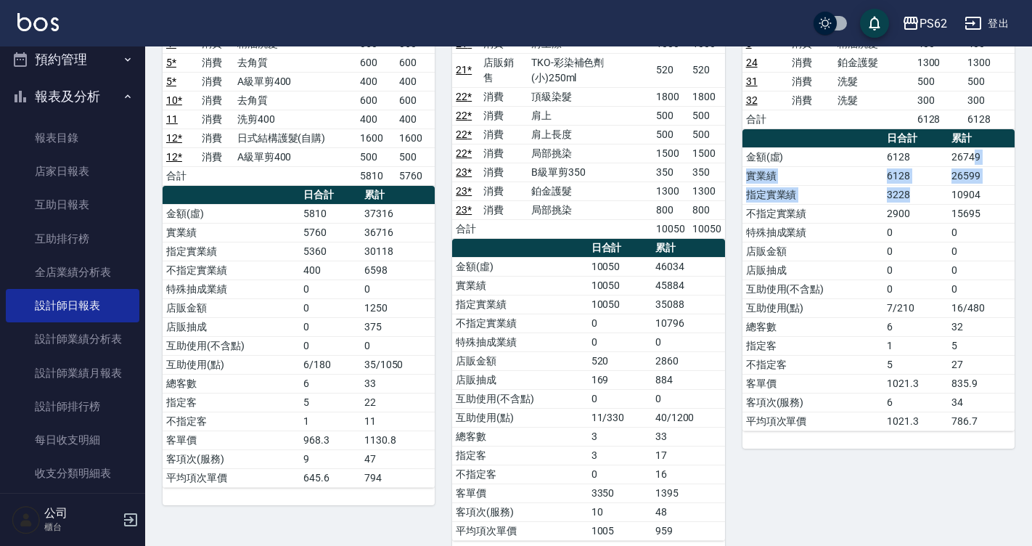
drag, startPoint x: 908, startPoint y: 175, endPoint x: 973, endPoint y: 149, distance: 69.7
click at [973, 149] on tbody "金額(虛) 6128 26749 實業績 6128 26599 指定實業績 3228 10904 不指定實業績 2900 15695 特殊抽成業績 0 0 店…" at bounding box center [878, 288] width 272 height 283
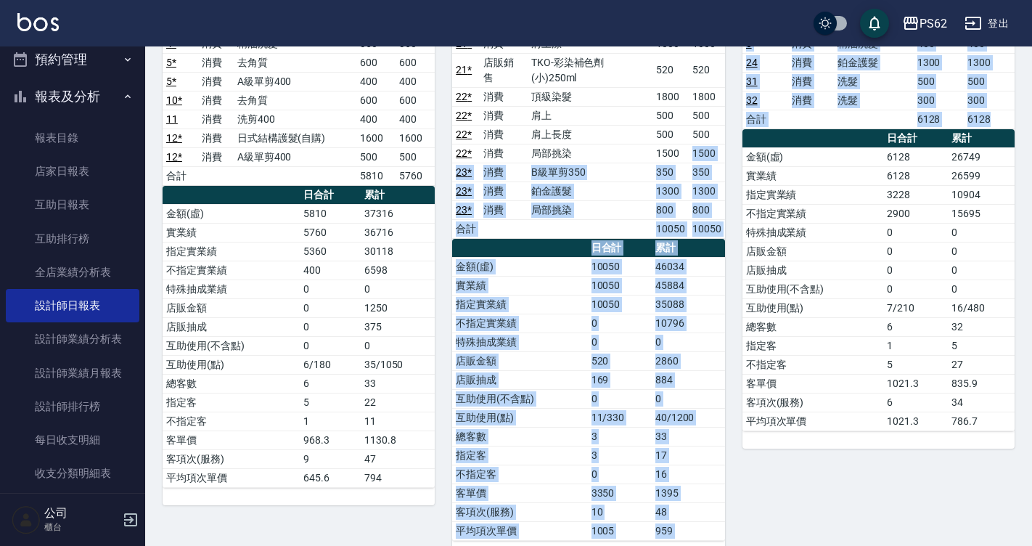
drag, startPoint x: 678, startPoint y: 120, endPoint x: 858, endPoint y: 204, distance: 198.3
click at [731, 231] on div "8 sherry 吳宜瑄 08/10/2025 日報表 單號 類別 項目 金額 業績 6 消費 洗剪400 400 400 7 * 消費 頂級染髮 3228 …" at bounding box center [869, 240] width 289 height 636
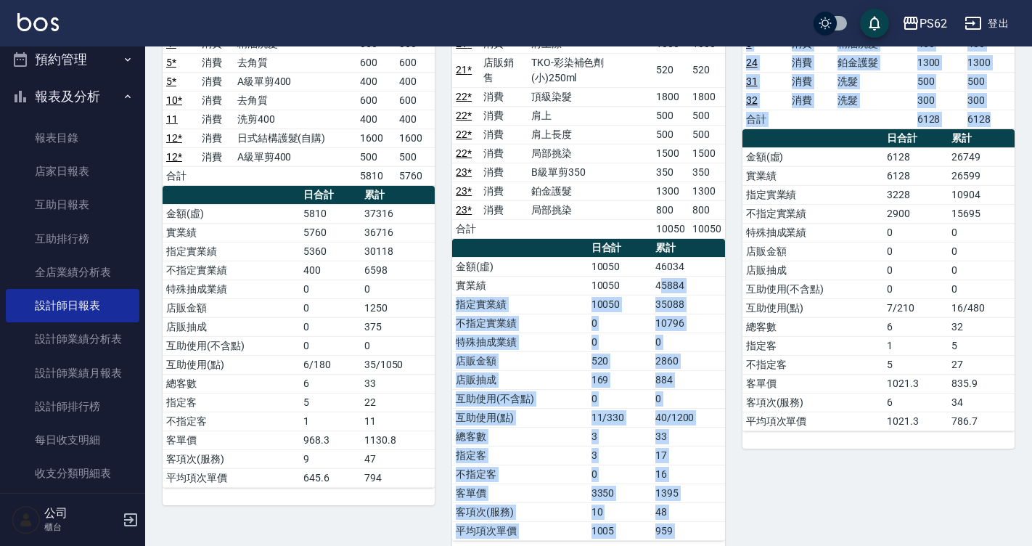
drag, startPoint x: 663, startPoint y: 250, endPoint x: 1041, endPoint y: 219, distance: 379.3
click at [712, 313] on td "10796" at bounding box center [687, 322] width 73 height 19
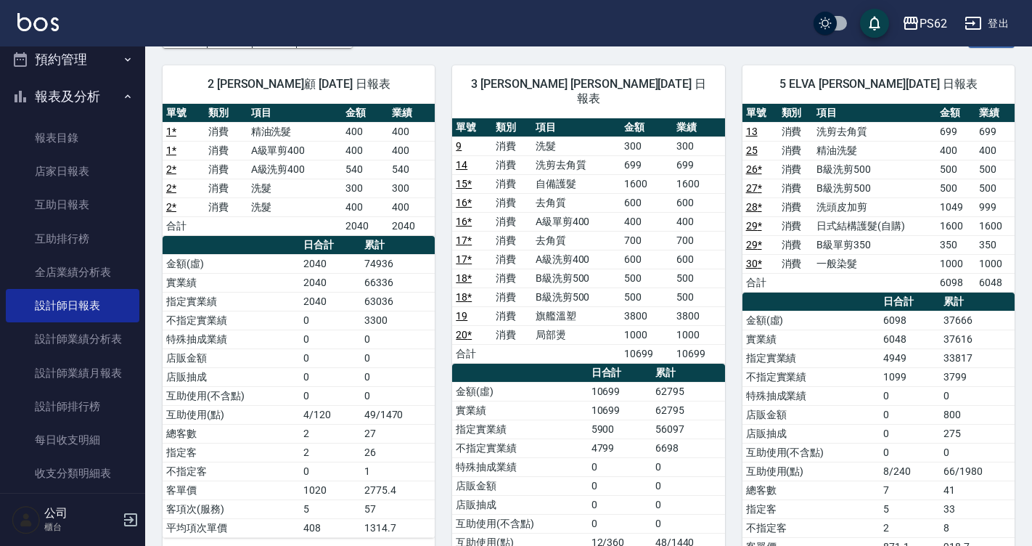
scroll to position [0, 0]
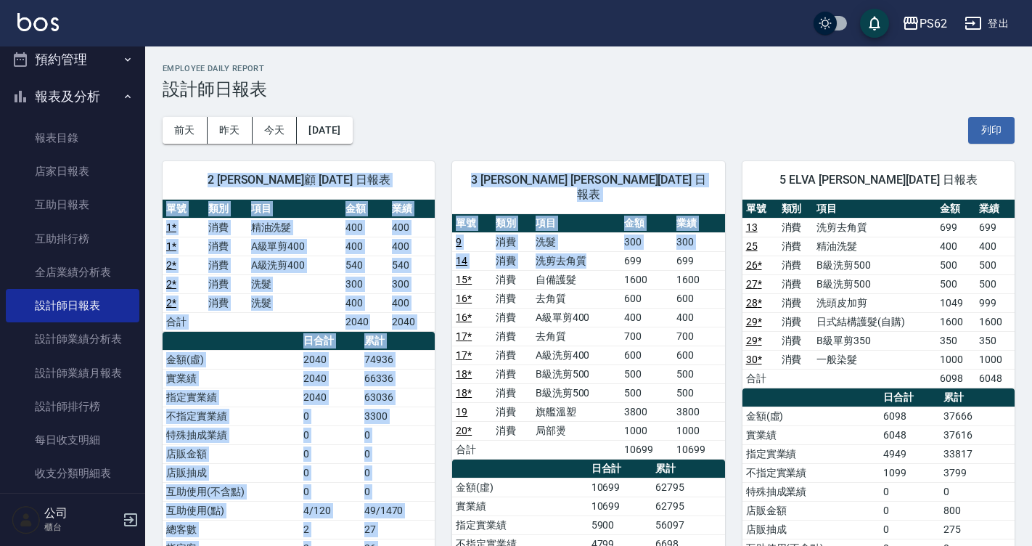
drag, startPoint x: 342, startPoint y: 90, endPoint x: 585, endPoint y: 254, distance: 293.2
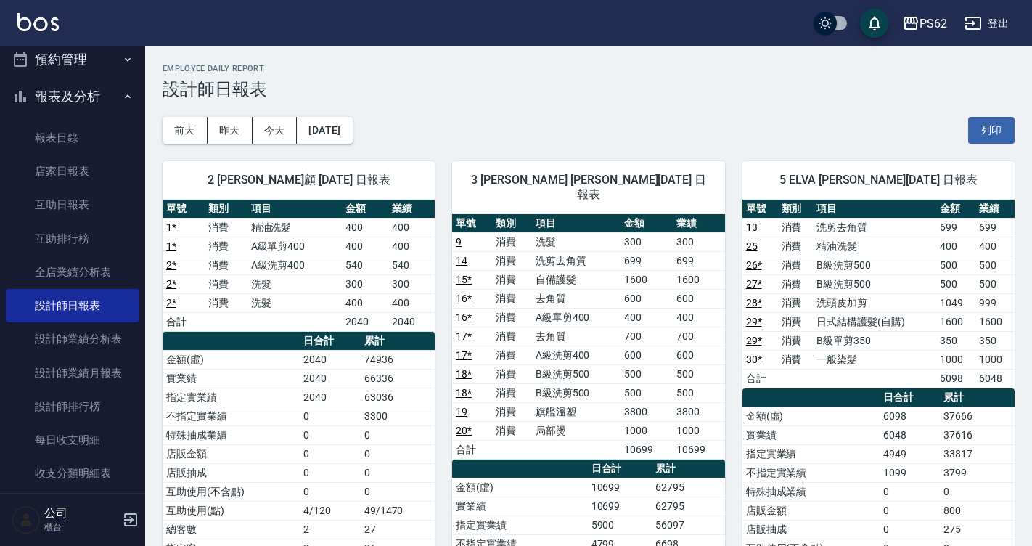
click at [733, 146] on div "5 ELVA 葉亞萱 08/10/2025 日報表 單號 類別 項目 金額 業績 13 消費 洗剪去角質 699 699 25 消費 精油洗髮 400 400…" at bounding box center [869, 461] width 289 height 635
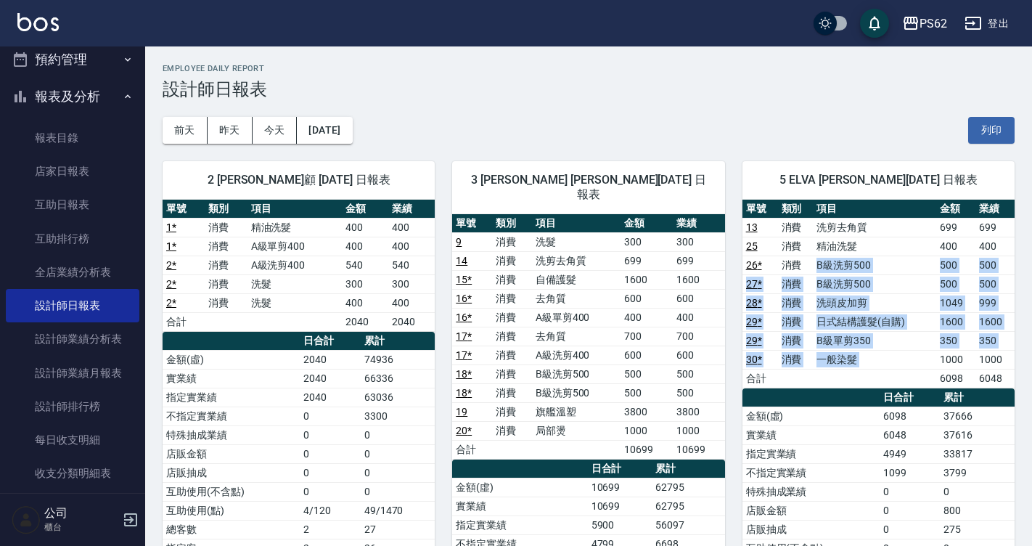
drag, startPoint x: 798, startPoint y: 260, endPoint x: 937, endPoint y: 354, distance: 167.6
click at [937, 354] on tbody "13 消費 洗剪去角質 699 699 25 消費 精油洗髮 400 400 26 * 消費 B級洗剪500 500 500 27 * 消費 B級洗剪500 …" at bounding box center [878, 303] width 272 height 170
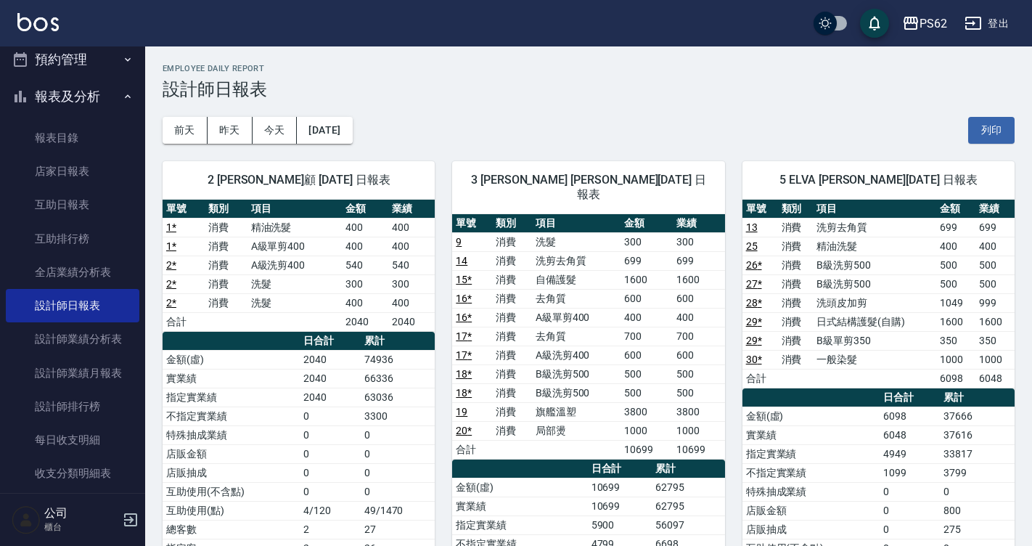
click at [749, 130] on div "前天 昨天 今天 2025/08/10 列印" at bounding box center [589, 130] width 852 height 62
drag, startPoint x: 794, startPoint y: 220, endPoint x: 824, endPoint y: 234, distance: 33.1
click at [824, 234] on tr "13 消費 洗剪去角質 699 699" at bounding box center [878, 227] width 272 height 19
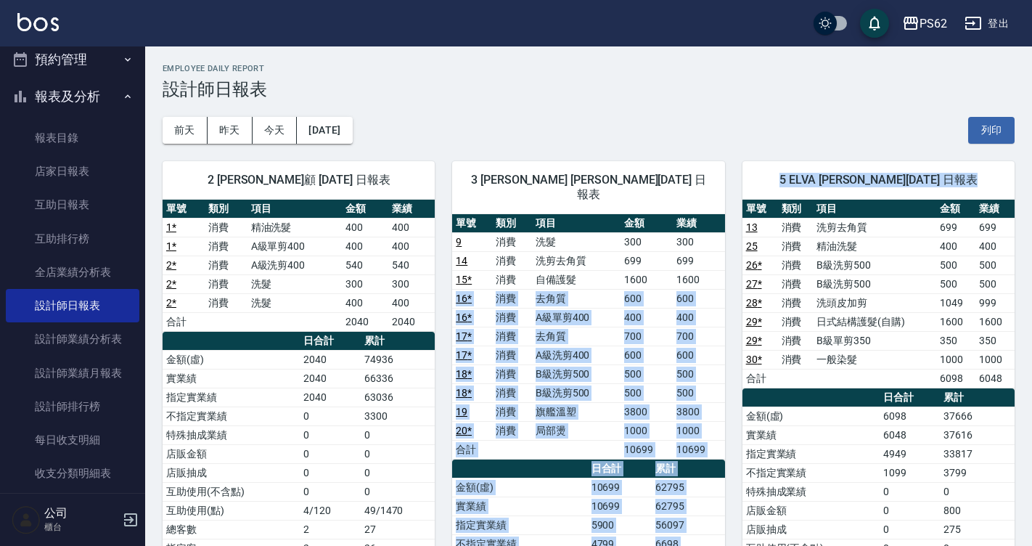
drag, startPoint x: 713, startPoint y: 273, endPoint x: 1041, endPoint y: 302, distance: 329.2
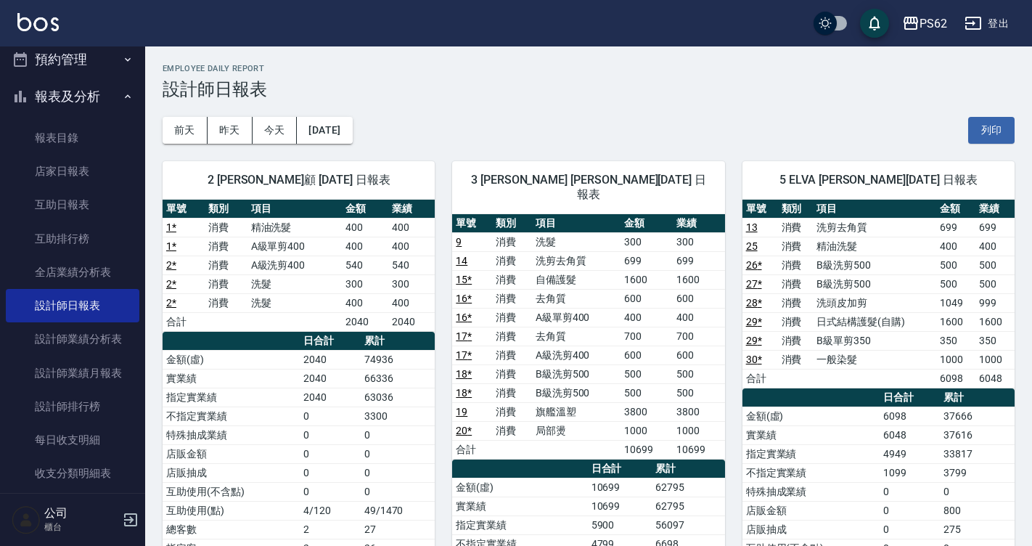
click at [852, 139] on div "前天 昨天 今天 2025/08/10 列印" at bounding box center [589, 130] width 852 height 62
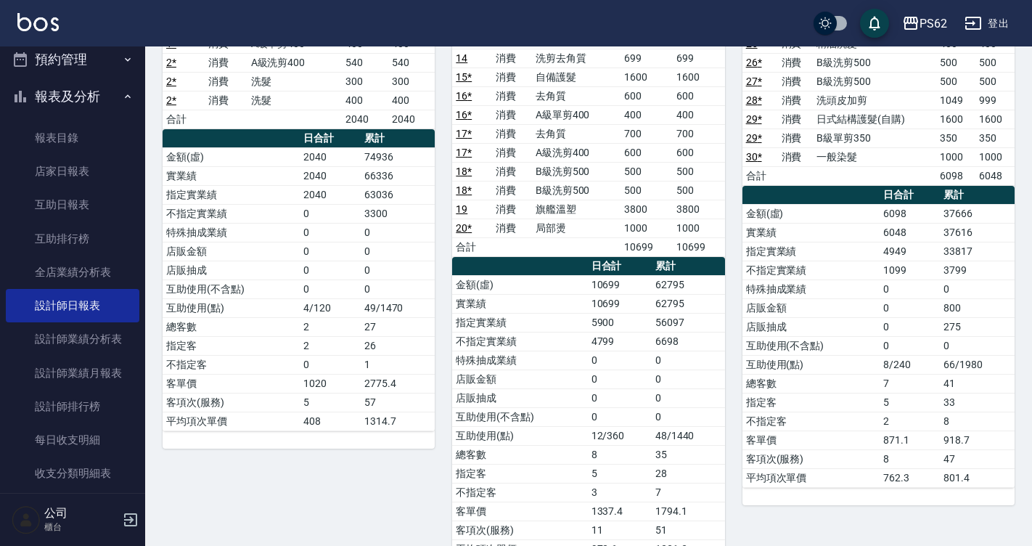
scroll to position [218, 0]
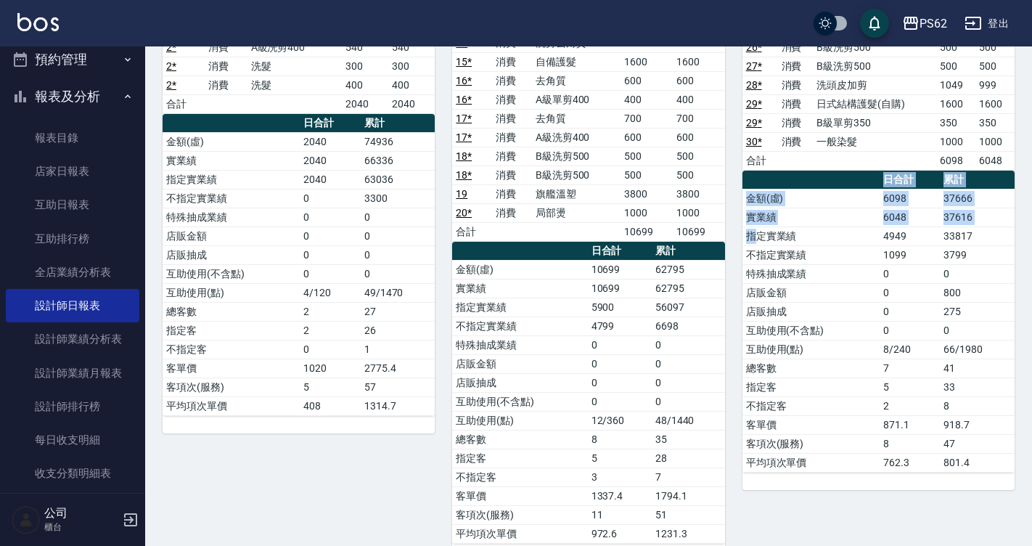
drag, startPoint x: 736, startPoint y: 203, endPoint x: 766, endPoint y: 235, distance: 43.6
click at [765, 235] on div "5 ELVA 葉亞萱 08/10/2025 日報表 單號 類別 項目 金額 業績 13 消費 洗剪去角質 699 699 25 消費 精油洗髮 400 400…" at bounding box center [869, 243] width 289 height 635
click at [813, 361] on td "總客數" at bounding box center [810, 367] width 137 height 19
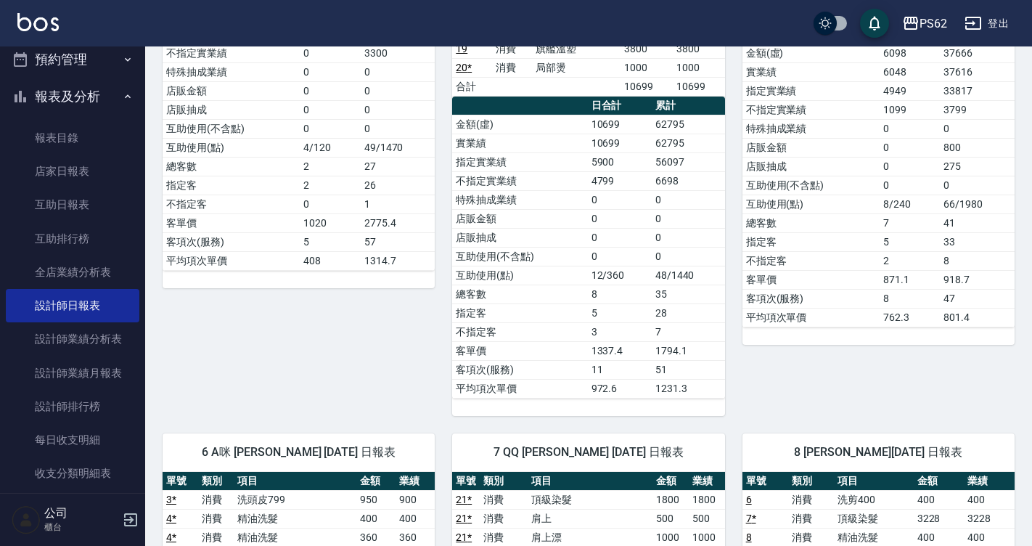
scroll to position [290, 0]
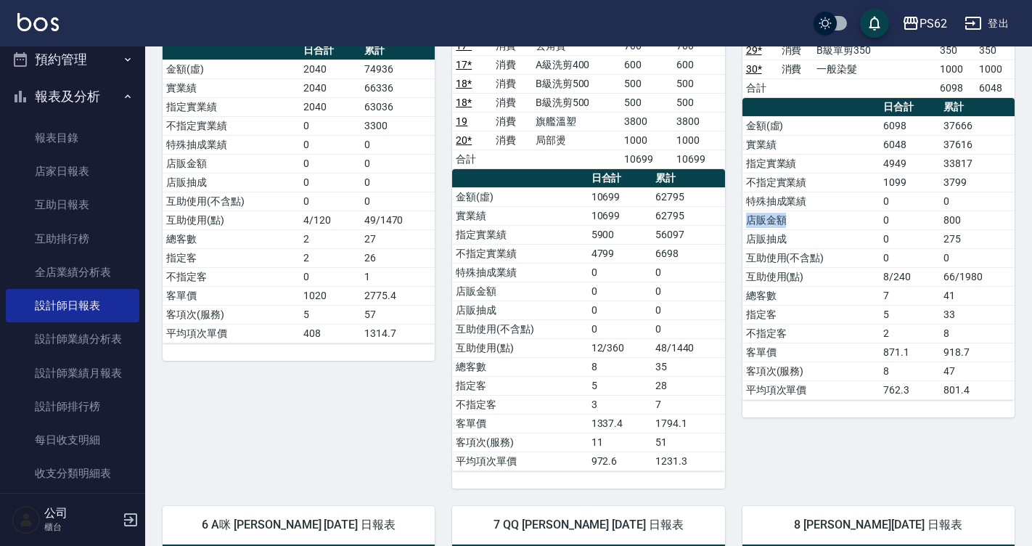
drag, startPoint x: 987, startPoint y: 192, endPoint x: 845, endPoint y: 218, distance: 144.6
click at [845, 218] on tbody "金額(虛) 6098 37666 實業績 6048 37616 指定實業績 4949 33817 不指定實業績 1099 3799 特殊抽成業績 0 0 店販…" at bounding box center [878, 257] width 272 height 283
click at [778, 138] on td "實業績" at bounding box center [810, 144] width 137 height 19
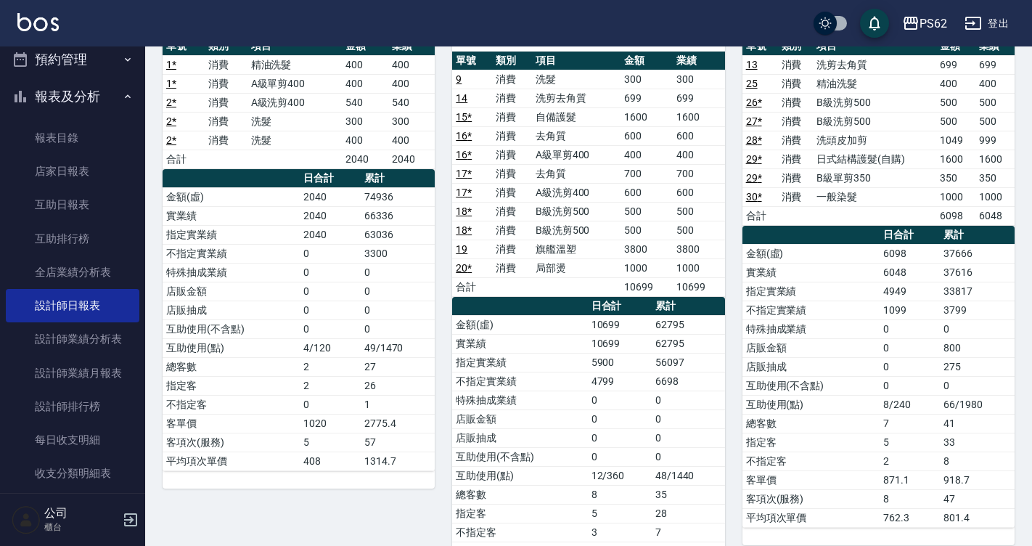
scroll to position [0, 0]
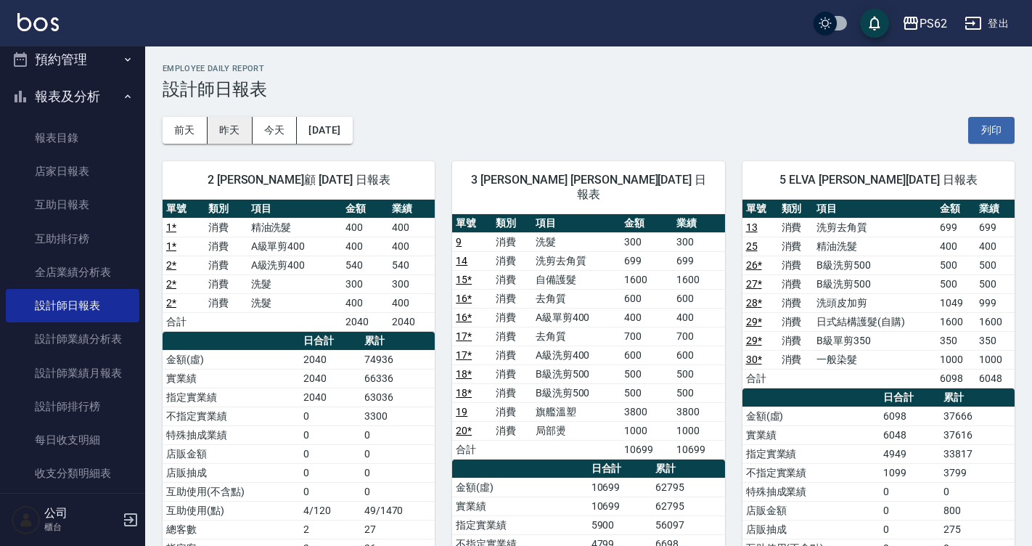
drag, startPoint x: 233, startPoint y: 138, endPoint x: 237, endPoint y: 123, distance: 15.1
click at [233, 137] on button "昨天" at bounding box center [229, 130] width 45 height 27
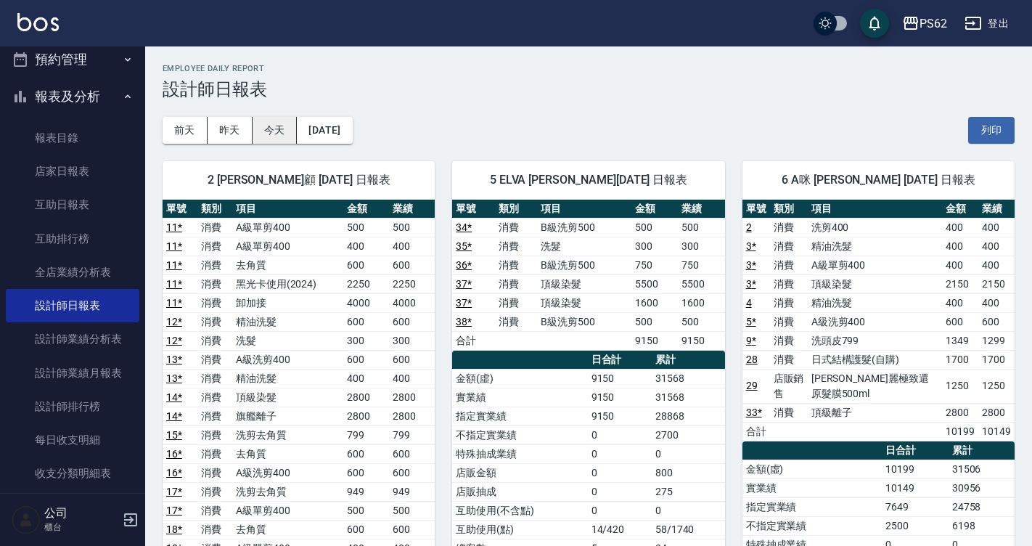
click at [278, 120] on button "今天" at bounding box center [274, 130] width 45 height 27
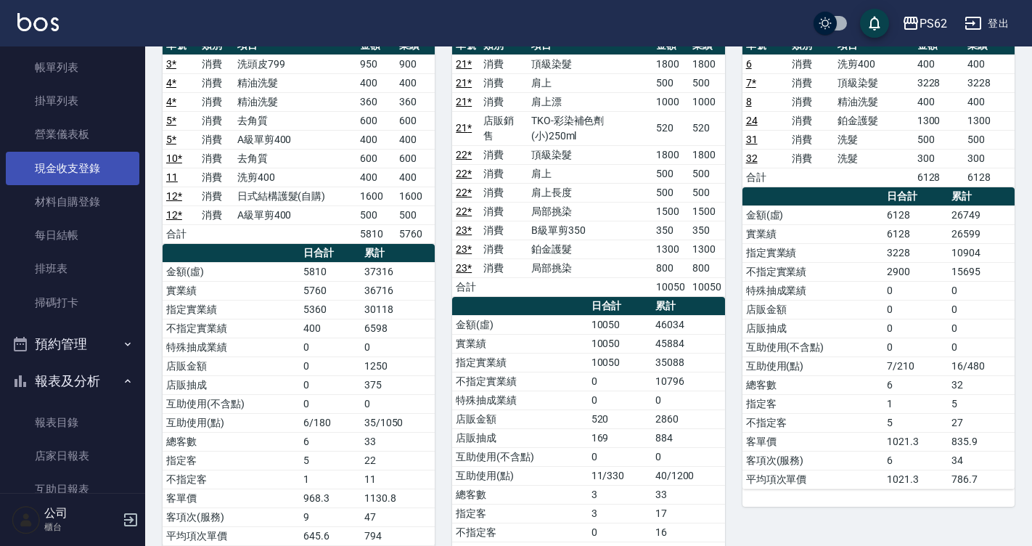
scroll to position [73, 0]
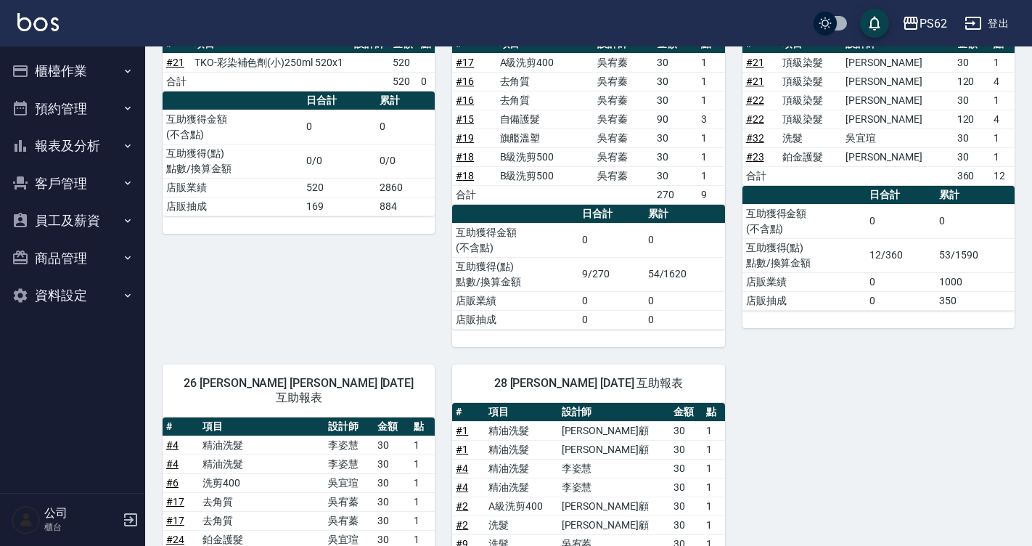
scroll to position [145, 0]
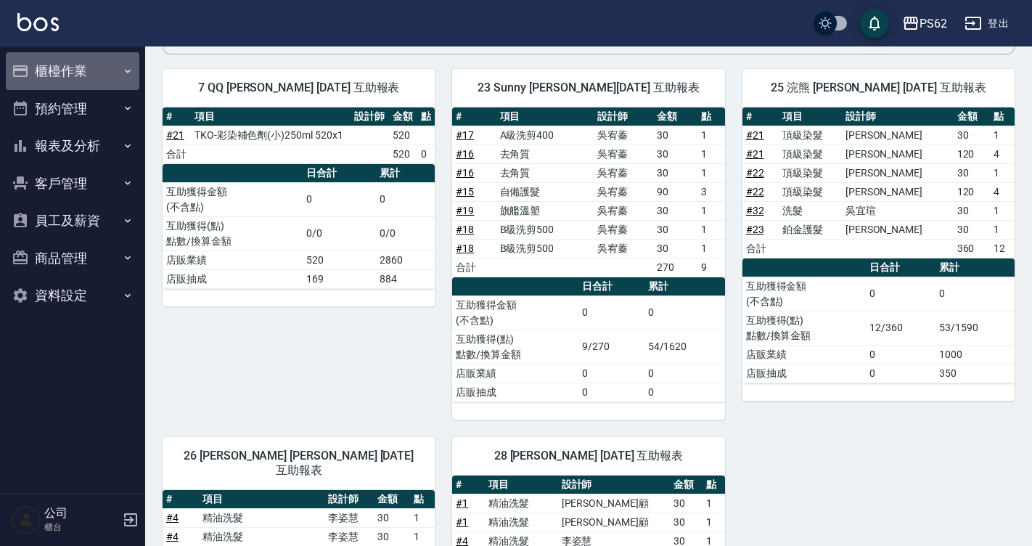
click at [116, 56] on button "櫃檯作業" at bounding box center [72, 71] width 133 height 38
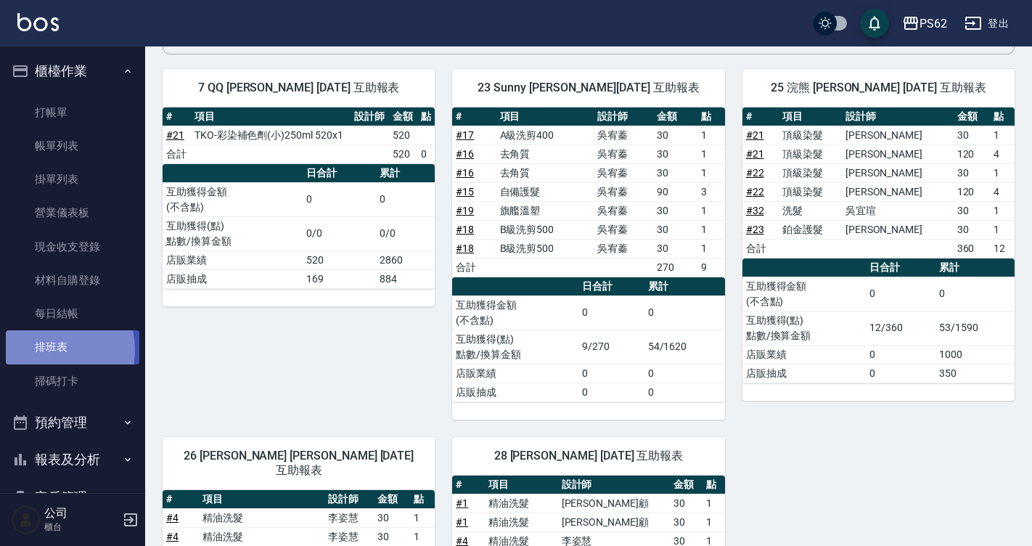
click at [40, 350] on link "排班表" at bounding box center [72, 346] width 133 height 33
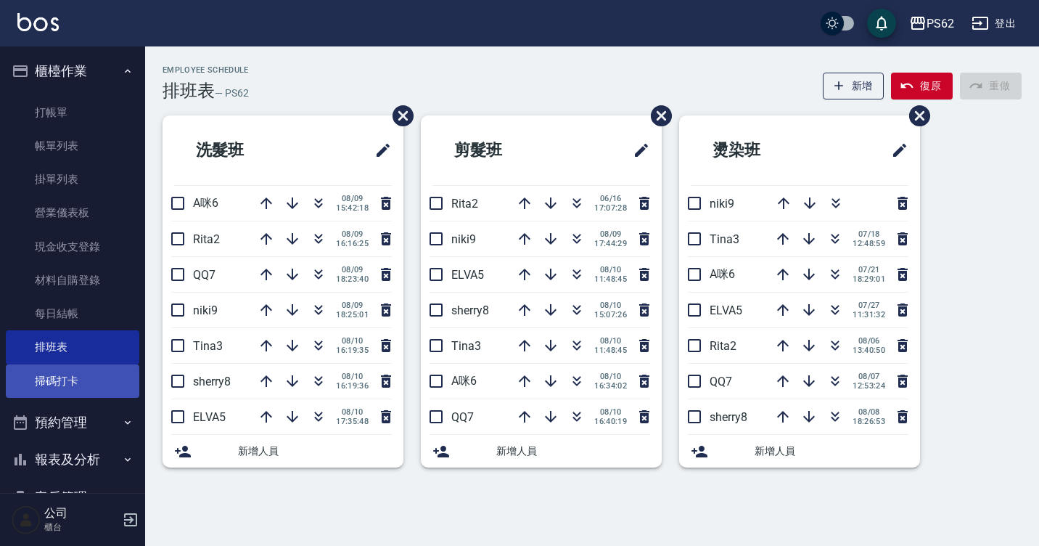
click at [44, 373] on link "掃碼打卡" at bounding box center [72, 380] width 133 height 33
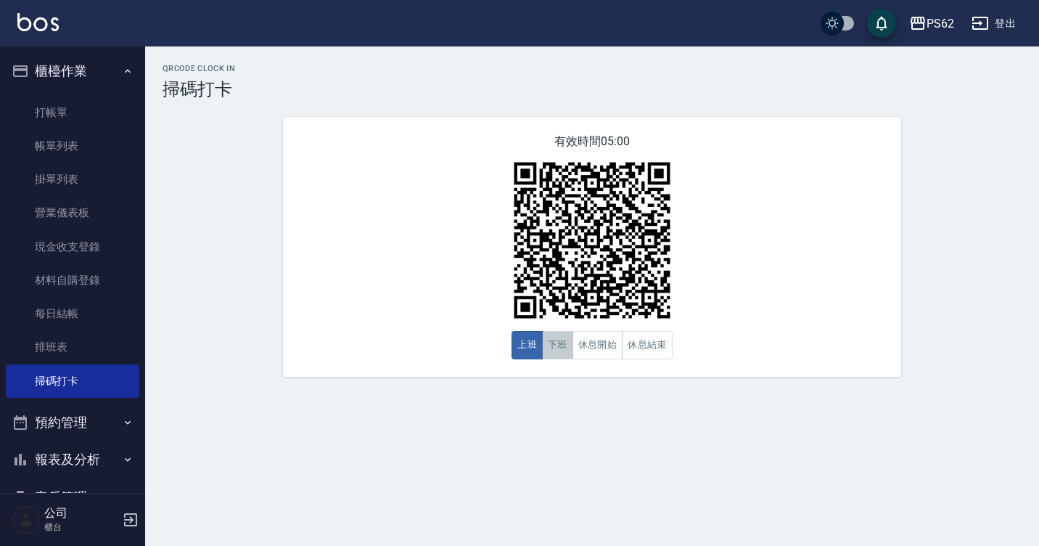
click at [551, 341] on button "下班" at bounding box center [557, 345] width 31 height 28
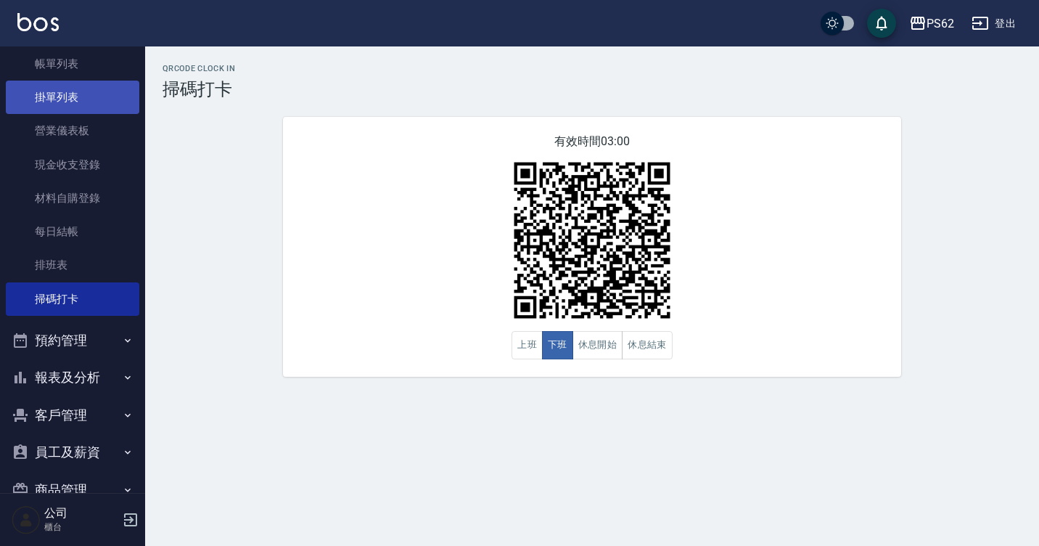
scroll to position [145, 0]
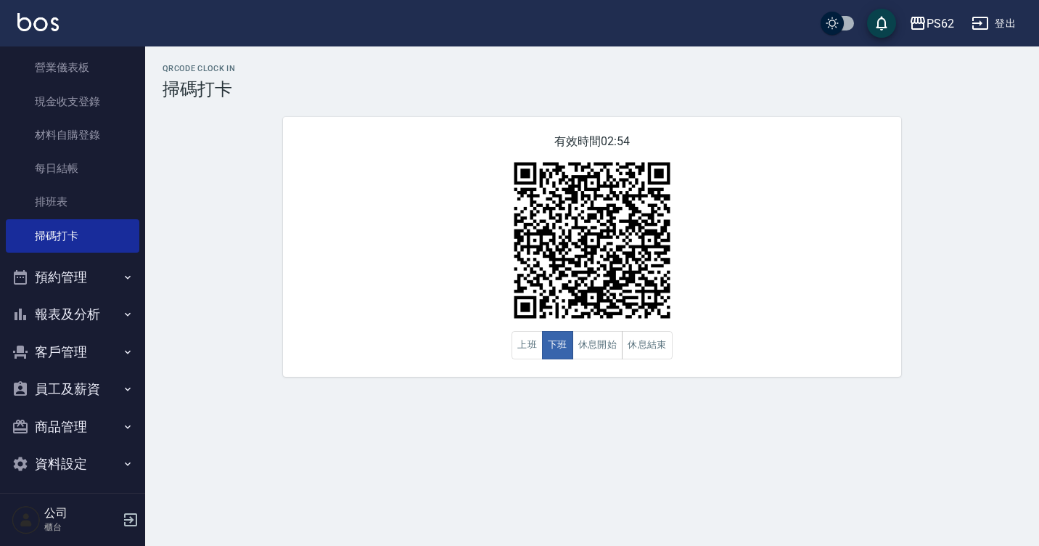
click at [110, 340] on button "客戶管理" at bounding box center [72, 352] width 133 height 38
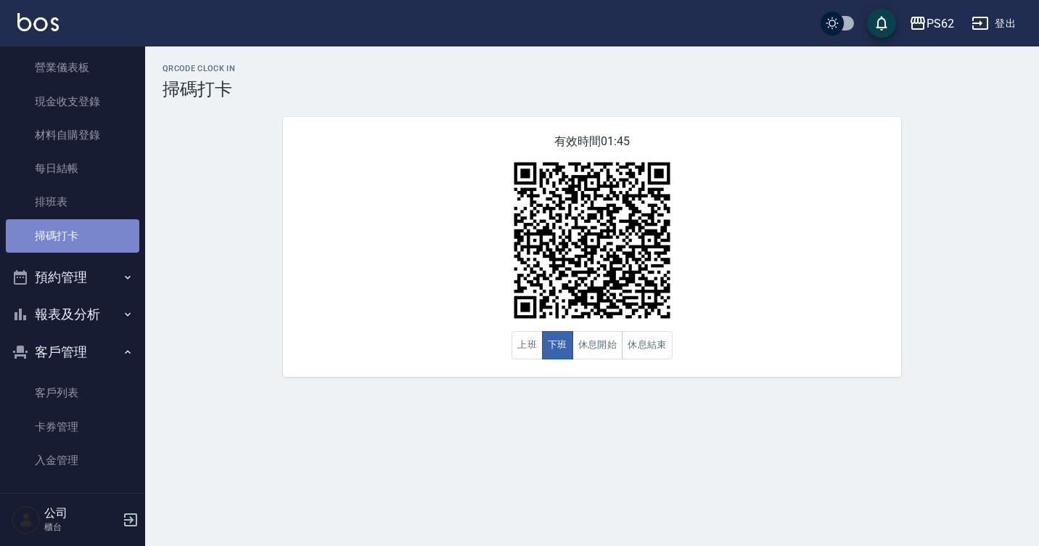
click at [96, 240] on link "掃碼打卡" at bounding box center [72, 235] width 133 height 33
click at [931, 374] on div "QRcode Clock In 掃碼打卡 有效時間 01:13 上班 下班 休息開始 休息結束" at bounding box center [592, 220] width 894 height 313
